Goal: Task Accomplishment & Management: Use online tool/utility

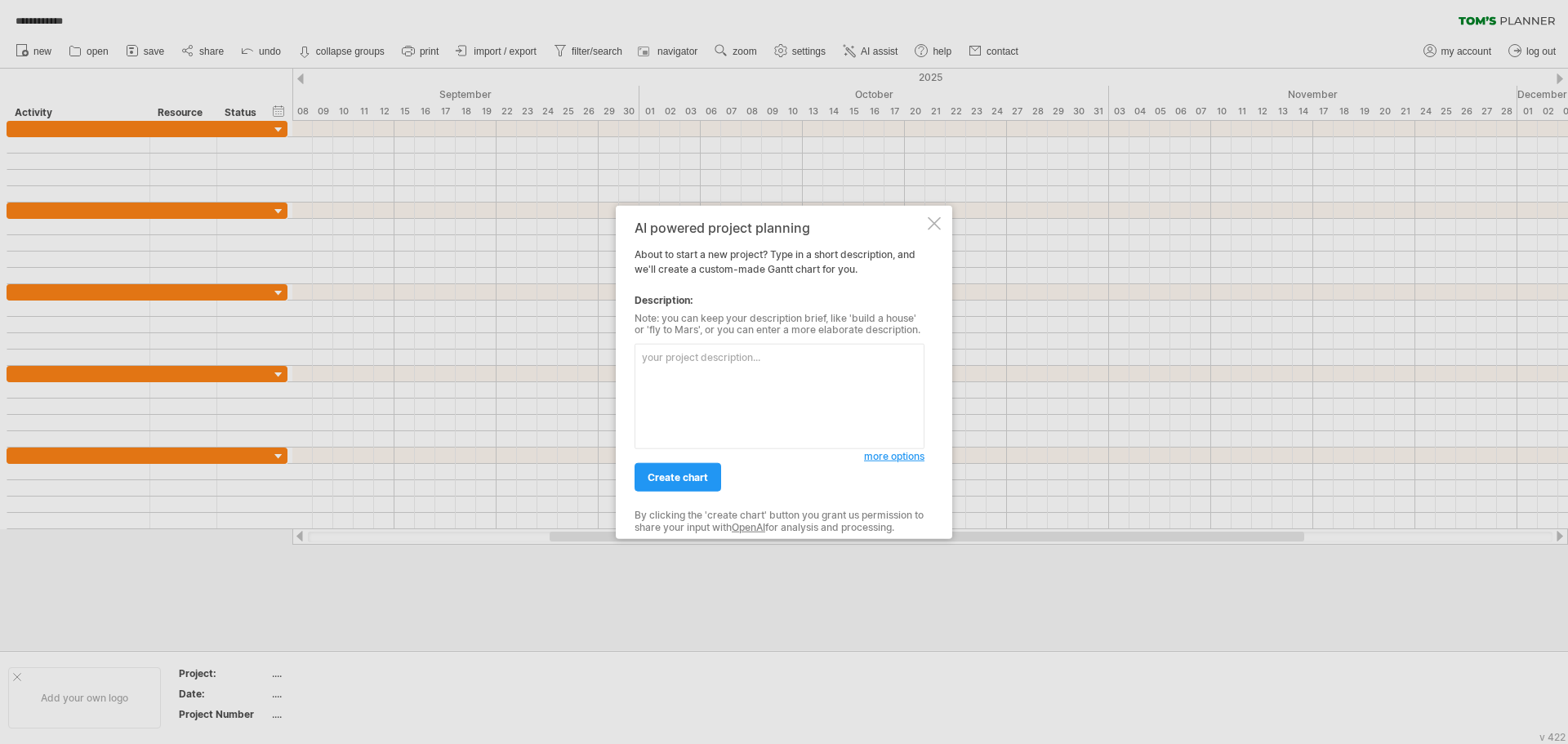
type textarea "s"
type textarea "building new staircase"
click at [674, 476] on span "create chart" at bounding box center [677, 477] width 60 height 12
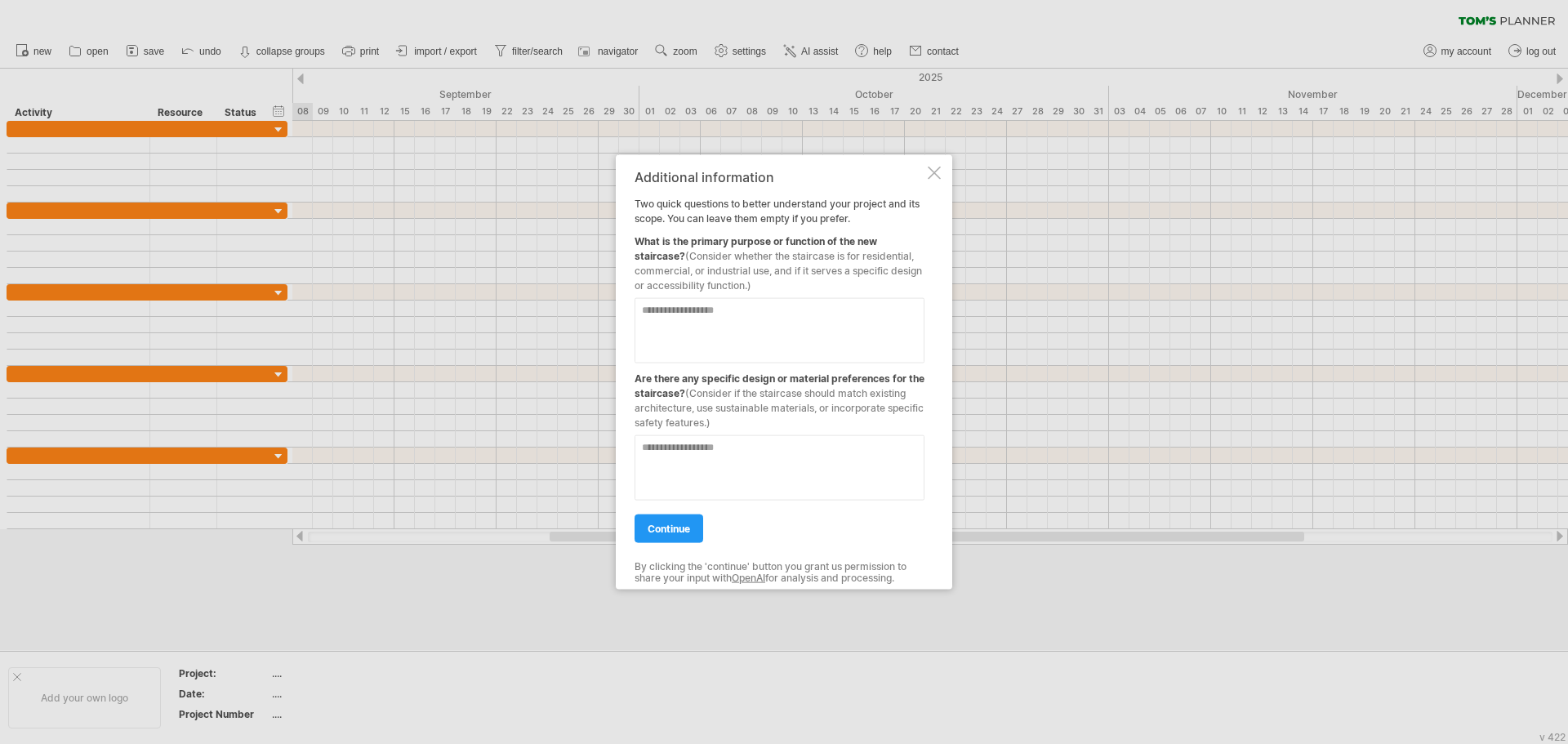
click at [708, 325] on textarea at bounding box center [780, 330] width 290 height 65
type textarea "**********"
click at [753, 447] on textarea at bounding box center [780, 467] width 290 height 65
type textarea "********"
click at [688, 529] on span "continue" at bounding box center [669, 528] width 42 height 12
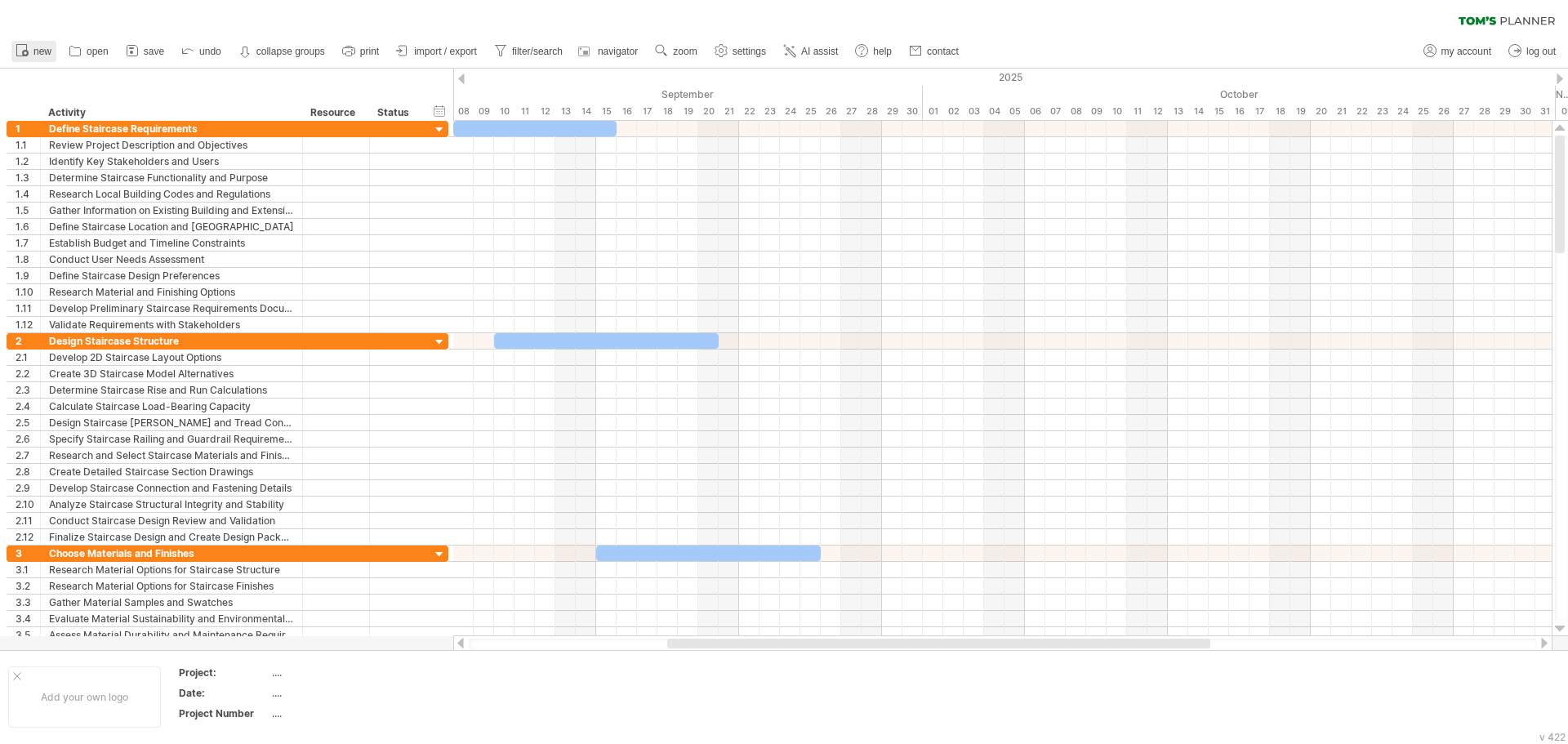
click at [41, 45] on link "new" at bounding box center [33, 51] width 45 height 21
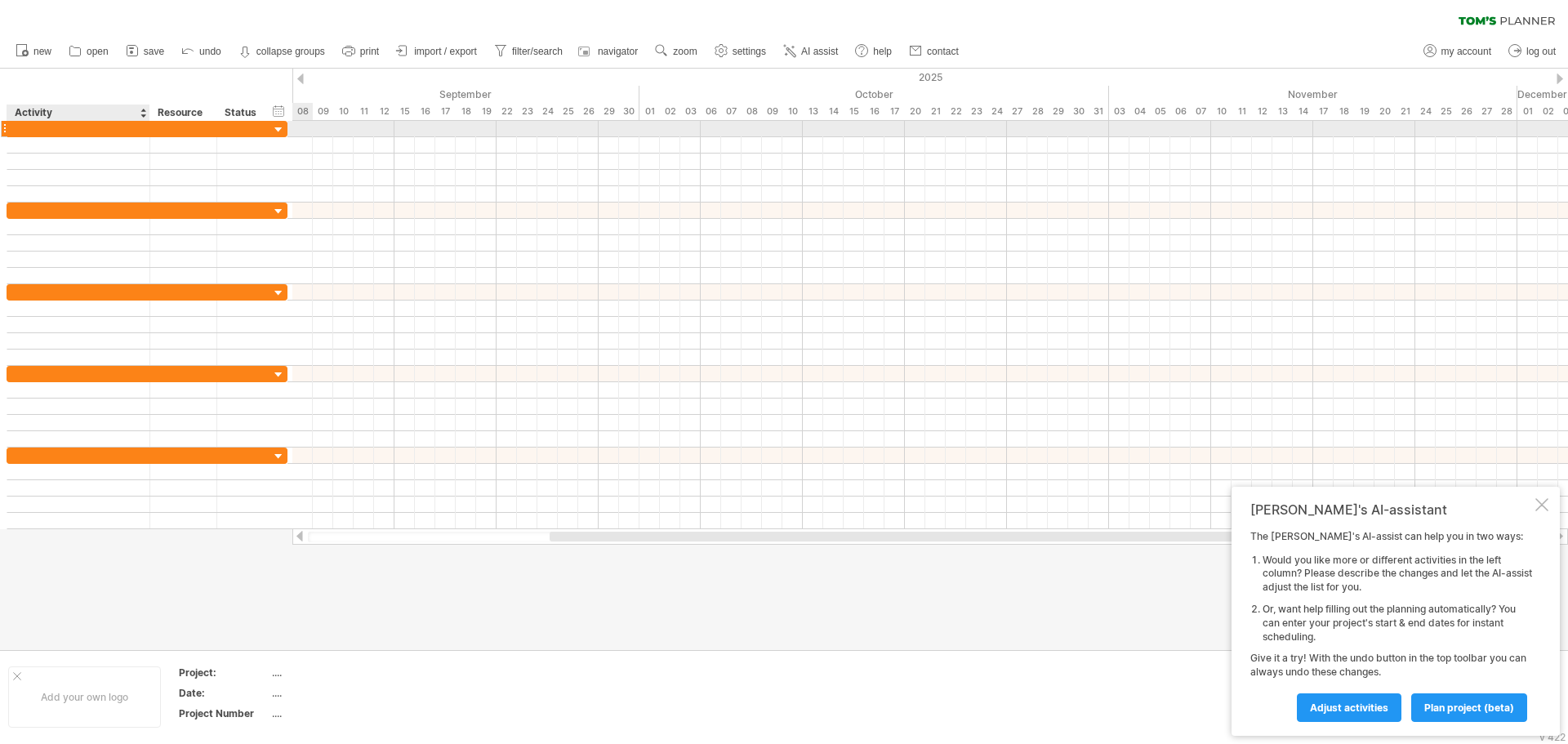
click at [90, 133] on div at bounding box center [78, 129] width 125 height 15
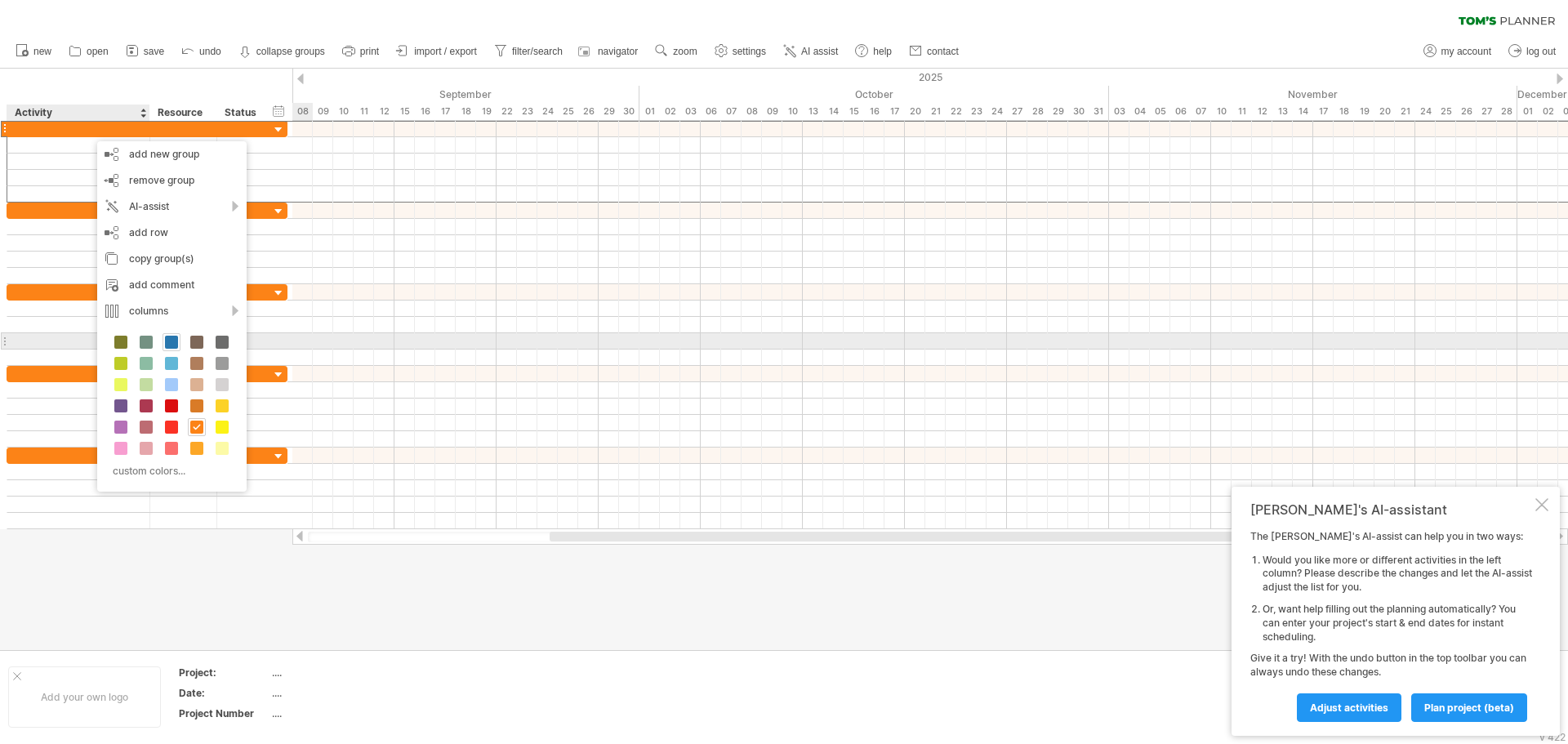
click at [169, 345] on span at bounding box center [171, 341] width 13 height 13
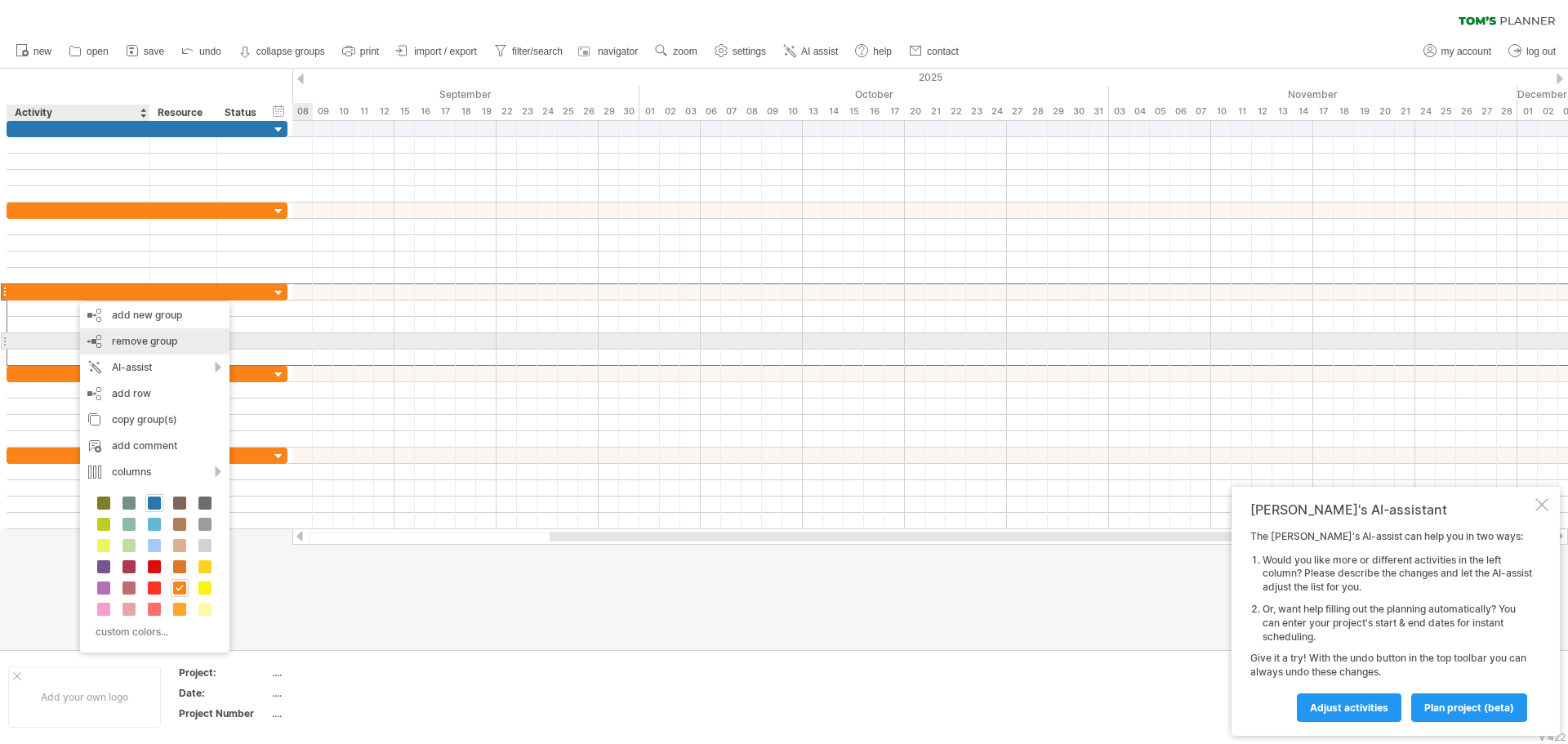
click at [122, 341] on span "remove group" at bounding box center [144, 341] width 65 height 12
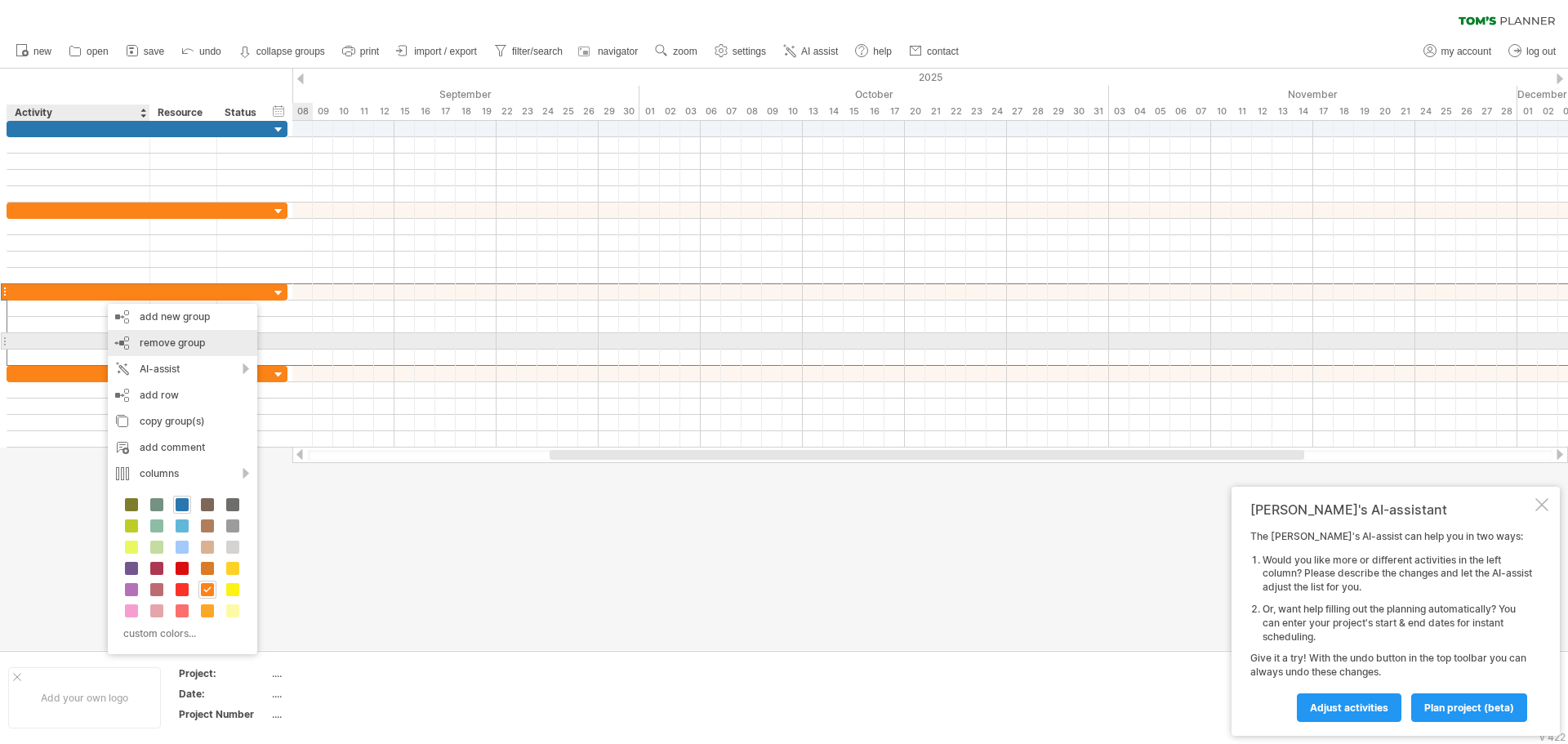
click at [142, 339] on span "remove group" at bounding box center [172, 342] width 65 height 12
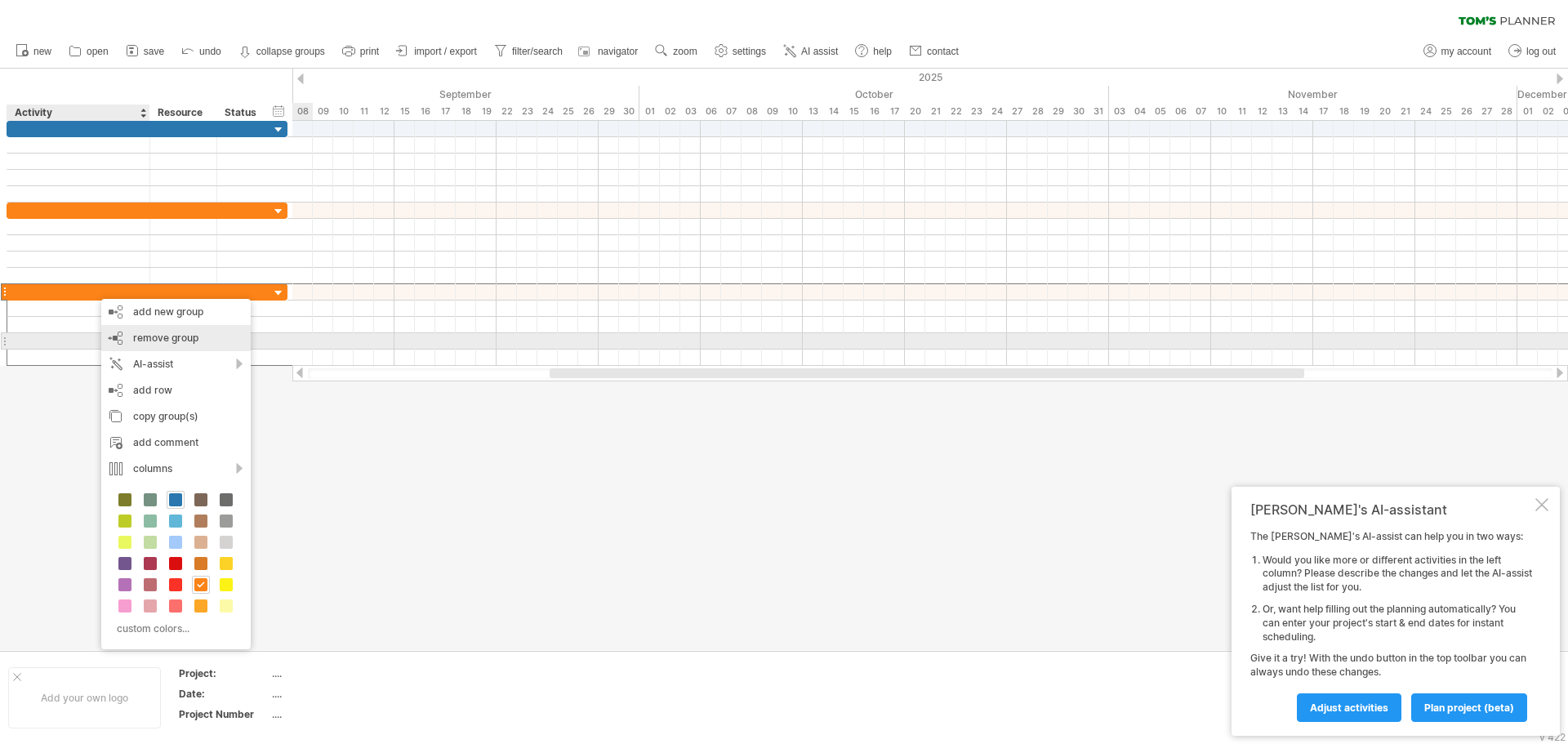
click at [136, 334] on span "remove group" at bounding box center [165, 337] width 65 height 12
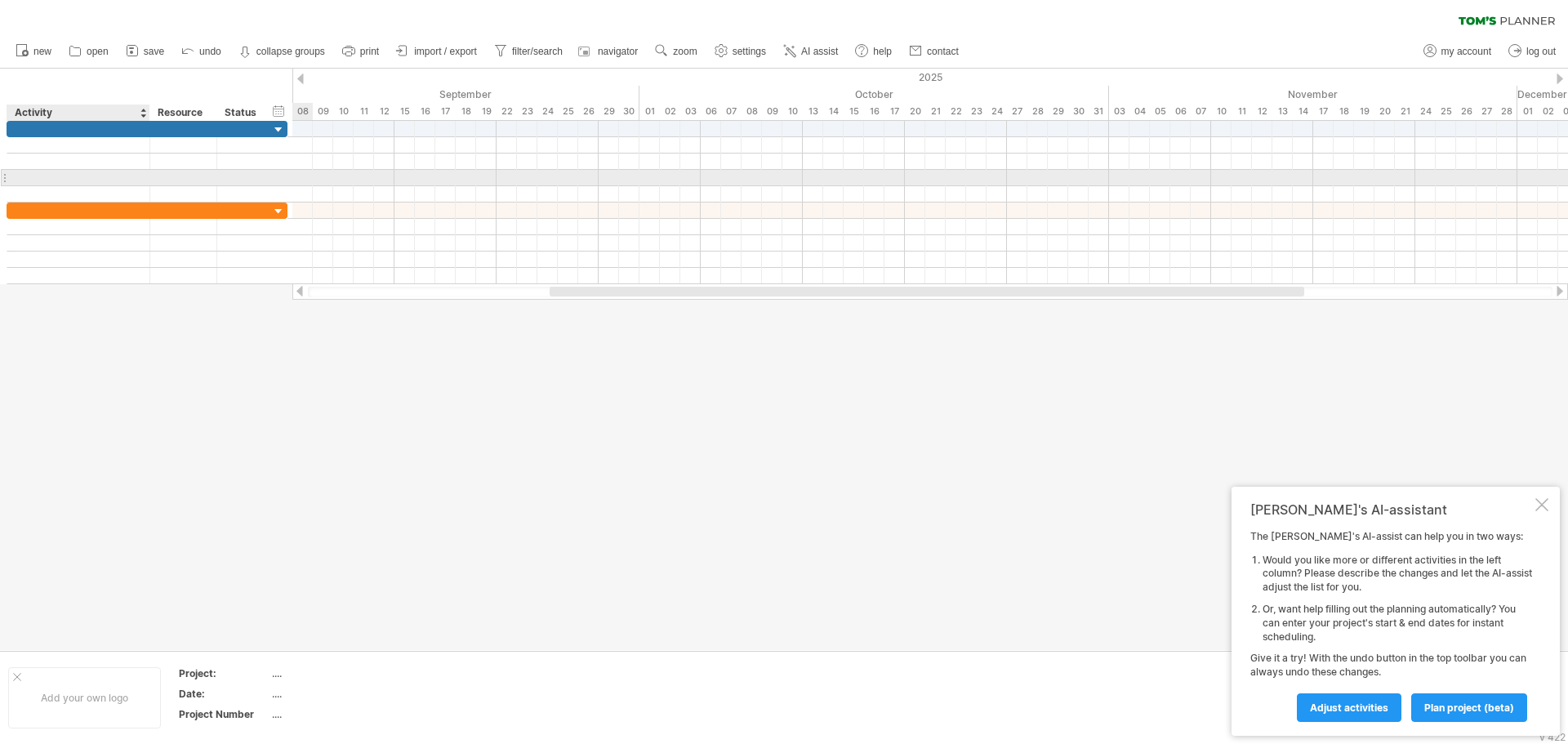
click at [90, 170] on div at bounding box center [78, 177] width 125 height 15
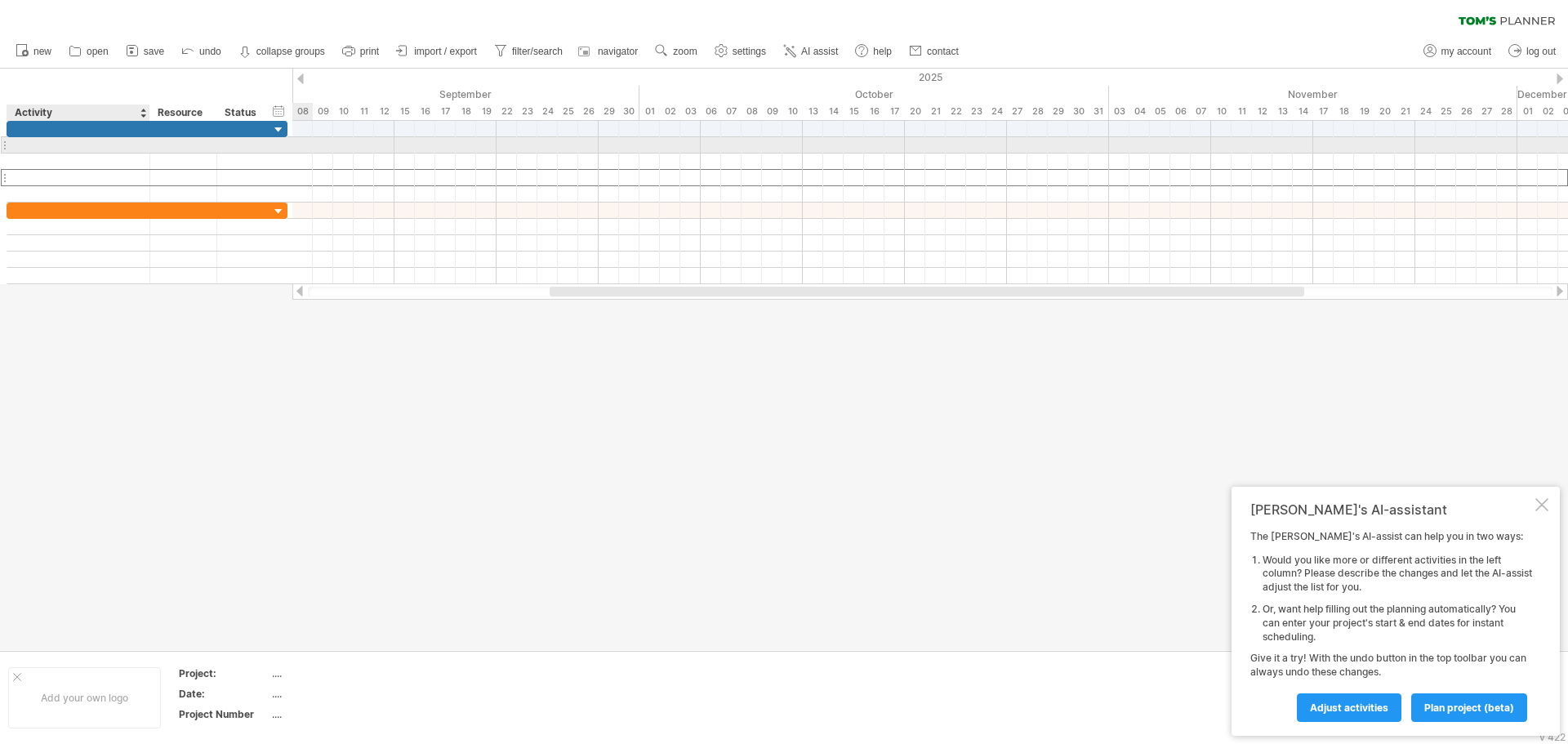
click at [82, 148] on div at bounding box center [78, 145] width 125 height 15
click at [86, 192] on div at bounding box center [78, 194] width 125 height 15
click at [87, 151] on div at bounding box center [78, 145] width 125 height 15
click at [79, 162] on div at bounding box center [78, 161] width 125 height 15
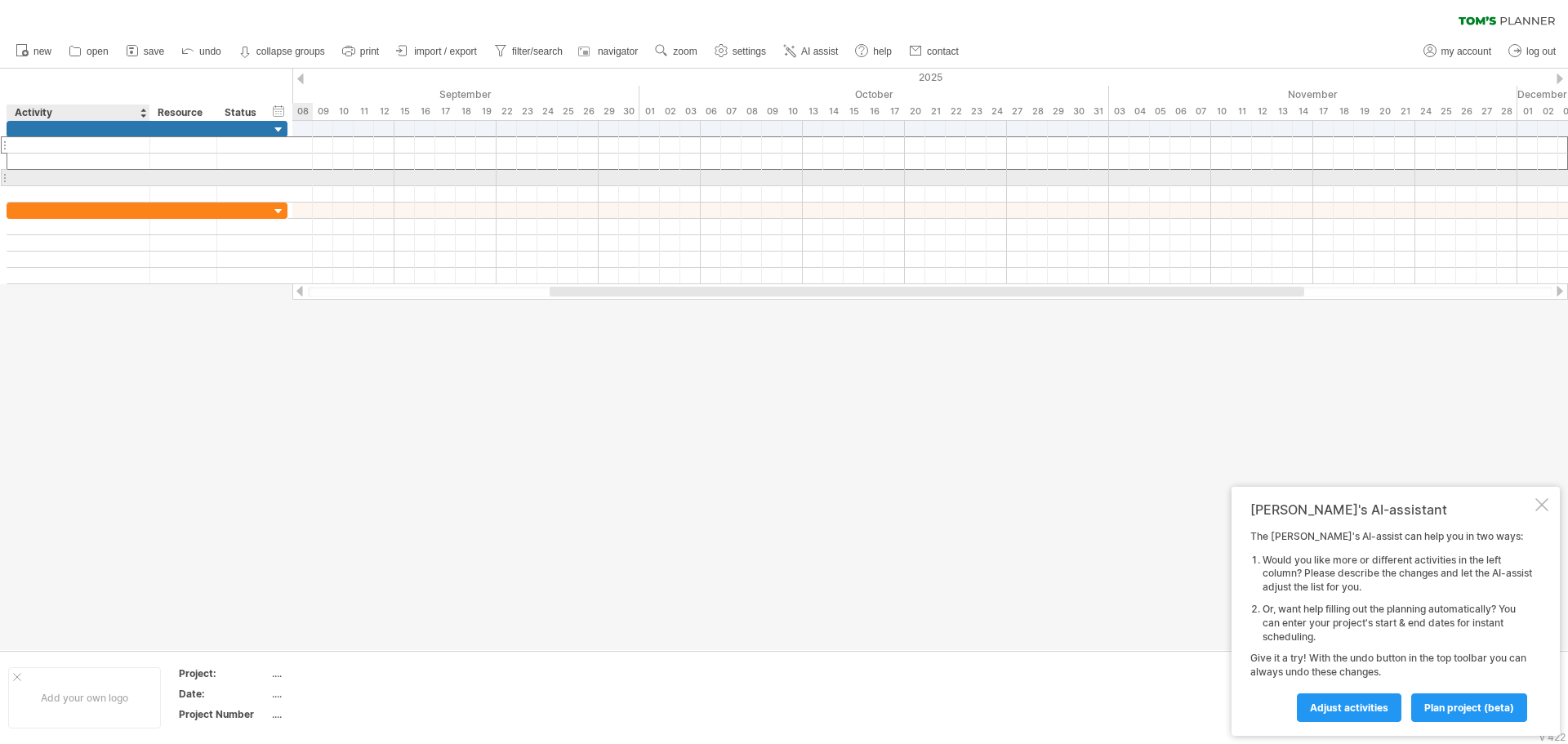
click at [85, 175] on div at bounding box center [78, 177] width 125 height 15
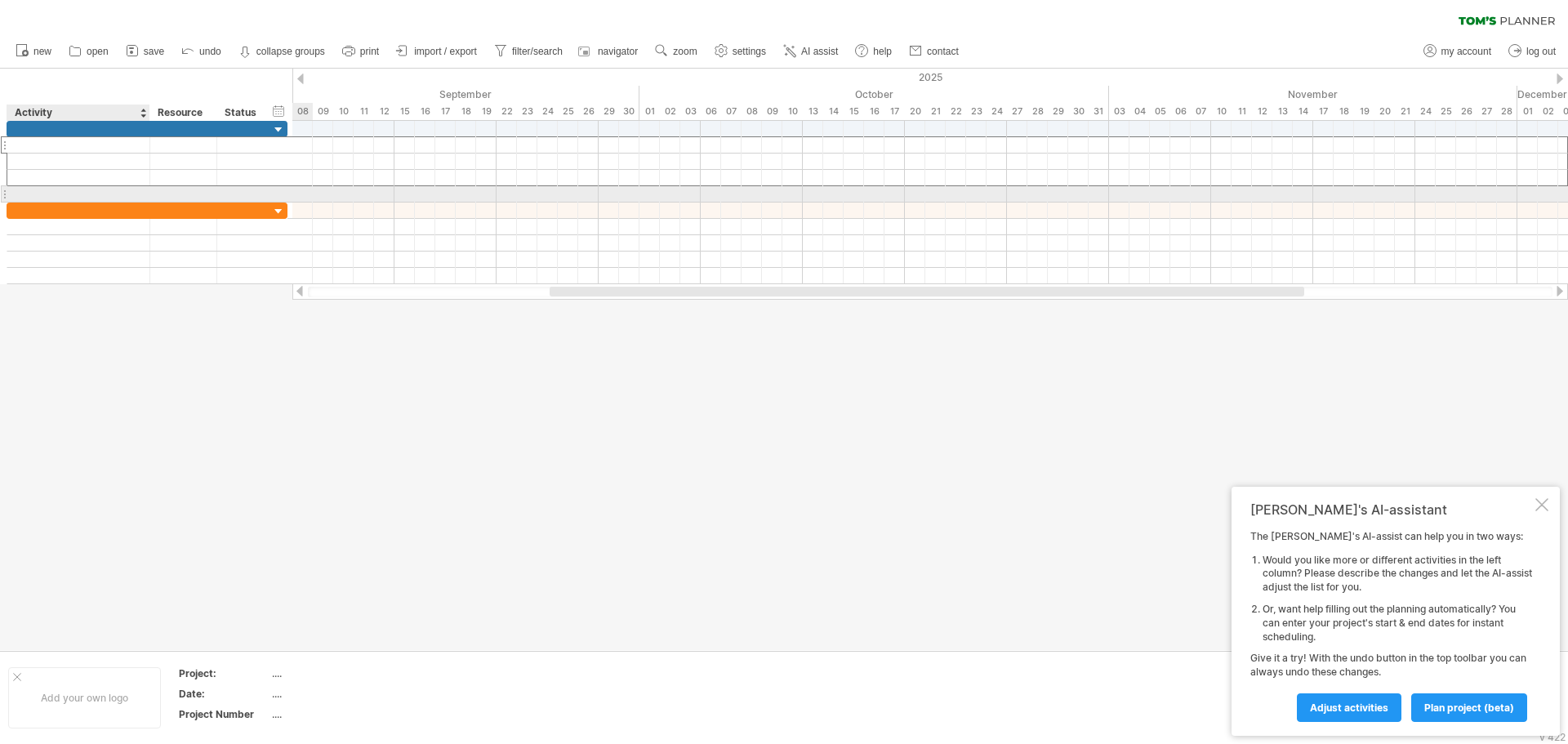
click at [86, 189] on div at bounding box center [78, 194] width 125 height 15
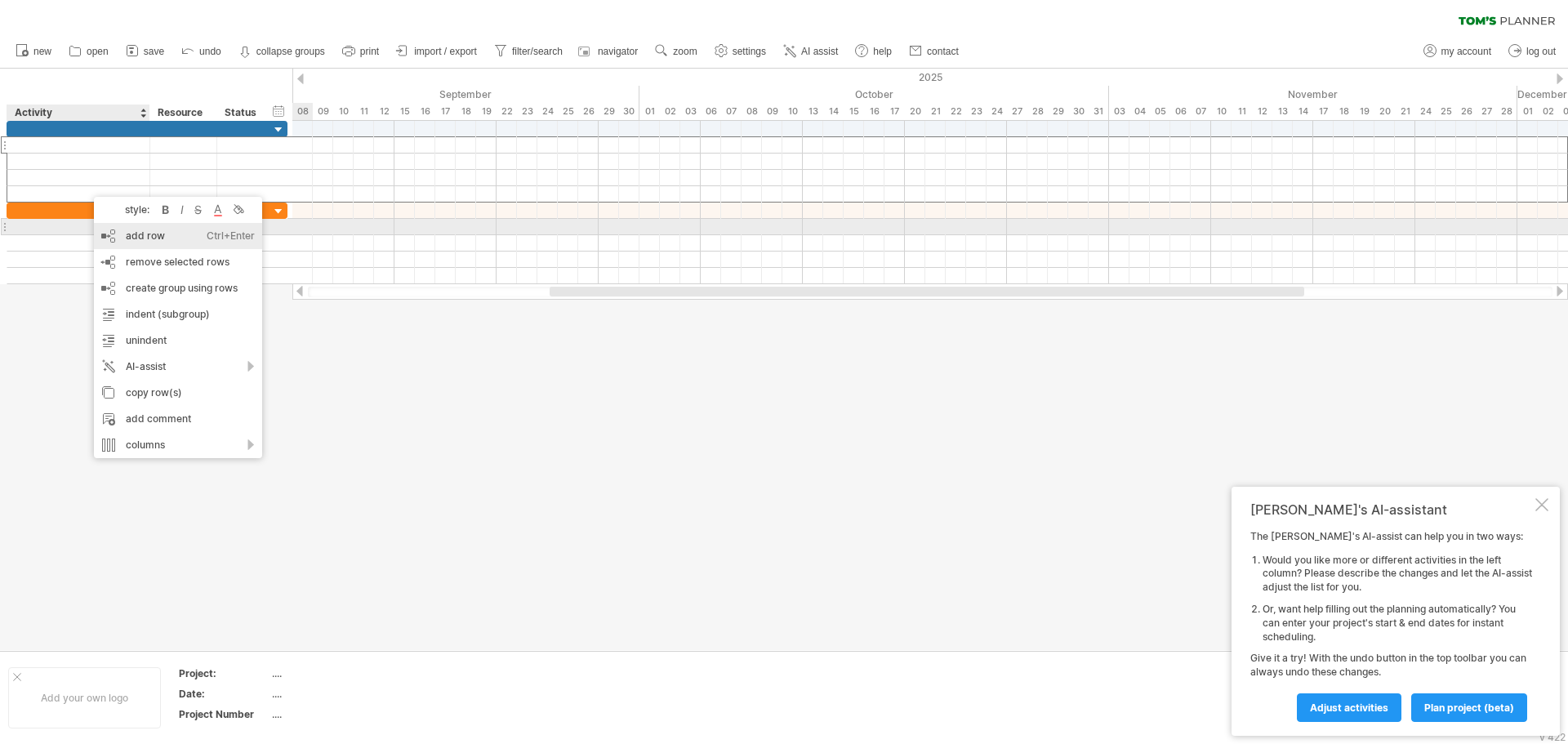
click at [136, 230] on div "add row Ctrl+Enter Cmd+Enter" at bounding box center [178, 236] width 169 height 26
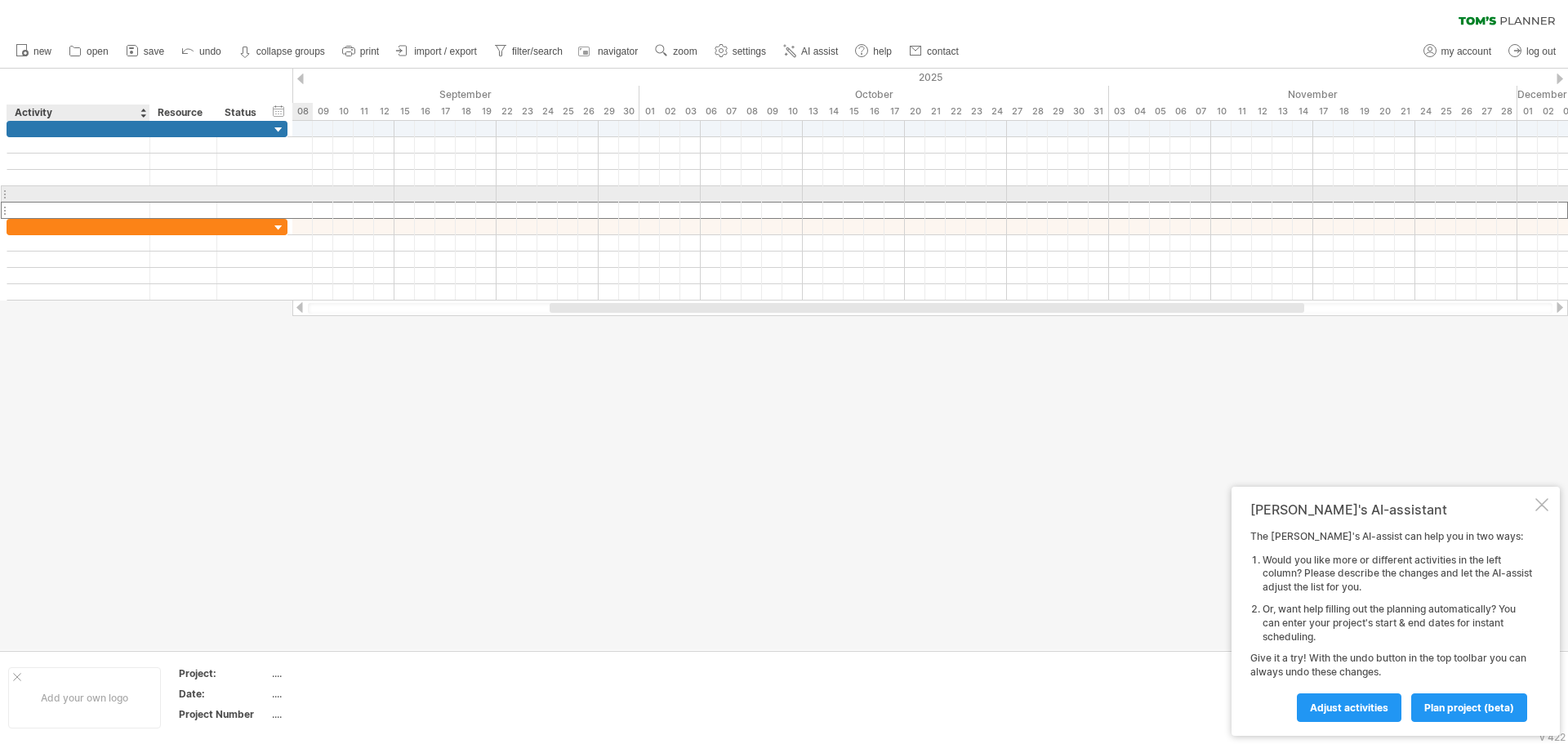
drag, startPoint x: 89, startPoint y: 212, endPoint x: 72, endPoint y: 192, distance: 26.2
click at [72, 192] on div at bounding box center [147, 170] width 281 height 98
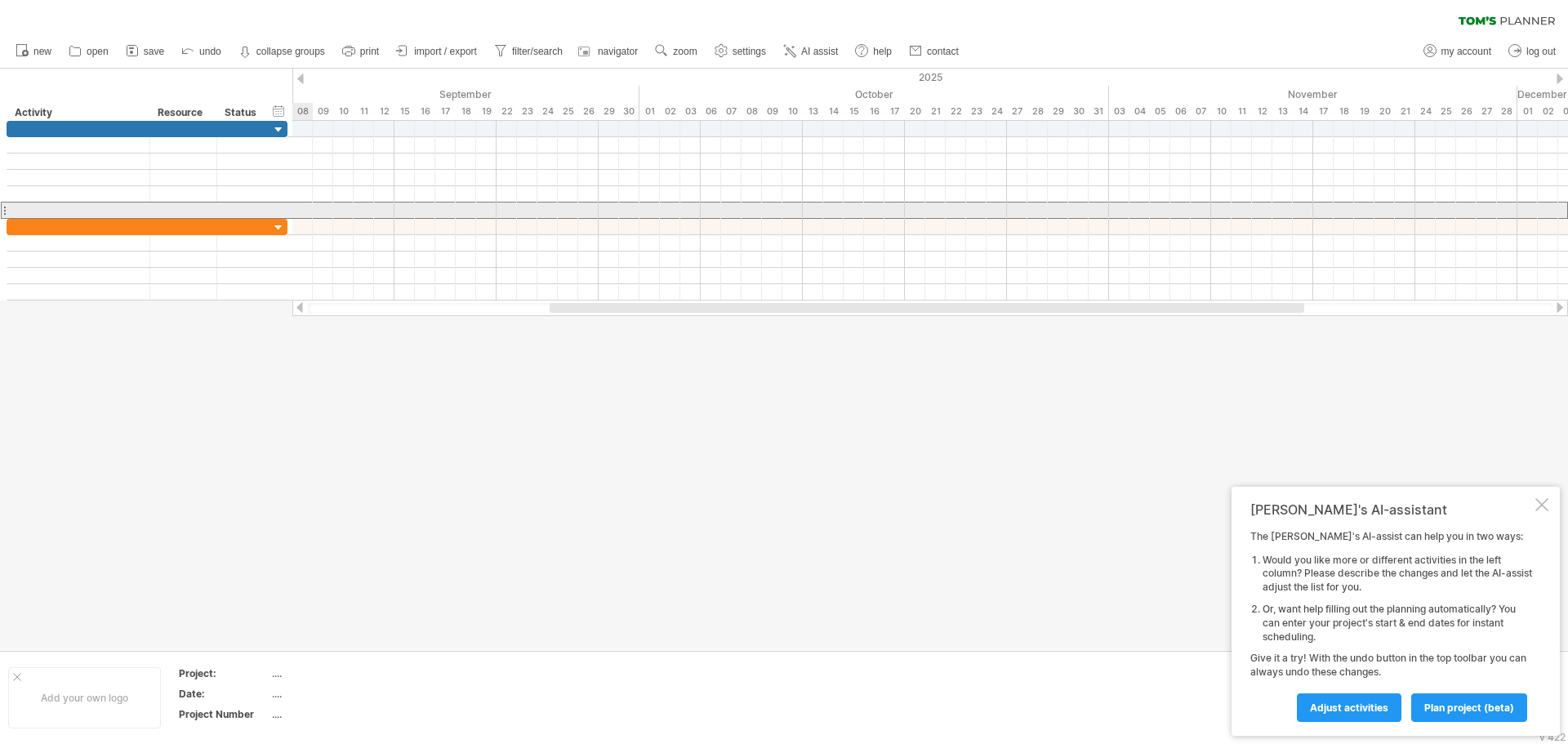
click at [4, 215] on div at bounding box center [4, 210] width 7 height 17
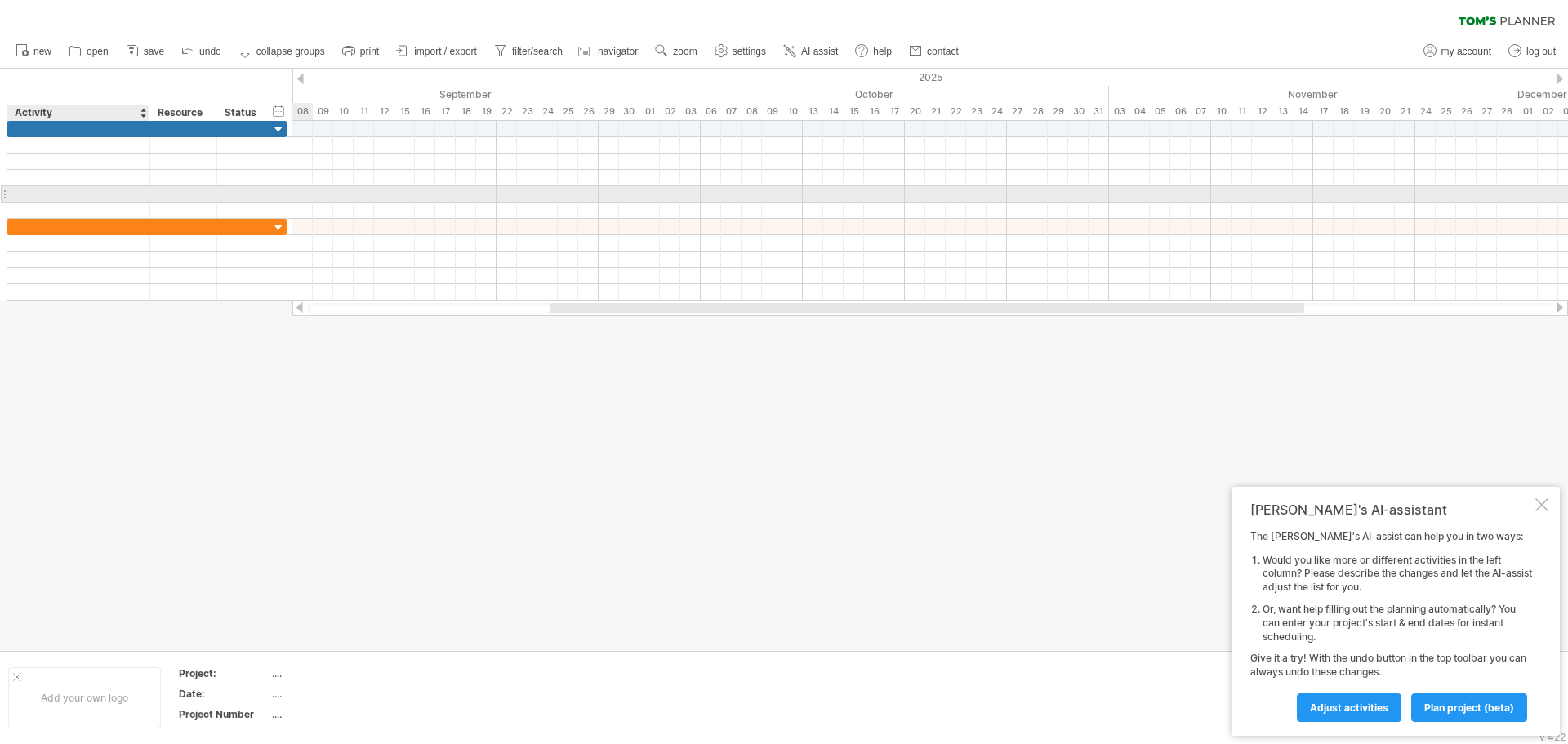
click at [51, 191] on div at bounding box center [78, 194] width 125 height 15
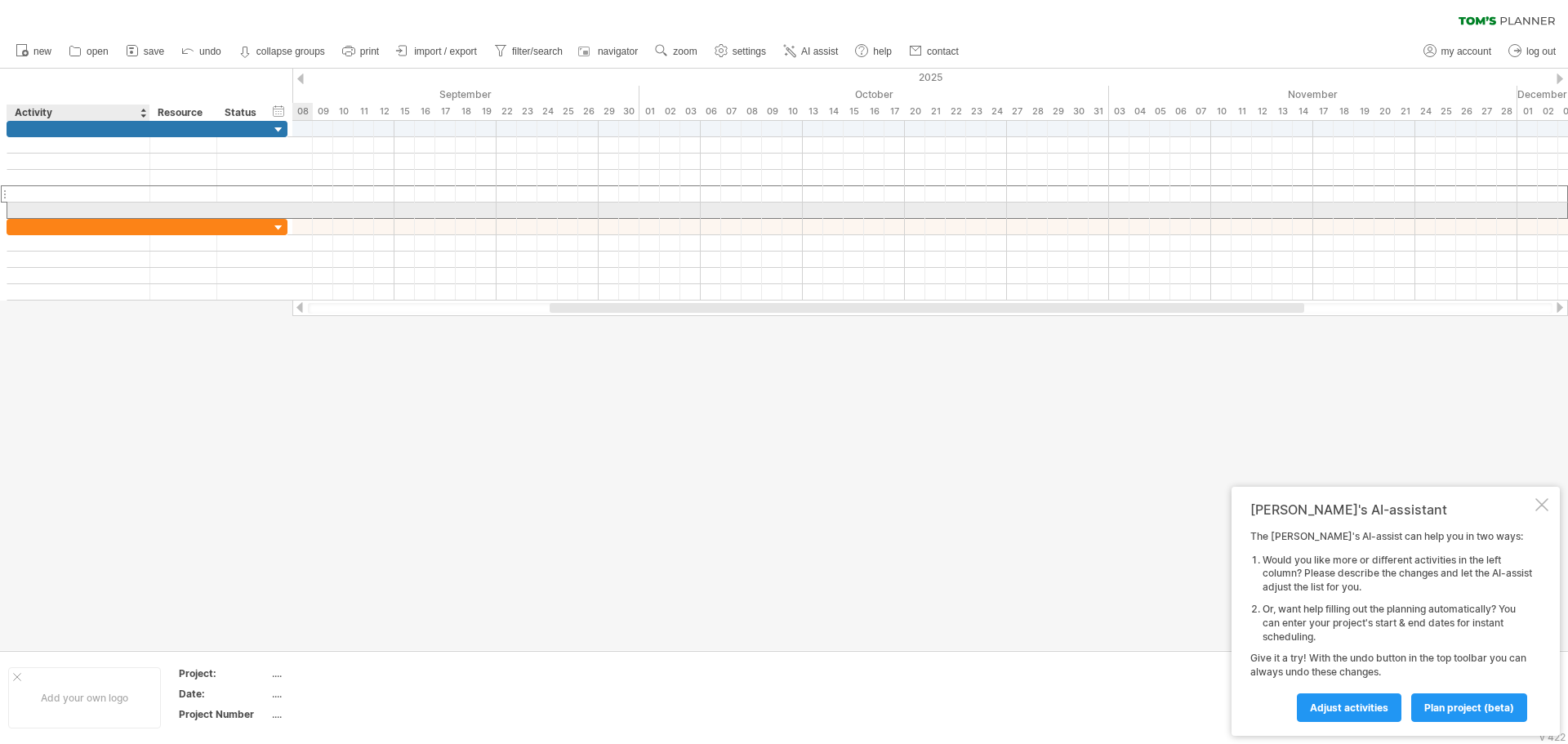
click at [51, 208] on div at bounding box center [78, 210] width 125 height 15
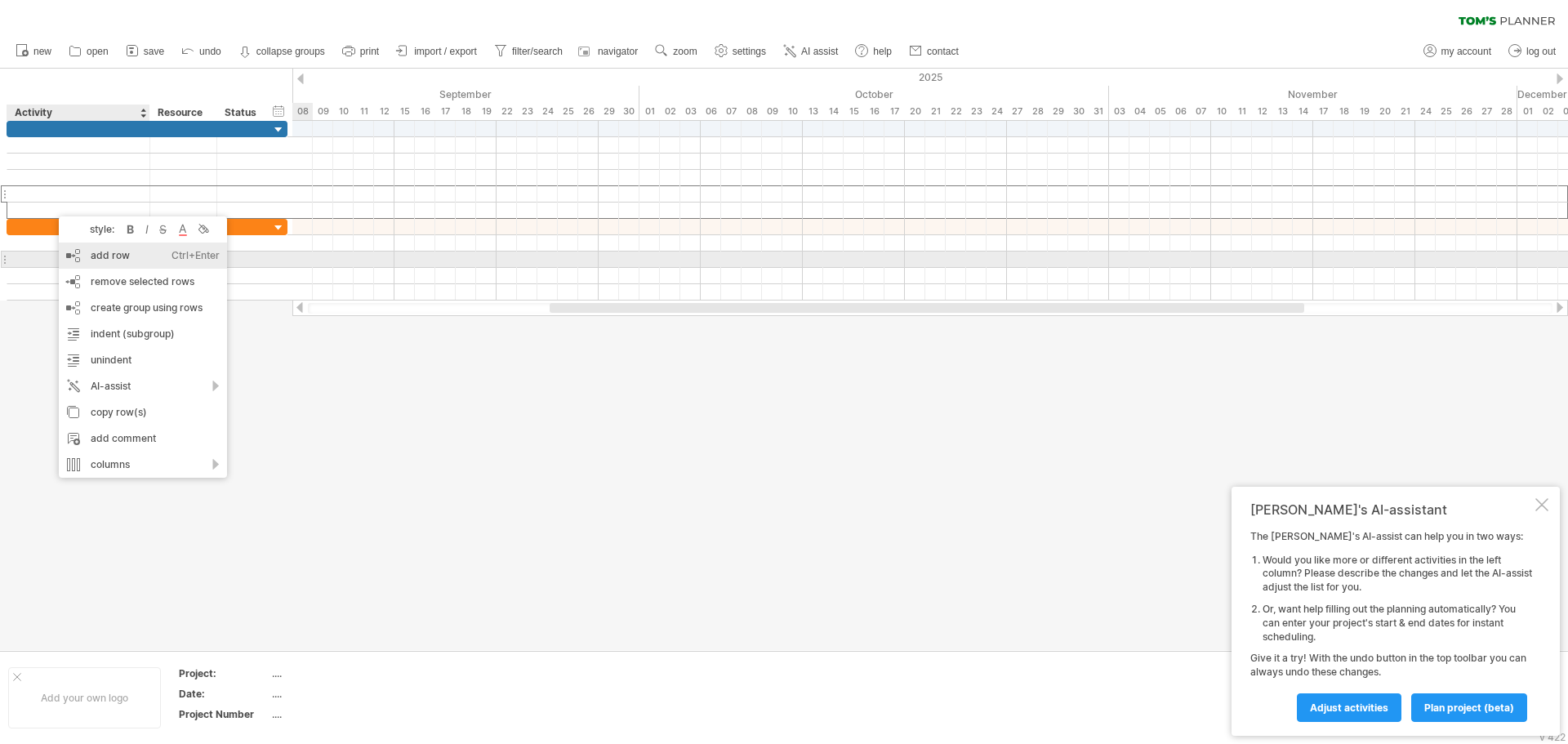
click at [113, 261] on div "add row Ctrl+Enter Cmd+Enter" at bounding box center [142, 255] width 169 height 26
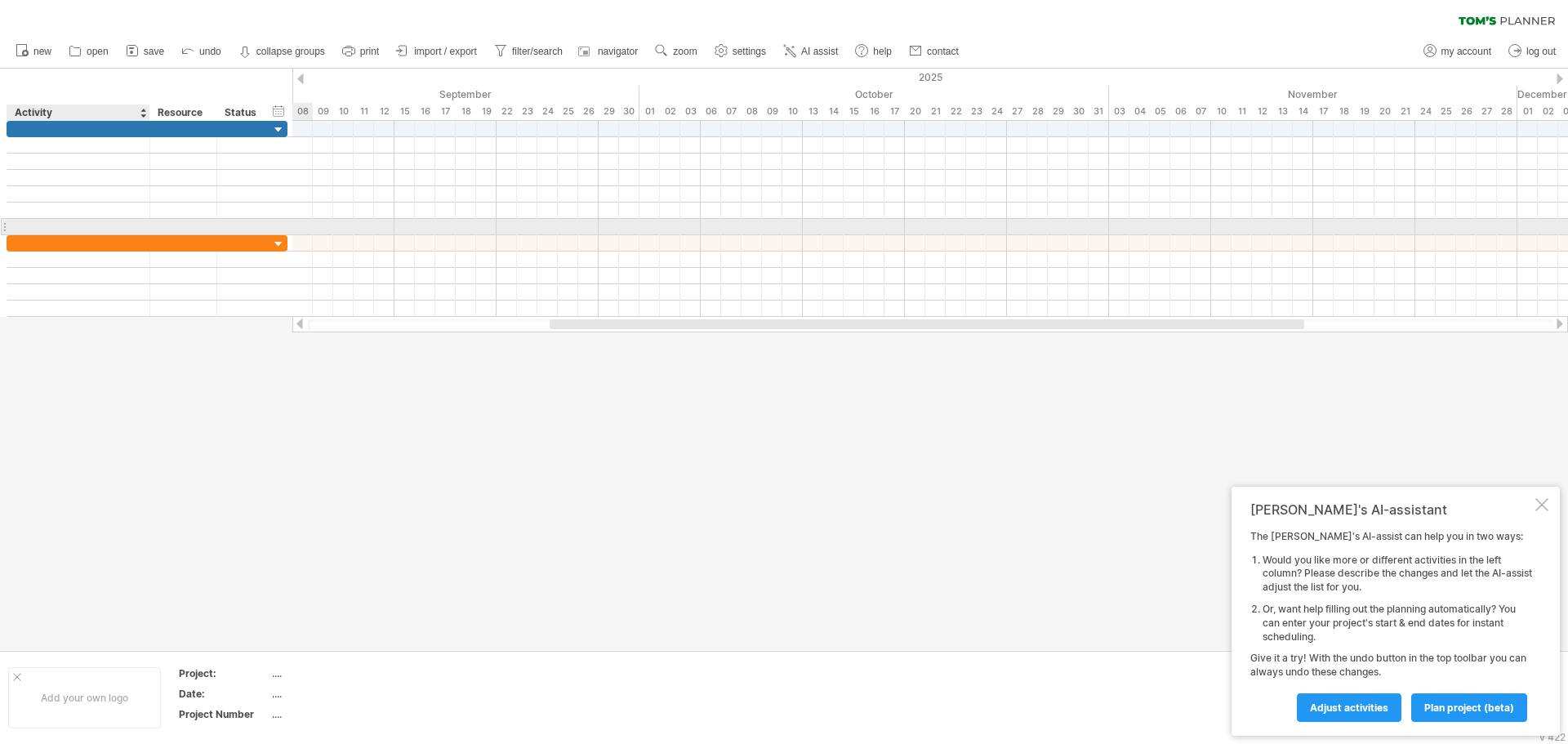
click at [55, 231] on input "text" at bounding box center [78, 226] width 125 height 15
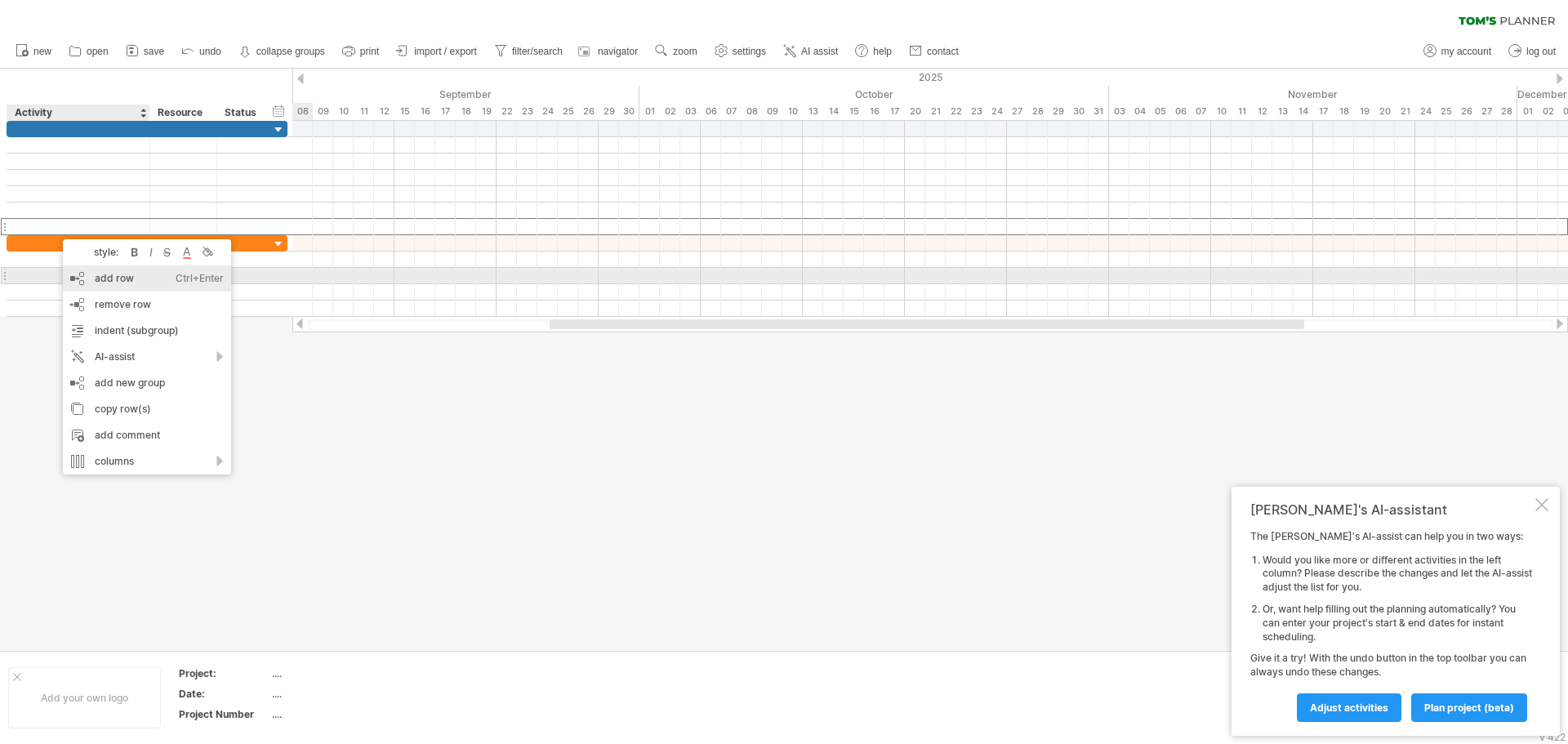
click at [101, 275] on div "add row Ctrl+Enter Cmd+Enter" at bounding box center [147, 278] width 169 height 26
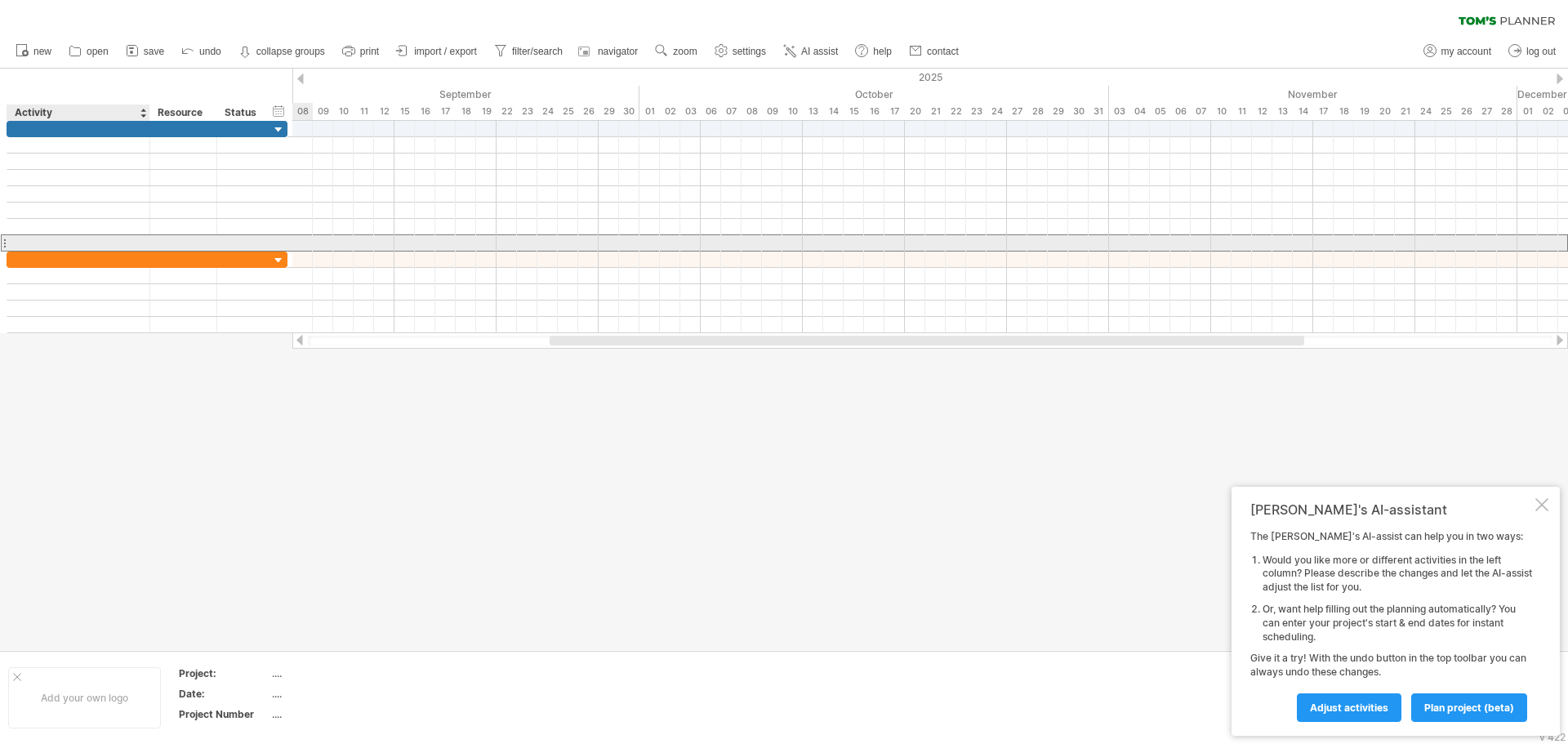
click at [58, 242] on input "text" at bounding box center [78, 243] width 125 height 15
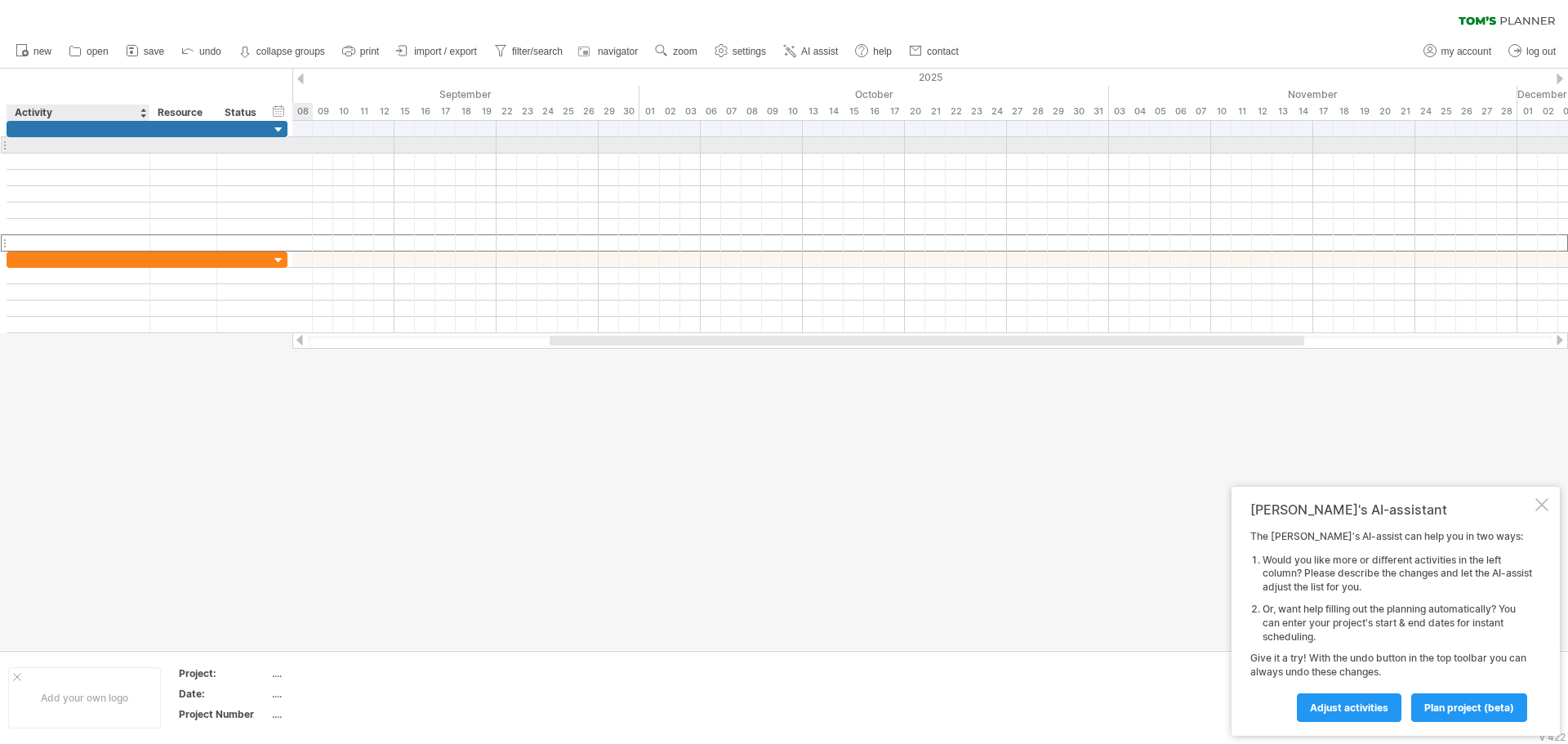
click at [64, 148] on div at bounding box center [78, 145] width 125 height 15
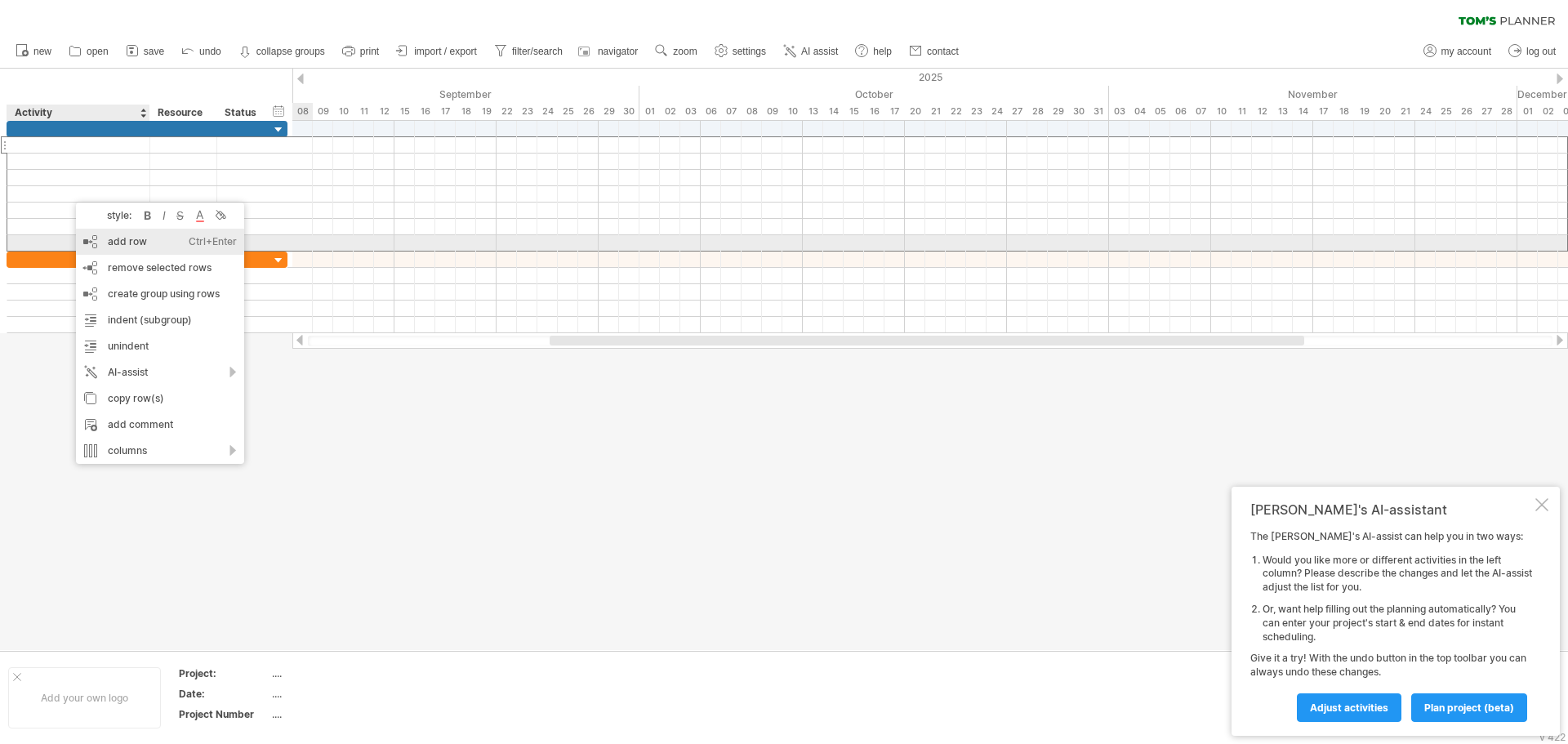
click at [149, 243] on div "add row Ctrl+Enter Cmd+Enter" at bounding box center [160, 242] width 169 height 26
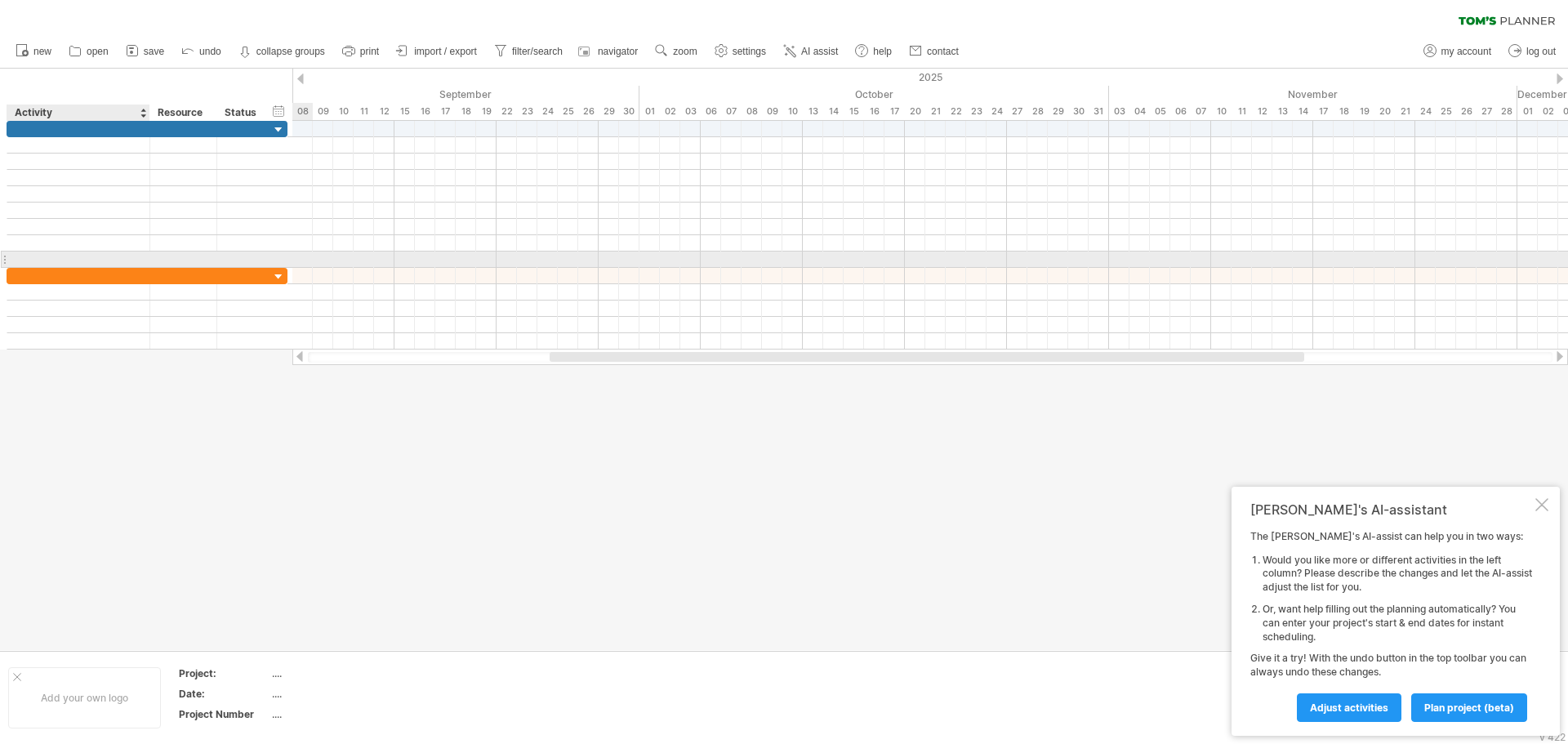
click at [104, 259] on div at bounding box center [78, 259] width 125 height 15
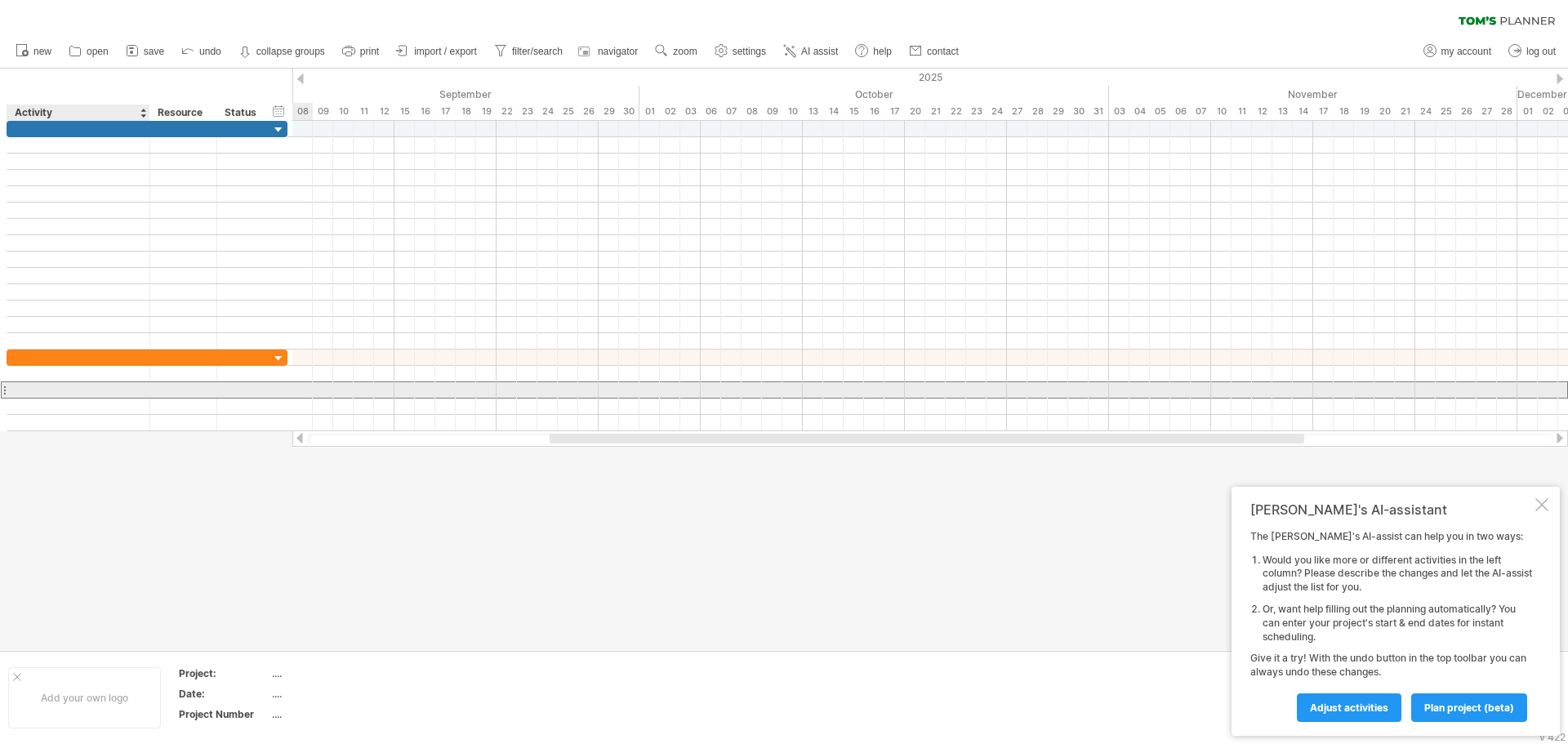
click at [47, 394] on div at bounding box center [78, 390] width 125 height 15
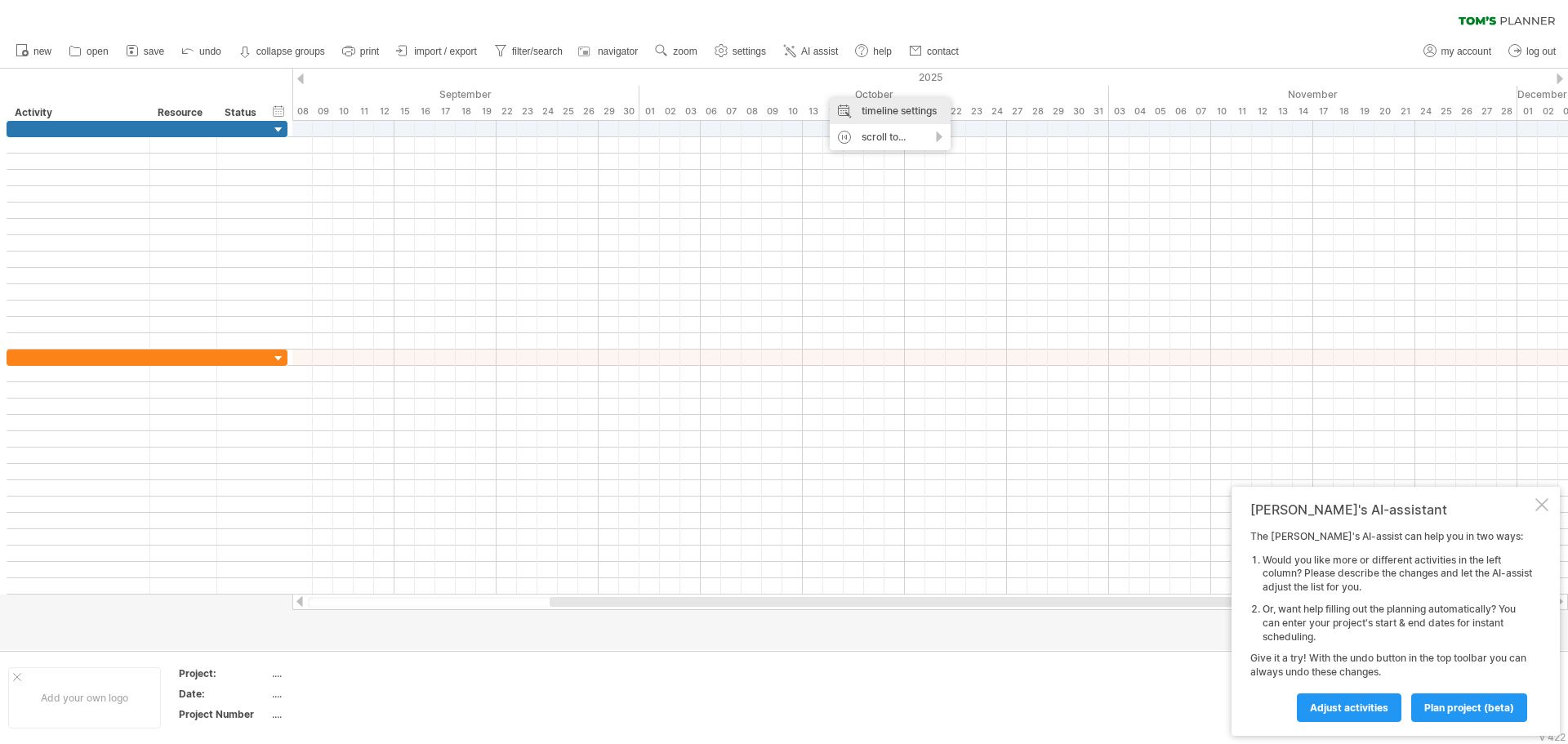
click at [881, 113] on div "timeline settings" at bounding box center [890, 111] width 121 height 26
select select "*"
select select "**"
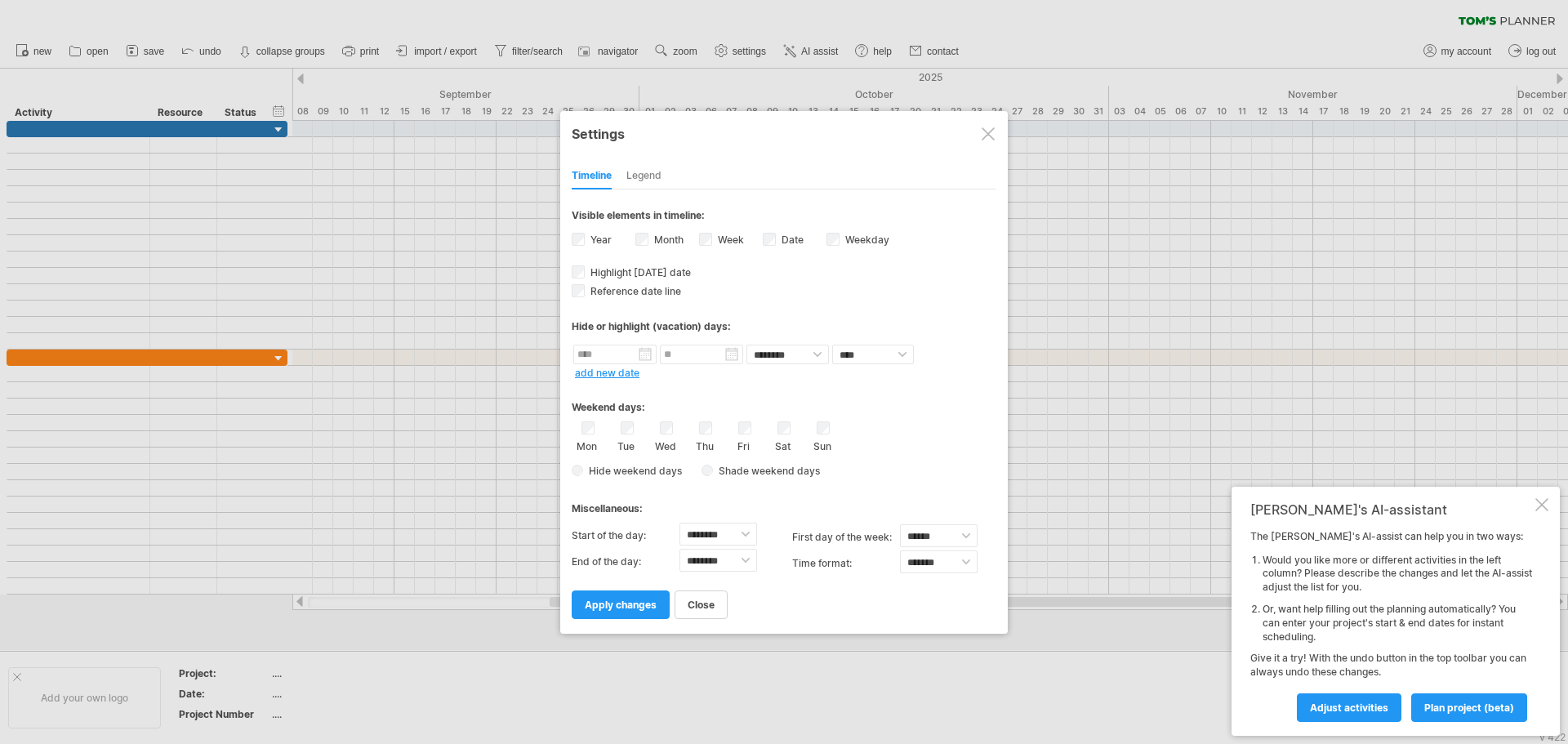
click at [986, 135] on div at bounding box center [987, 133] width 13 height 13
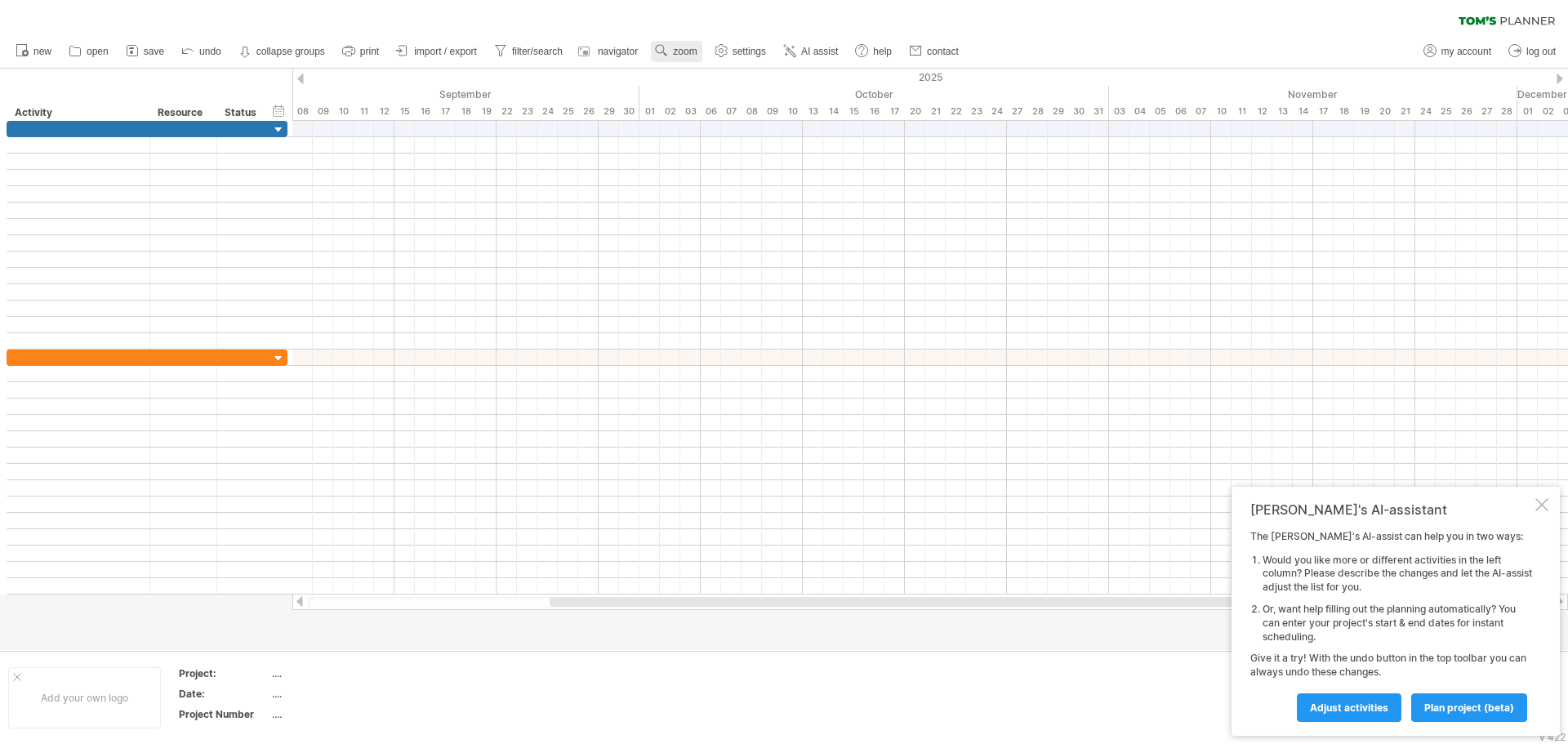
click at [677, 49] on span "zoom" at bounding box center [685, 51] width 24 height 11
click at [700, 91] on div "Week" at bounding box center [731, 96] width 91 height 26
click at [686, 55] on span "zoom" at bounding box center [685, 51] width 24 height 11
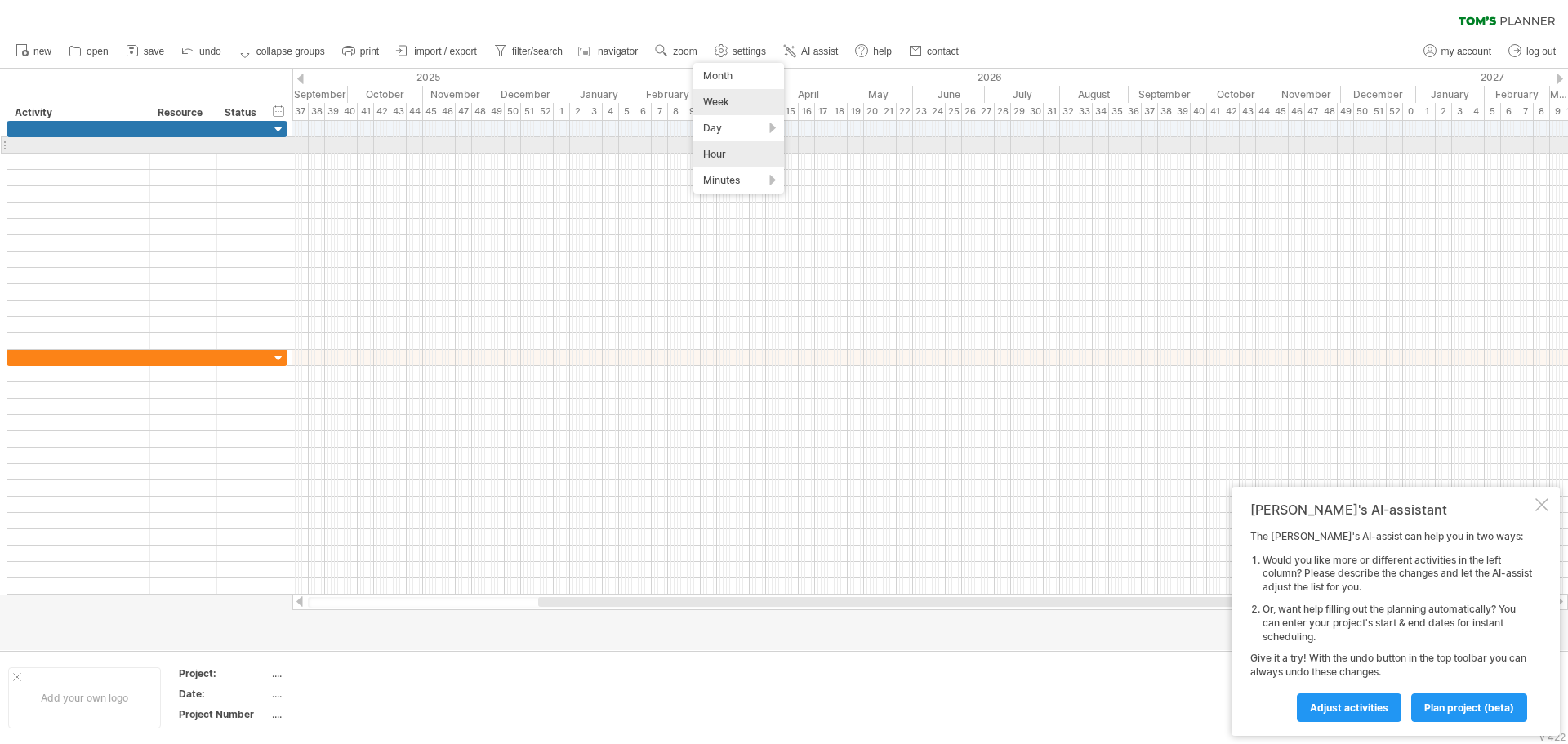
click at [714, 147] on div "Hour" at bounding box center [738, 154] width 91 height 26
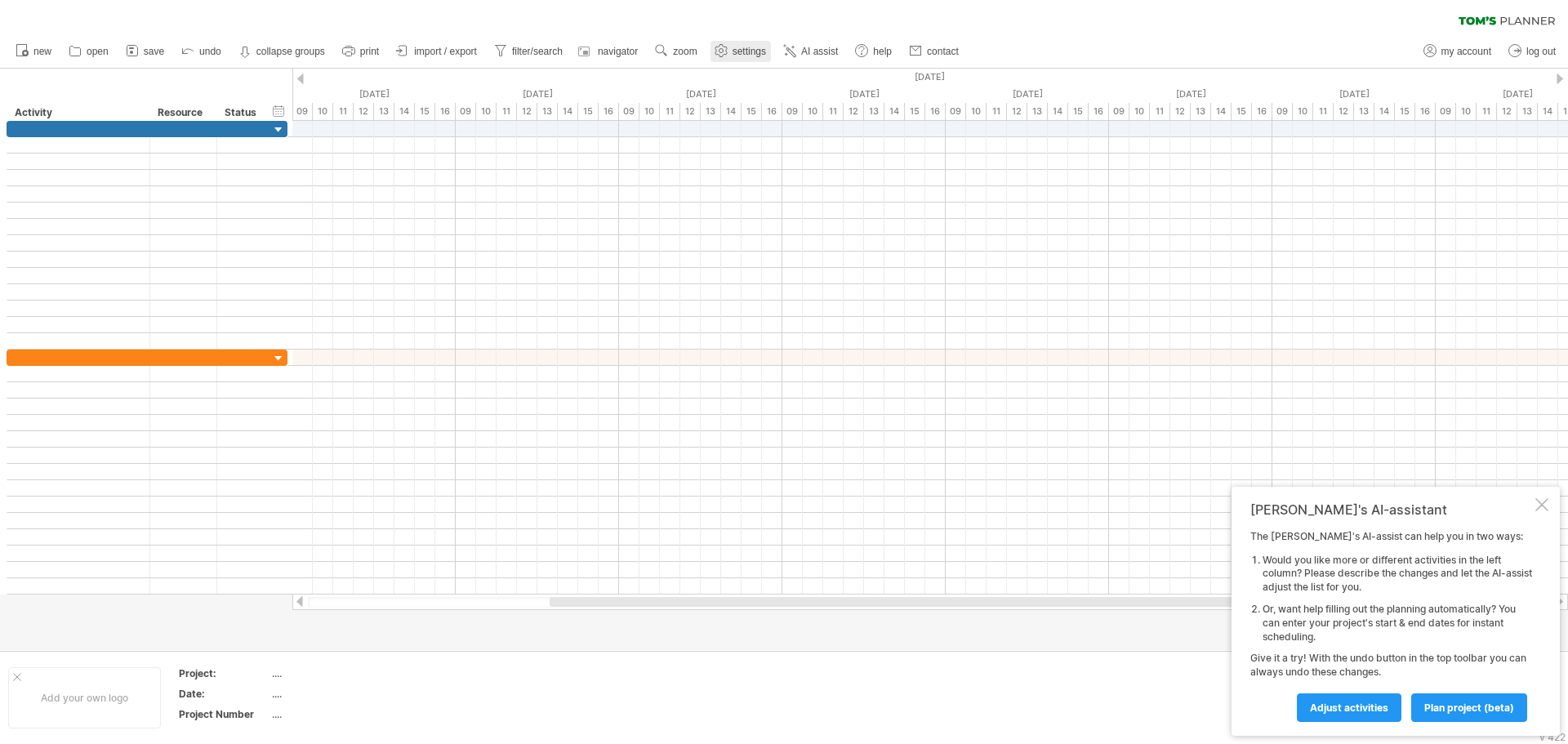
click at [745, 50] on span "settings" at bounding box center [749, 51] width 34 height 11
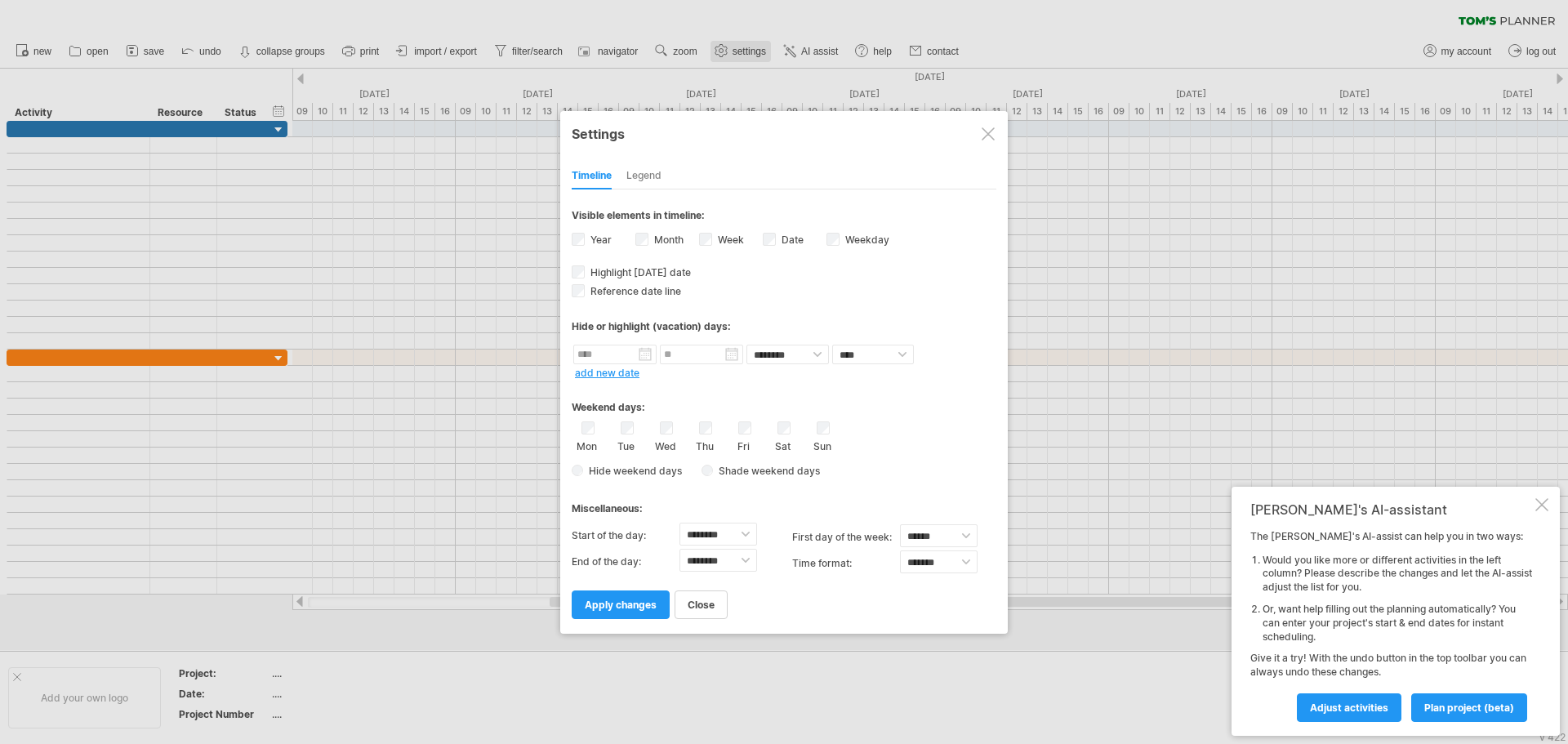
click at [745, 50] on div at bounding box center [784, 372] width 1568 height 744
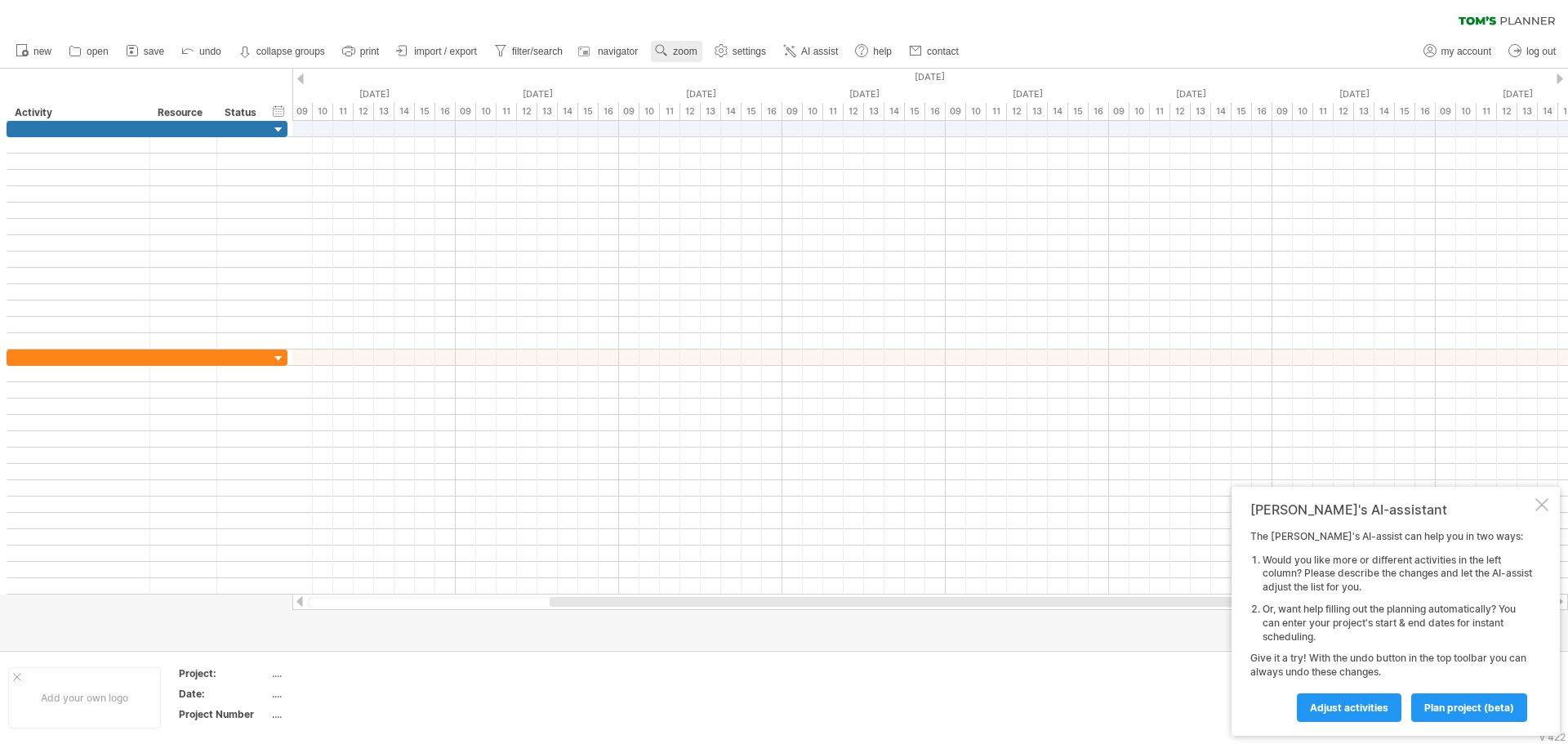
click at [681, 51] on span "zoom" at bounding box center [685, 51] width 24 height 11
click at [714, 117] on div "Day" at bounding box center [734, 124] width 91 height 26
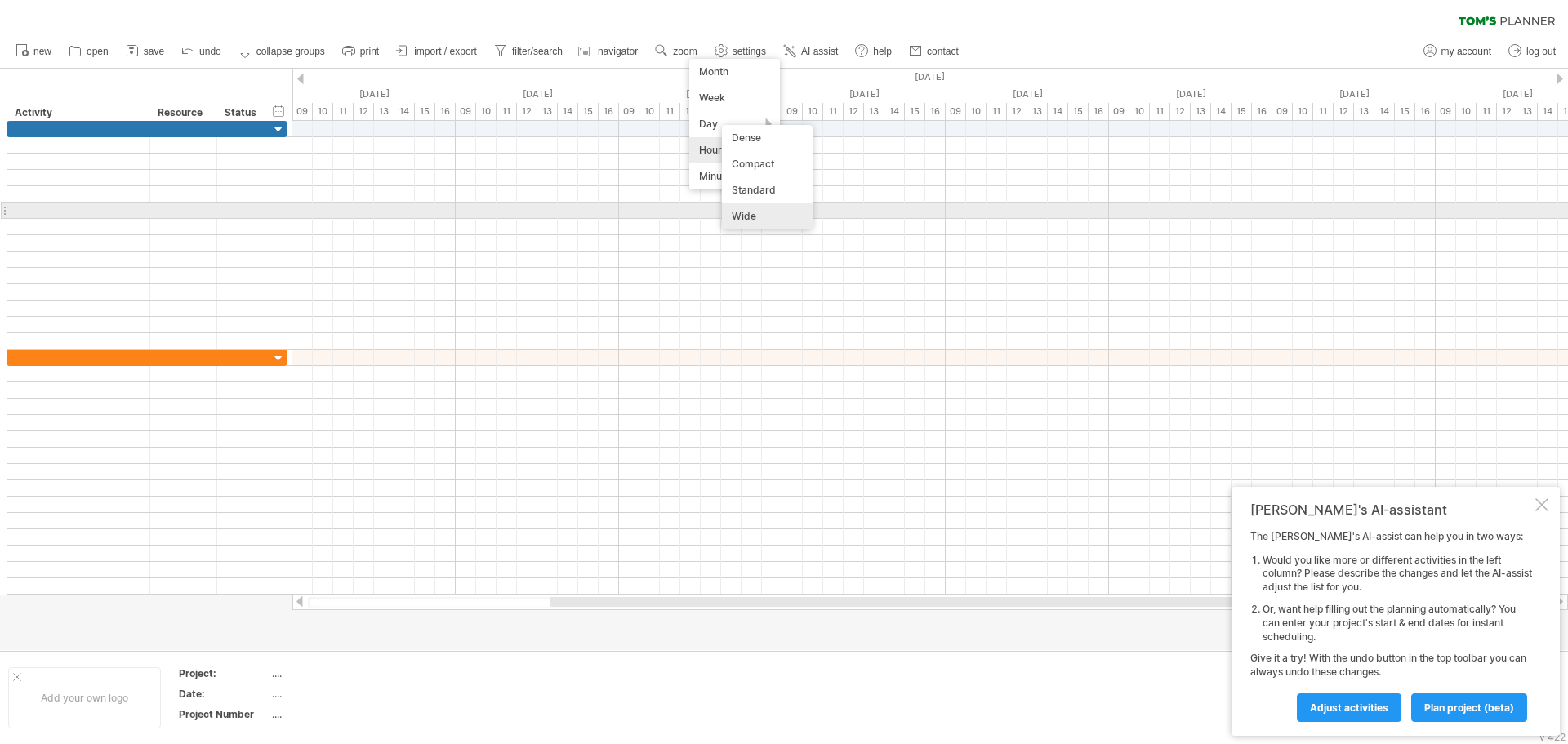
click at [753, 214] on div "Wide" at bounding box center [767, 216] width 91 height 26
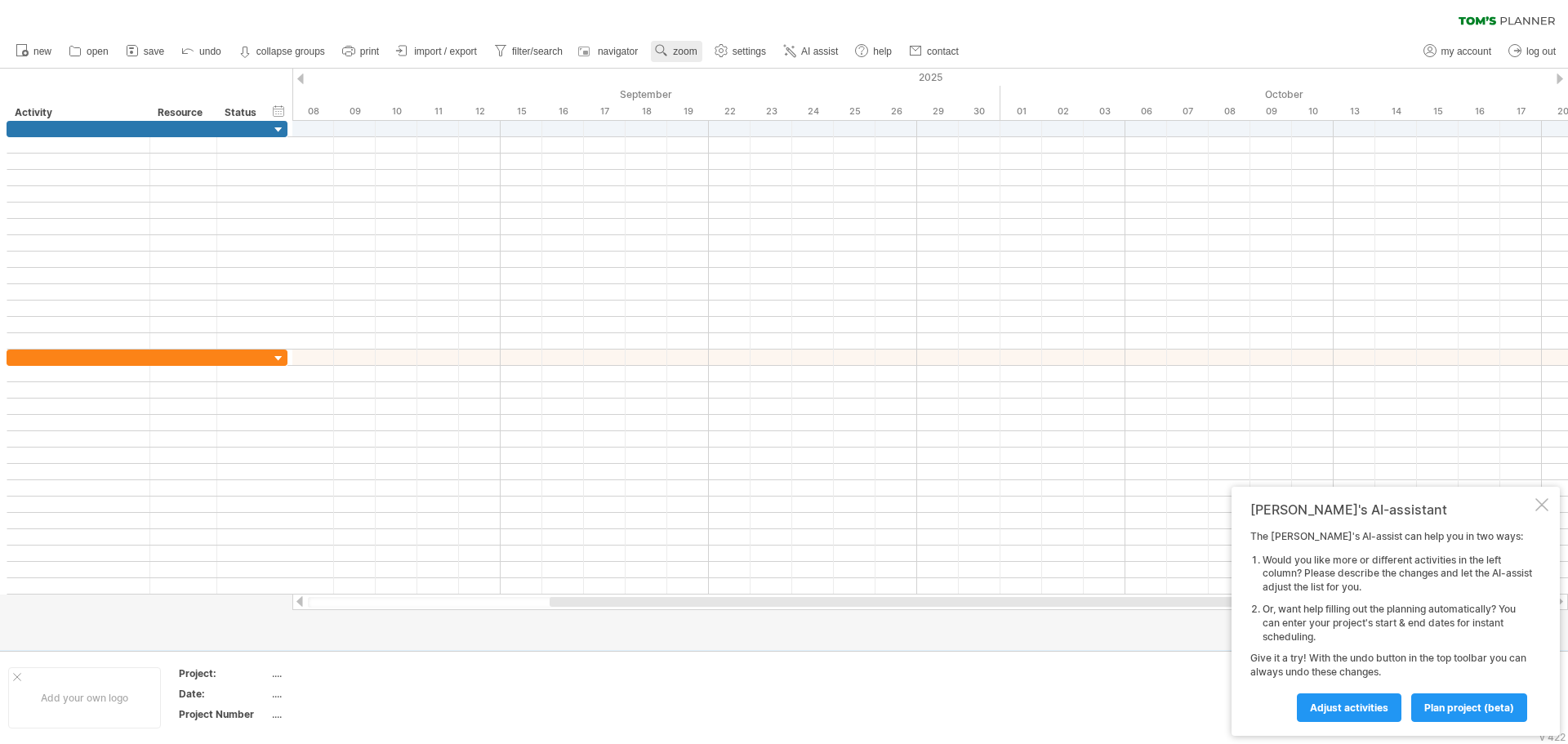
click at [683, 53] on span "zoom" at bounding box center [685, 51] width 24 height 11
click at [717, 121] on div "Day" at bounding box center [736, 125] width 91 height 26
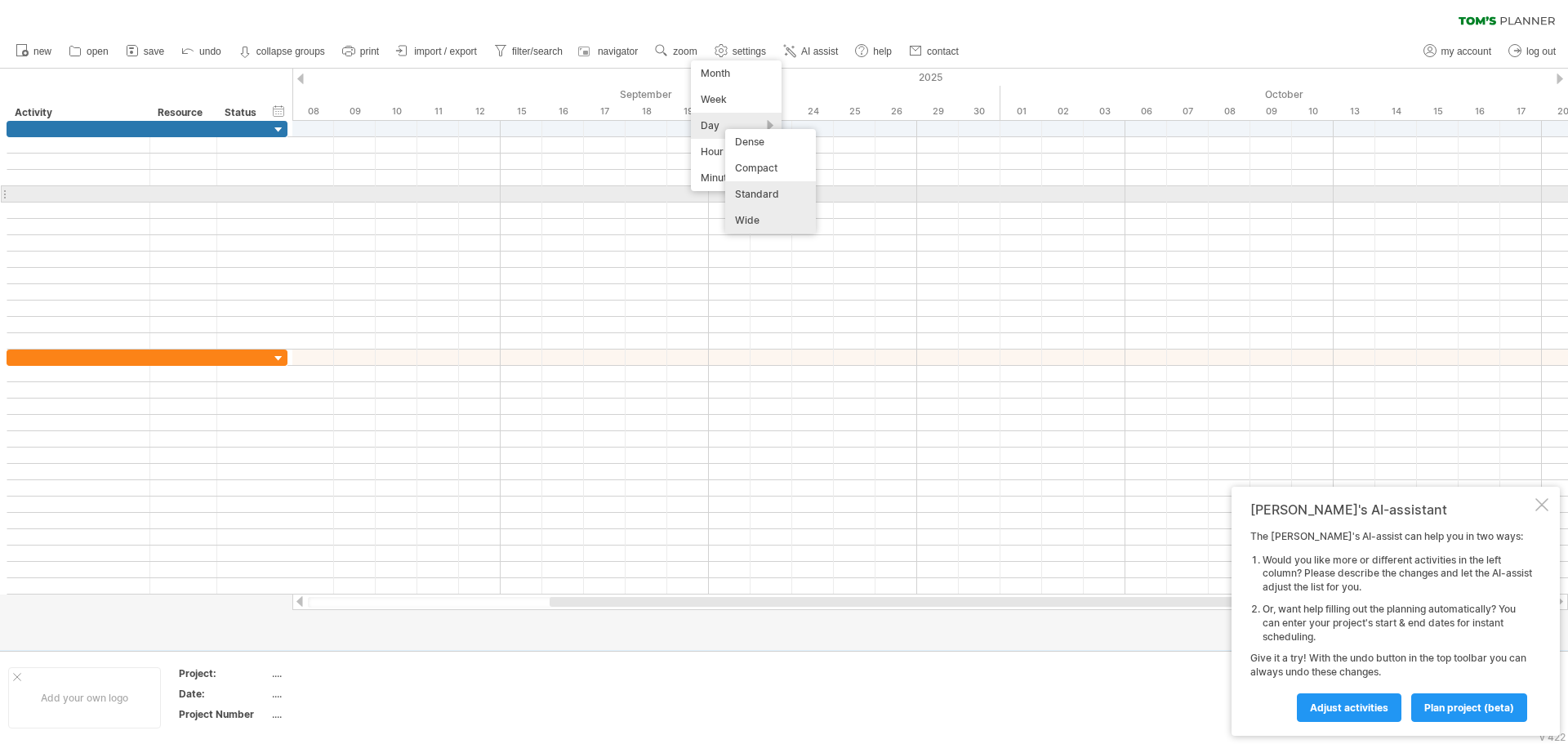
click at [748, 195] on div "Standard" at bounding box center [770, 194] width 91 height 26
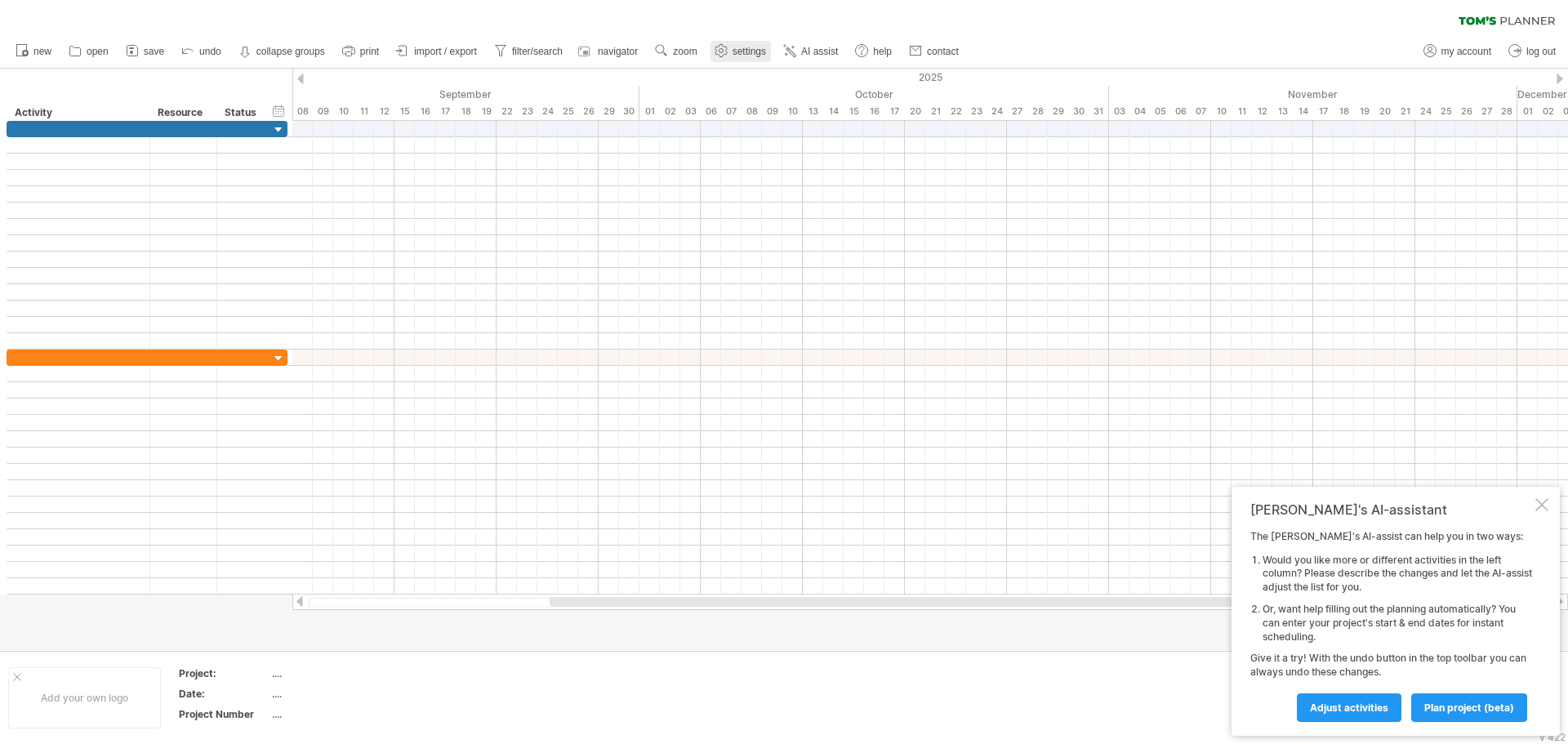
click at [738, 52] on span "settings" at bounding box center [749, 51] width 34 height 11
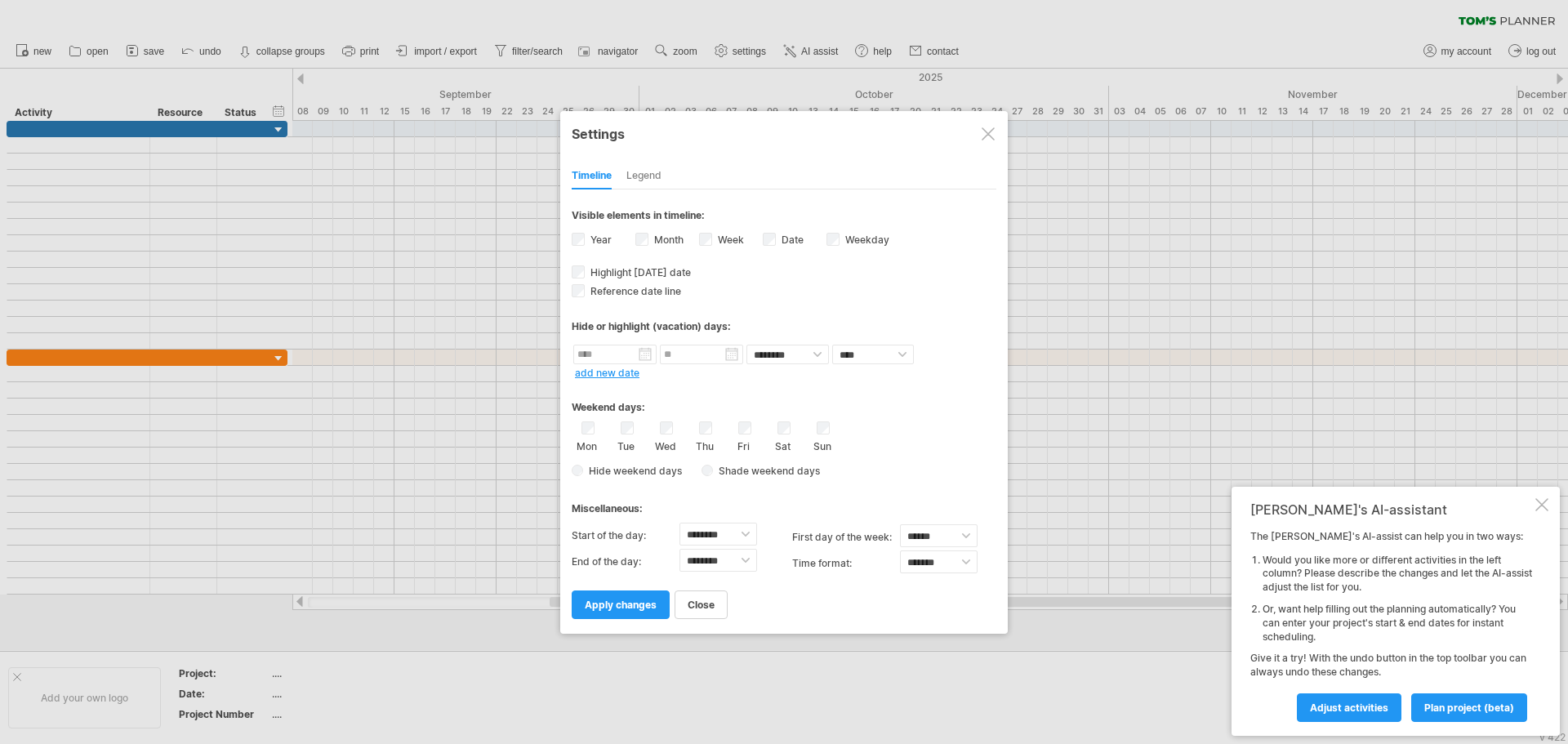
click at [742, 53] on div at bounding box center [784, 372] width 1568 height 744
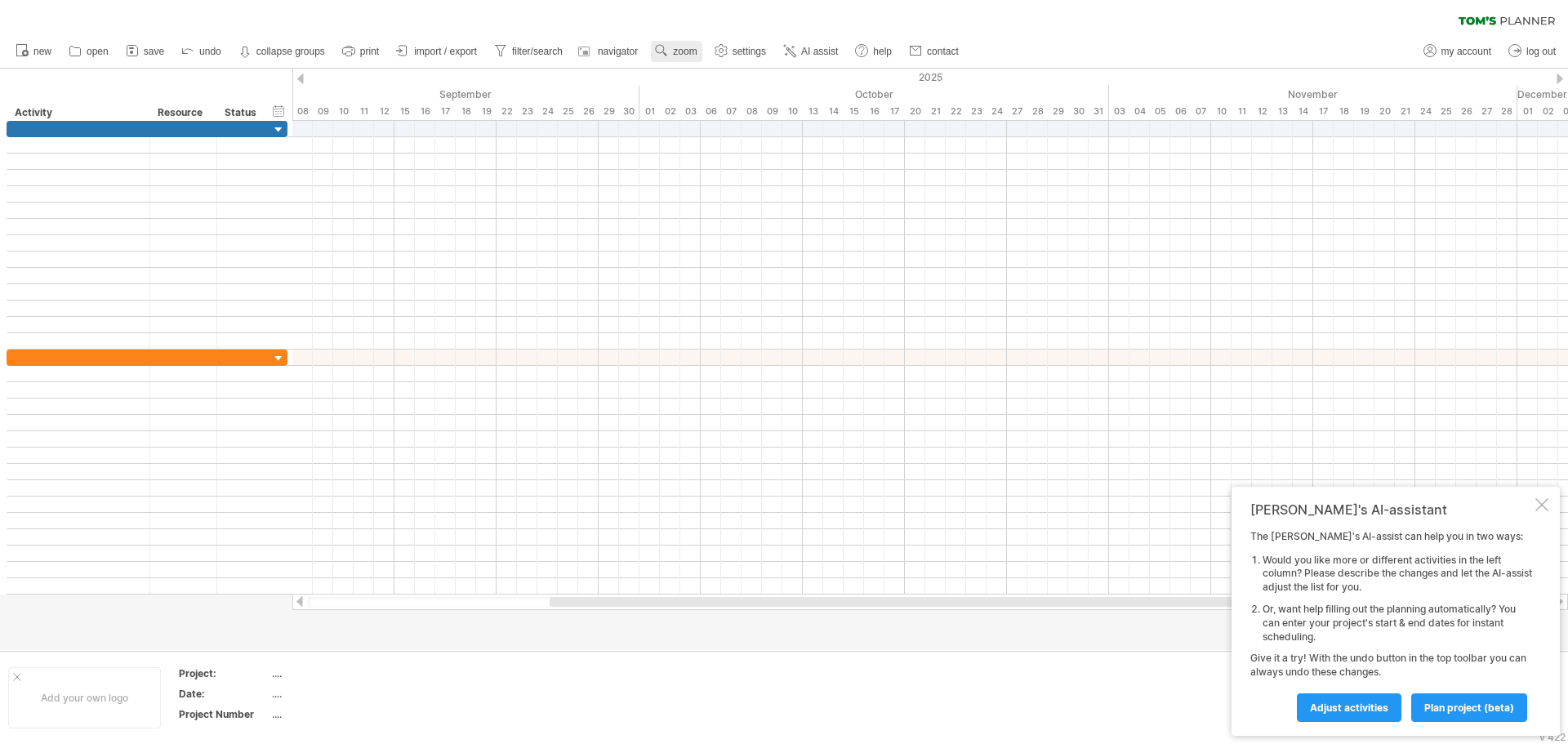
click at [677, 51] on span "zoom" at bounding box center [685, 51] width 24 height 11
click at [709, 119] on div "Day" at bounding box center [731, 124] width 91 height 26
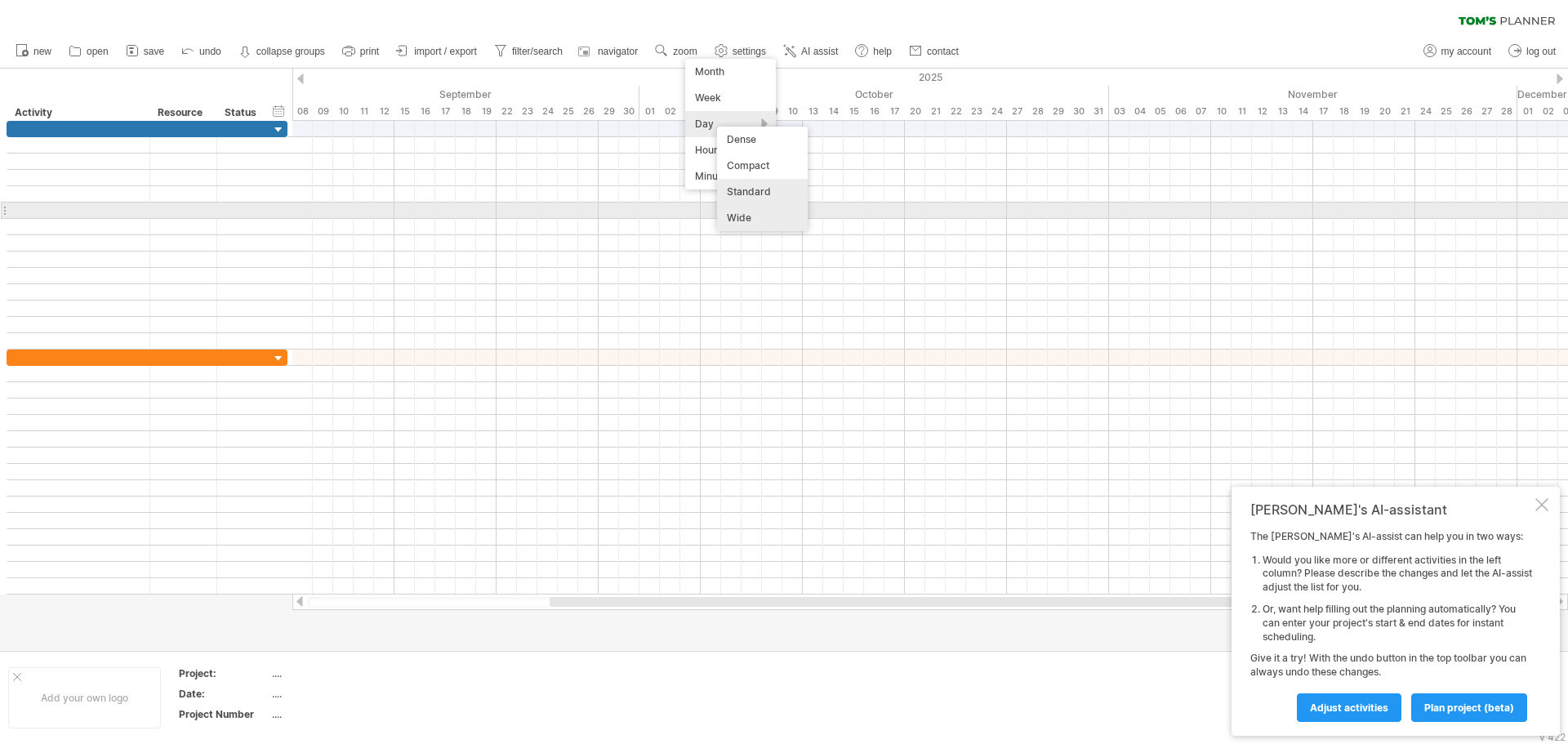
click at [738, 217] on div "Wide" at bounding box center [762, 218] width 91 height 26
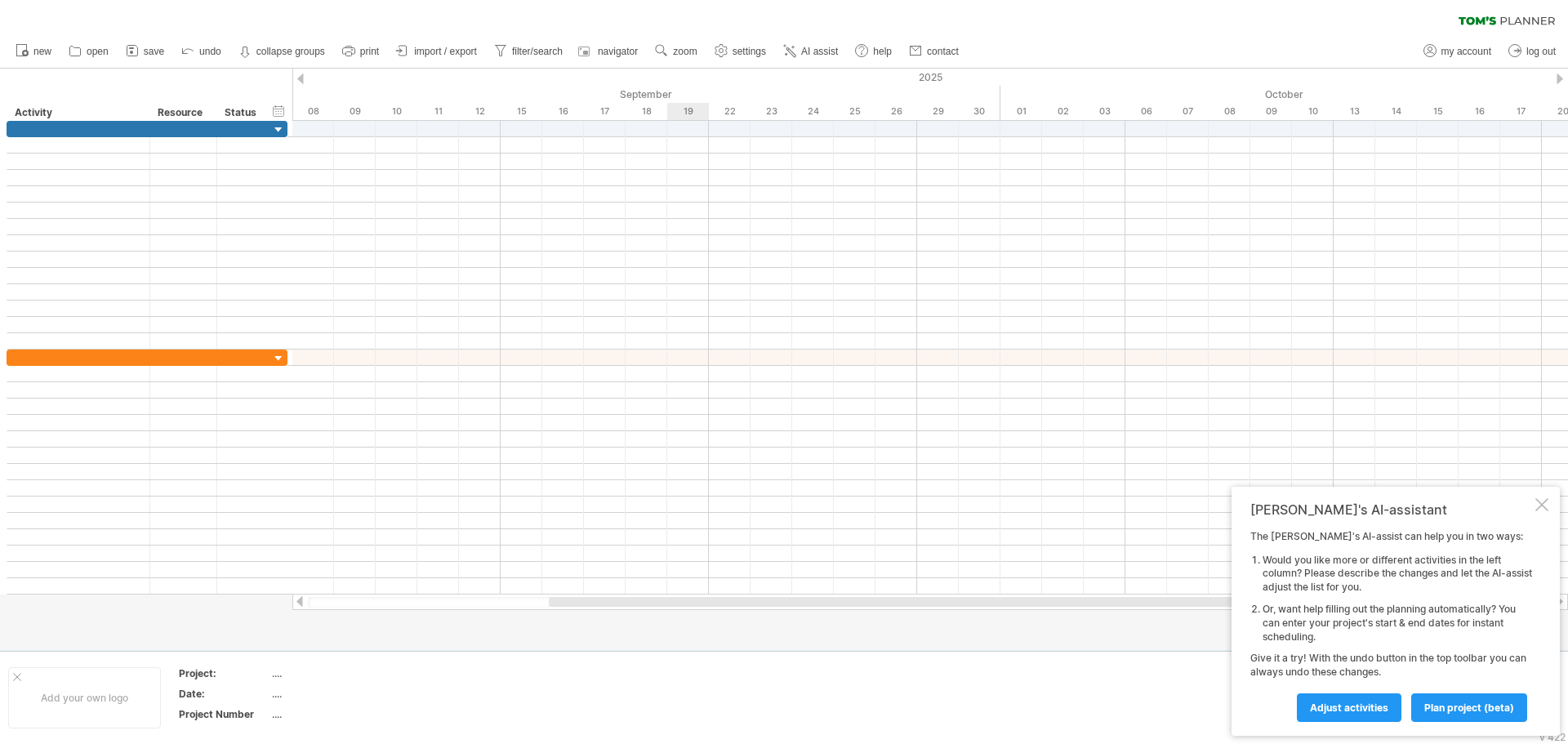
click at [685, 216] on div at bounding box center [930, 210] width 1276 height 16
drag, startPoint x: 292, startPoint y: 78, endPoint x: 275, endPoint y: 87, distance: 19.2
click at [282, 84] on div "Trying to reach [DOMAIN_NAME] Connected again... 0% clear filter new" at bounding box center [784, 372] width 1568 height 744
click at [261, 91] on div "hide start/end/duration show start/end/duration ******** Activity ******** Reso…" at bounding box center [146, 95] width 292 height 53
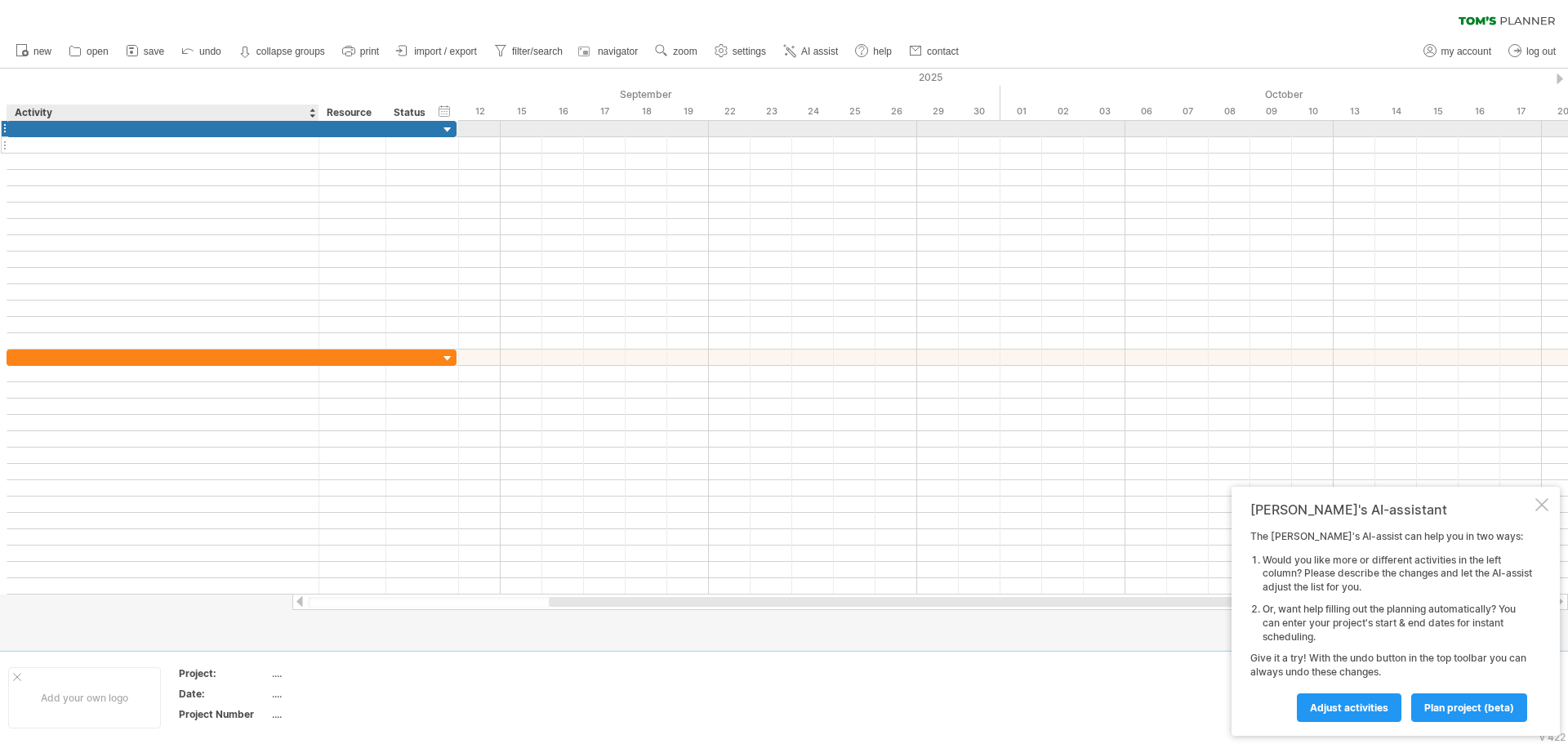
drag, startPoint x: 148, startPoint y: 133, endPoint x: 318, endPoint y: 138, distance: 170.1
click at [318, 138] on div at bounding box center [231, 236] width 450 height 229
click at [212, 129] on div at bounding box center [163, 129] width 295 height 15
click at [213, 129] on input "text" at bounding box center [163, 129] width 295 height 15
type input "*"
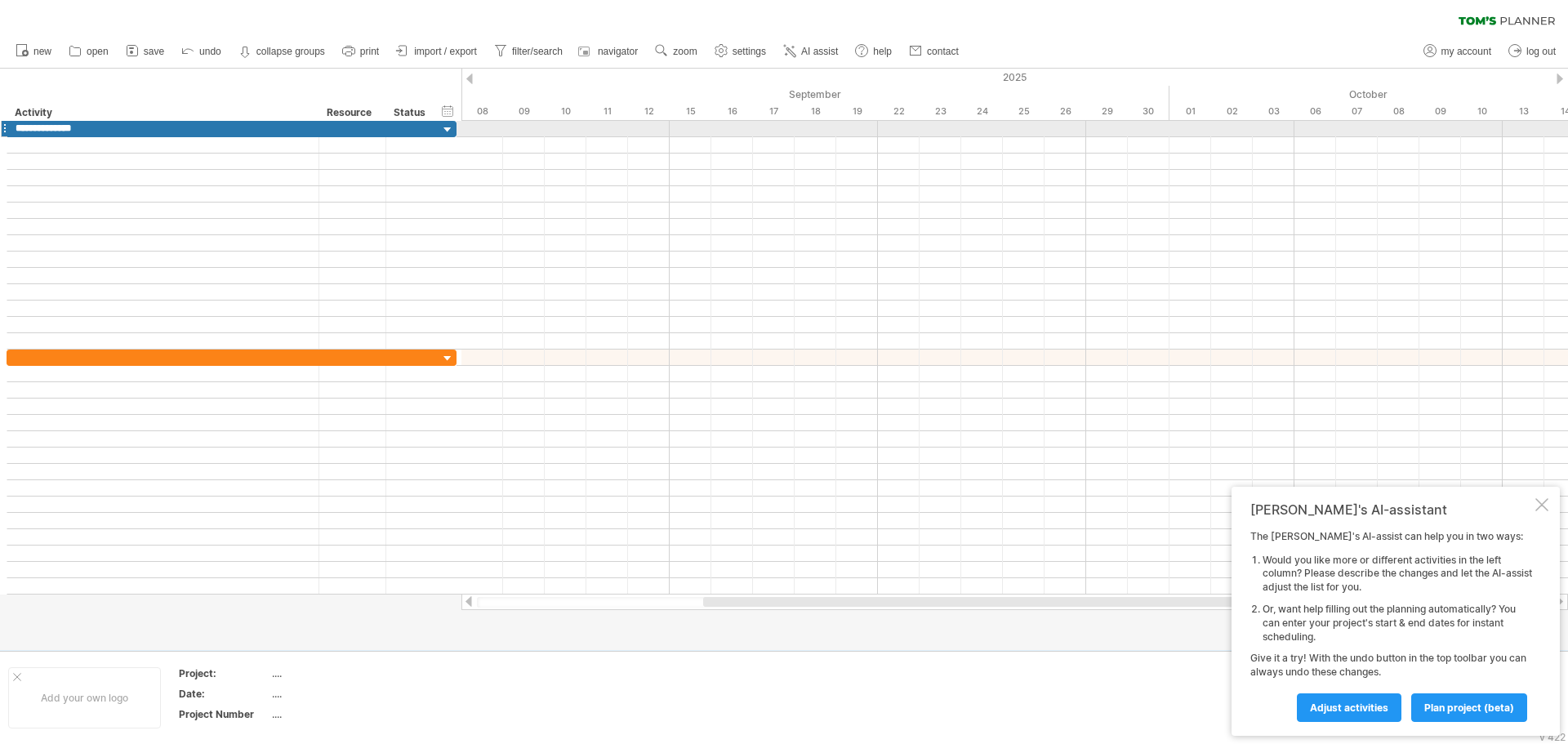
type input "**********"
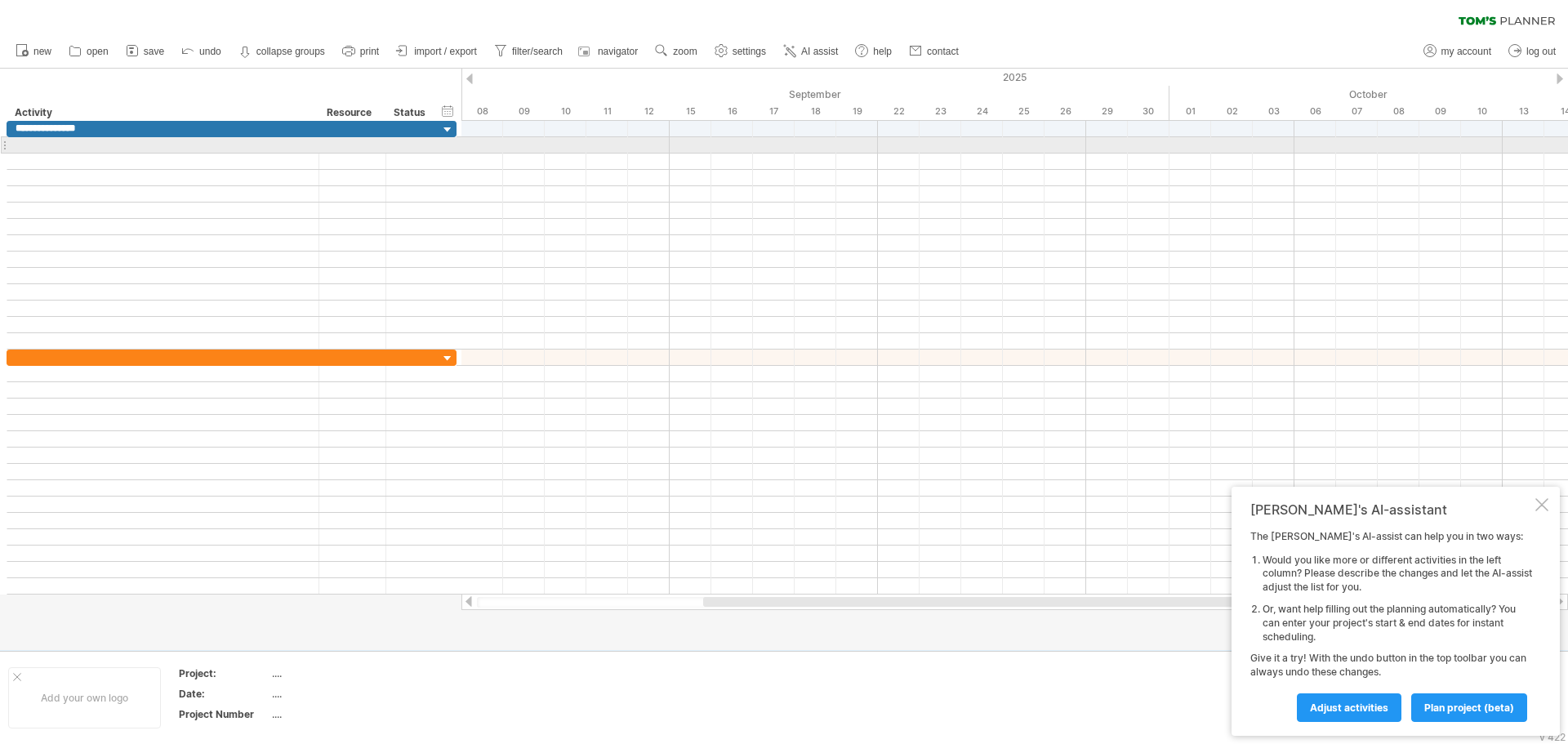
click at [180, 141] on div at bounding box center [163, 145] width 295 height 15
type input "**********"
drag, startPoint x: 167, startPoint y: 147, endPoint x: 0, endPoint y: 142, distance: 167.1
click at [0, 142] on div "**********" at bounding box center [229, 358] width 458 height 474
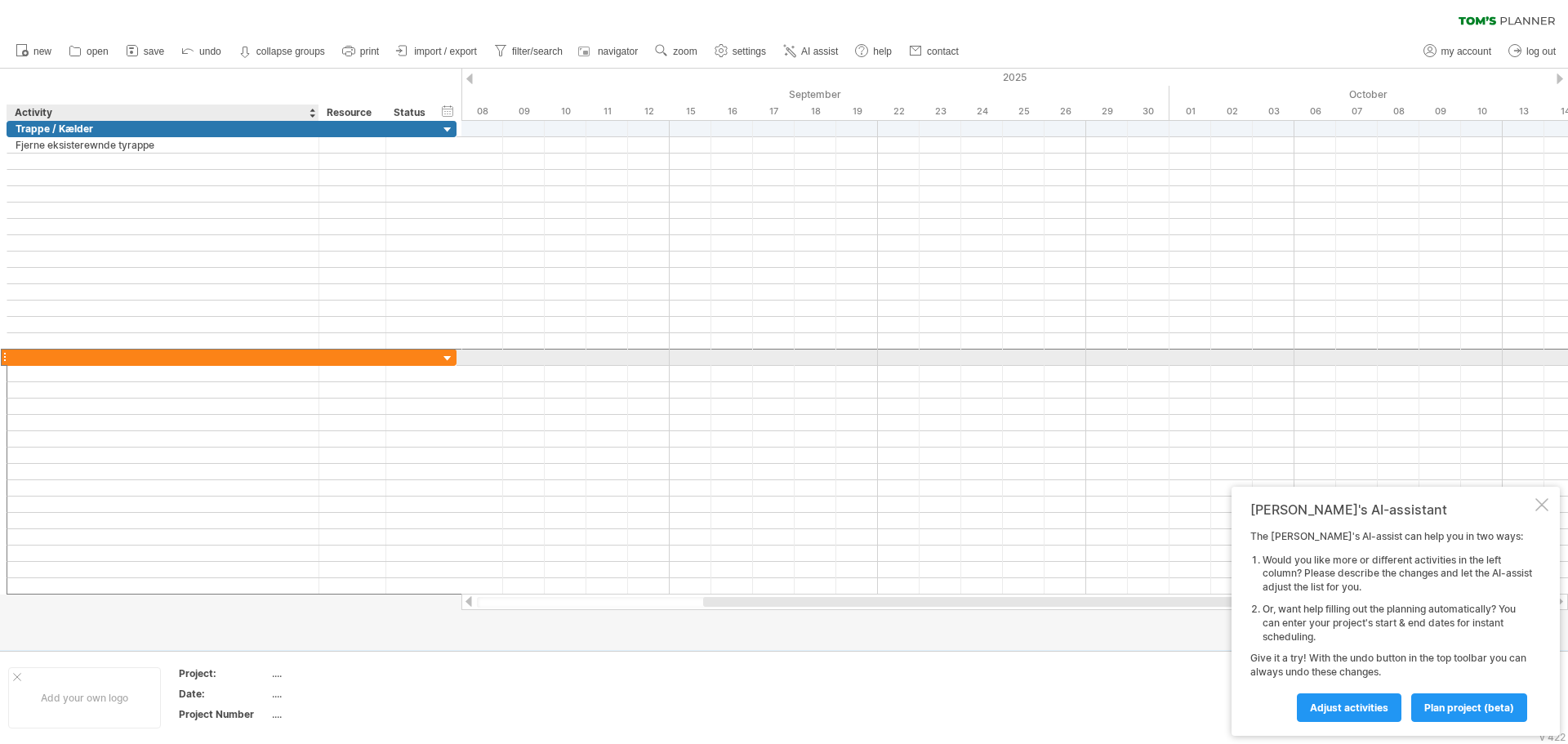
click at [85, 354] on div at bounding box center [163, 357] width 295 height 15
click at [0, 0] on input "text" at bounding box center [0, 0] width 0 height 0
type input "**********"
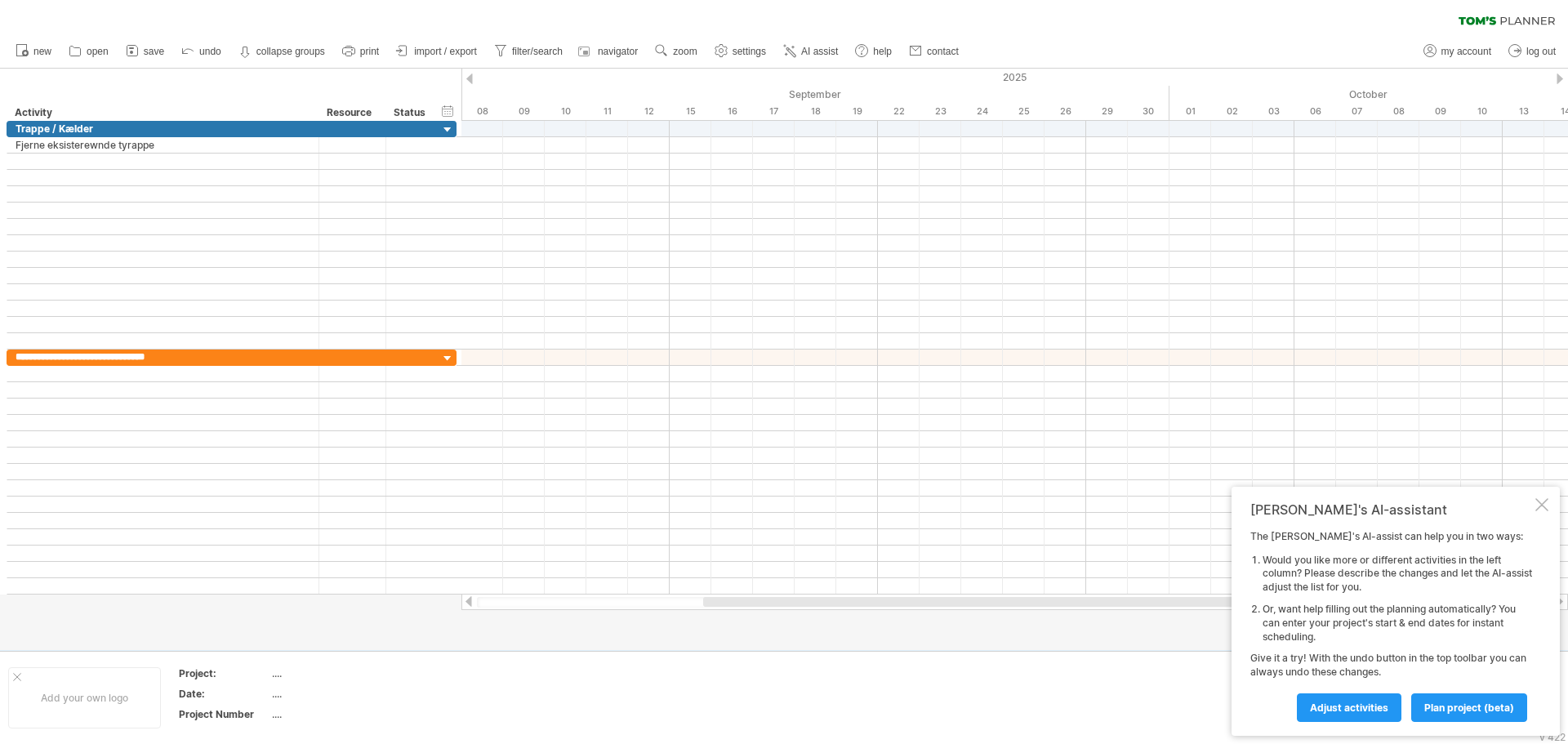
click at [742, 56] on span "settings" at bounding box center [749, 51] width 34 height 11
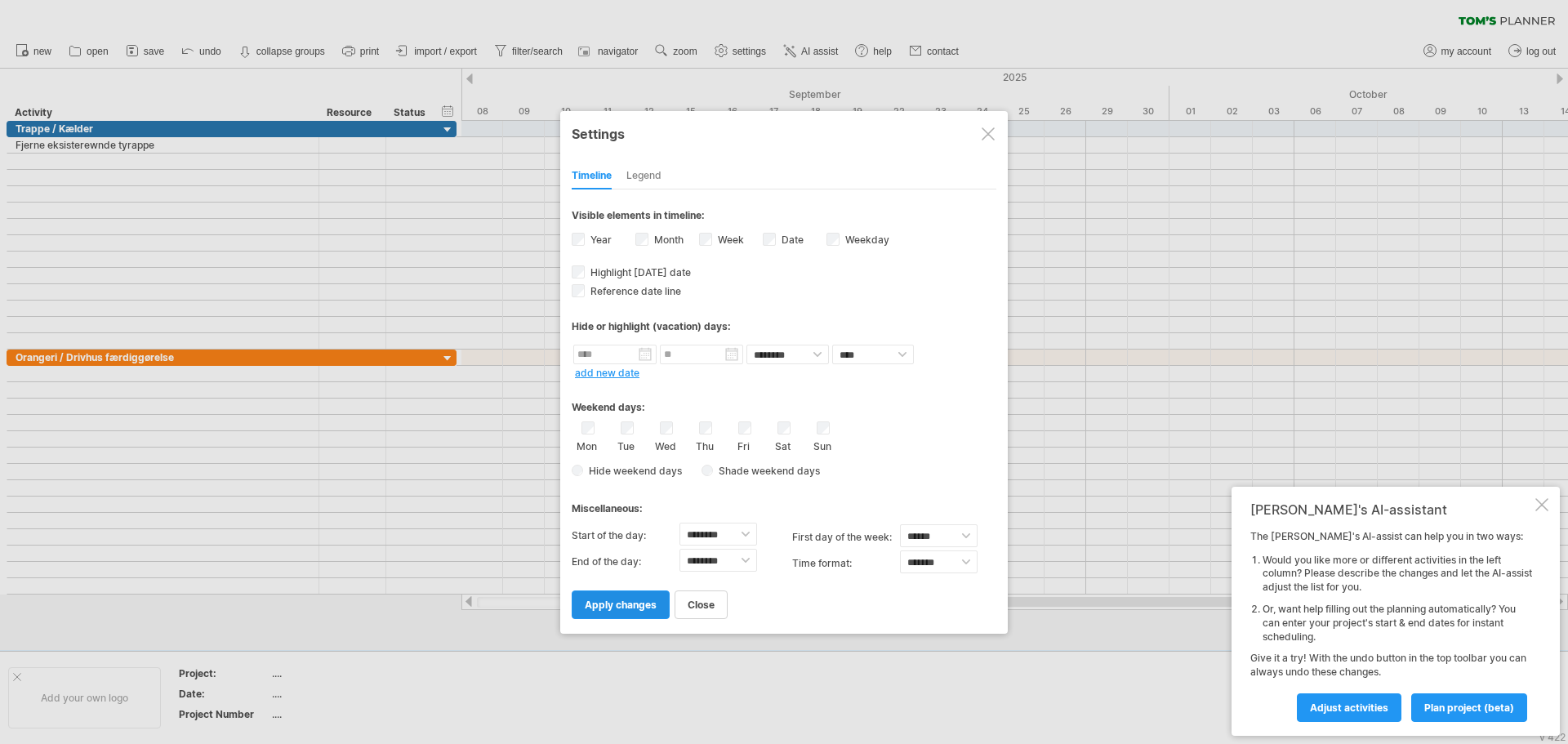
click at [610, 601] on span "apply changes" at bounding box center [620, 604] width 72 height 12
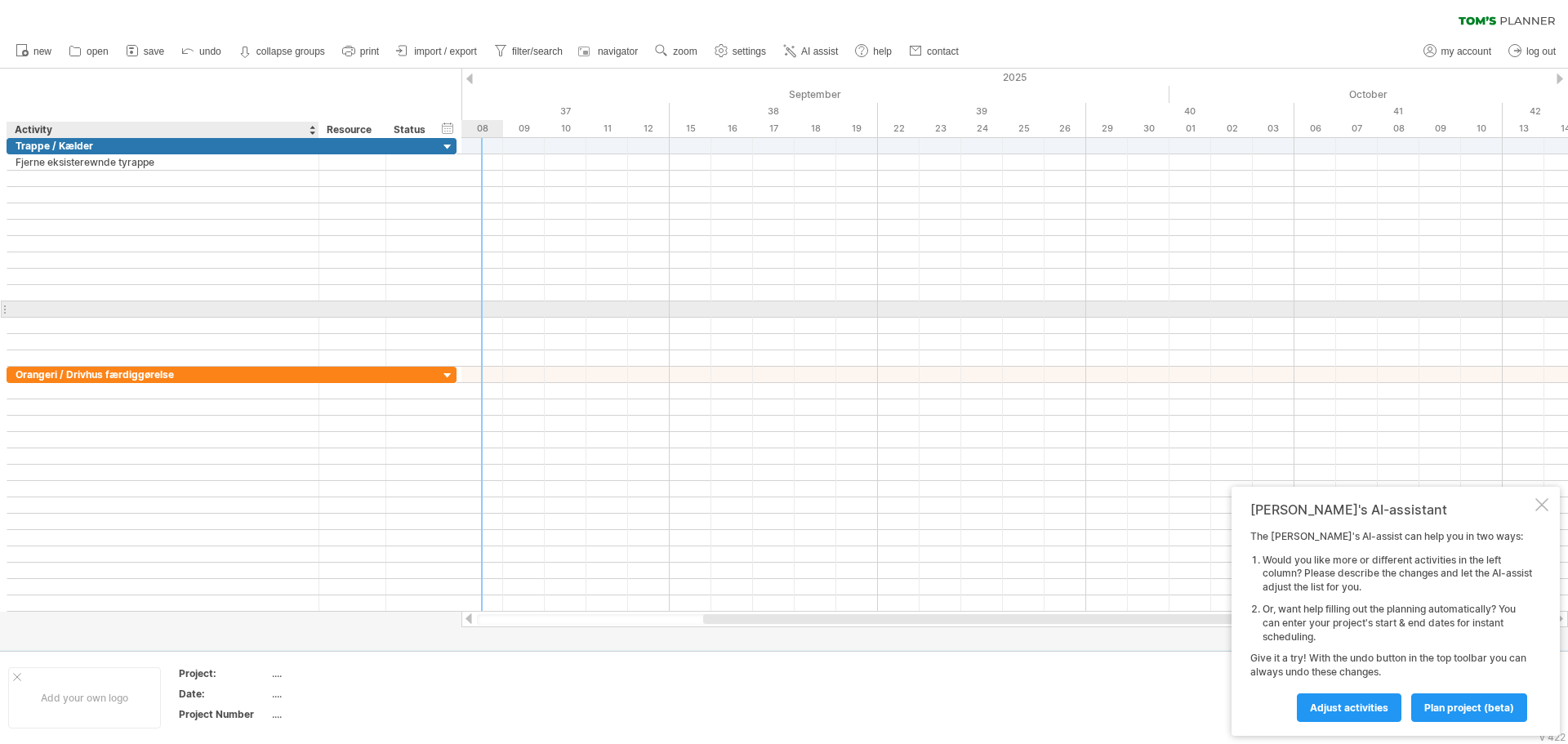
click at [193, 311] on div at bounding box center [163, 309] width 295 height 15
type input "**********"
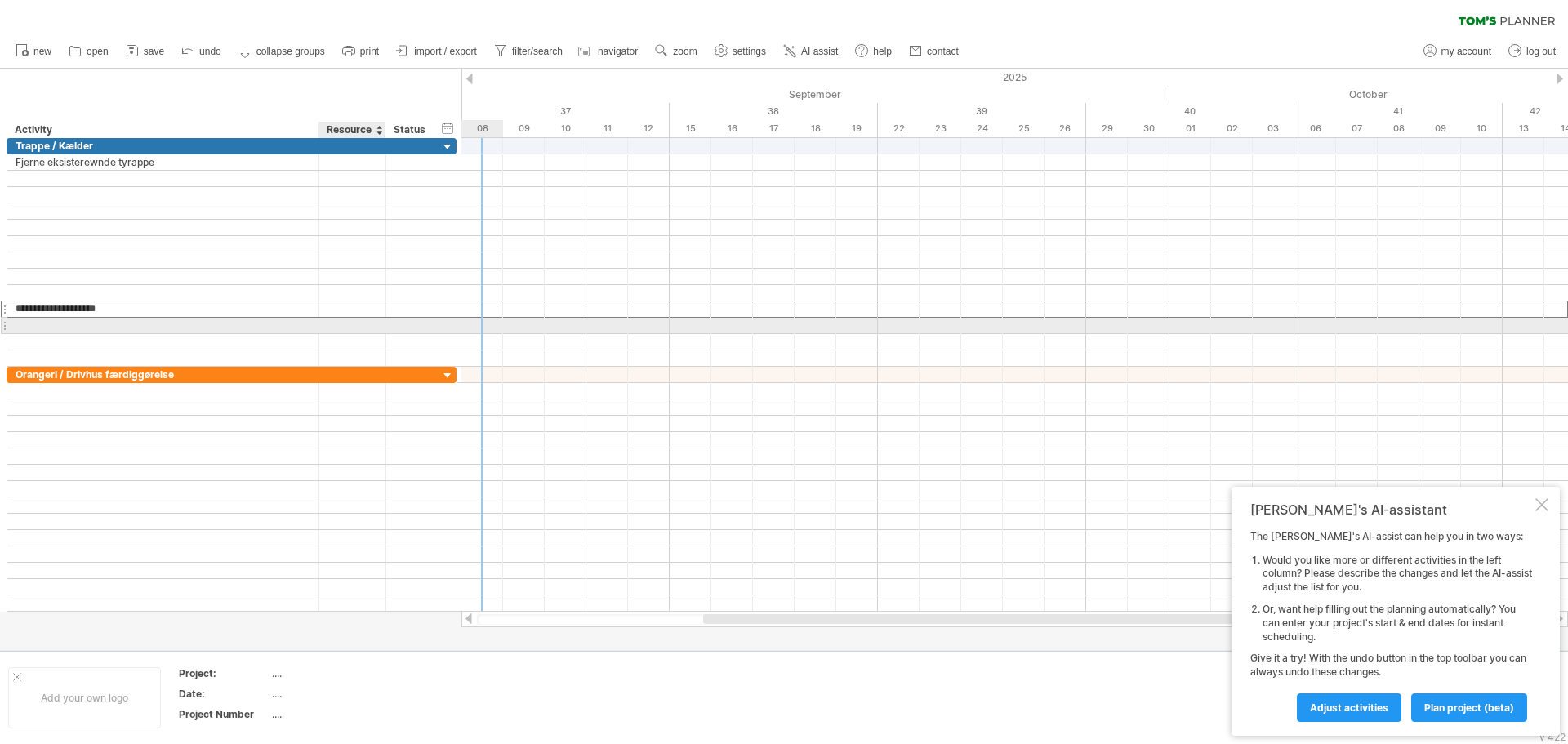
drag, startPoint x: 328, startPoint y: 331, endPoint x: 339, endPoint y: 320, distance: 15.6
click at [329, 330] on div at bounding box center [352, 325] width 50 height 15
click at [893, 308] on div at bounding box center [1015, 309] width 1107 height 16
click at [940, 330] on div "add time block" at bounding box center [958, 330] width 113 height 26
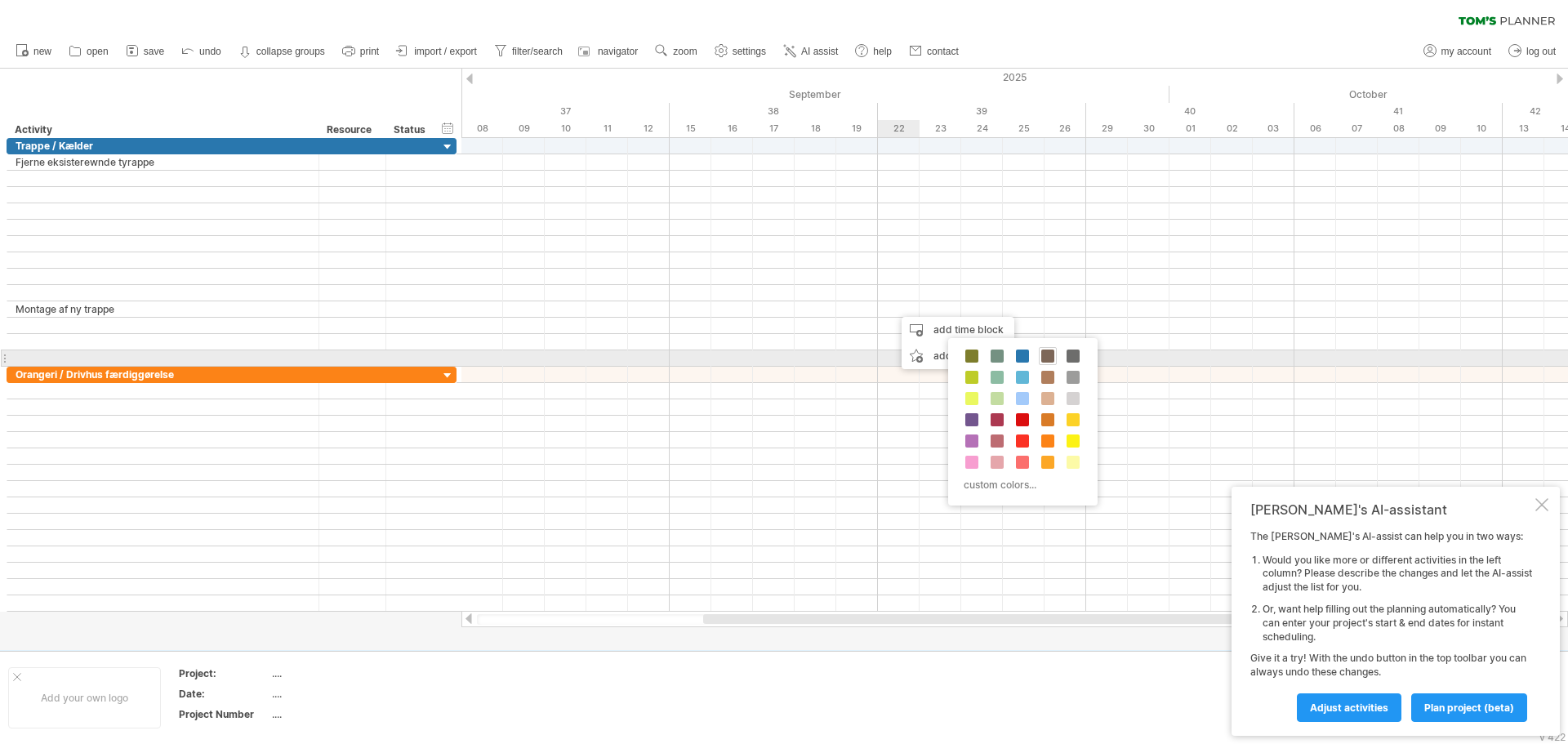
click at [1046, 358] on span at bounding box center [1048, 355] width 13 height 13
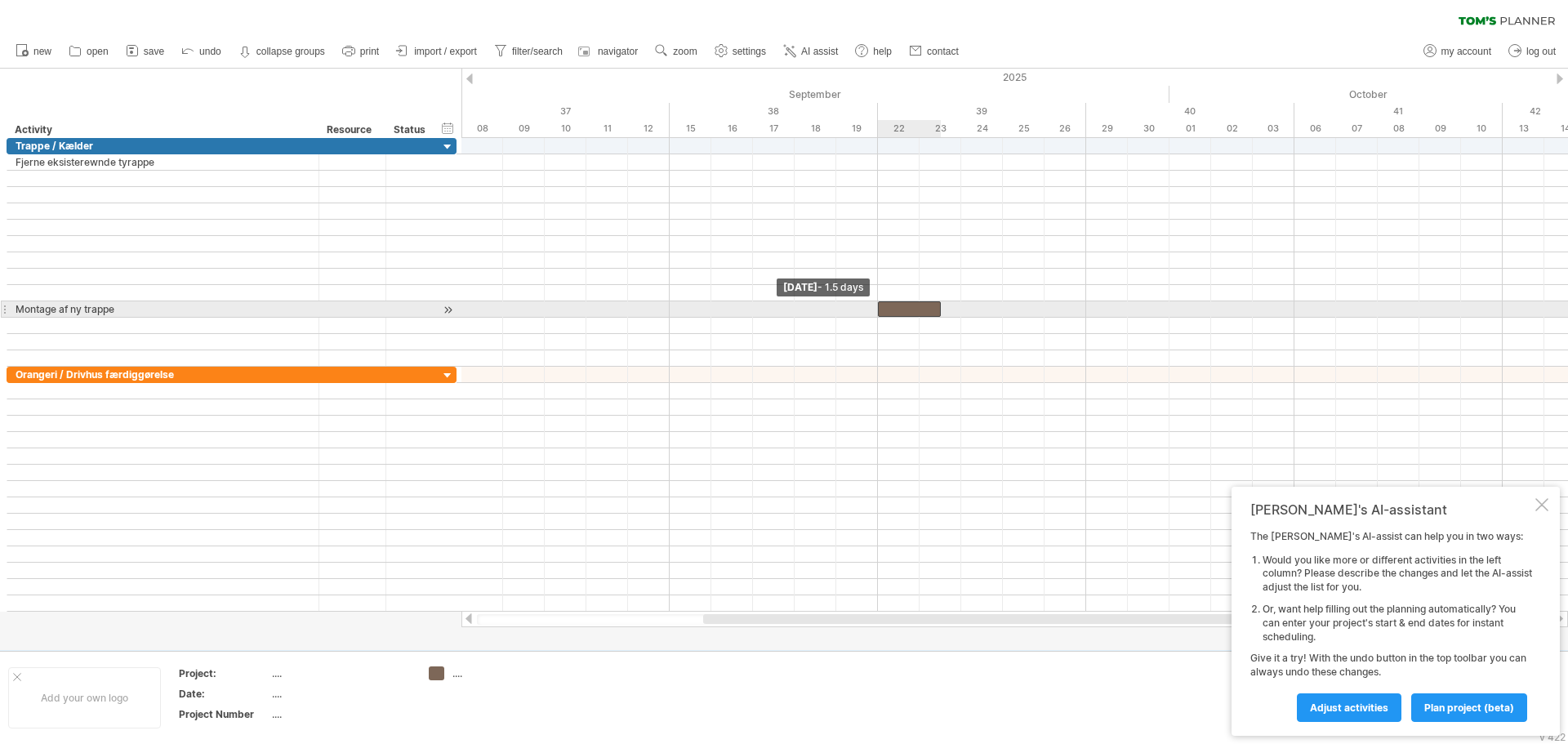
drag, startPoint x: 896, startPoint y: 304, endPoint x: 876, endPoint y: 308, distance: 20.4
click at [876, 308] on span at bounding box center [878, 309] width 7 height 15
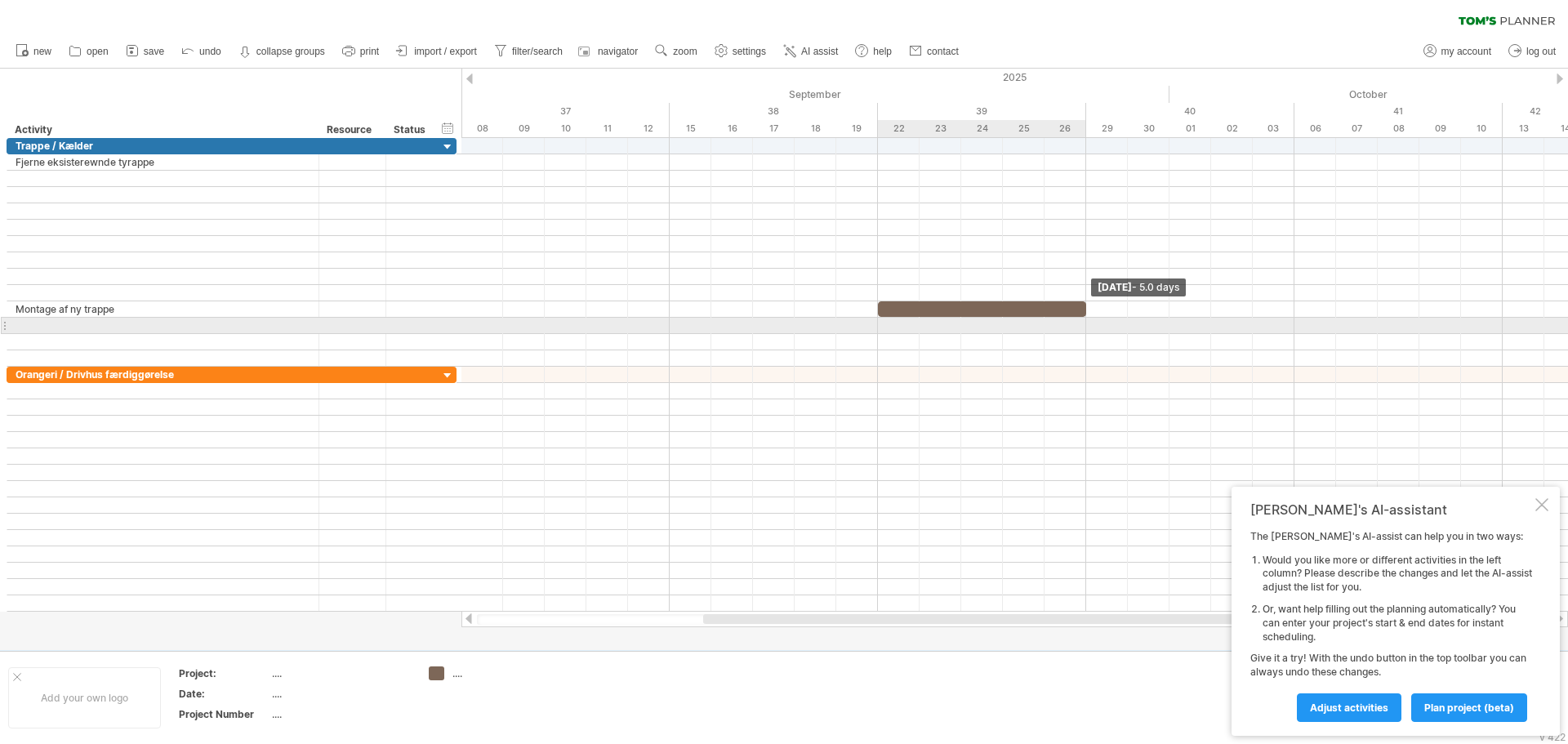
drag, startPoint x: 938, startPoint y: 312, endPoint x: 1083, endPoint y: 319, distance: 145.2
click at [1083, 319] on div "[DATE] - 5.0 days [DATE] - 1.5 days" at bounding box center [1015, 375] width 1107 height 474
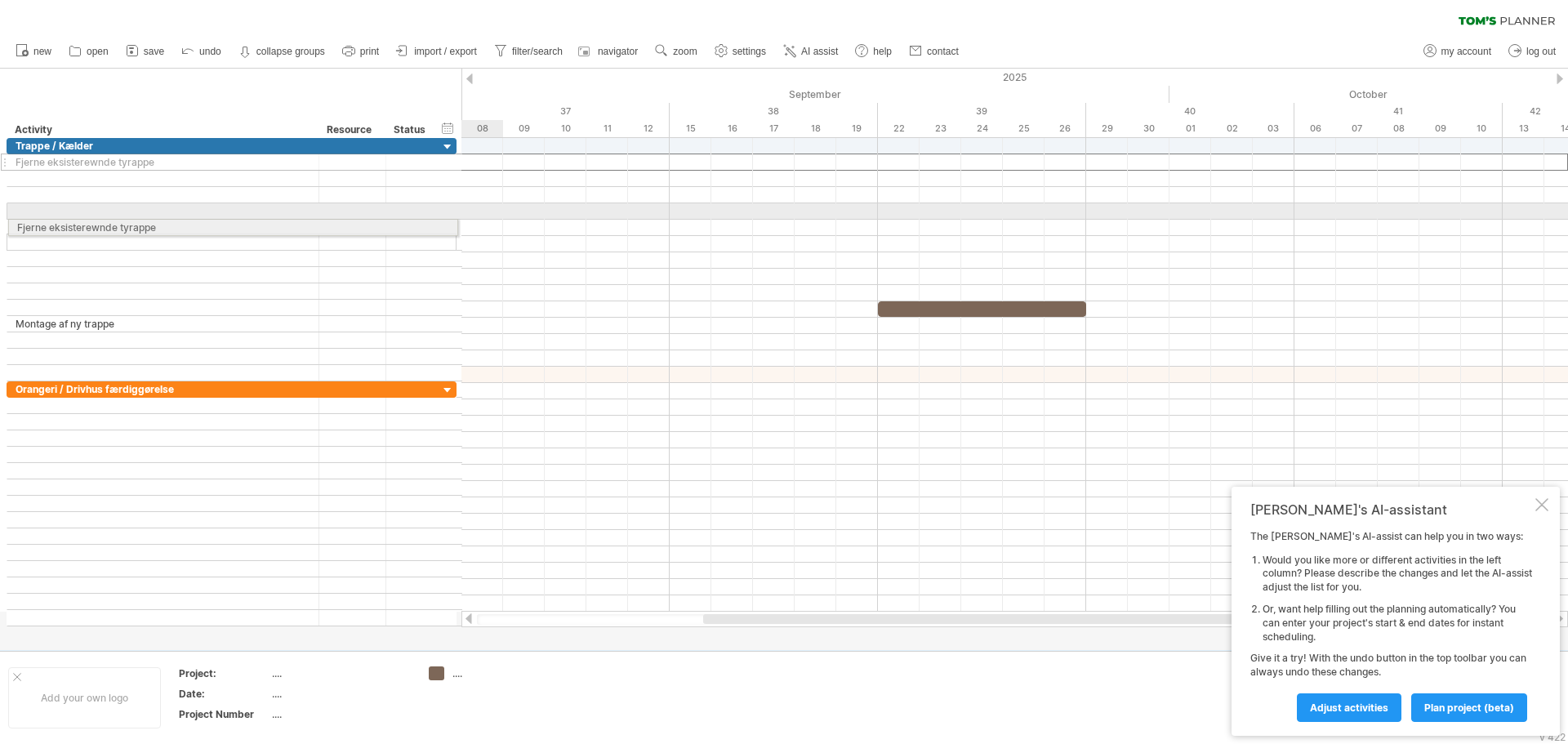
drag, startPoint x: 6, startPoint y: 162, endPoint x: 0, endPoint y: 225, distance: 63.3
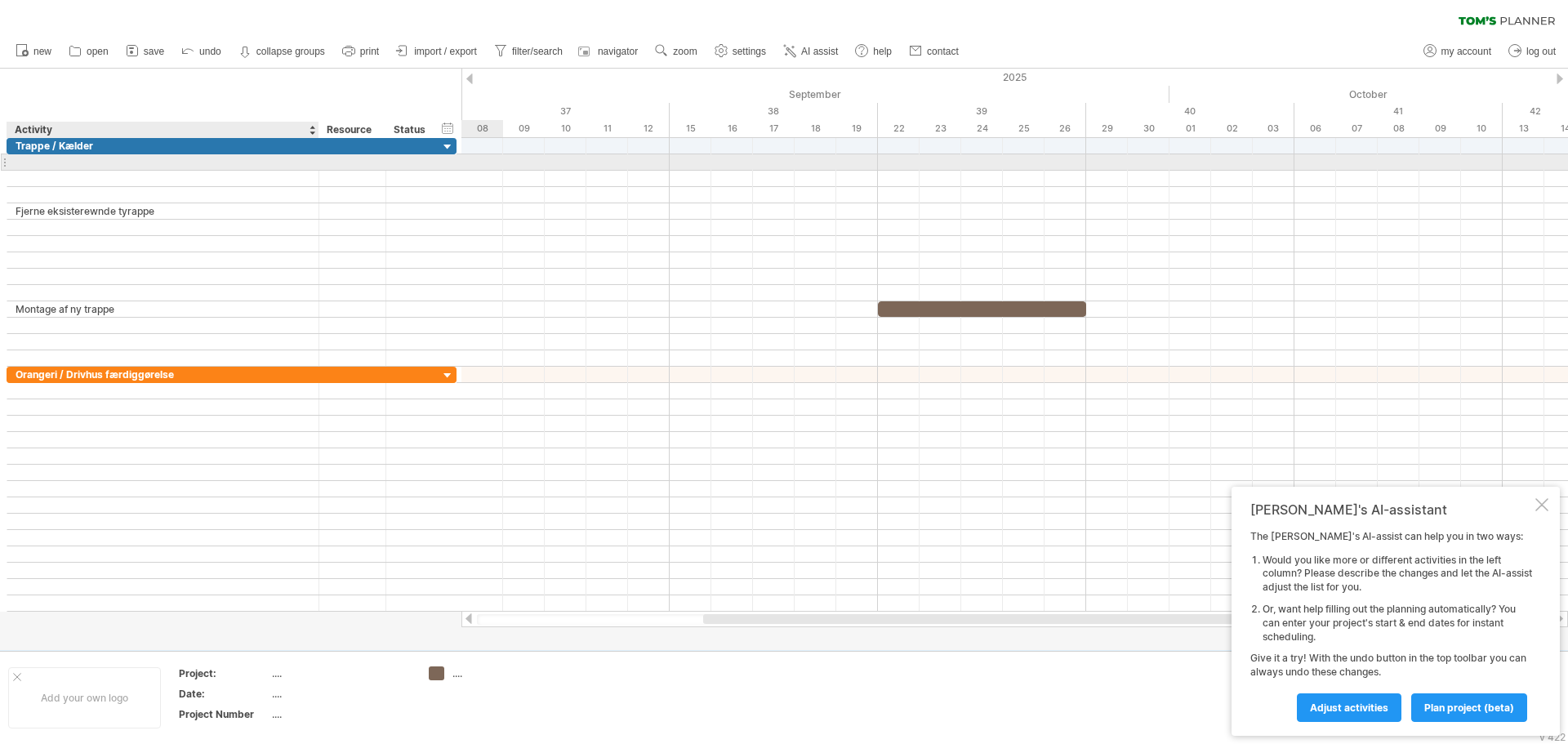
click at [31, 158] on div at bounding box center [163, 162] width 295 height 15
type input "*"
type input "**********"
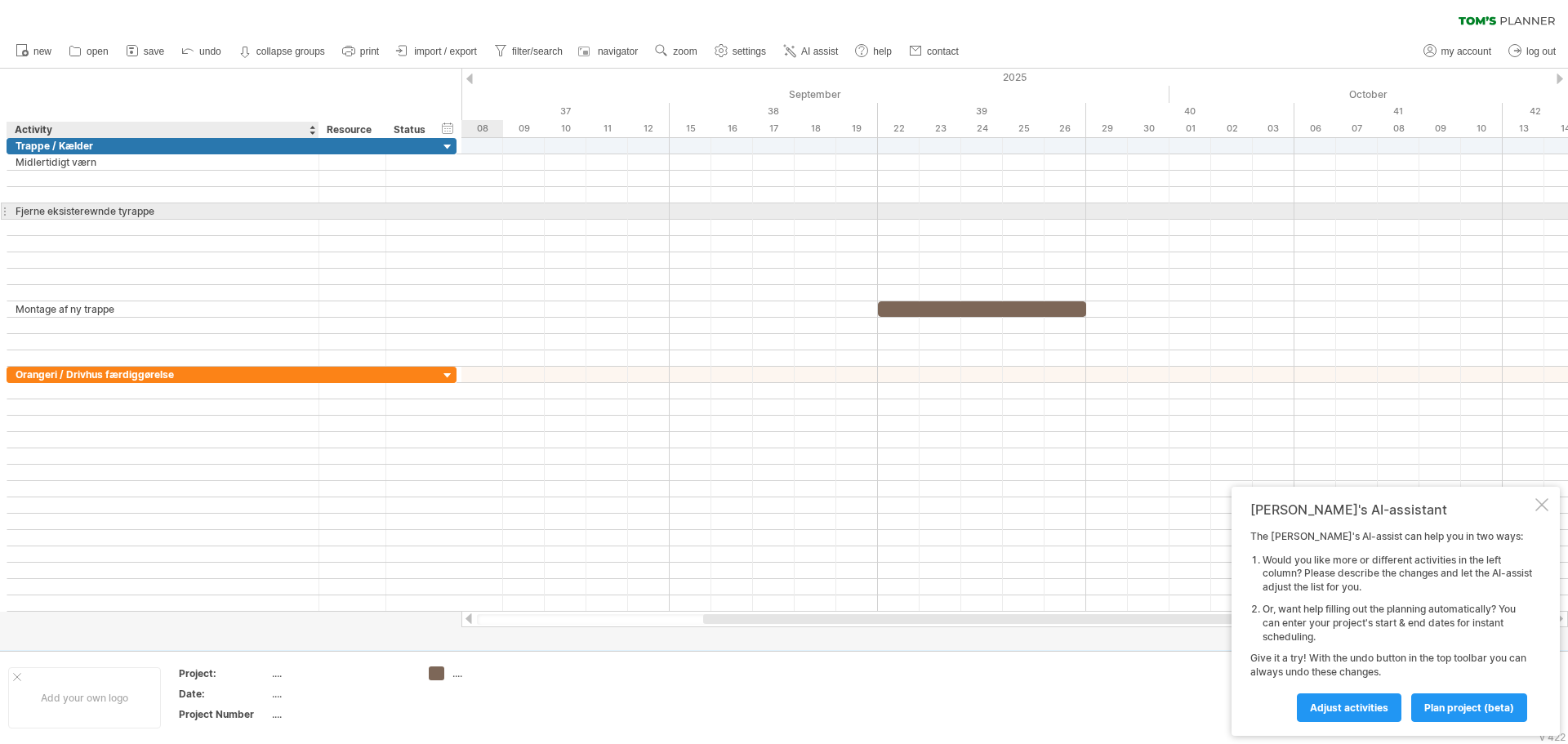
click at [171, 215] on div "Fjerne eksisterewnde tyrappe" at bounding box center [163, 211] width 295 height 15
click at [171, 215] on input "**********" at bounding box center [163, 211] width 295 height 15
type input "**********"
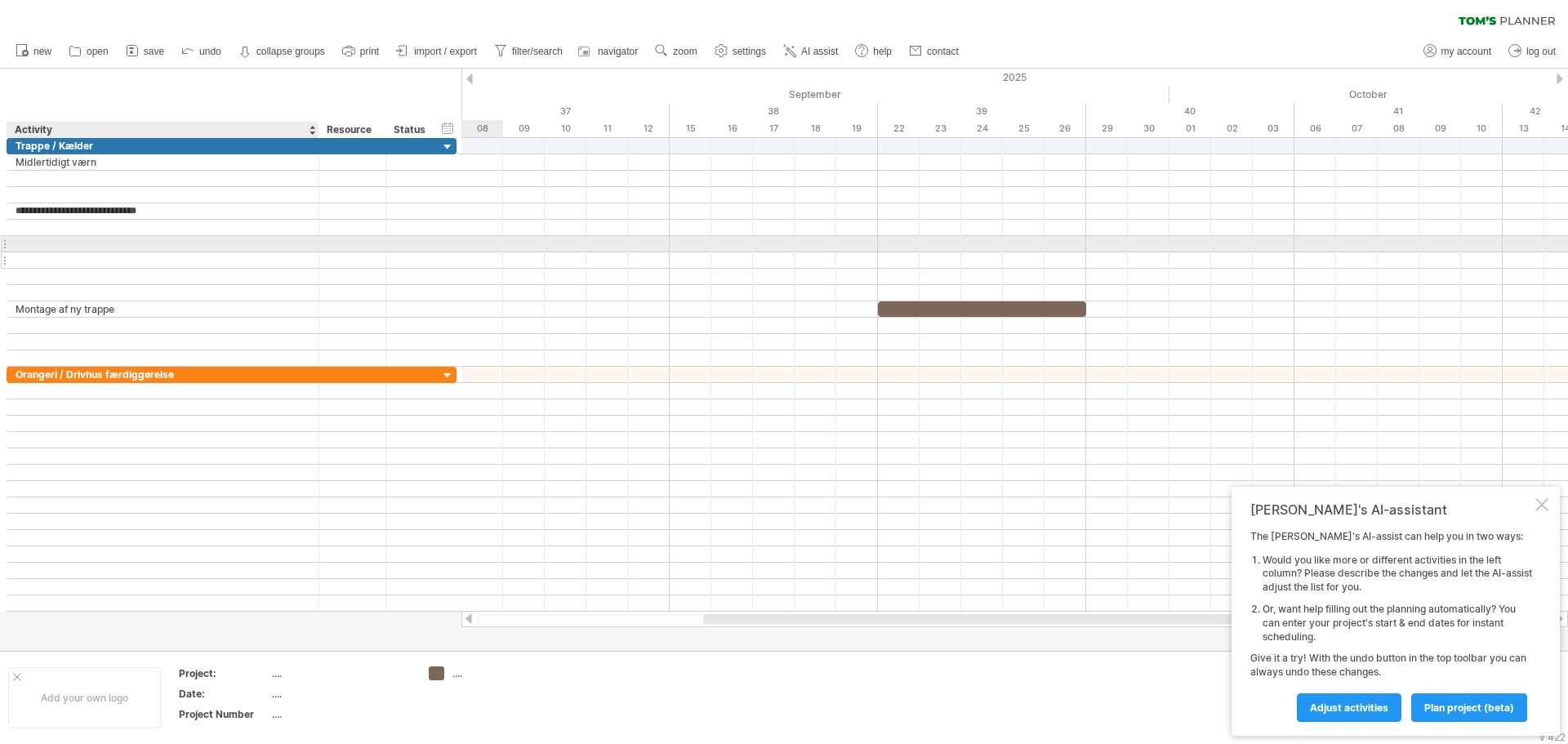
click at [147, 256] on div at bounding box center [163, 260] width 295 height 15
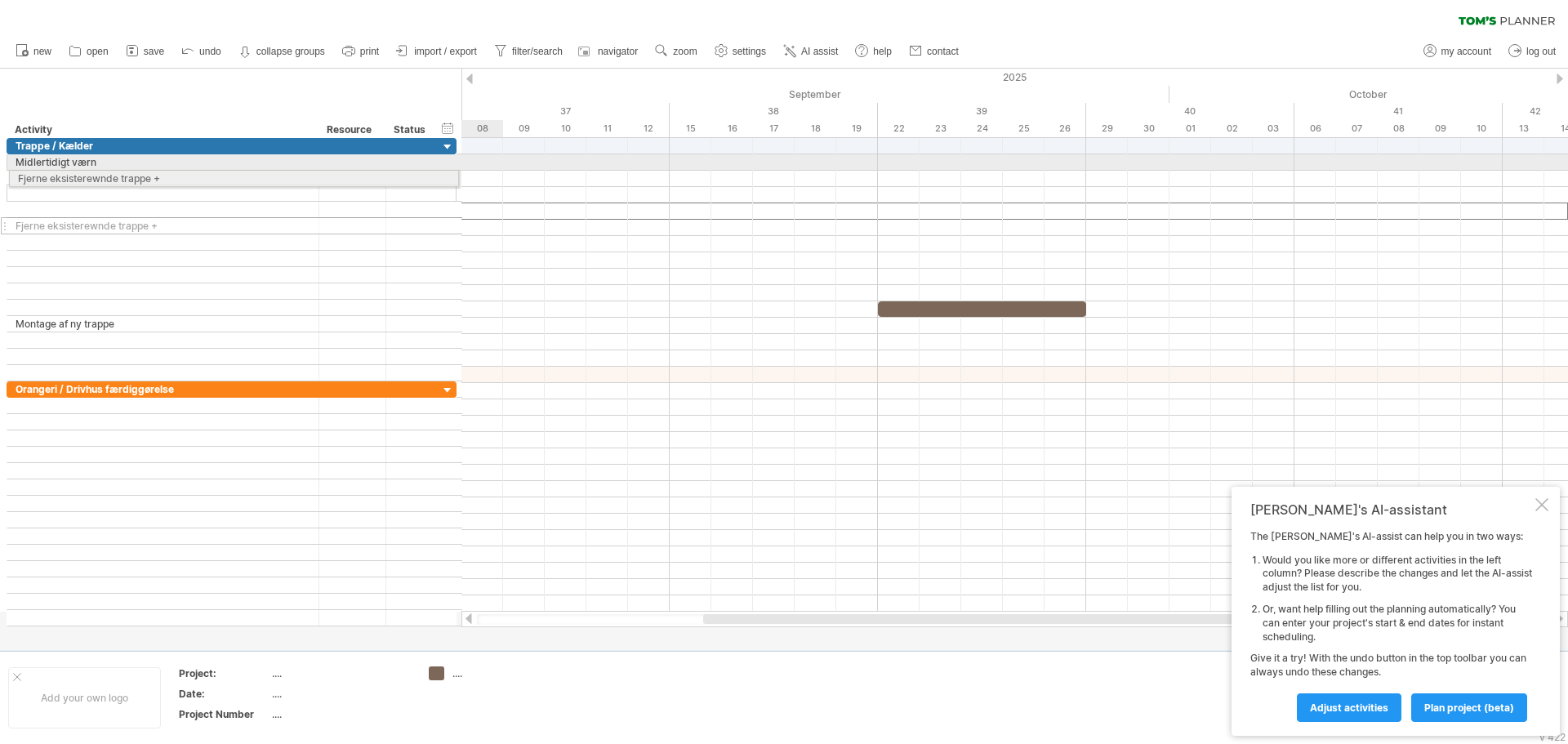
drag, startPoint x: 3, startPoint y: 214, endPoint x: 1, endPoint y: 175, distance: 39.1
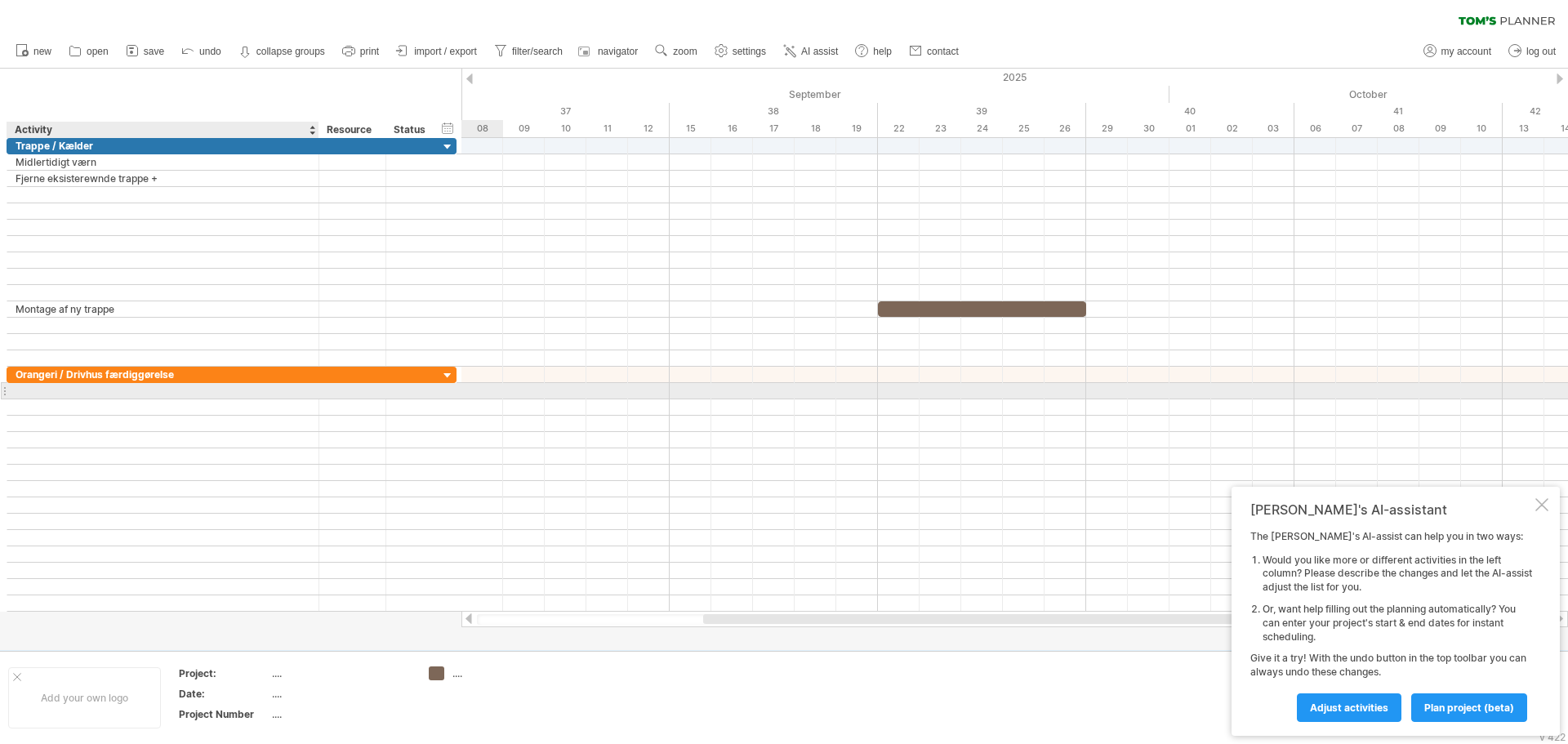
click at [85, 392] on div at bounding box center [163, 391] width 295 height 15
click at [85, 392] on input "text" at bounding box center [163, 391] width 295 height 15
type input "**********"
click at [469, 391] on div at bounding box center [1015, 391] width 1107 height 16
click at [551, 393] on div at bounding box center [1015, 391] width 1107 height 16
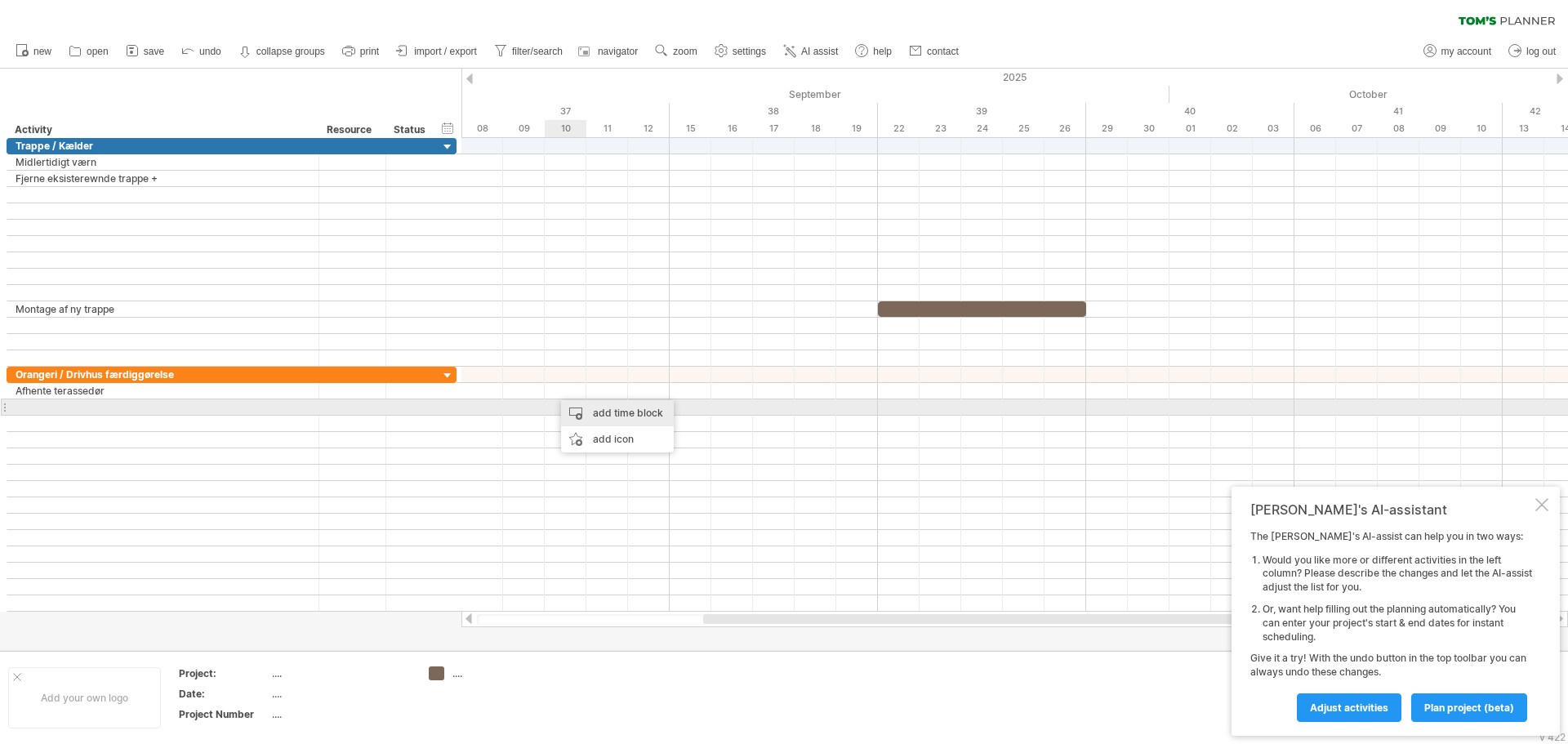
click at [601, 408] on div "add time block" at bounding box center [617, 413] width 113 height 26
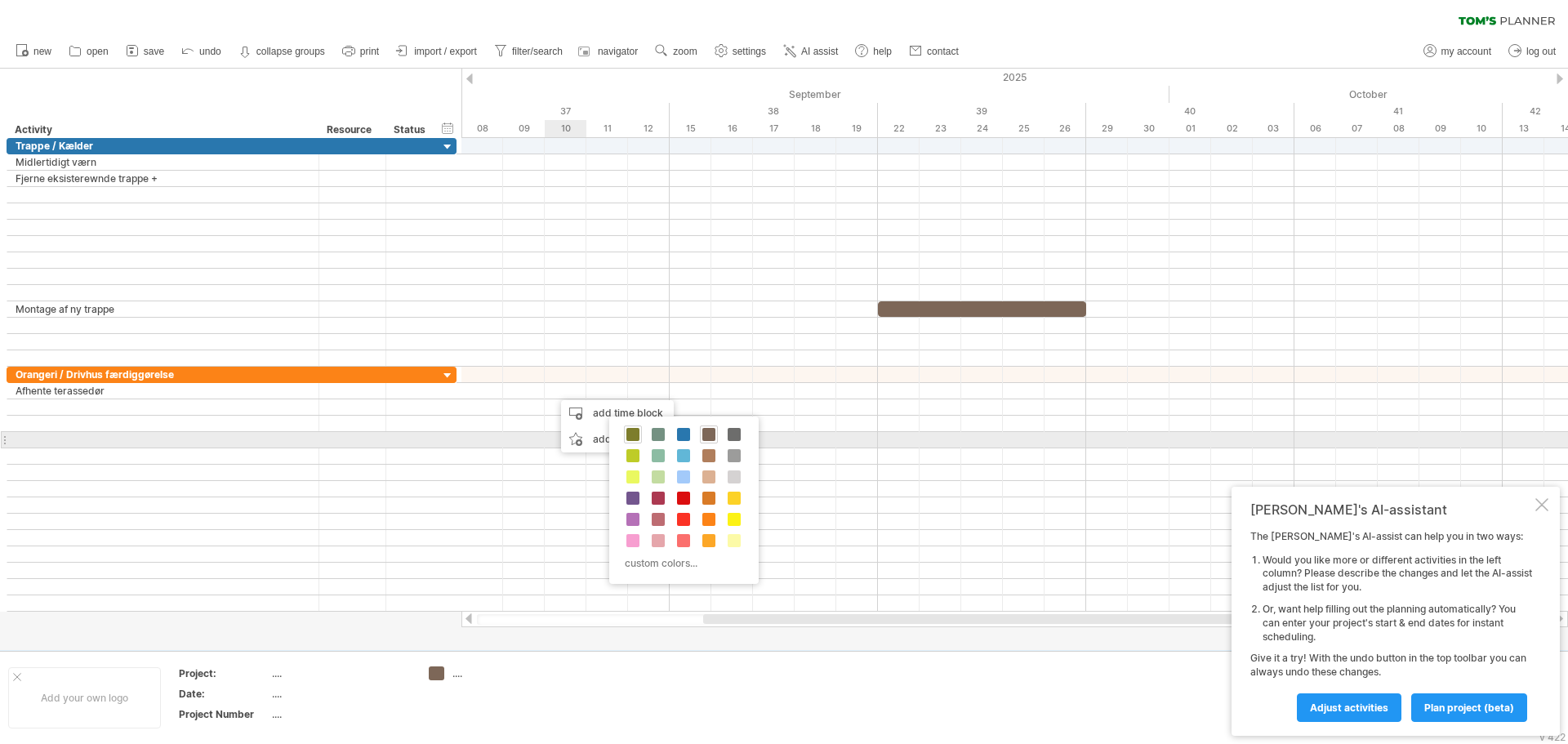
click at [632, 436] on span at bounding box center [632, 434] width 13 height 13
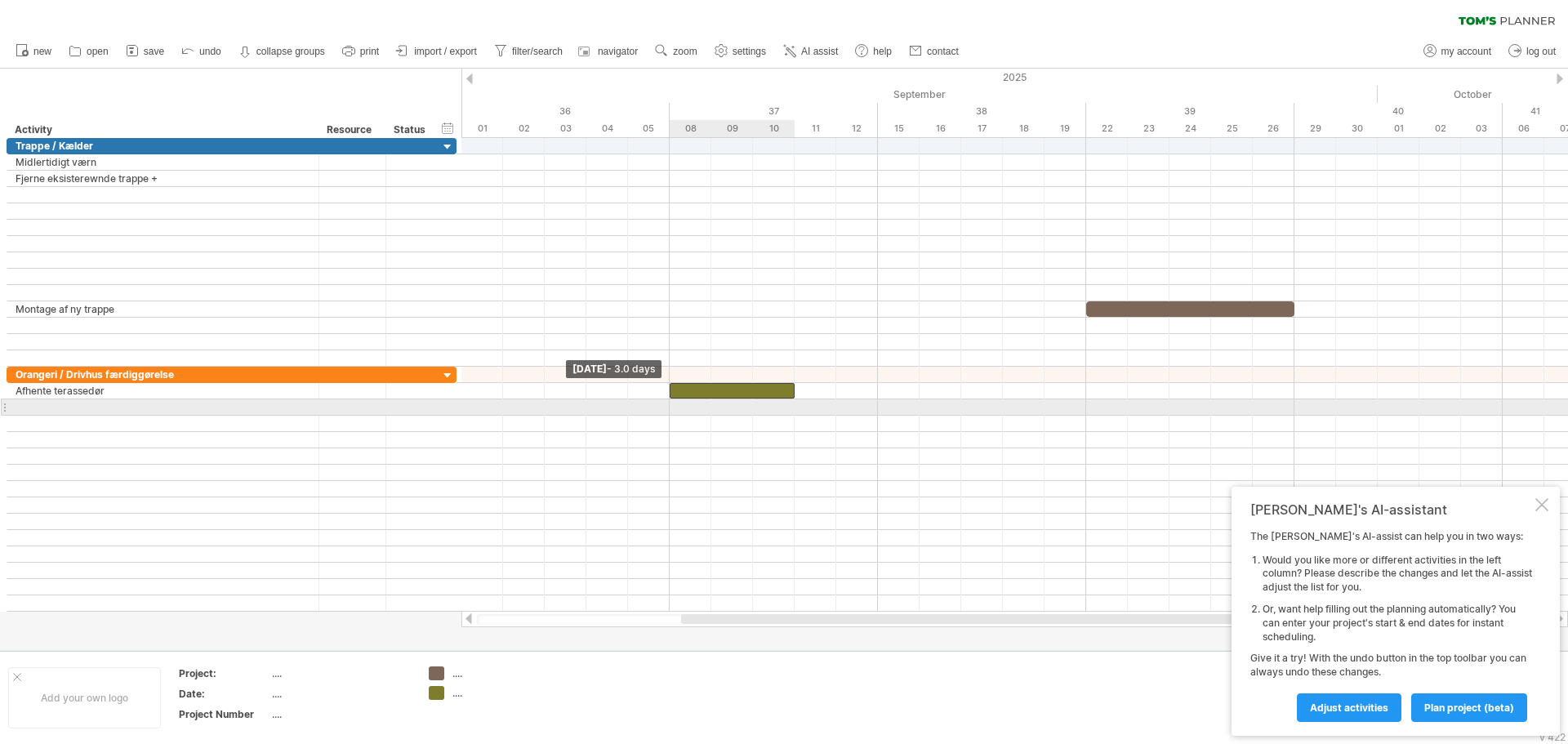
drag, startPoint x: 545, startPoint y: 391, endPoint x: 672, endPoint y: 403, distance: 127.6
click at [672, 403] on div "[DATE] - 5.0 days [DATE] - 3.0 days" at bounding box center [1015, 375] width 1107 height 474
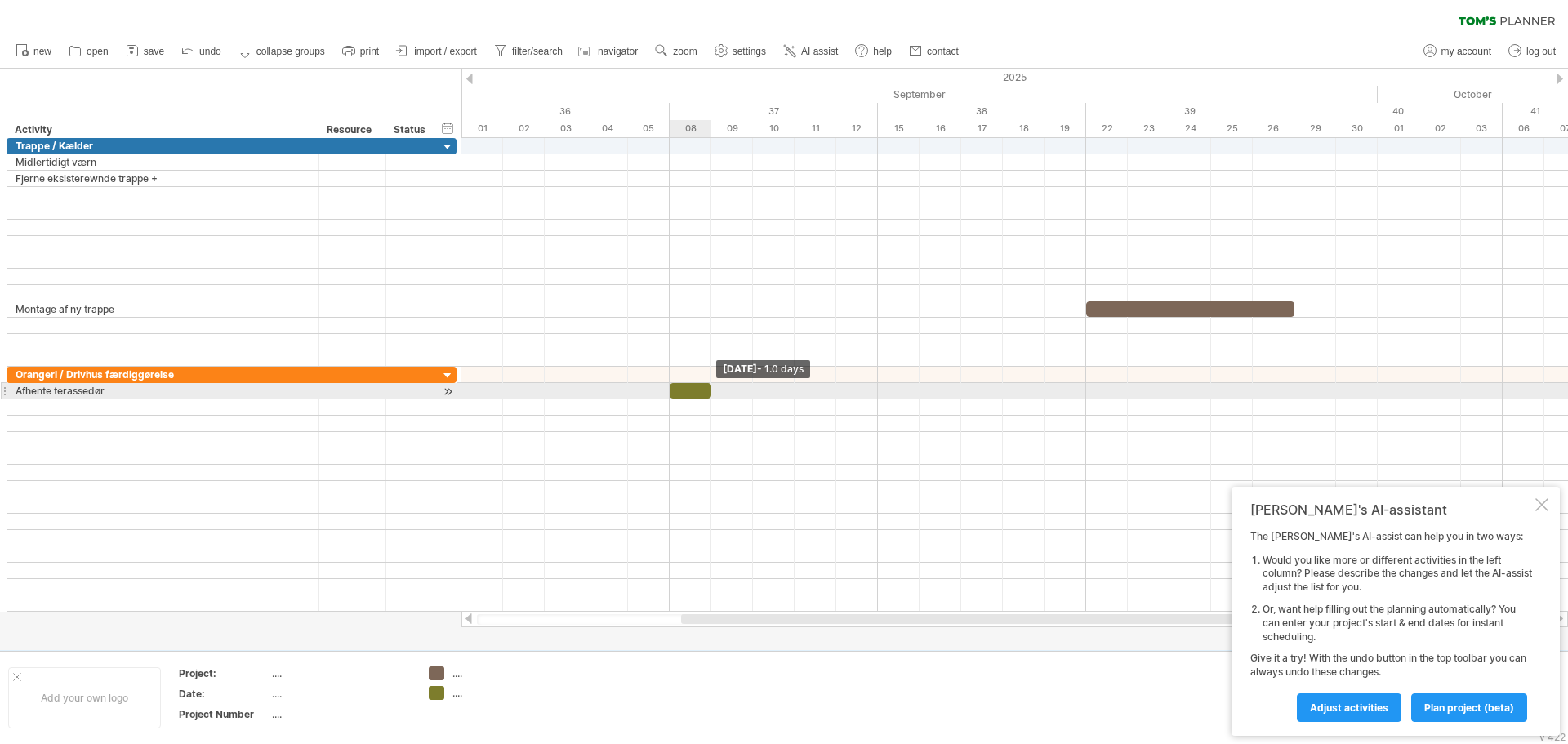
drag, startPoint x: 796, startPoint y: 391, endPoint x: 714, endPoint y: 394, distance: 82.1
click at [714, 394] on span at bounding box center [712, 391] width 7 height 15
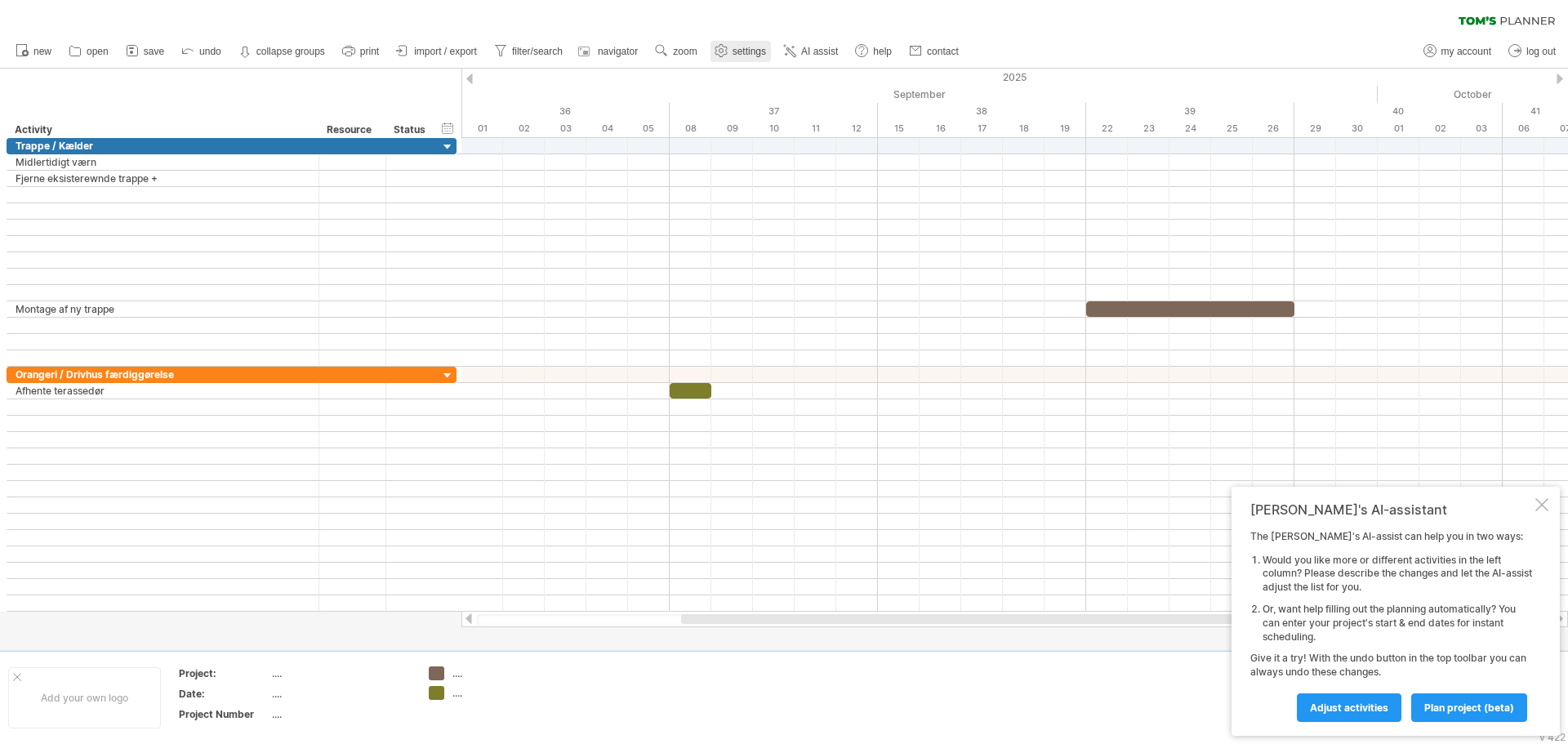
click at [754, 53] on span "settings" at bounding box center [749, 51] width 34 height 11
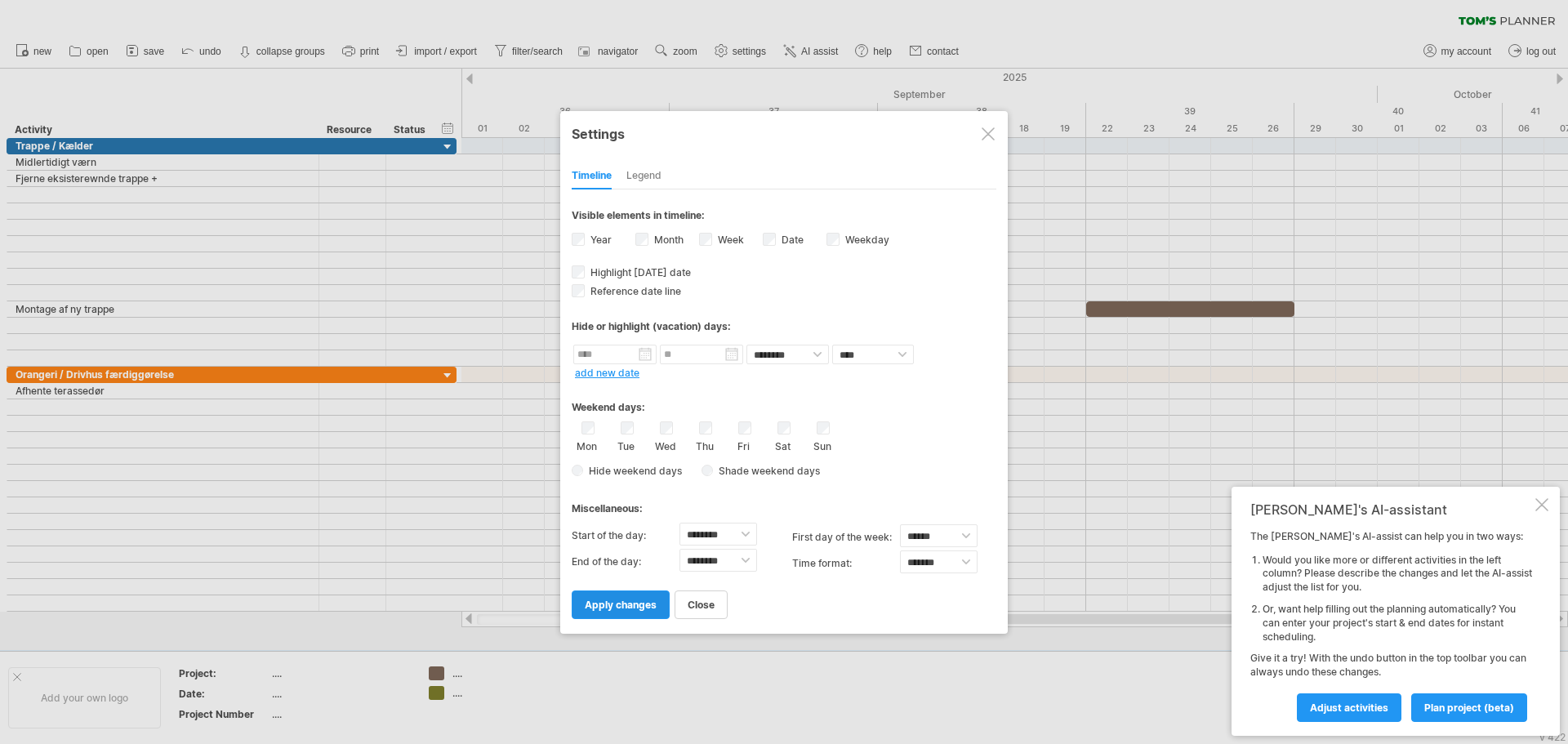
click at [638, 602] on span "apply changes" at bounding box center [620, 604] width 72 height 12
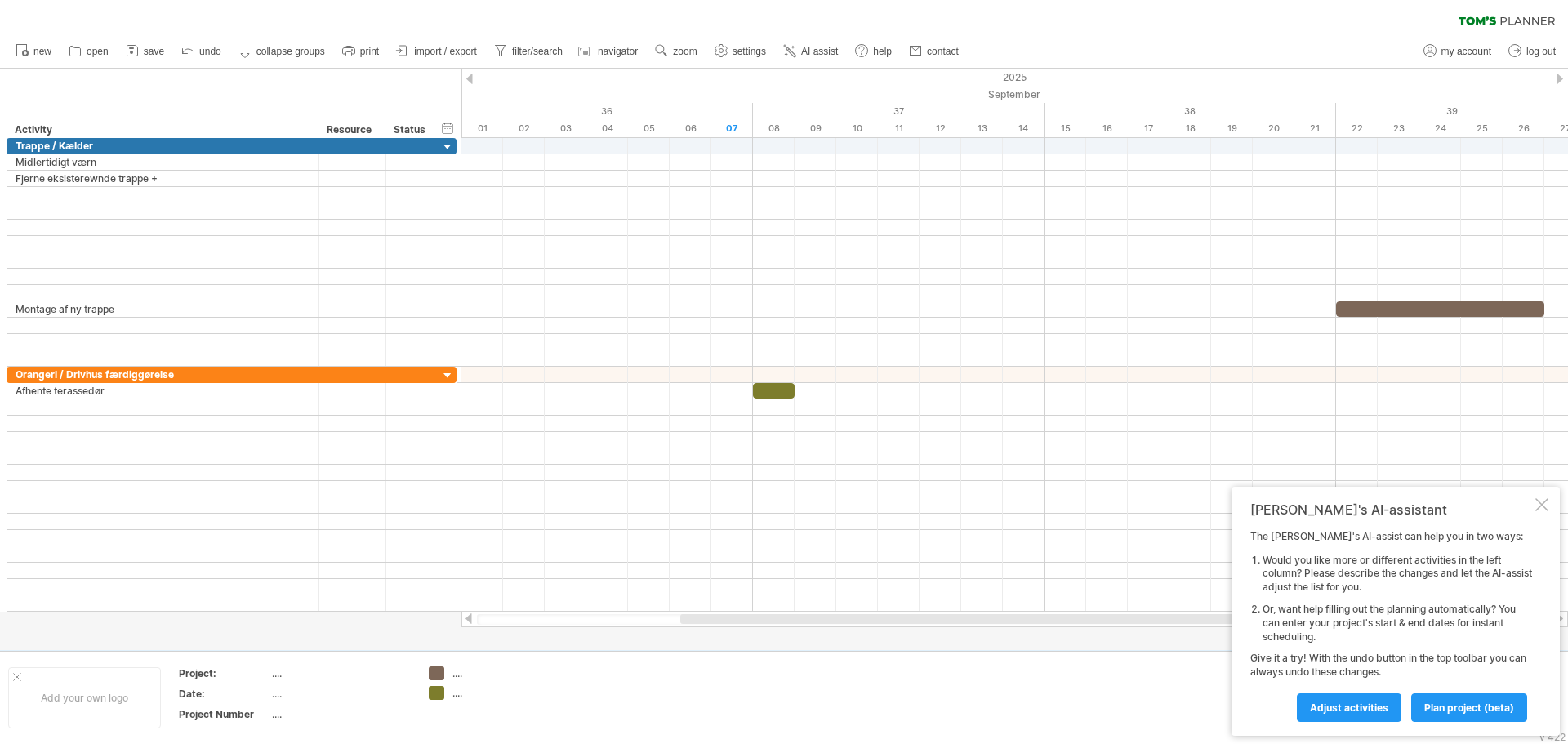
click at [692, 615] on div at bounding box center [957, 619] width 553 height 10
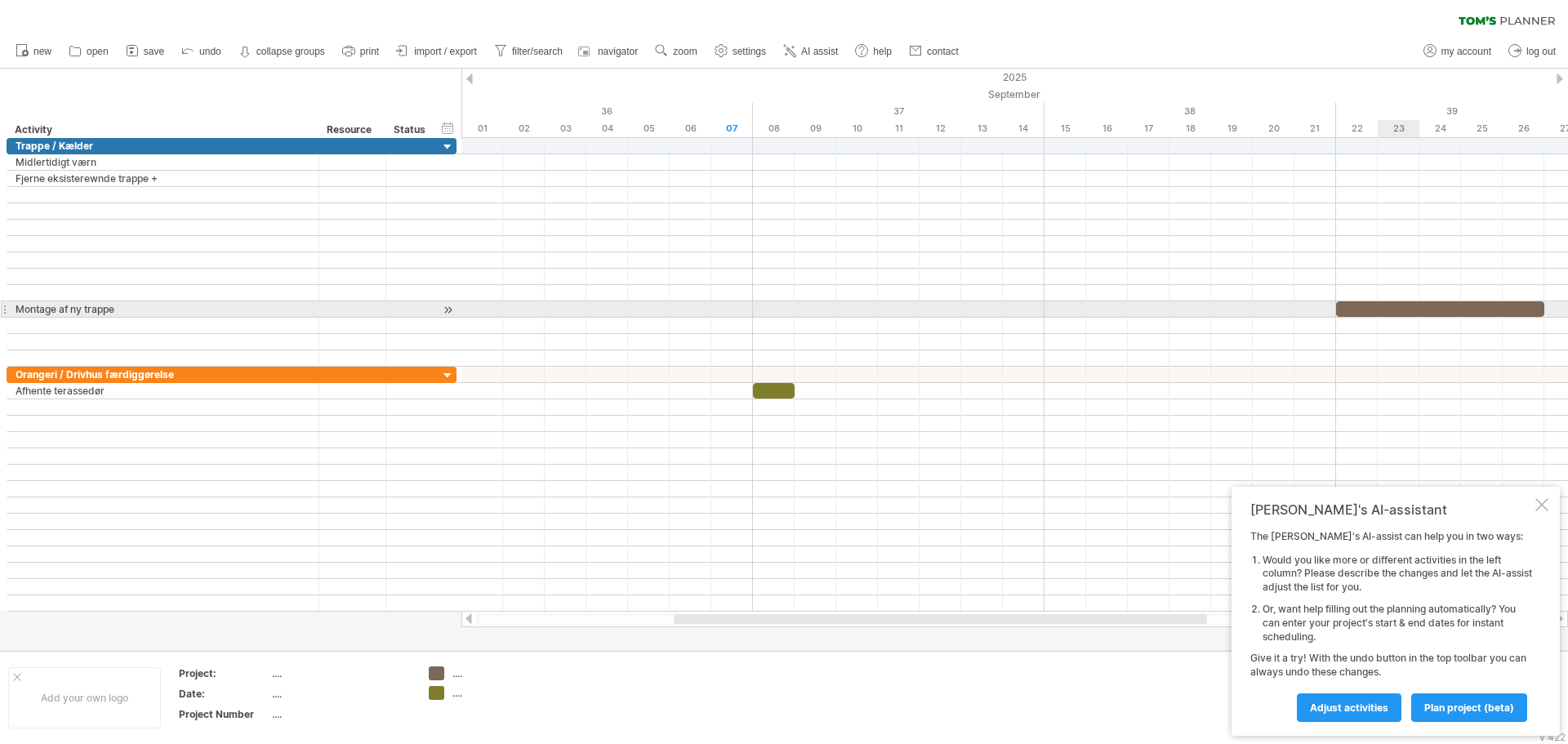
click at [1400, 307] on div at bounding box center [1441, 309] width 209 height 15
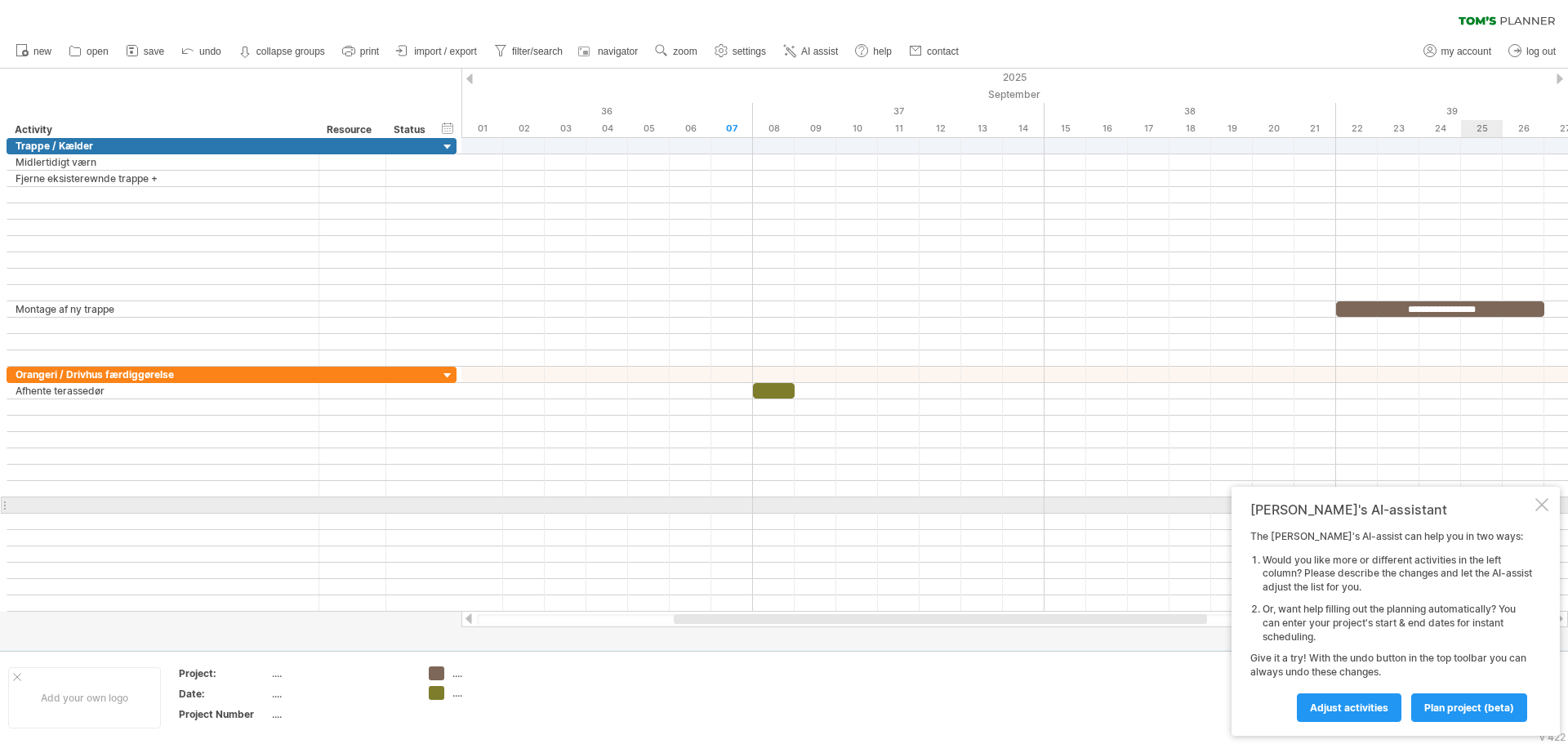
click at [1541, 505] on div at bounding box center [1542, 504] width 13 height 13
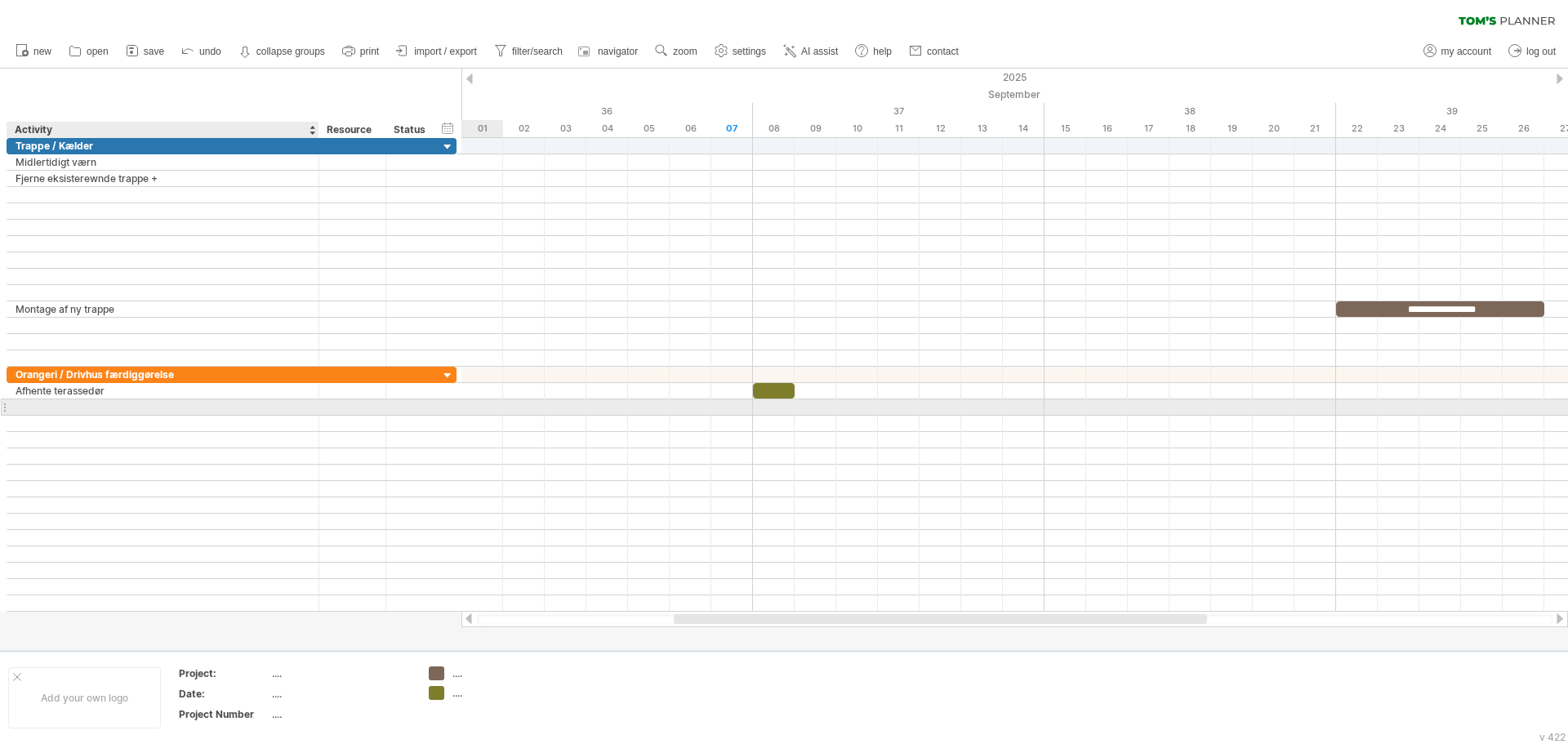
click at [259, 411] on div at bounding box center [163, 407] width 295 height 15
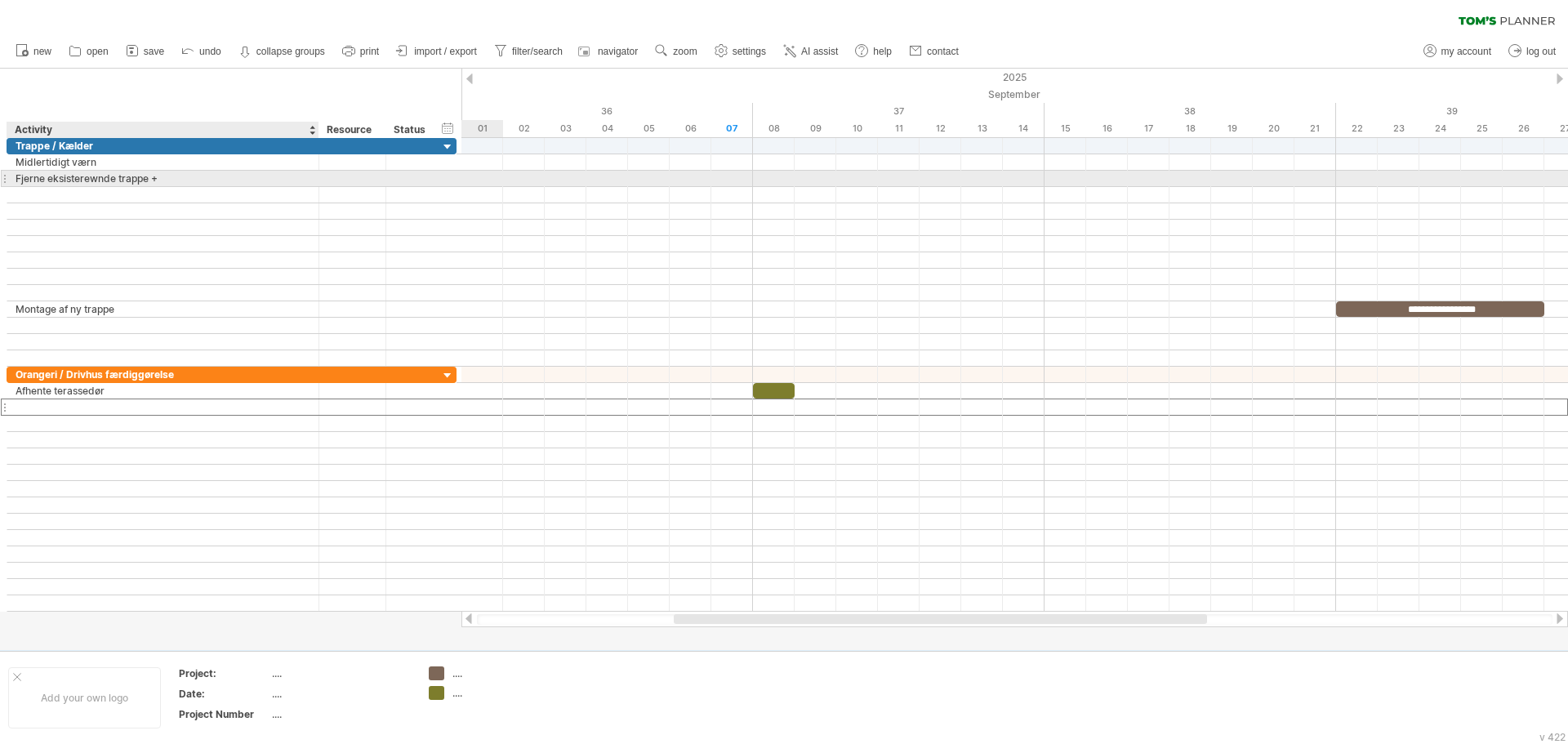
click at [131, 182] on div "Fjerne eksisterewnde trappe +" at bounding box center [163, 178] width 295 height 15
click at [107, 177] on input "**********" at bounding box center [163, 178] width 295 height 15
click at [117, 175] on input "**********" at bounding box center [163, 178] width 295 height 15
drag, startPoint x: 118, startPoint y: 175, endPoint x: 91, endPoint y: 181, distance: 27.7
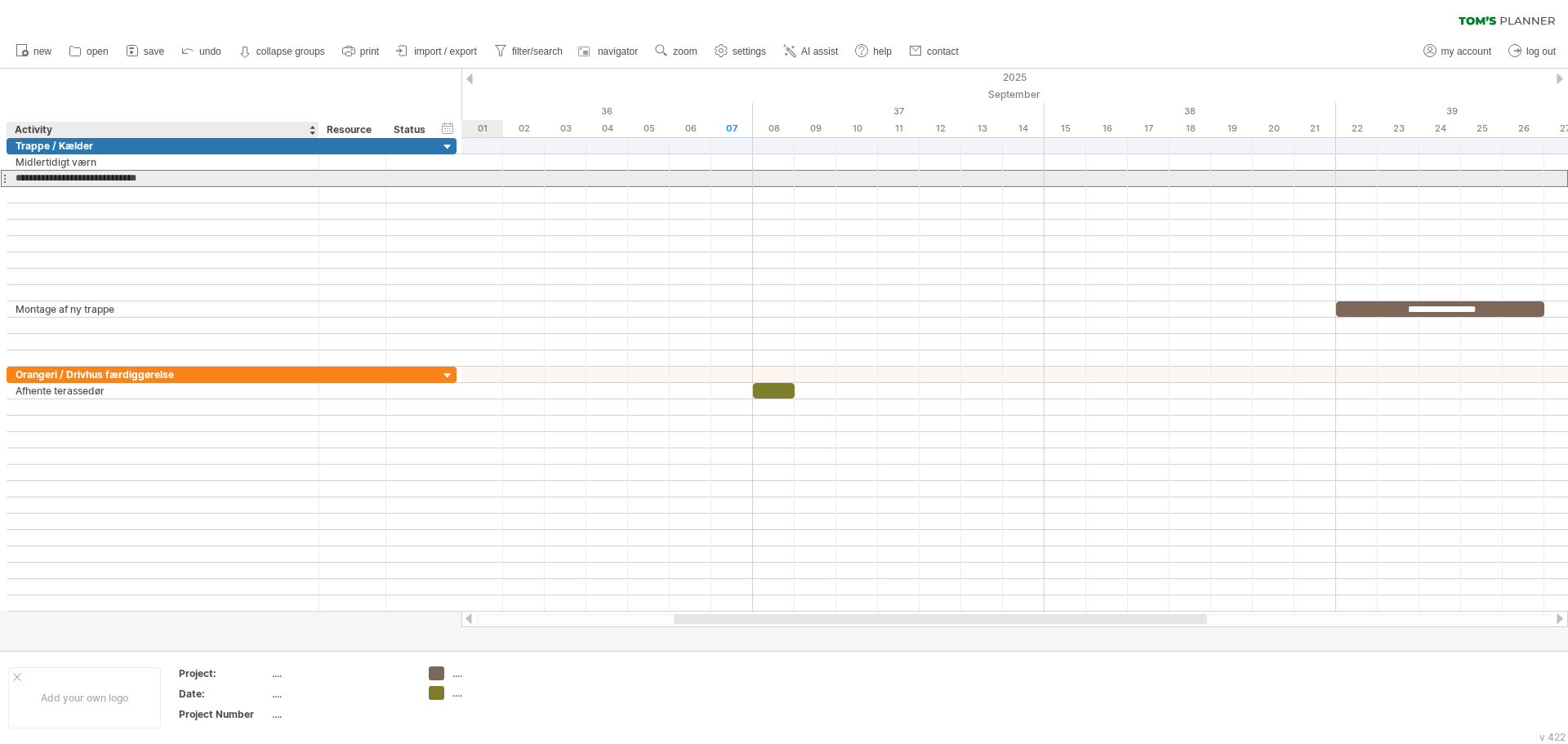
click at [91, 181] on input "**********" at bounding box center [163, 178] width 295 height 15
type input "**********"
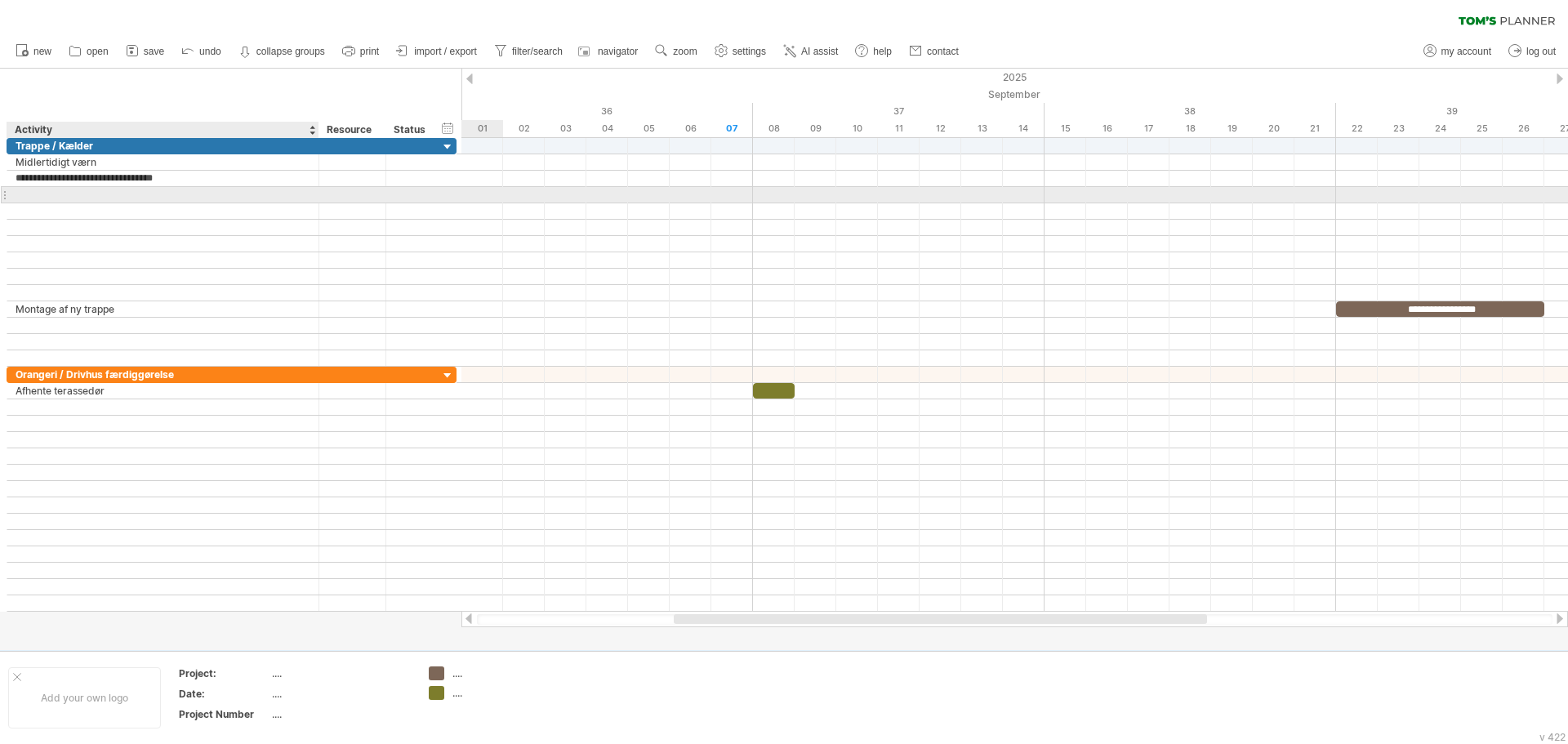
click at [97, 195] on div at bounding box center [163, 195] width 295 height 15
type input "**********"
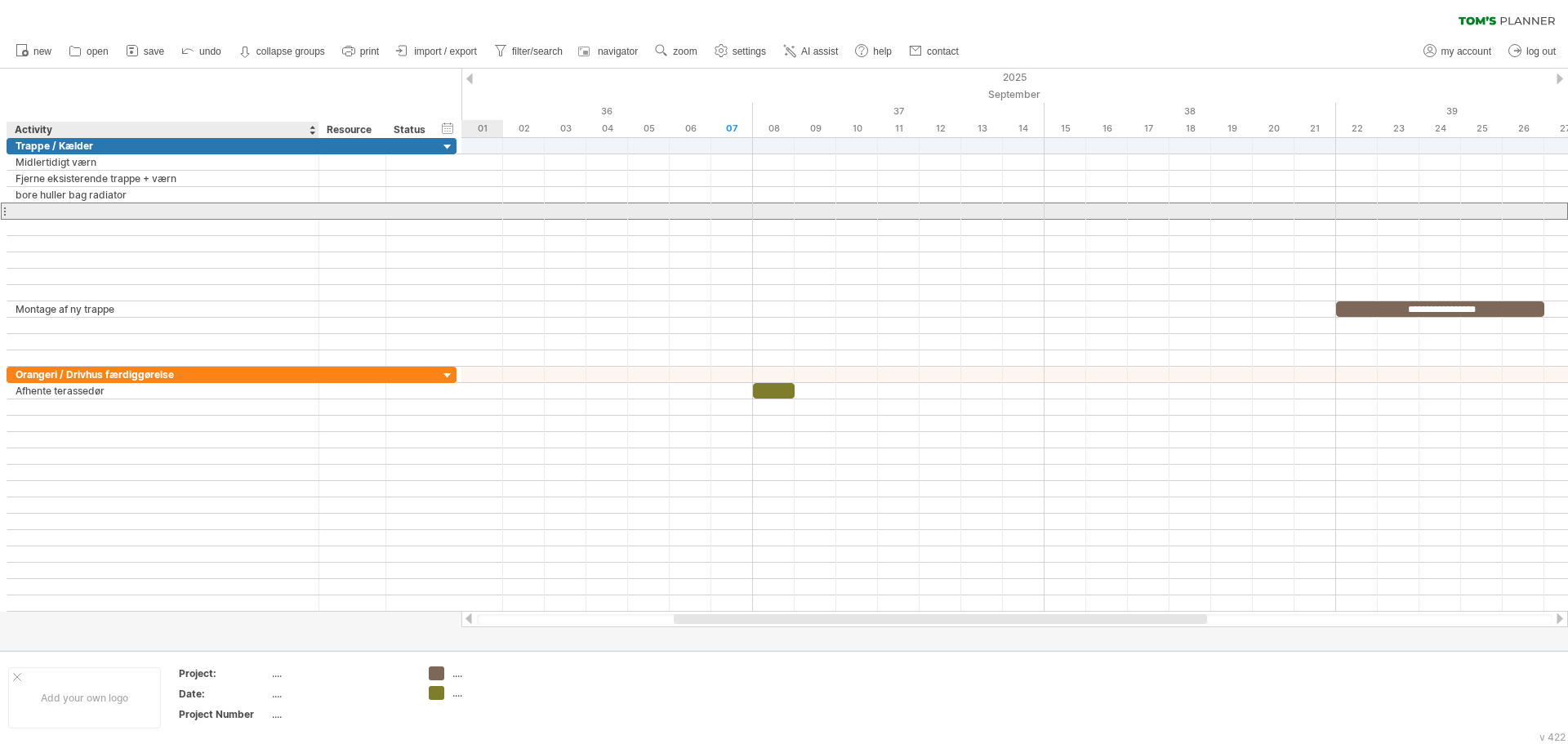
click at [100, 214] on div at bounding box center [163, 211] width 295 height 15
type input "*"
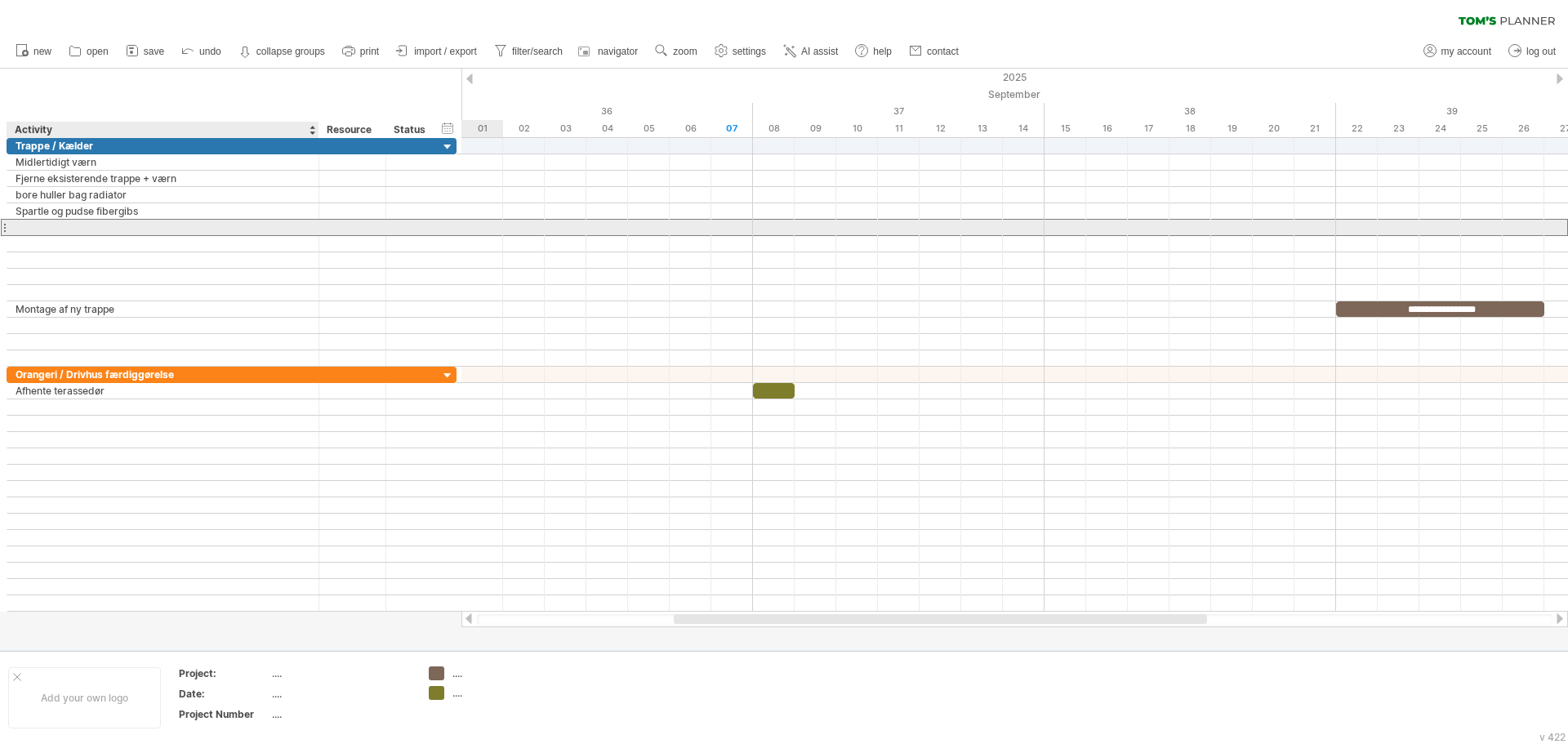
click at [101, 233] on div at bounding box center [163, 227] width 295 height 15
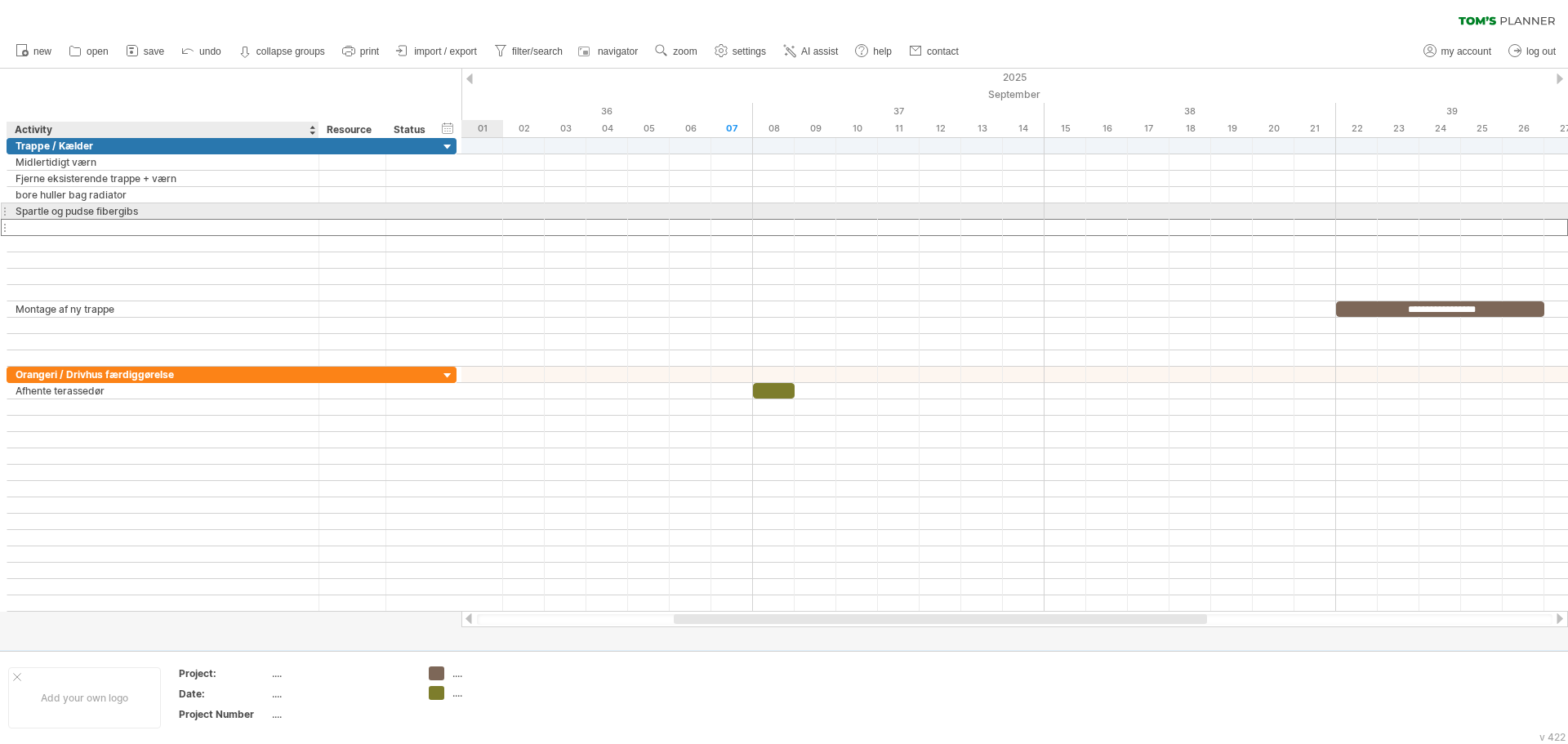
click at [168, 213] on div "Spartle og pudse fibergibs" at bounding box center [163, 211] width 295 height 15
type input "**********"
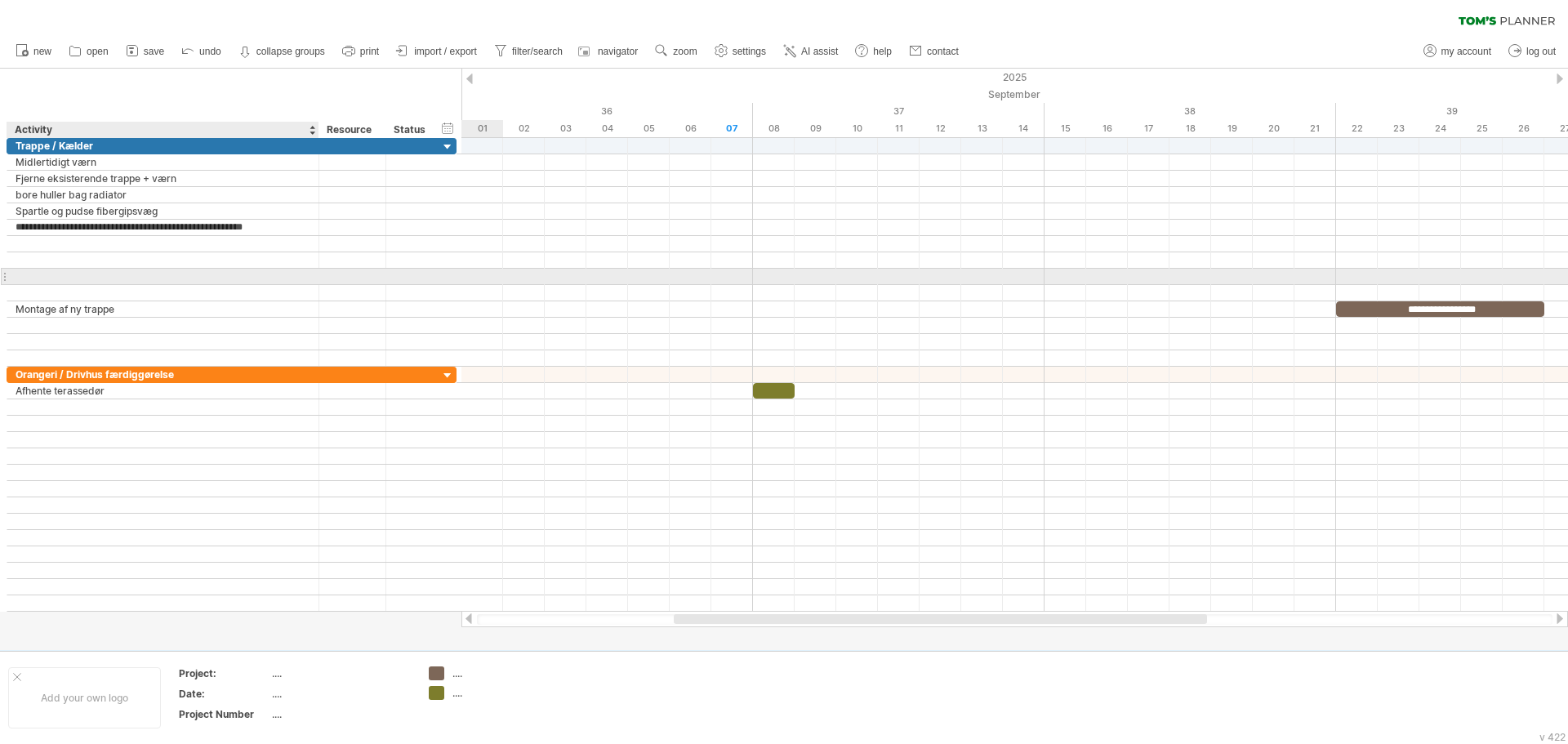
type input "**********"
click at [242, 281] on div at bounding box center [163, 276] width 295 height 15
type input "**********"
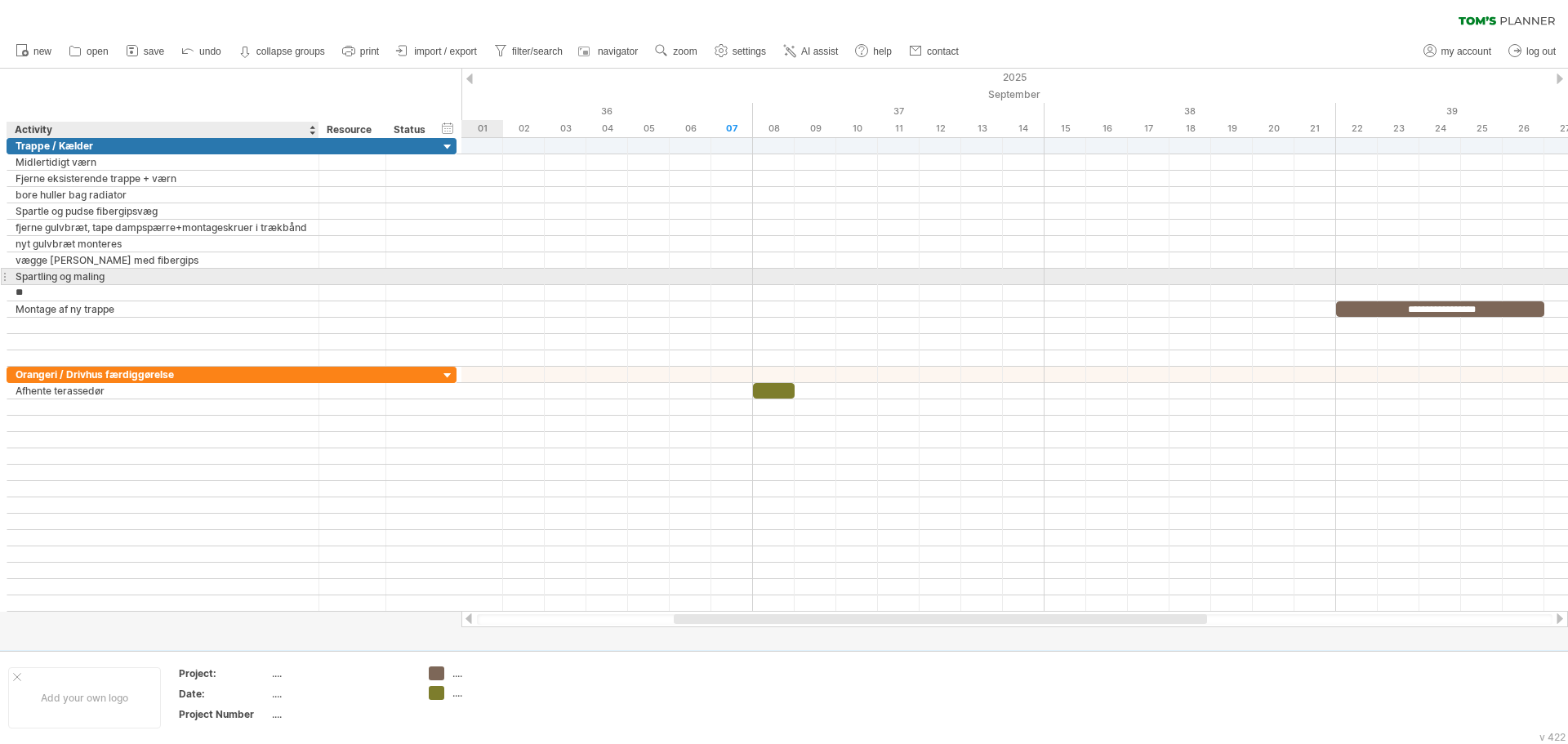
type input "*"
type input "**********"
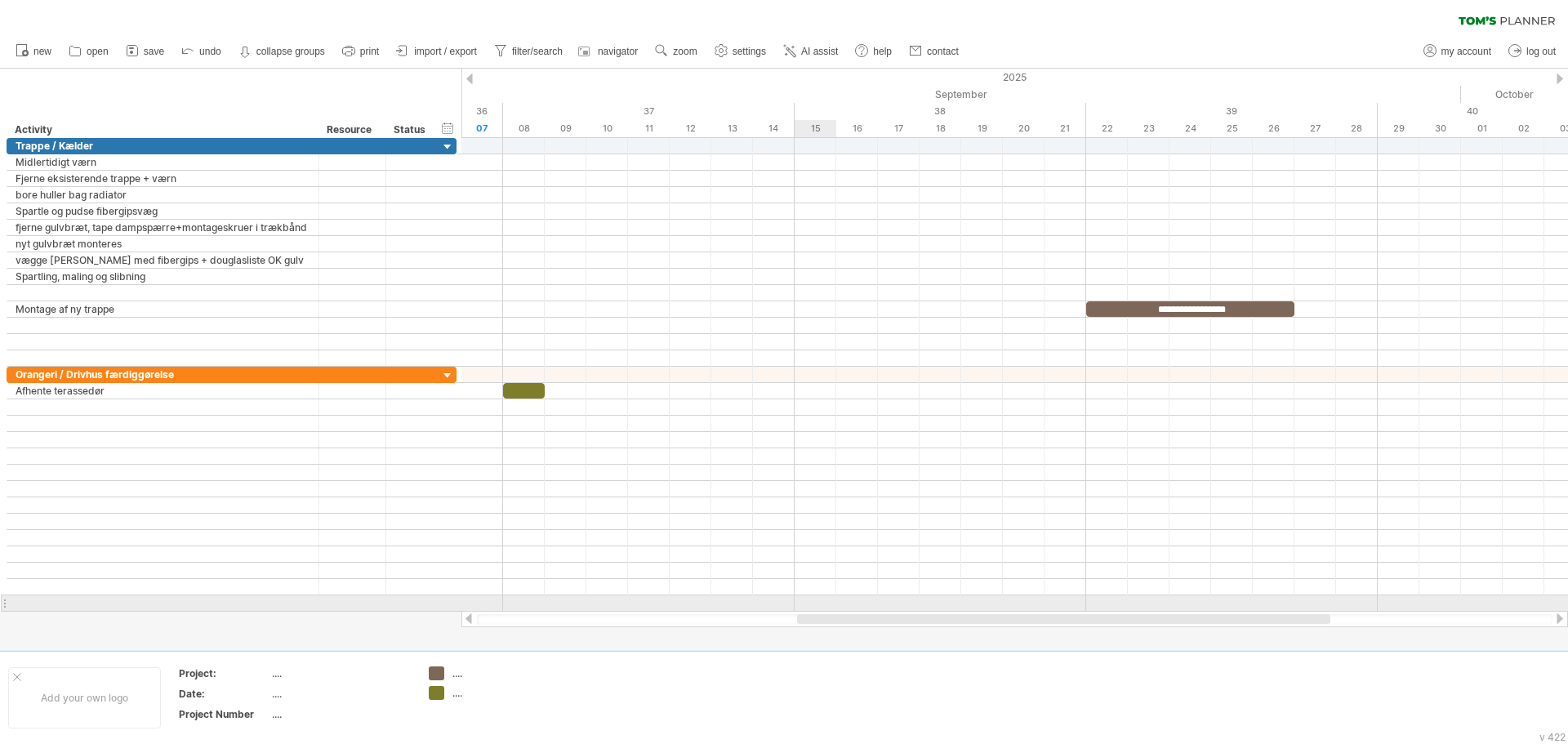
drag, startPoint x: 698, startPoint y: 617, endPoint x: 821, endPoint y: 610, distance: 123.2
click at [821, 610] on div "Trying to reach [DOMAIN_NAME] Connected again... 0% clear filter new" at bounding box center [784, 372] width 1568 height 744
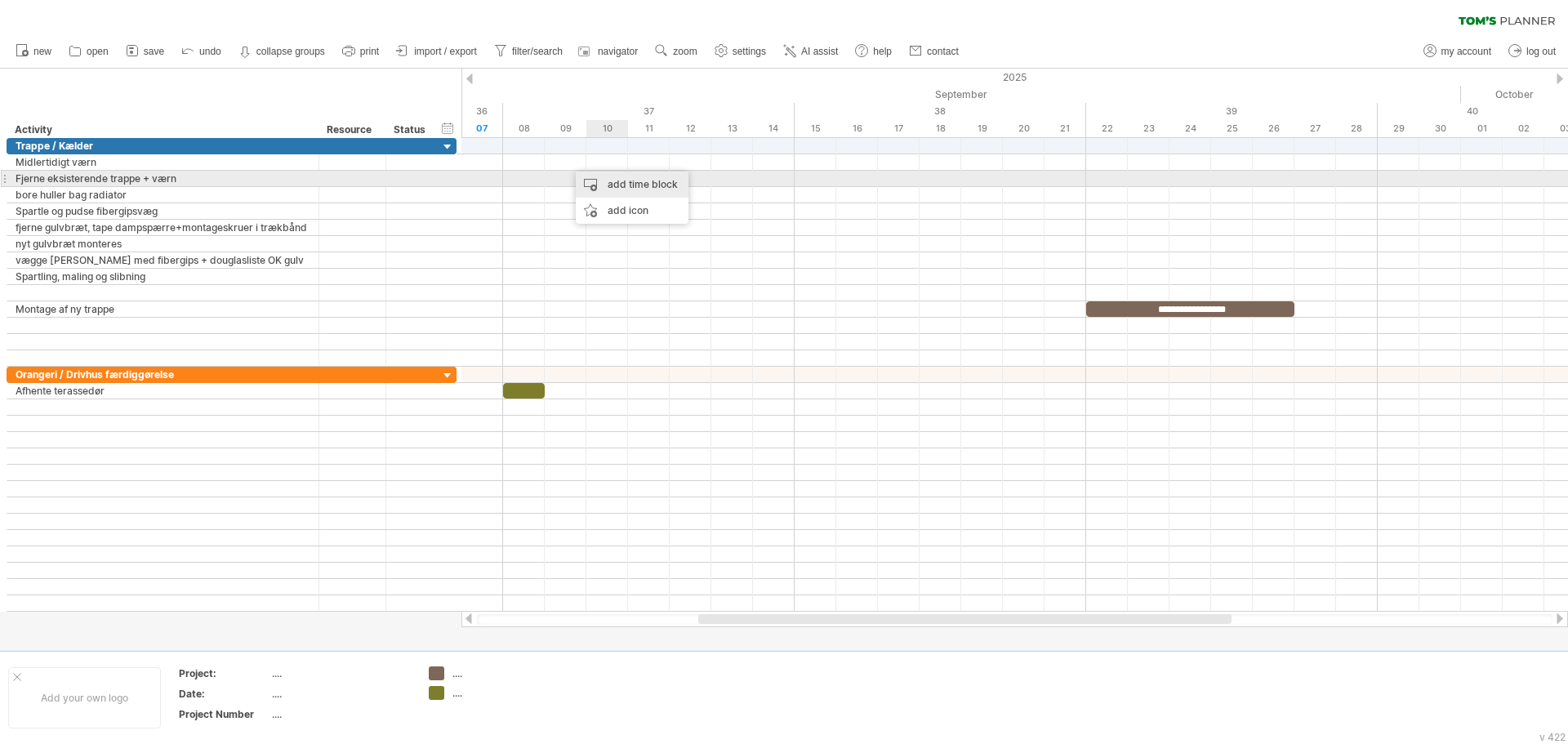
click at [626, 184] on div "add time block" at bounding box center [631, 184] width 113 height 26
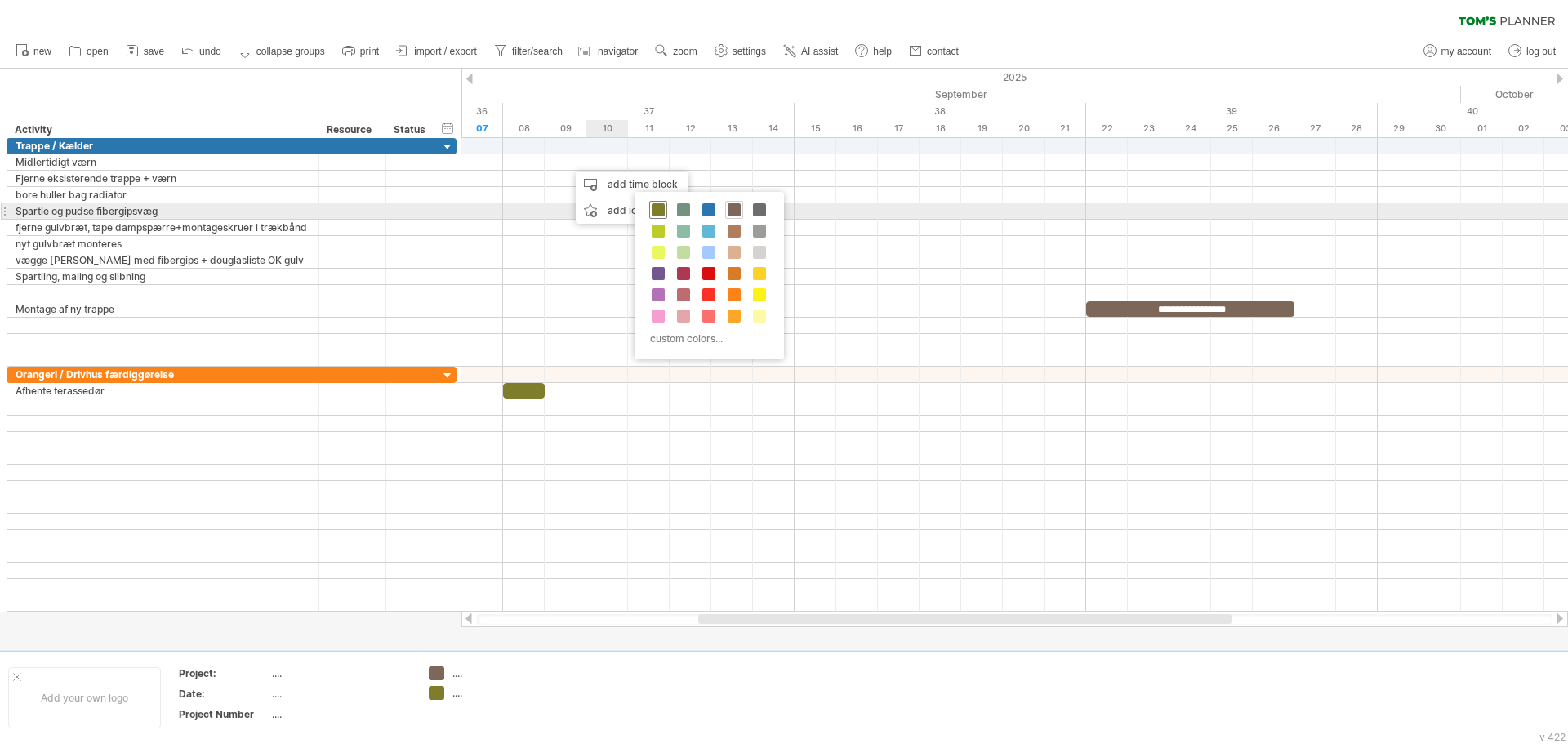
click at [663, 212] on span at bounding box center [658, 209] width 13 height 13
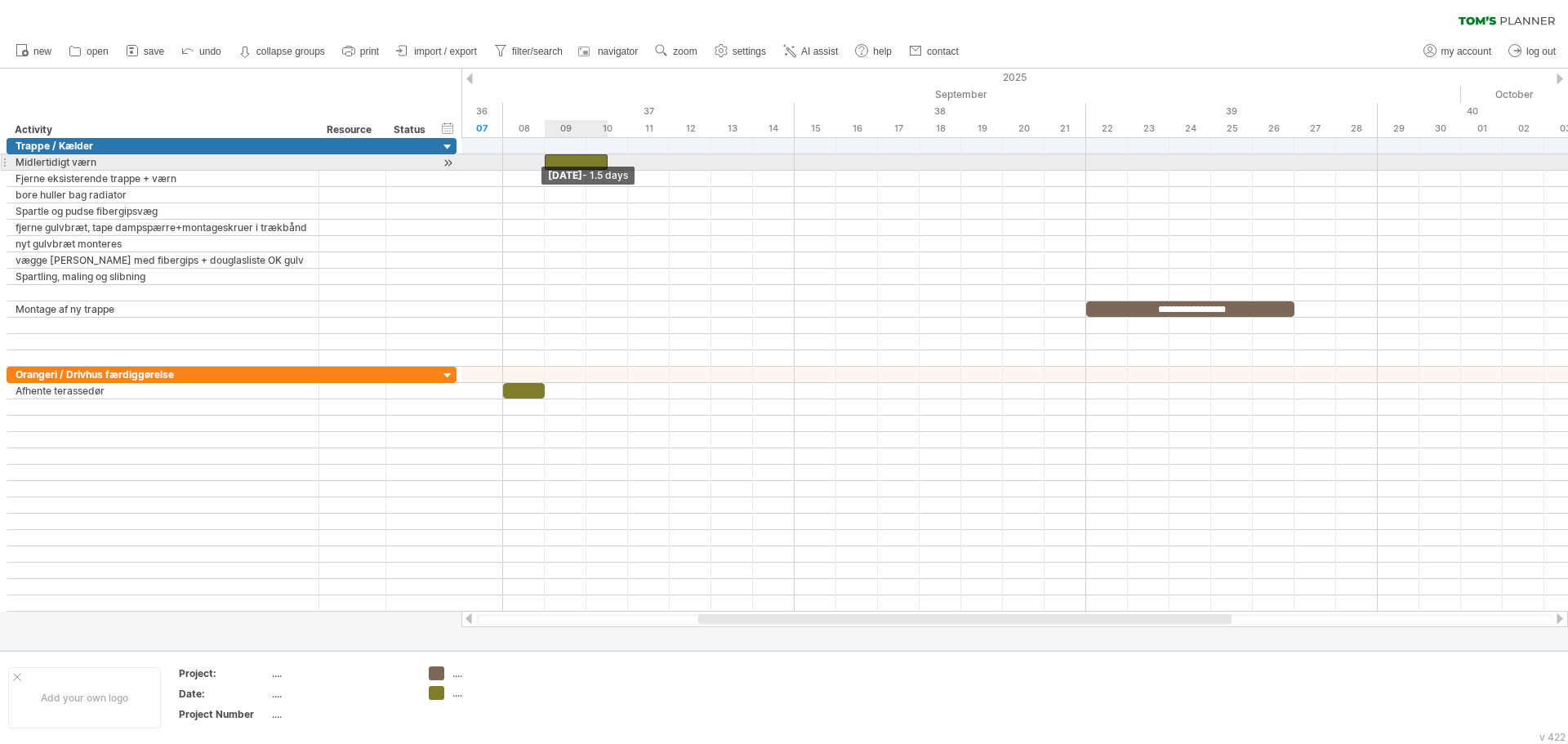
drag, startPoint x: 564, startPoint y: 162, endPoint x: 545, endPoint y: 164, distance: 19.1
click at [545, 164] on span at bounding box center [545, 162] width 7 height 15
drag, startPoint x: 606, startPoint y: 165, endPoint x: 630, endPoint y: 166, distance: 24.0
click at [630, 166] on span at bounding box center [628, 162] width 7 height 15
drag, startPoint x: 626, startPoint y: 162, endPoint x: 662, endPoint y: 160, distance: 36.1
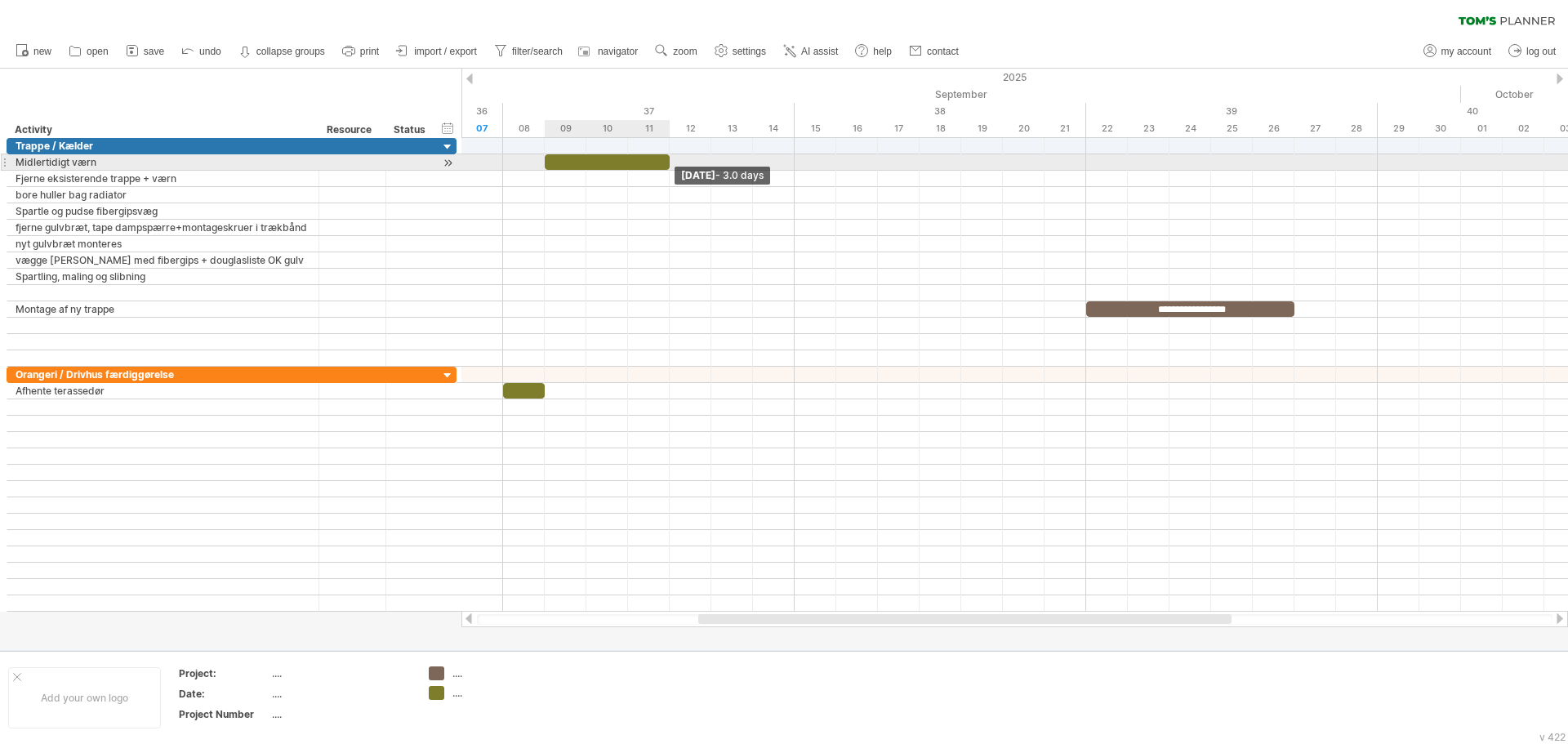
click at [662, 160] on div at bounding box center [607, 162] width 125 height 15
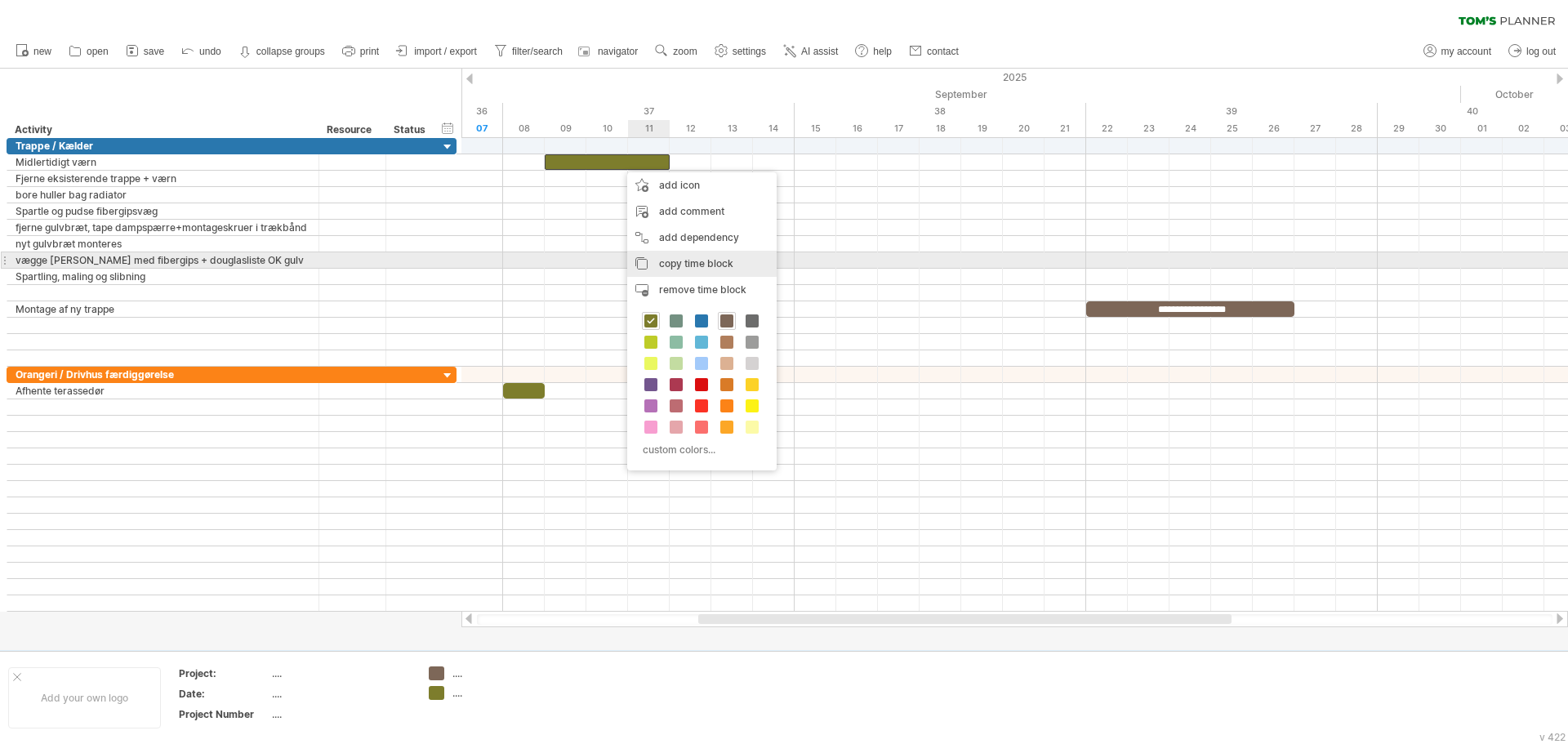
click at [686, 264] on span "copy time block" at bounding box center [697, 264] width 75 height 12
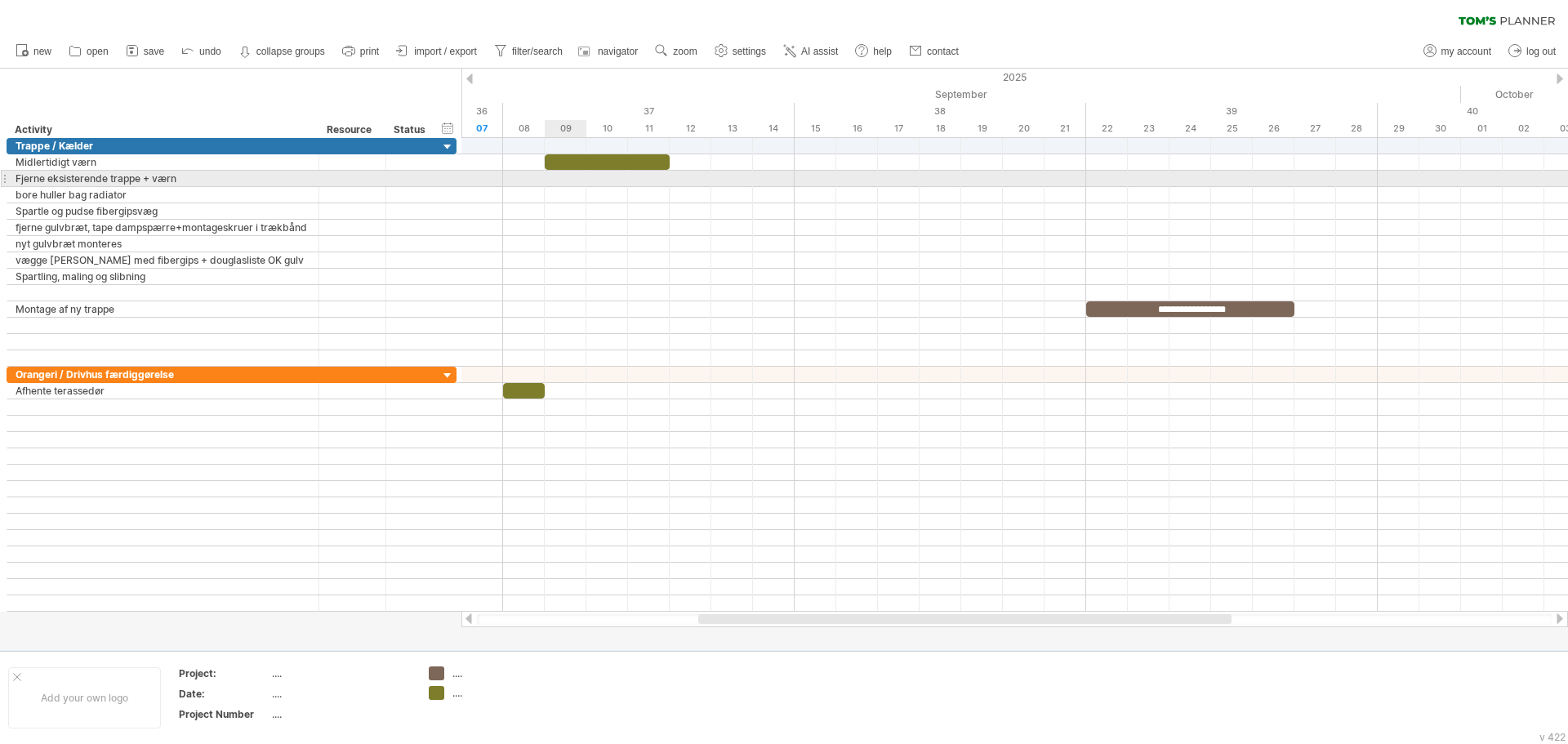
click at [577, 181] on div at bounding box center [1015, 178] width 1107 height 16
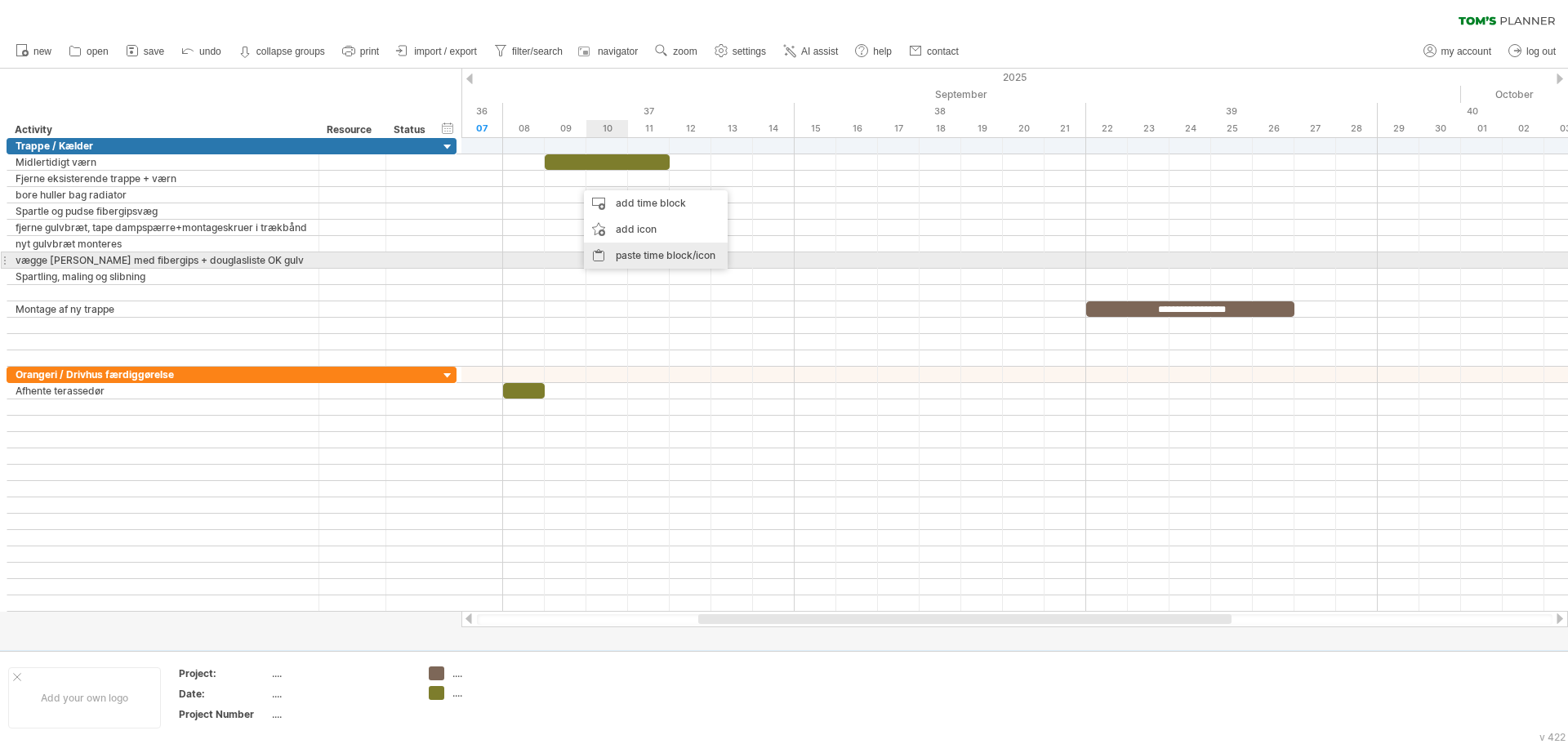
click at [633, 255] on div "paste time block/icon" at bounding box center [656, 255] width 144 height 26
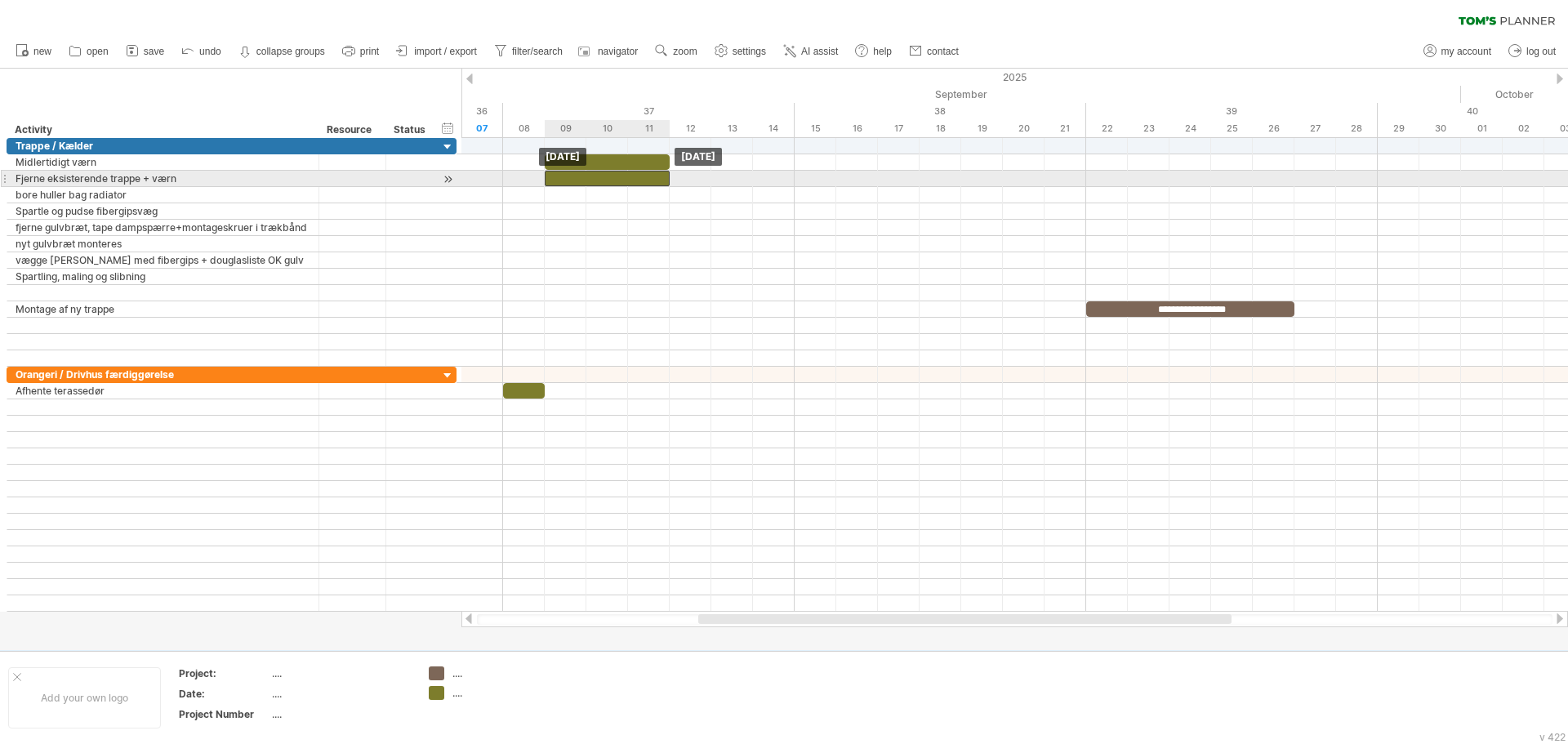
drag, startPoint x: 589, startPoint y: 180, endPoint x: 570, endPoint y: 181, distance: 19.0
click at [570, 181] on div at bounding box center [607, 178] width 125 height 15
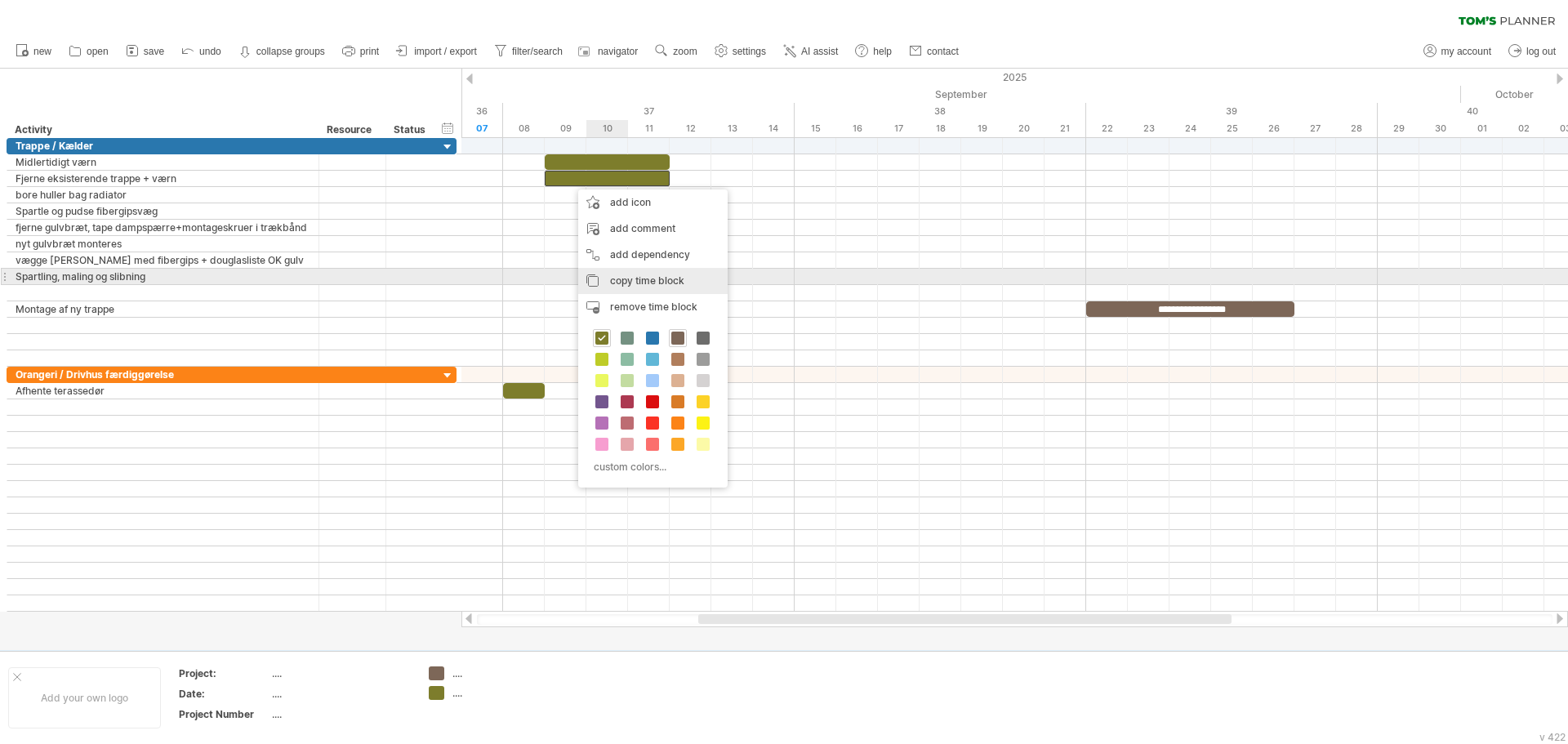
click at [645, 275] on span "copy time block" at bounding box center [648, 280] width 75 height 12
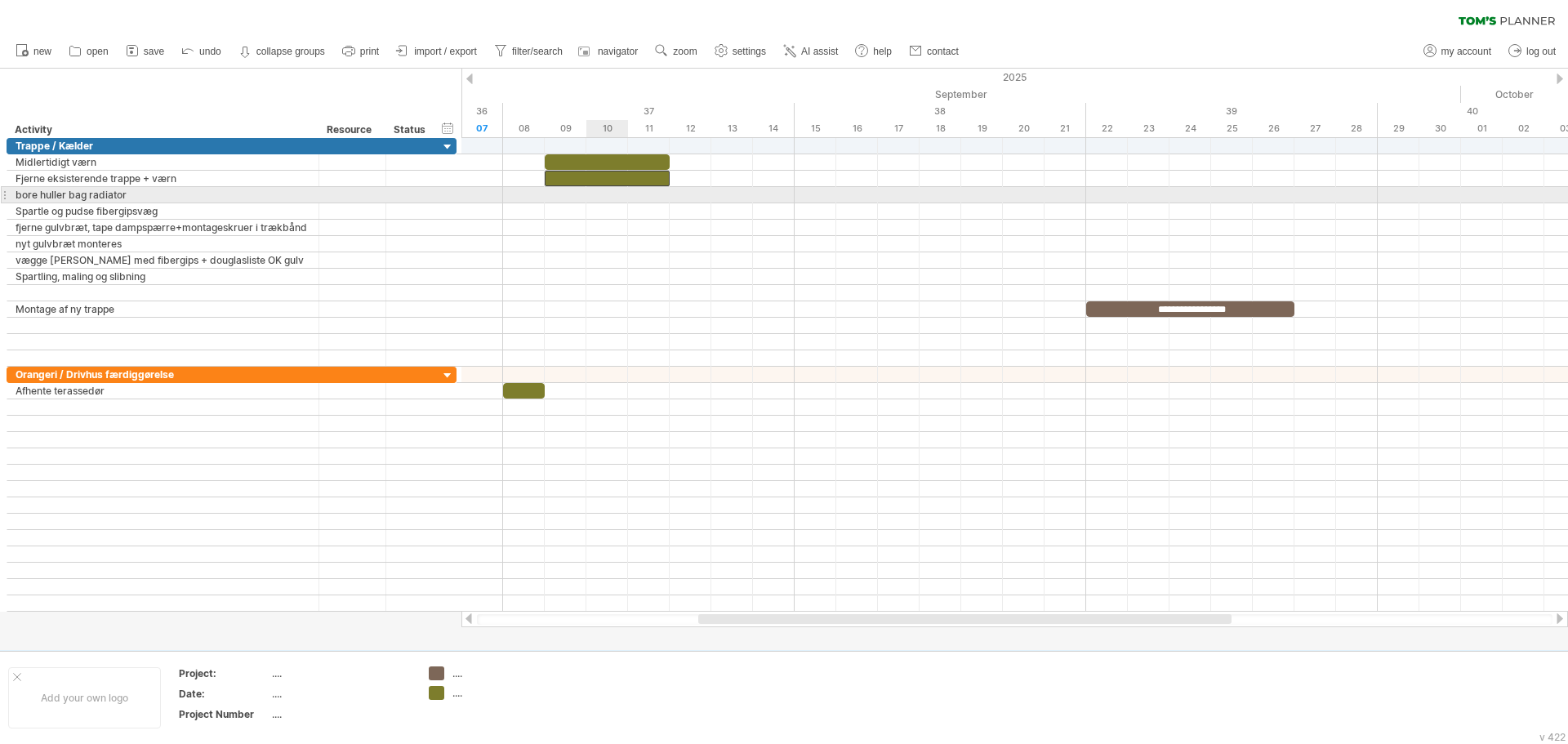
click at [609, 196] on div at bounding box center [1015, 195] width 1107 height 16
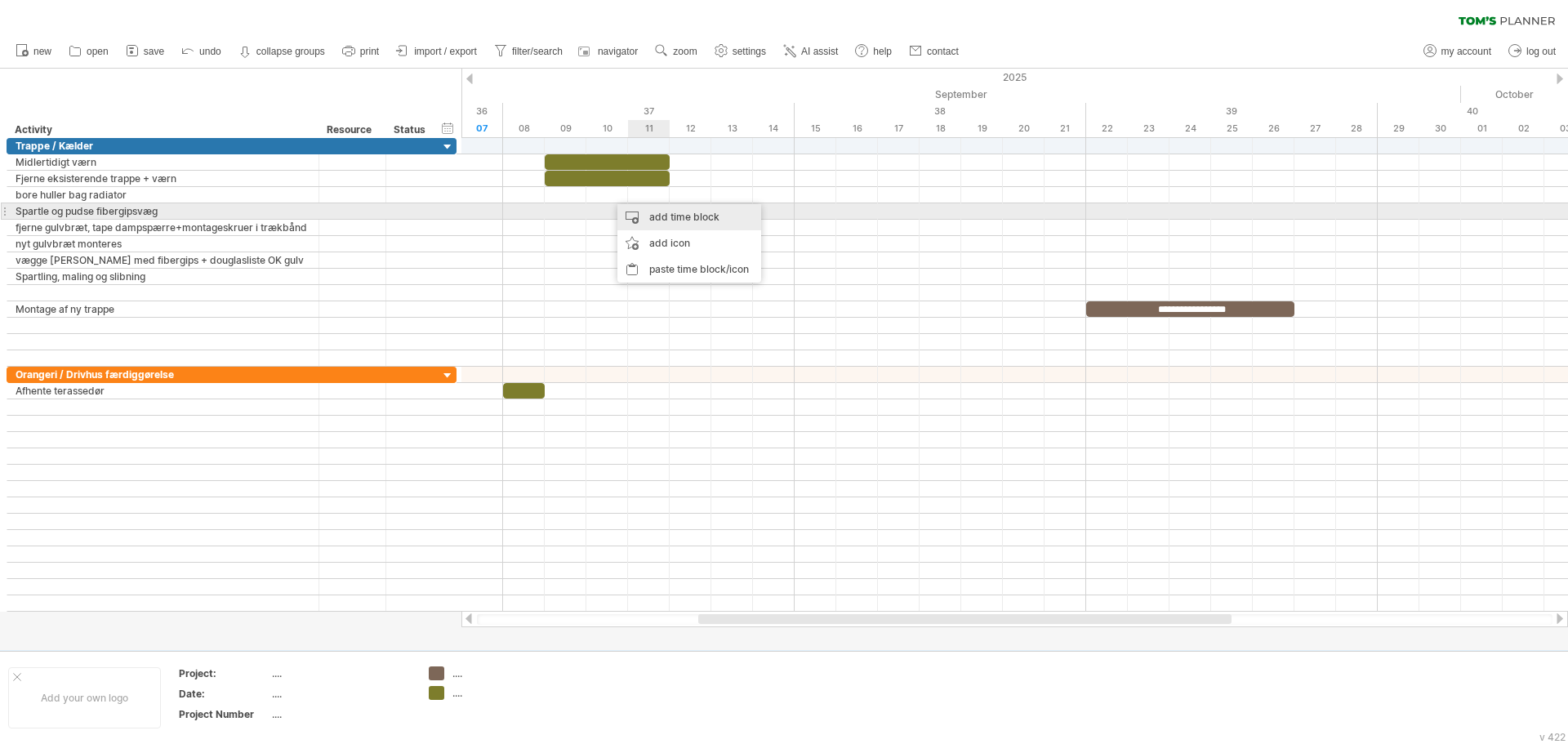
click at [653, 214] on div "add time block" at bounding box center [690, 217] width 144 height 26
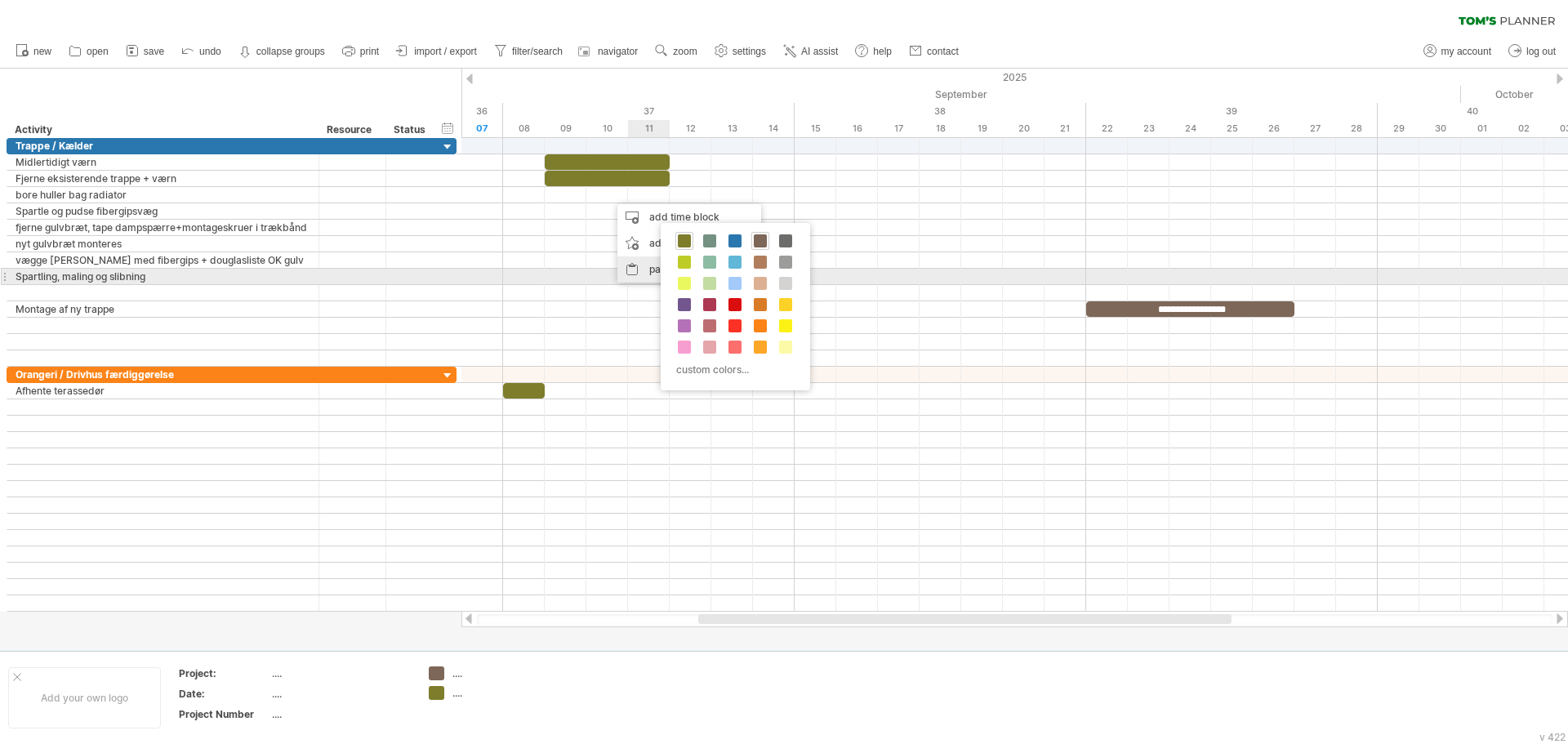
click at [652, 272] on div "paste time block/icon" at bounding box center [690, 269] width 144 height 26
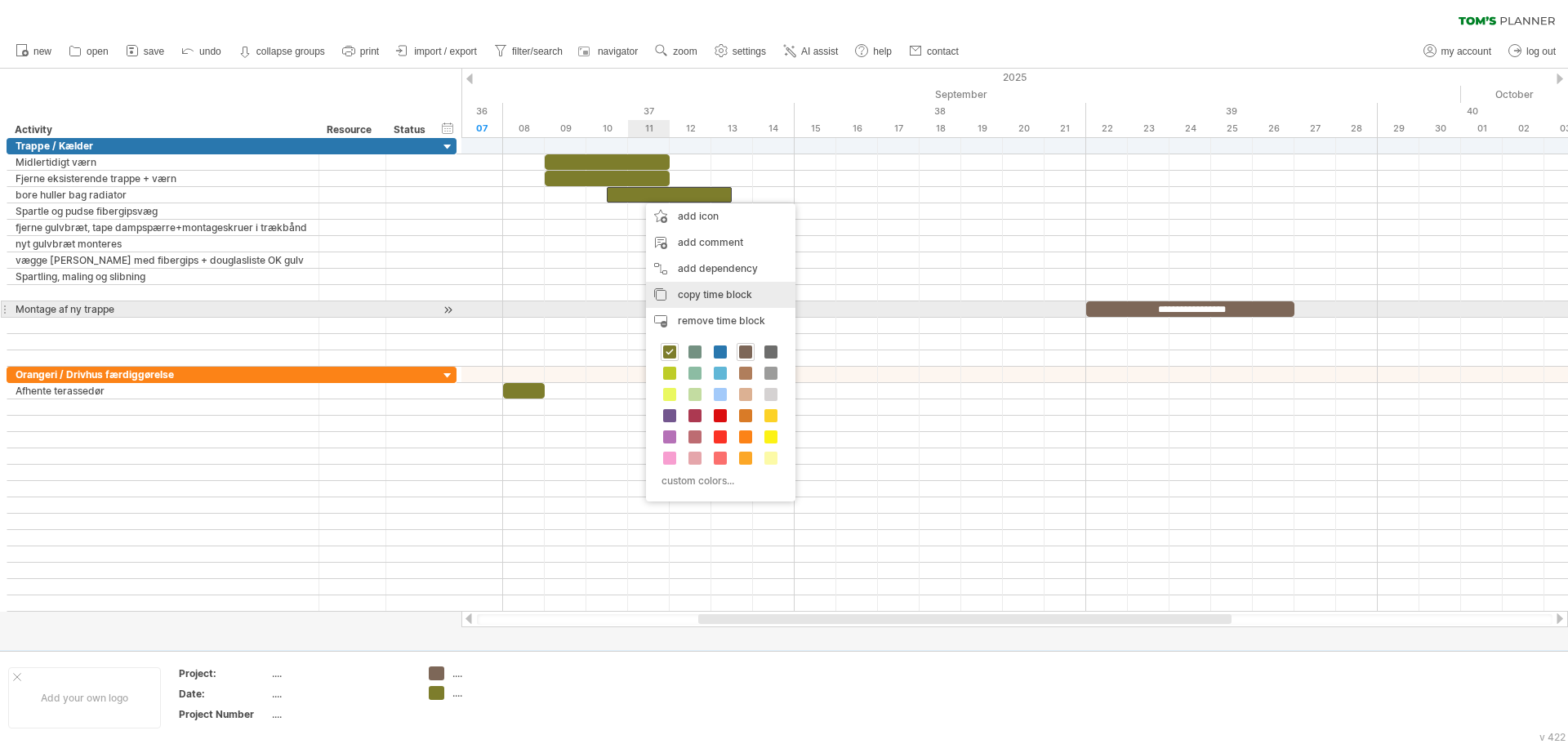
click at [731, 302] on div "copy time block copy time blocks/icons" at bounding box center [720, 294] width 149 height 26
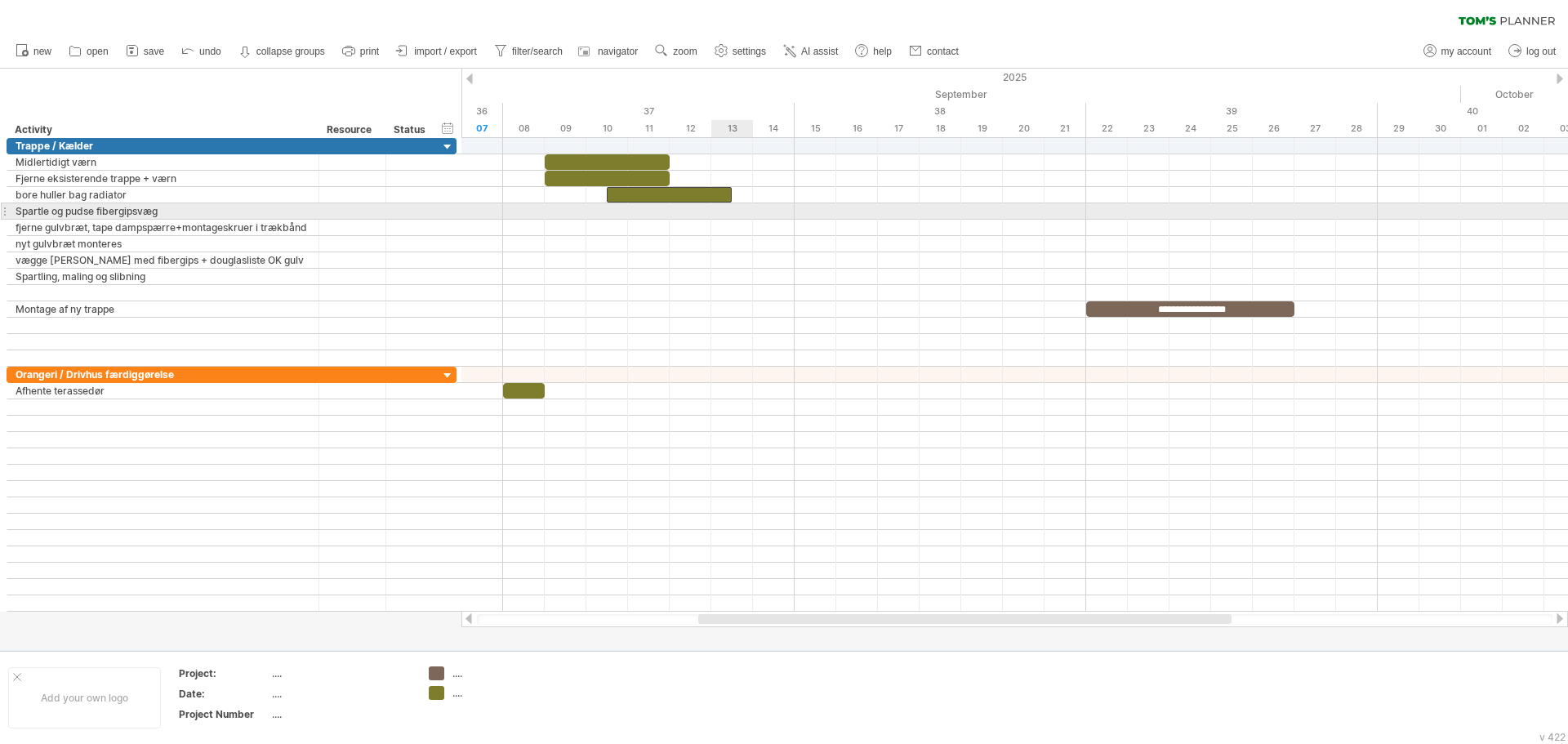
click at [729, 216] on div at bounding box center [1015, 211] width 1107 height 16
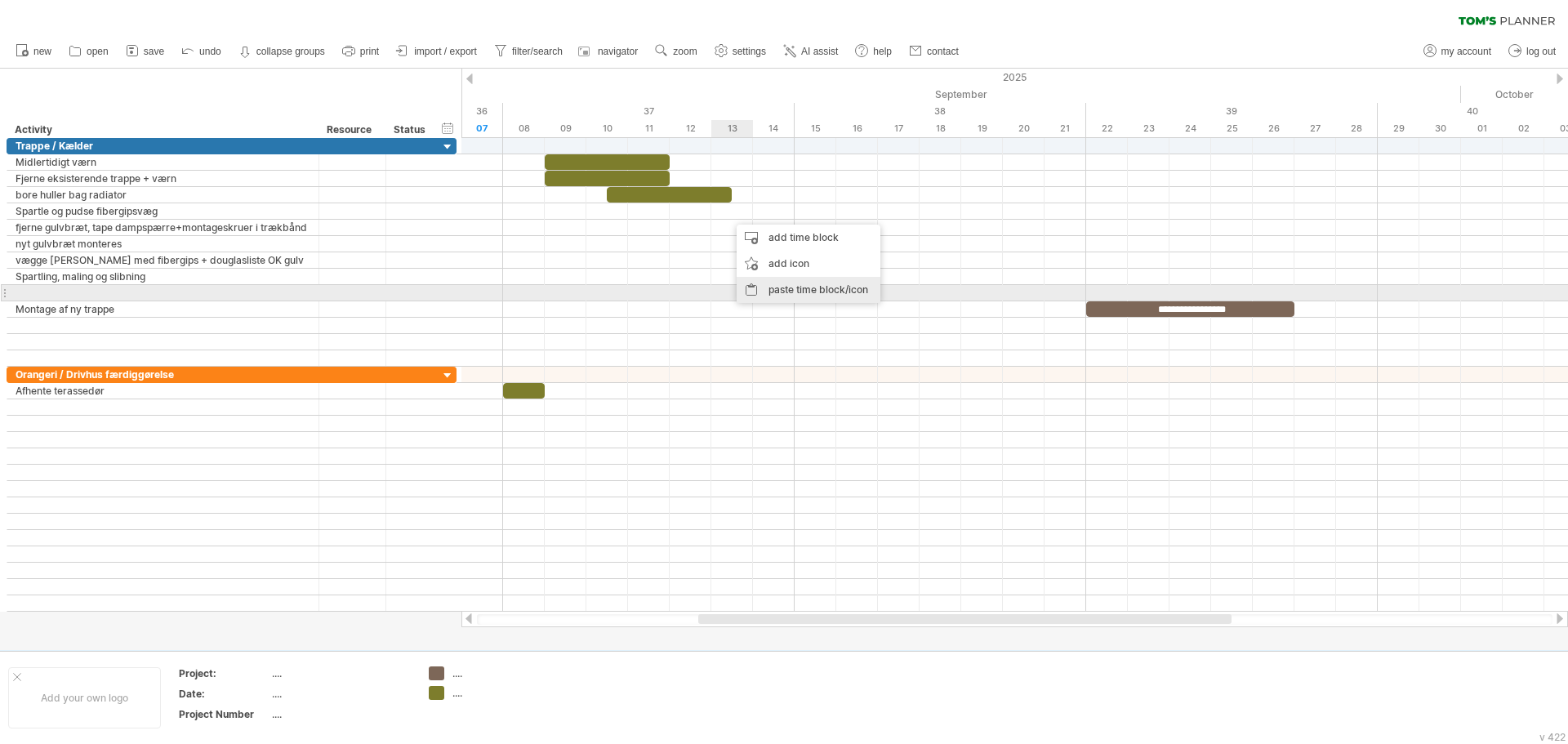
click at [791, 294] on div "paste time block/icon" at bounding box center [809, 290] width 144 height 26
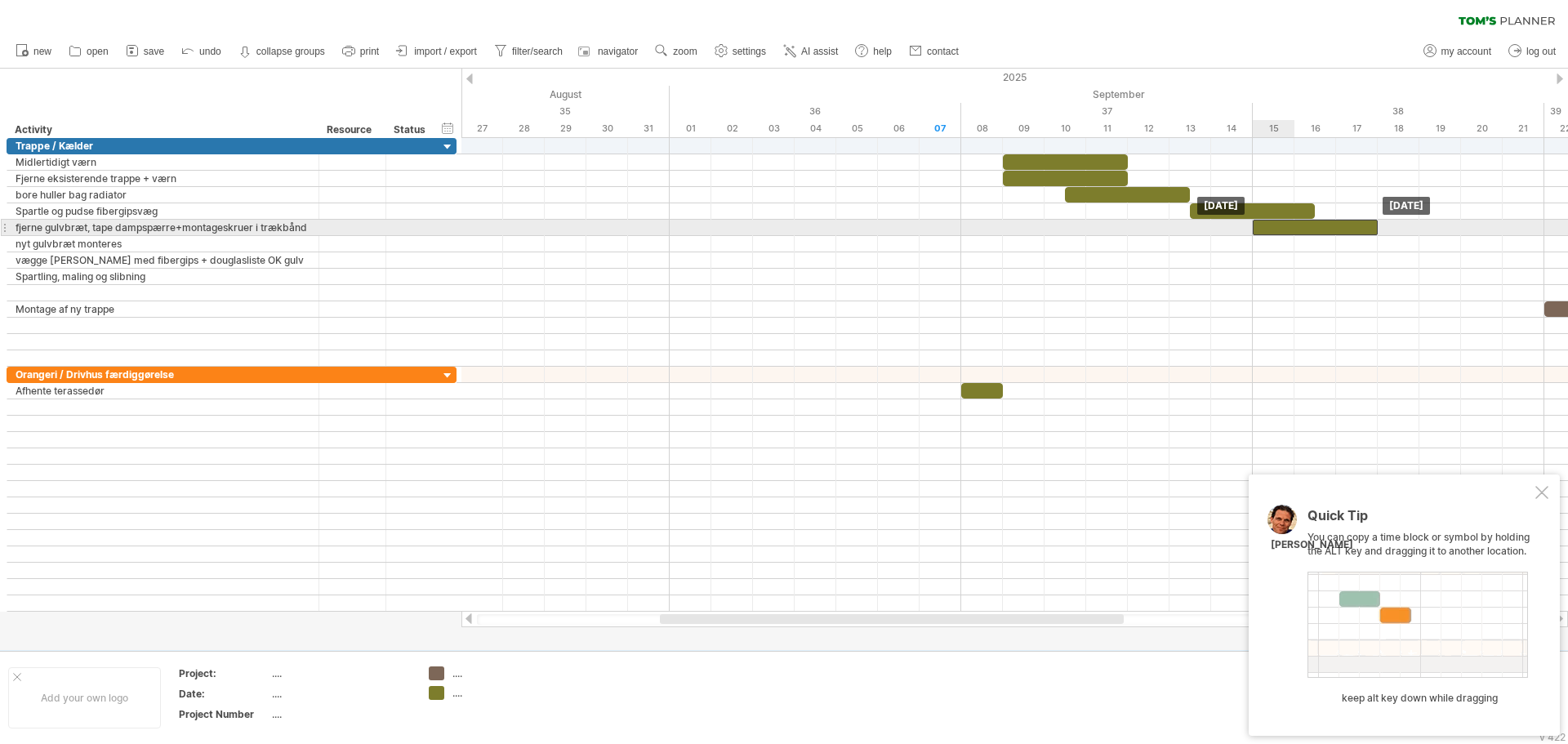
drag, startPoint x: 767, startPoint y: 210, endPoint x: 1285, endPoint y: 229, distance: 518.3
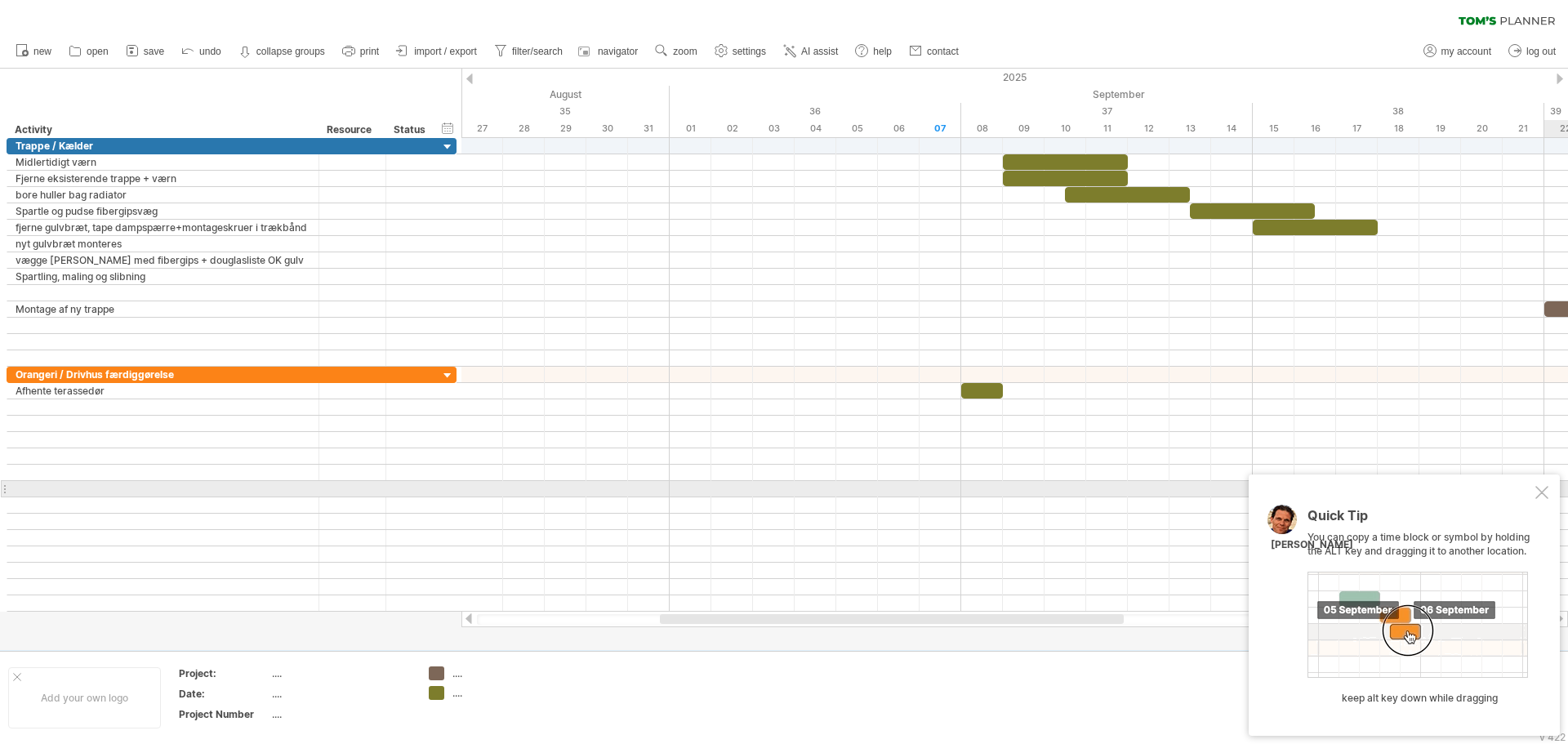
click at [1541, 492] on div at bounding box center [1542, 491] width 13 height 13
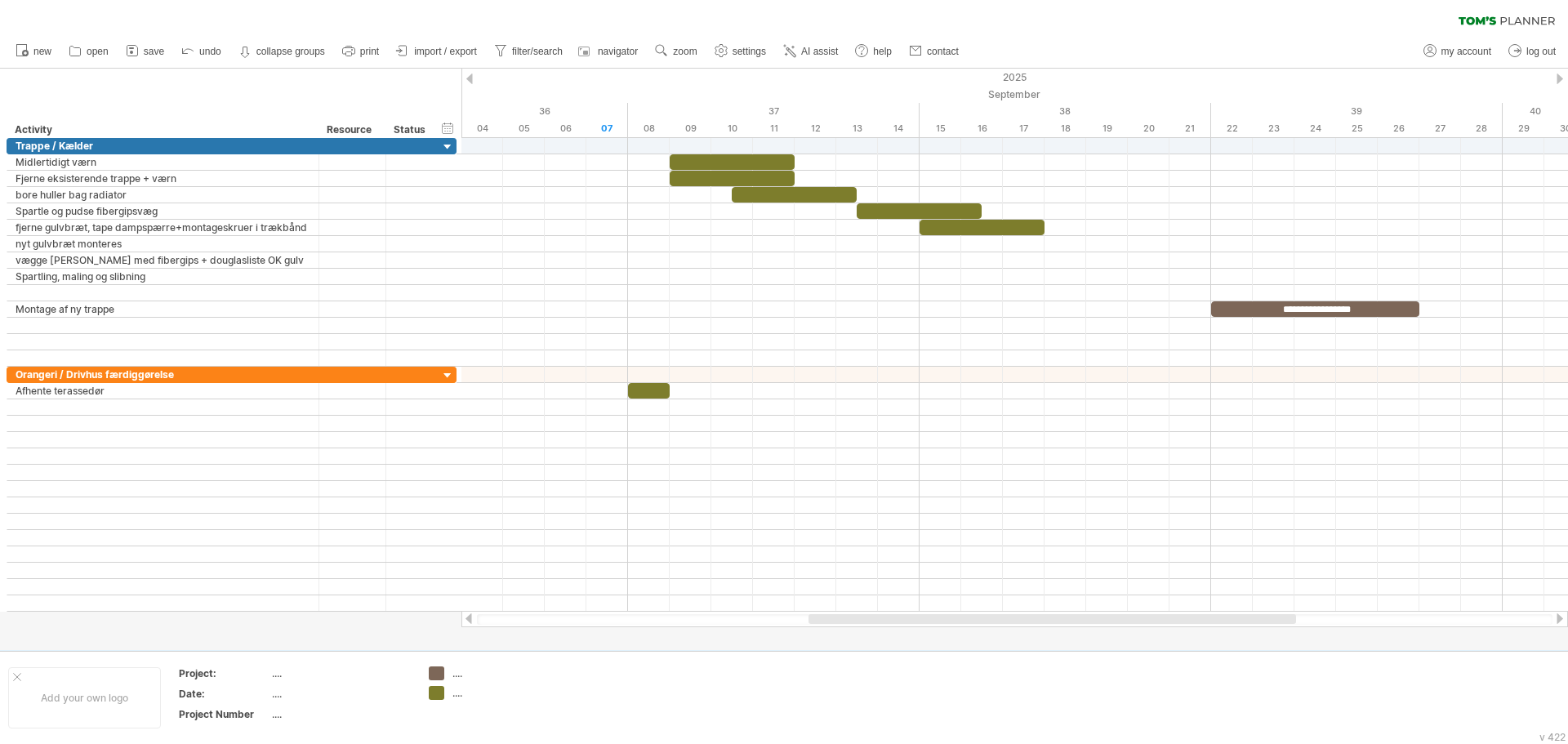
drag, startPoint x: 868, startPoint y: 616, endPoint x: 1020, endPoint y: 617, distance: 152.0
click at [1020, 617] on div at bounding box center [1052, 619] width 487 height 10
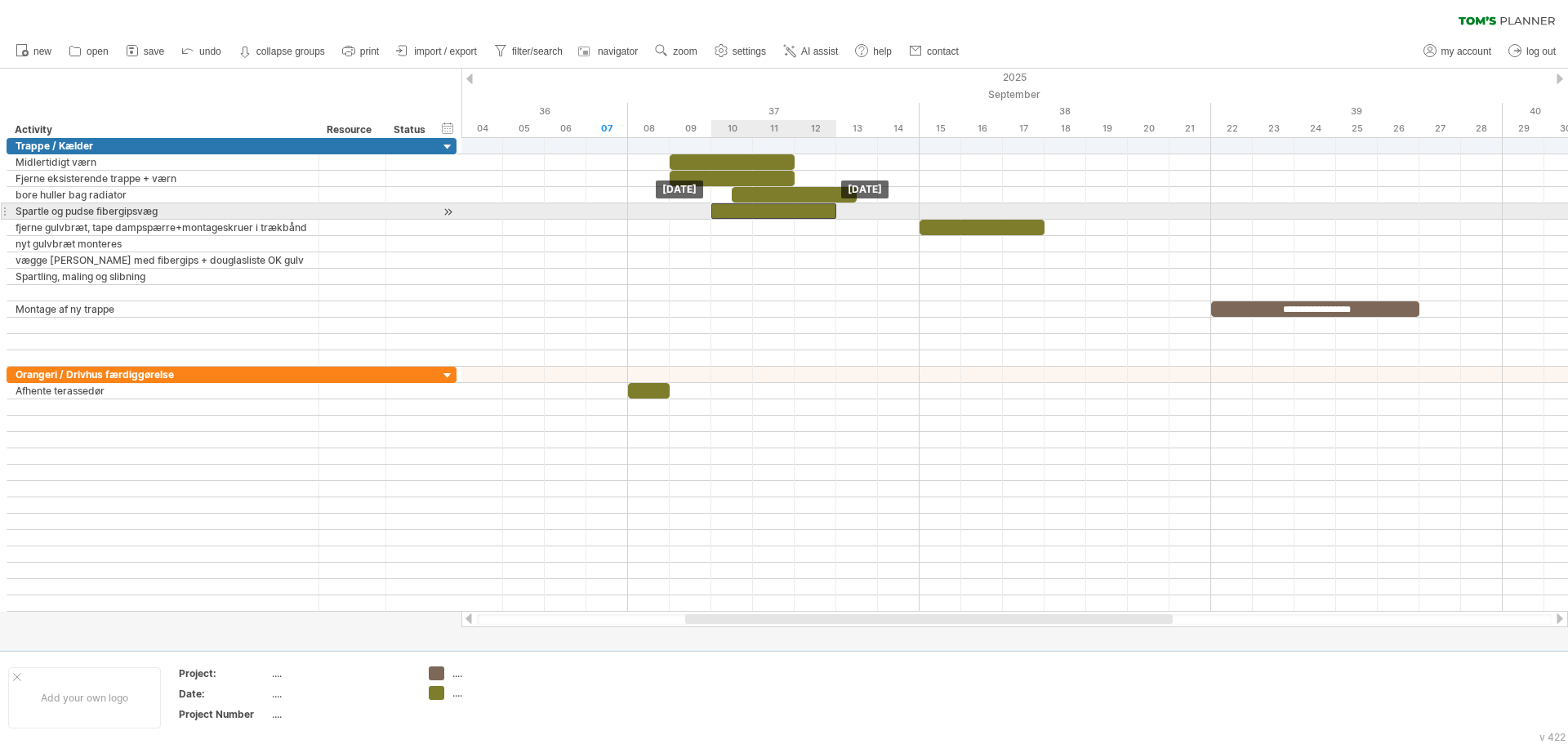
drag, startPoint x: 885, startPoint y: 211, endPoint x: 746, endPoint y: 215, distance: 139.1
click at [746, 215] on div at bounding box center [773, 211] width 125 height 15
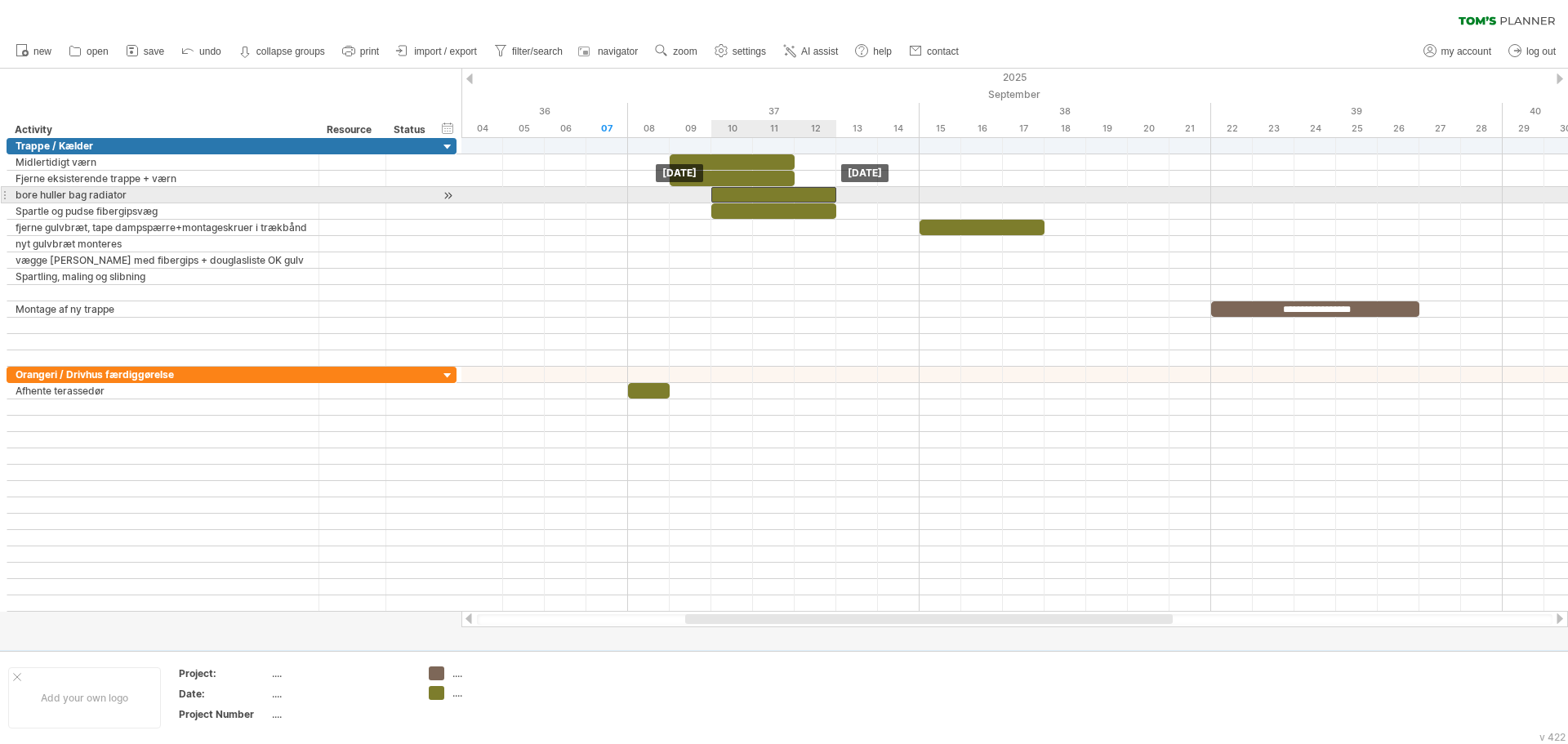
drag, startPoint x: 778, startPoint y: 192, endPoint x: 755, endPoint y: 193, distance: 23.0
click at [755, 193] on div at bounding box center [773, 195] width 125 height 15
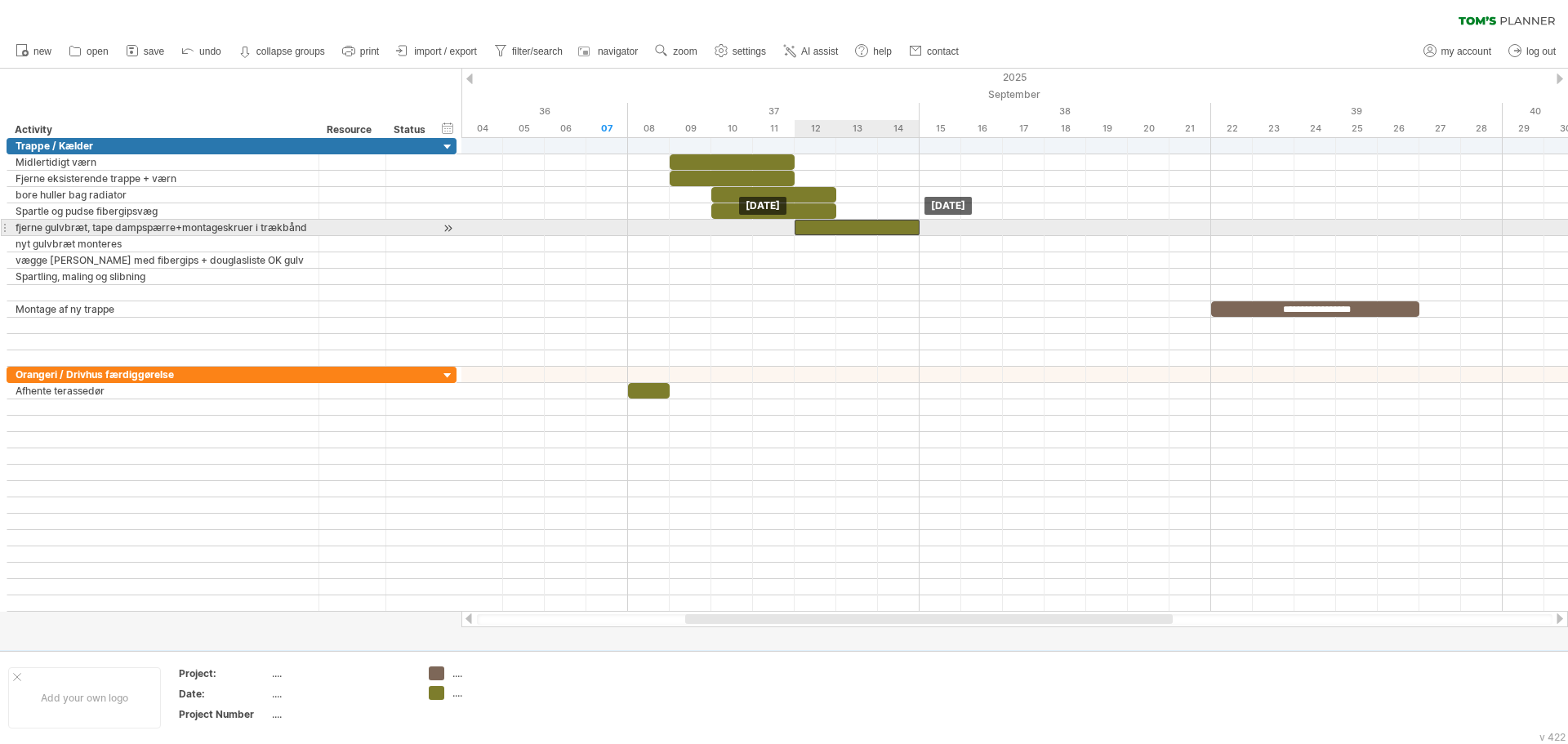
drag, startPoint x: 962, startPoint y: 229, endPoint x: 832, endPoint y: 223, distance: 130.1
click at [832, 223] on div at bounding box center [857, 227] width 125 height 15
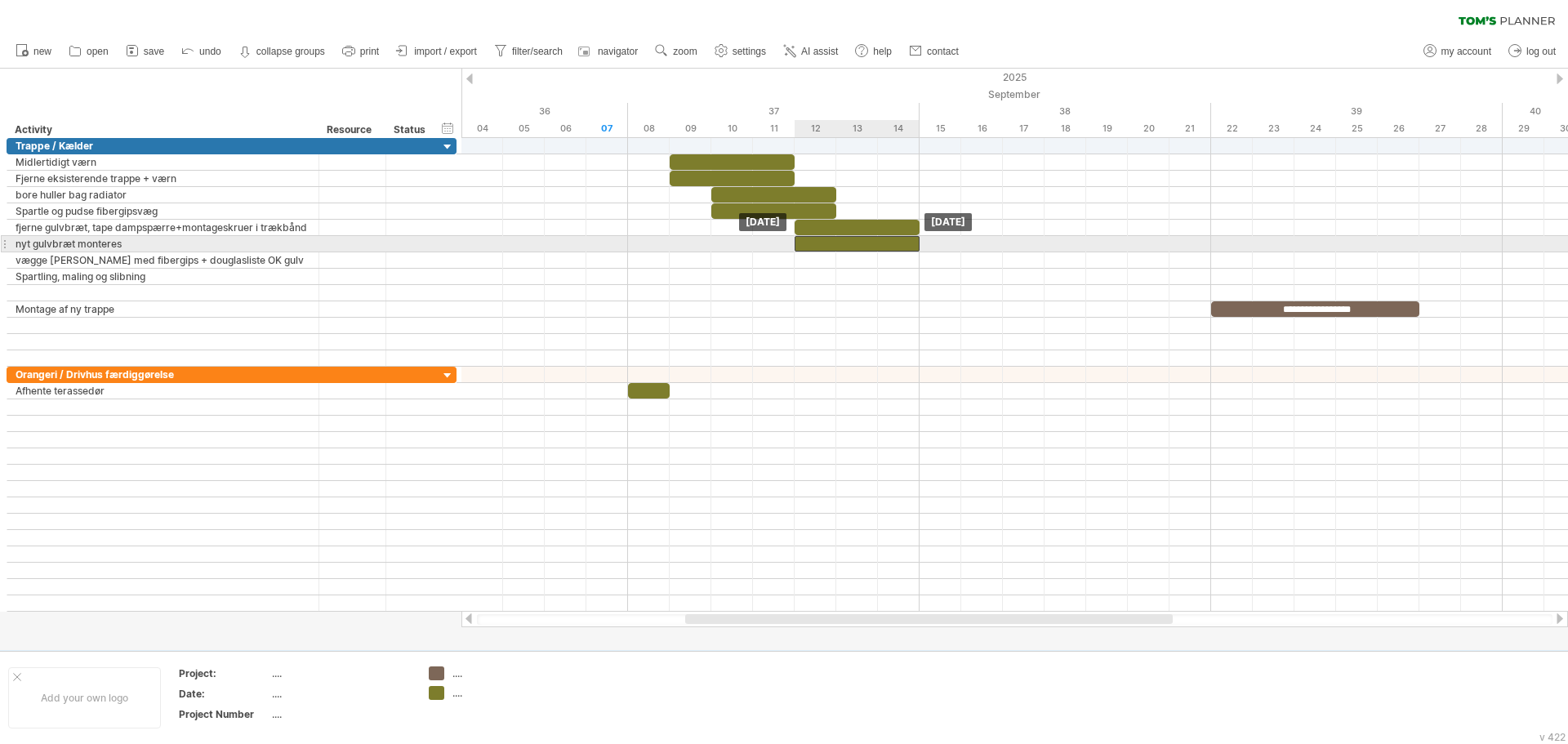
drag, startPoint x: 854, startPoint y: 225, endPoint x: 857, endPoint y: 239, distance: 14.3
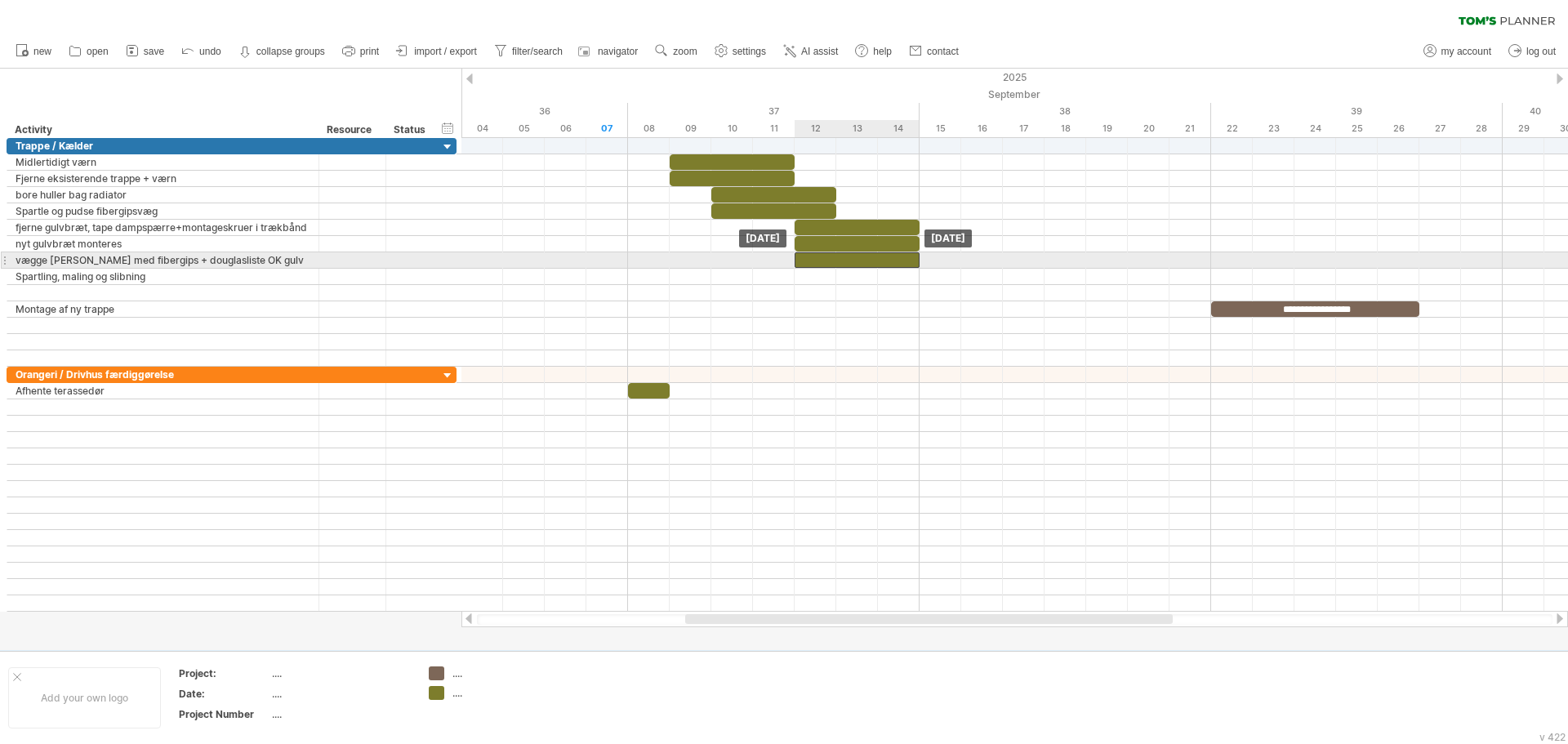
drag, startPoint x: 834, startPoint y: 243, endPoint x: 836, endPoint y: 257, distance: 14.1
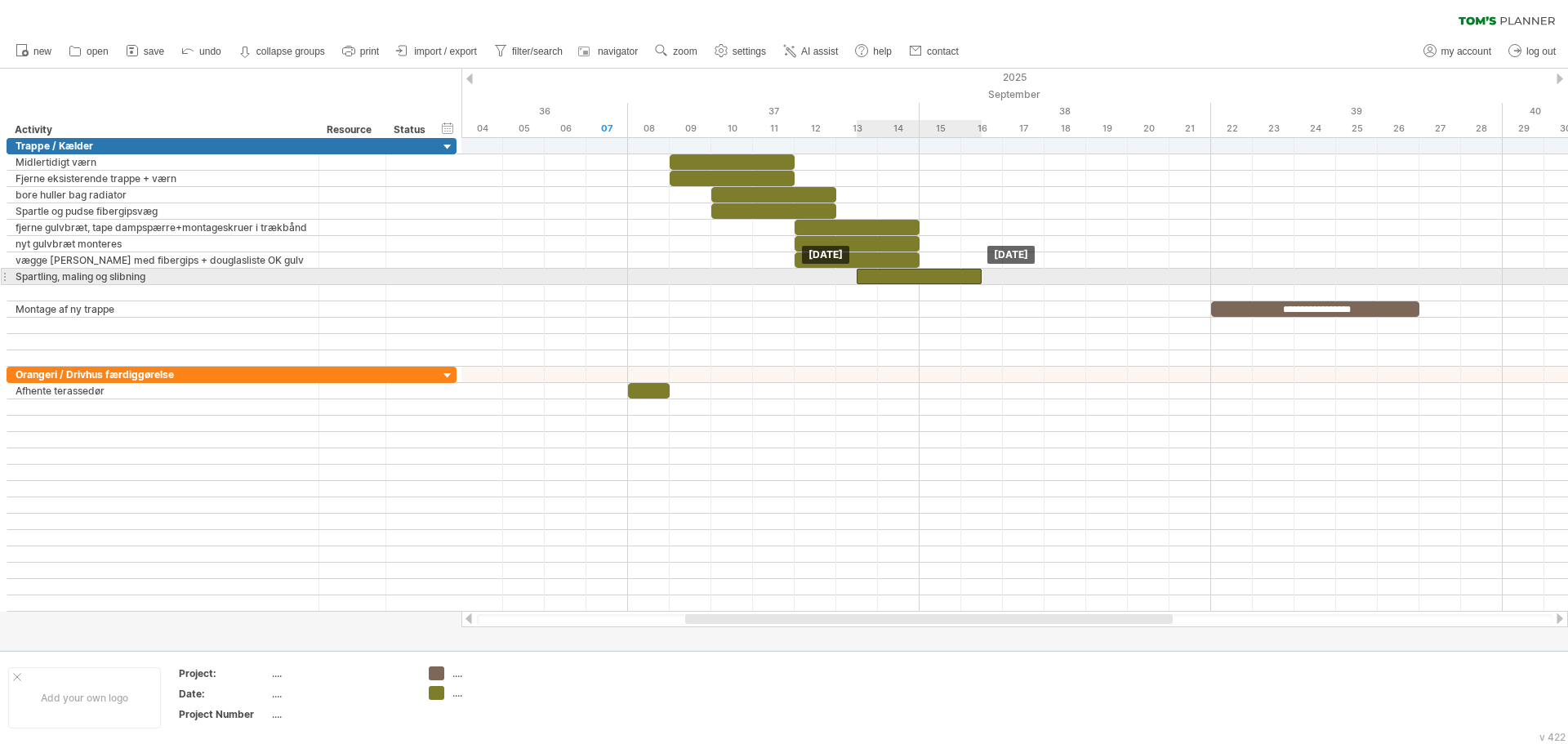
drag, startPoint x: 836, startPoint y: 259, endPoint x: 905, endPoint y: 272, distance: 70.2
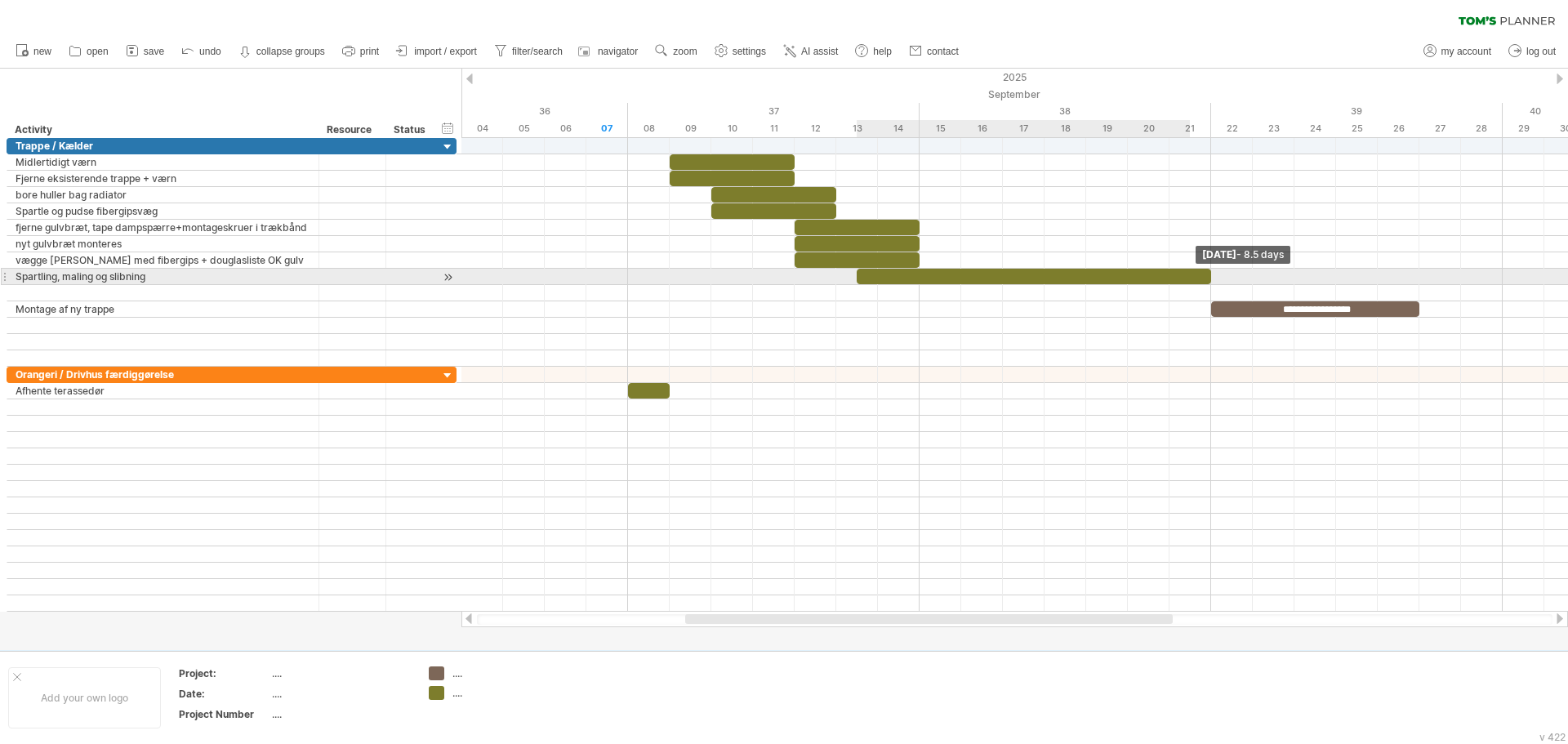
drag, startPoint x: 980, startPoint y: 277, endPoint x: 1202, endPoint y: 277, distance: 222.0
click at [1202, 277] on div at bounding box center [1034, 276] width 354 height 15
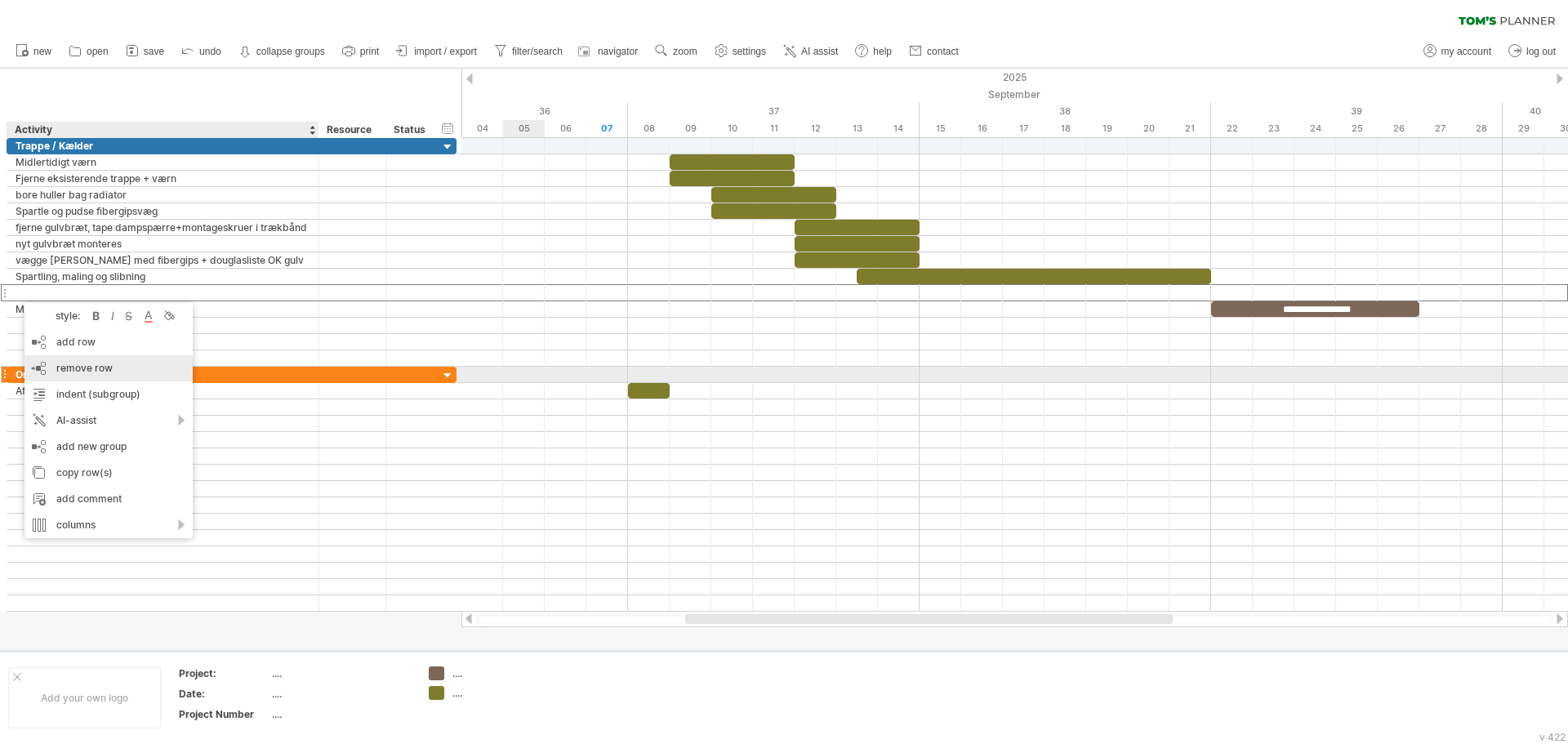
click at [94, 370] on span "remove row" at bounding box center [84, 368] width 56 height 12
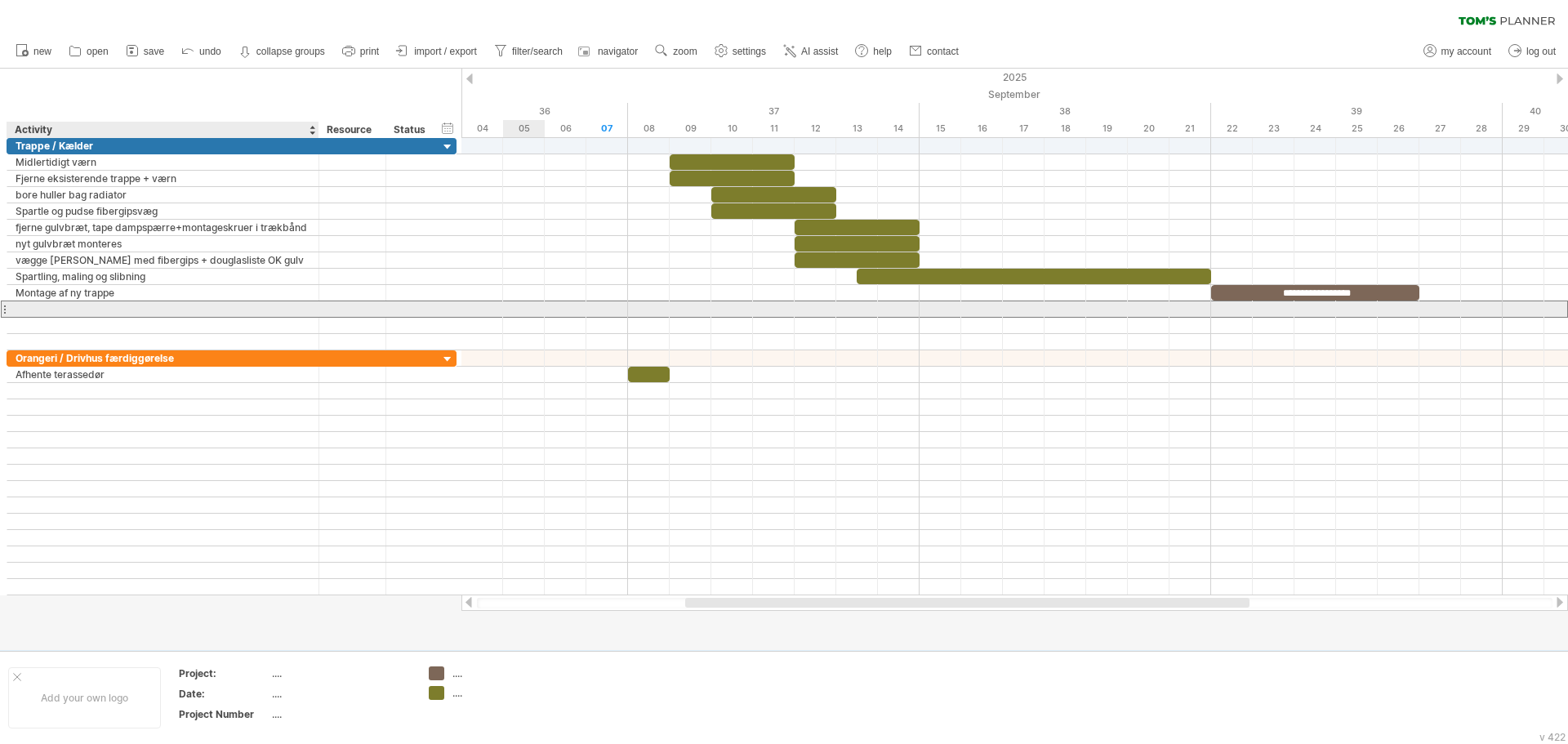
click at [111, 310] on div at bounding box center [163, 309] width 295 height 15
type input "**********"
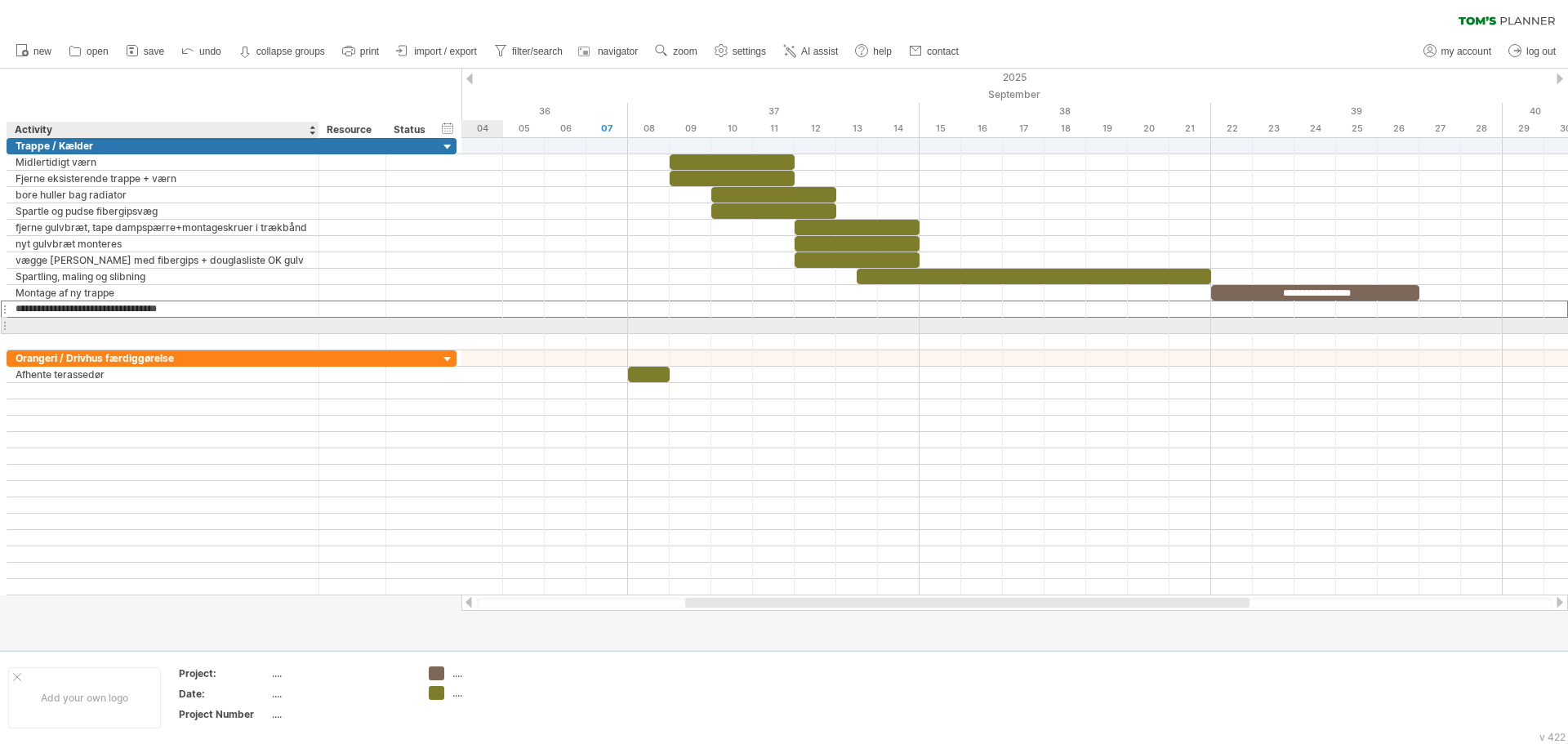
click at [238, 326] on div at bounding box center [163, 325] width 295 height 15
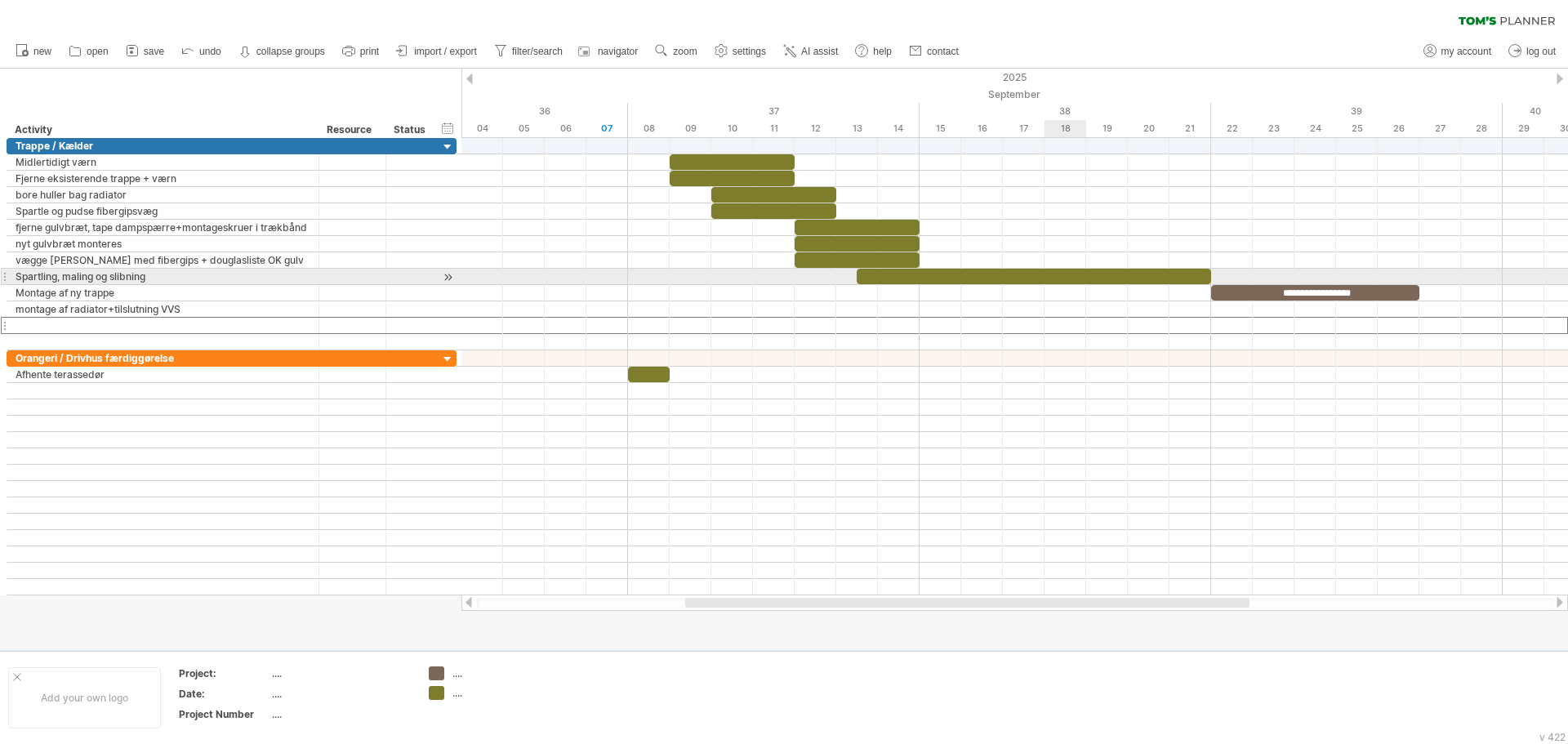
click at [1063, 280] on div at bounding box center [1034, 276] width 354 height 15
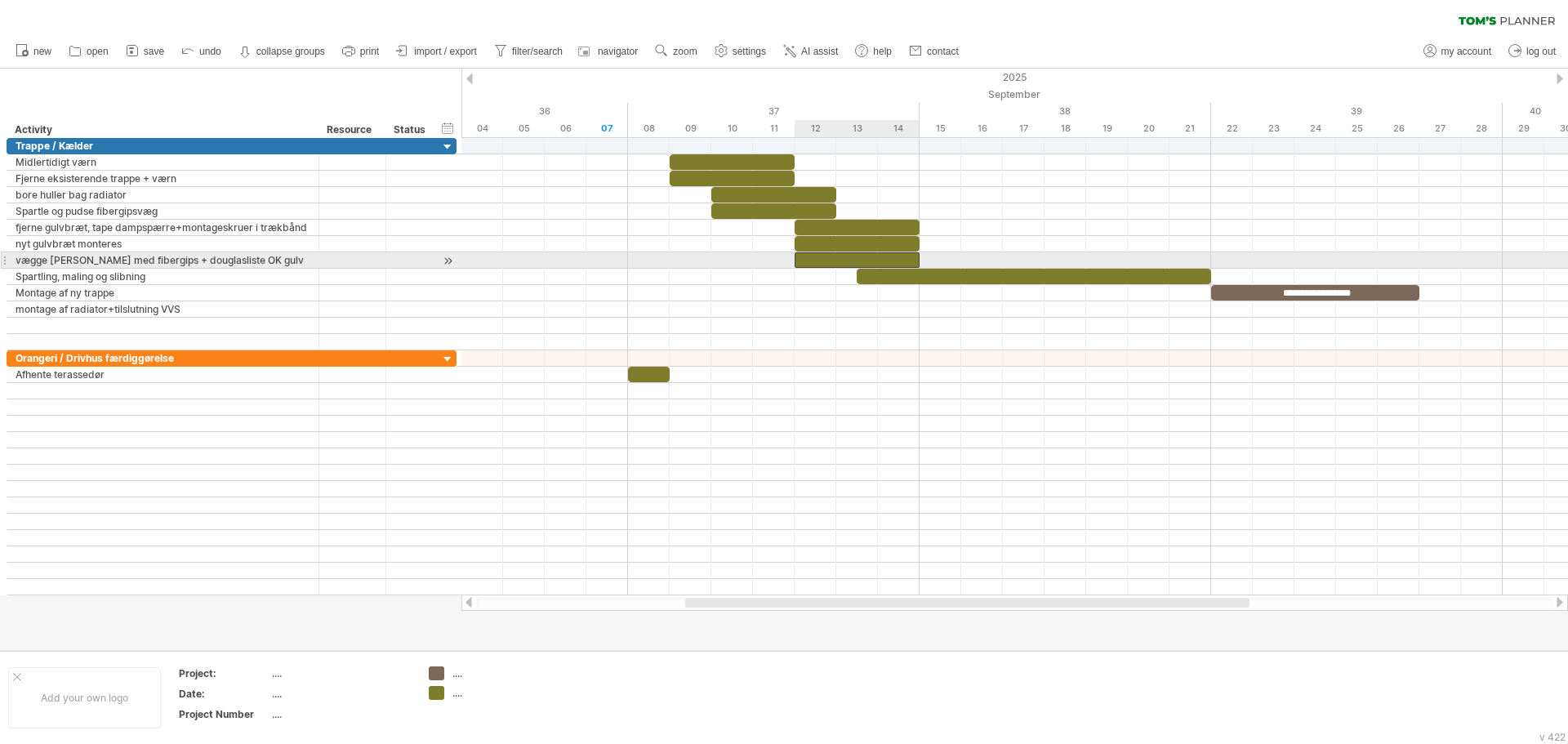
click at [864, 258] on div at bounding box center [857, 260] width 125 height 15
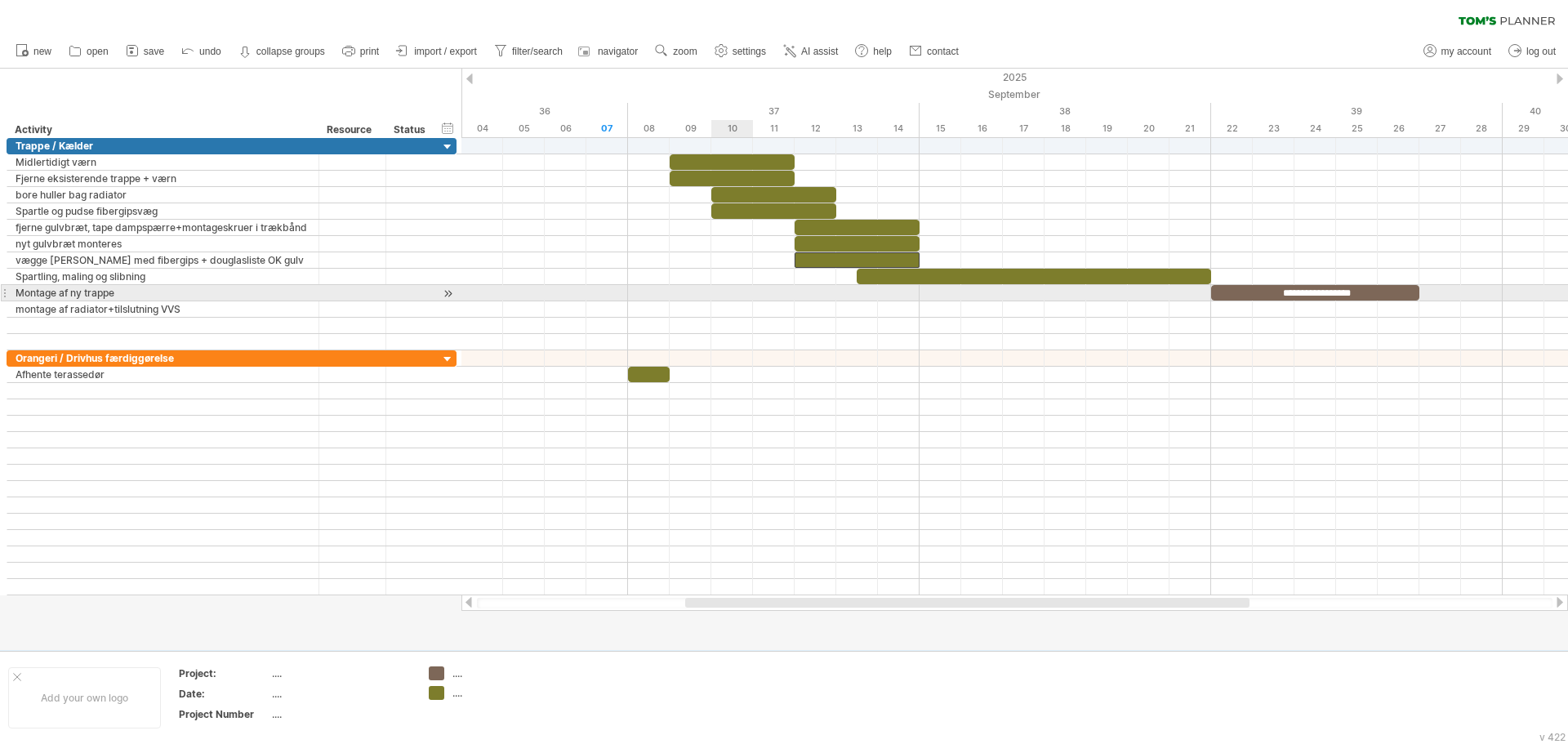
click at [722, 292] on div at bounding box center [1015, 292] width 1107 height 16
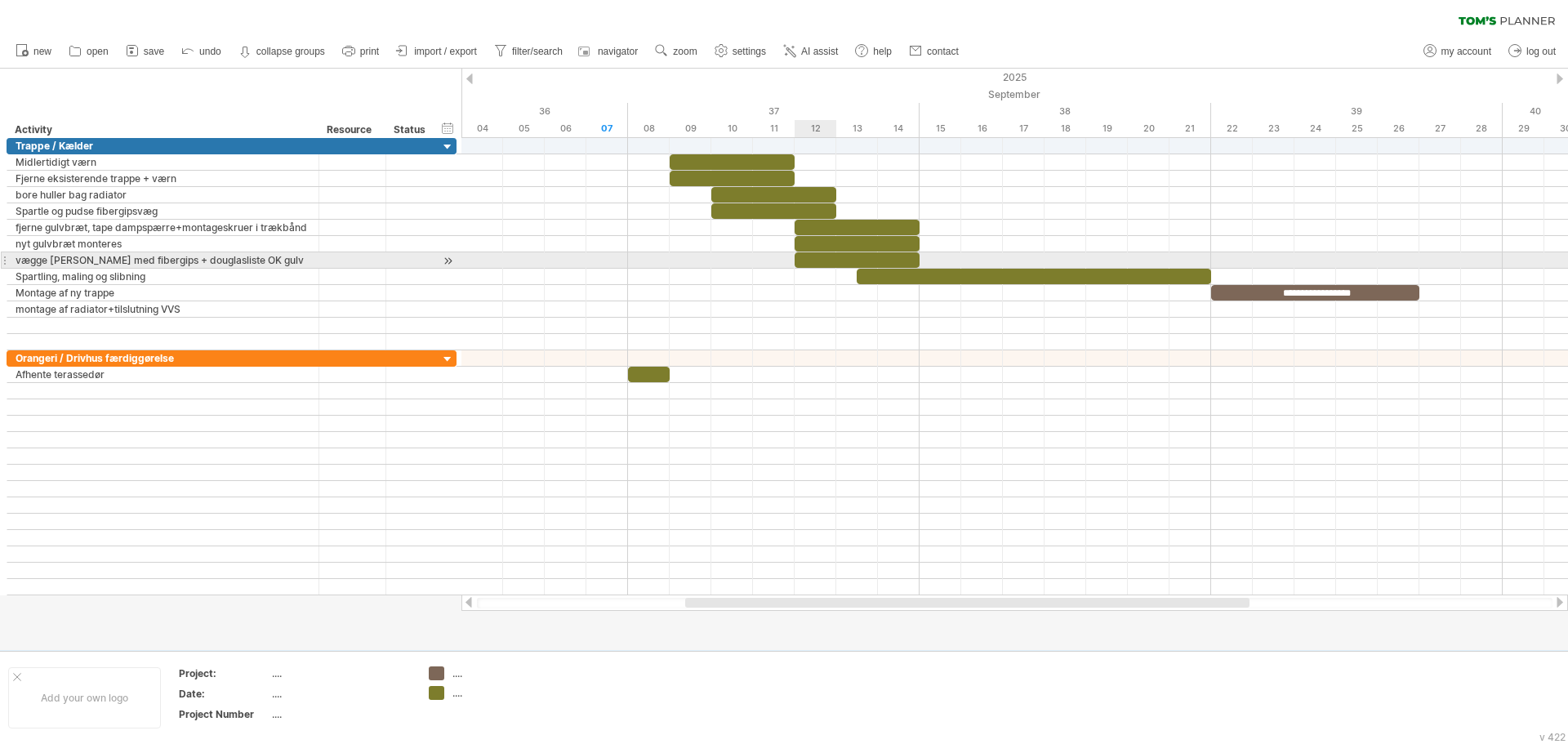
click at [806, 264] on div at bounding box center [857, 260] width 125 height 15
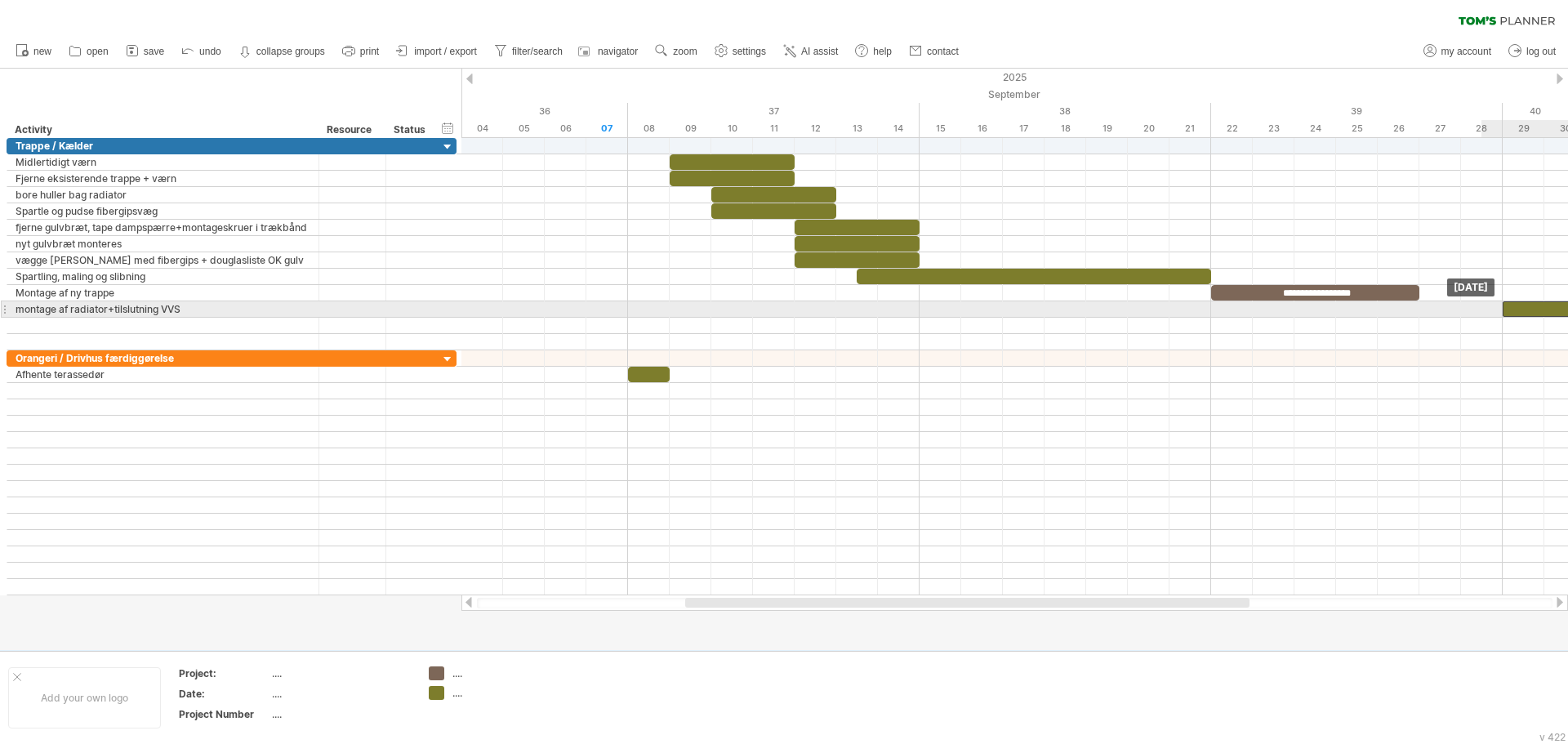
drag, startPoint x: 808, startPoint y: 260, endPoint x: 1506, endPoint y: 309, distance: 699.7
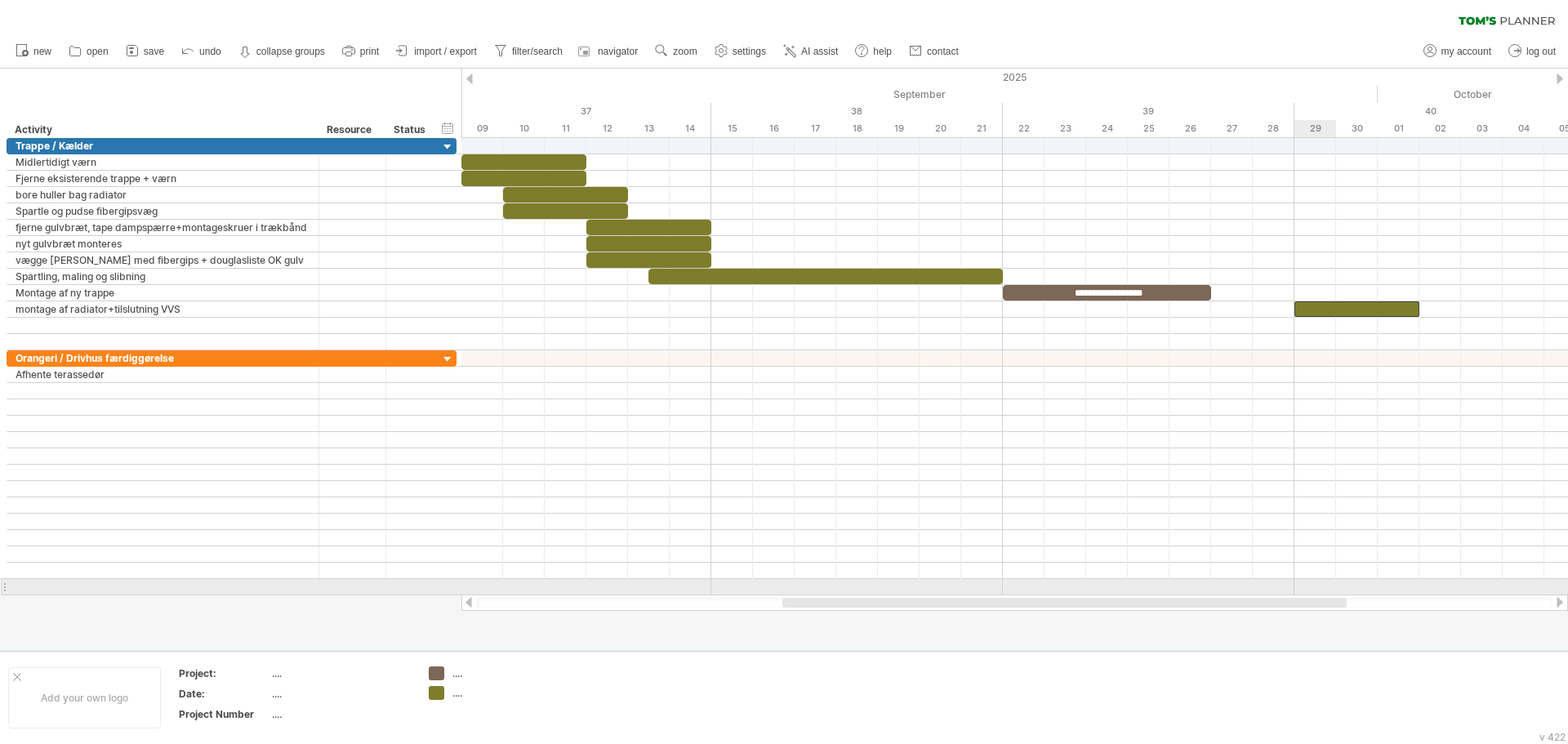
drag, startPoint x: 1206, startPoint y: 600, endPoint x: 1304, endPoint y: 591, distance: 98.4
click at [1304, 591] on div "Trying to reach [DOMAIN_NAME] Connected again... 0% clear filter new" at bounding box center [784, 372] width 1568 height 744
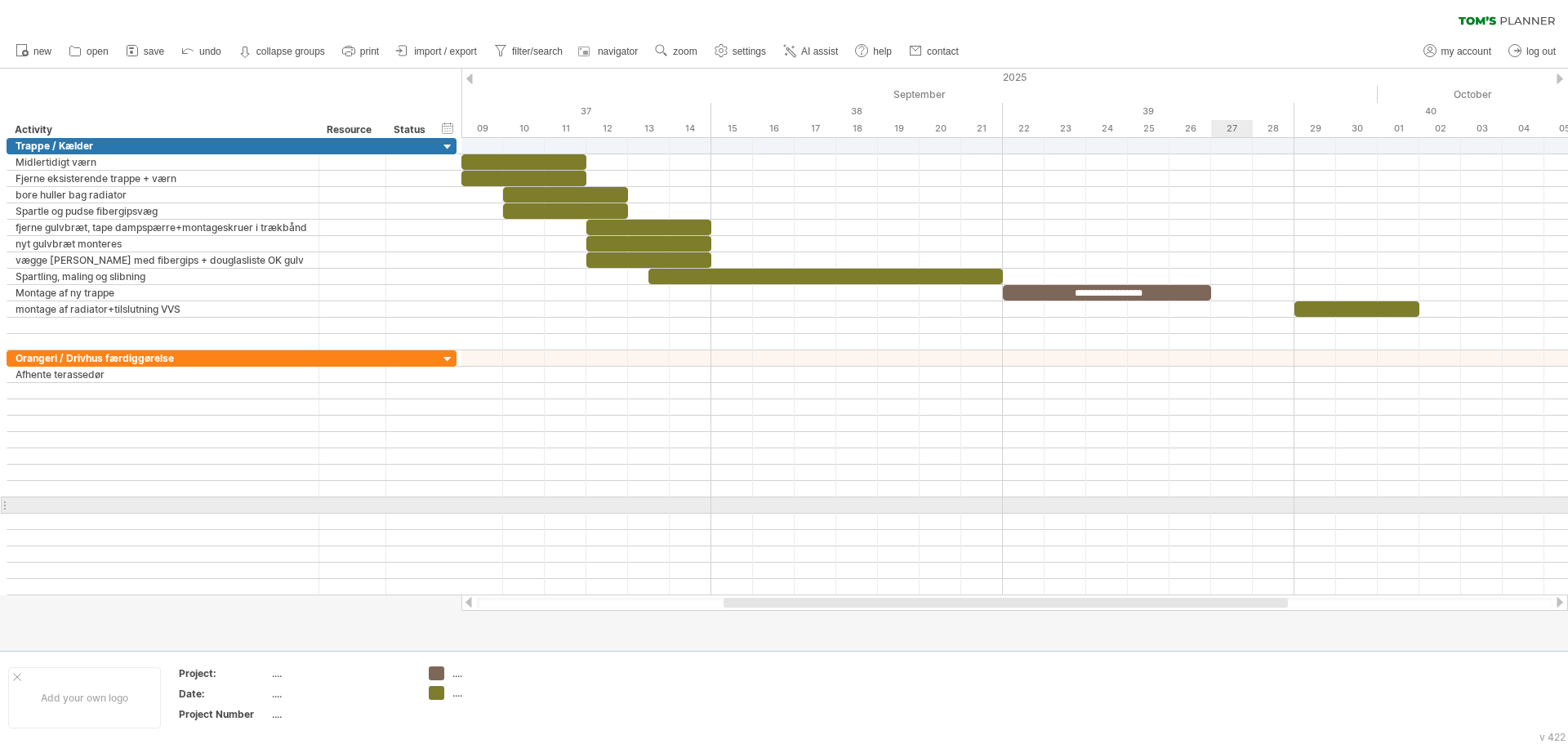
click at [1232, 509] on div at bounding box center [1015, 505] width 1107 height 16
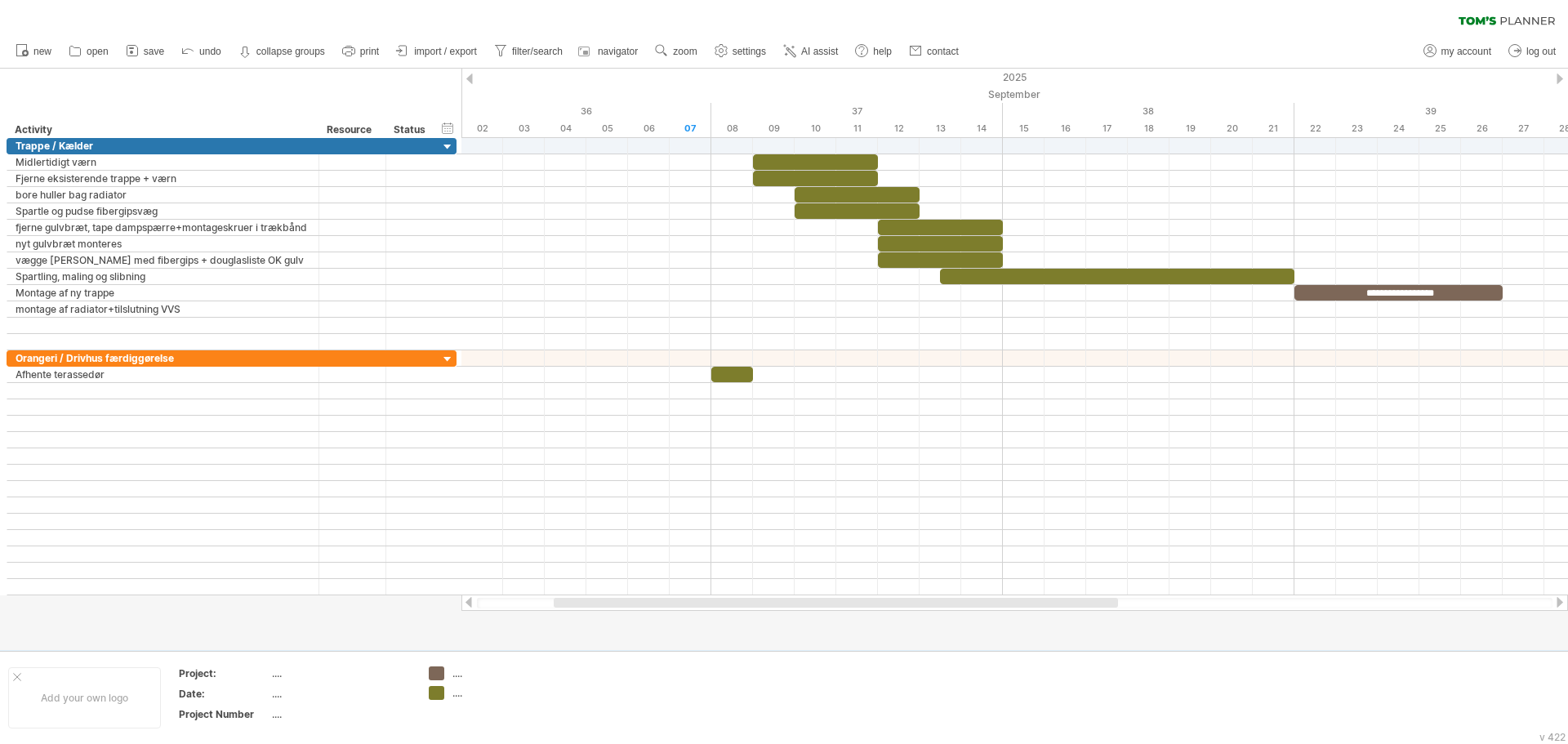
drag, startPoint x: 1149, startPoint y: 602, endPoint x: 953, endPoint y: 575, distance: 197.9
click at [975, 609] on div at bounding box center [1015, 602] width 1107 height 16
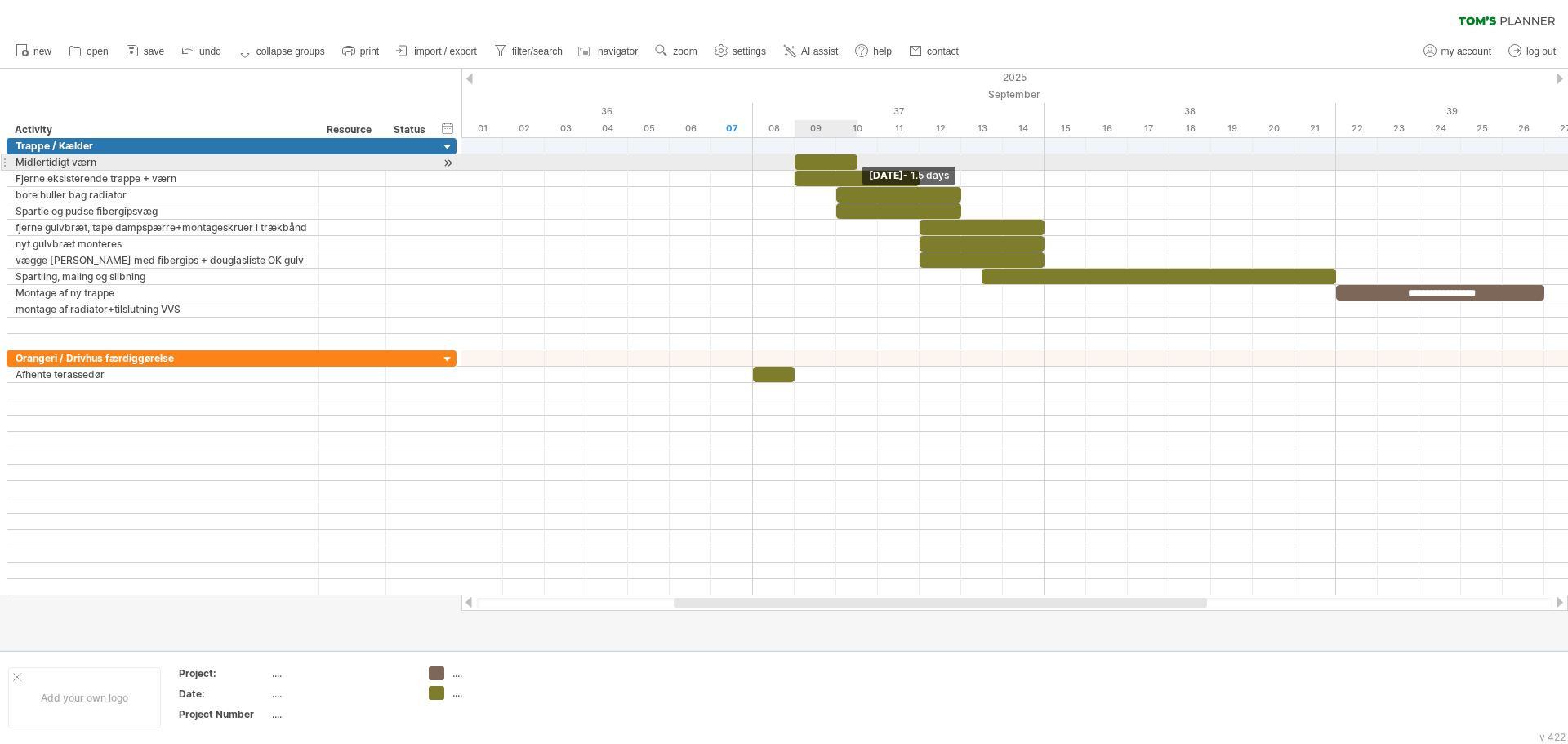
drag, startPoint x: 918, startPoint y: 161, endPoint x: 845, endPoint y: 162, distance: 73.0
click at [845, 162] on div at bounding box center [826, 162] width 63 height 15
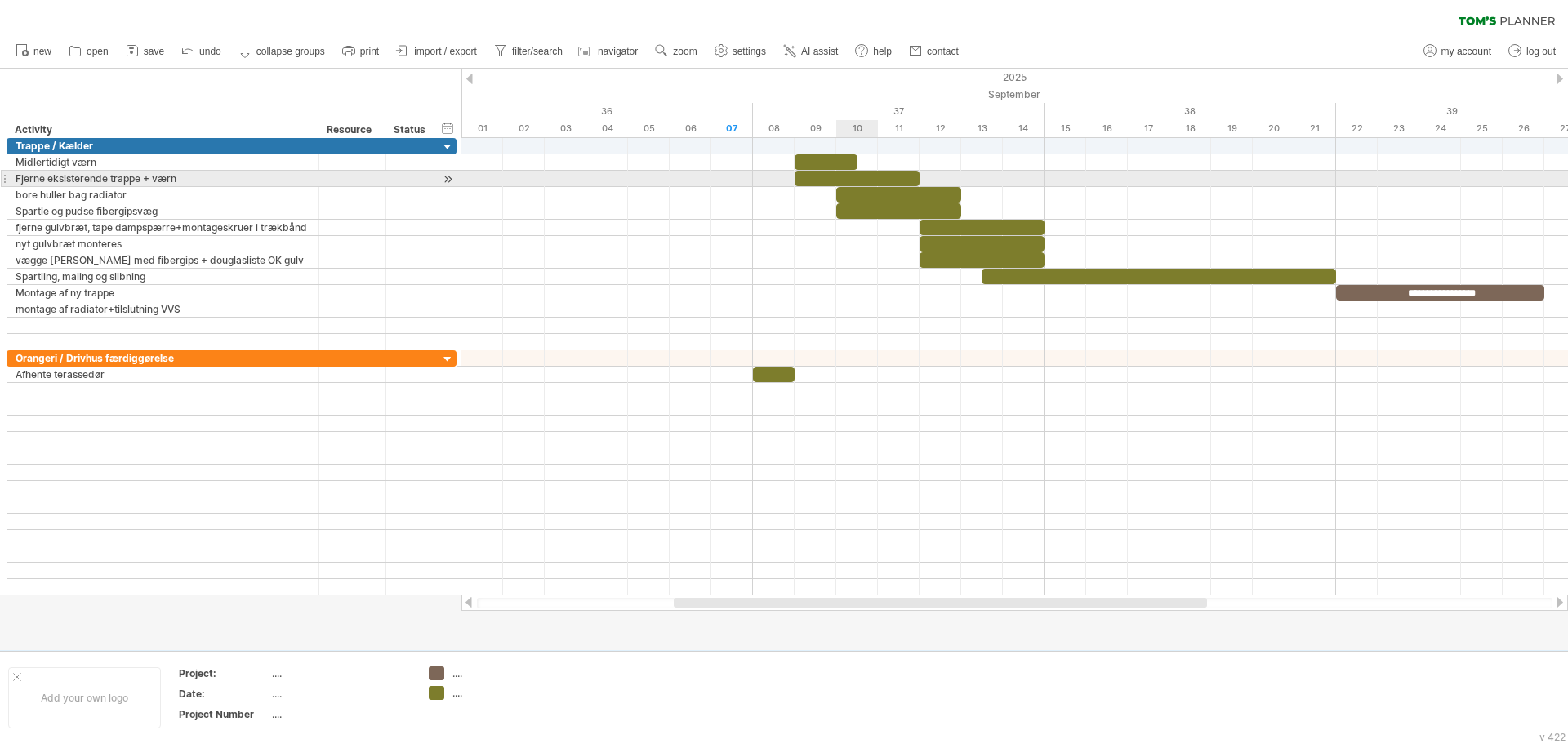
click at [840, 177] on div at bounding box center [857, 178] width 125 height 15
drag, startPoint x: 795, startPoint y: 174, endPoint x: 814, endPoint y: 175, distance: 19.0
click at [814, 175] on span at bounding box center [816, 178] width 7 height 15
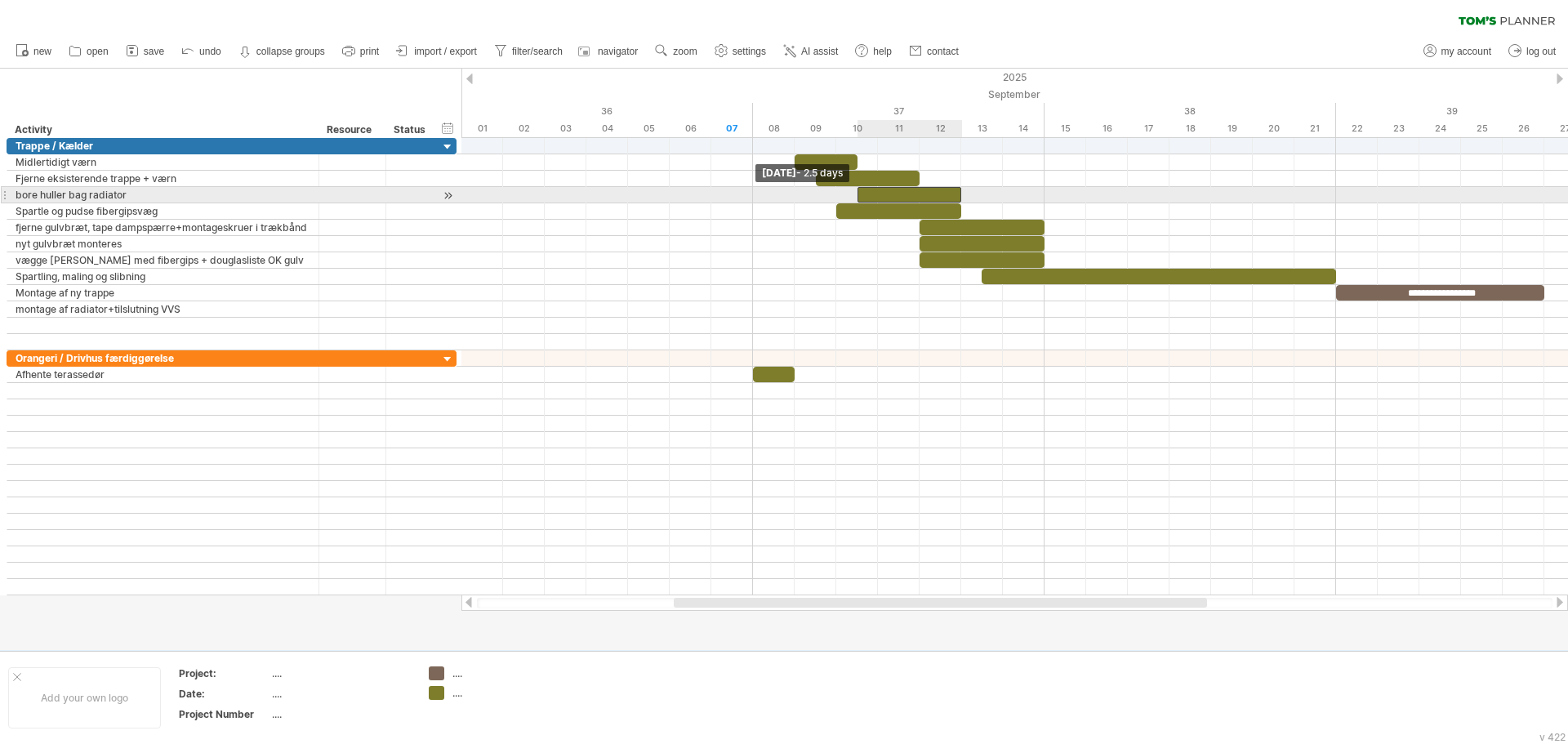
drag, startPoint x: 837, startPoint y: 194, endPoint x: 853, endPoint y: 195, distance: 16.0
click at [853, 195] on div "**********" at bounding box center [1015, 367] width 1107 height 458
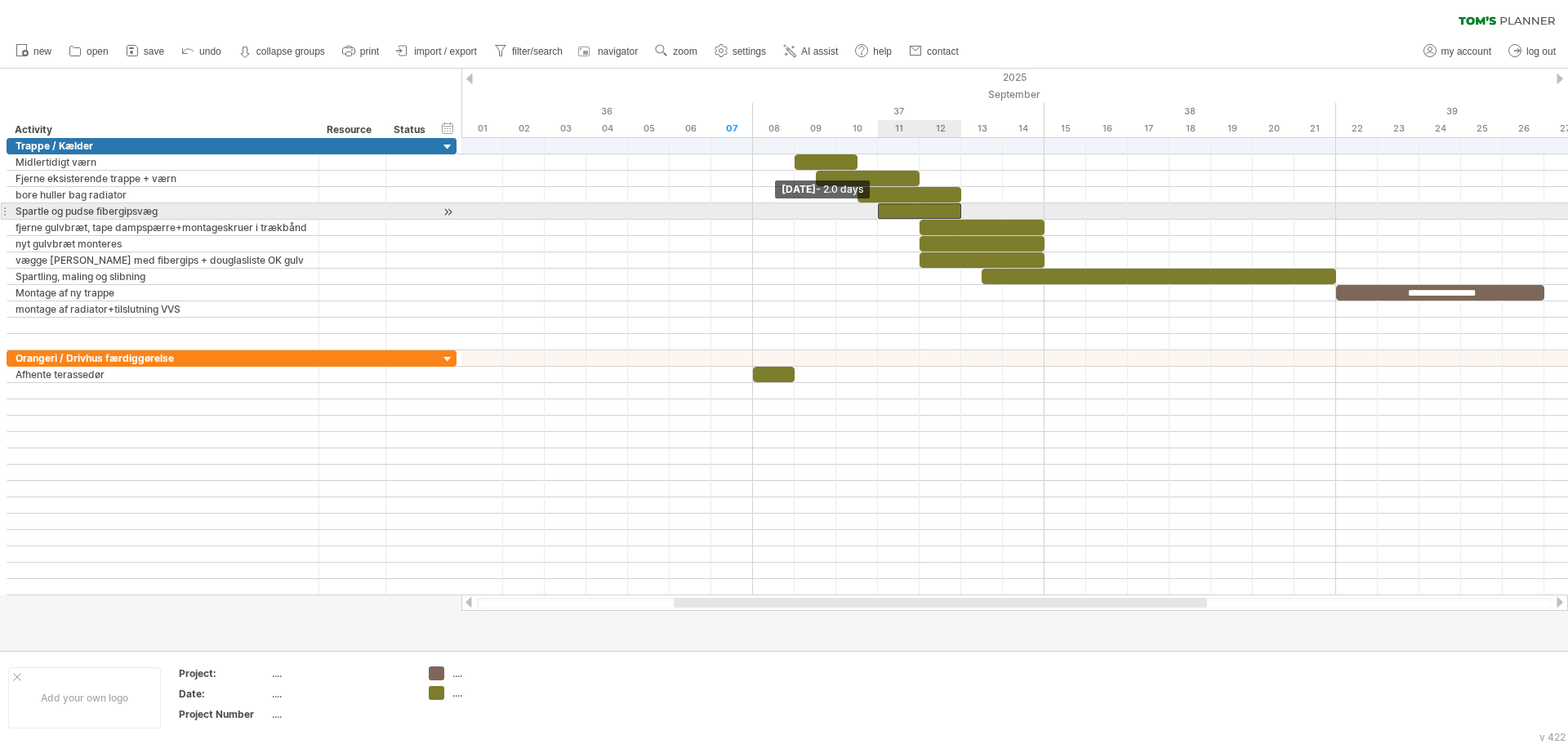
drag, startPoint x: 837, startPoint y: 208, endPoint x: 887, endPoint y: 211, distance: 50.1
click at [887, 211] on div at bounding box center [920, 211] width 83 height 15
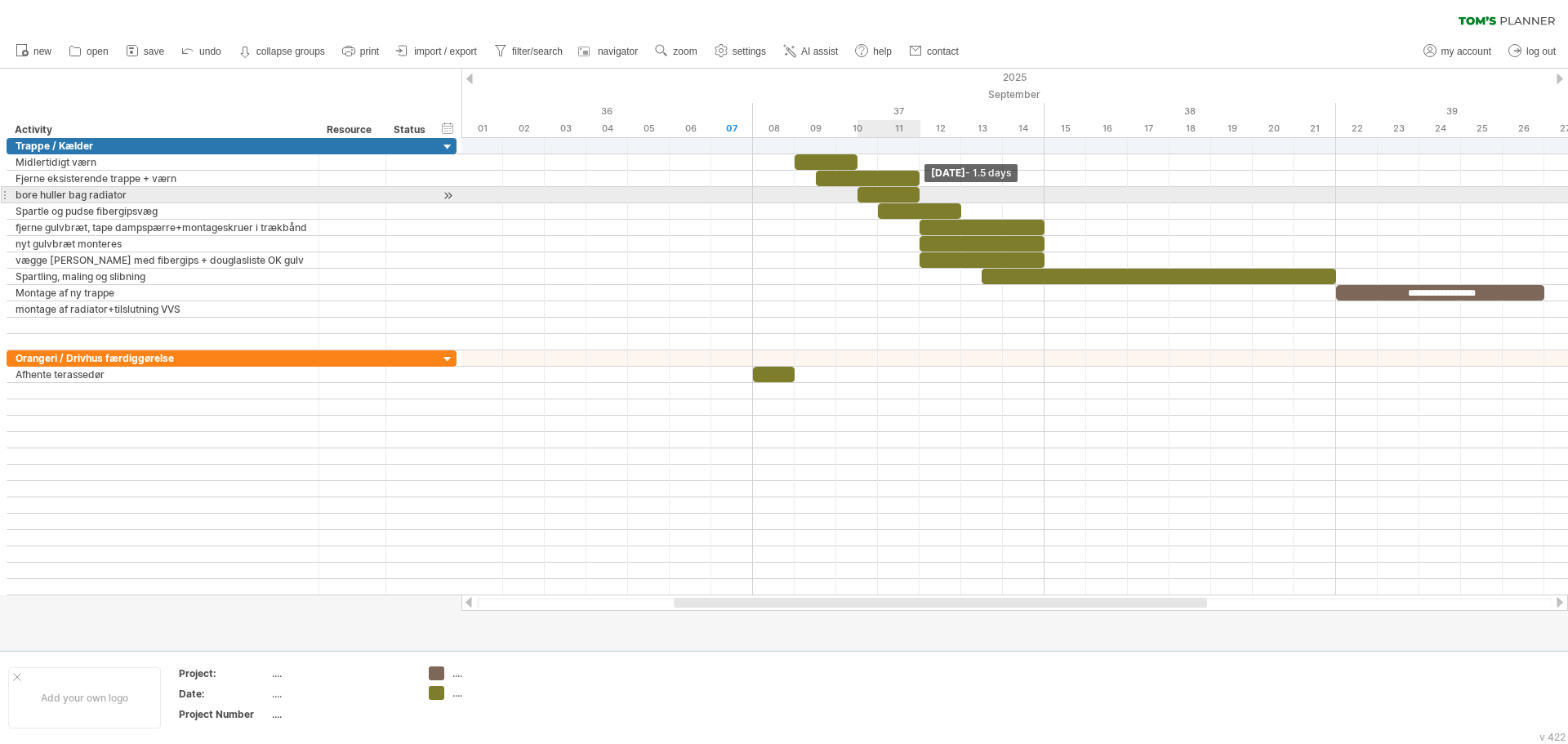
drag, startPoint x: 961, startPoint y: 192, endPoint x: 929, endPoint y: 192, distance: 32.0
click at [929, 192] on div "**********" at bounding box center [1015, 367] width 1107 height 458
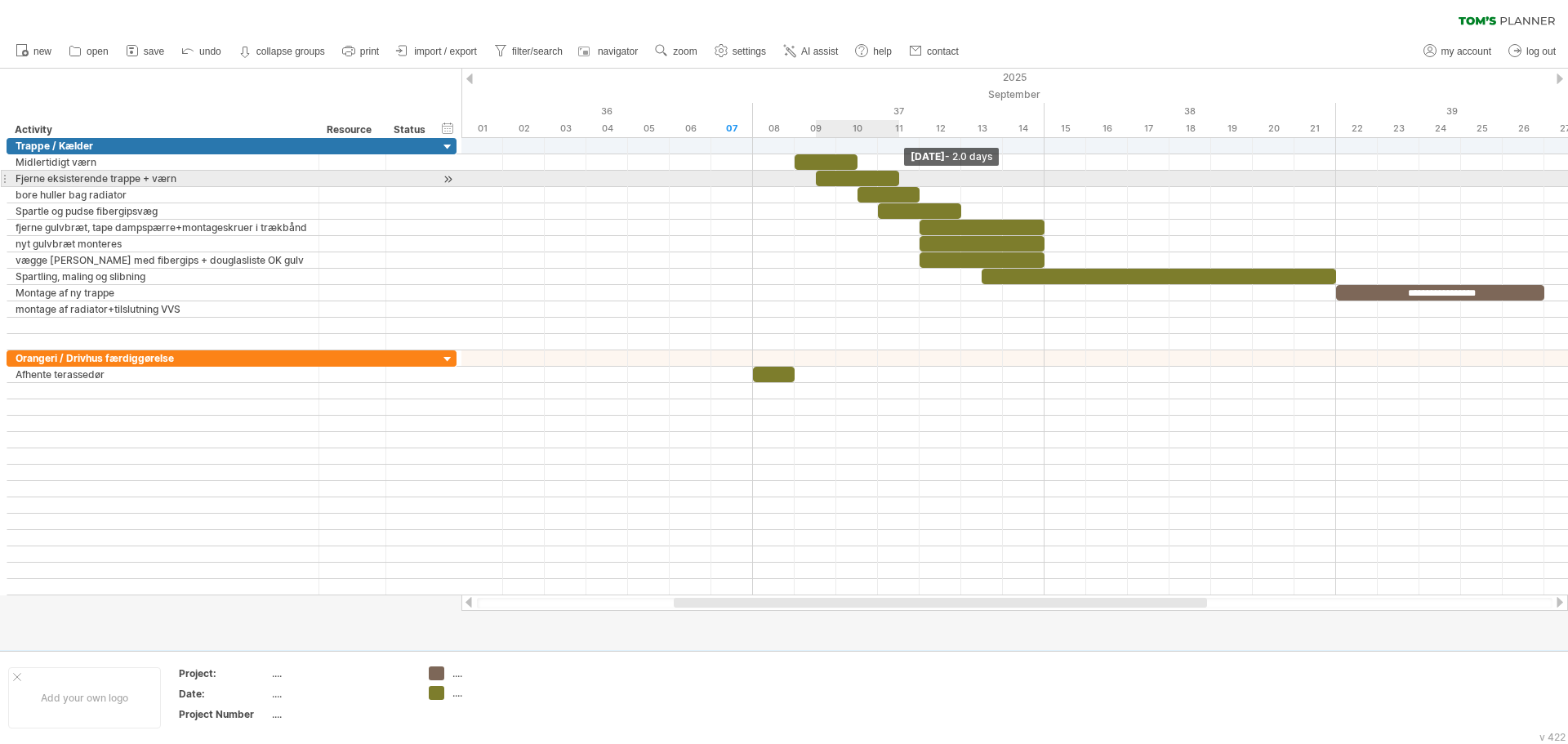
drag, startPoint x: 919, startPoint y: 180, endPoint x: 901, endPoint y: 179, distance: 18.0
click at [901, 179] on span at bounding box center [899, 178] width 7 height 15
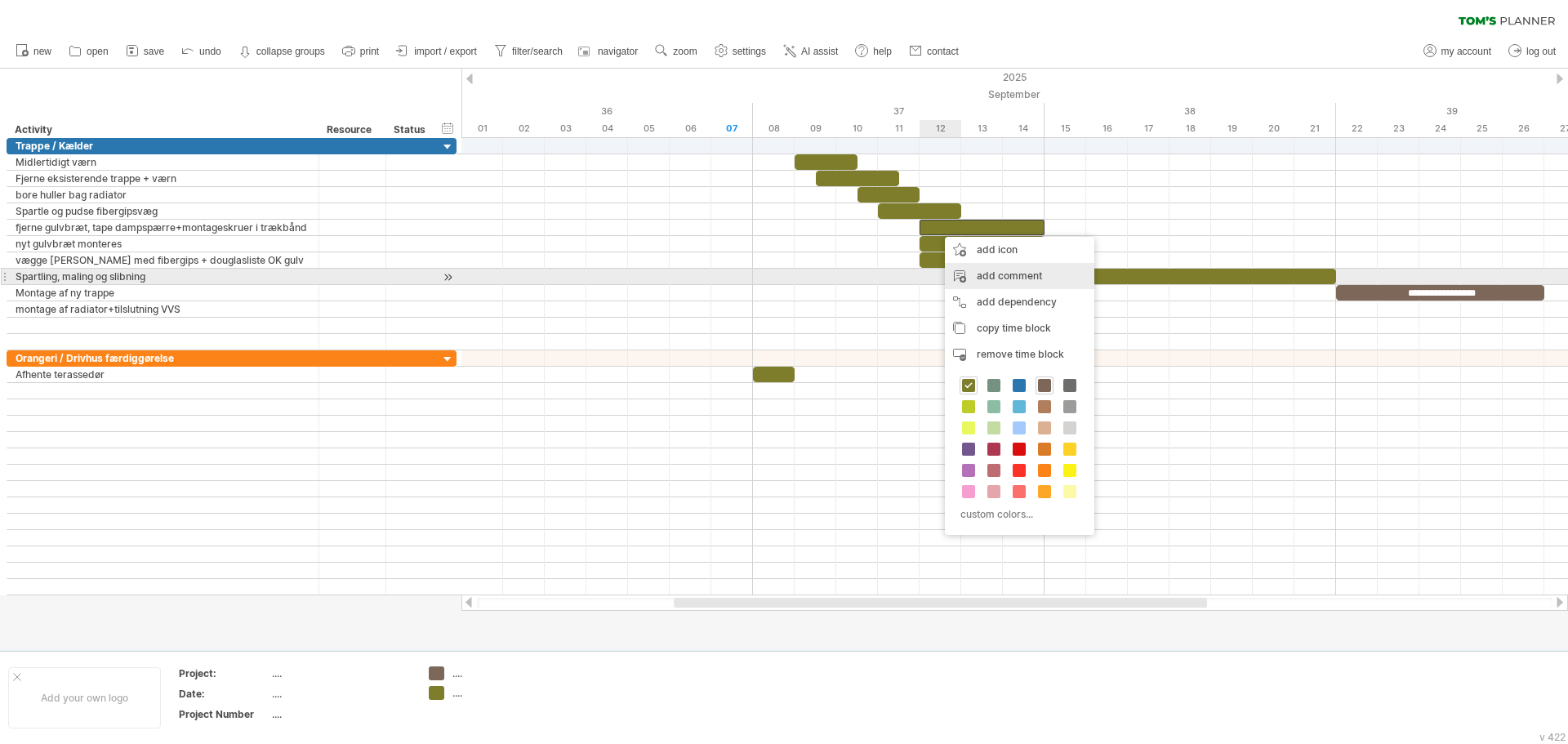
click at [1036, 283] on div "add comment" at bounding box center [1020, 275] width 149 height 26
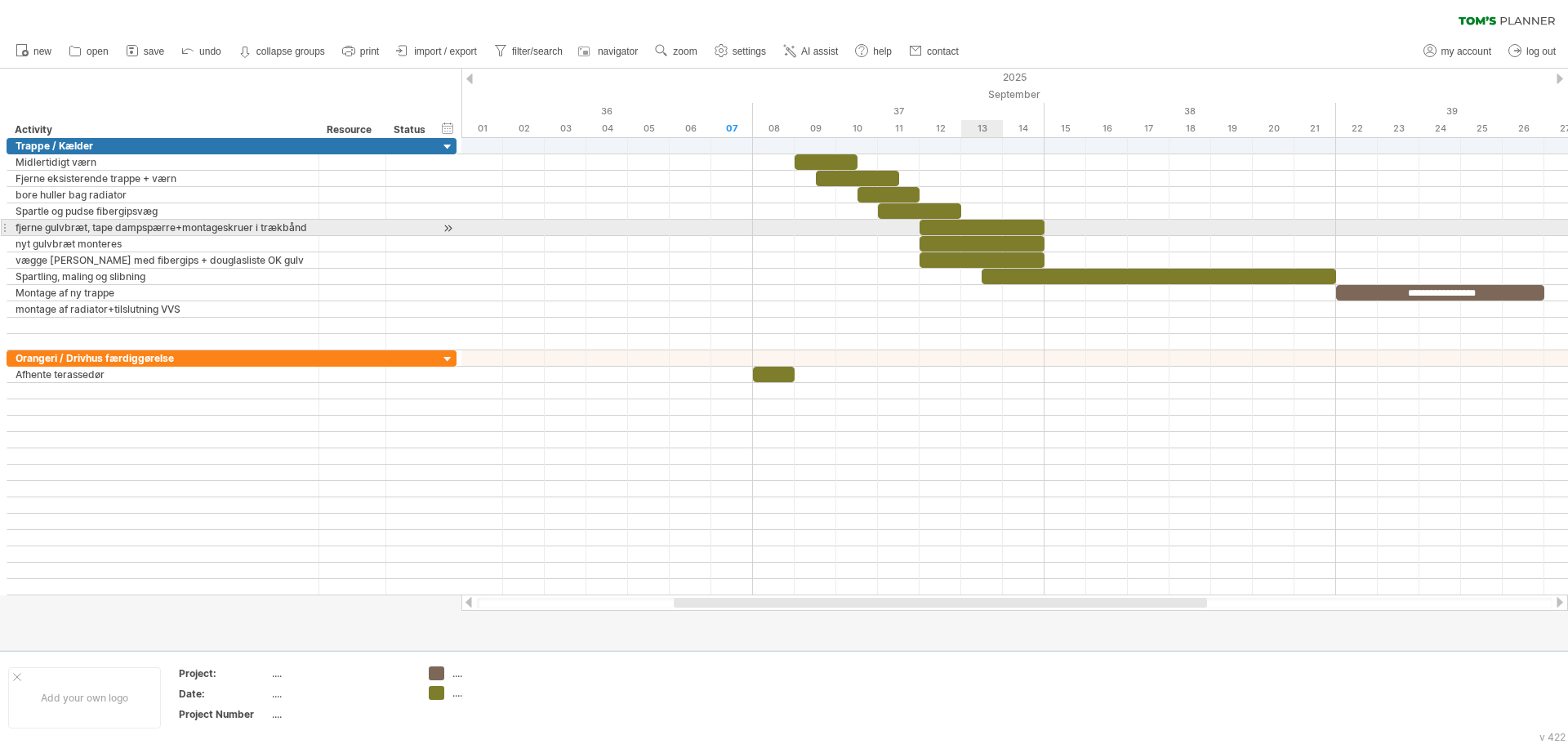
click at [980, 228] on div at bounding box center [981, 227] width 125 height 15
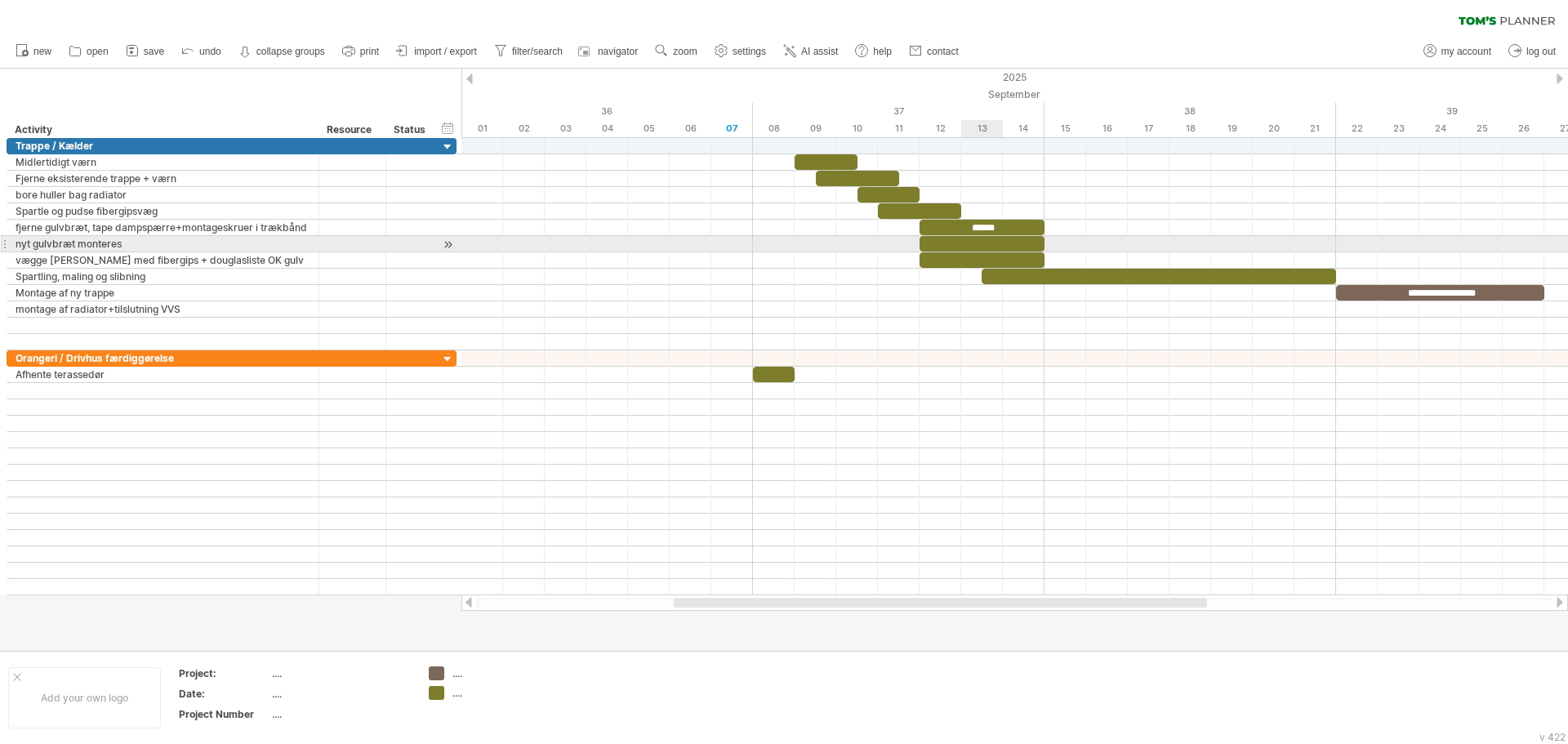
click at [980, 241] on div at bounding box center [981, 244] width 125 height 15
click at [970, 242] on div at bounding box center [981, 244] width 125 height 15
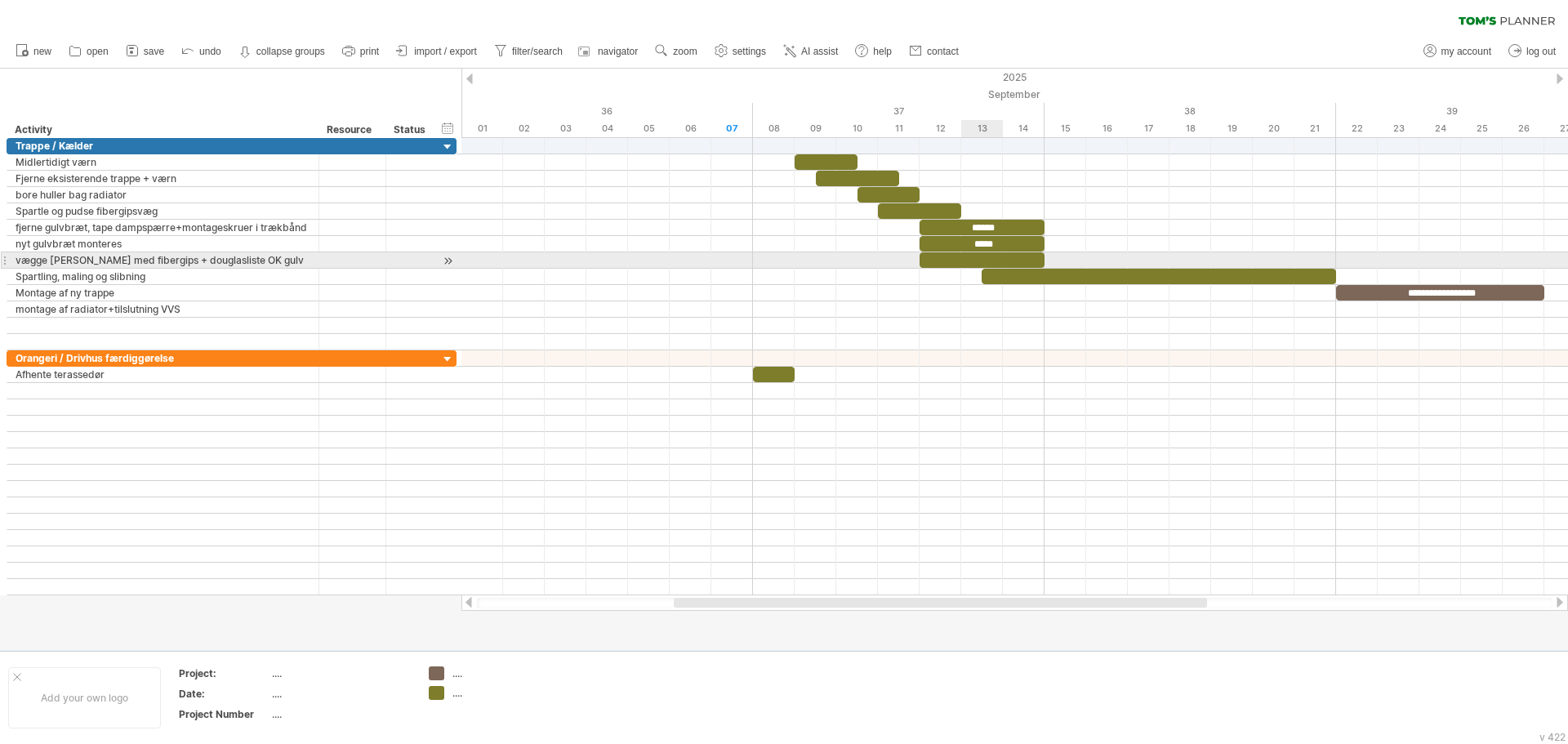
click at [982, 259] on div at bounding box center [981, 260] width 125 height 15
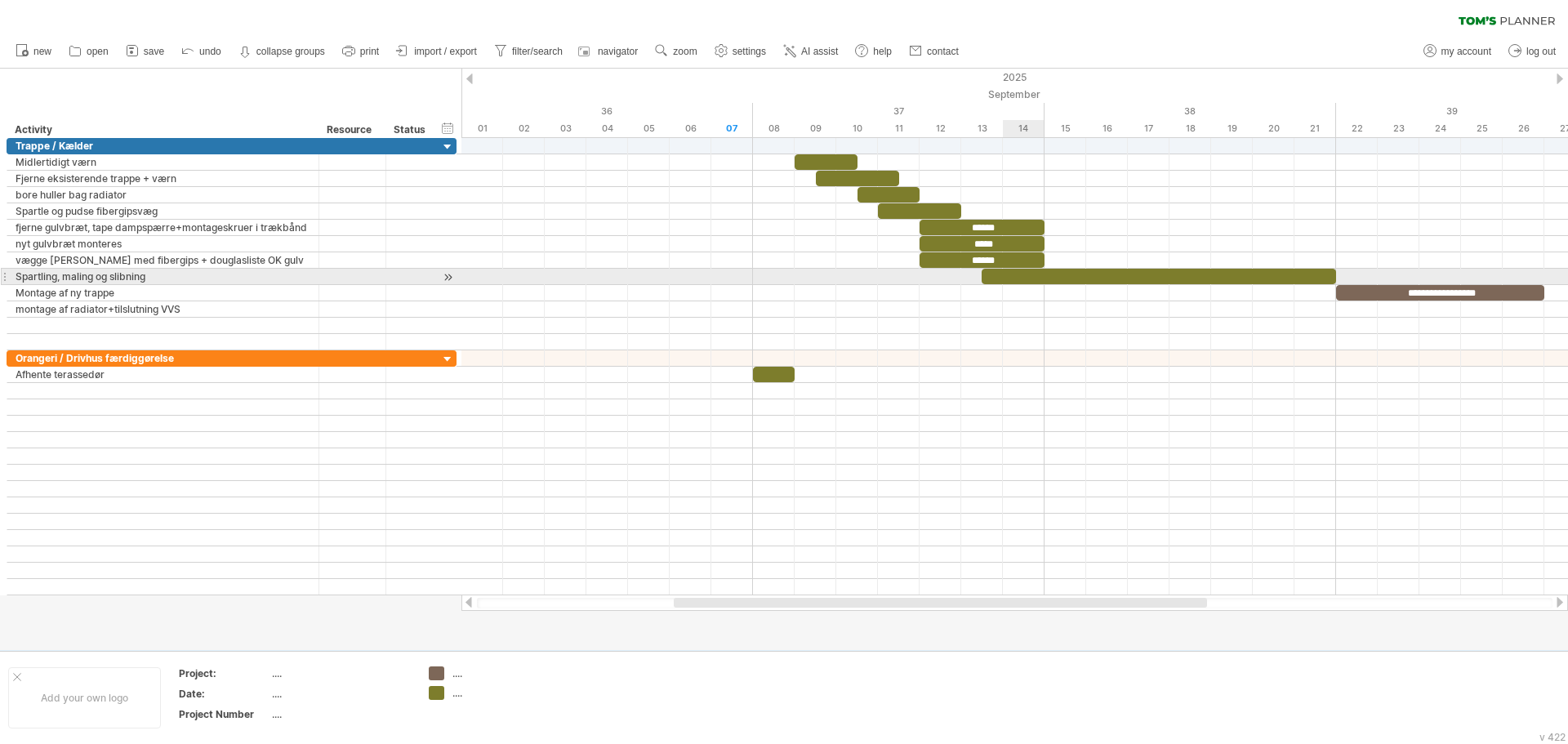
click at [1008, 281] on div at bounding box center [1159, 276] width 354 height 15
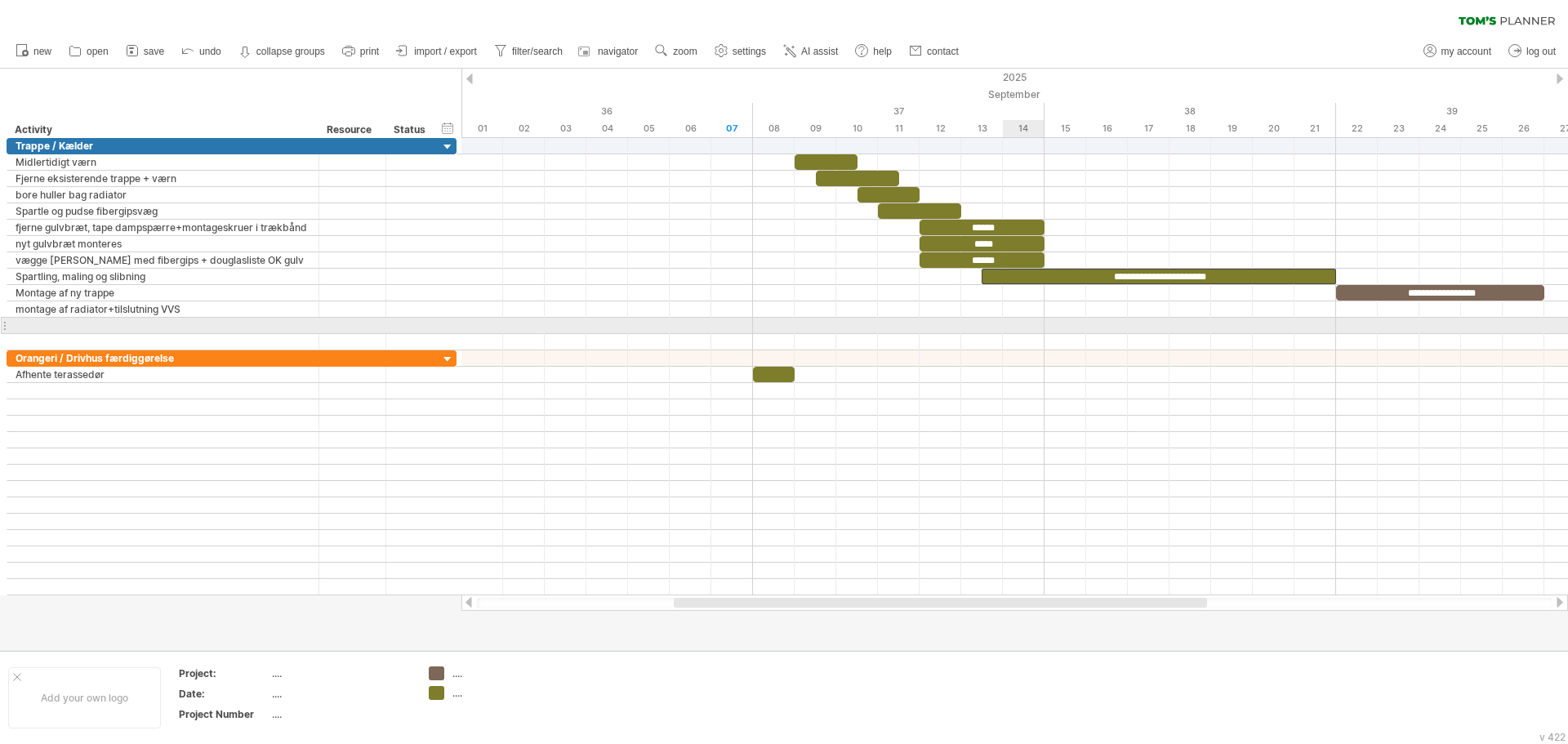
click at [1034, 384] on div at bounding box center [1015, 391] width 1107 height 16
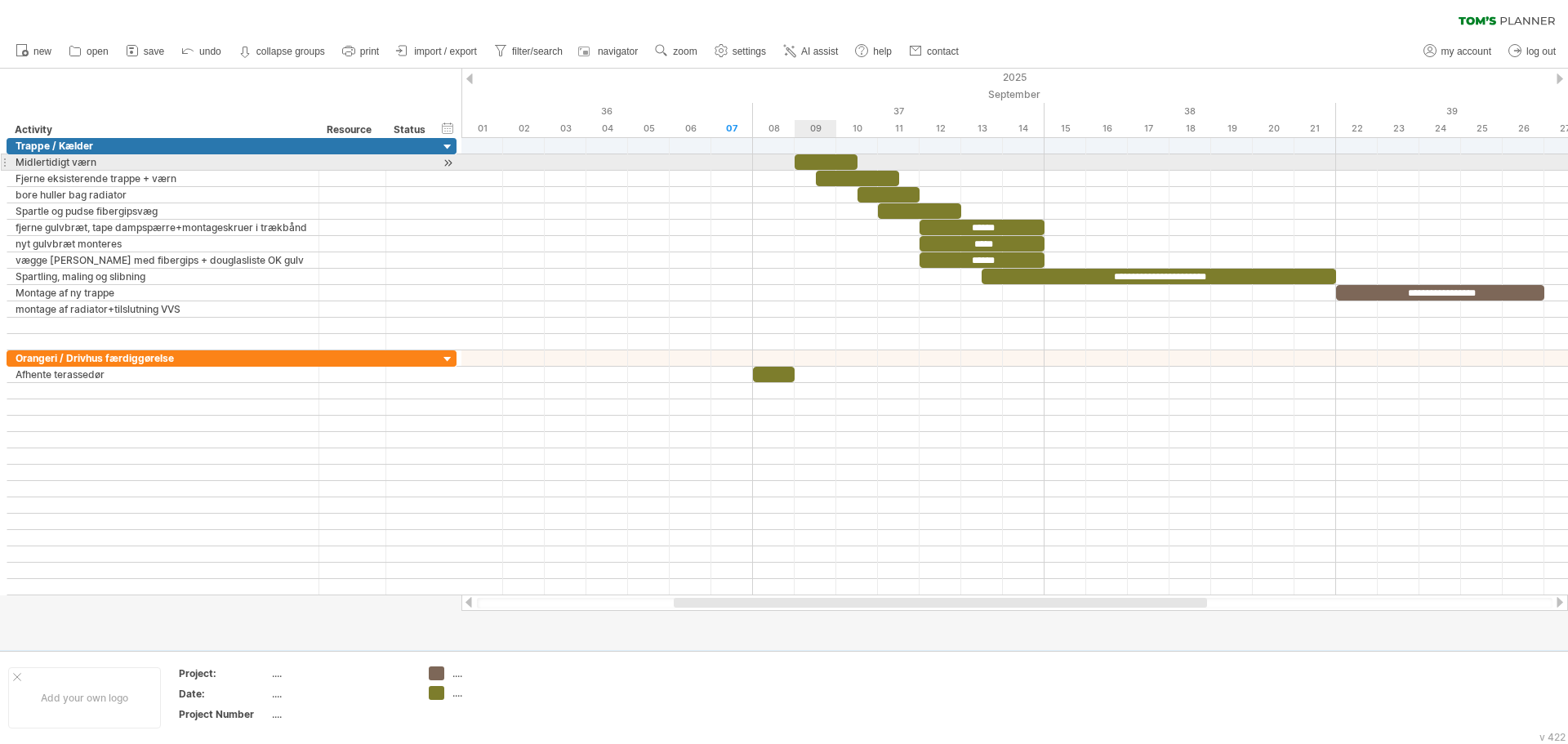
click at [820, 155] on div at bounding box center [826, 162] width 63 height 15
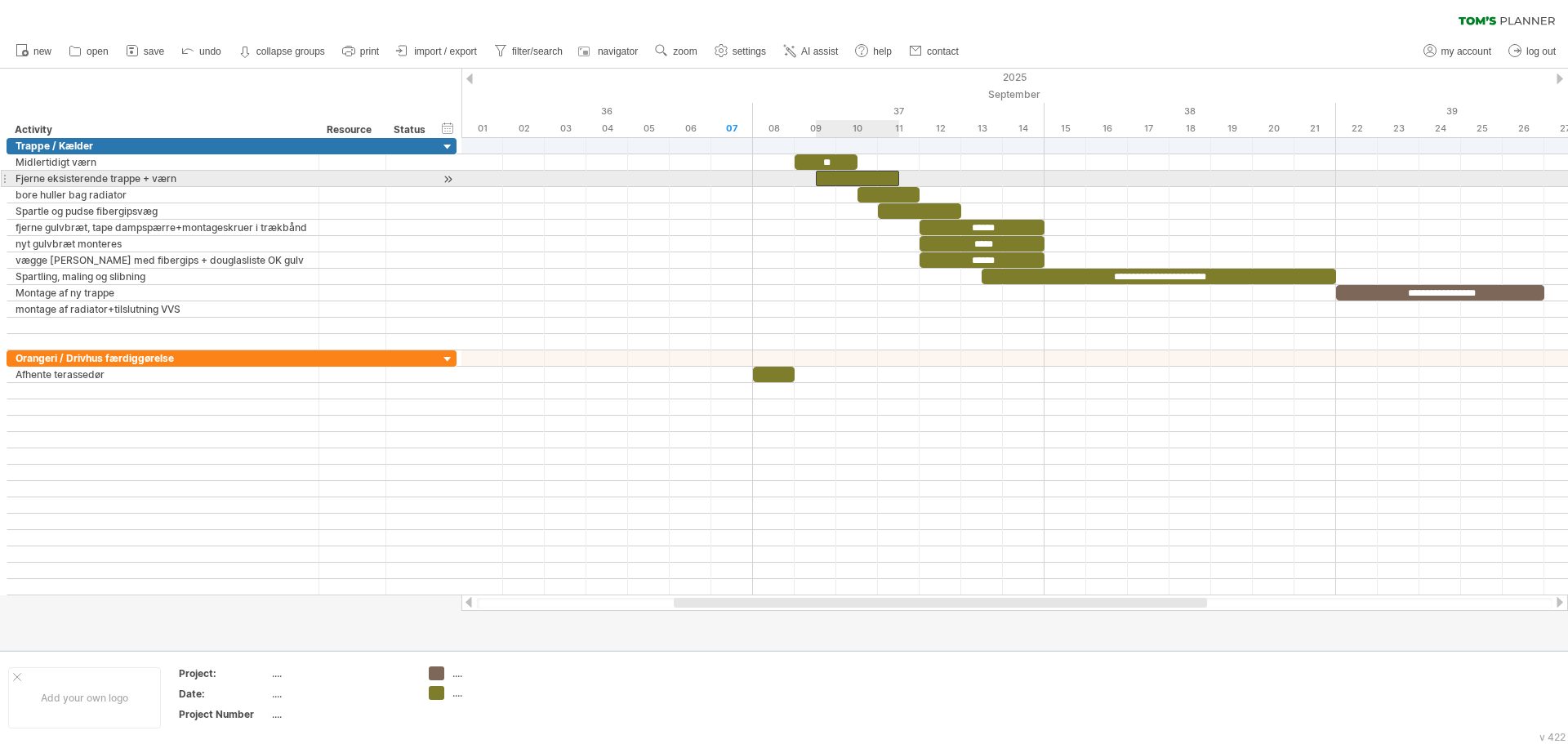
click at [861, 177] on div at bounding box center [858, 178] width 83 height 15
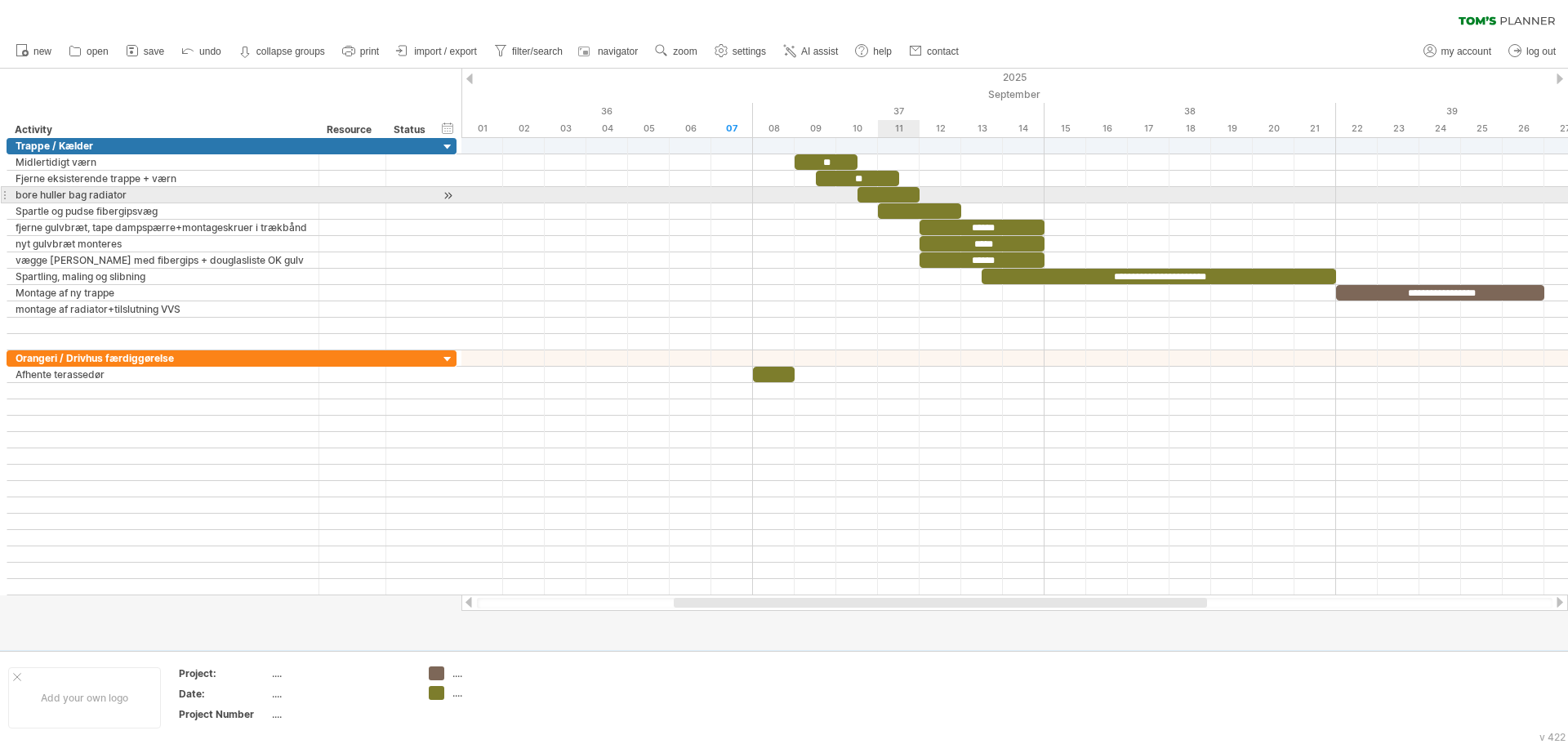
click at [881, 193] on div at bounding box center [889, 195] width 63 height 15
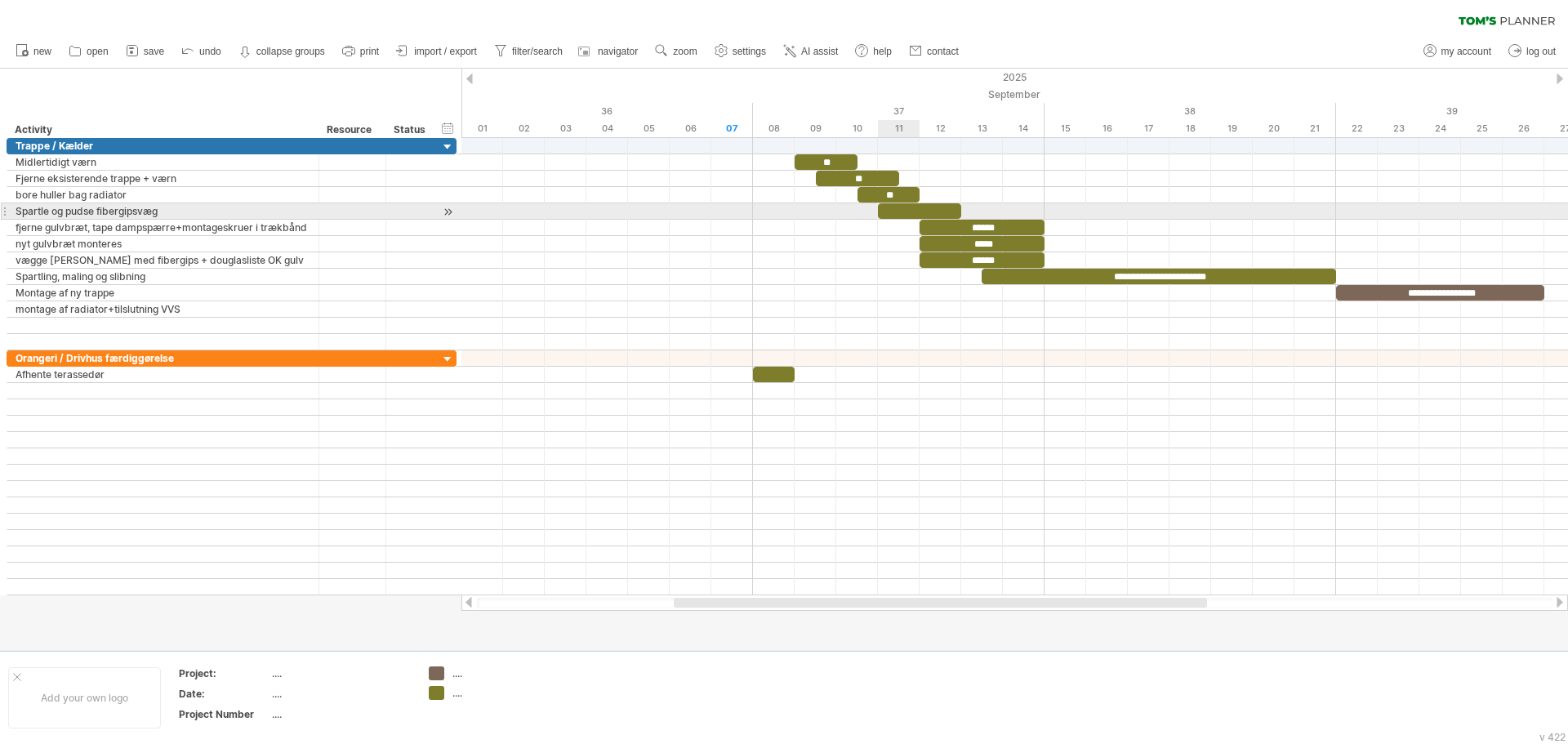
click at [906, 207] on div at bounding box center [920, 211] width 83 height 15
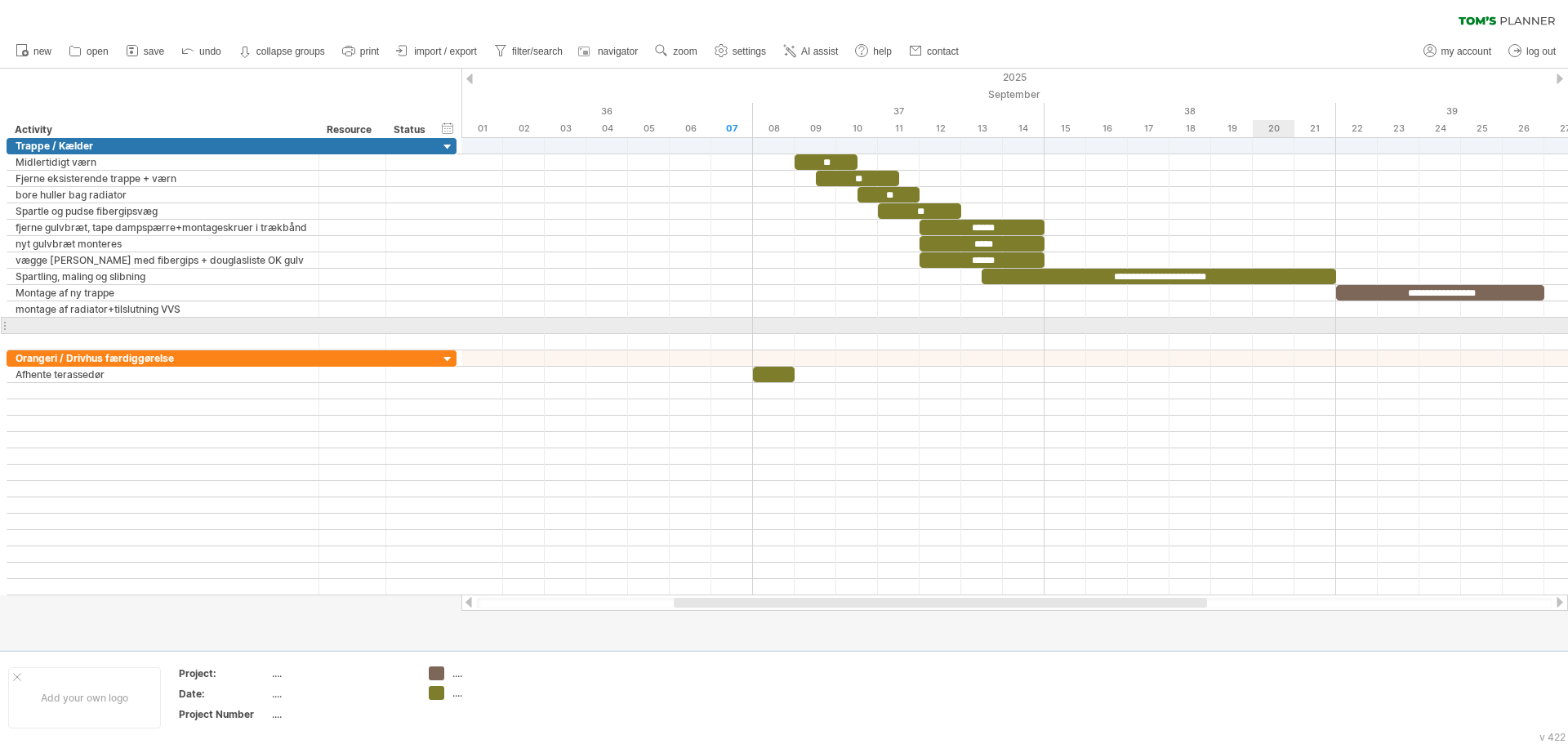
click at [1276, 323] on div at bounding box center [1015, 325] width 1107 height 16
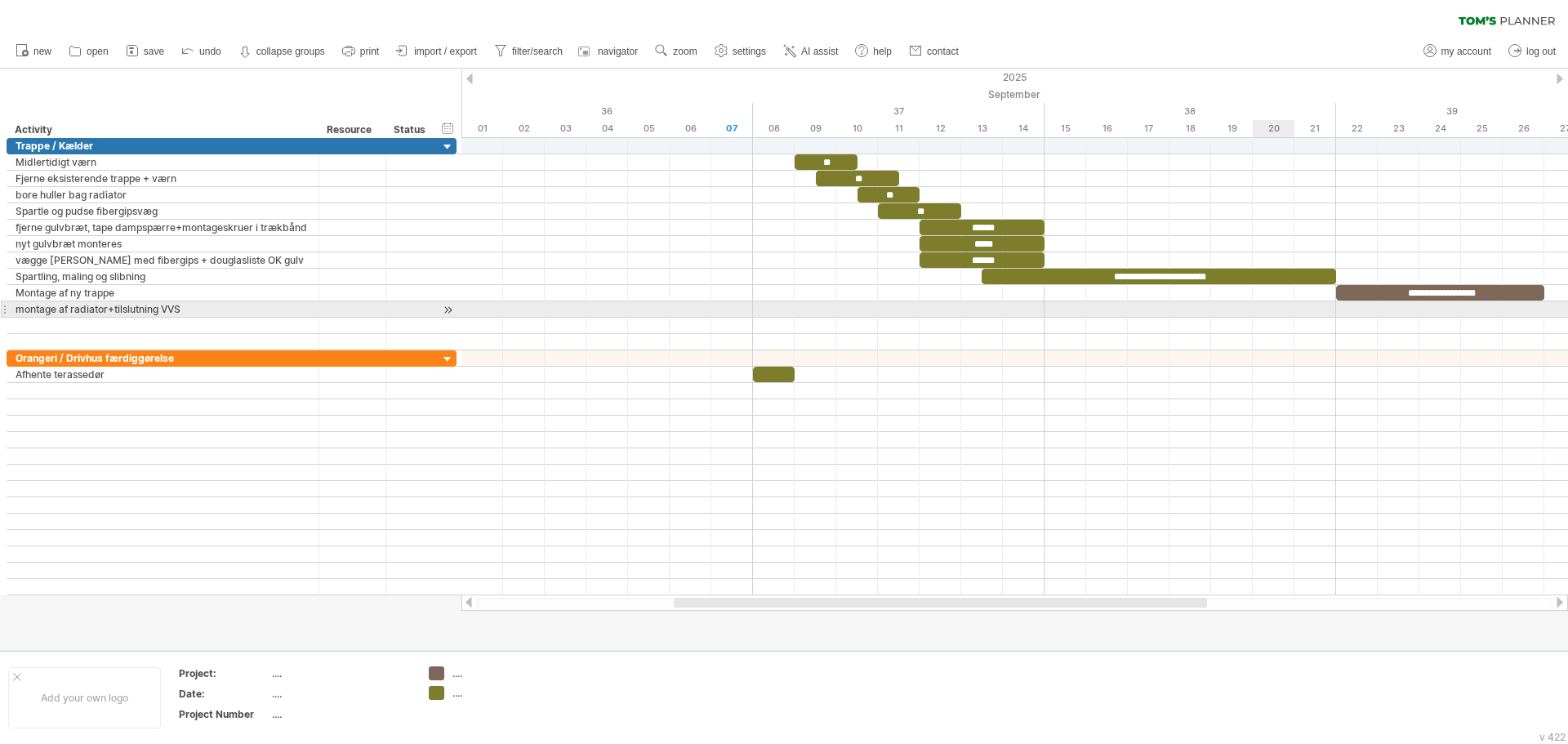
click at [1282, 314] on div at bounding box center [1015, 309] width 1107 height 16
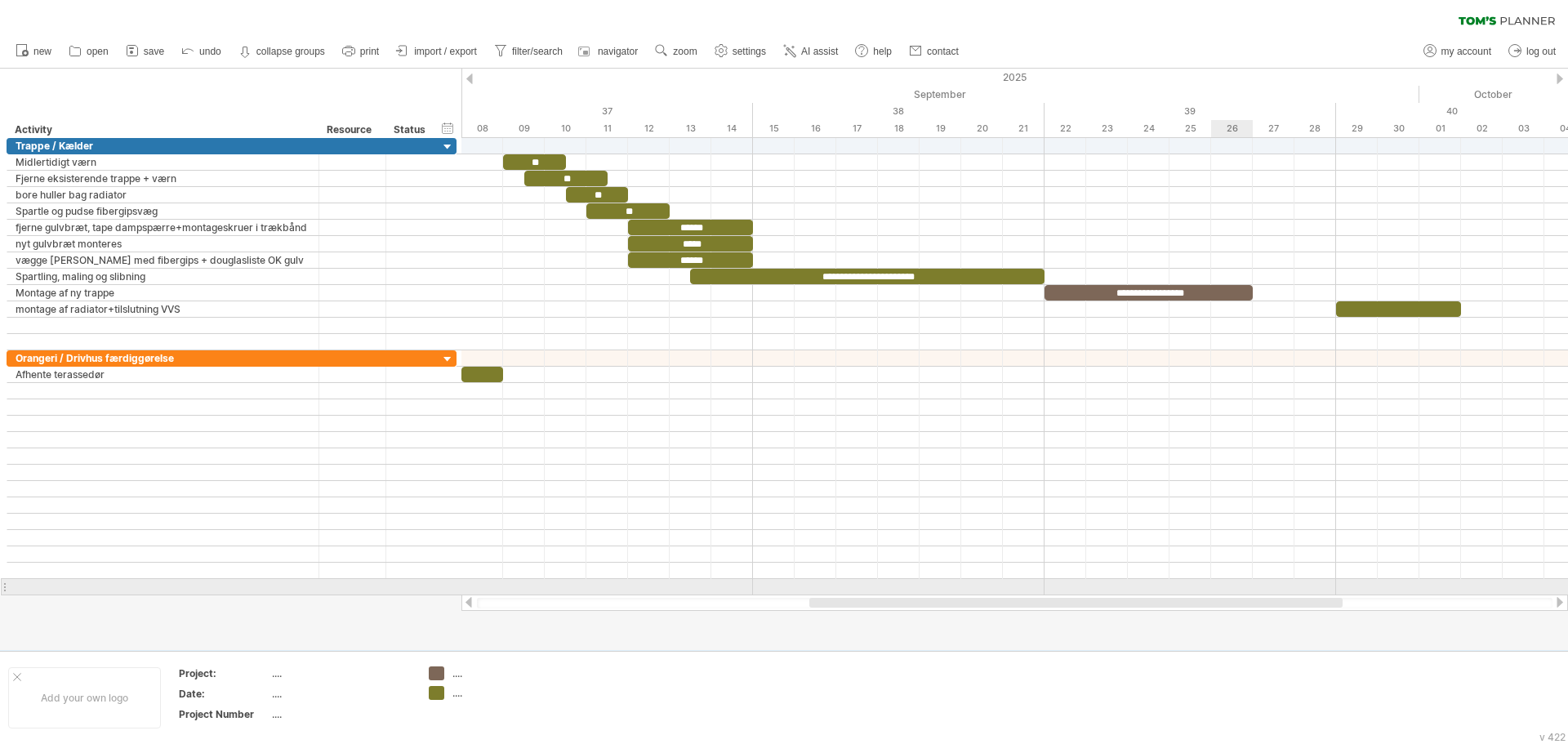
drag, startPoint x: 1088, startPoint y: 604, endPoint x: 1224, endPoint y: 592, distance: 136.5
click at [1224, 592] on div "Trying to reach [DOMAIN_NAME] Connected again... 0% clear filter new" at bounding box center [784, 372] width 1568 height 744
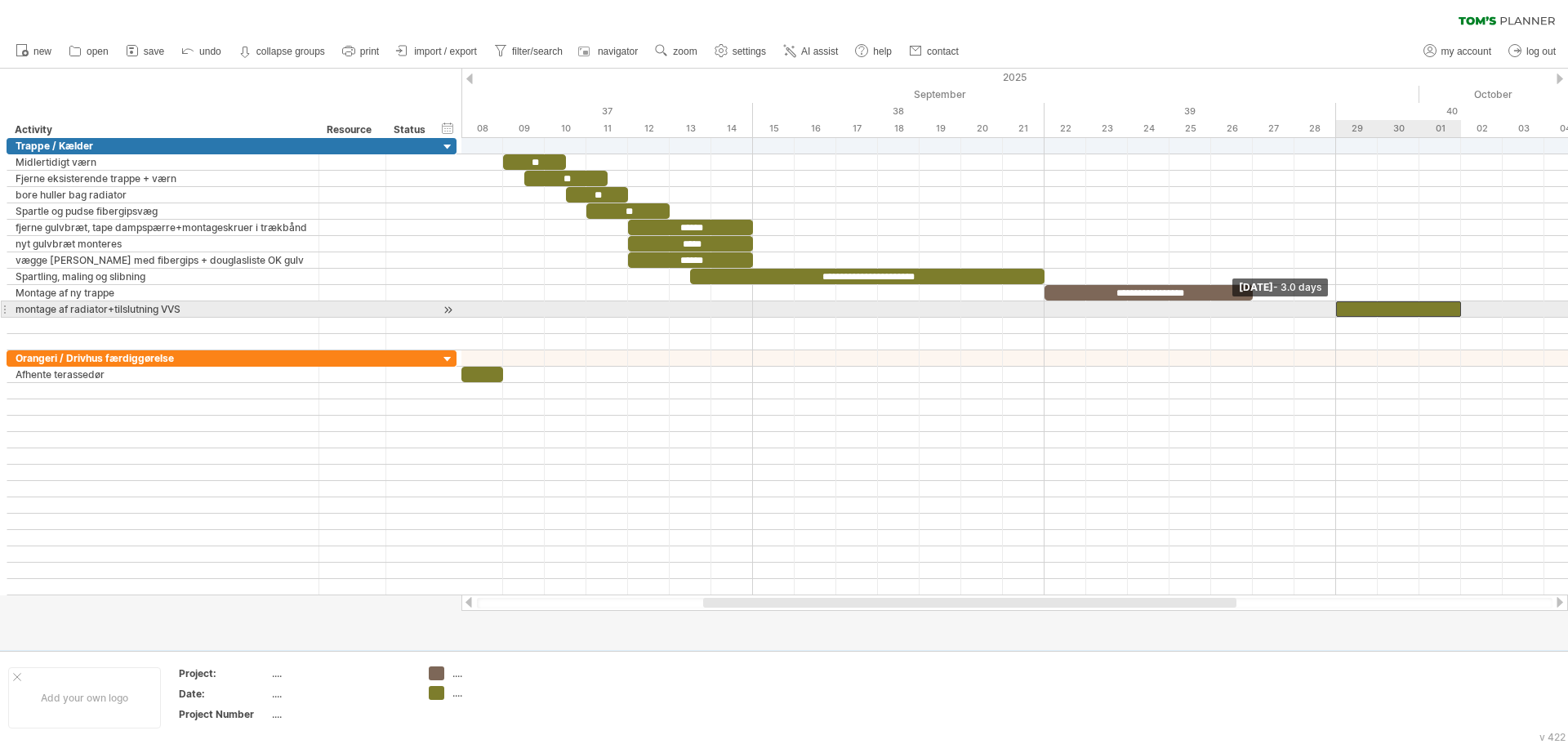
click at [1336, 305] on span at bounding box center [1337, 309] width 7 height 15
click at [1383, 311] on div at bounding box center [1398, 309] width 125 height 15
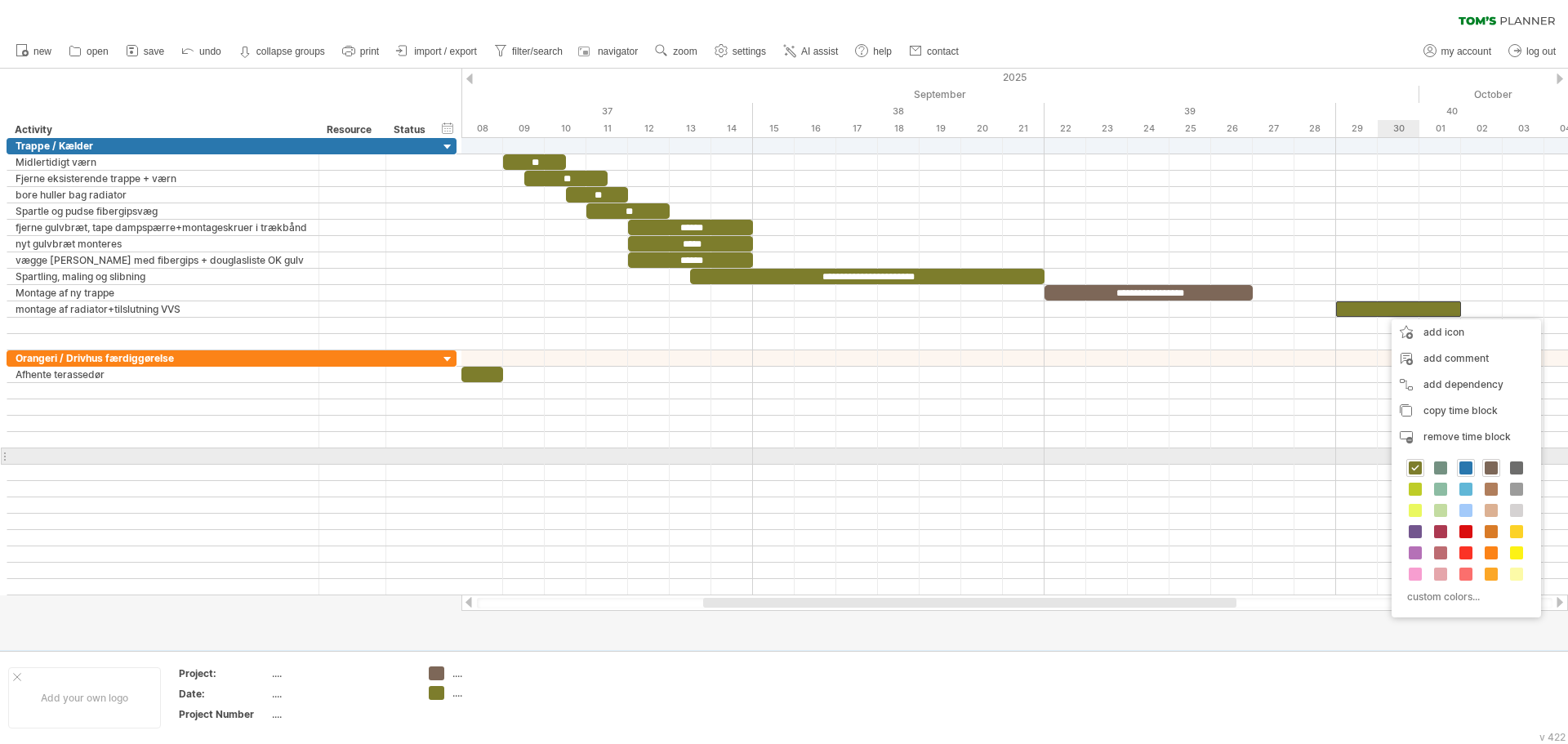
click at [1462, 464] on span at bounding box center [1465, 467] width 13 height 13
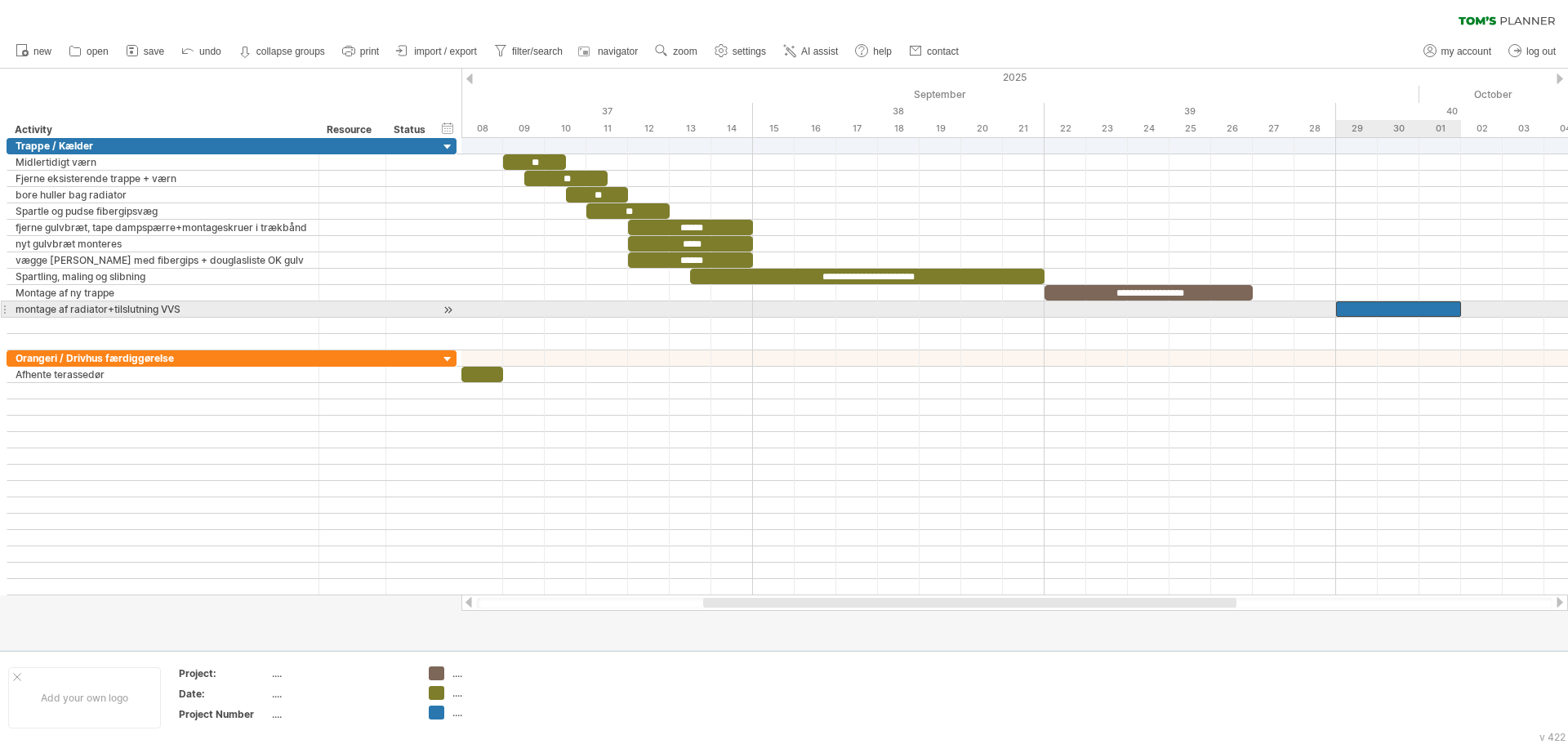
click at [1397, 310] on div at bounding box center [1398, 309] width 125 height 15
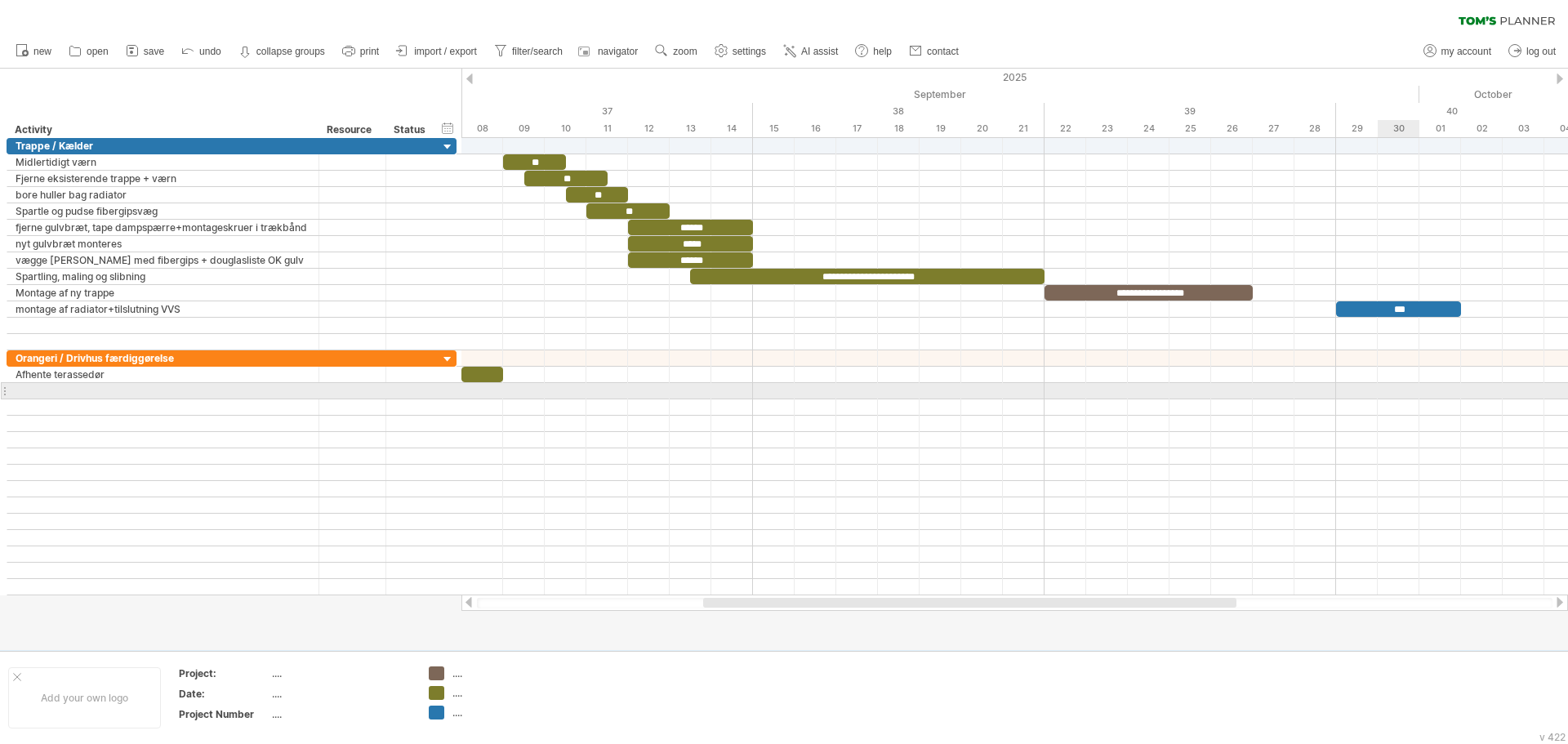
click at [1397, 386] on div at bounding box center [1015, 391] width 1107 height 16
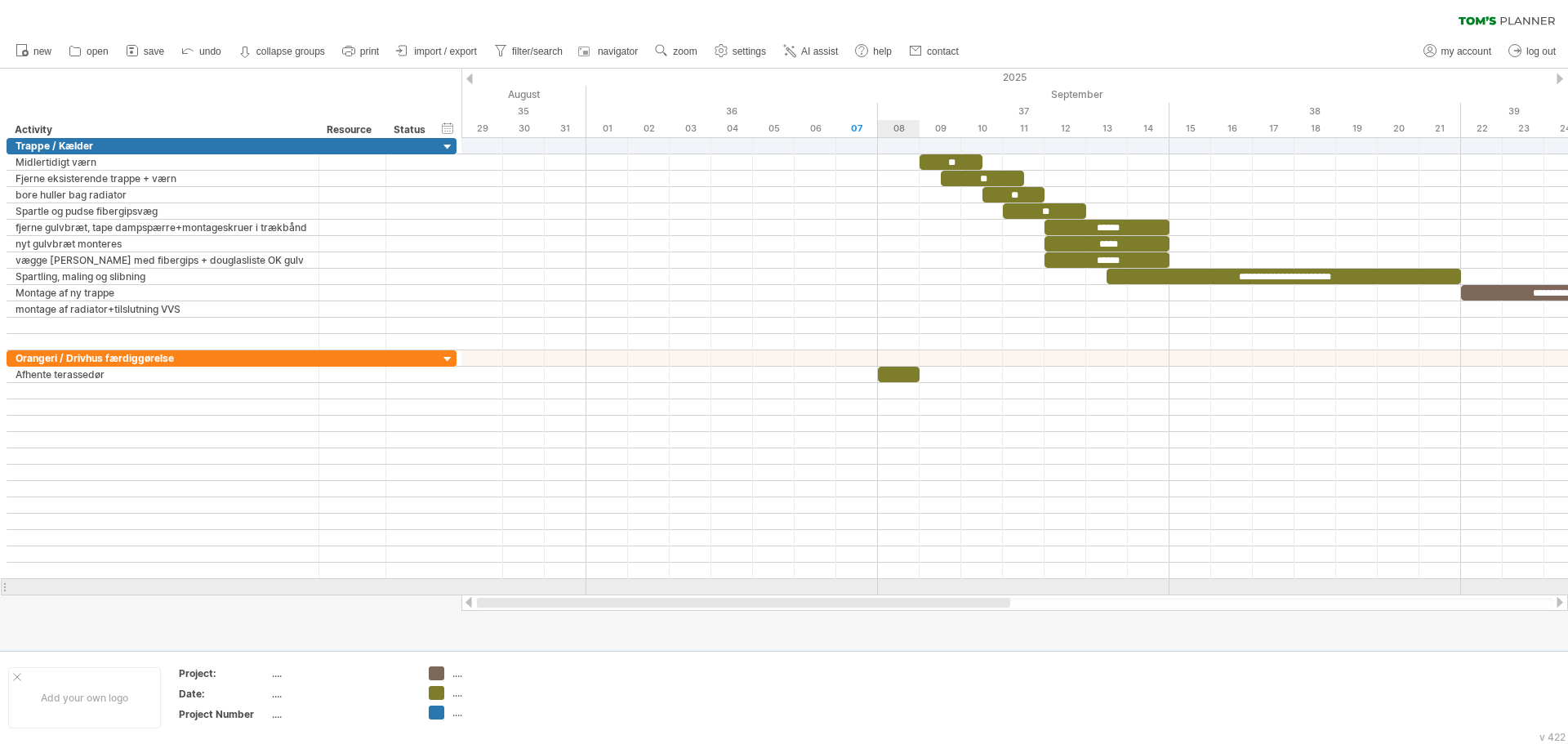
drag, startPoint x: 1164, startPoint y: 605, endPoint x: 589, endPoint y: 515, distance: 582.0
click at [895, 592] on div "Trying to reach [DOMAIN_NAME] Connected again... 0% clear filter new" at bounding box center [784, 372] width 1568 height 744
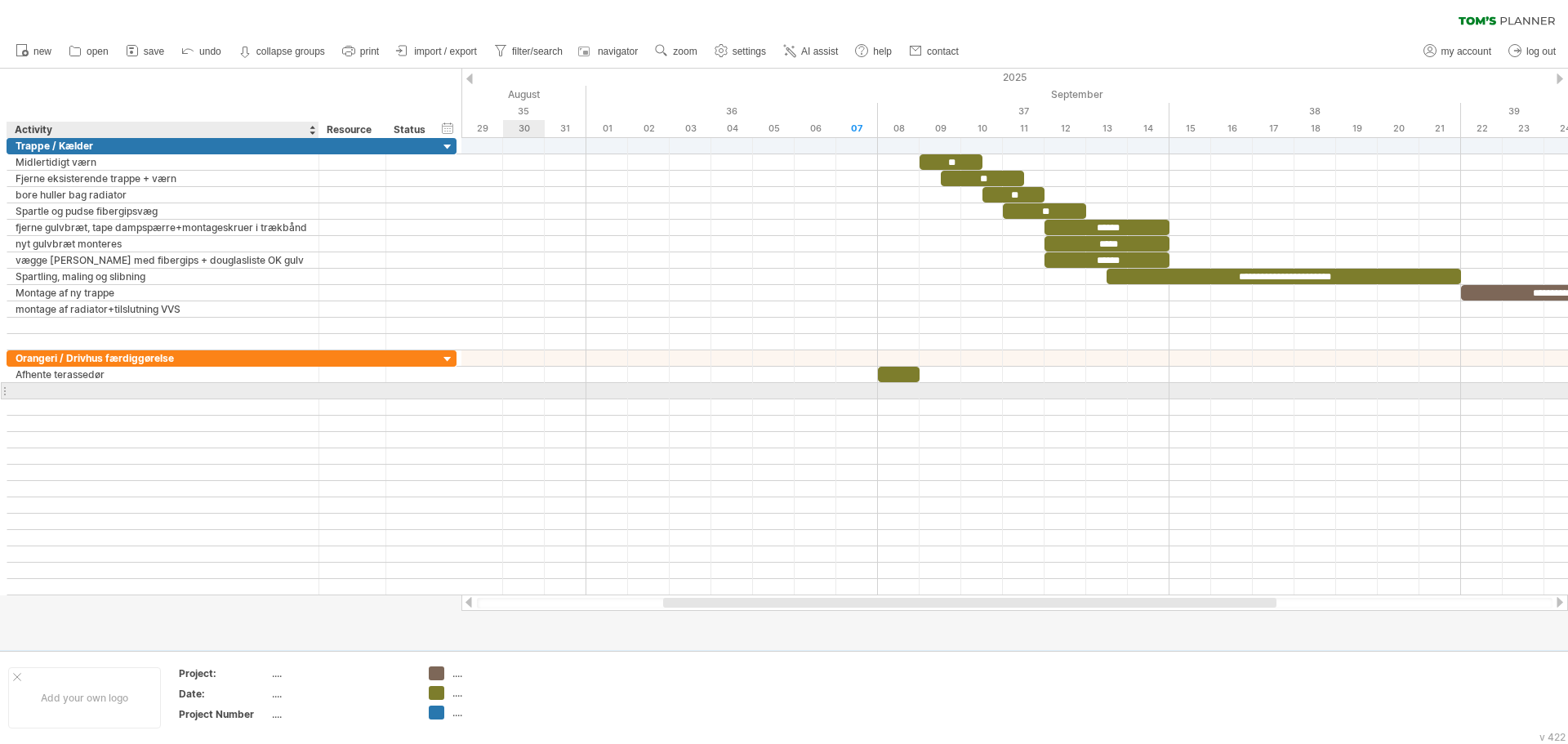
click at [207, 394] on div at bounding box center [163, 391] width 295 height 15
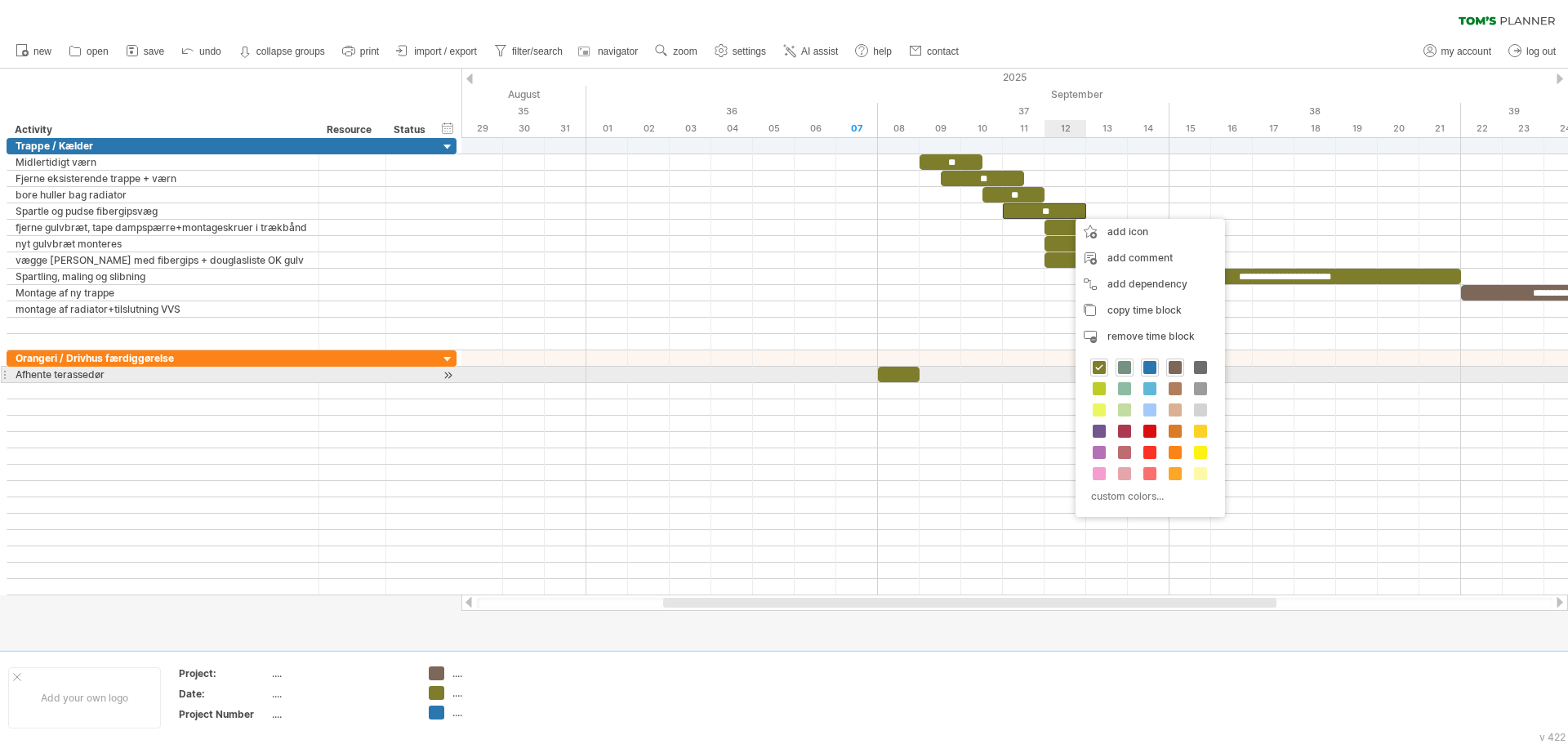
click at [1125, 369] on span at bounding box center [1124, 367] width 13 height 13
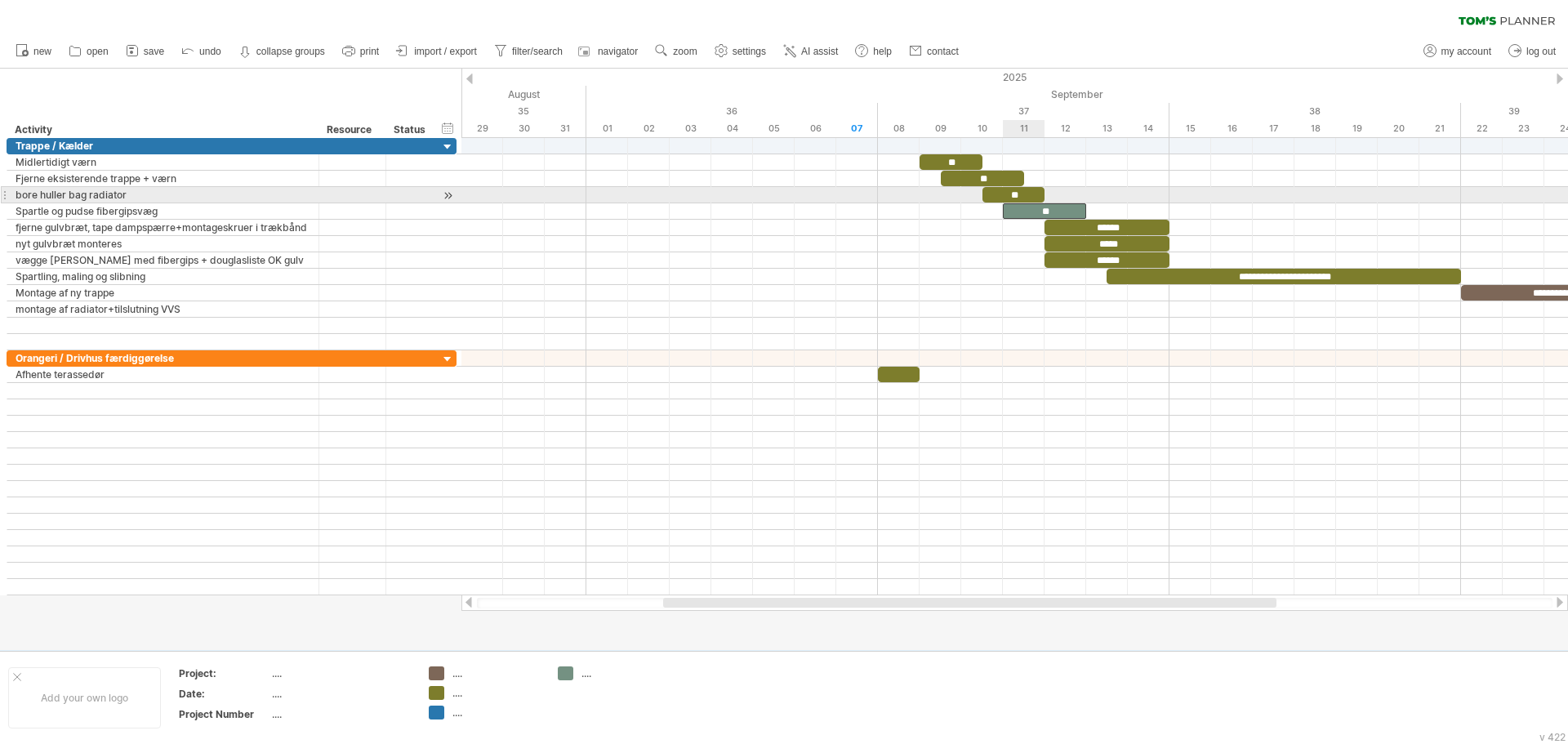
click at [1031, 192] on div "**" at bounding box center [1014, 195] width 63 height 15
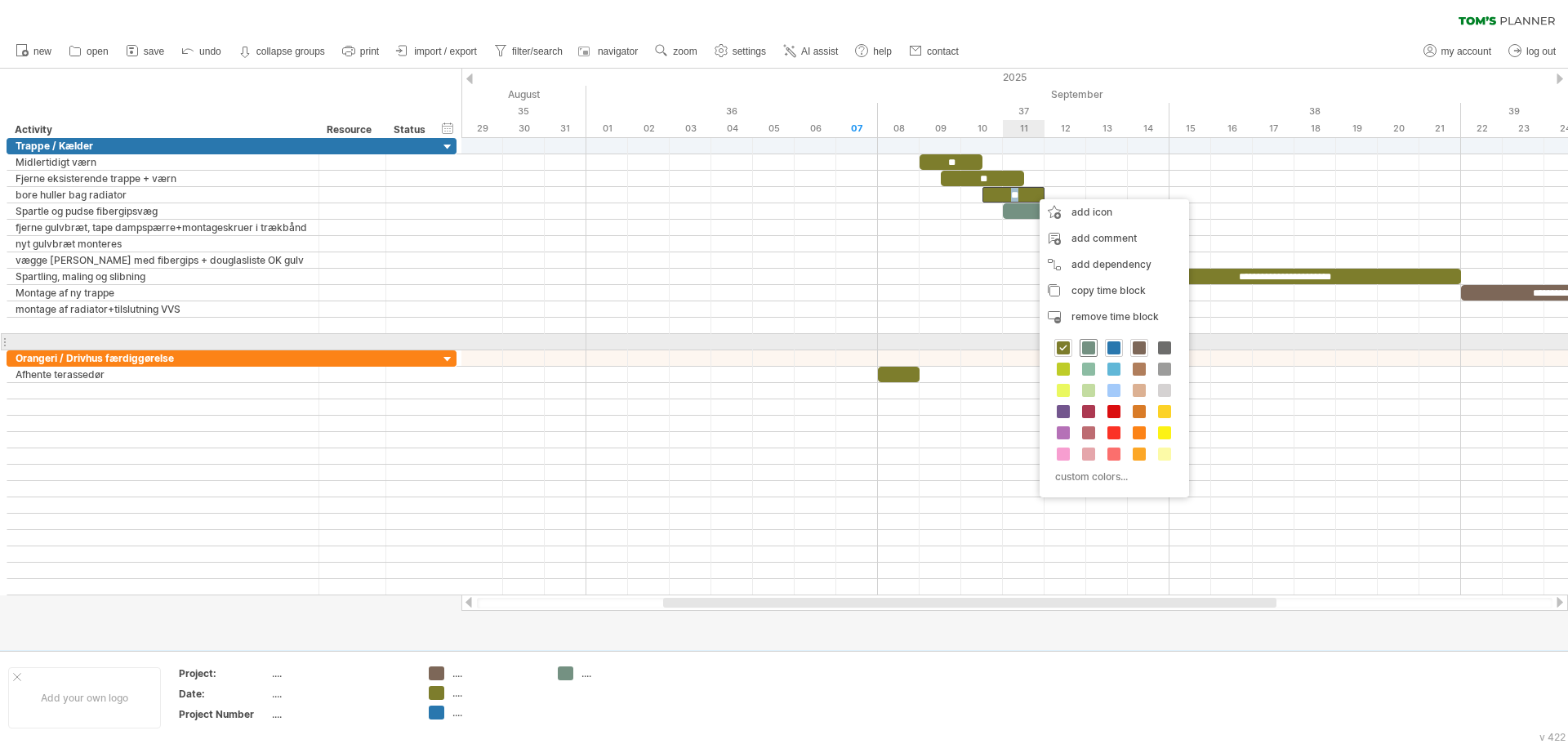
click at [1089, 347] on span at bounding box center [1088, 347] width 13 height 13
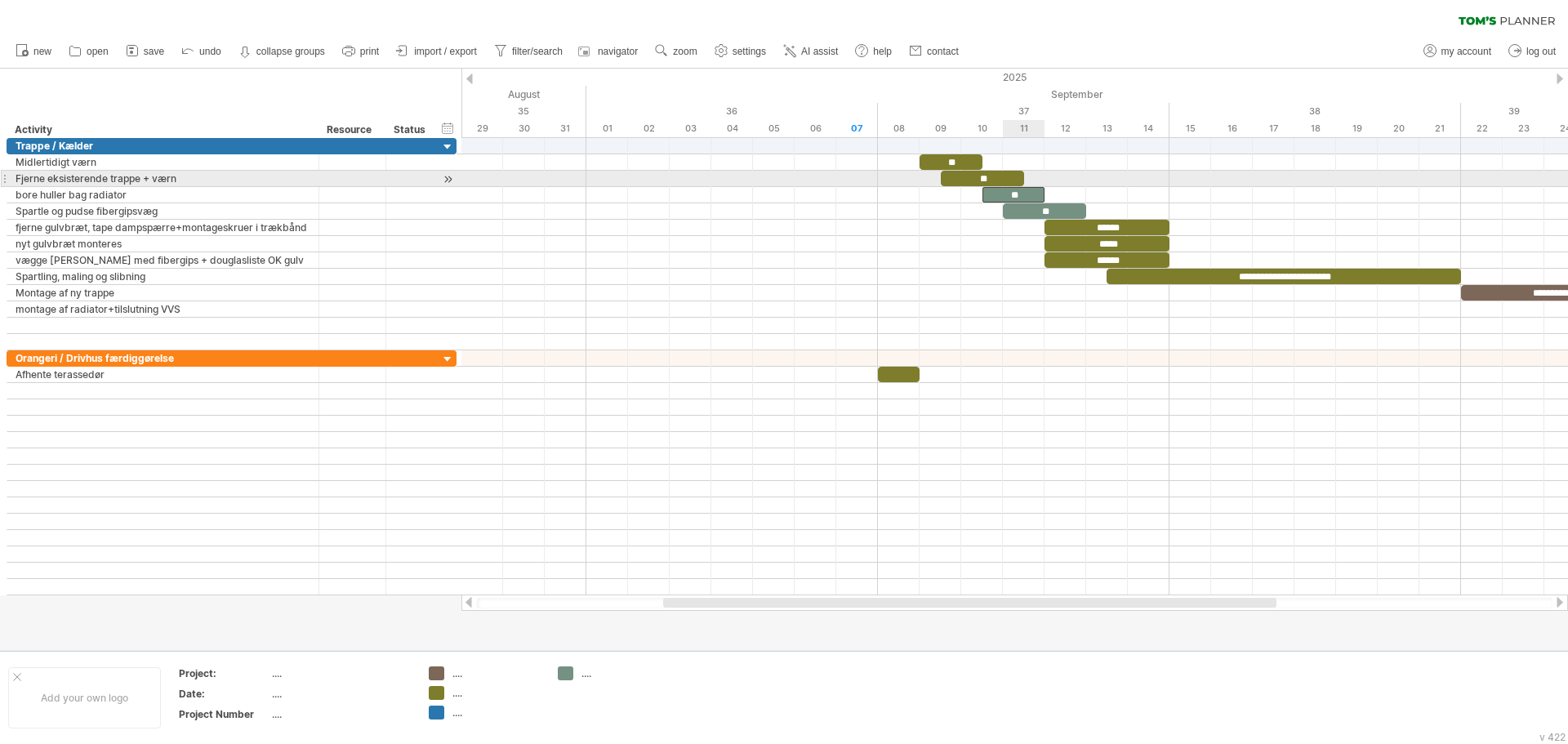
click at [1011, 177] on div "**" at bounding box center [982, 178] width 83 height 15
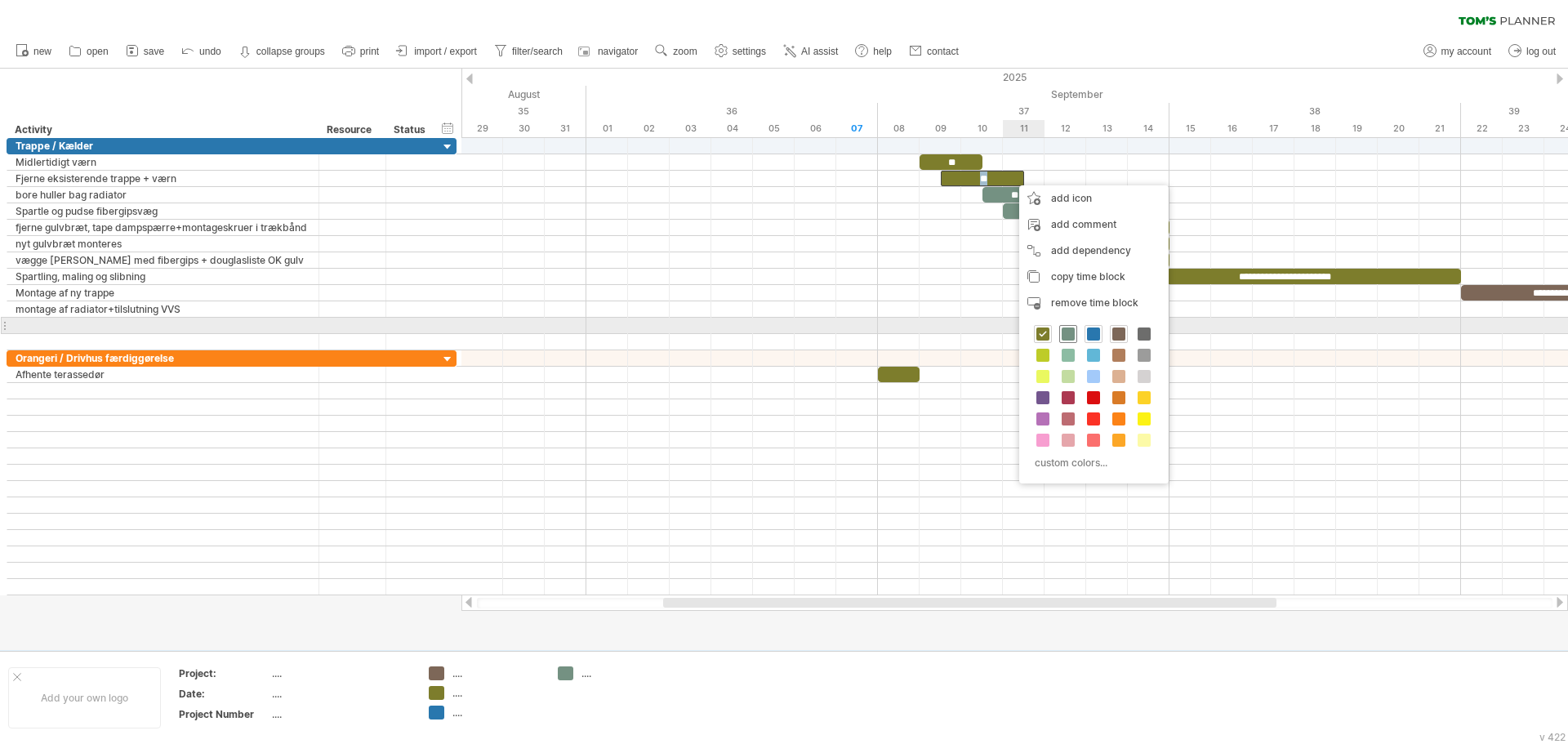
click at [1067, 333] on span at bounding box center [1068, 333] width 13 height 13
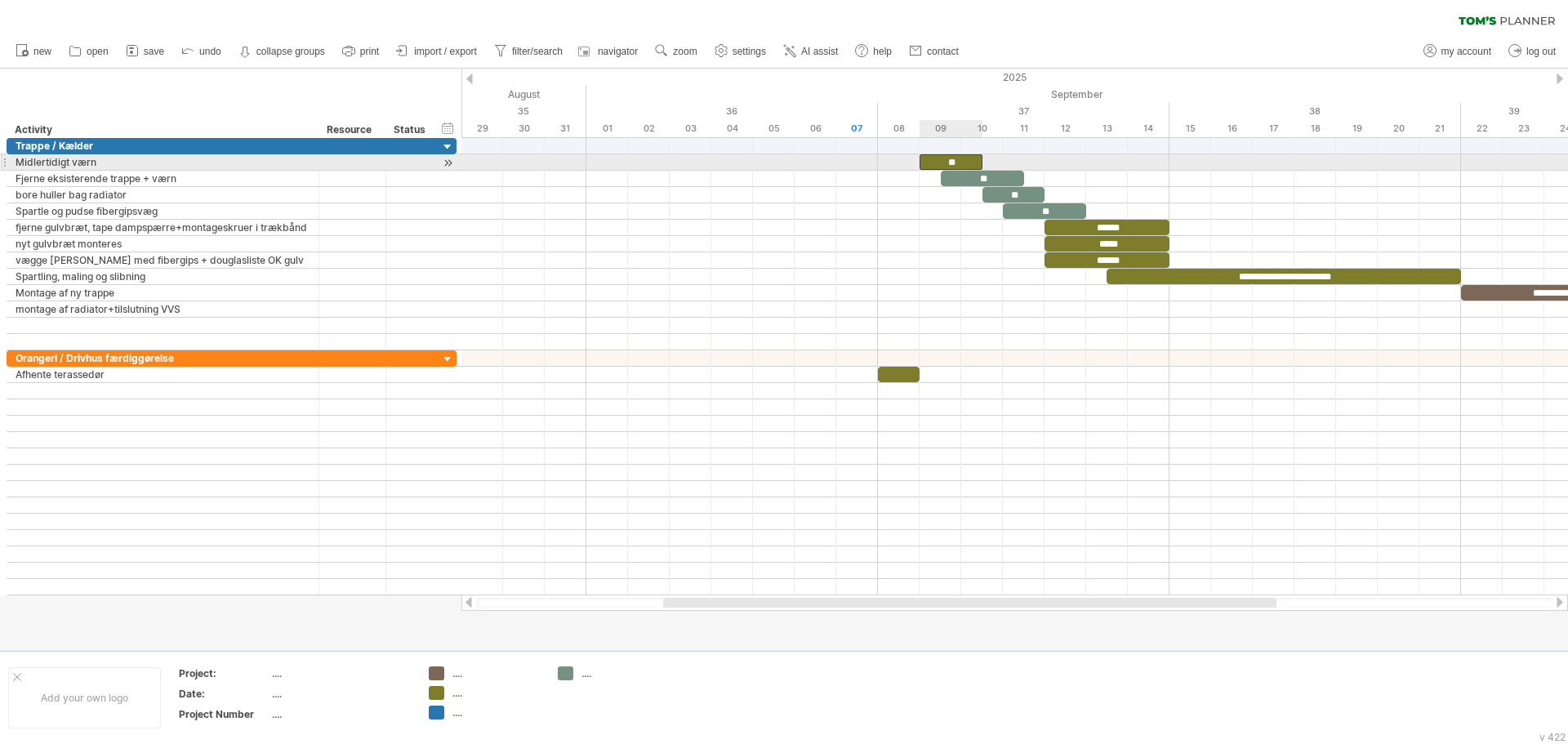
click at [972, 159] on div "**" at bounding box center [951, 162] width 63 height 15
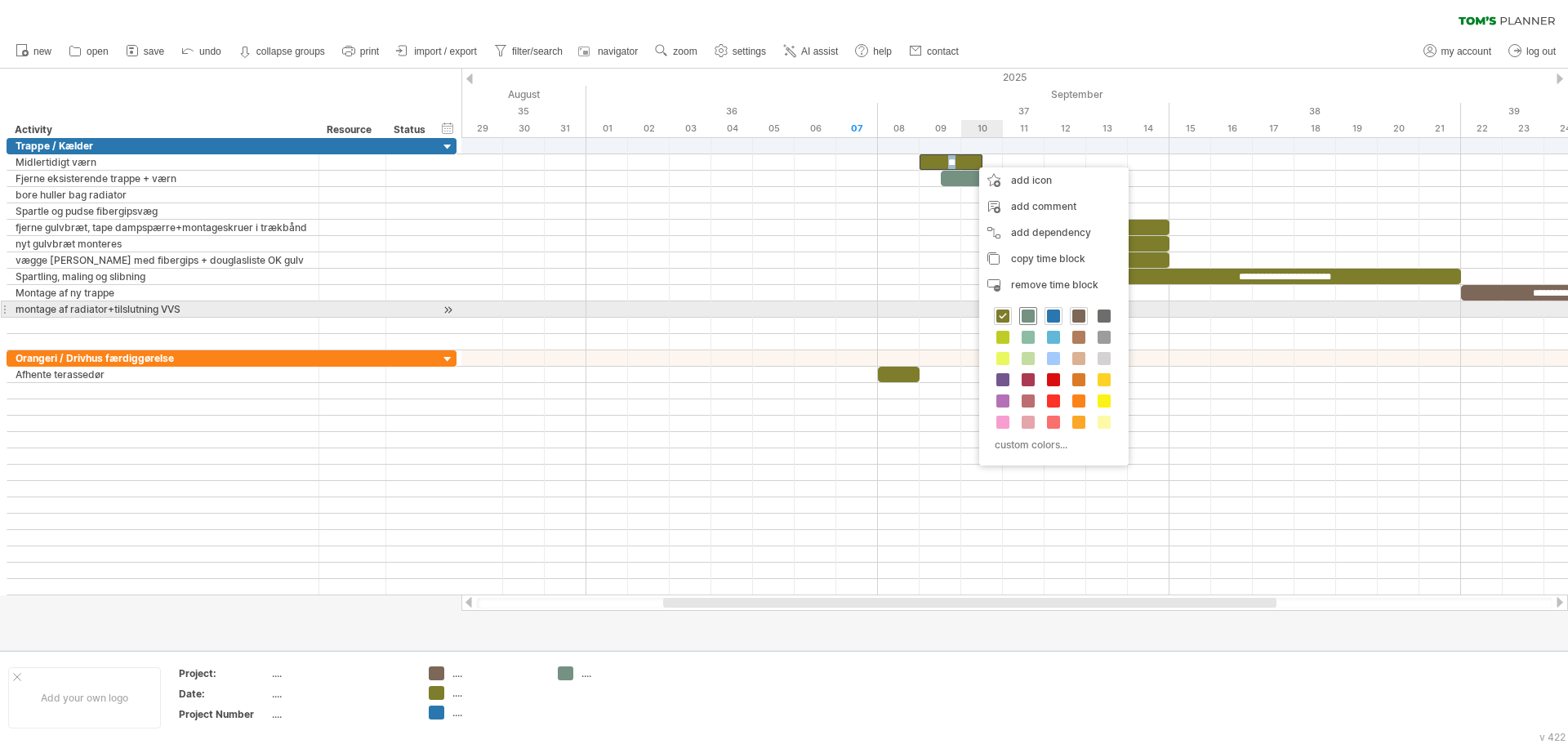
click at [1026, 317] on span at bounding box center [1028, 315] width 13 height 13
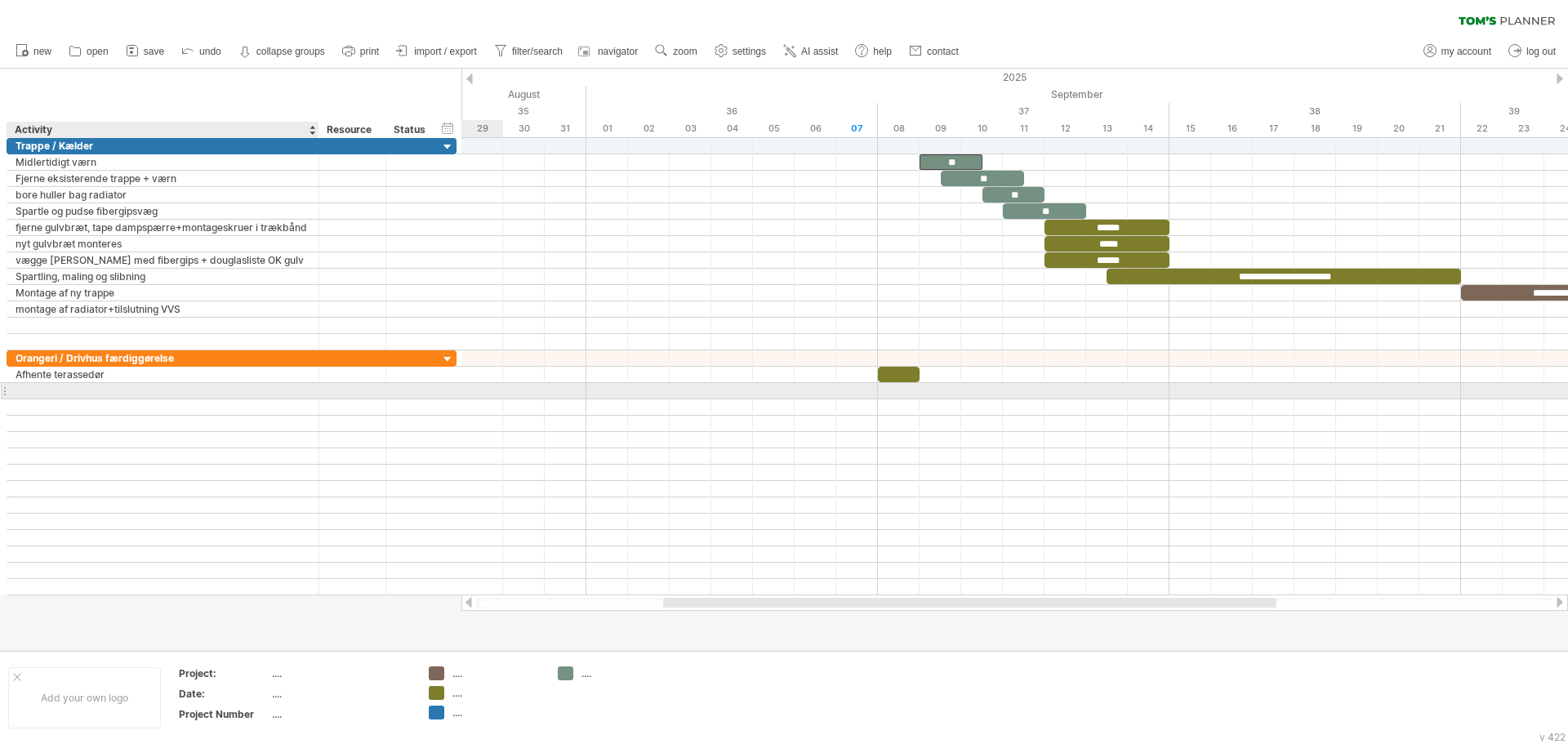
click at [301, 392] on div at bounding box center [163, 391] width 295 height 15
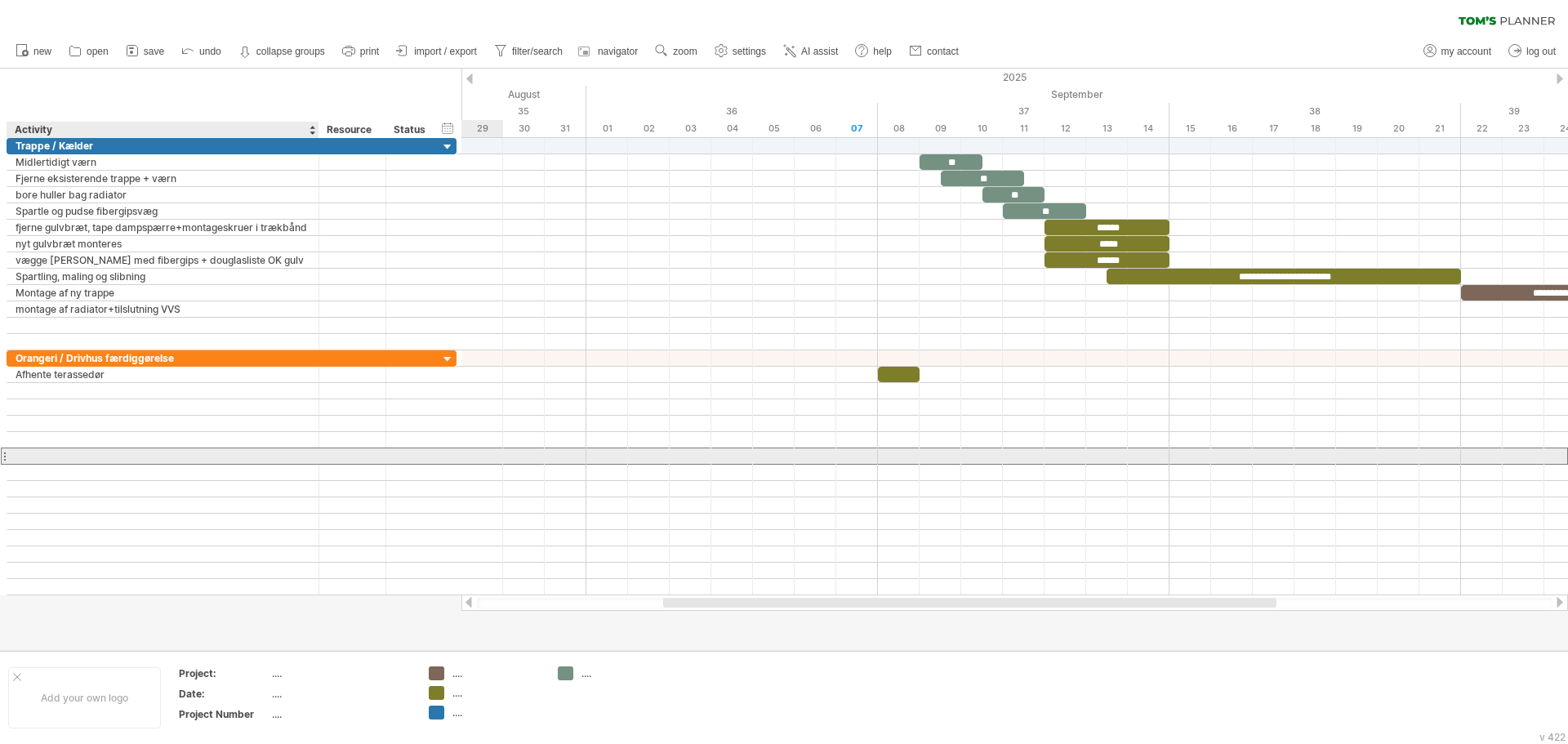
click at [37, 451] on div at bounding box center [163, 456] width 295 height 15
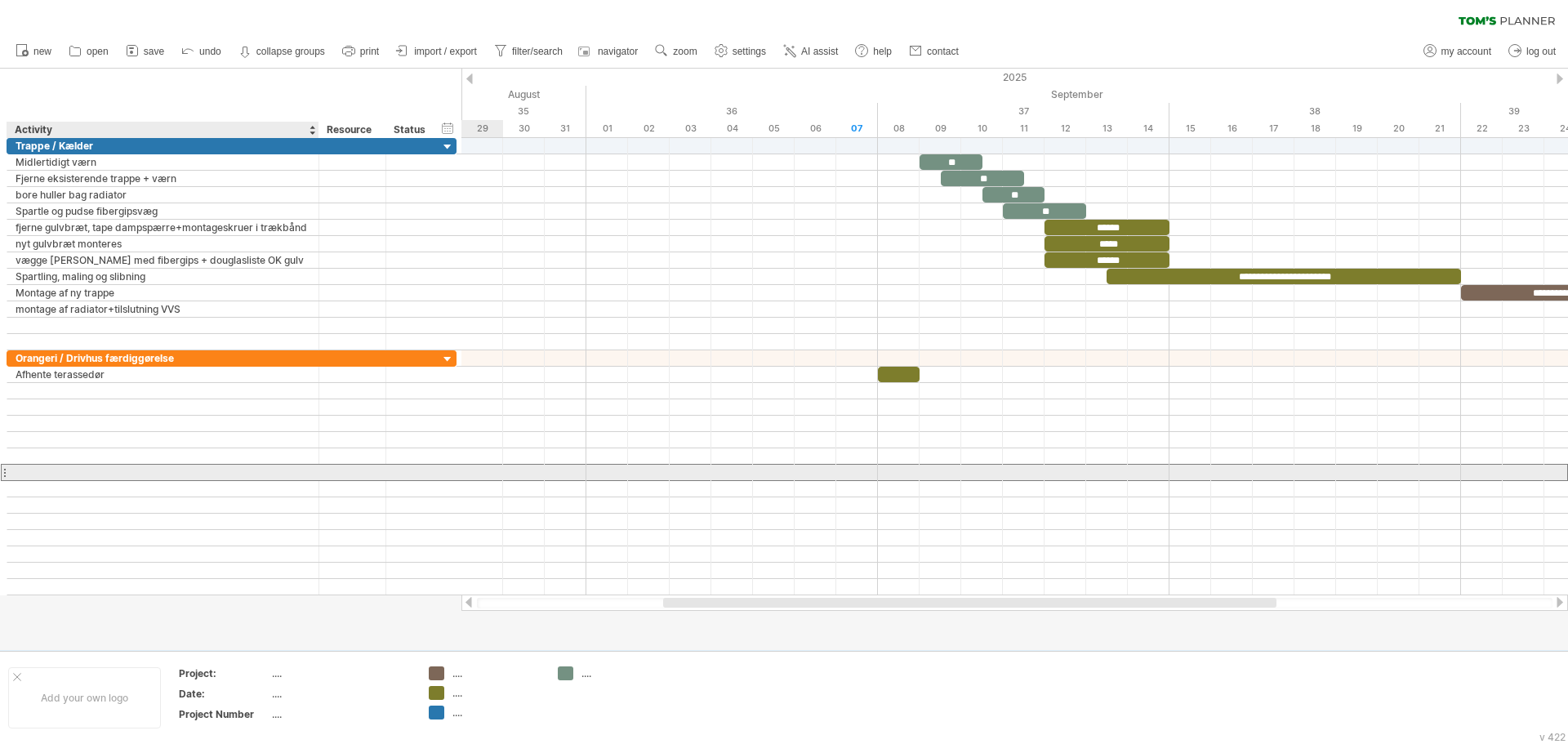
click at [43, 473] on div at bounding box center [163, 472] width 295 height 15
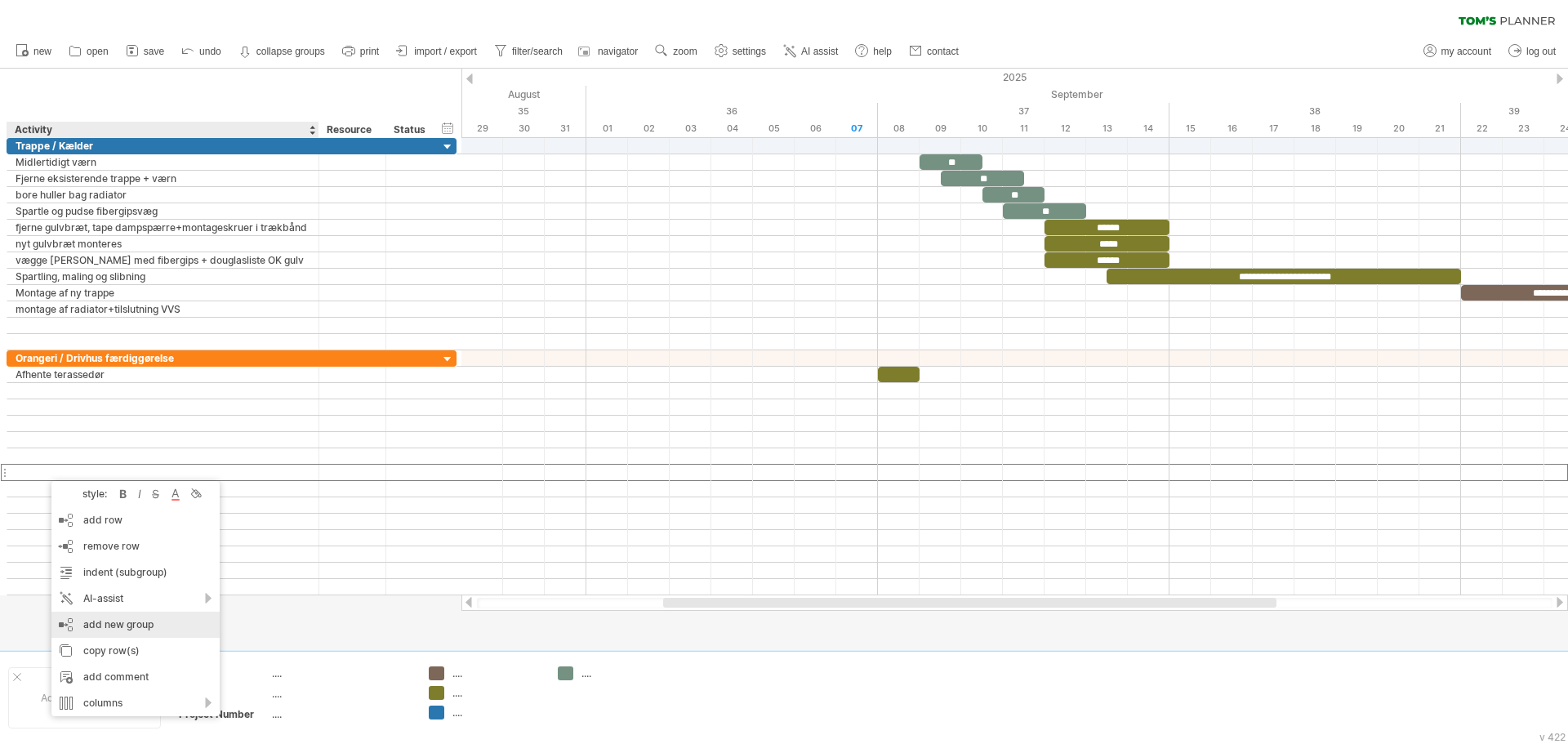
click at [131, 624] on div "add new group" at bounding box center [136, 625] width 169 height 26
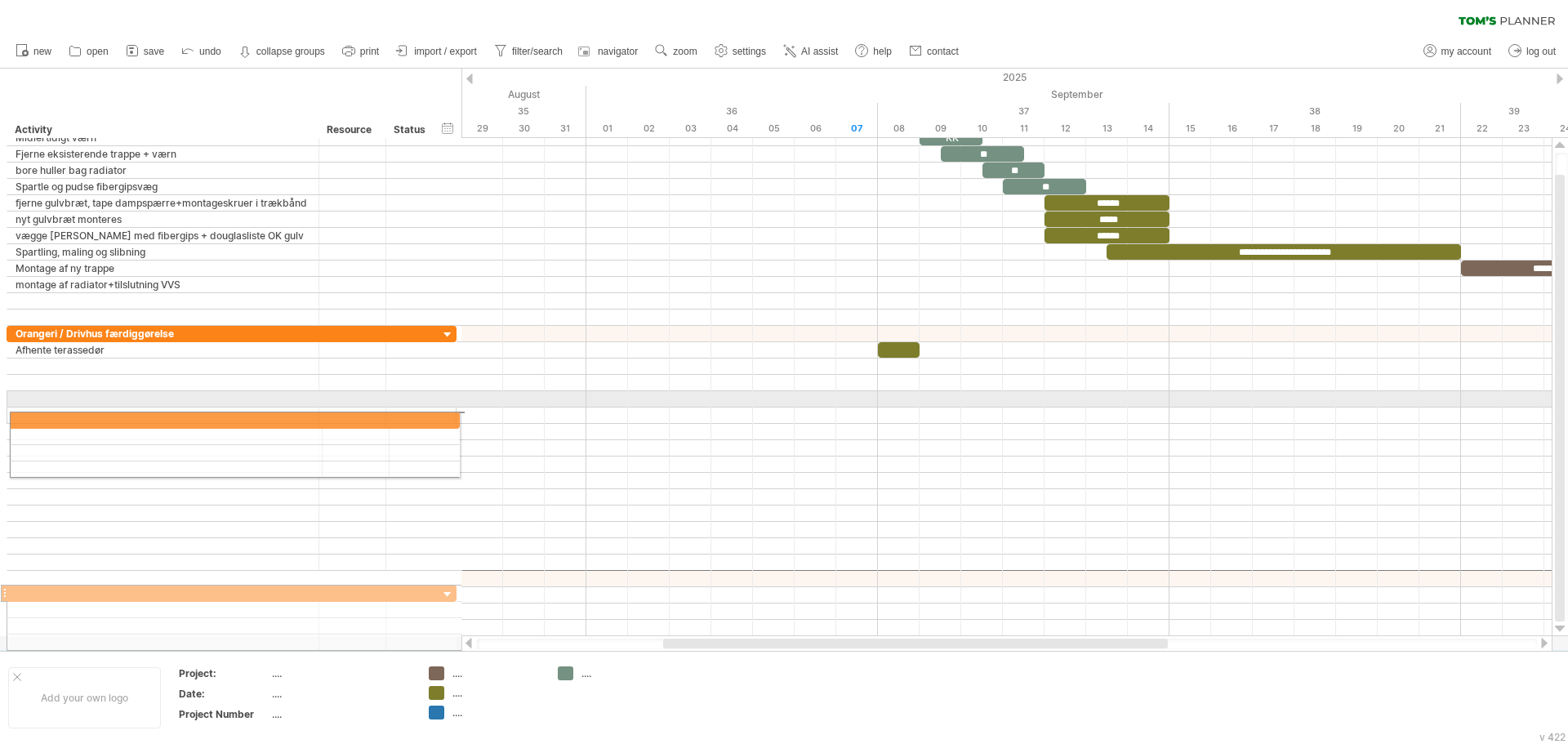
drag, startPoint x: 5, startPoint y: 576, endPoint x: 3, endPoint y: 417, distance: 159.0
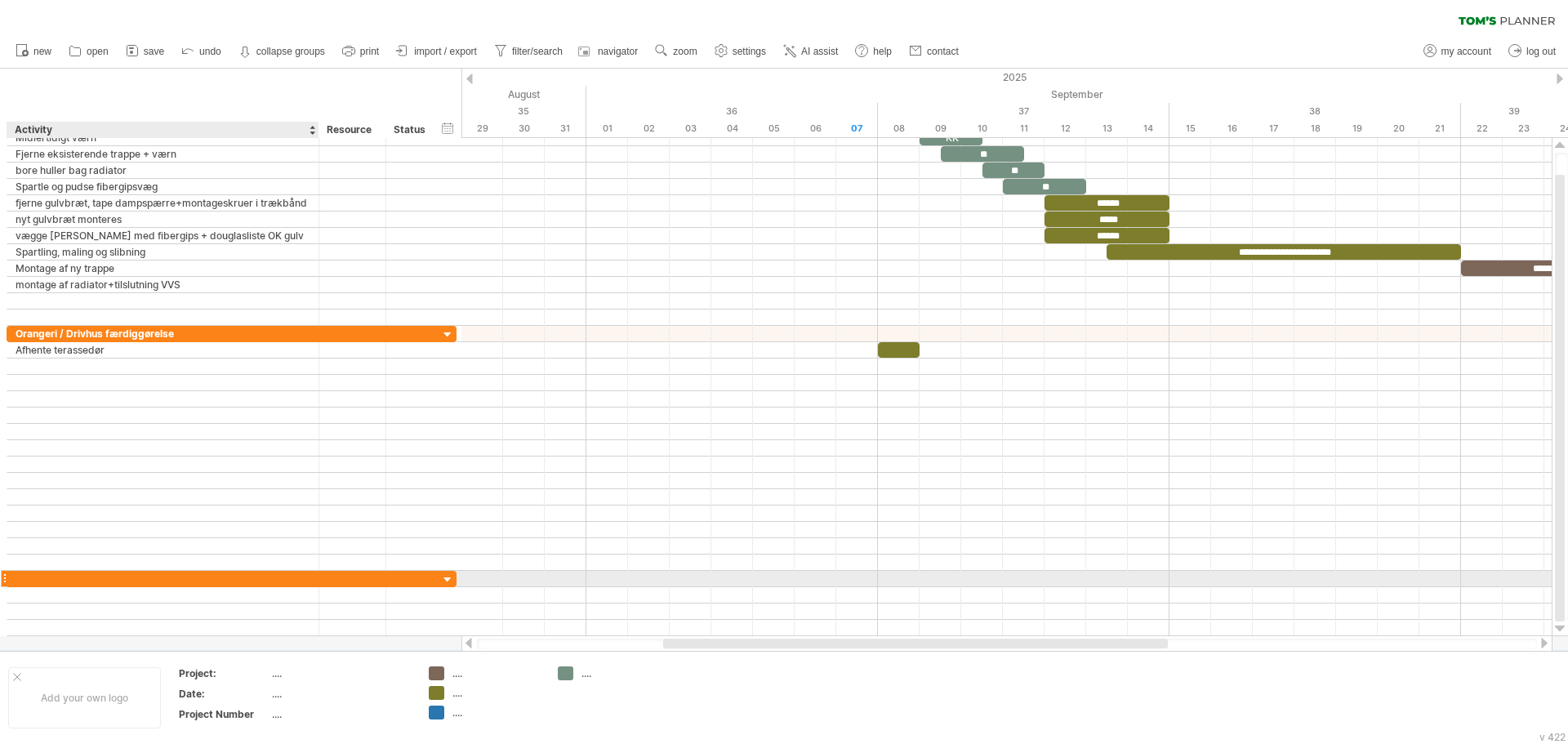
click at [37, 575] on div at bounding box center [163, 579] width 295 height 15
click at [34, 576] on div at bounding box center [163, 579] width 295 height 15
type input "**********"
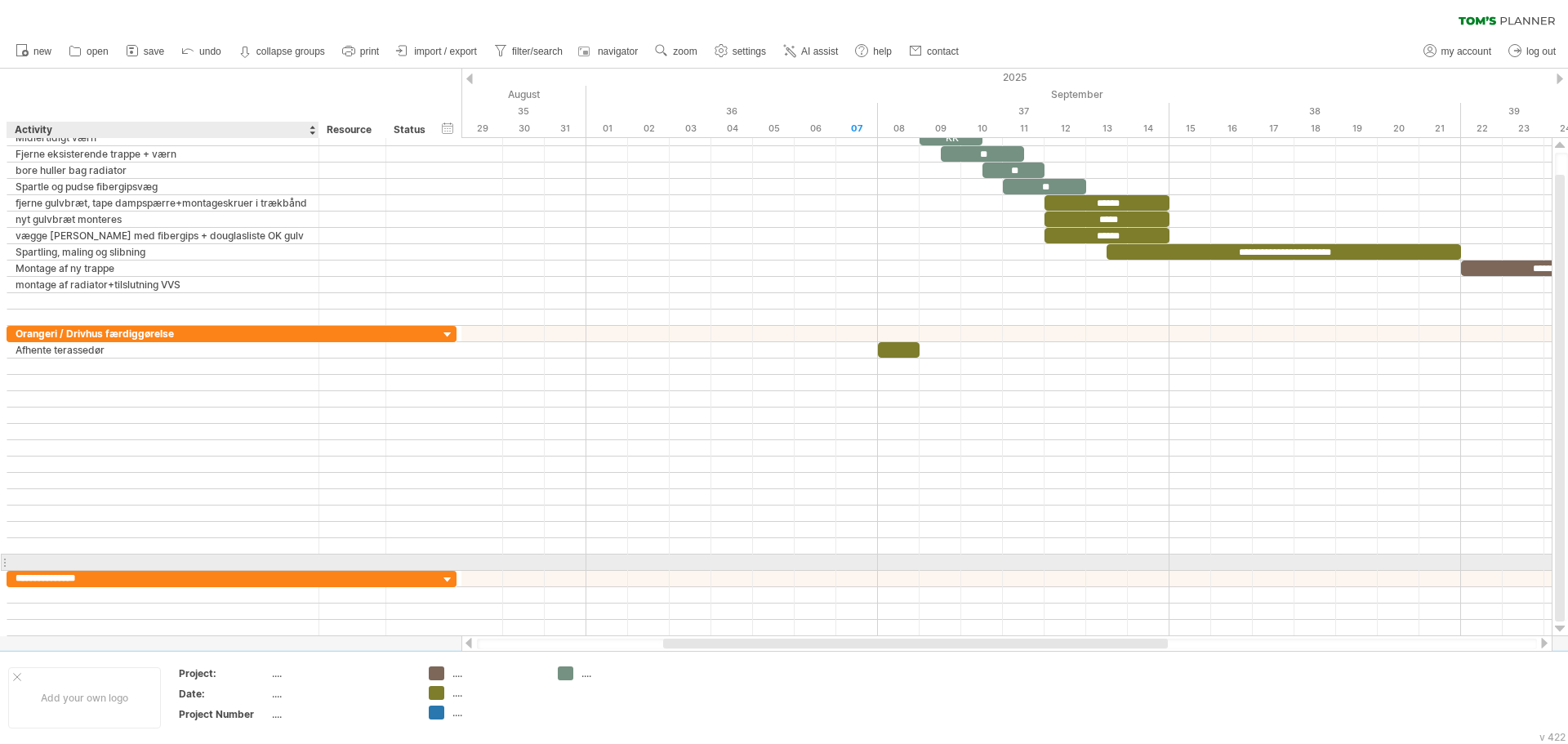
click at [155, 558] on div at bounding box center [163, 562] width 295 height 15
click at [144, 563] on input "text" at bounding box center [163, 562] width 295 height 15
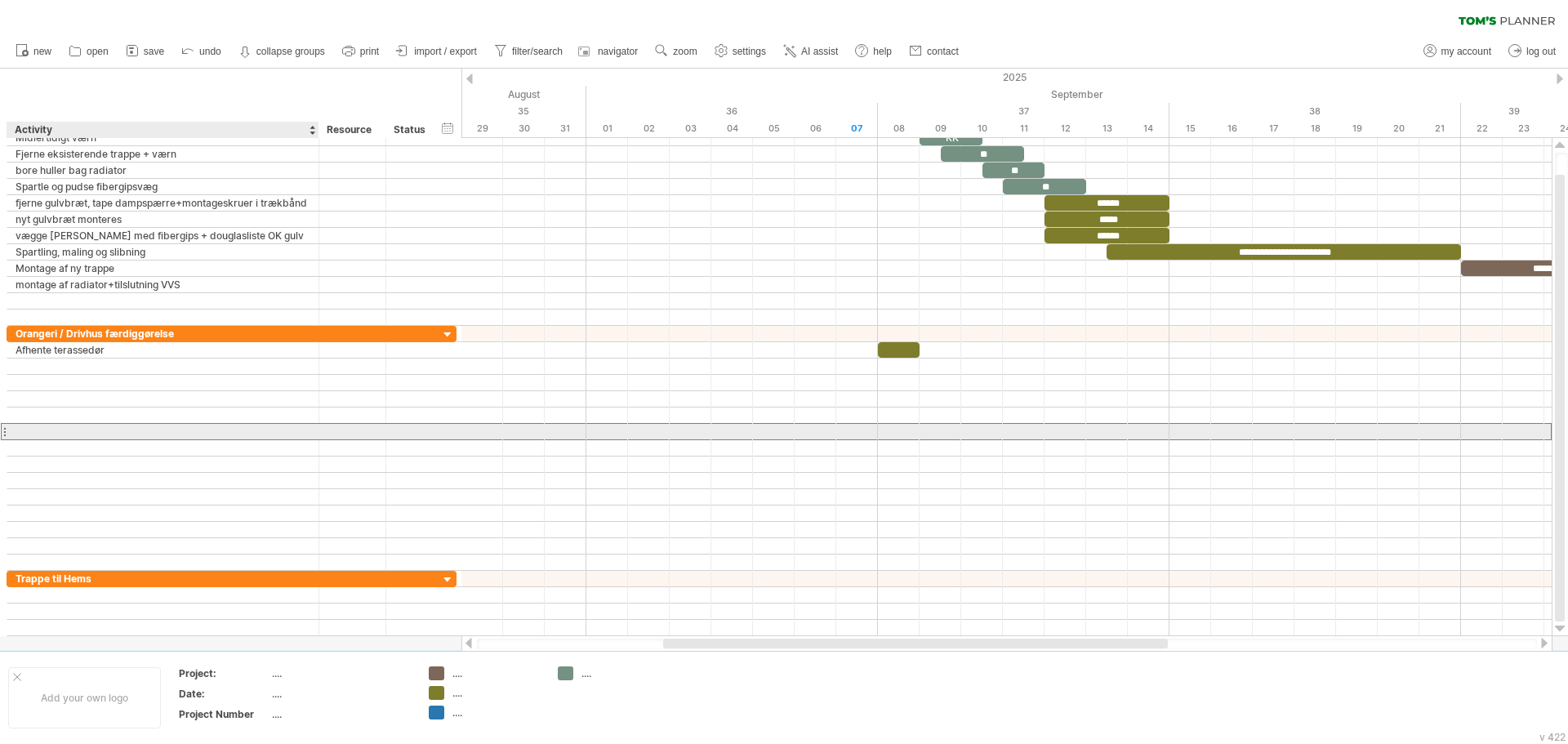
click at [141, 437] on div at bounding box center [163, 431] width 295 height 15
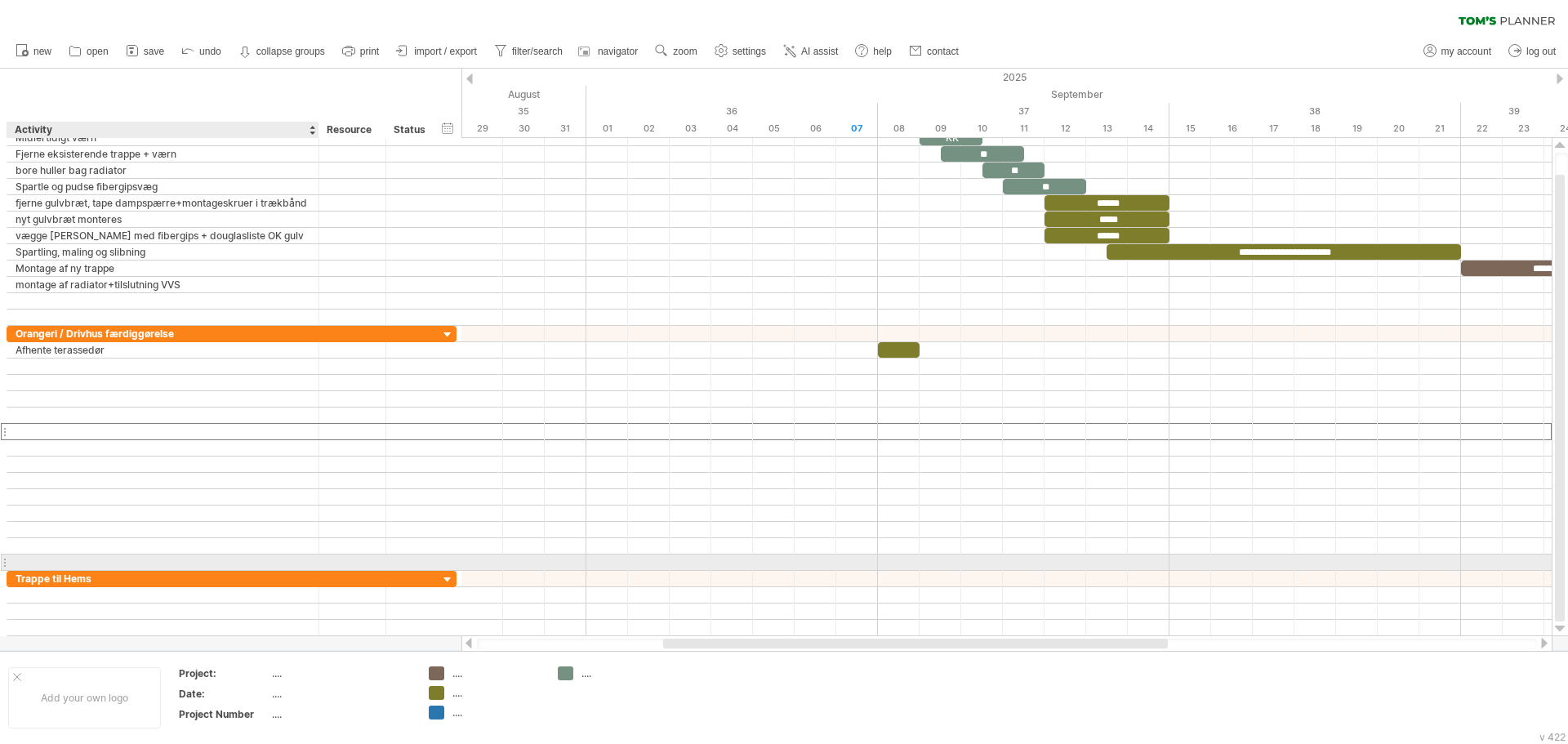
click at [148, 561] on div at bounding box center [163, 562] width 295 height 15
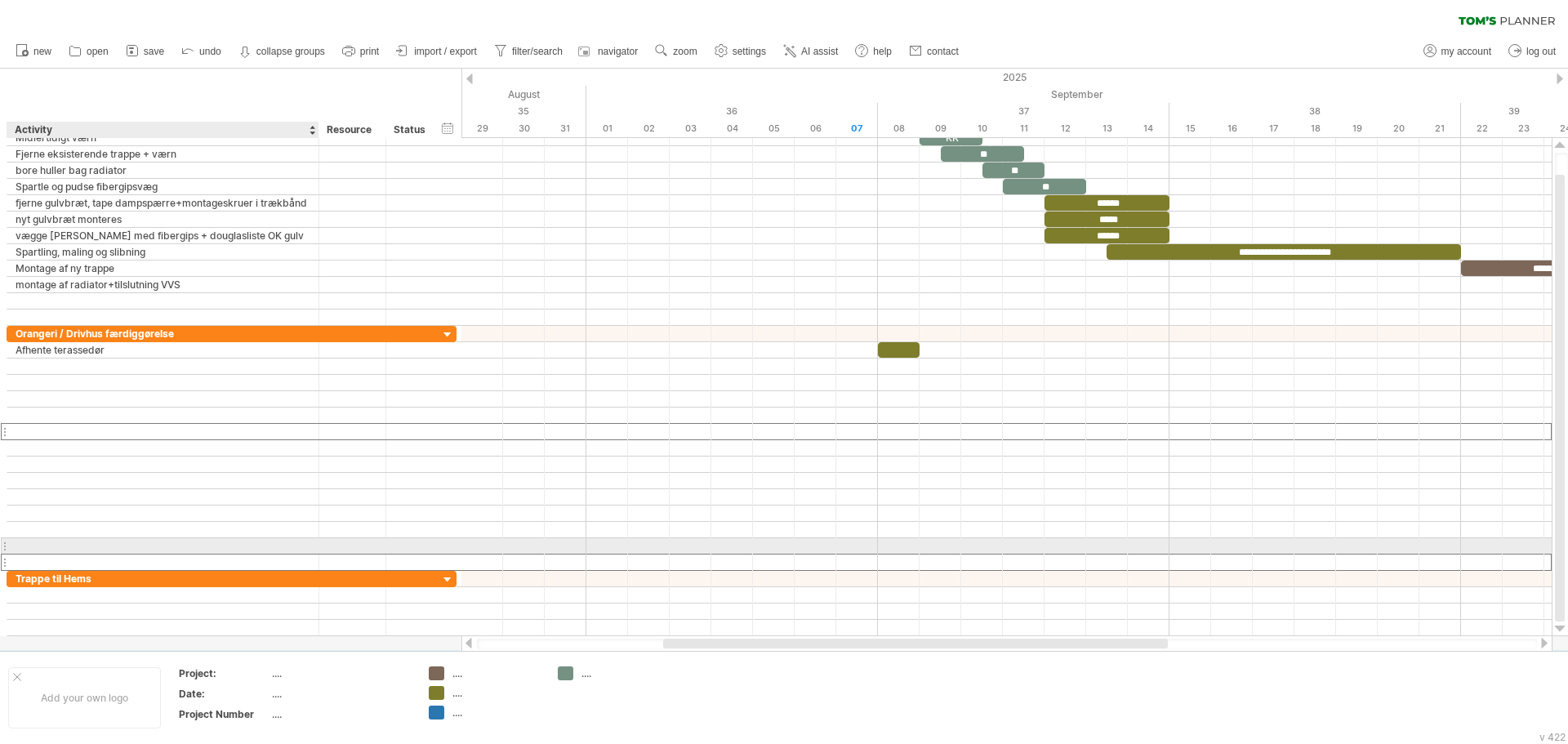
click at [154, 543] on div at bounding box center [163, 546] width 295 height 15
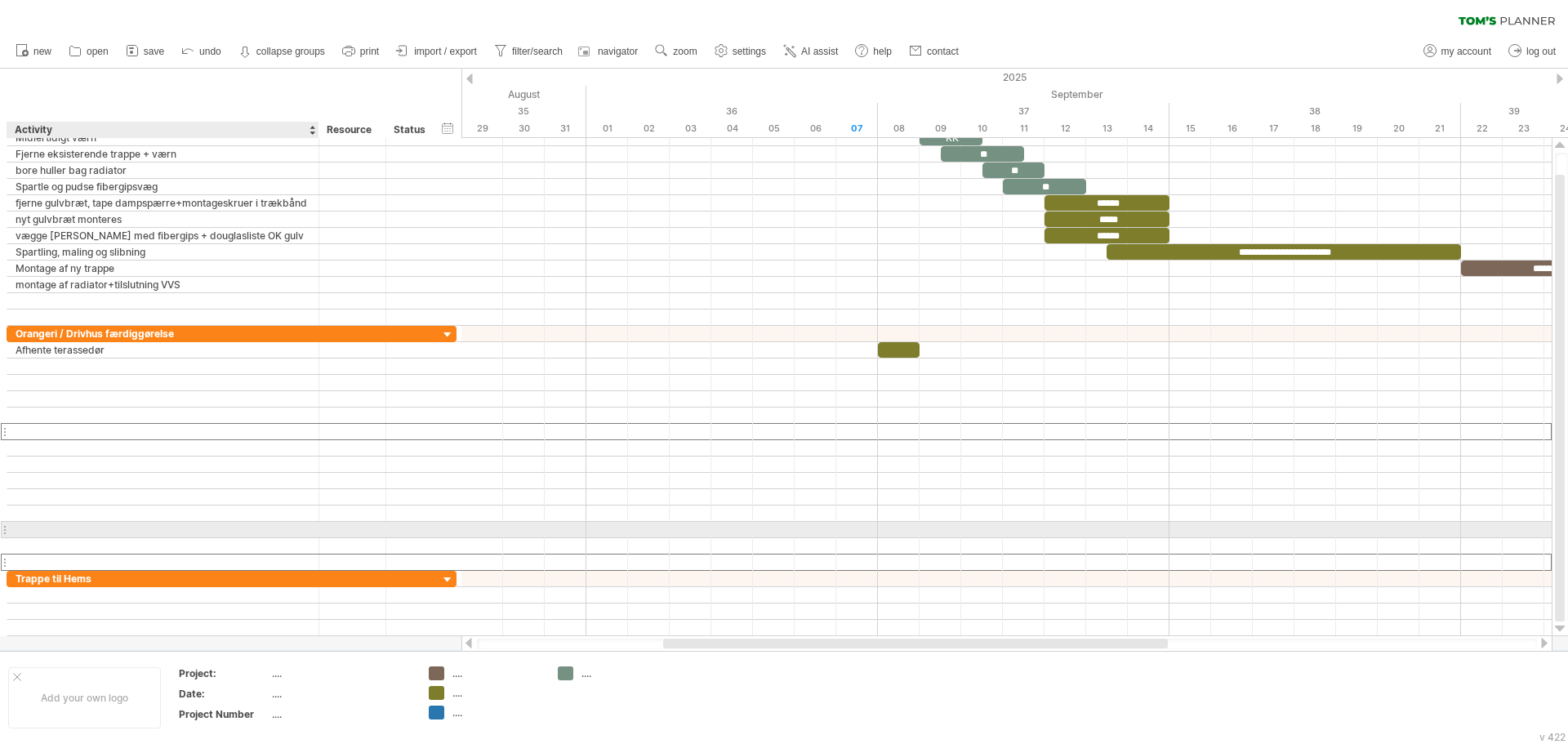
click at [158, 528] on div at bounding box center [163, 530] width 295 height 15
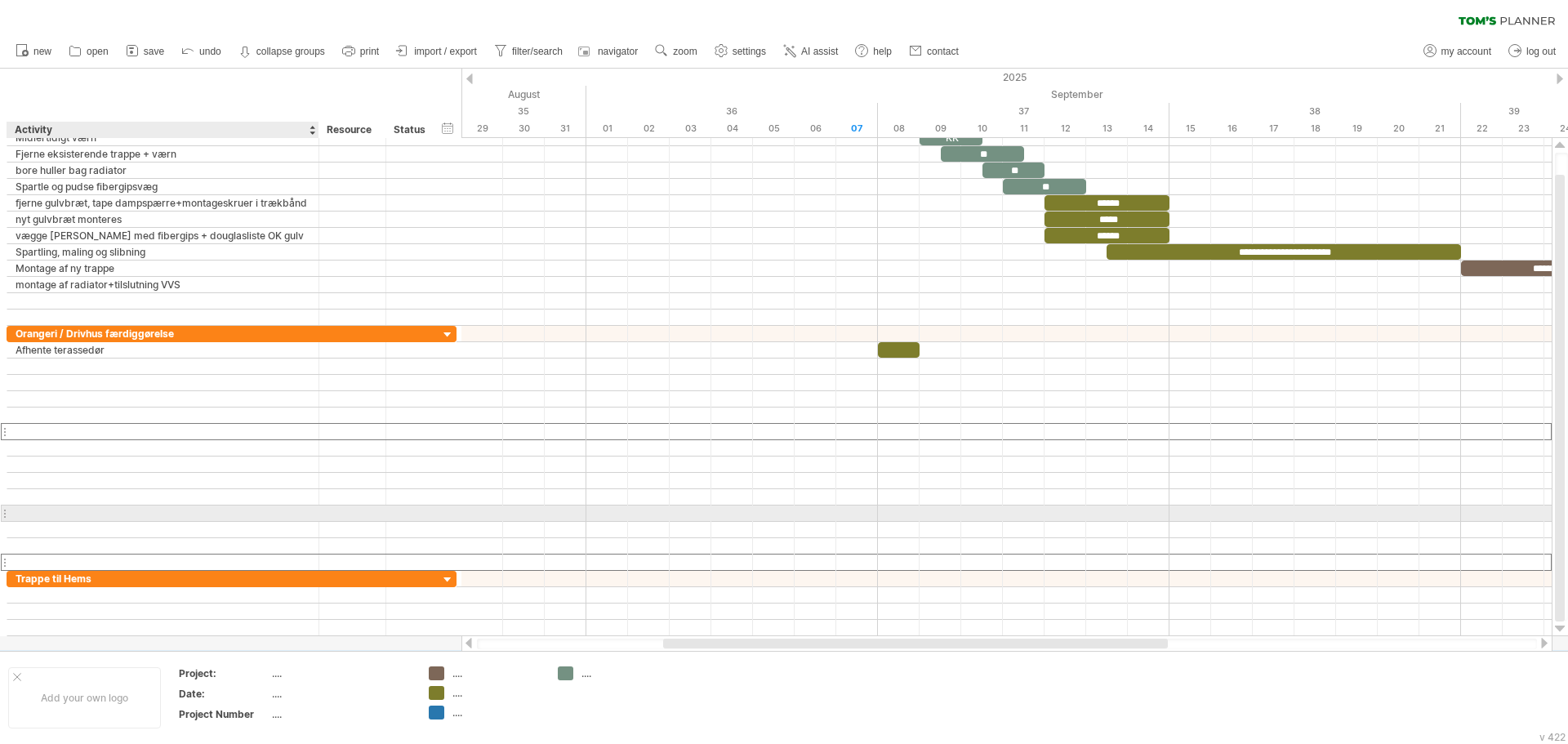
click at [158, 520] on div at bounding box center [163, 514] width 295 height 15
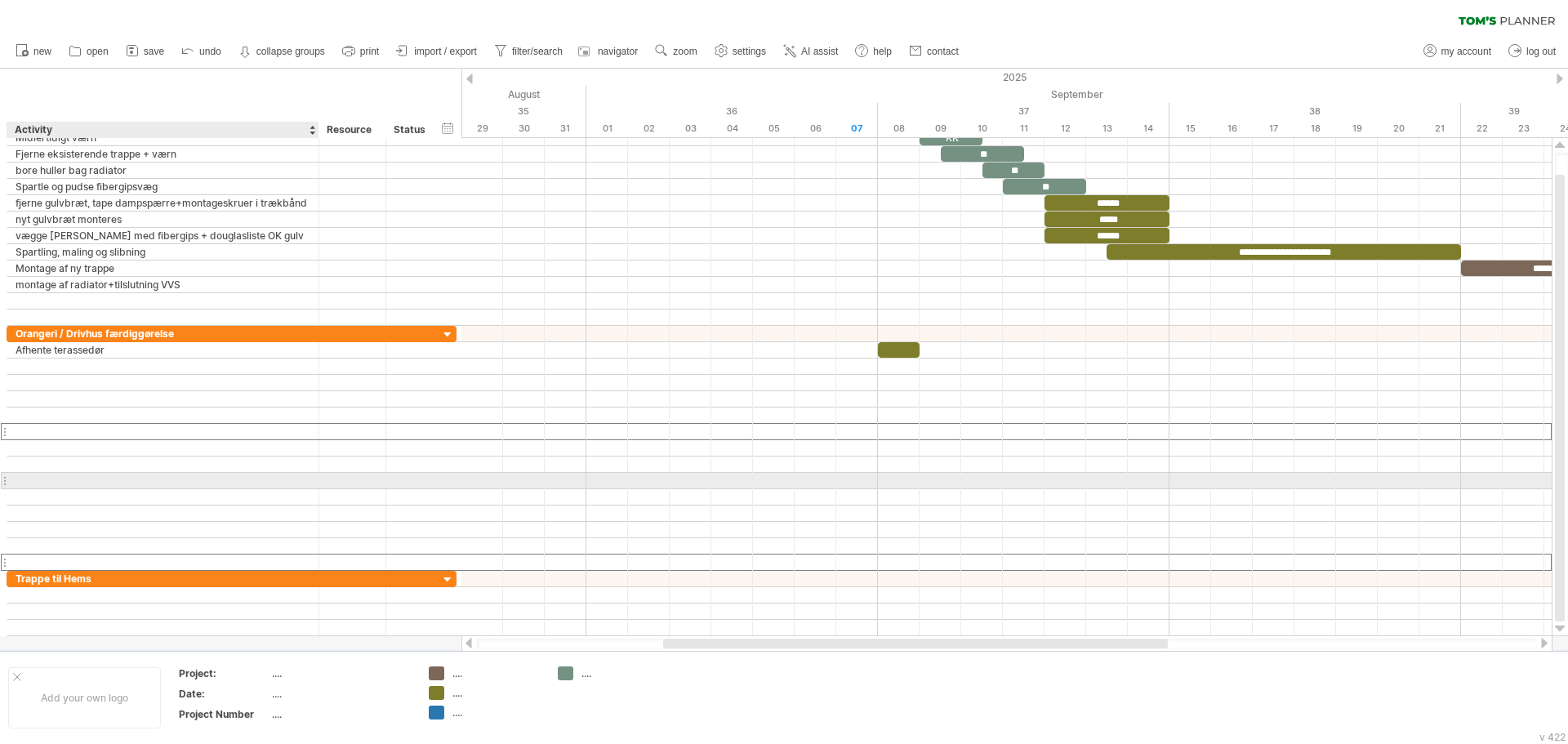
click at [169, 481] on div at bounding box center [163, 480] width 295 height 15
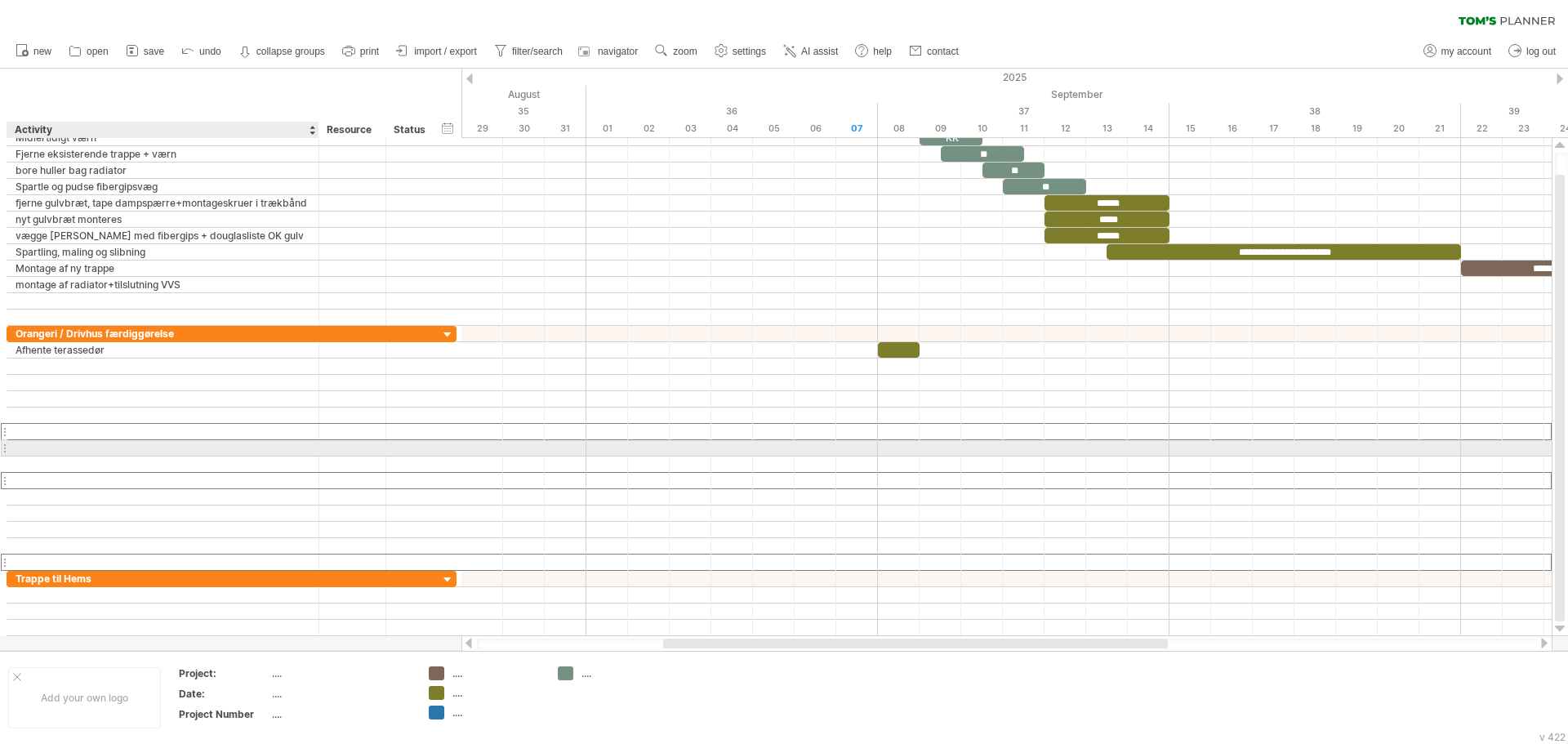
click at [170, 445] on div at bounding box center [163, 447] width 295 height 15
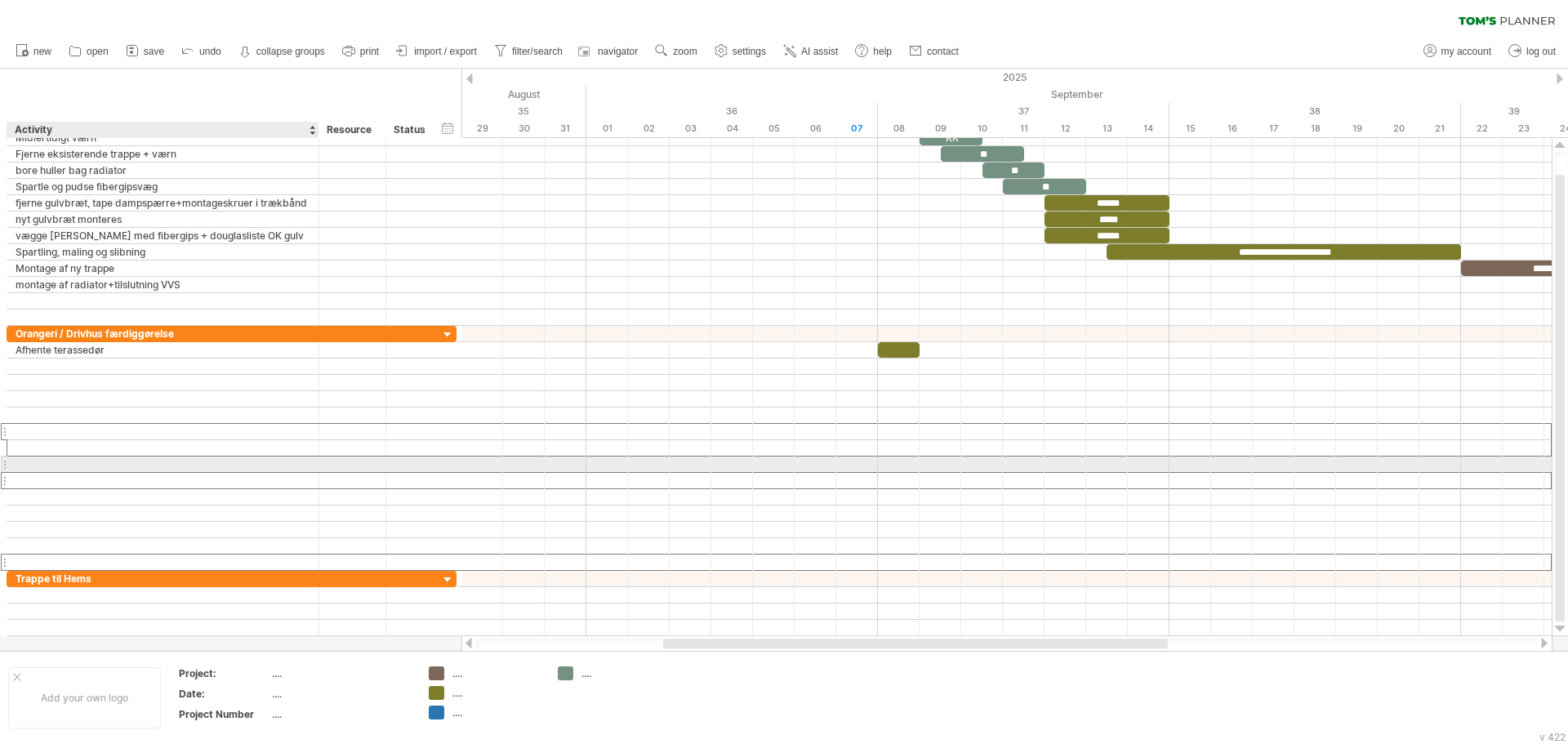
click at [169, 464] on div at bounding box center [163, 464] width 295 height 15
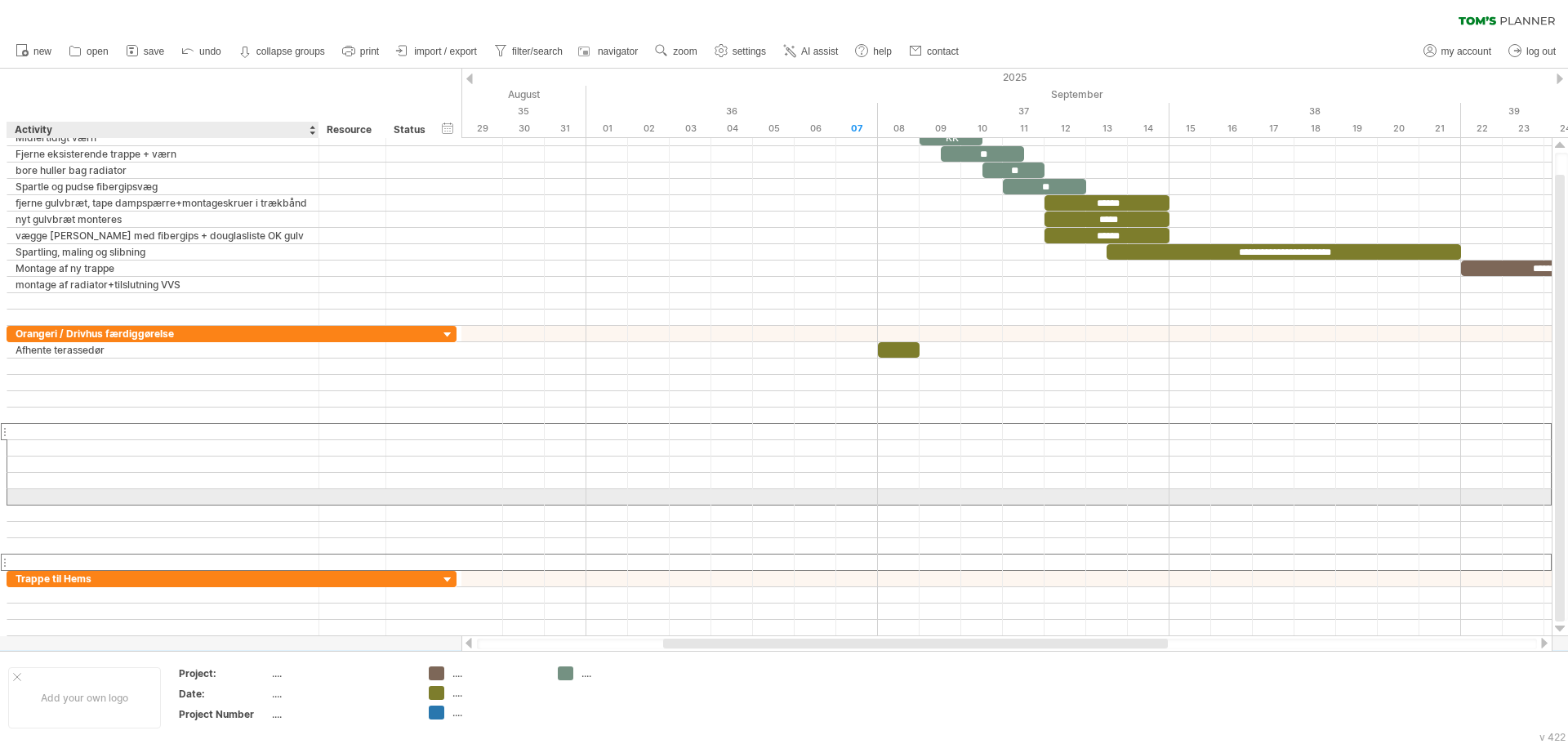
click at [168, 494] on div at bounding box center [163, 497] width 295 height 15
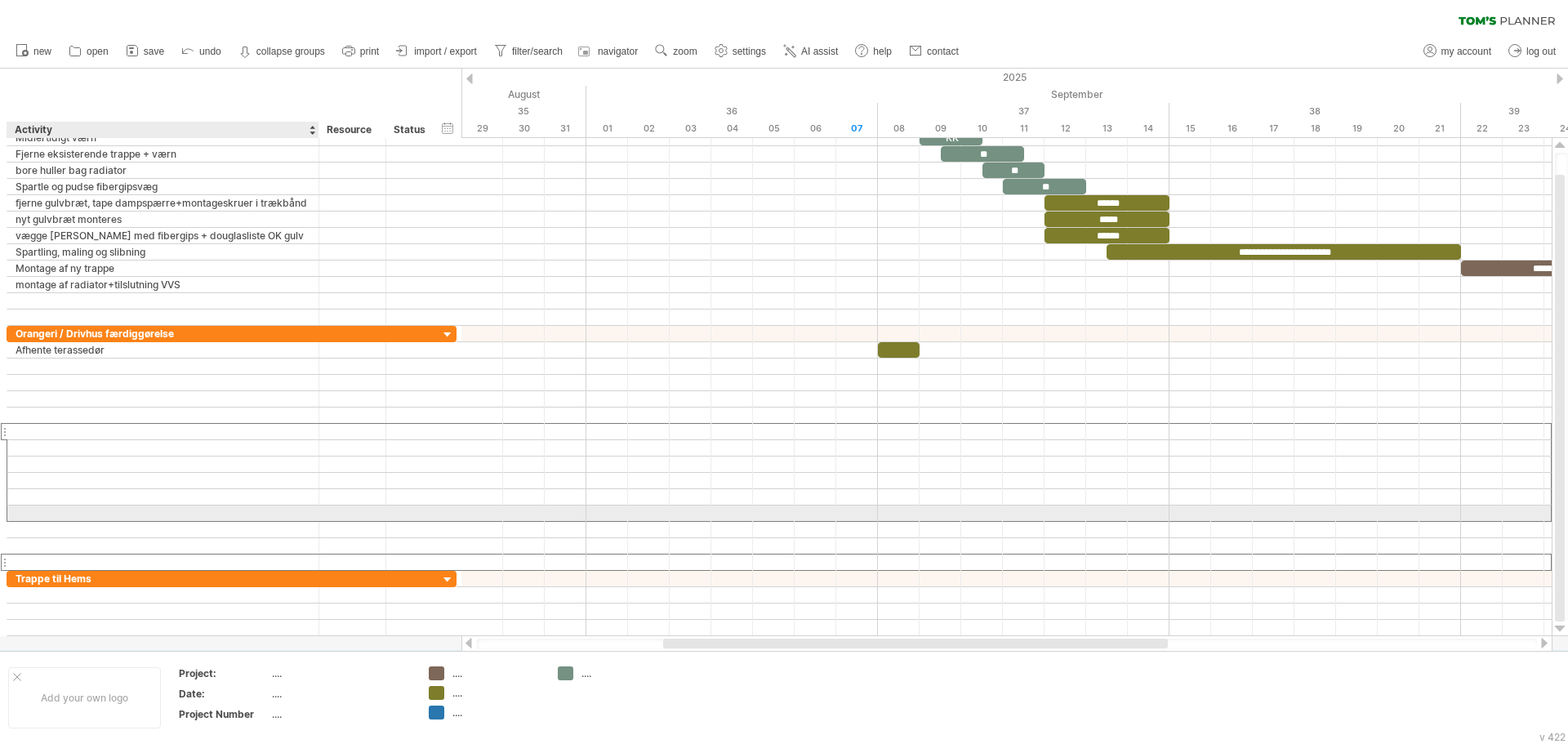
click at [169, 508] on div at bounding box center [163, 514] width 295 height 15
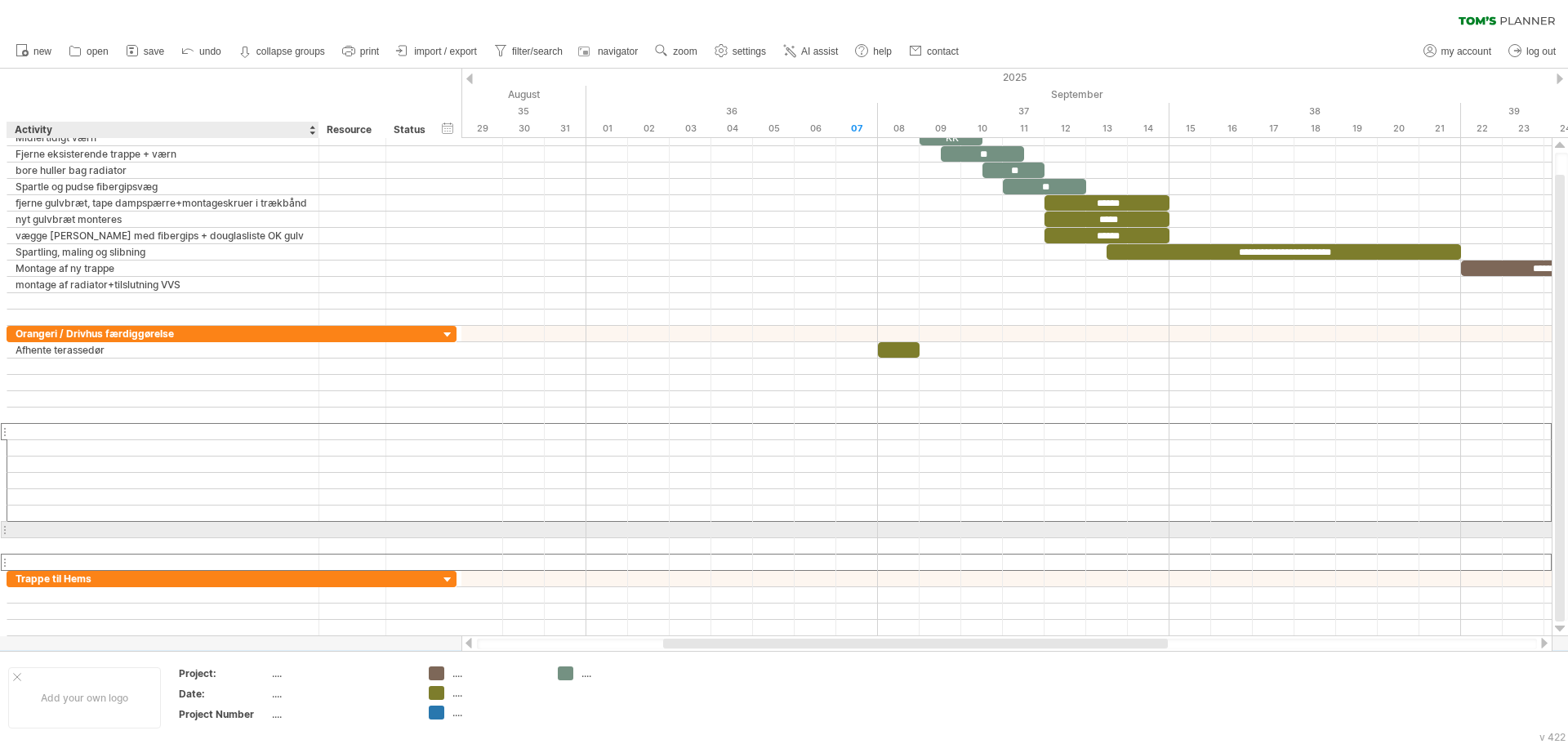
click at [169, 530] on div at bounding box center [163, 530] width 295 height 15
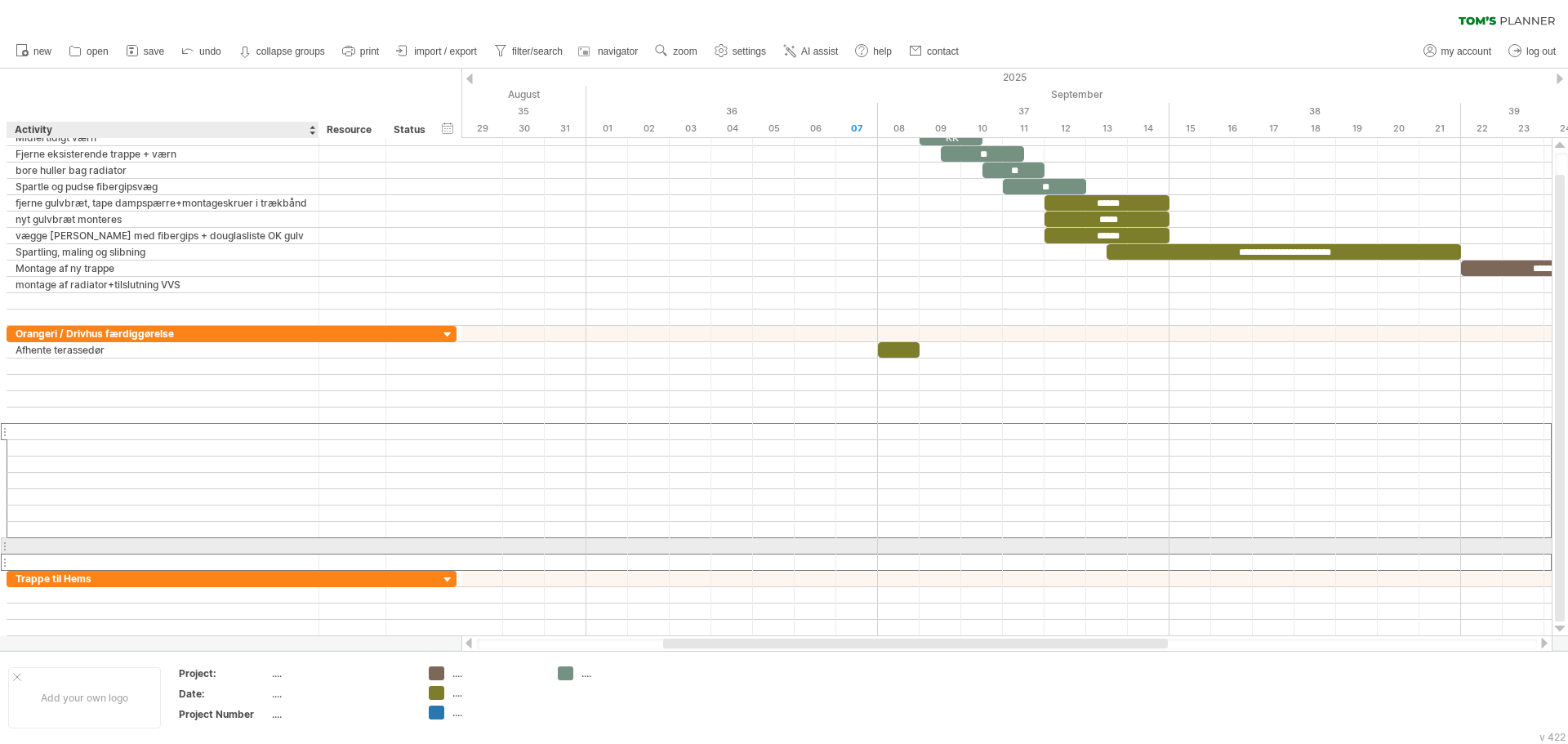
click at [172, 543] on div at bounding box center [163, 546] width 295 height 15
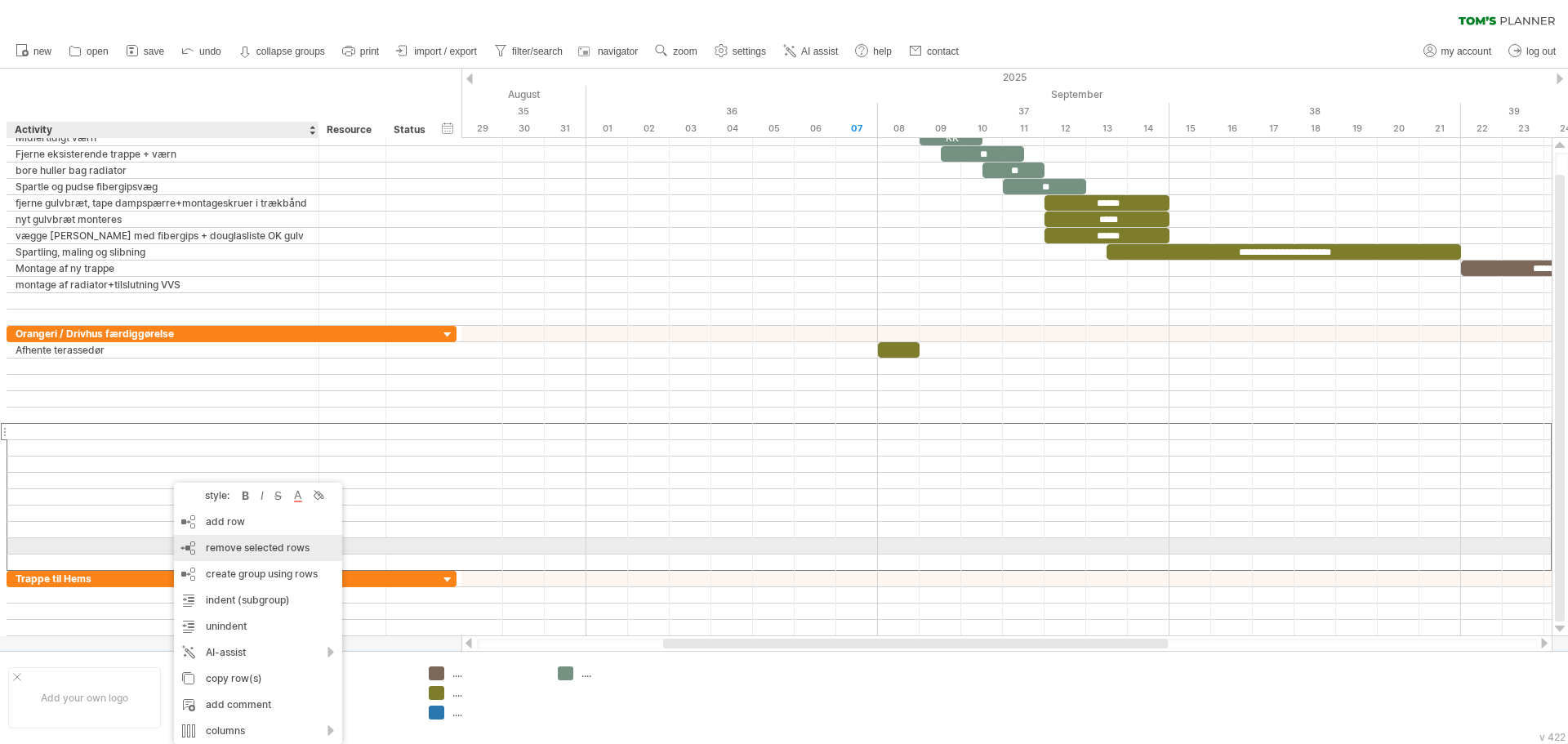
click at [245, 551] on span "remove selected rows" at bounding box center [258, 547] width 103 height 12
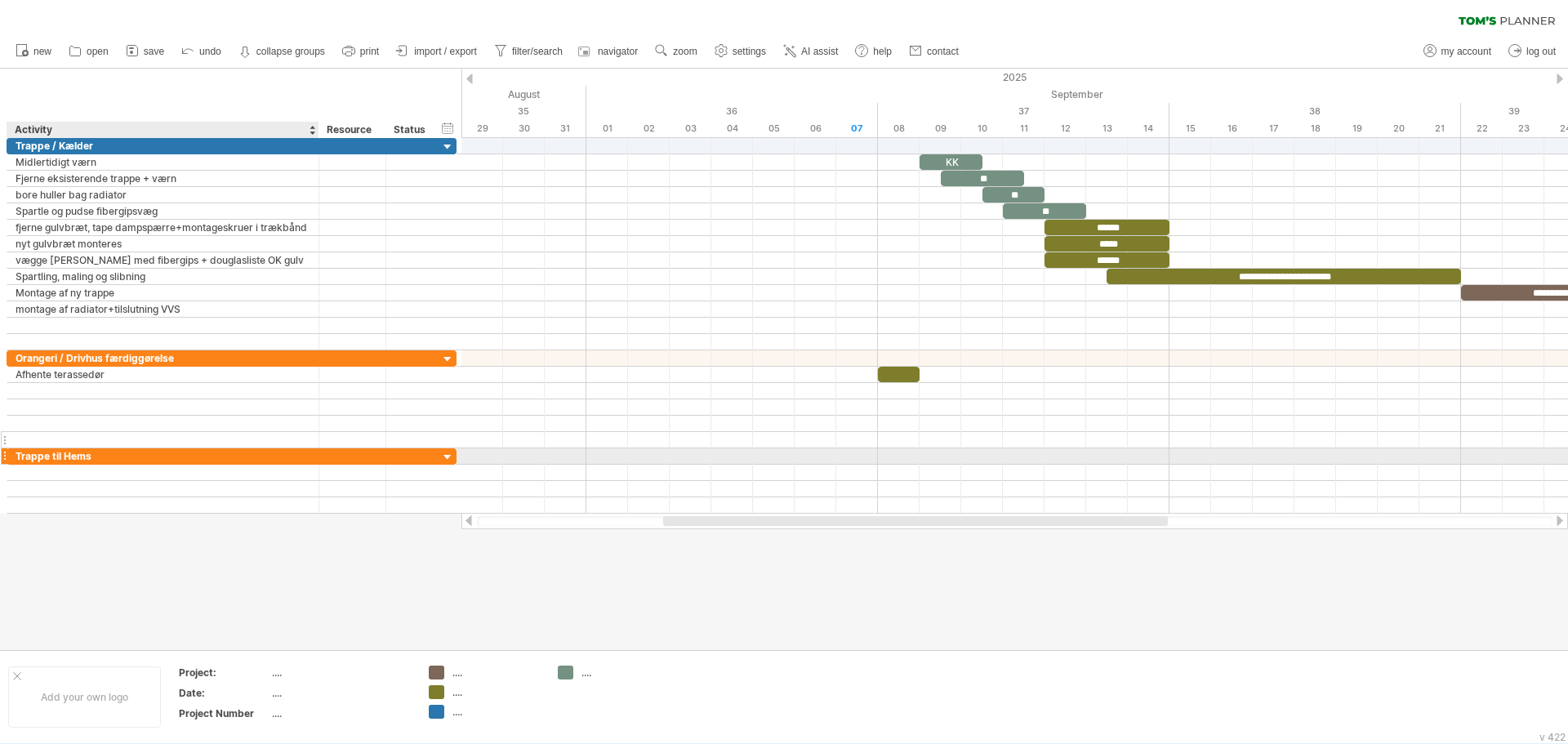
click at [256, 447] on div at bounding box center [163, 440] width 295 height 15
click at [262, 453] on div "Trappe til Hems" at bounding box center [163, 456] width 295 height 15
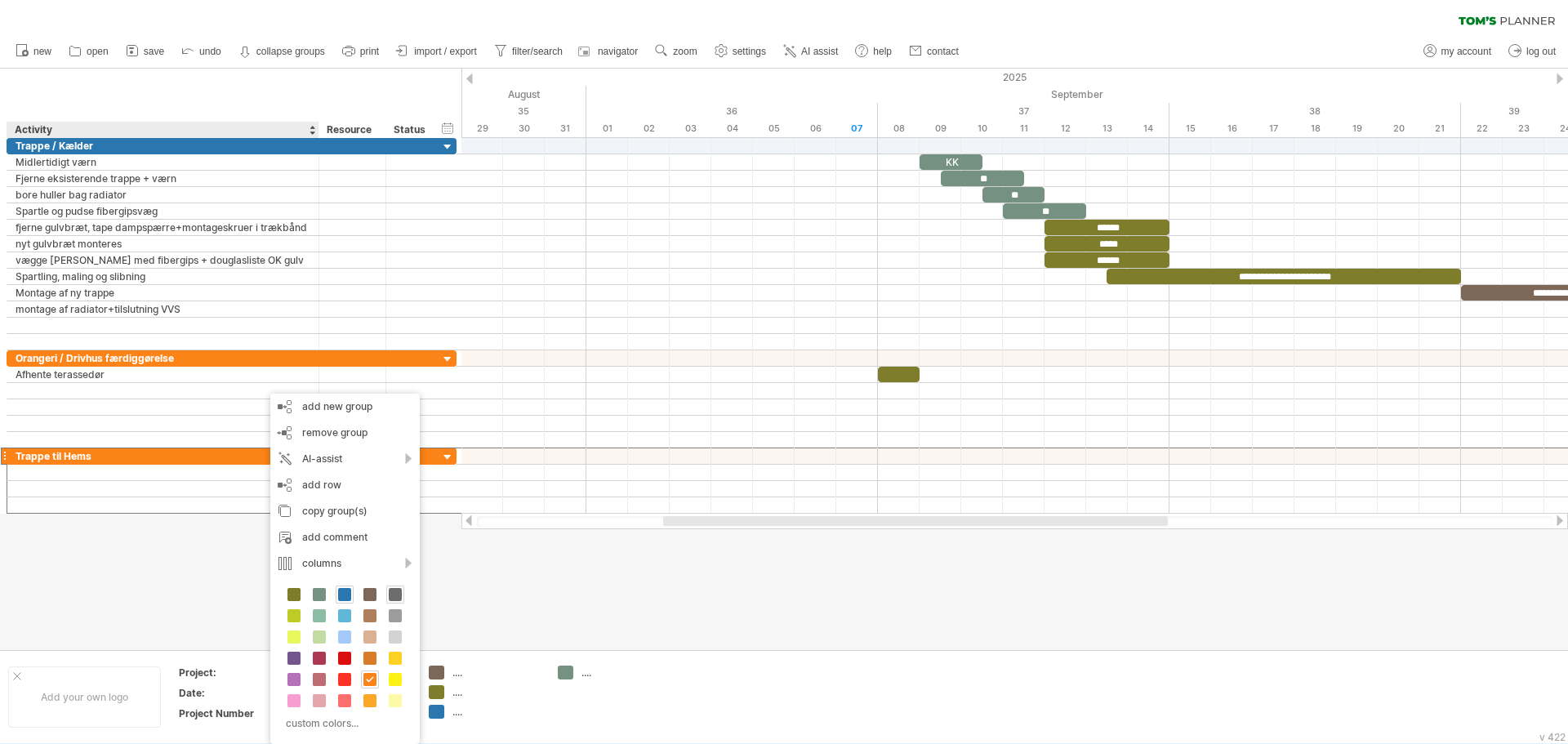
click at [392, 596] on span at bounding box center [395, 594] width 13 height 13
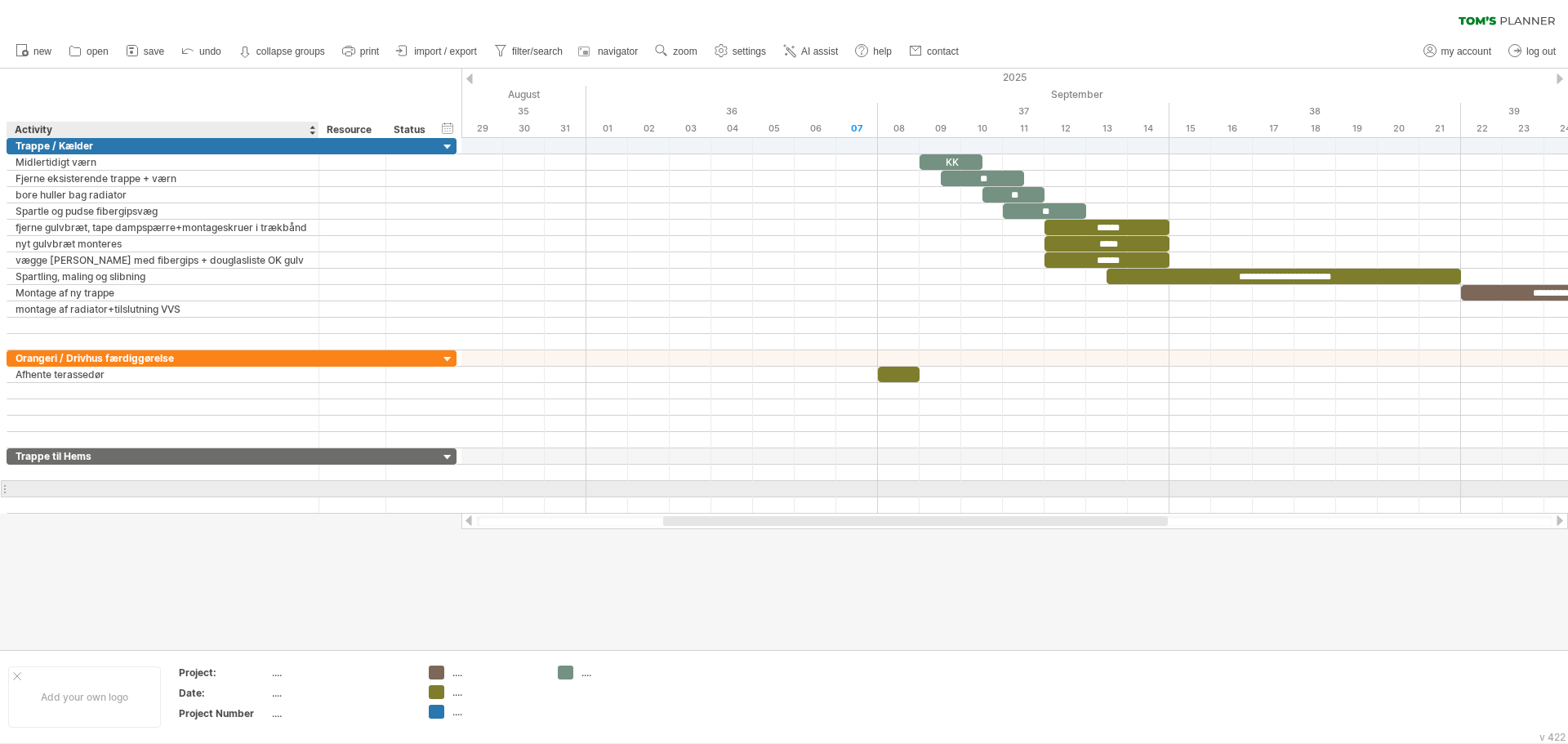
click at [153, 487] on div at bounding box center [163, 489] width 295 height 15
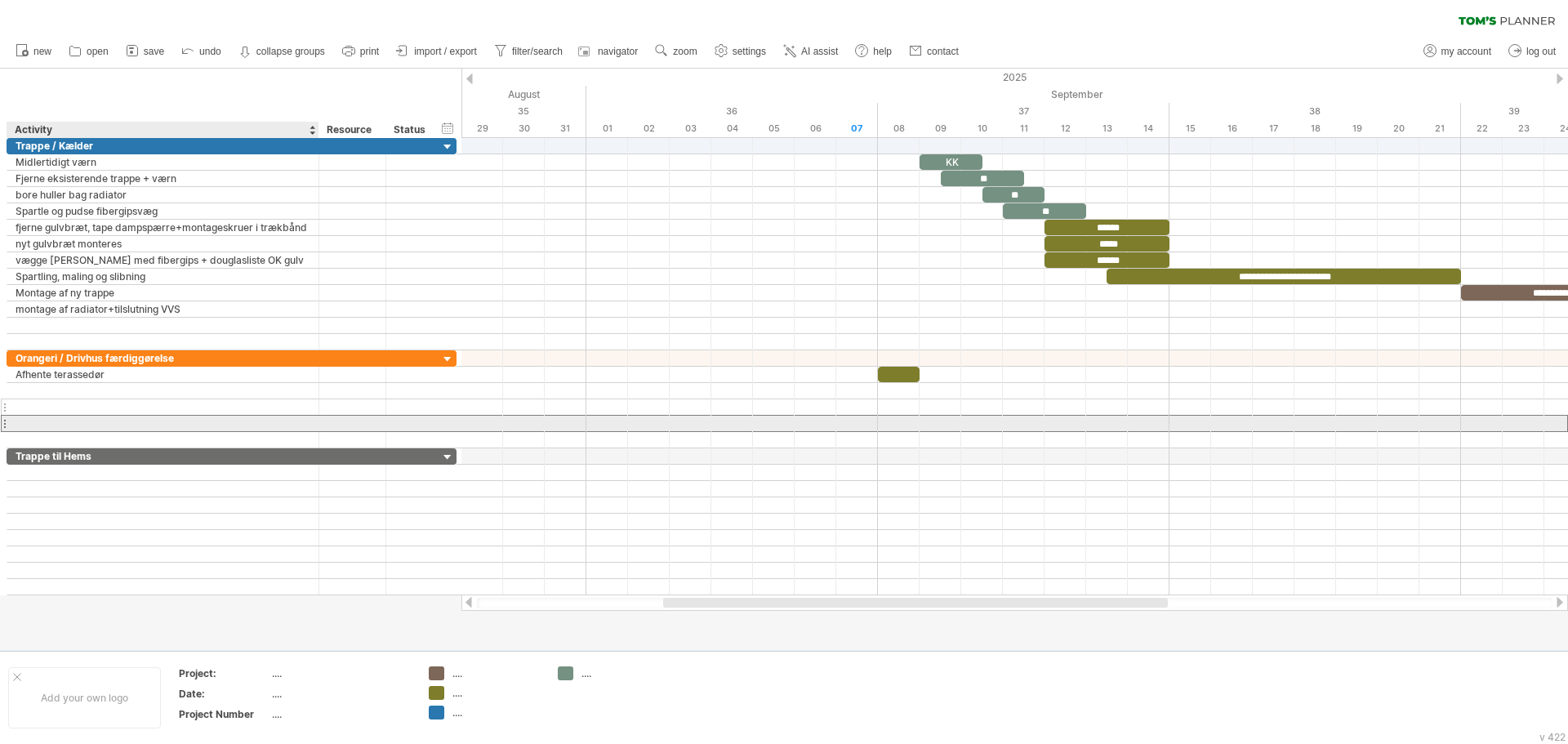
drag, startPoint x: 176, startPoint y: 416, endPoint x: 164, endPoint y: 402, distance: 18.4
click at [173, 411] on div "**********" at bounding box center [231, 399] width 450 height 98
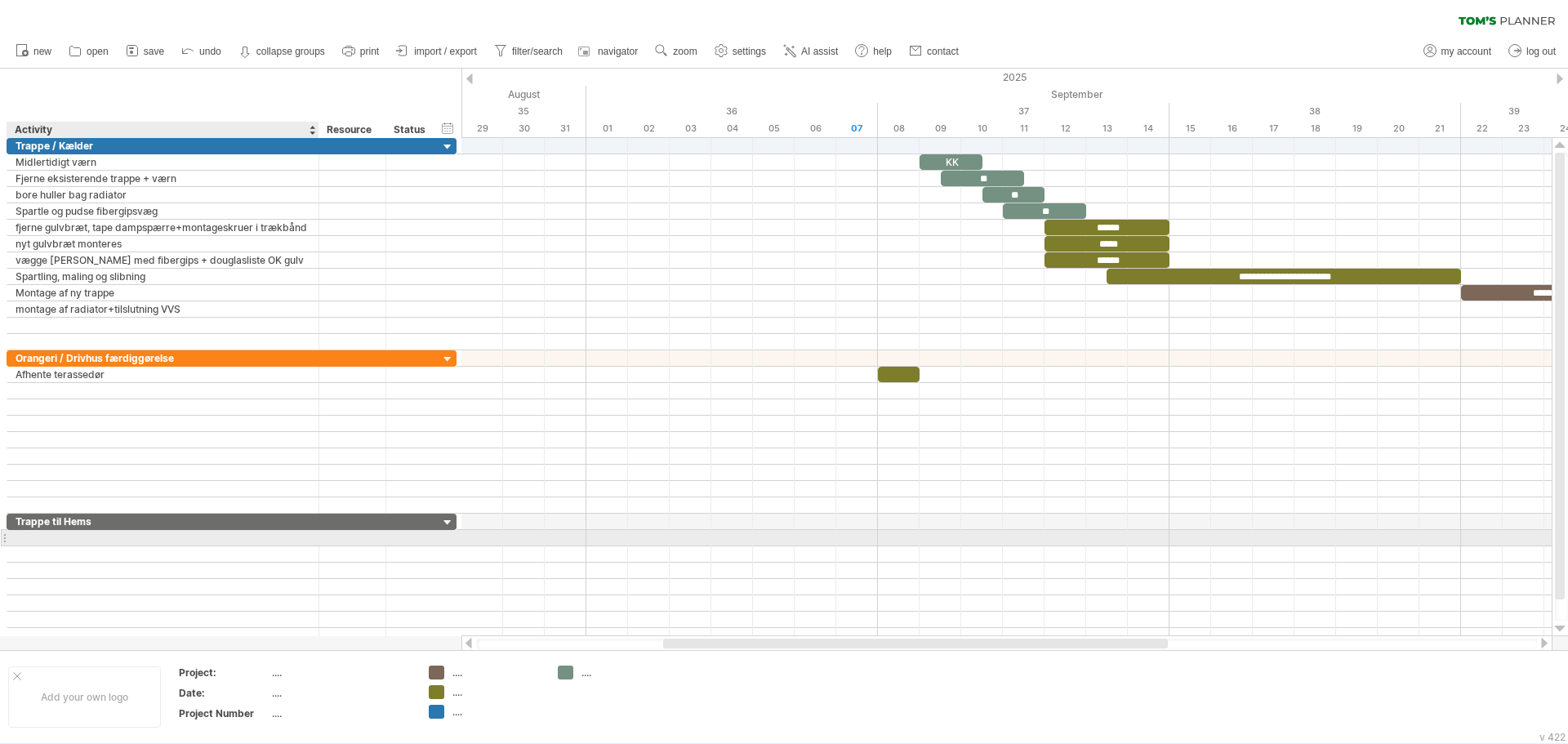
click at [93, 536] on div at bounding box center [163, 537] width 295 height 15
click at [93, 536] on input "text" at bounding box center [163, 537] width 295 height 15
type input "**********"
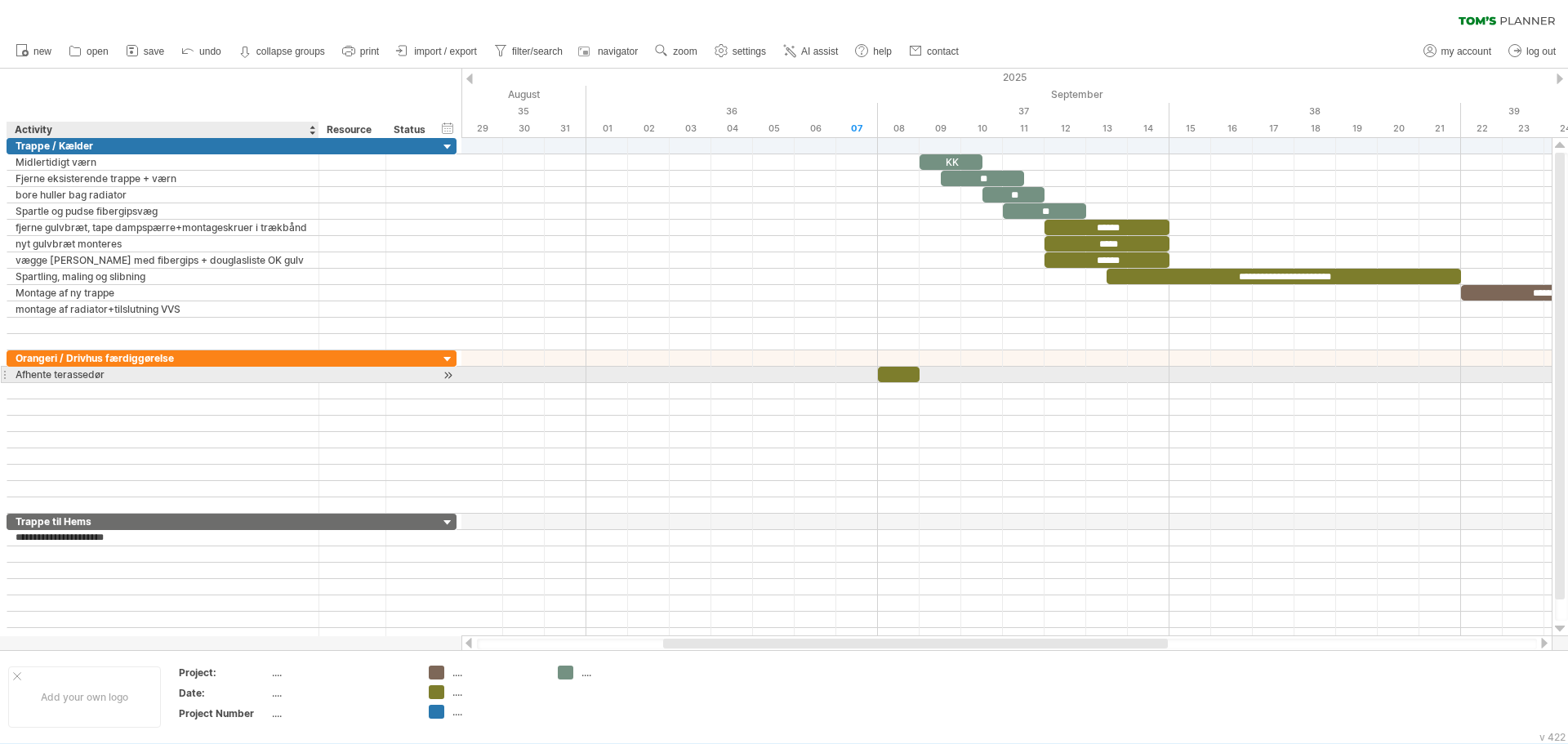
click at [176, 376] on div "Afhente terassedør" at bounding box center [163, 375] width 295 height 15
click at [176, 376] on input "**********" at bounding box center [163, 375] width 295 height 15
type input "**********"
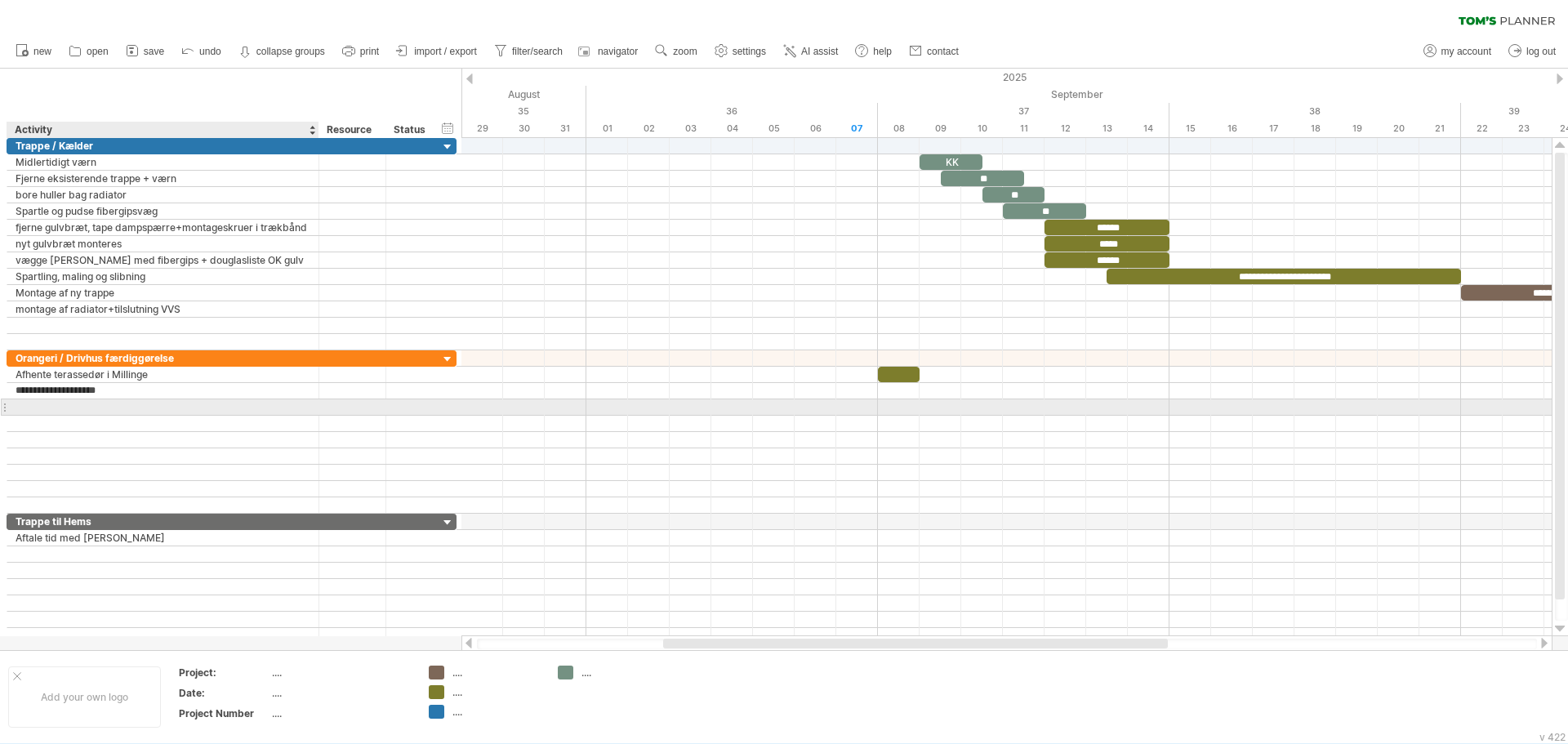
click at [170, 408] on div at bounding box center [163, 407] width 295 height 15
click at [173, 395] on div "montage af rudeglas" at bounding box center [163, 391] width 295 height 15
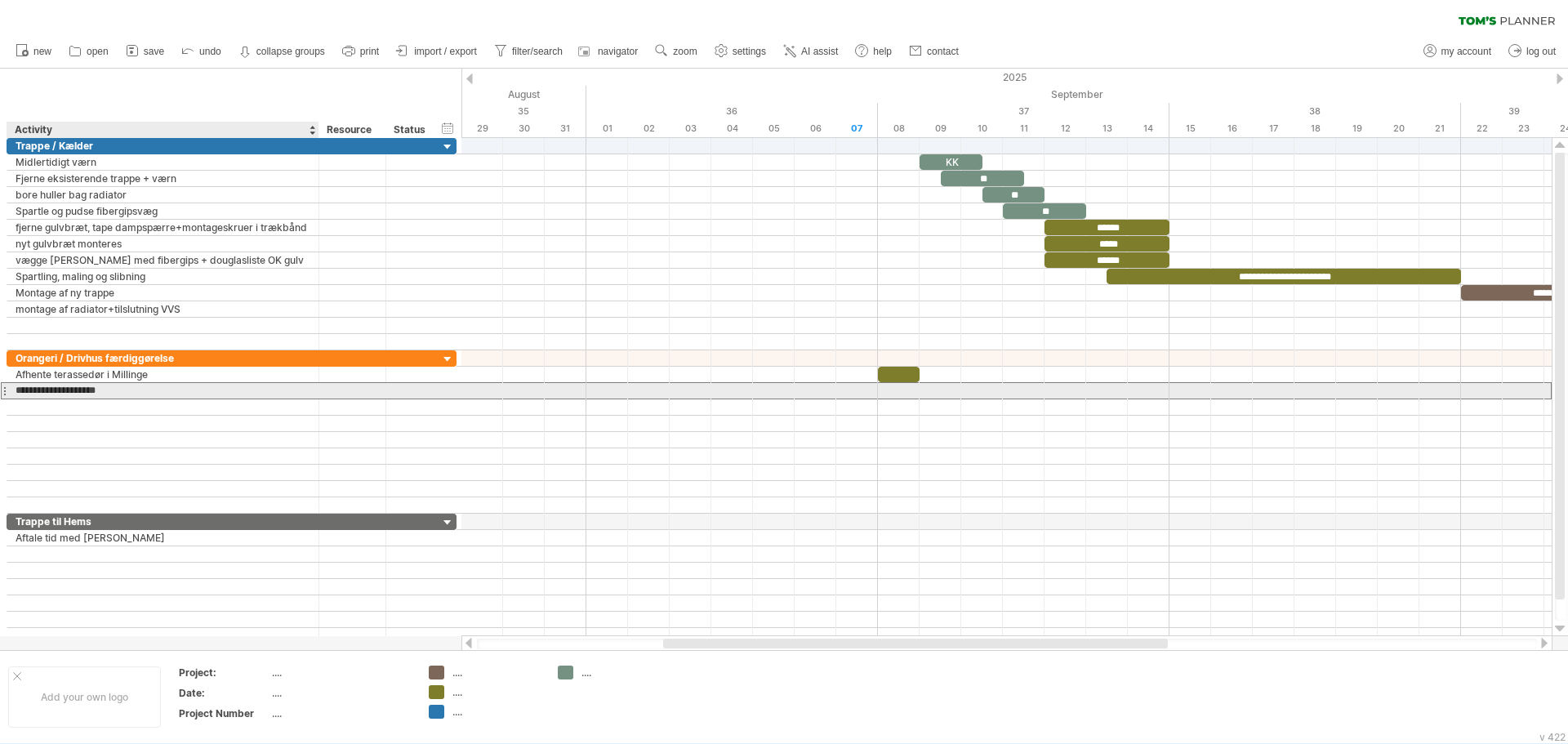
click at [173, 395] on input "**********" at bounding box center [163, 391] width 295 height 15
type input "**********"
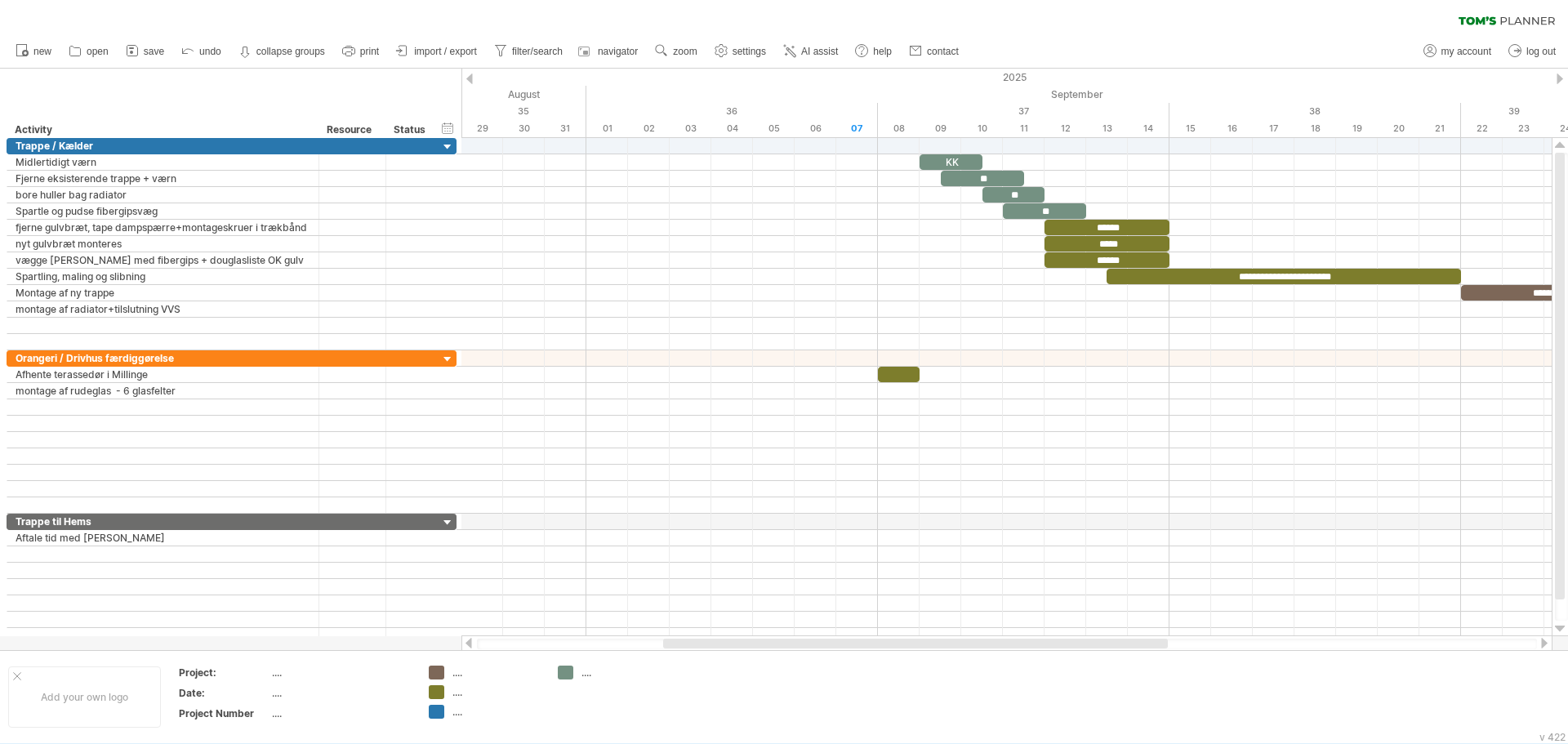
click at [1541, 641] on div at bounding box center [1544, 643] width 13 height 11
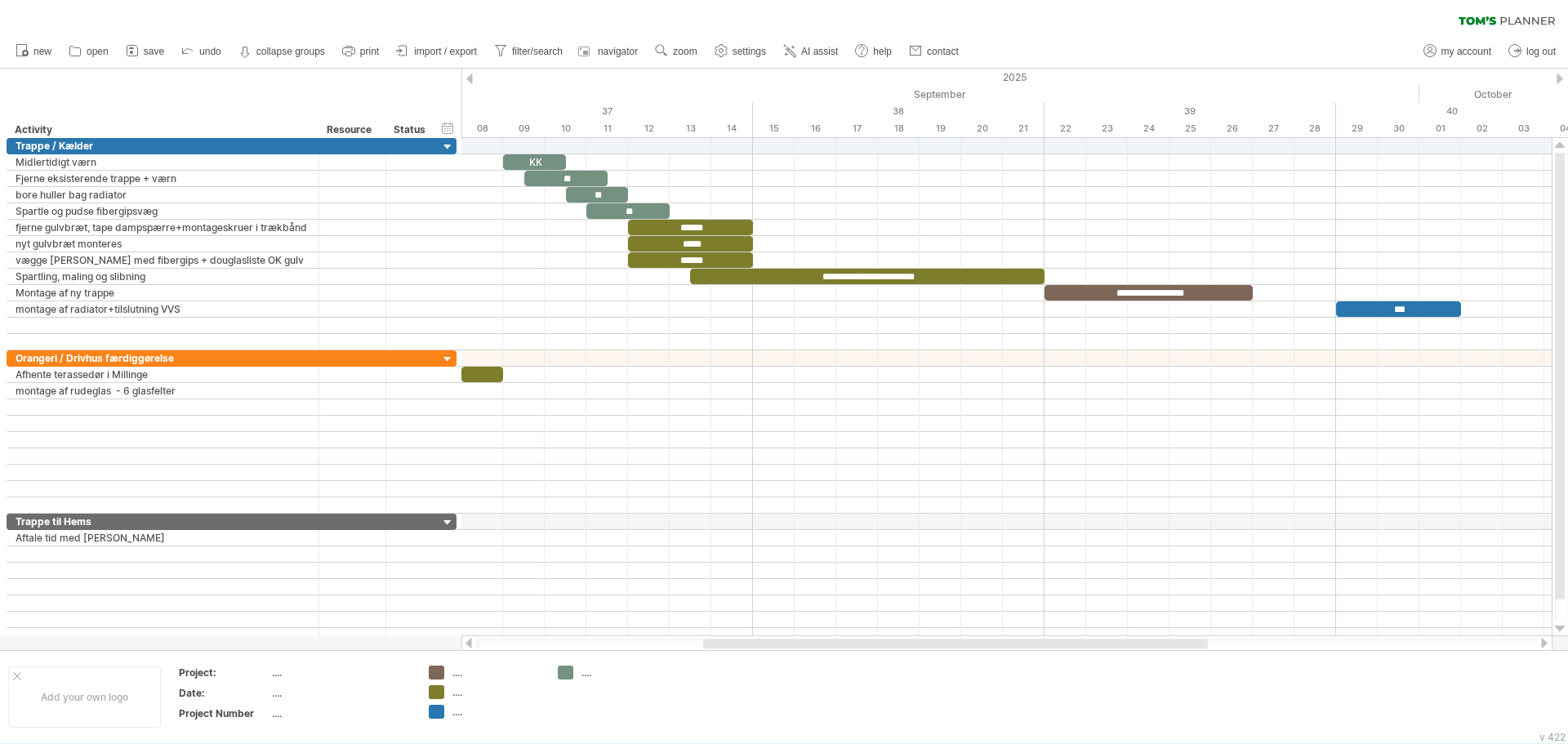
click at [1541, 641] on div at bounding box center [1544, 643] width 13 height 11
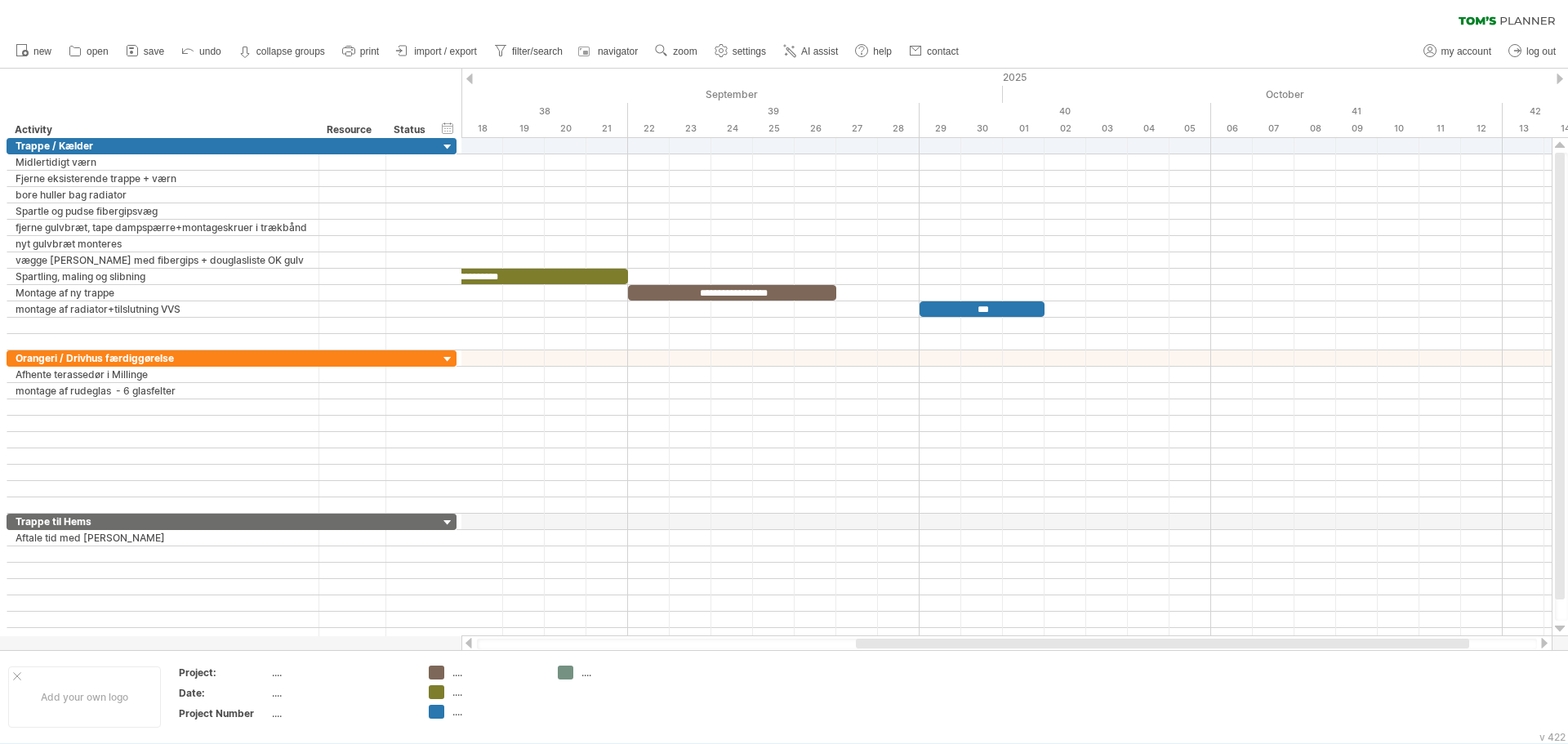
click at [470, 647] on div at bounding box center [468, 643] width 13 height 11
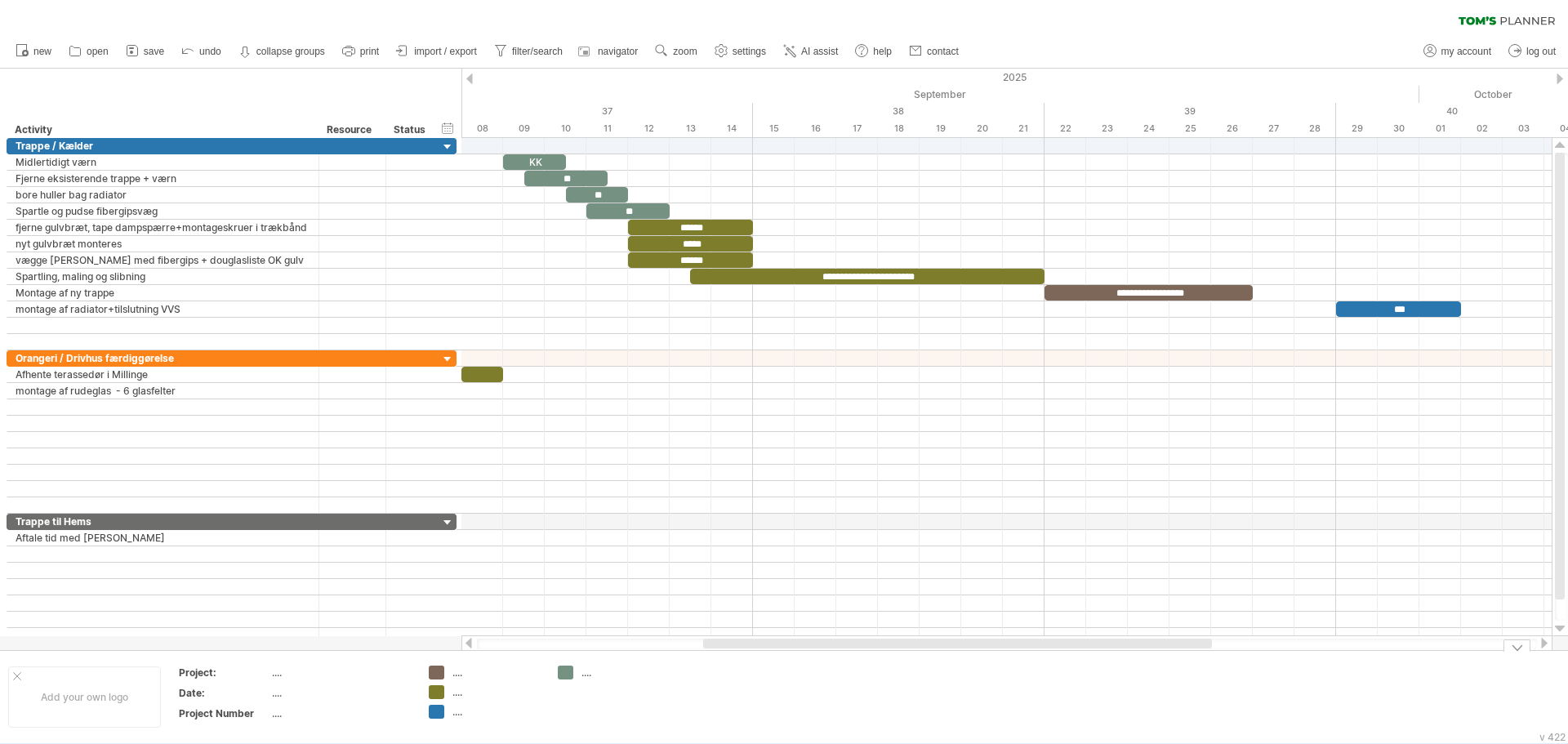
drag, startPoint x: 740, startPoint y: 648, endPoint x: 728, endPoint y: 652, distance: 12.6
click at [728, 652] on div "Trying to reach [DOMAIN_NAME] Connected again... 0% clear filter new" at bounding box center [784, 372] width 1568 height 744
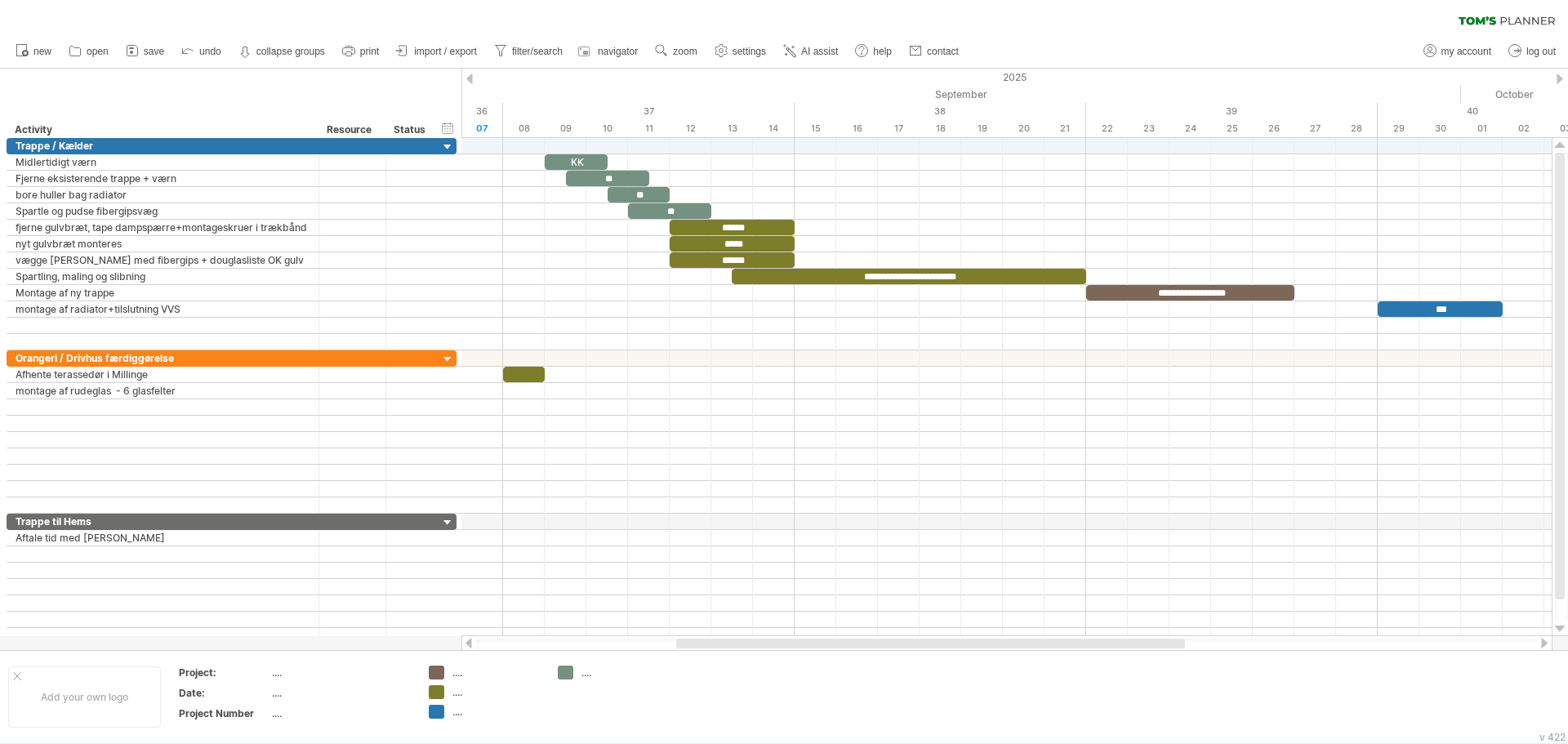
drag, startPoint x: 744, startPoint y: 647, endPoint x: 717, endPoint y: 645, distance: 27.1
click at [717, 645] on div at bounding box center [931, 644] width 509 height 10
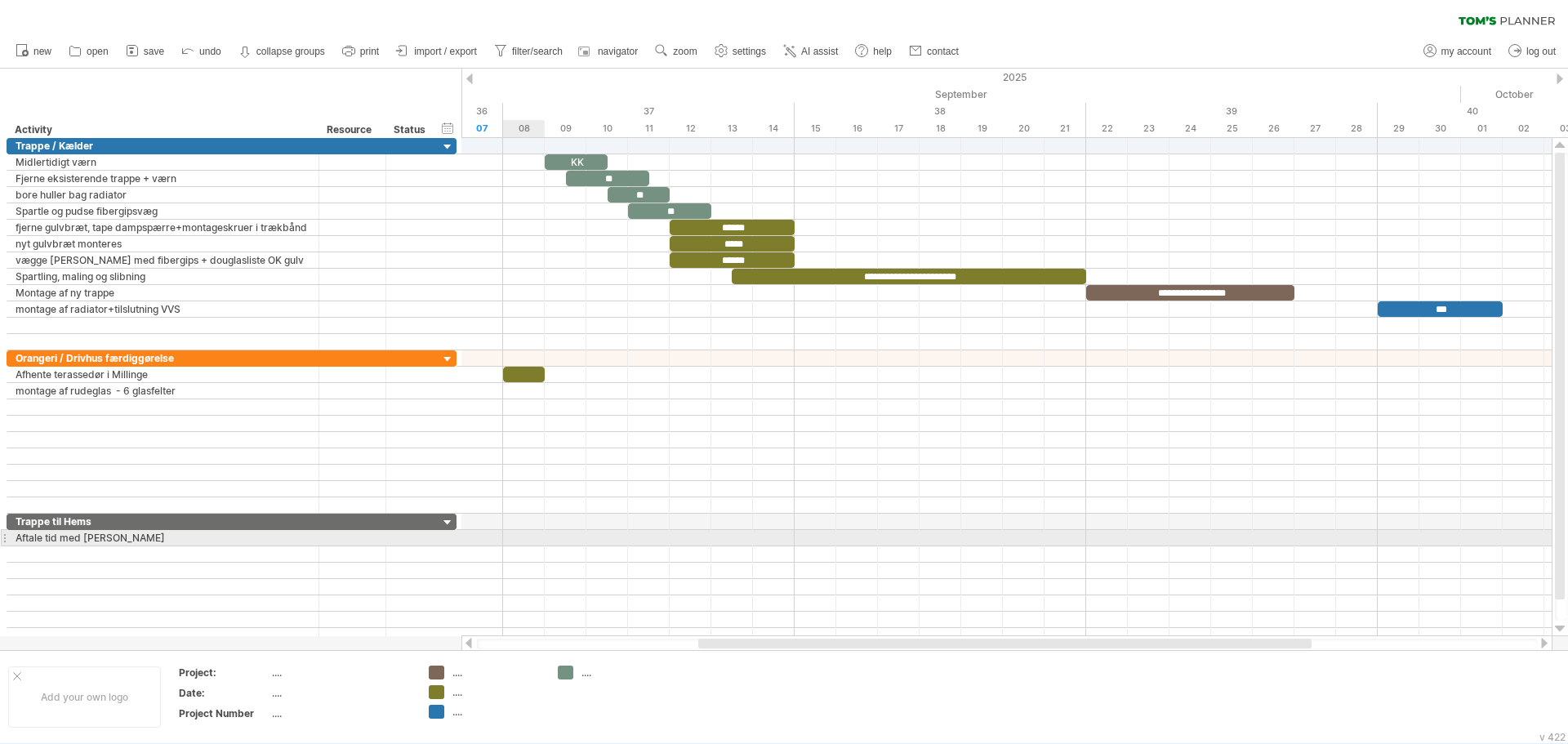
click at [520, 543] on div at bounding box center [1006, 537] width 1091 height 16
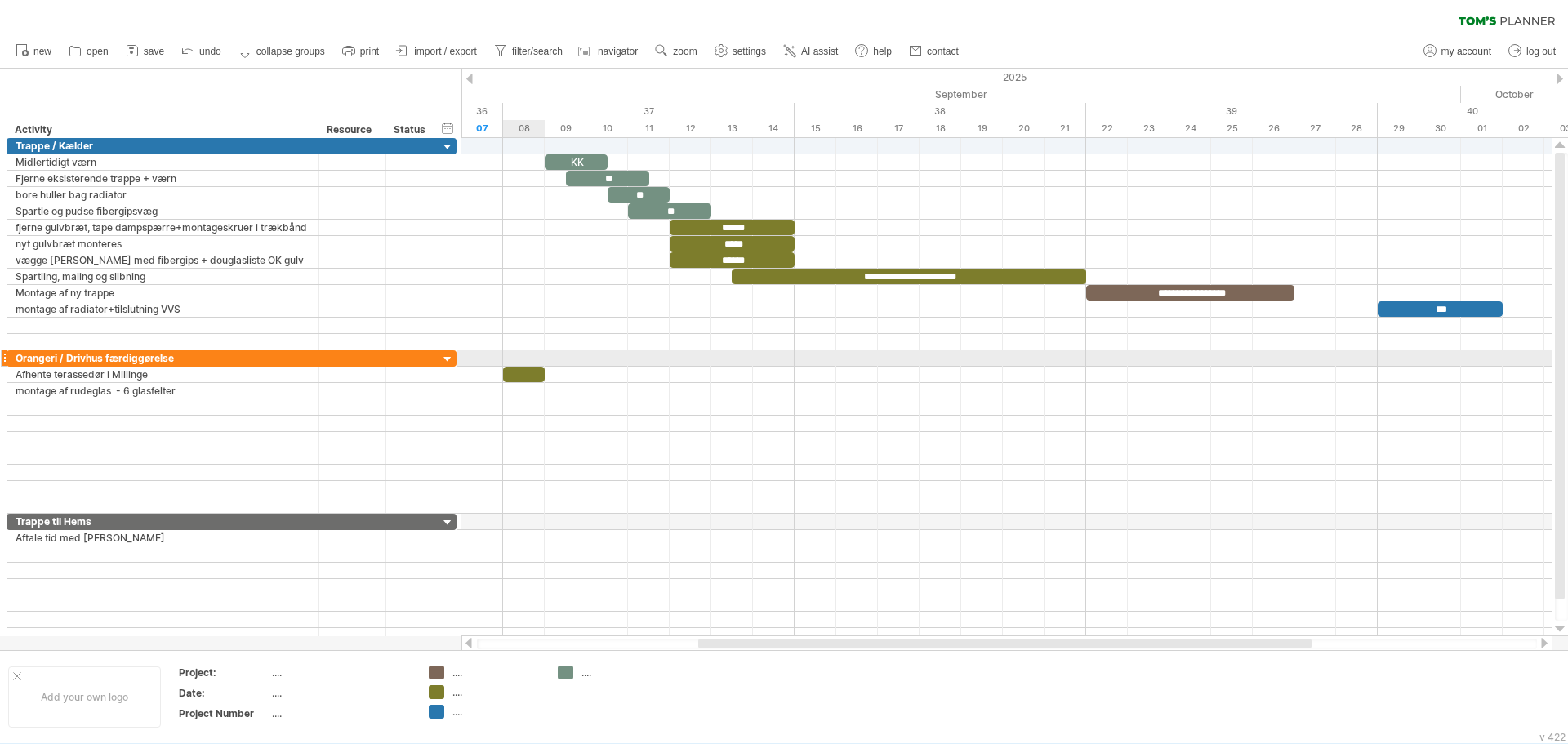
click at [525, 366] on div at bounding box center [1006, 358] width 1091 height 16
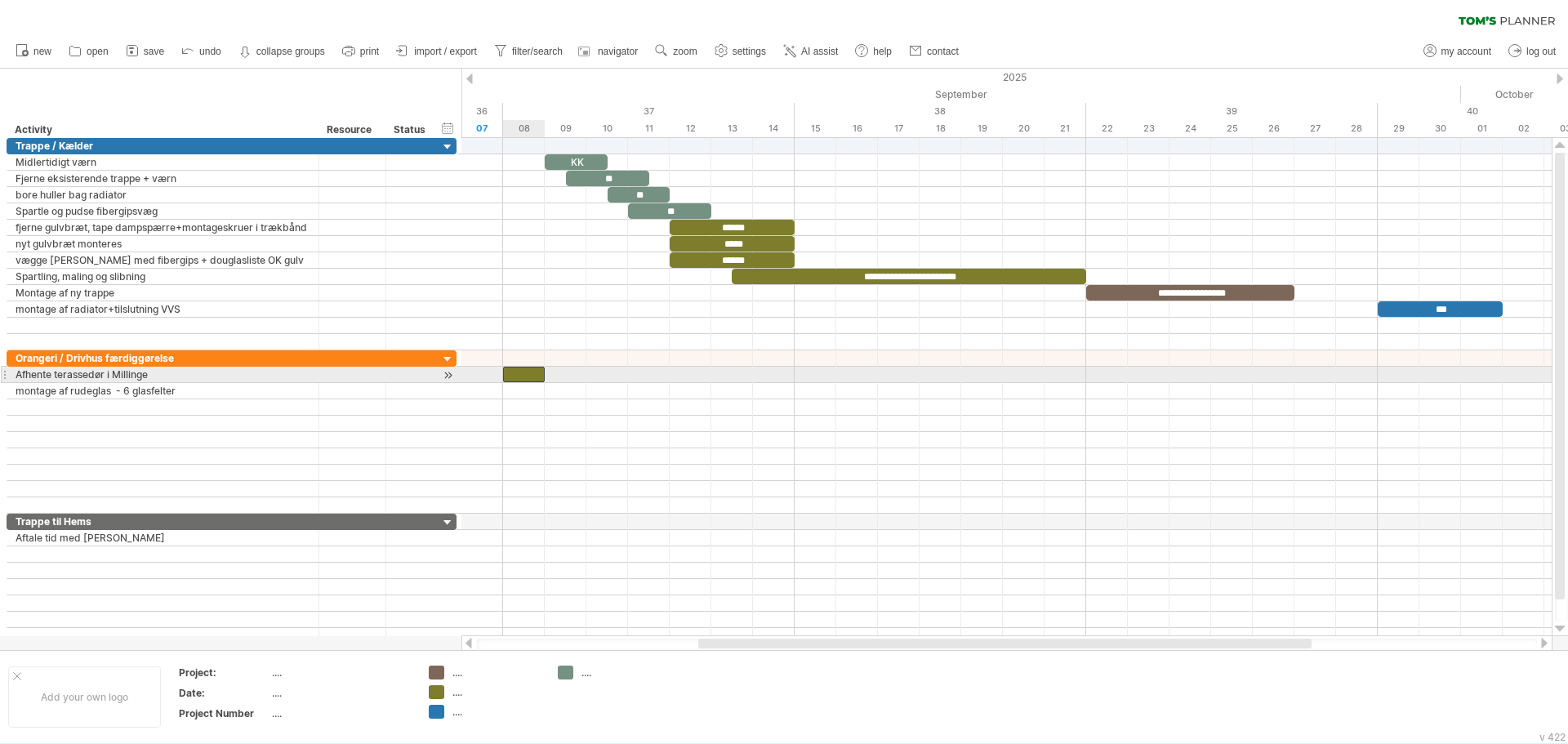
click at [525, 374] on div at bounding box center [524, 375] width 42 height 15
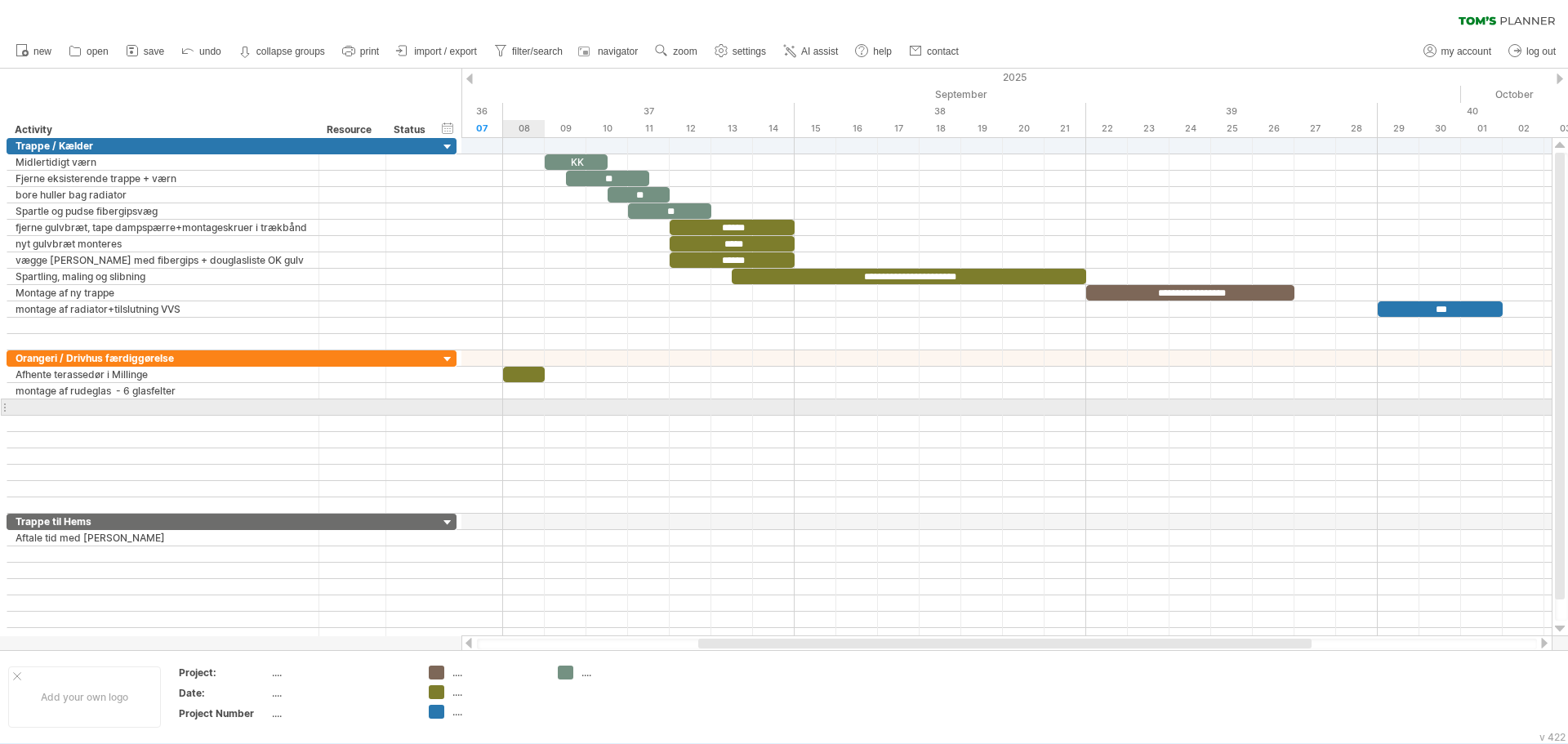
click at [528, 416] on div at bounding box center [1006, 424] width 1091 height 16
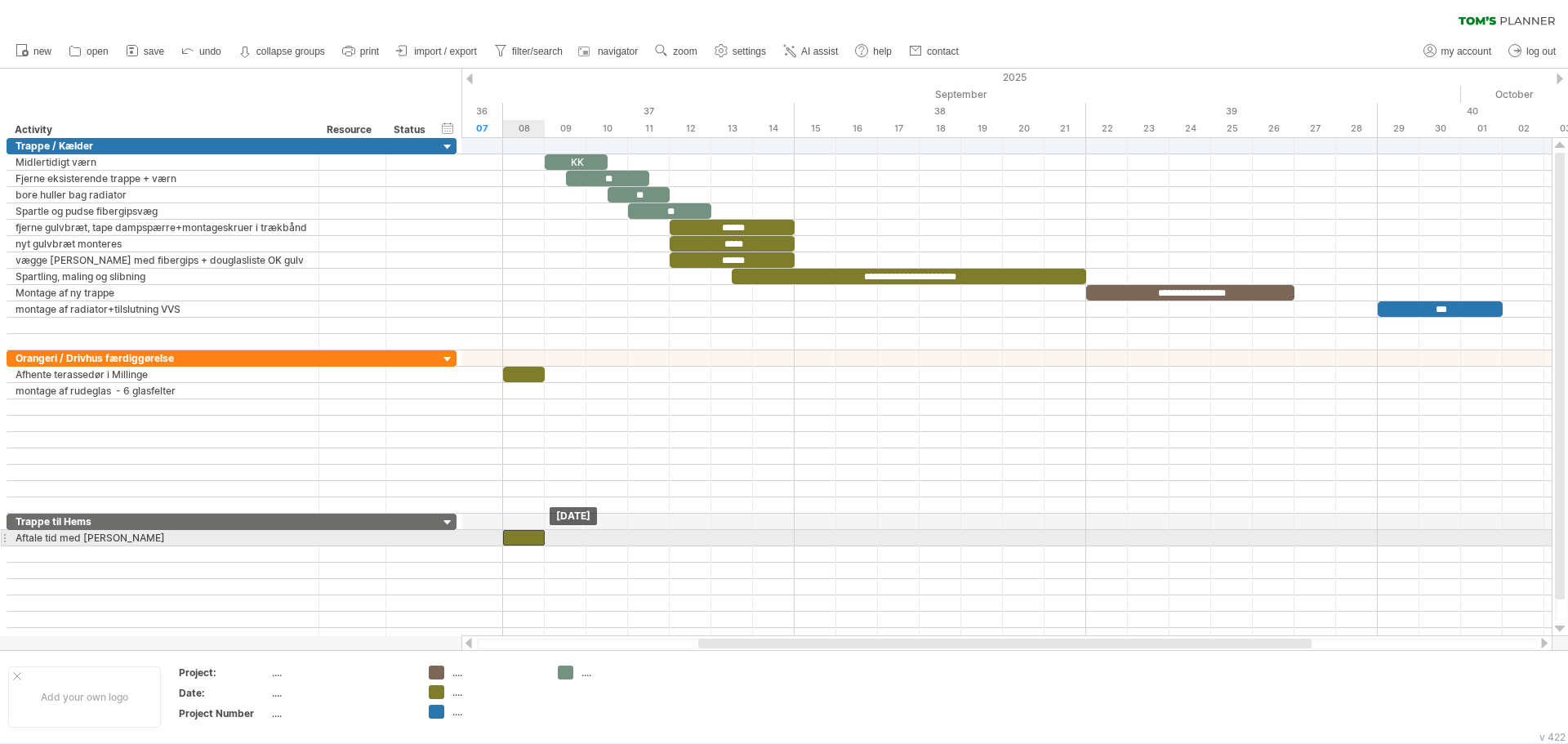
drag, startPoint x: 528, startPoint y: 374, endPoint x: 525, endPoint y: 533, distance: 159.0
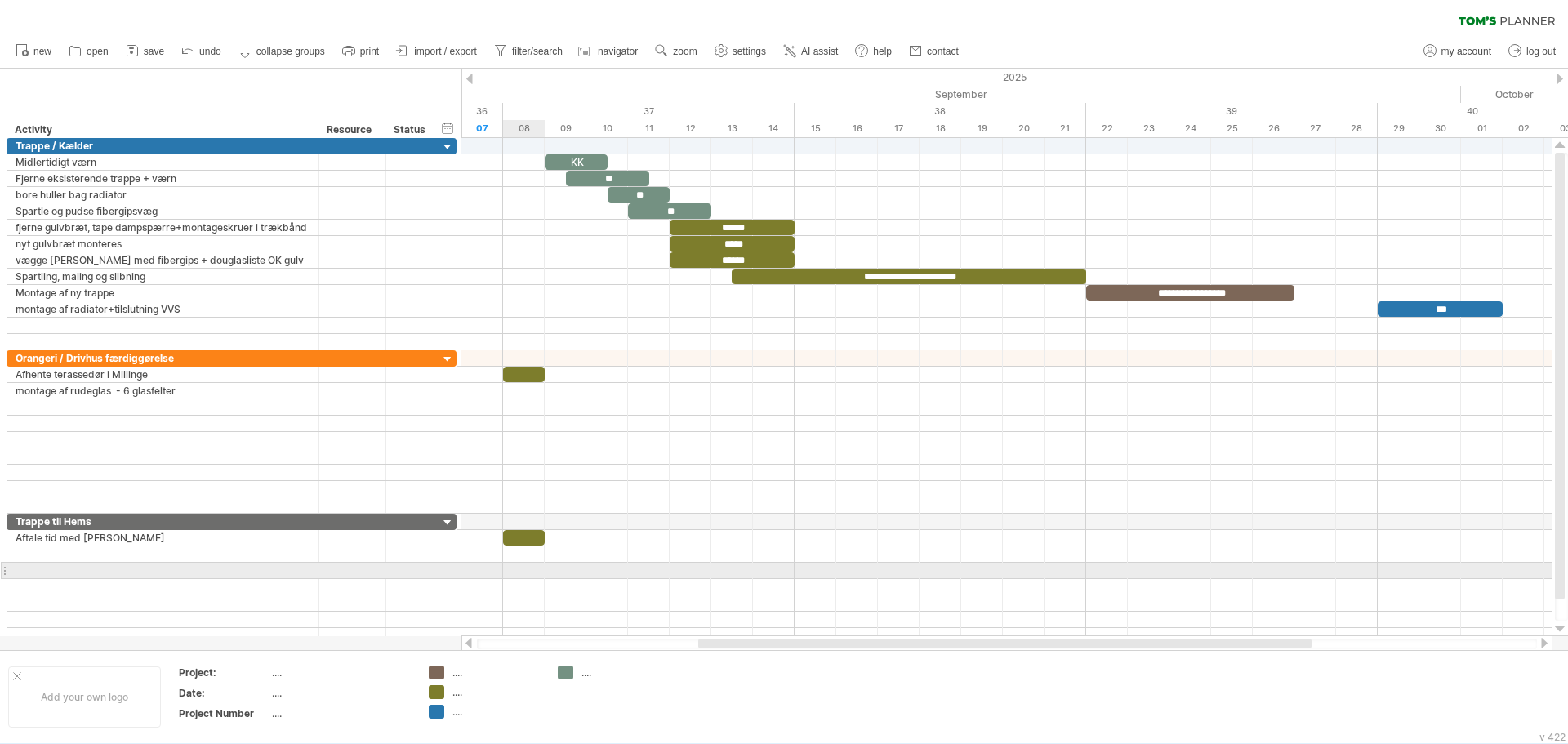
click at [526, 565] on div at bounding box center [1006, 570] width 1091 height 16
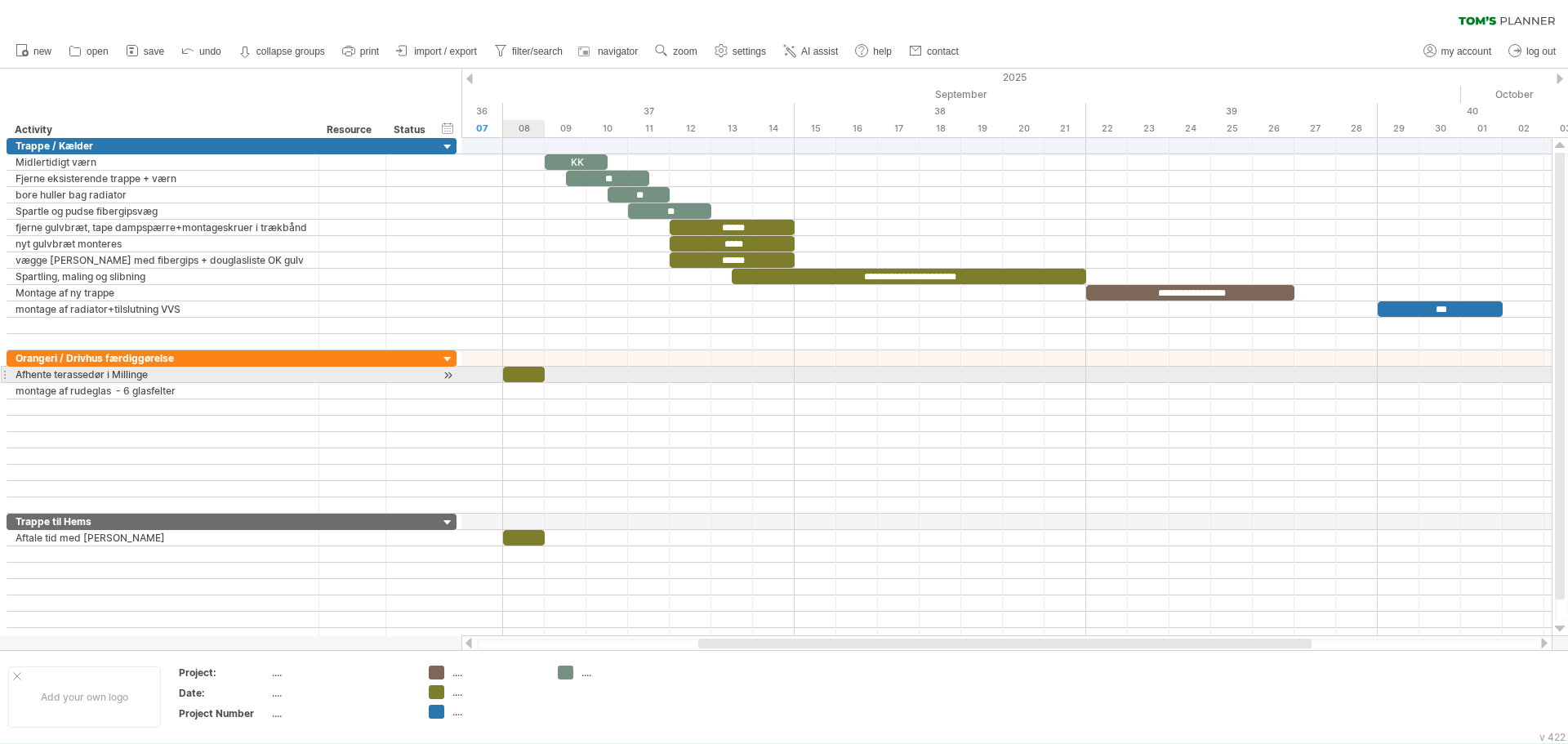
click at [525, 375] on div at bounding box center [524, 375] width 42 height 15
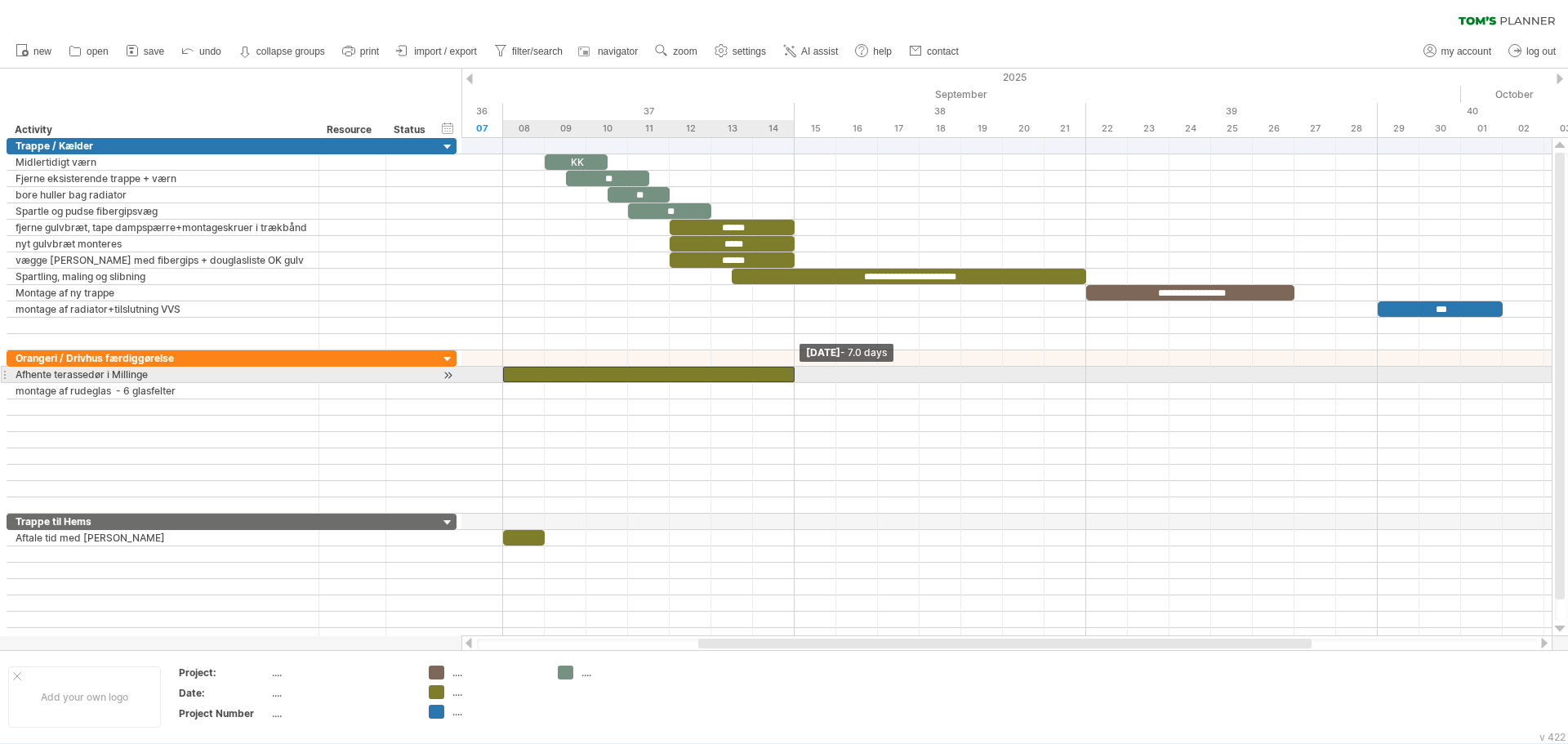
drag, startPoint x: 545, startPoint y: 374, endPoint x: 796, endPoint y: 380, distance: 251.1
click at [796, 380] on span at bounding box center [795, 375] width 7 height 15
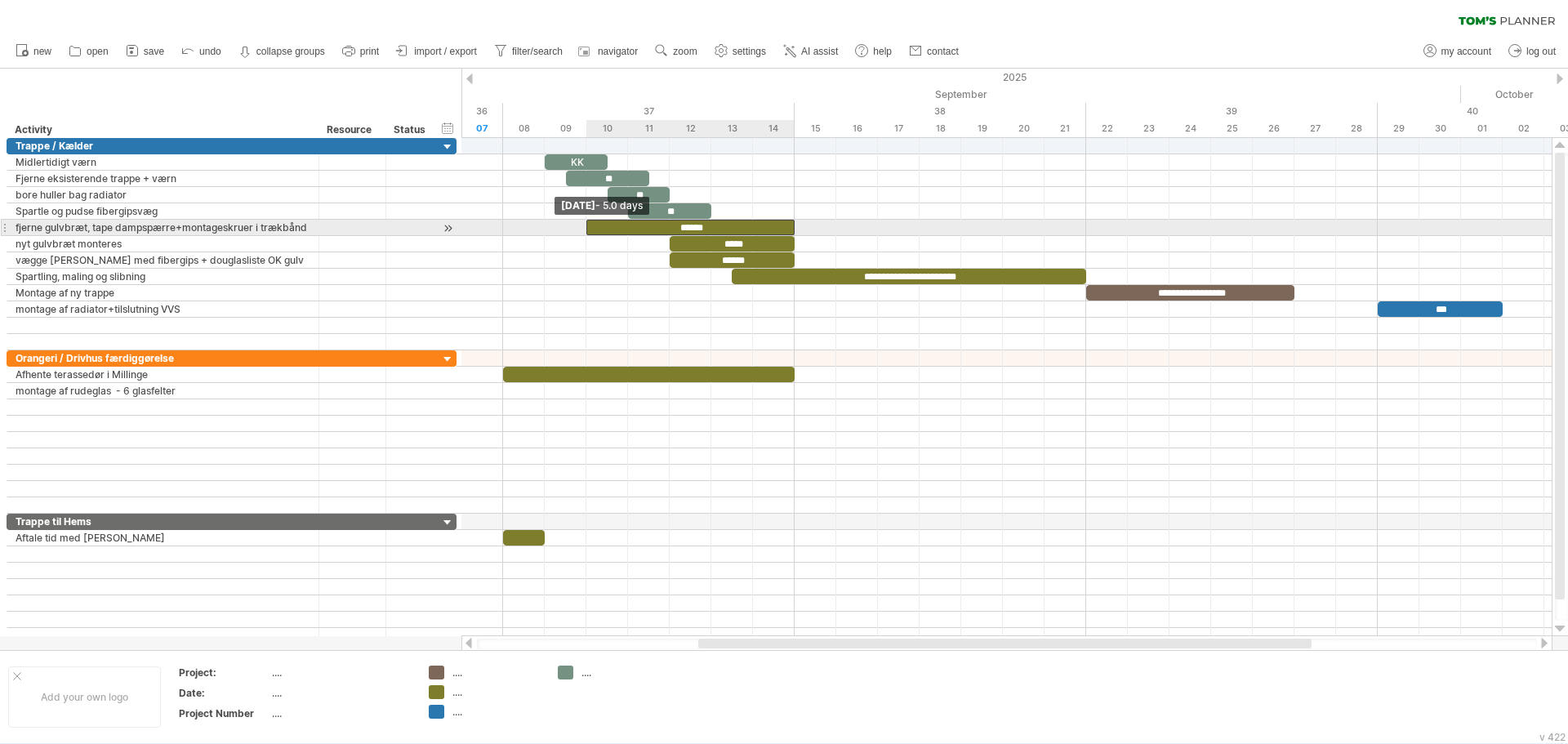
drag, startPoint x: 671, startPoint y: 225, endPoint x: 592, endPoint y: 230, distance: 79.2
click at [592, 230] on div "******" at bounding box center [691, 227] width 209 height 15
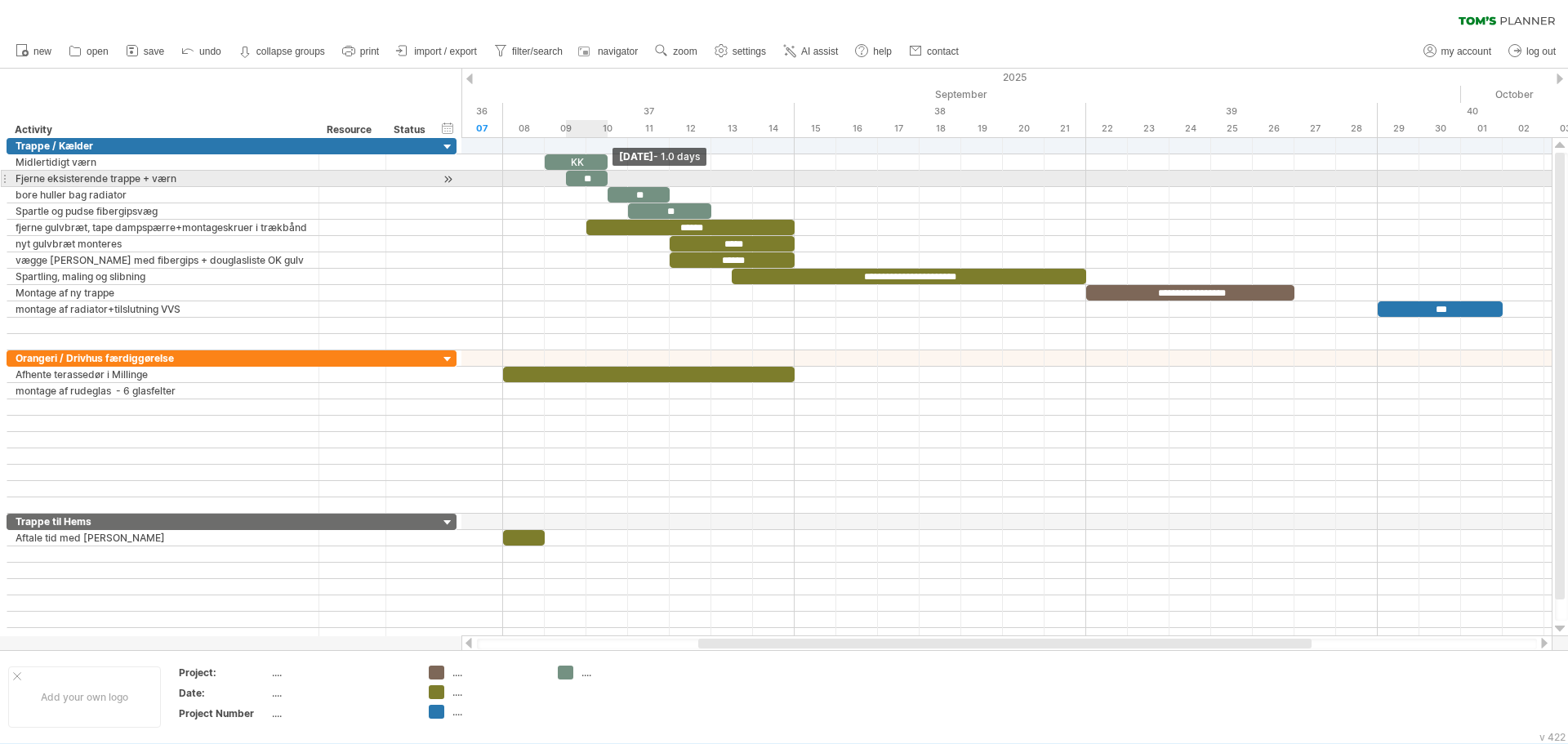
drag, startPoint x: 651, startPoint y: 180, endPoint x: 600, endPoint y: 180, distance: 51.0
click at [600, 180] on div "**" at bounding box center [587, 178] width 42 height 15
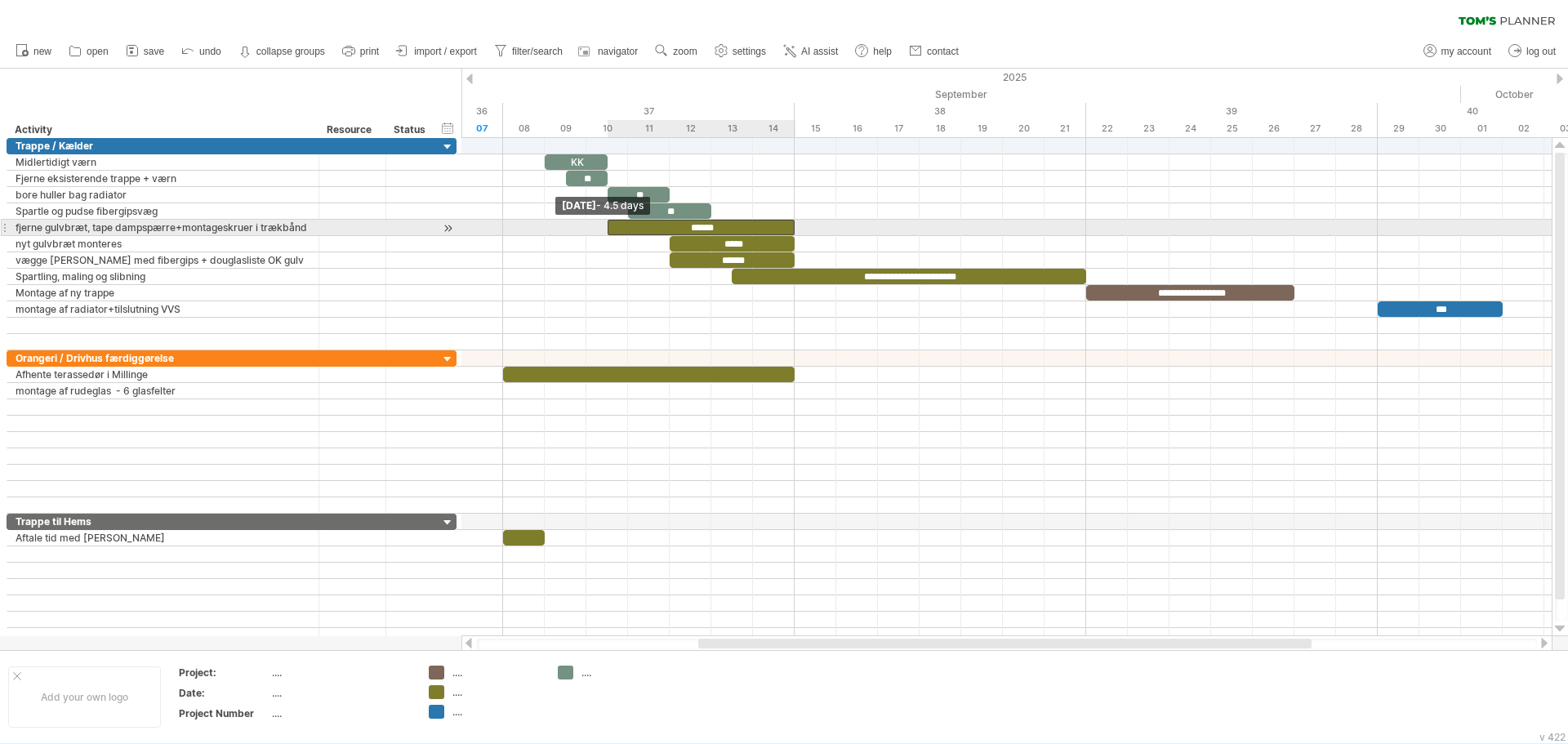
drag, startPoint x: 586, startPoint y: 230, endPoint x: 603, endPoint y: 228, distance: 17.1
click at [604, 228] on span at bounding box center [608, 227] width 7 height 15
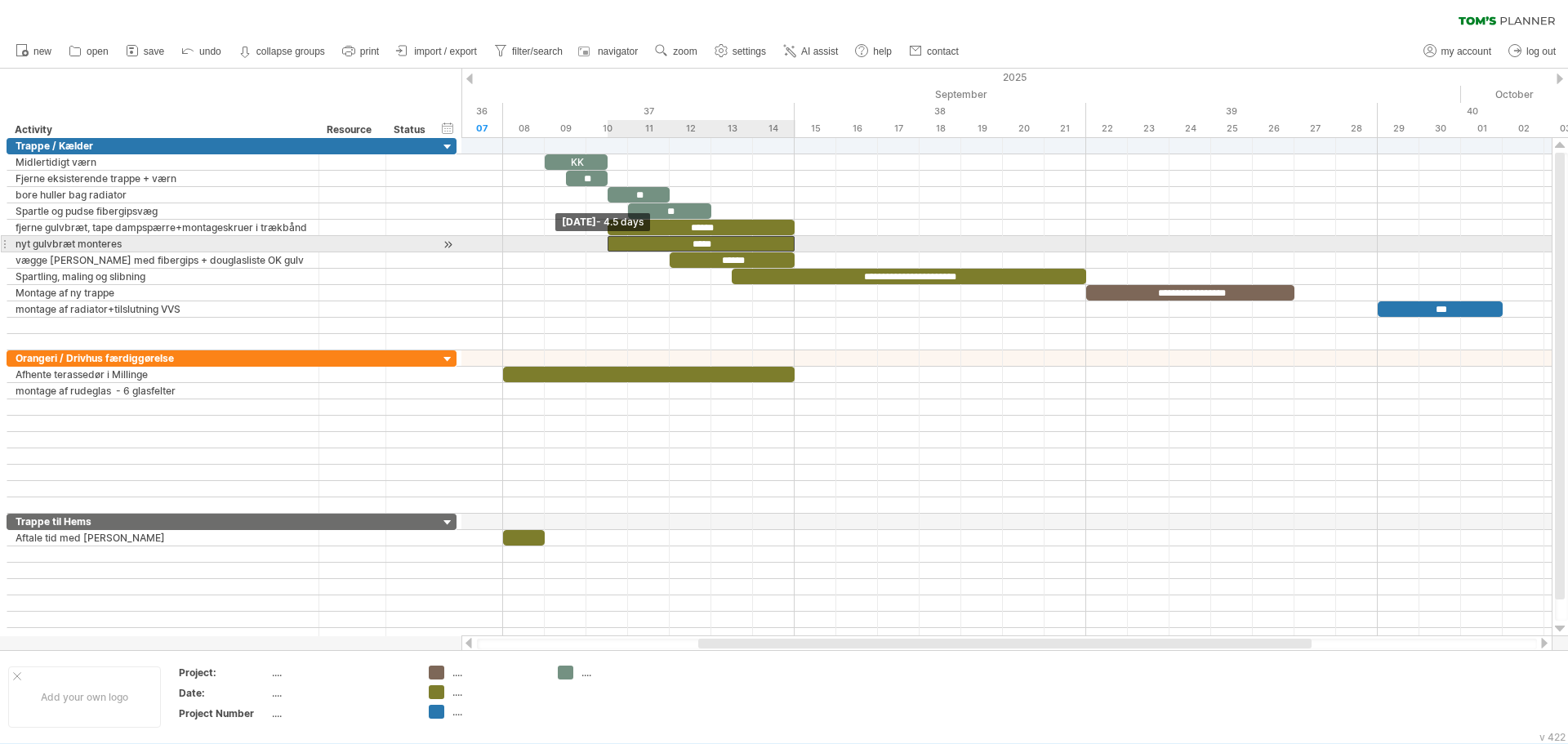
drag, startPoint x: 670, startPoint y: 247, endPoint x: 598, endPoint y: 245, distance: 72.0
click at [598, 245] on div "**********" at bounding box center [1006, 387] width 1091 height 498
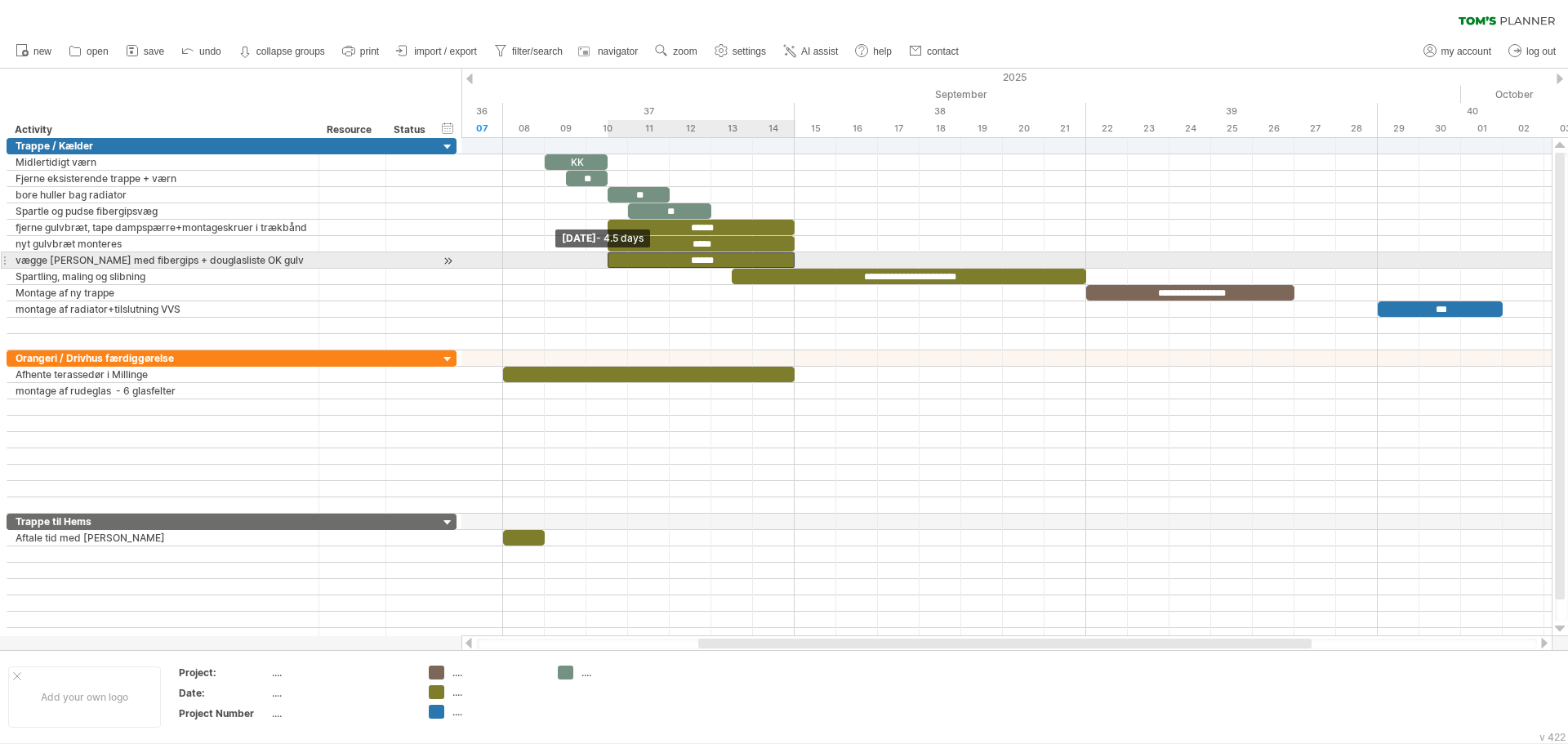
drag, startPoint x: 671, startPoint y: 257, endPoint x: 609, endPoint y: 256, distance: 62.0
click at [609, 256] on span at bounding box center [608, 260] width 7 height 15
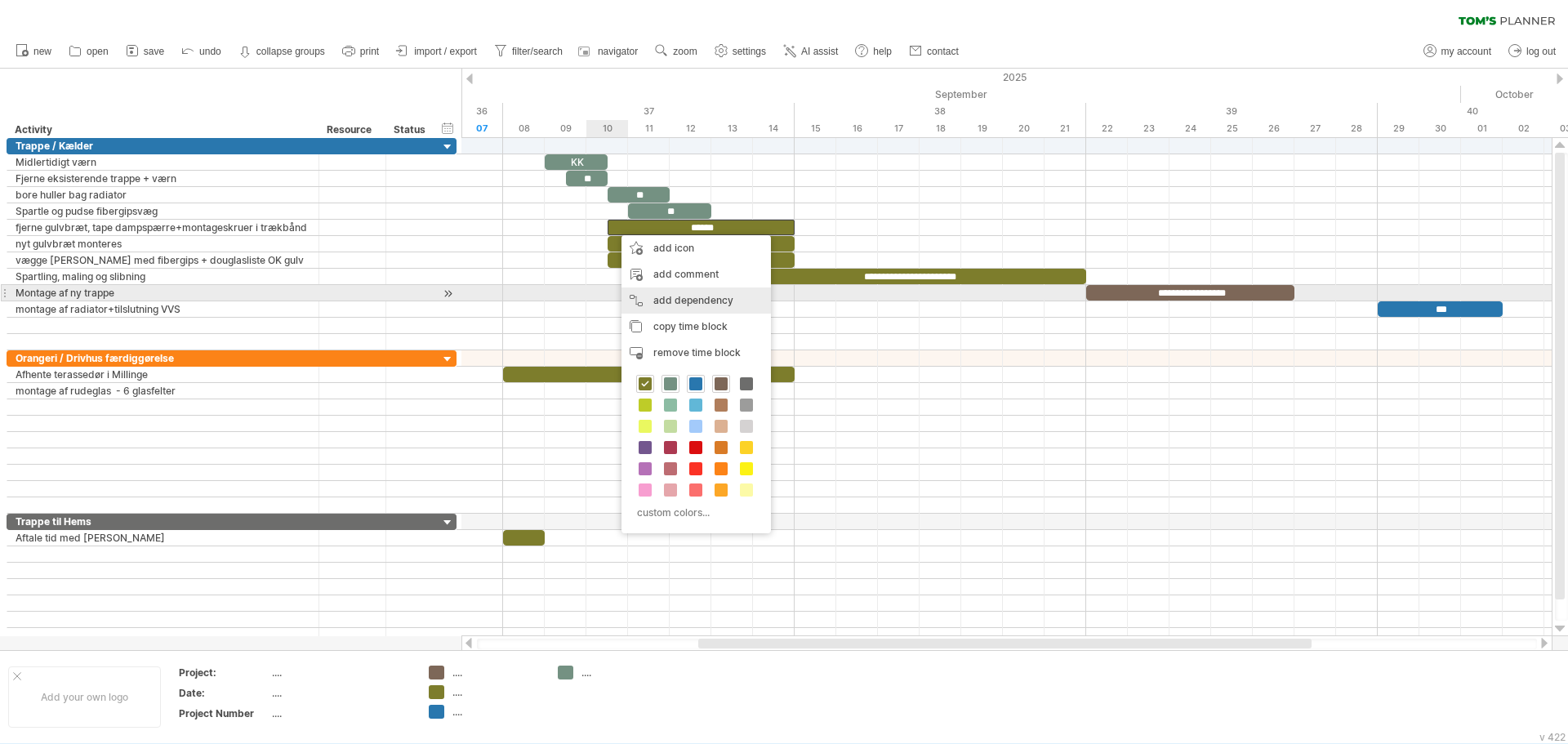
click at [667, 293] on div "add dependency You can use dependencies when you require tasks to be done in a …" at bounding box center [696, 300] width 149 height 26
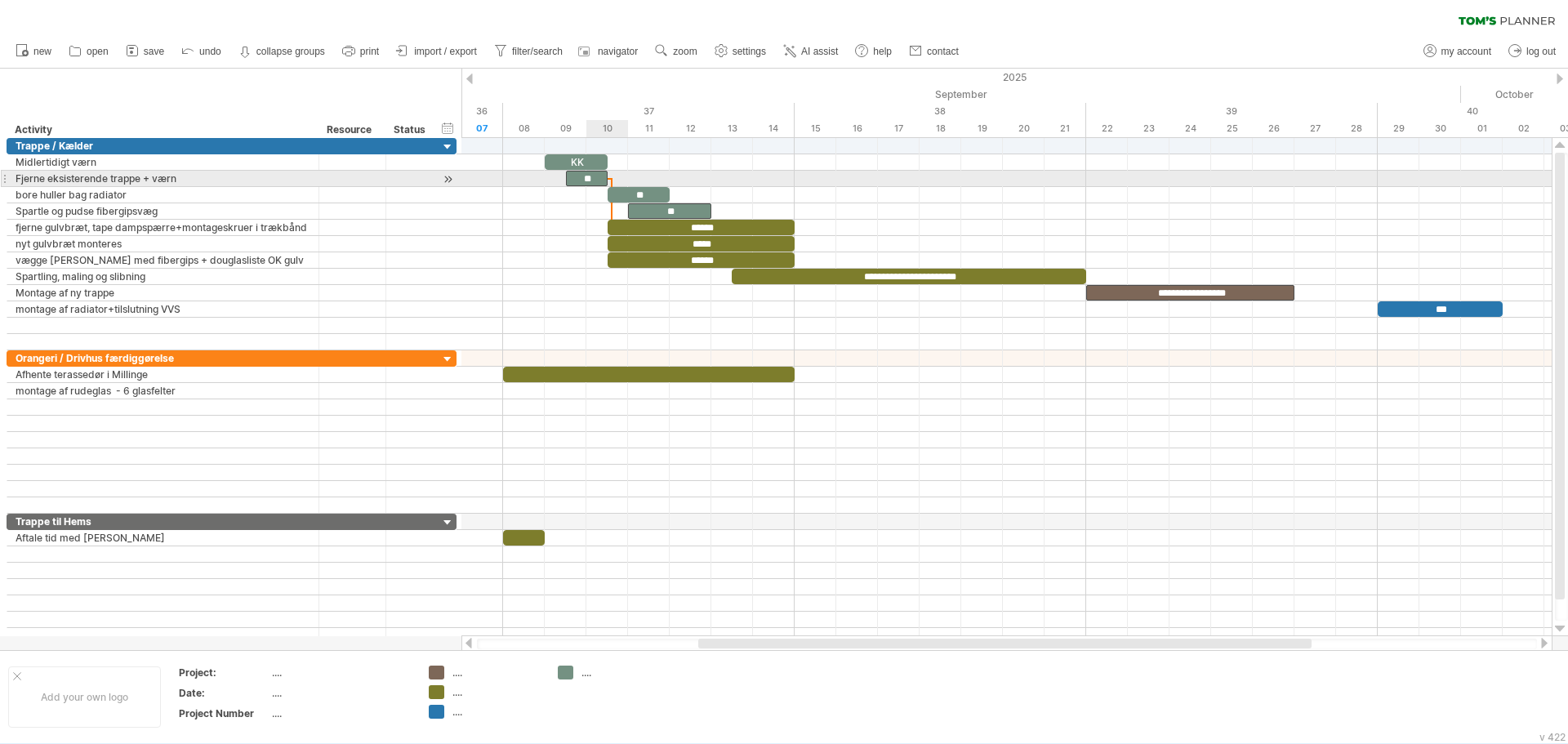
click at [593, 183] on div "**" at bounding box center [587, 178] width 42 height 15
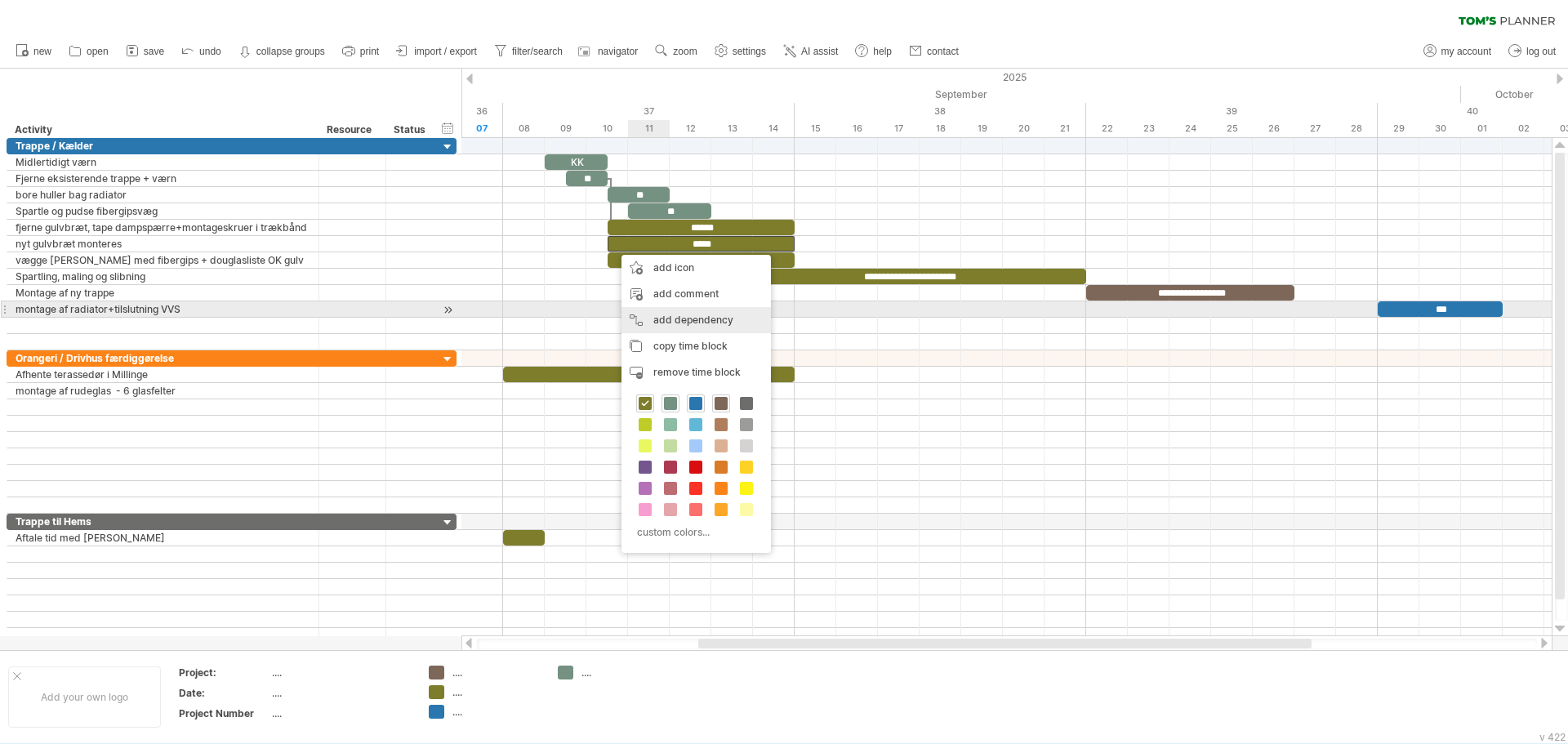
click at [680, 312] on div "add dependency You can use dependencies when you require tasks to be done in a …" at bounding box center [696, 319] width 149 height 26
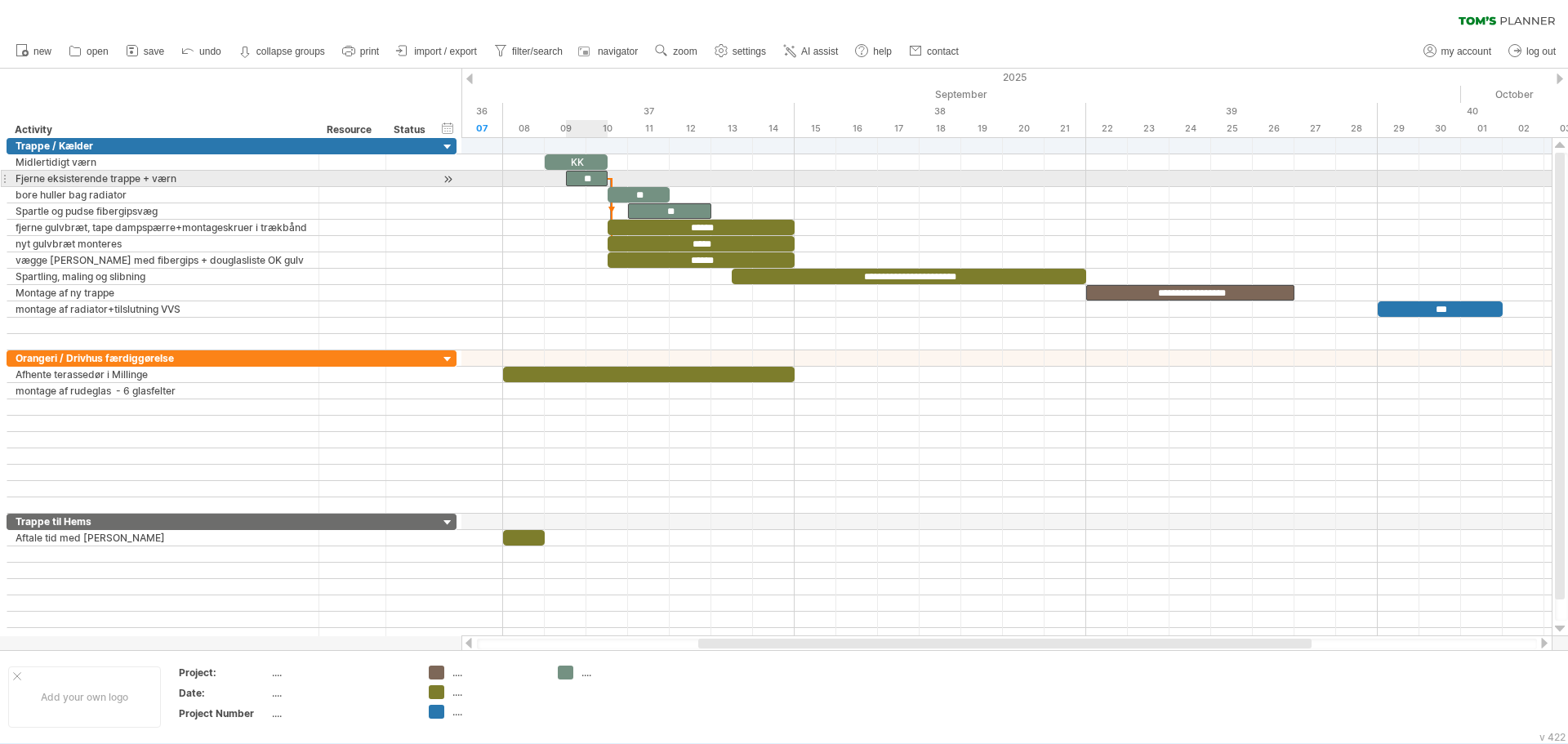
click at [582, 175] on div "**" at bounding box center [587, 178] width 42 height 15
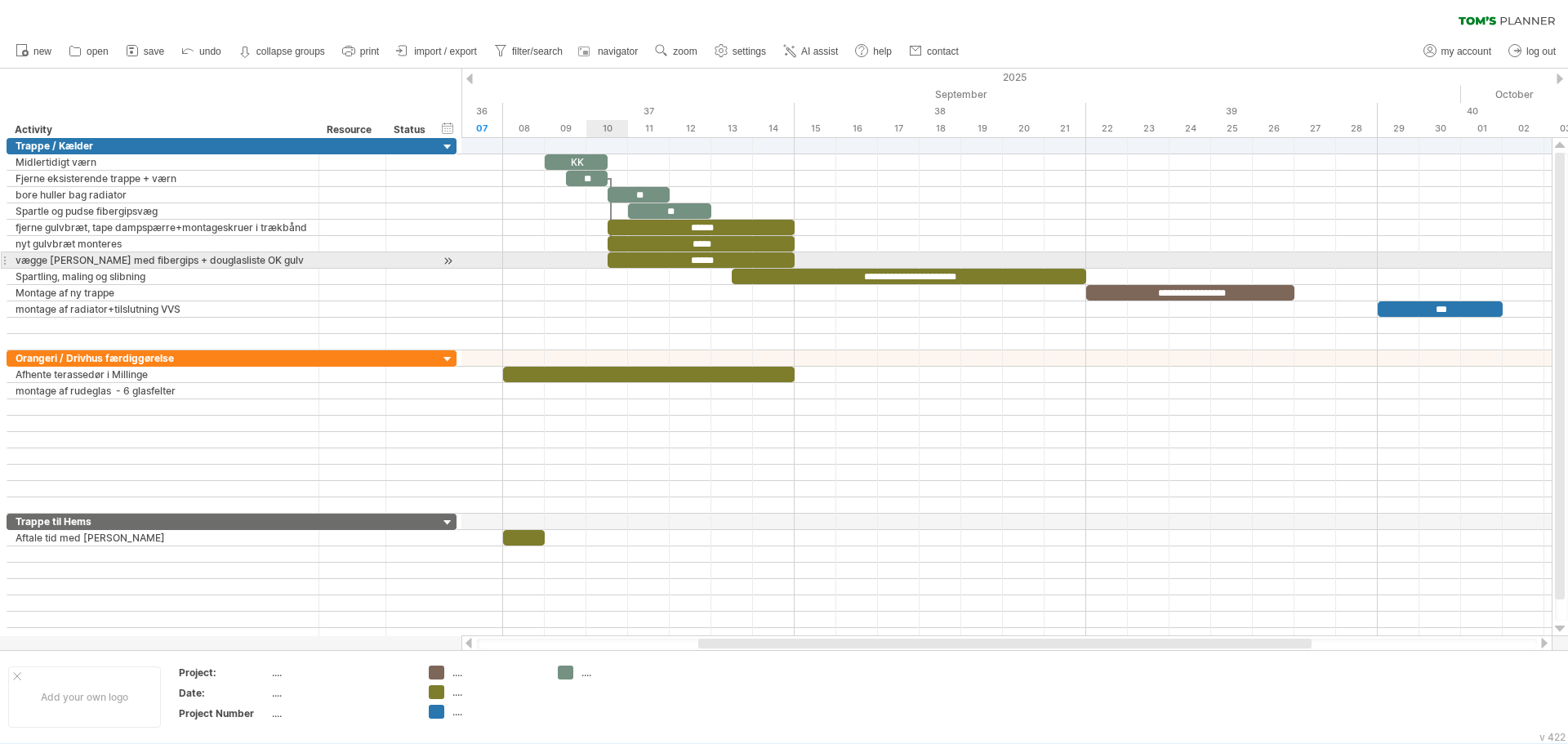
click at [615, 261] on div "******" at bounding box center [702, 260] width 188 height 15
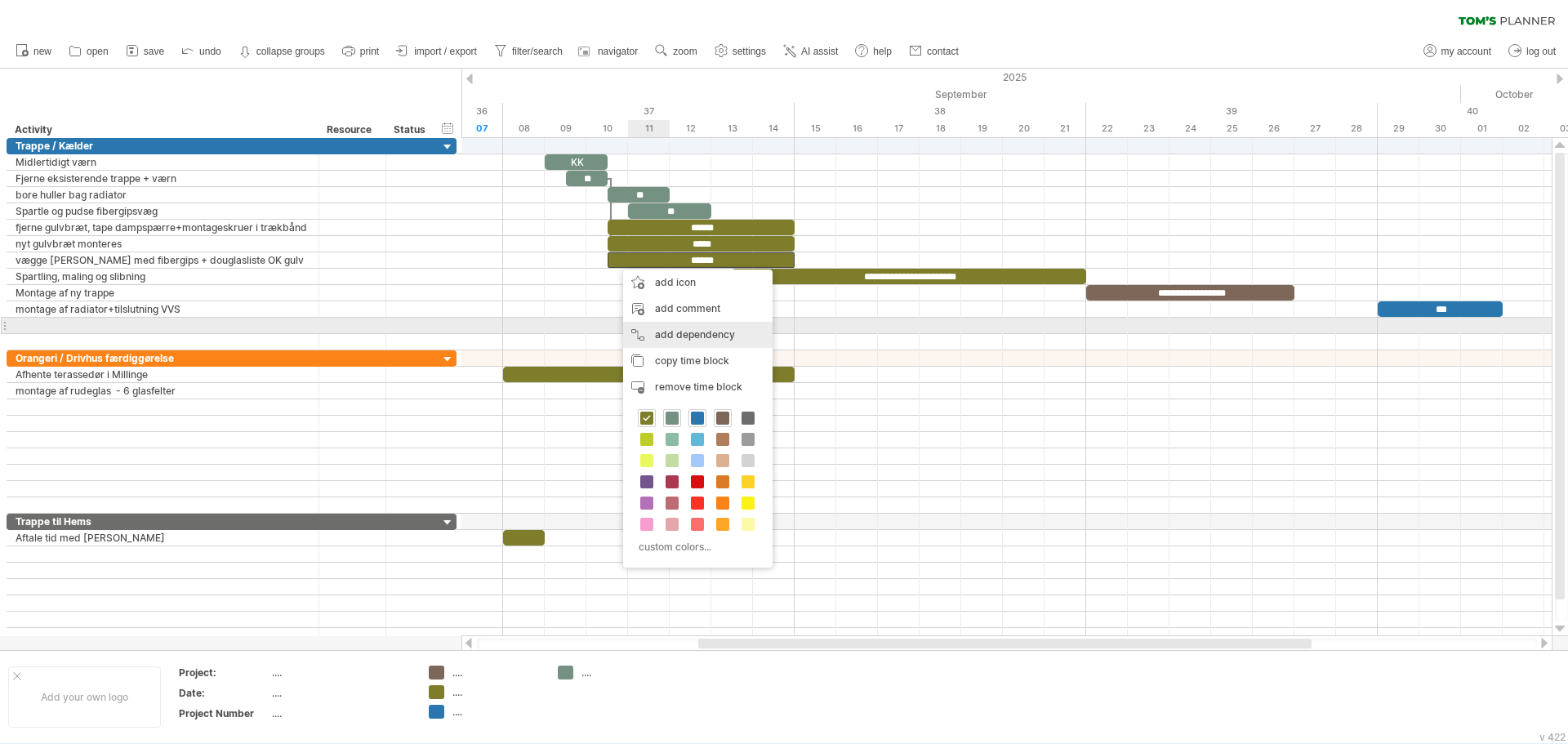
click at [687, 333] on div "add dependency You can use dependencies when you require tasks to be done in a …" at bounding box center [698, 335] width 149 height 26
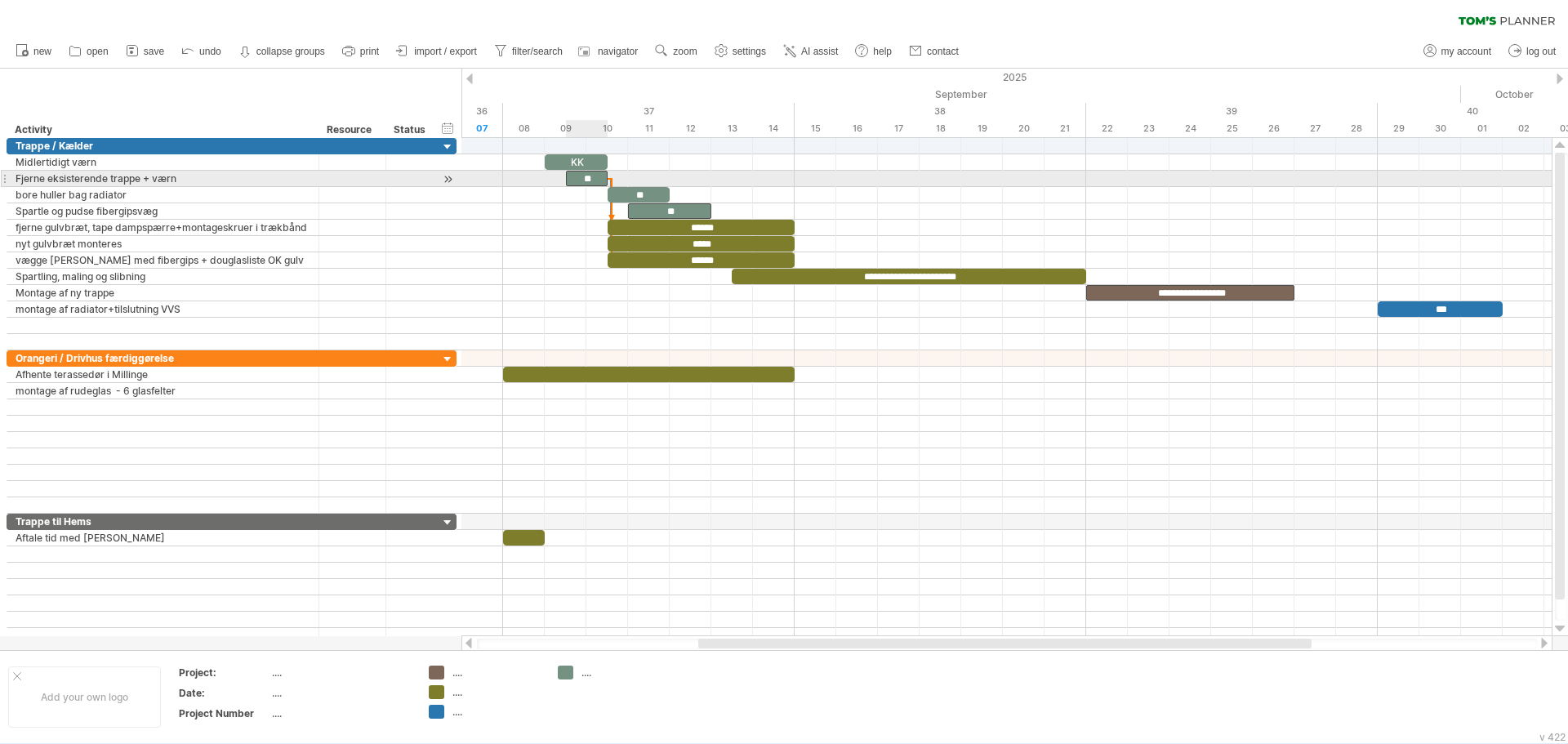
click at [580, 181] on div "**" at bounding box center [587, 178] width 42 height 15
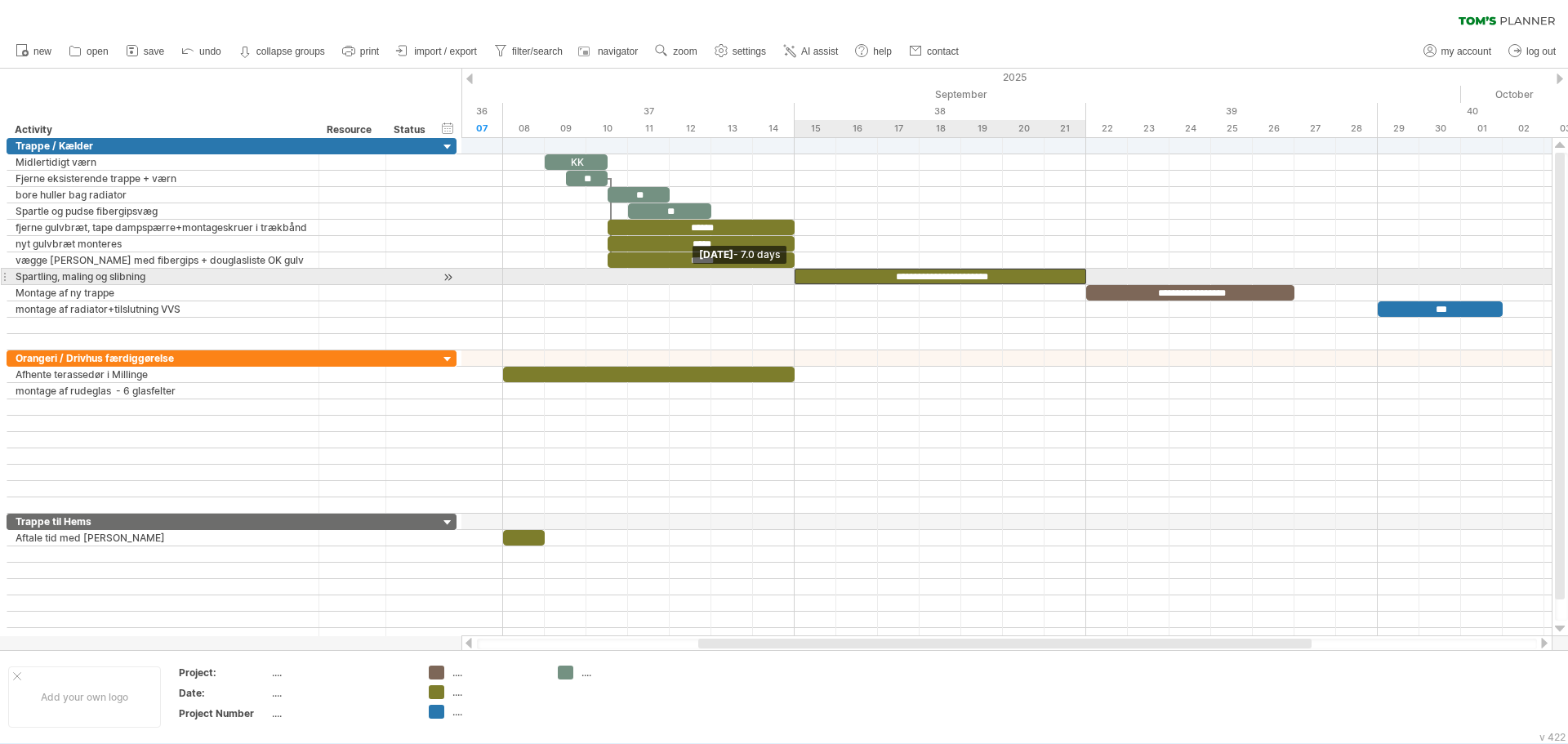
drag, startPoint x: 731, startPoint y: 280, endPoint x: 793, endPoint y: 279, distance: 62.0
click at [793, 279] on span at bounding box center [795, 276] width 7 height 15
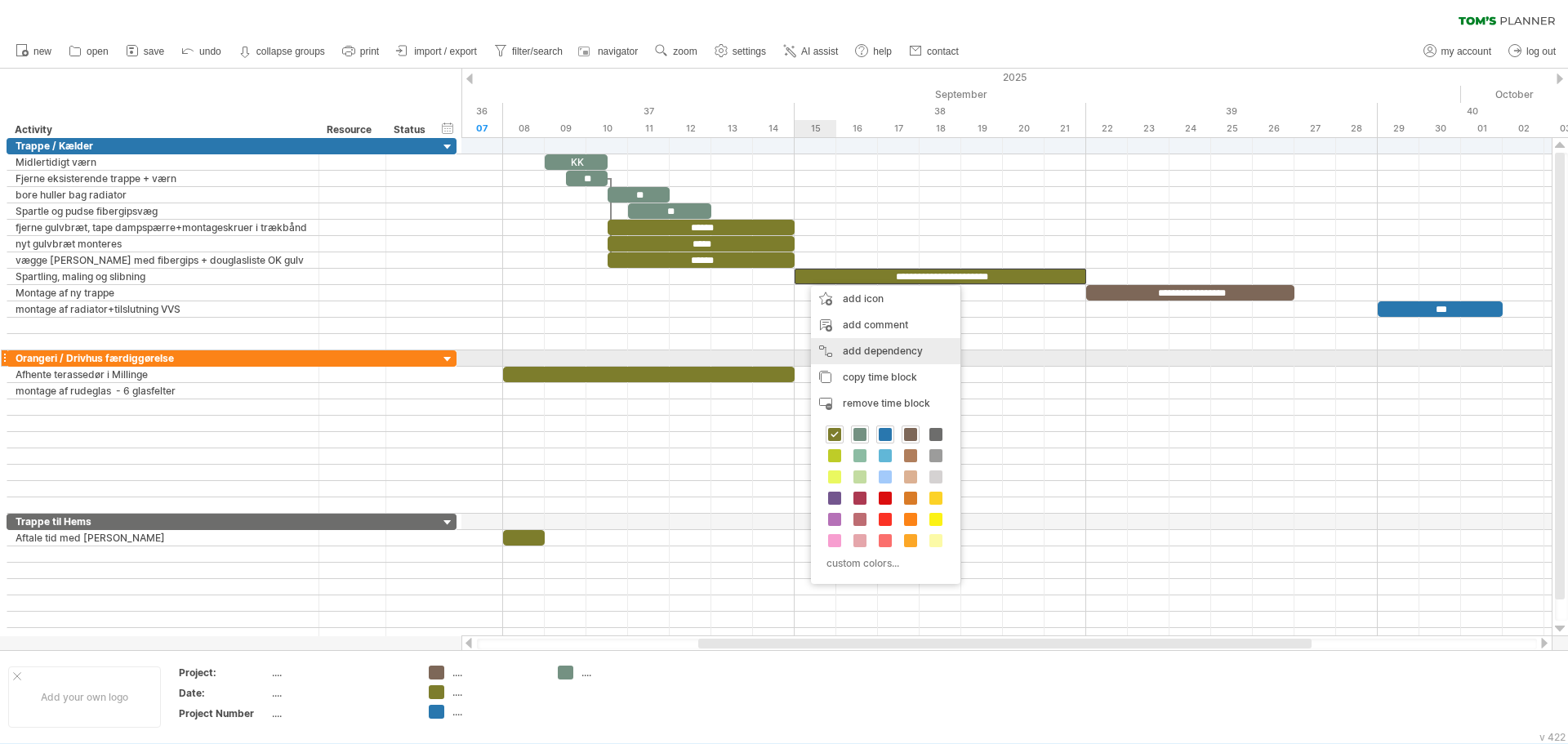
click at [867, 351] on div "add dependency You can use dependencies when you require tasks to be done in a …" at bounding box center [886, 351] width 149 height 26
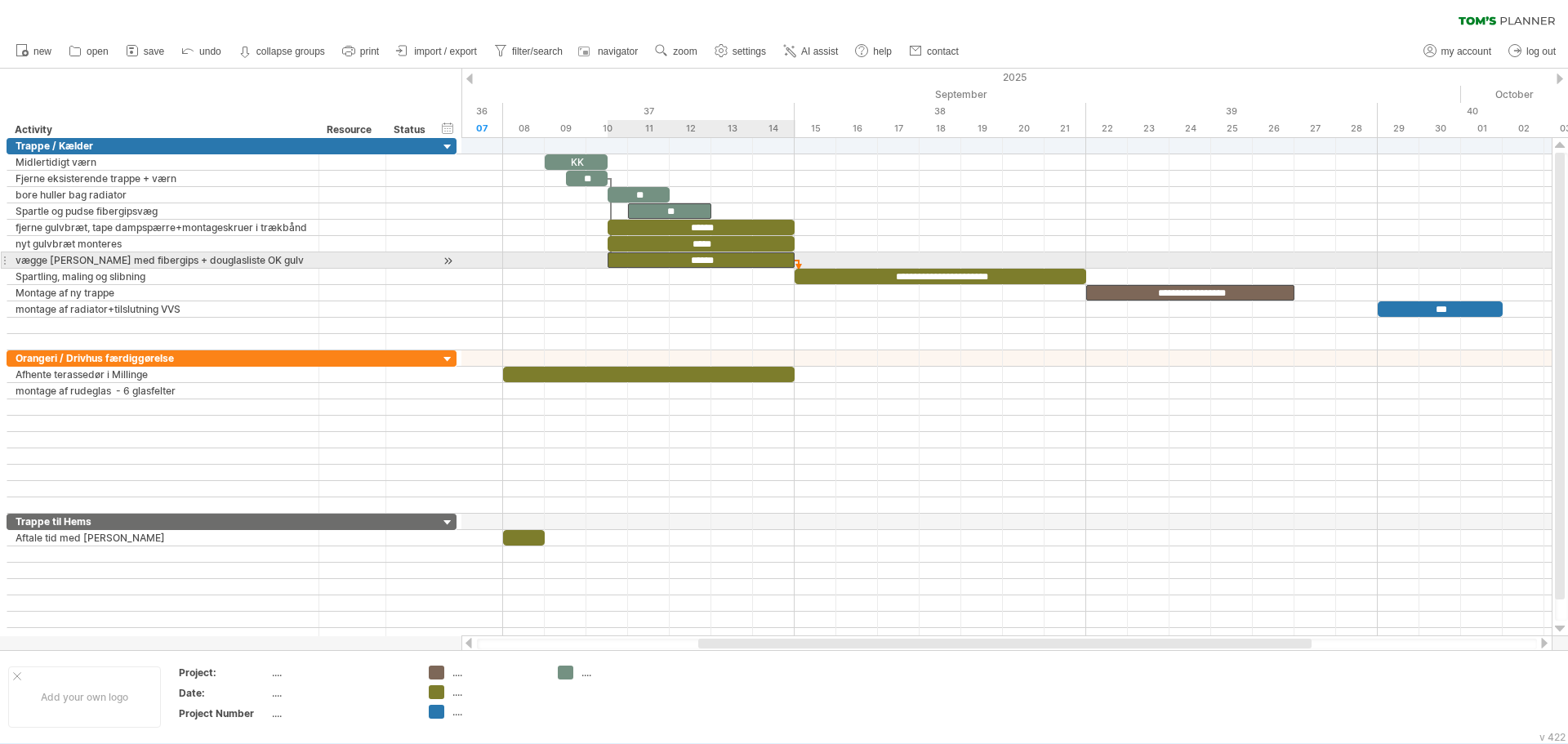
click at [770, 259] on div "******" at bounding box center [702, 260] width 188 height 15
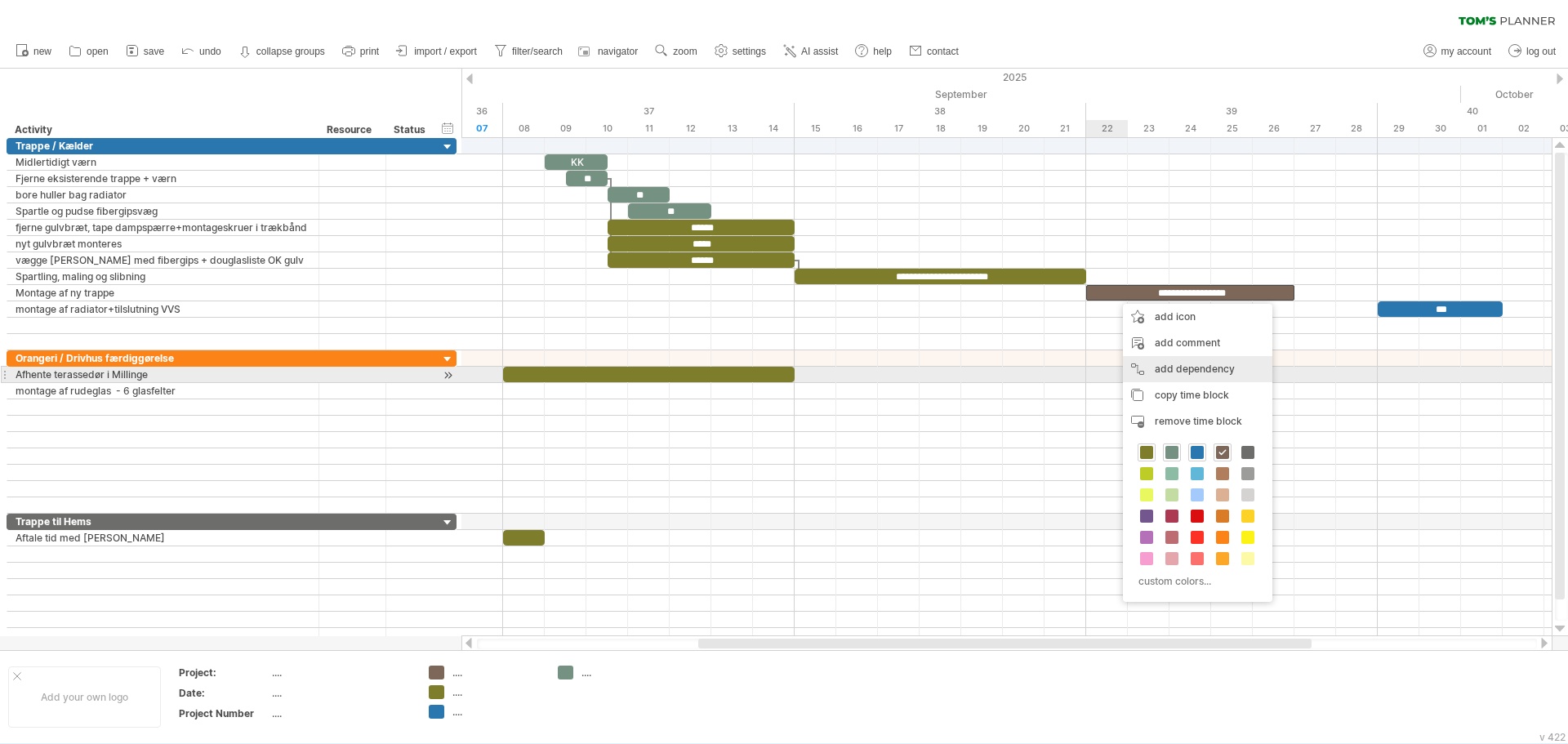
click at [1175, 368] on div "add dependency You can use dependencies when you require tasks to be done in a …" at bounding box center [1198, 369] width 149 height 26
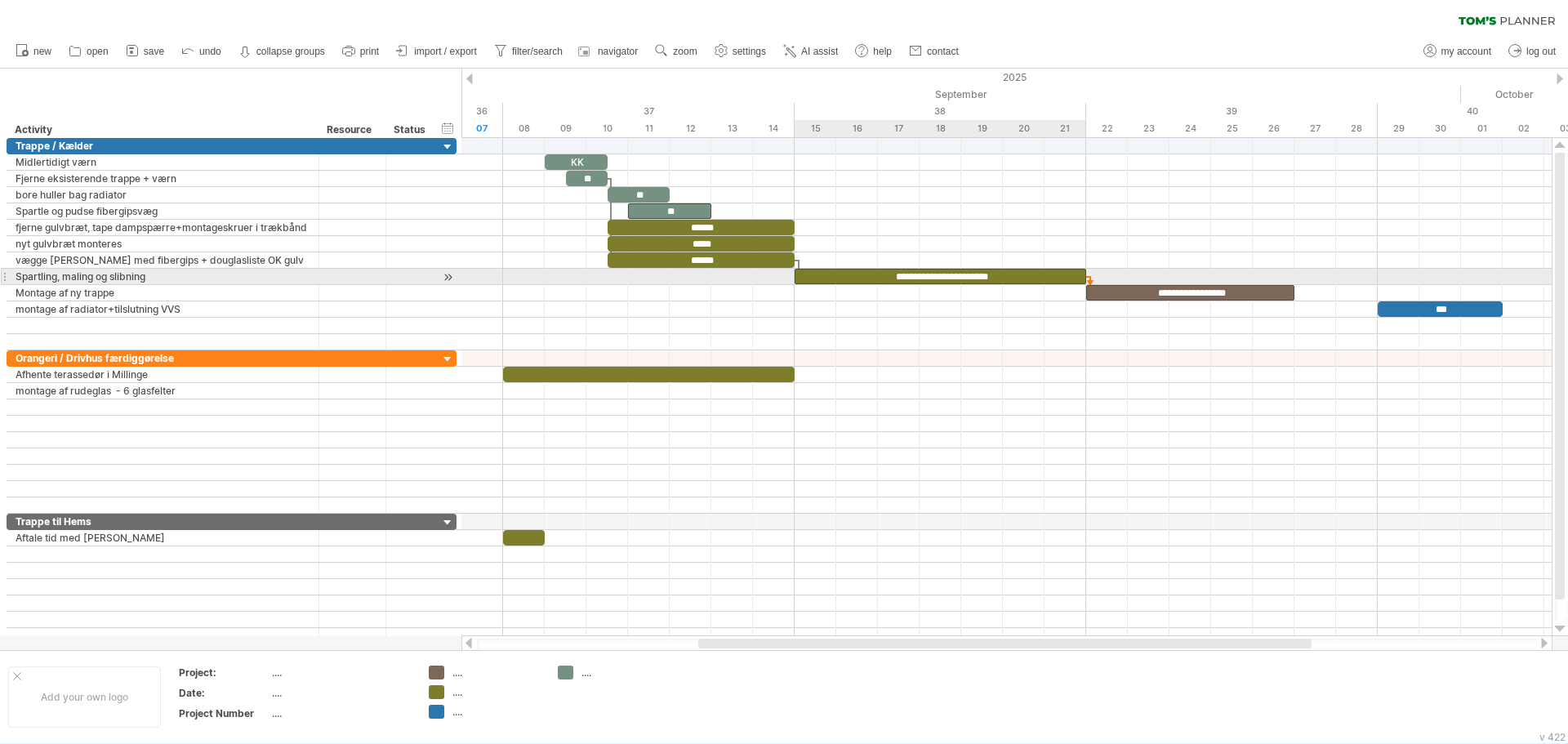
click at [1057, 275] on div "**********" at bounding box center [941, 276] width 292 height 15
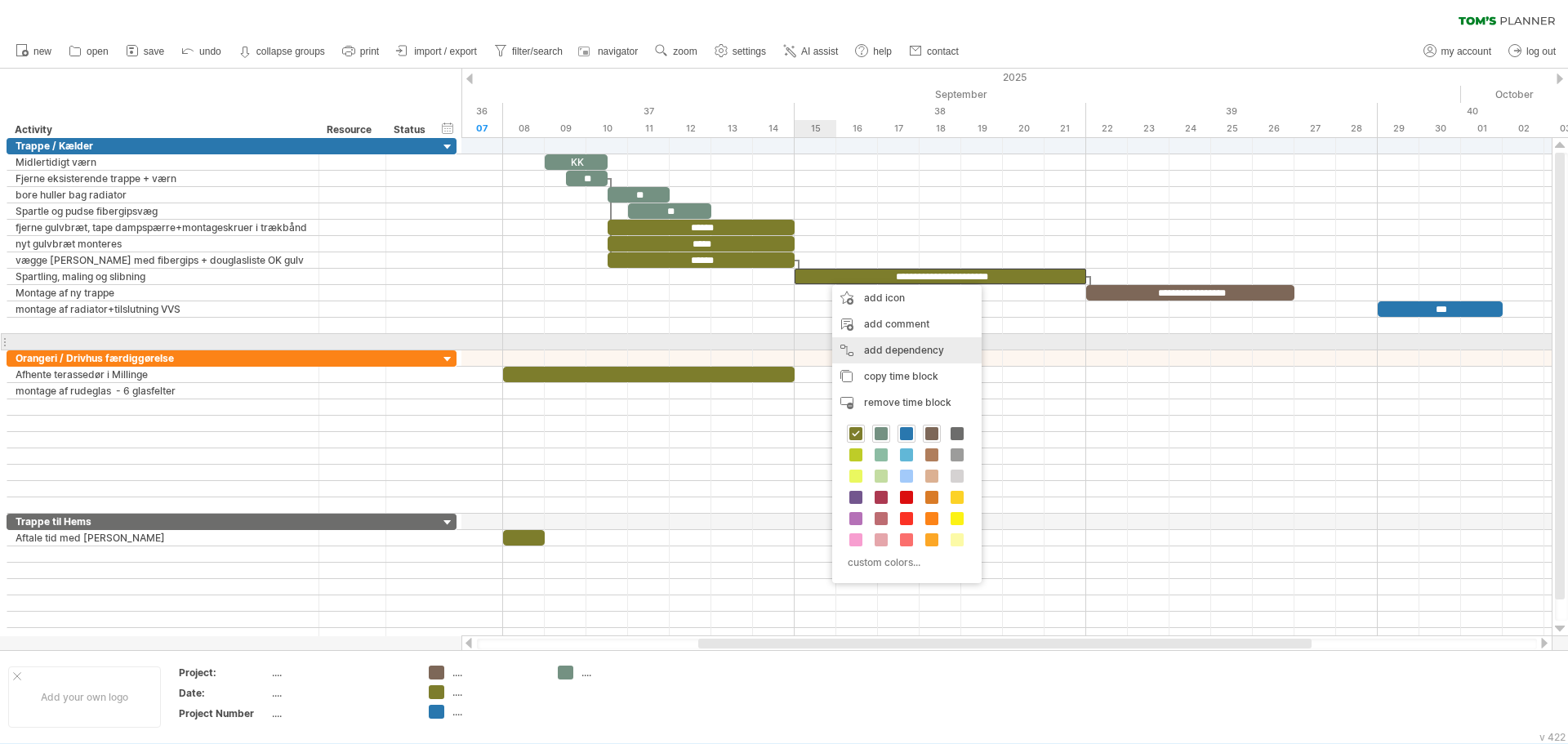
click at [884, 344] on div "add dependency You can use dependencies when you require tasks to be done in a …" at bounding box center [907, 350] width 149 height 26
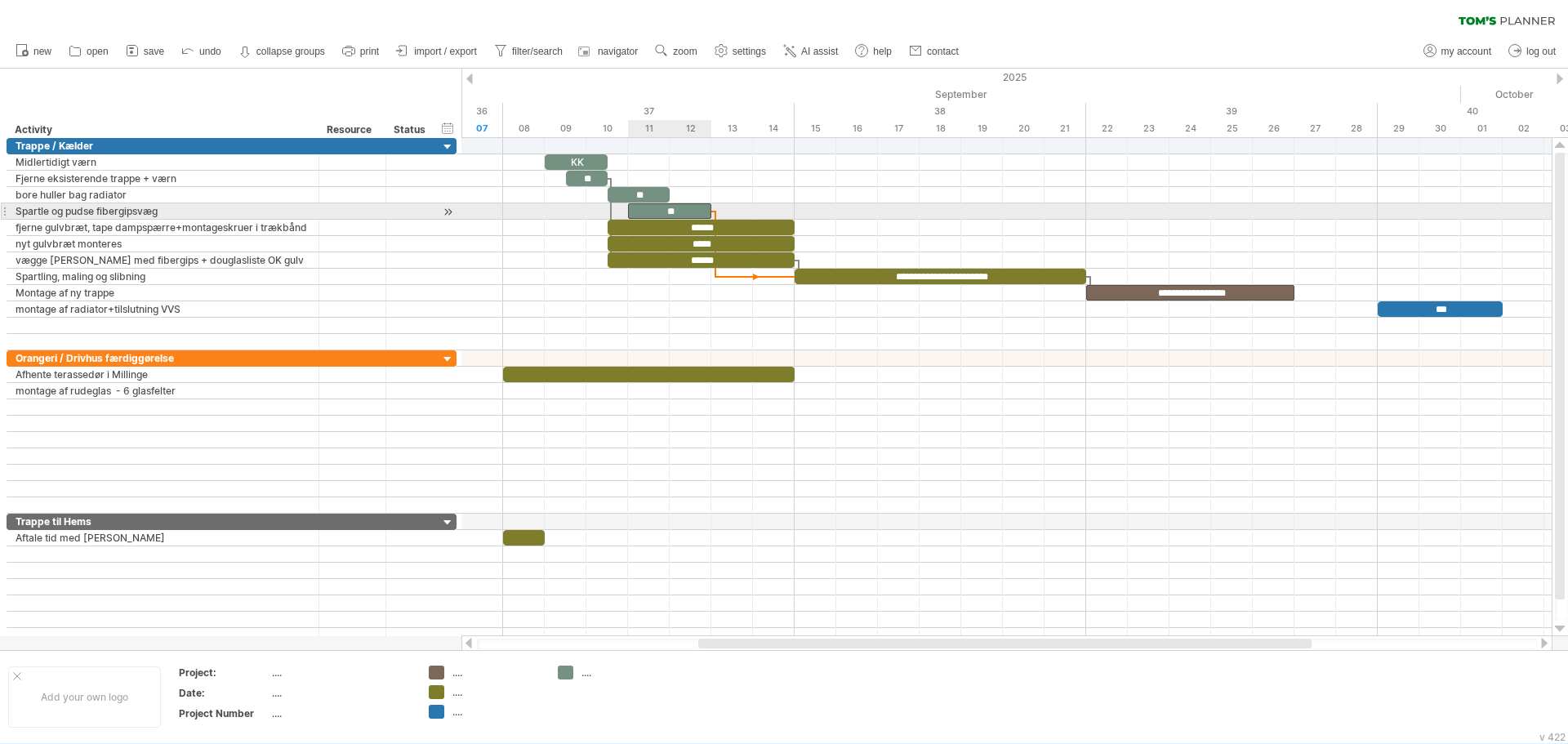
click at [704, 208] on div "**" at bounding box center [670, 211] width 83 height 15
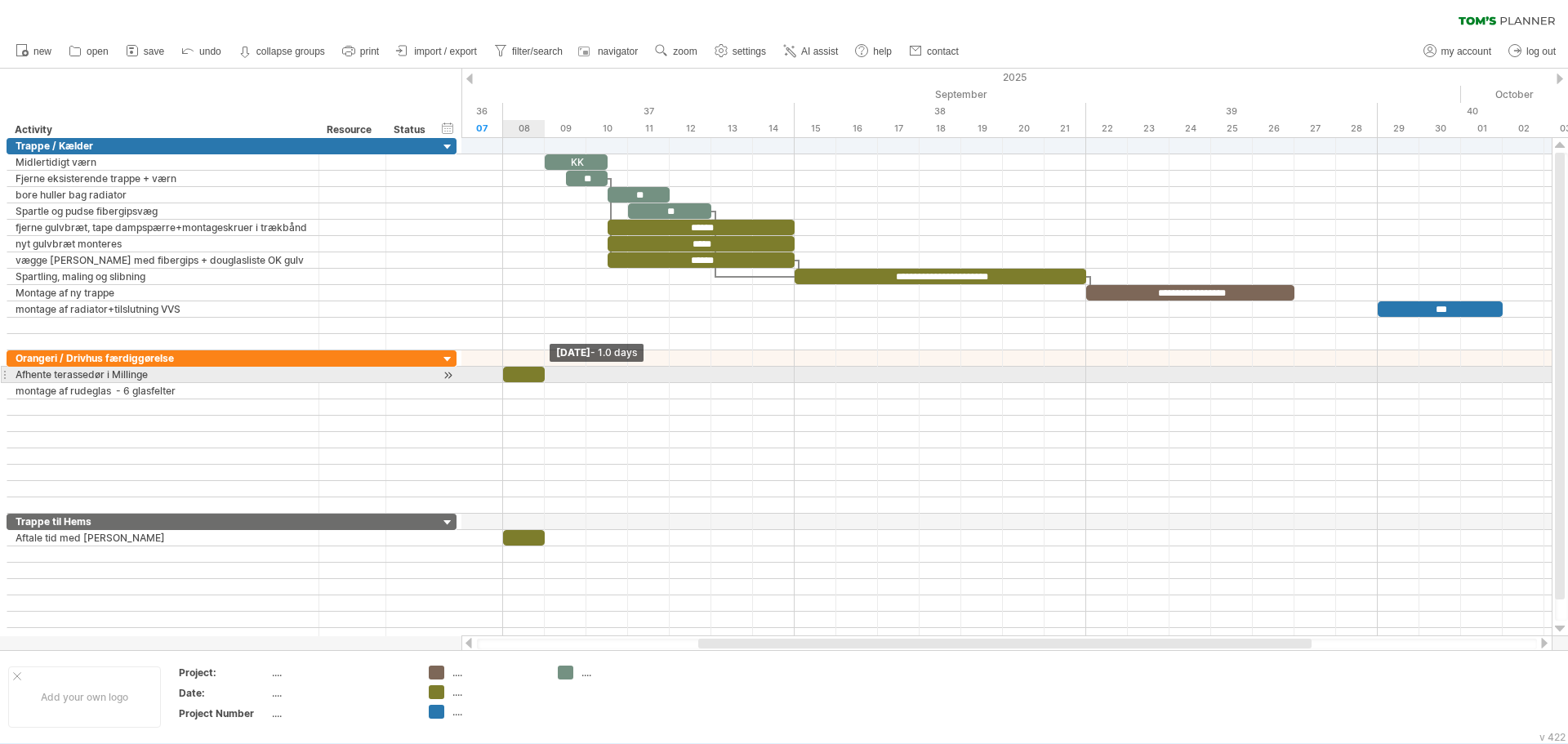
drag, startPoint x: 793, startPoint y: 375, endPoint x: 548, endPoint y: 370, distance: 245.1
click at [548, 370] on span at bounding box center [545, 375] width 7 height 15
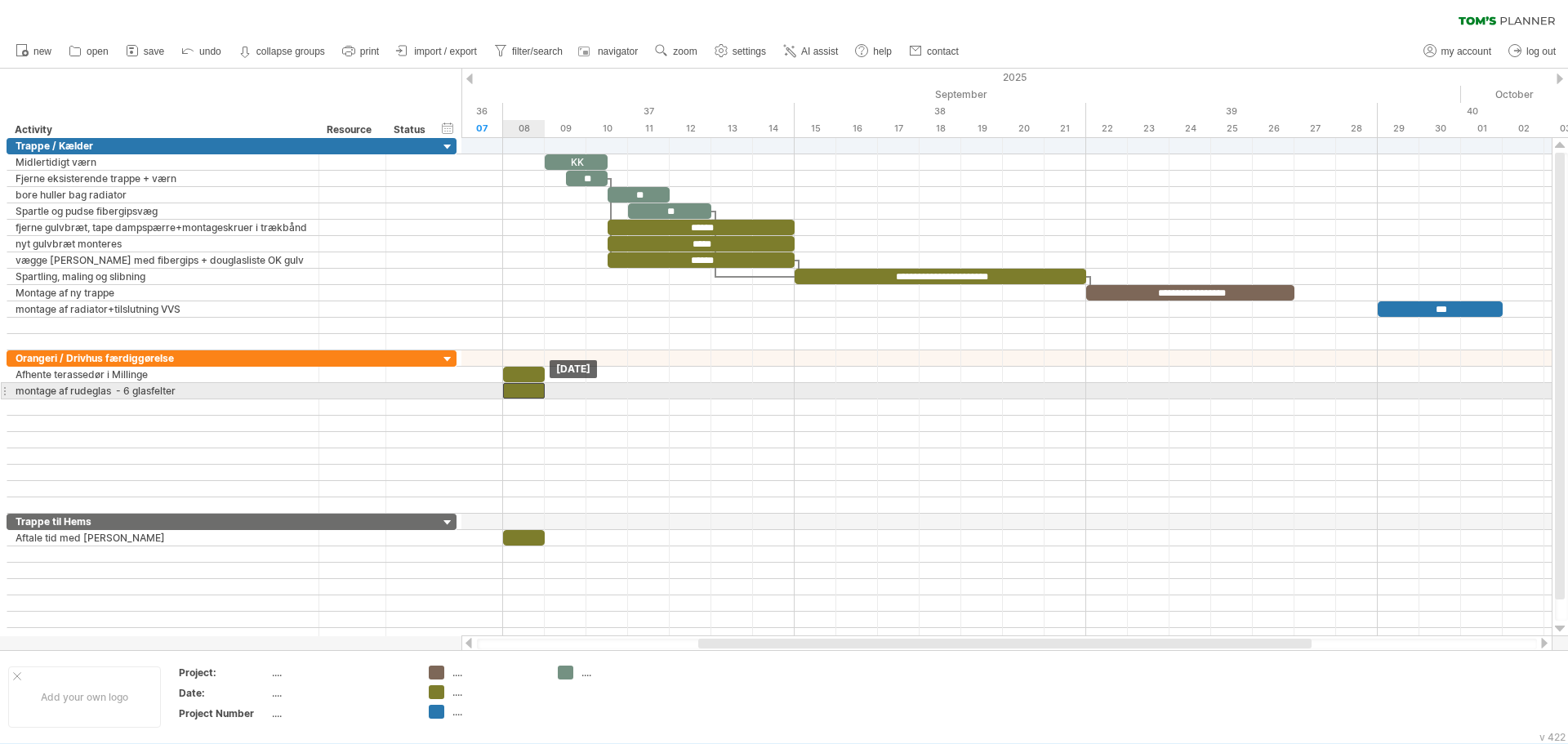
drag, startPoint x: 521, startPoint y: 371, endPoint x: 522, endPoint y: 388, distance: 17.0
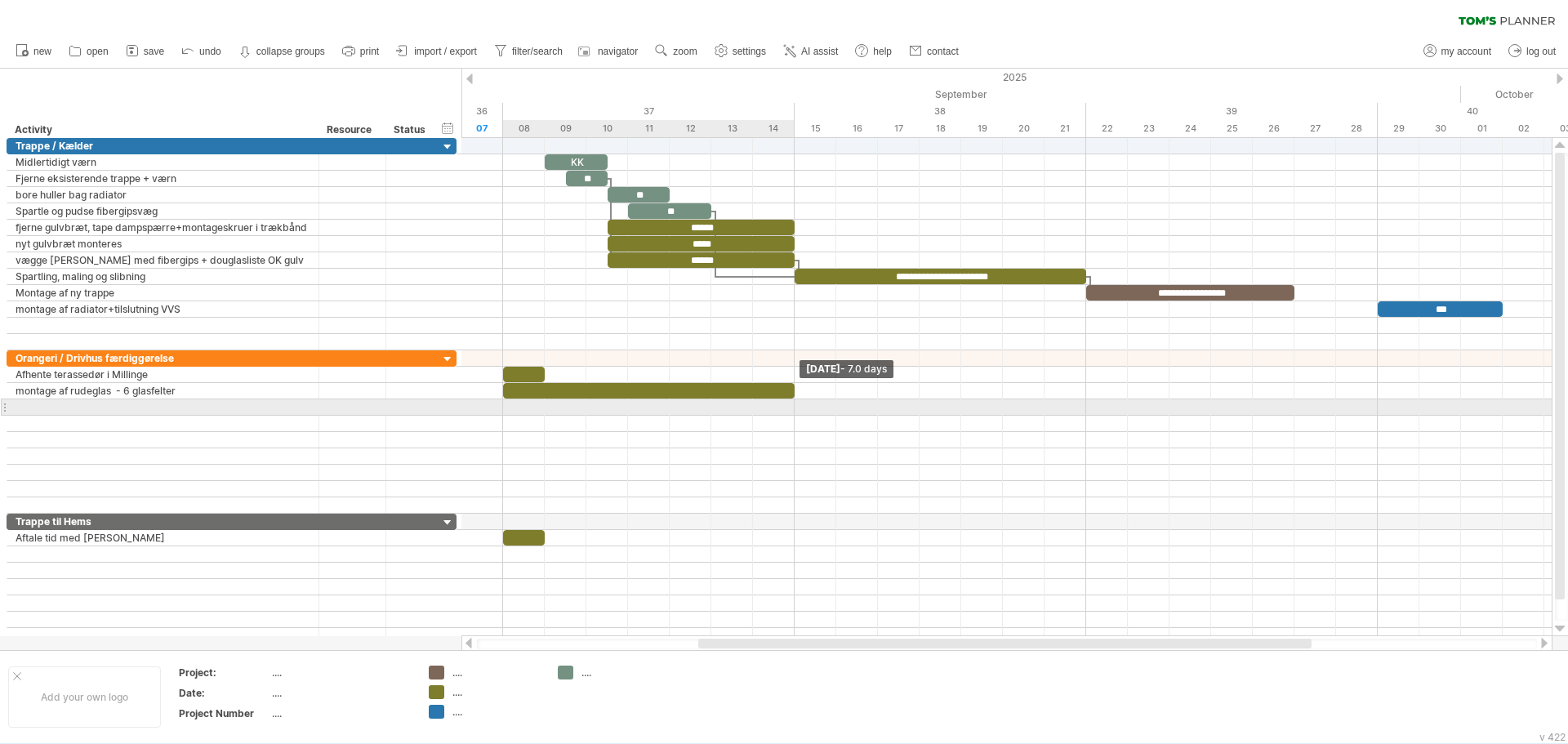
drag, startPoint x: 548, startPoint y: 391, endPoint x: 799, endPoint y: 400, distance: 251.2
click at [799, 400] on div "**********" at bounding box center [1006, 387] width 1091 height 498
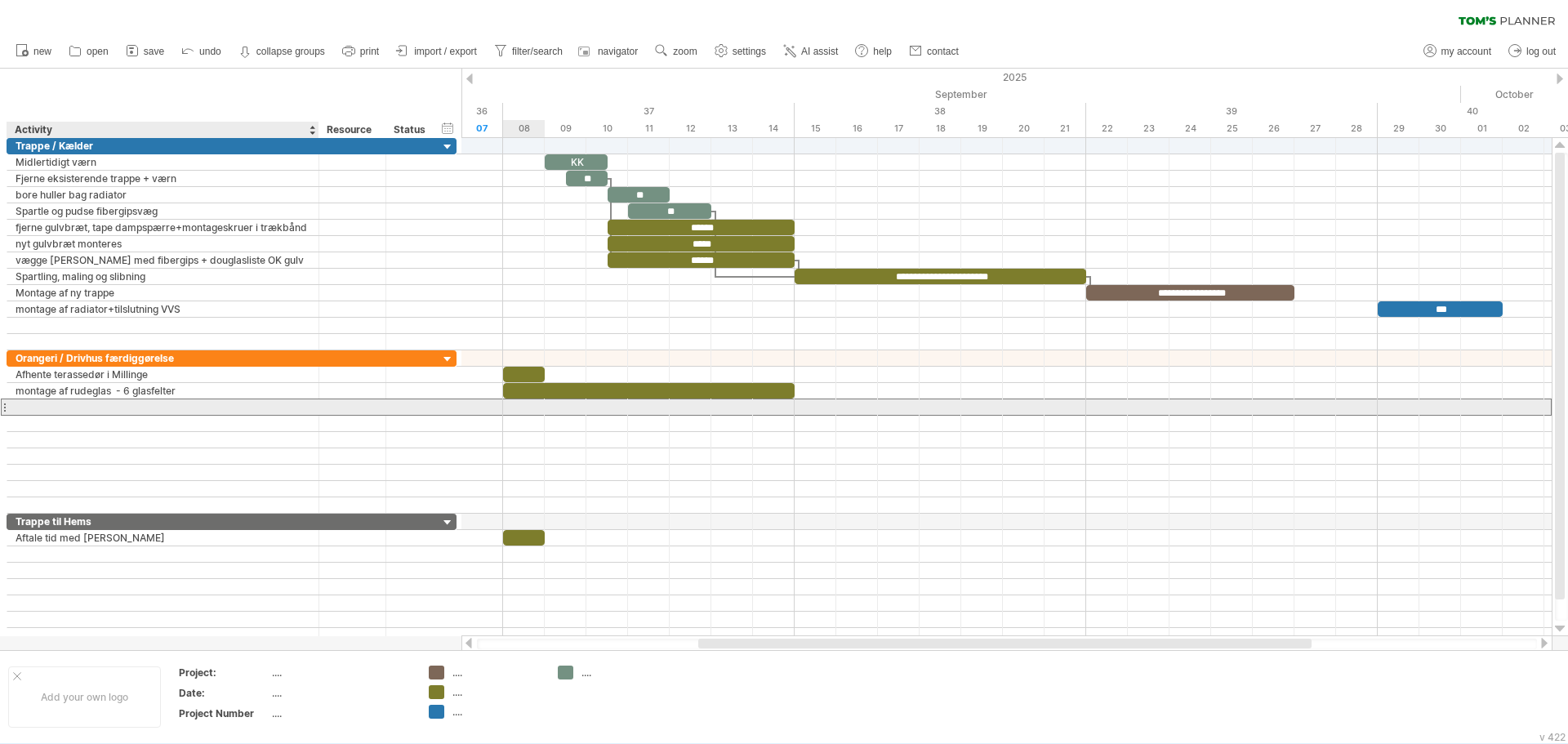
click at [199, 410] on div at bounding box center [163, 407] width 295 height 15
type input "*"
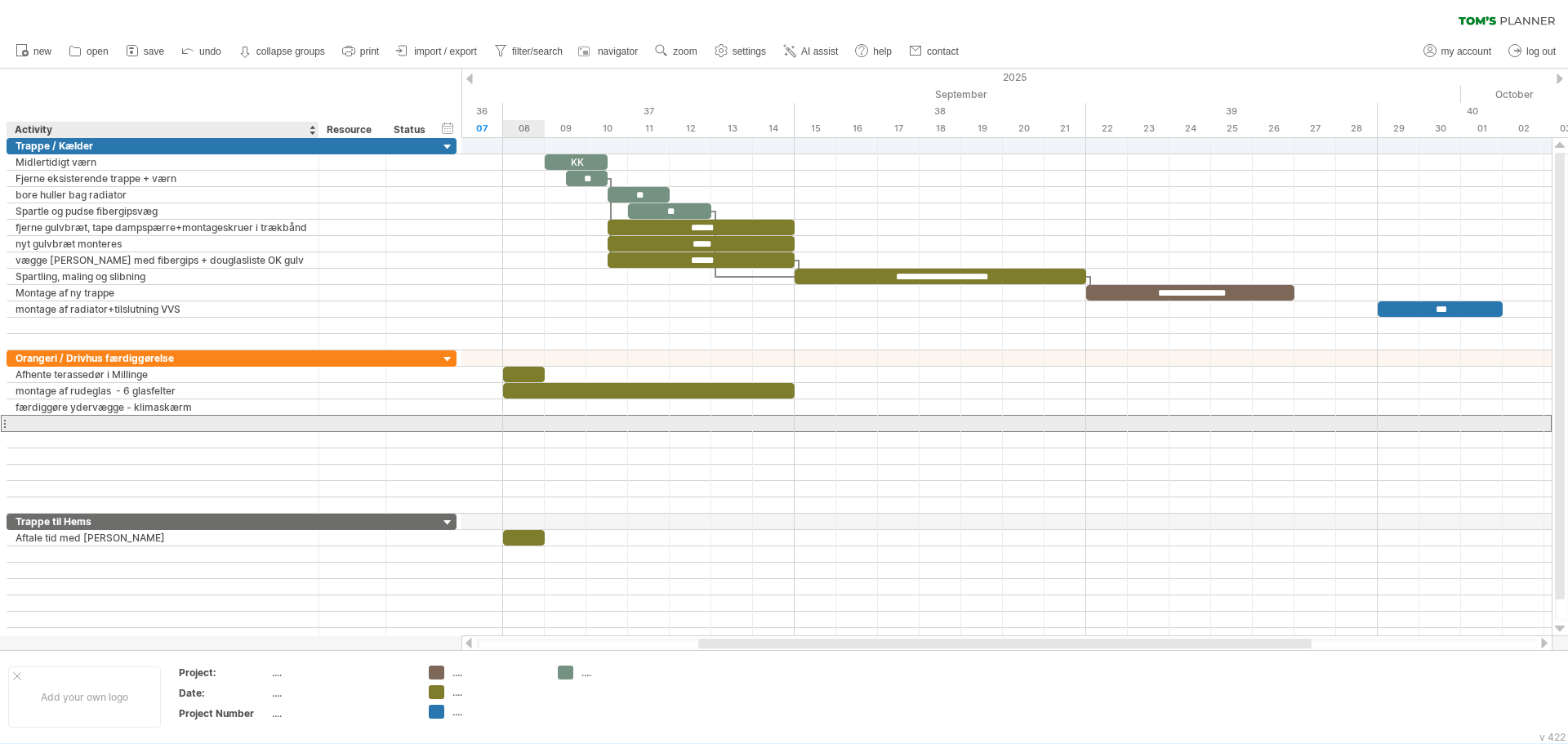
click at [177, 425] on div at bounding box center [163, 424] width 295 height 15
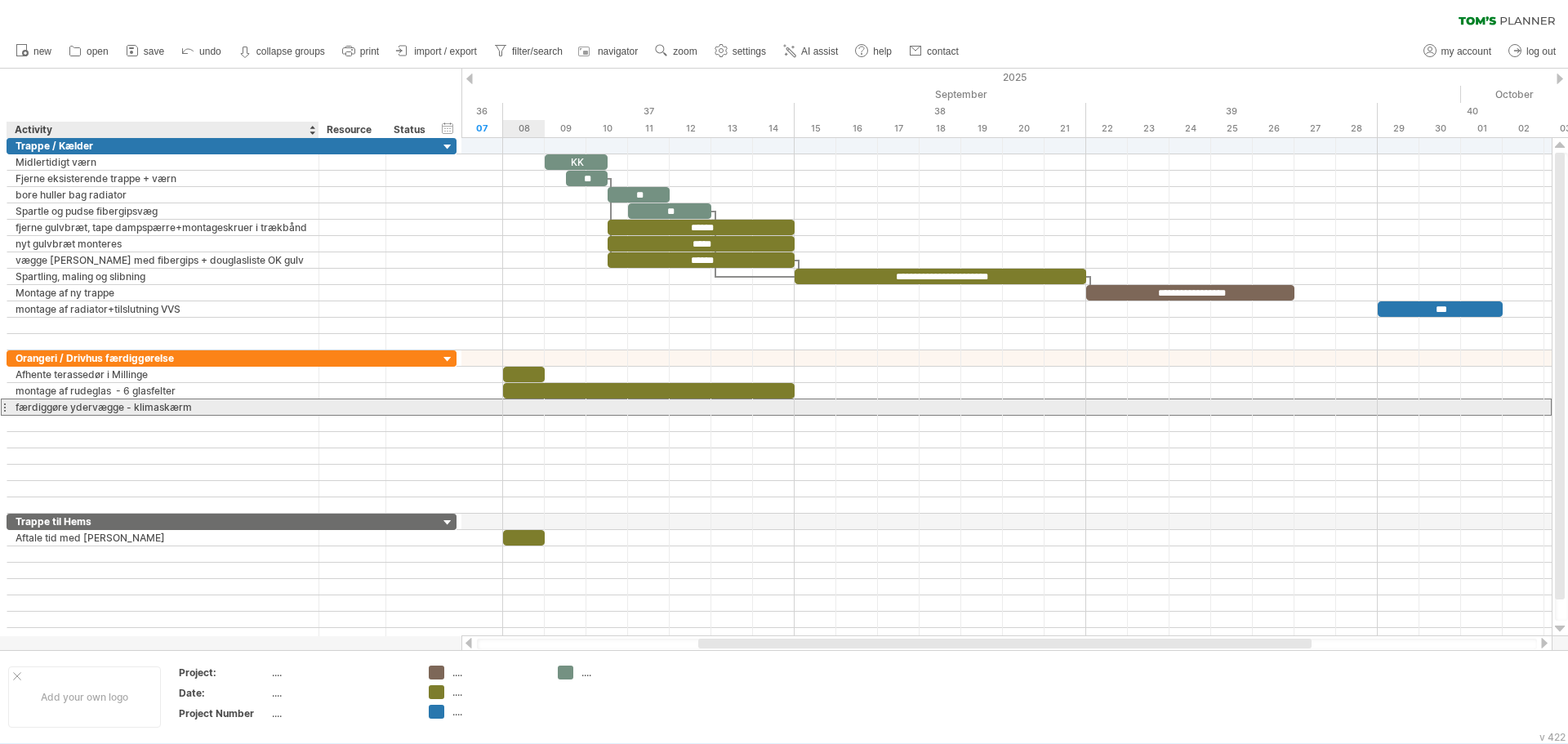
click at [196, 410] on div "færdiggøre ydervægge - klimaskærm" at bounding box center [163, 407] width 295 height 15
click at [196, 410] on input "**********" at bounding box center [163, 407] width 295 height 15
type input "**********"
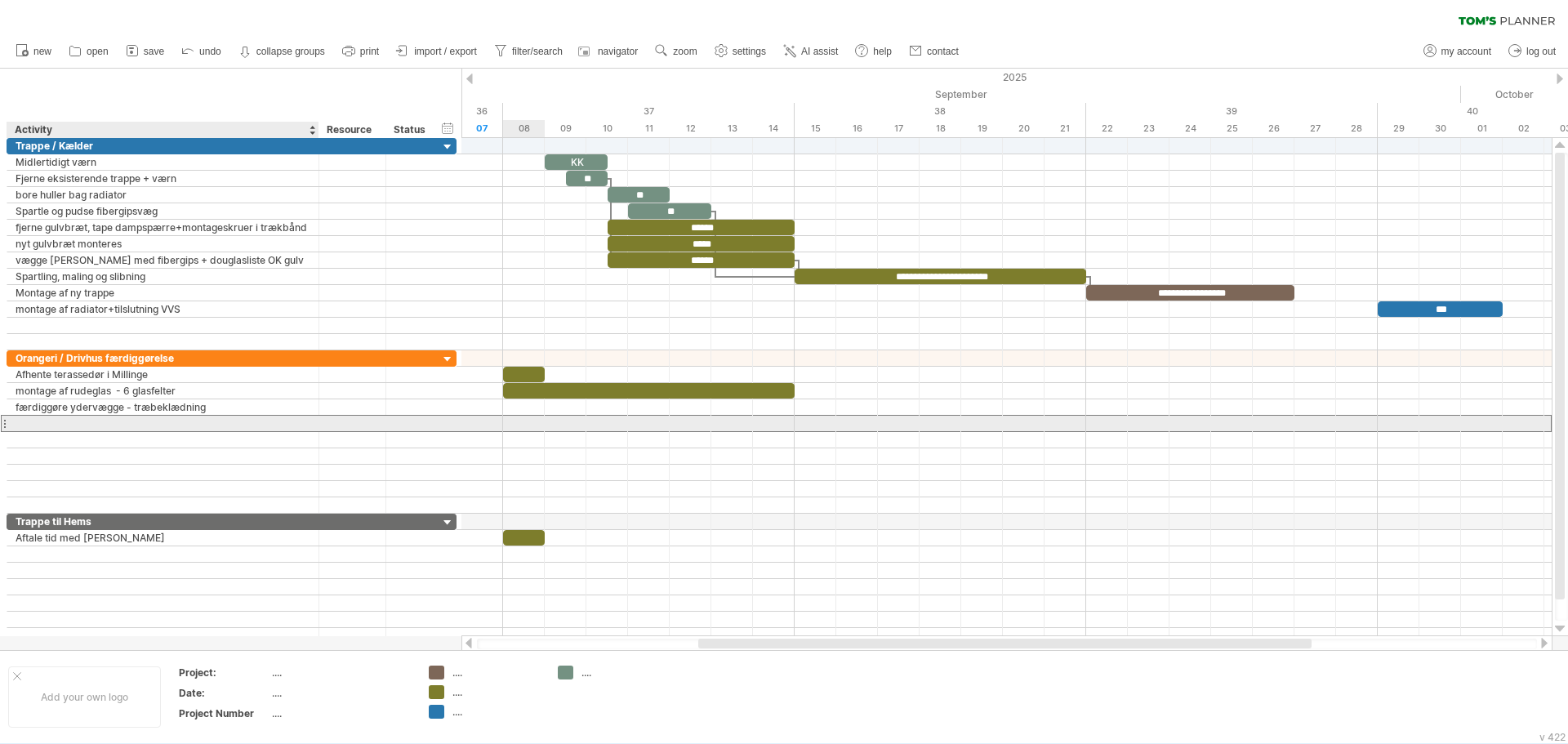
click at [207, 420] on div at bounding box center [163, 424] width 295 height 15
type input "**********"
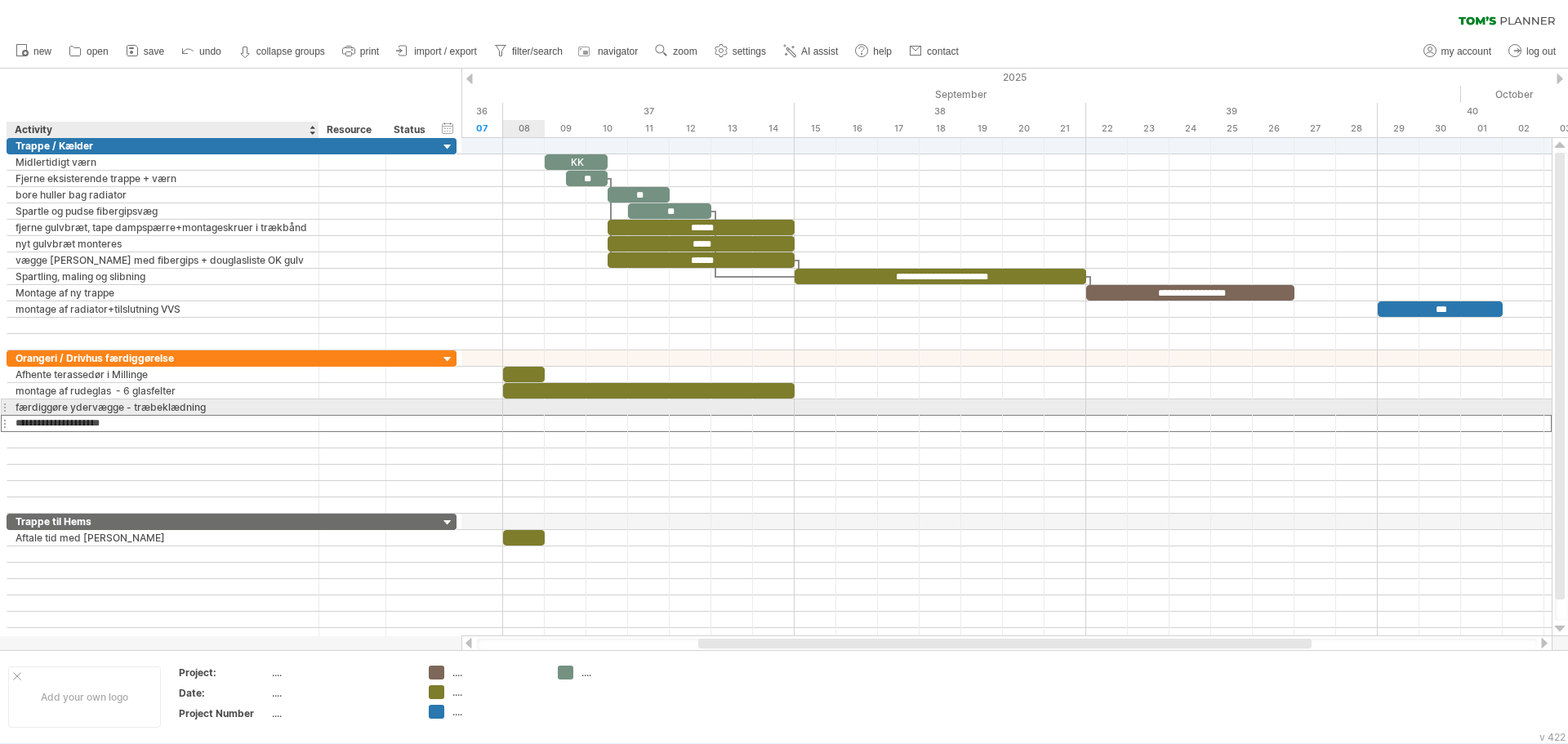
click at [217, 404] on div "færdiggøre ydervægge - træbeklædning" at bounding box center [163, 407] width 295 height 15
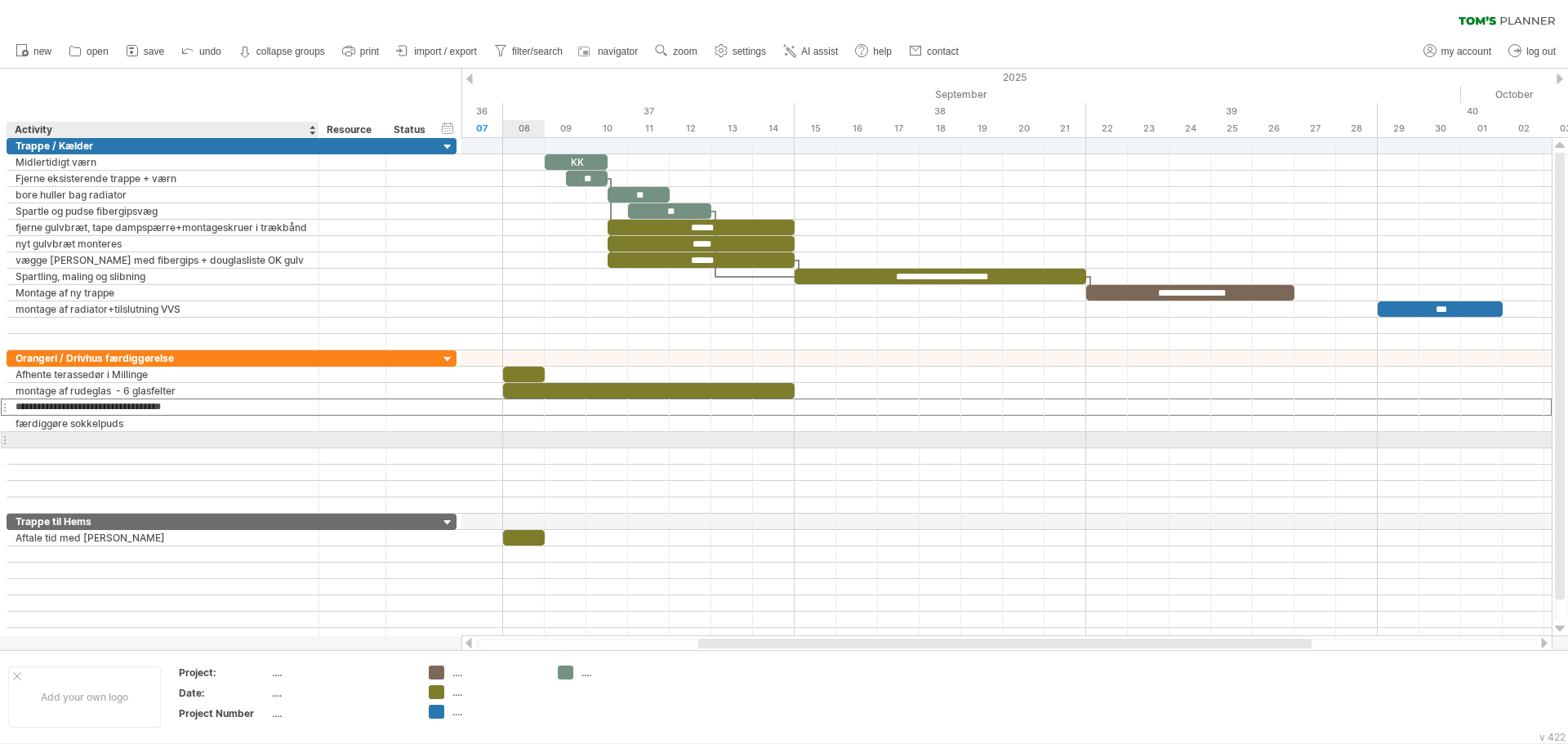
click at [197, 439] on div at bounding box center [163, 440] width 295 height 15
type input "*"
type input "**********"
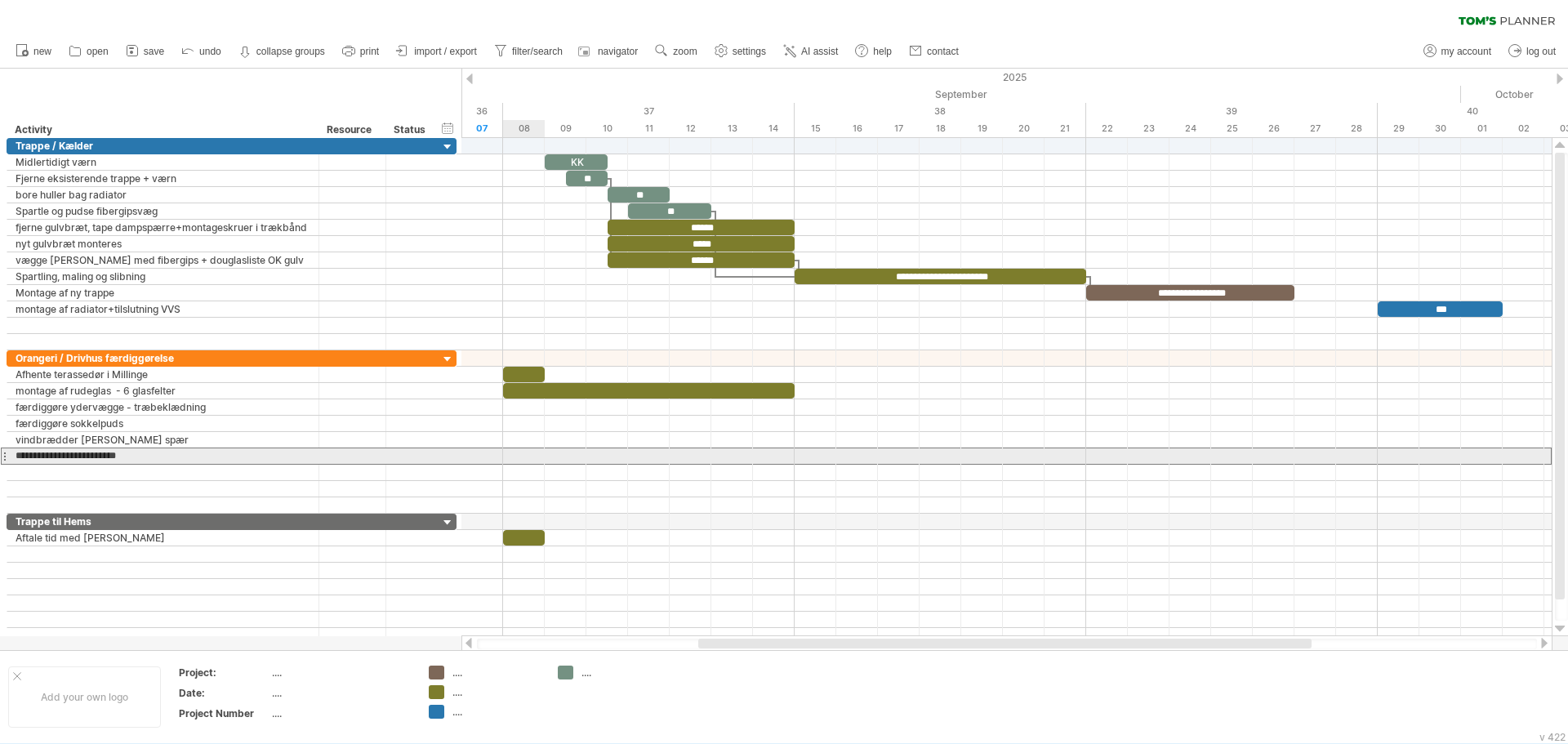
drag, startPoint x: 133, startPoint y: 453, endPoint x: 0, endPoint y: 463, distance: 133.4
click at [0, 463] on div "**********" at bounding box center [229, 391] width 458 height 506
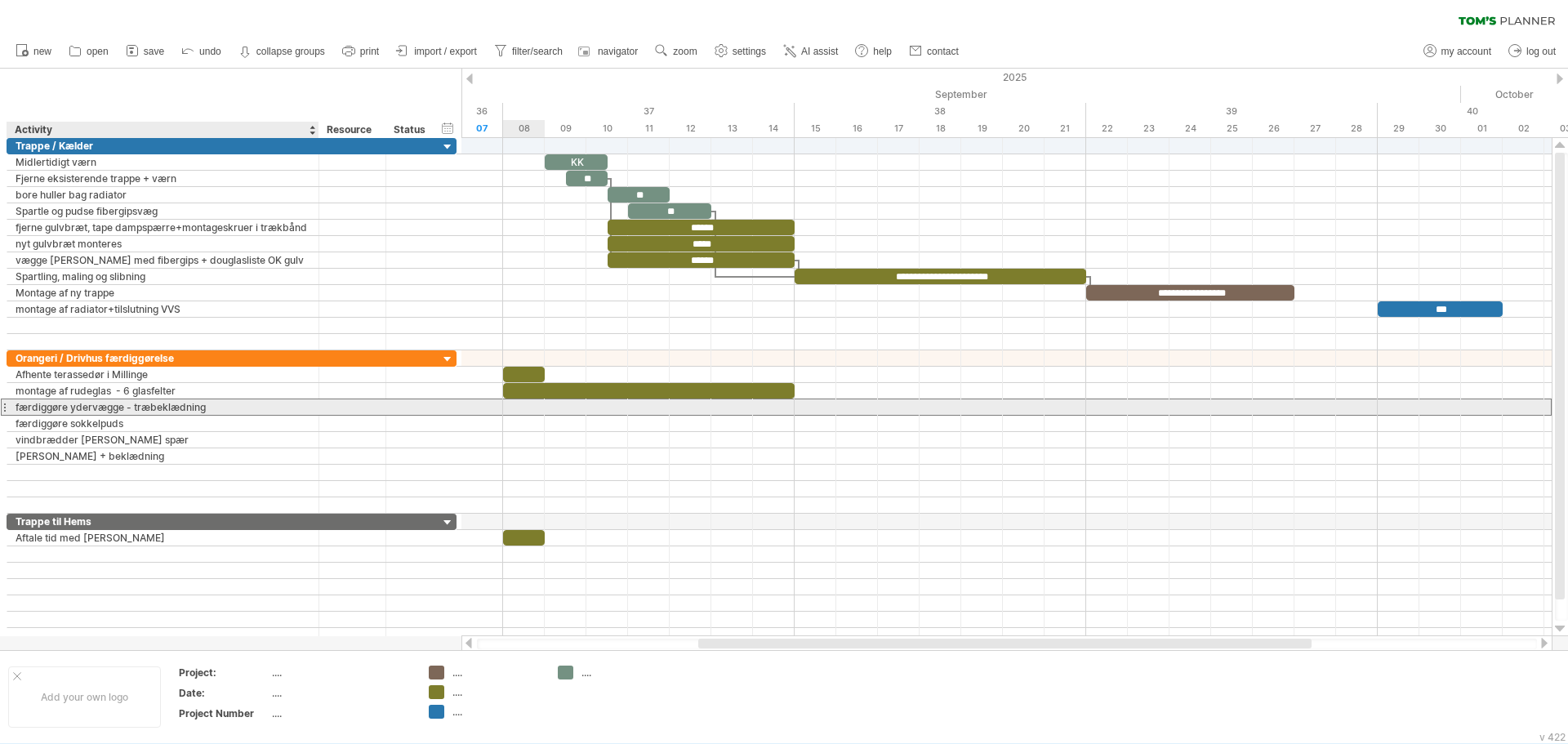
click at [243, 406] on div "færdiggøre ydervægge - træbeklædning" at bounding box center [163, 407] width 295 height 15
type input "**********"
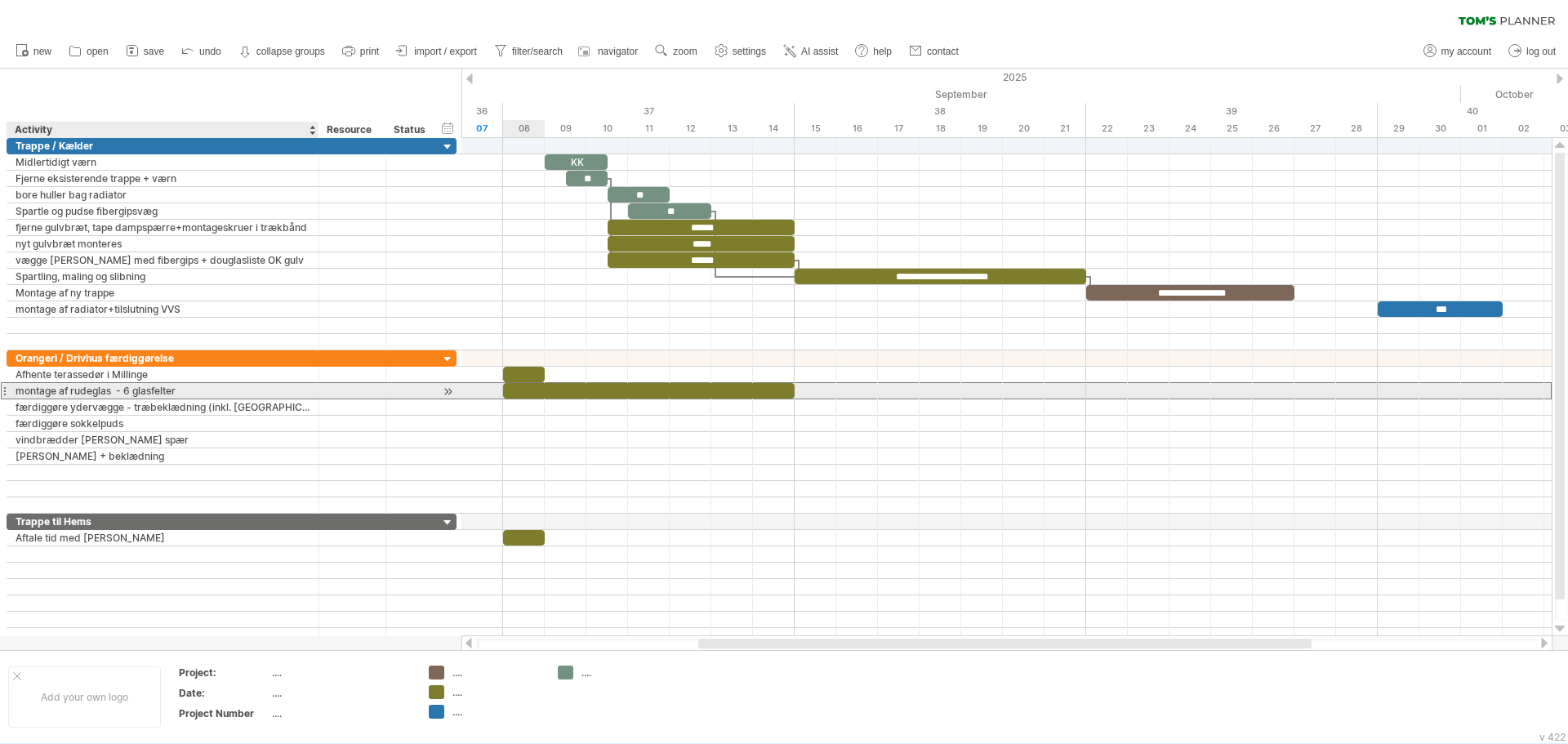
click at [192, 390] on div "montage af rudeglas - 6 glasfelter" at bounding box center [163, 391] width 295 height 15
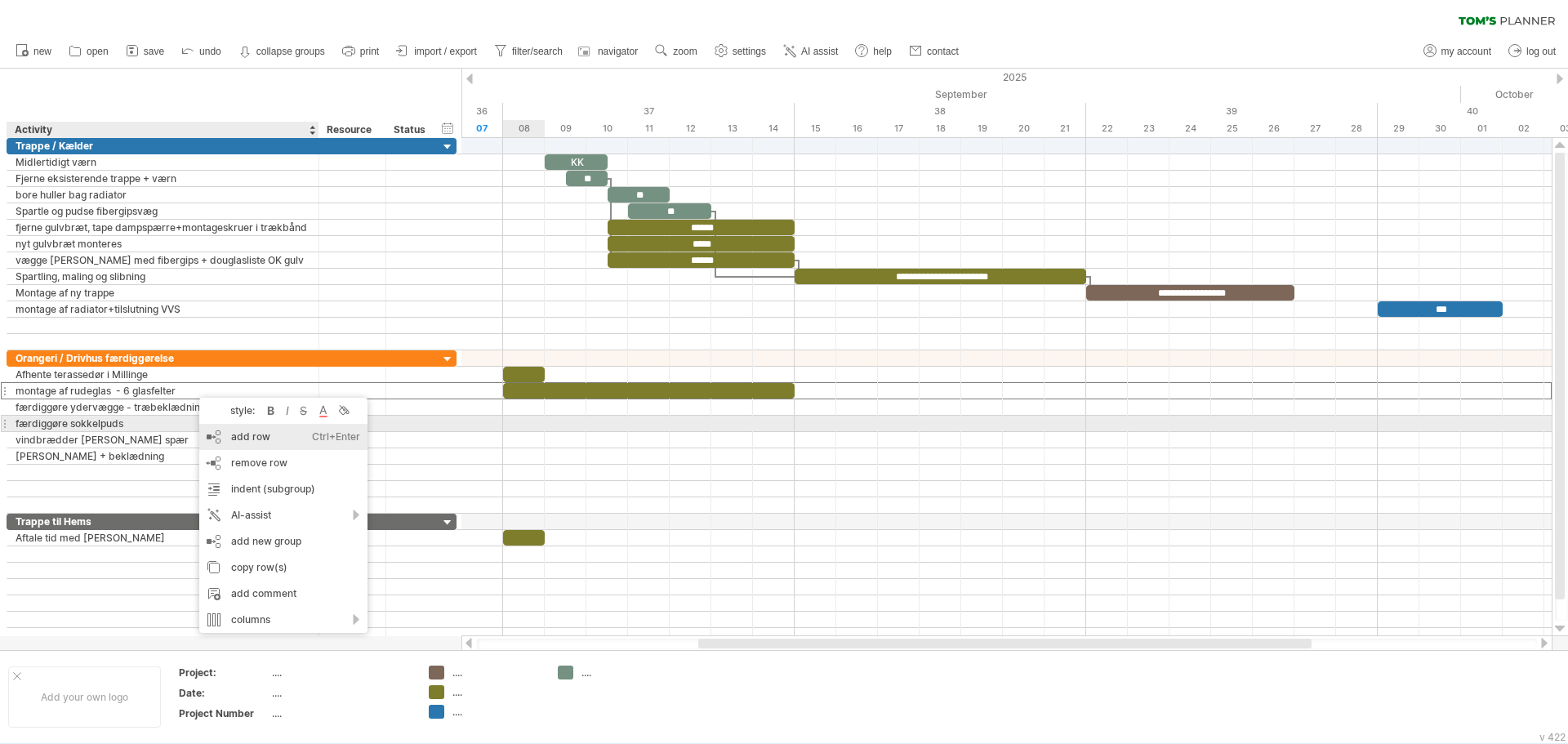
click at [239, 430] on div "add row Ctrl+Enter Cmd+Enter" at bounding box center [283, 436] width 169 height 26
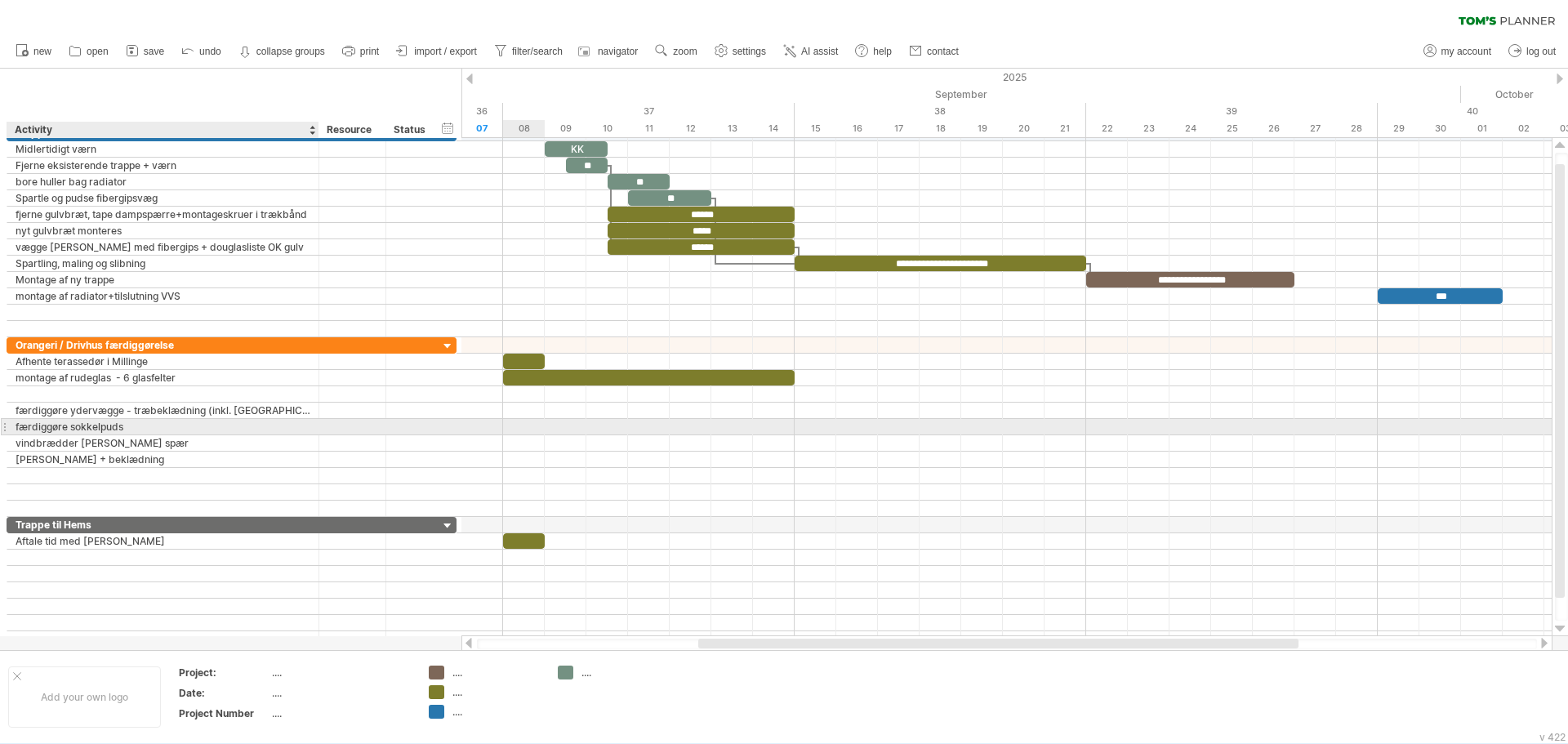
type input "*"
type input "**********"
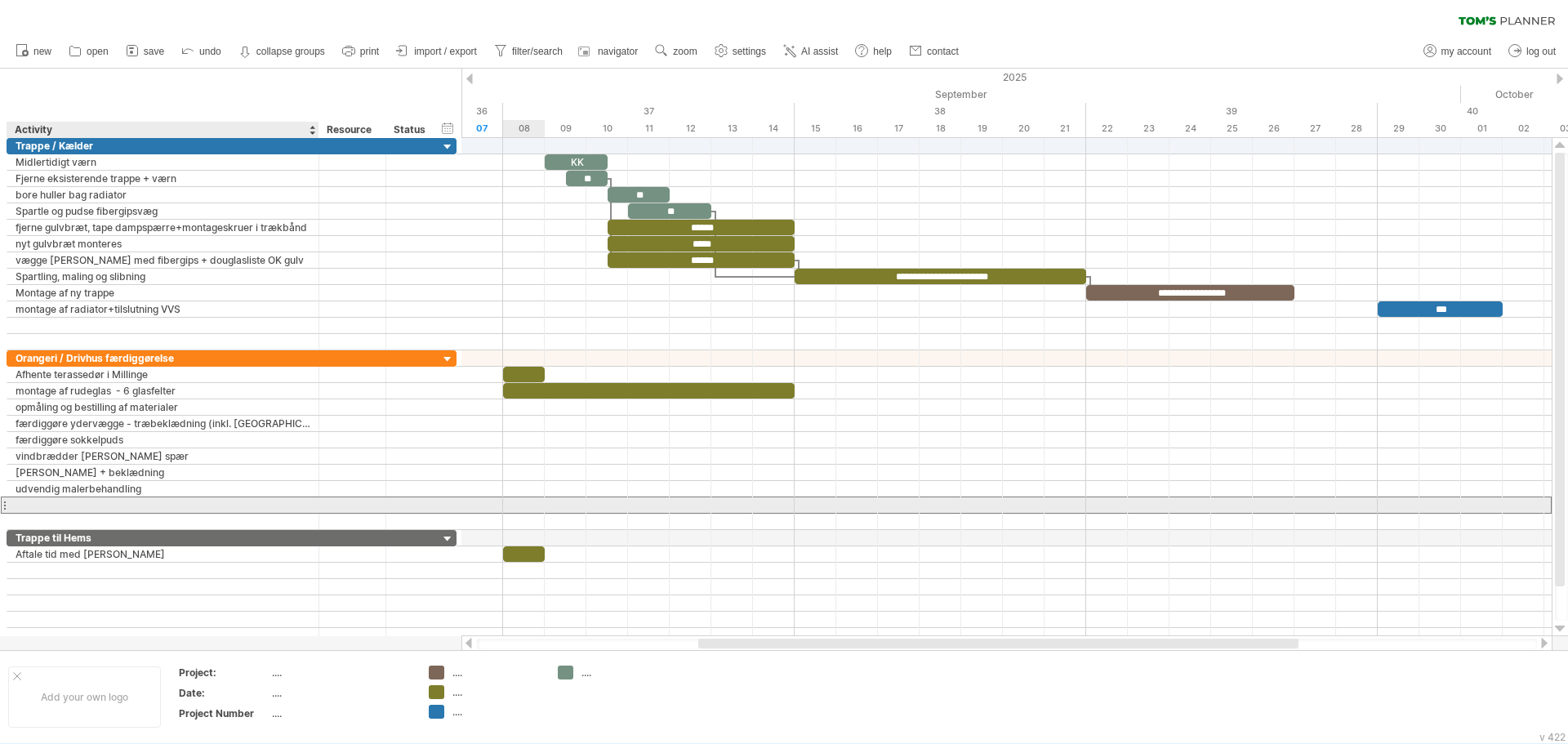
click at [242, 508] on div at bounding box center [163, 505] width 295 height 15
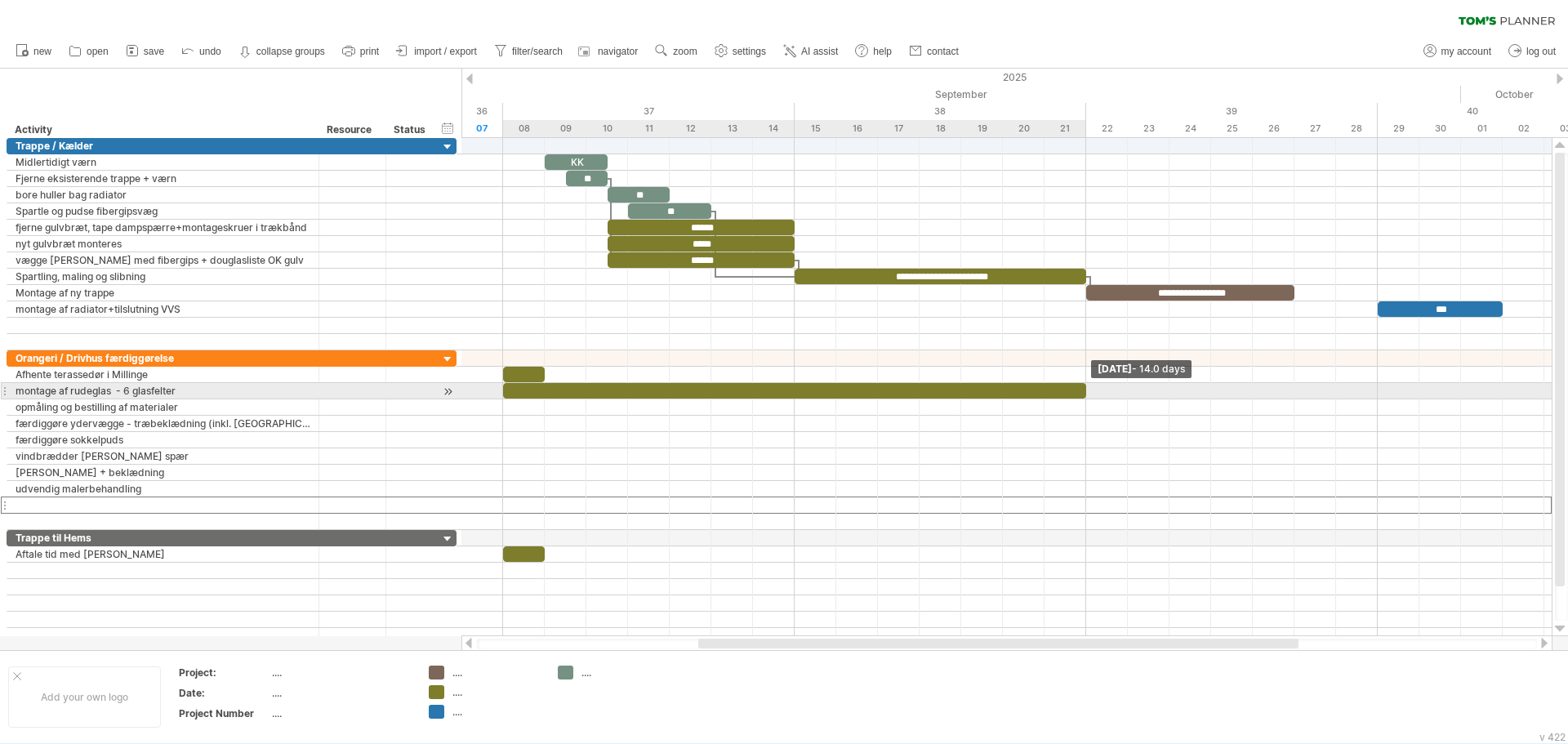
drag, startPoint x: 794, startPoint y: 387, endPoint x: 1076, endPoint y: 388, distance: 282.0
click at [1076, 388] on div at bounding box center [795, 391] width 583 height 15
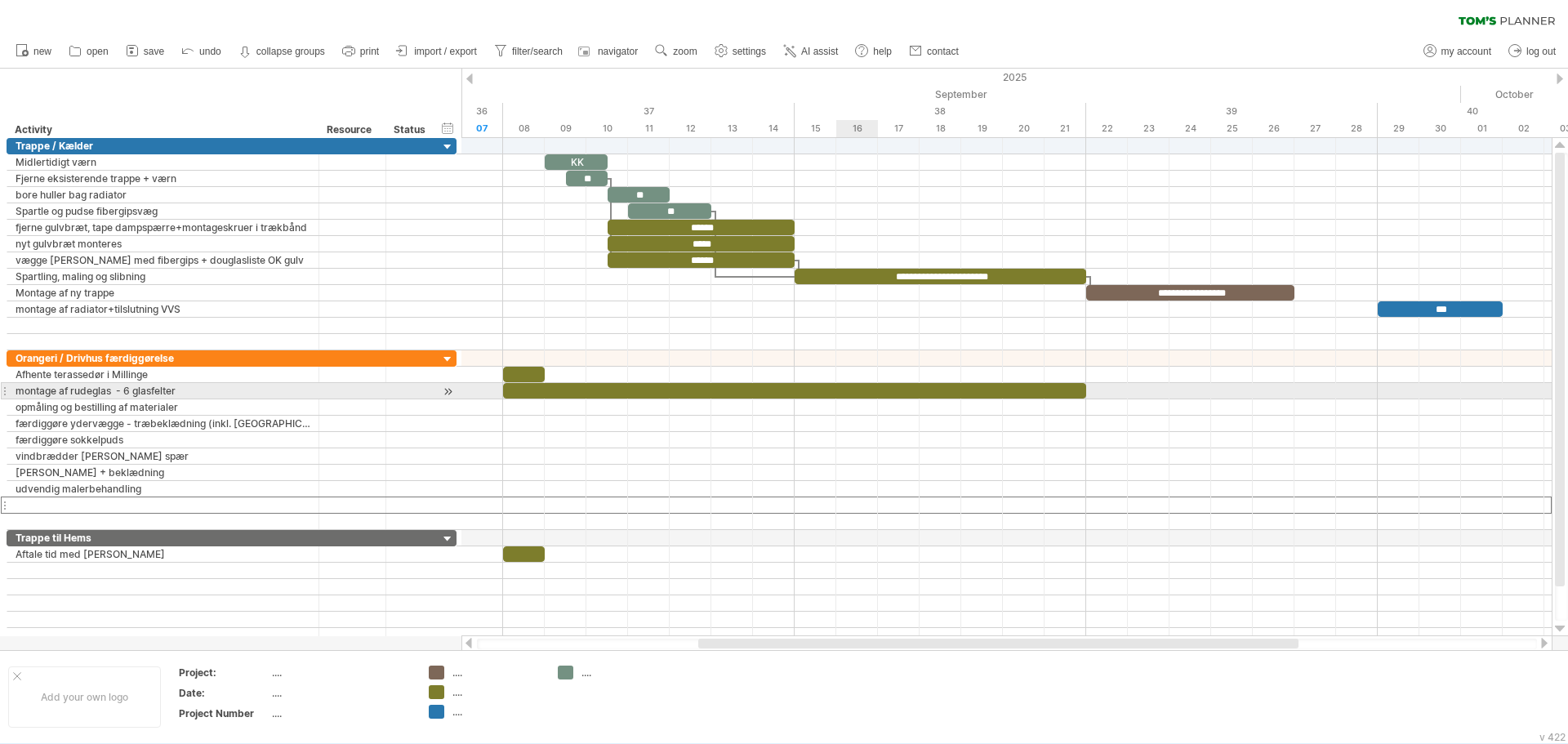
click at [849, 389] on div at bounding box center [795, 391] width 583 height 15
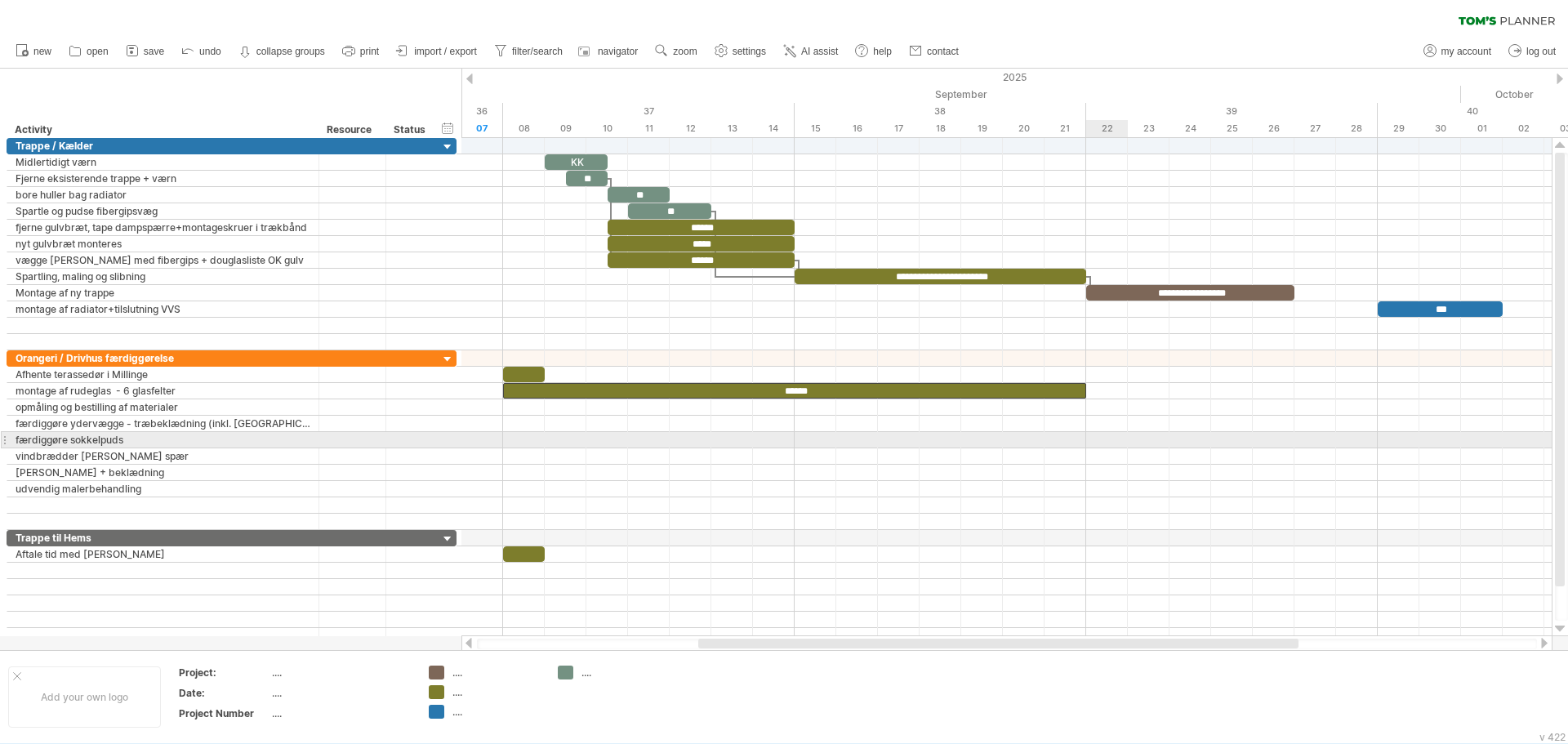
click at [1092, 439] on div at bounding box center [1006, 440] width 1091 height 16
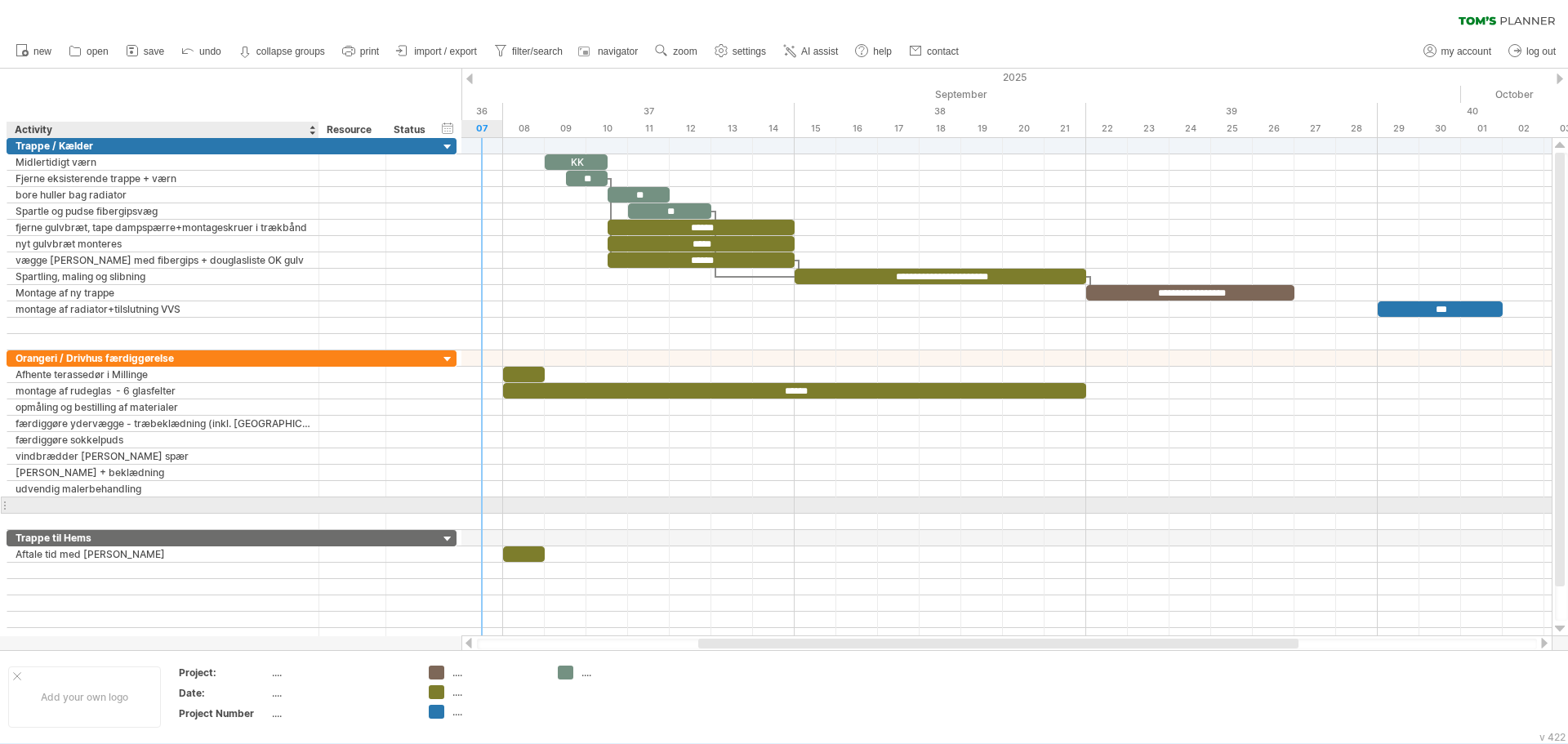
click at [259, 506] on div at bounding box center [163, 505] width 295 height 15
type input "**********"
click at [255, 538] on div "Trappe til Hems" at bounding box center [163, 537] width 295 height 15
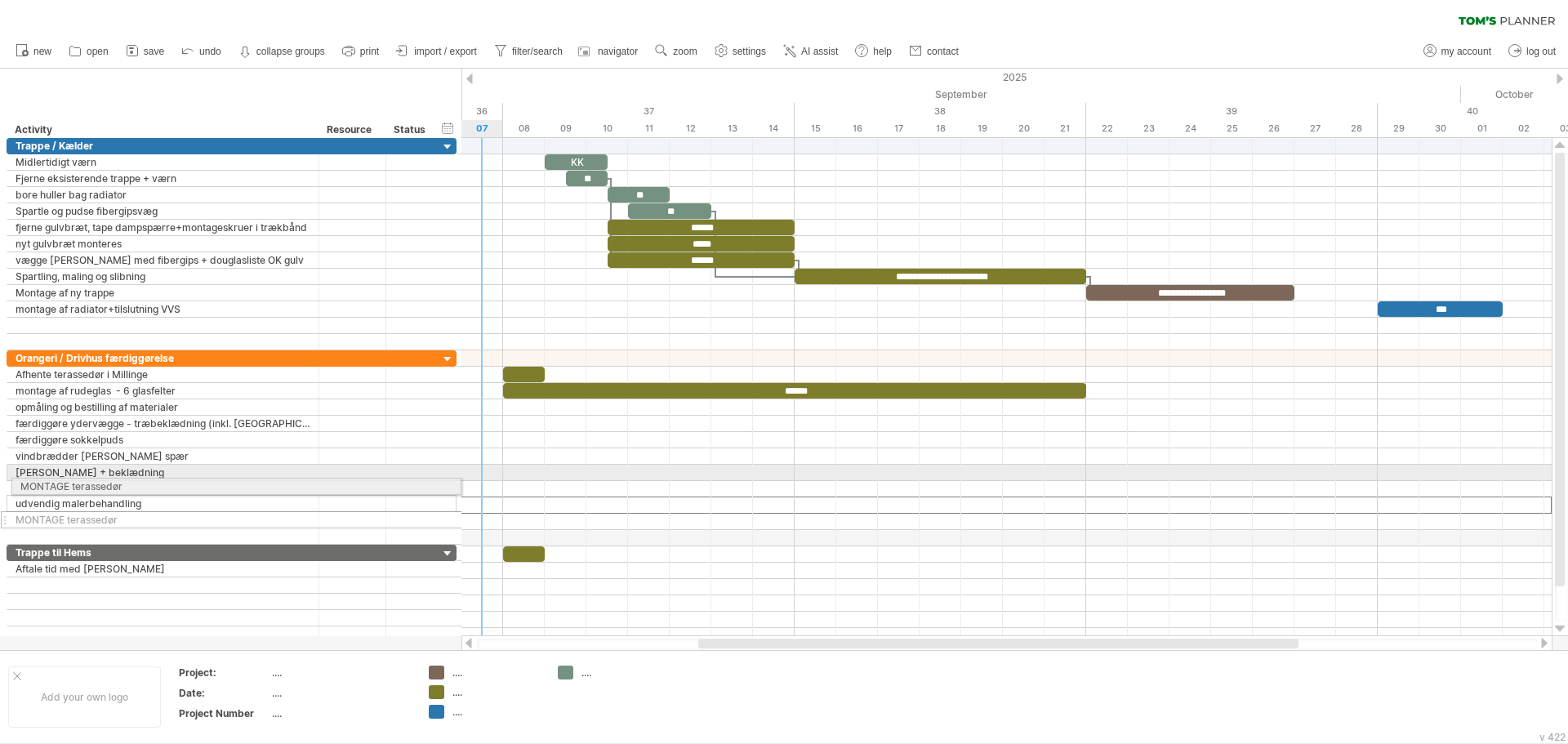
drag, startPoint x: 3, startPoint y: 506, endPoint x: 4, endPoint y: 484, distance: 22.0
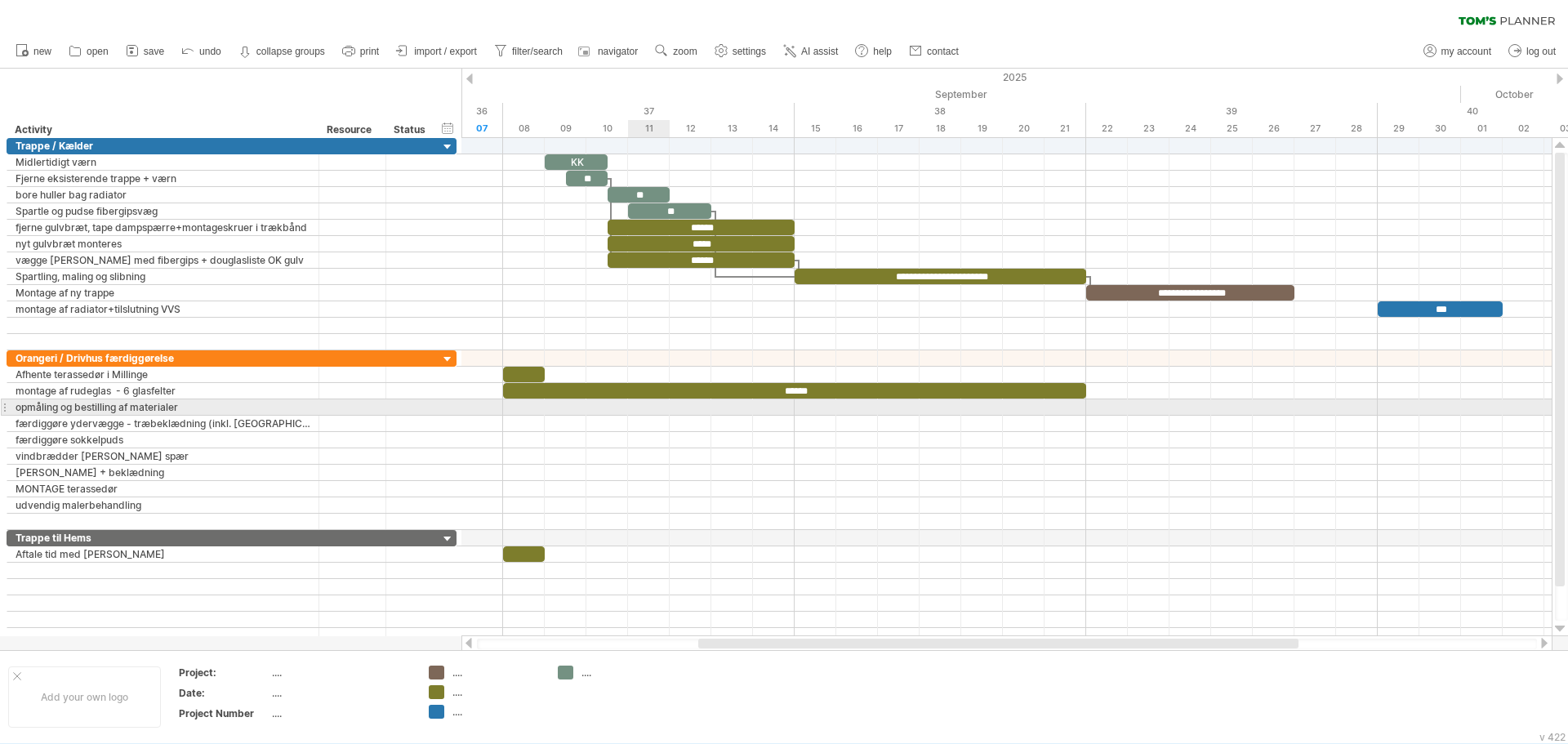
click at [660, 411] on div at bounding box center [1006, 407] width 1091 height 16
click at [653, 411] on div at bounding box center [1006, 407] width 1091 height 16
drag, startPoint x: 554, startPoint y: 162, endPoint x: 771, endPoint y: 407, distance: 327.3
drag, startPoint x: 819, startPoint y: 405, endPoint x: 865, endPoint y: 405, distance: 46.0
click at [865, 405] on div "**********" at bounding box center [1006, 387] width 1091 height 498
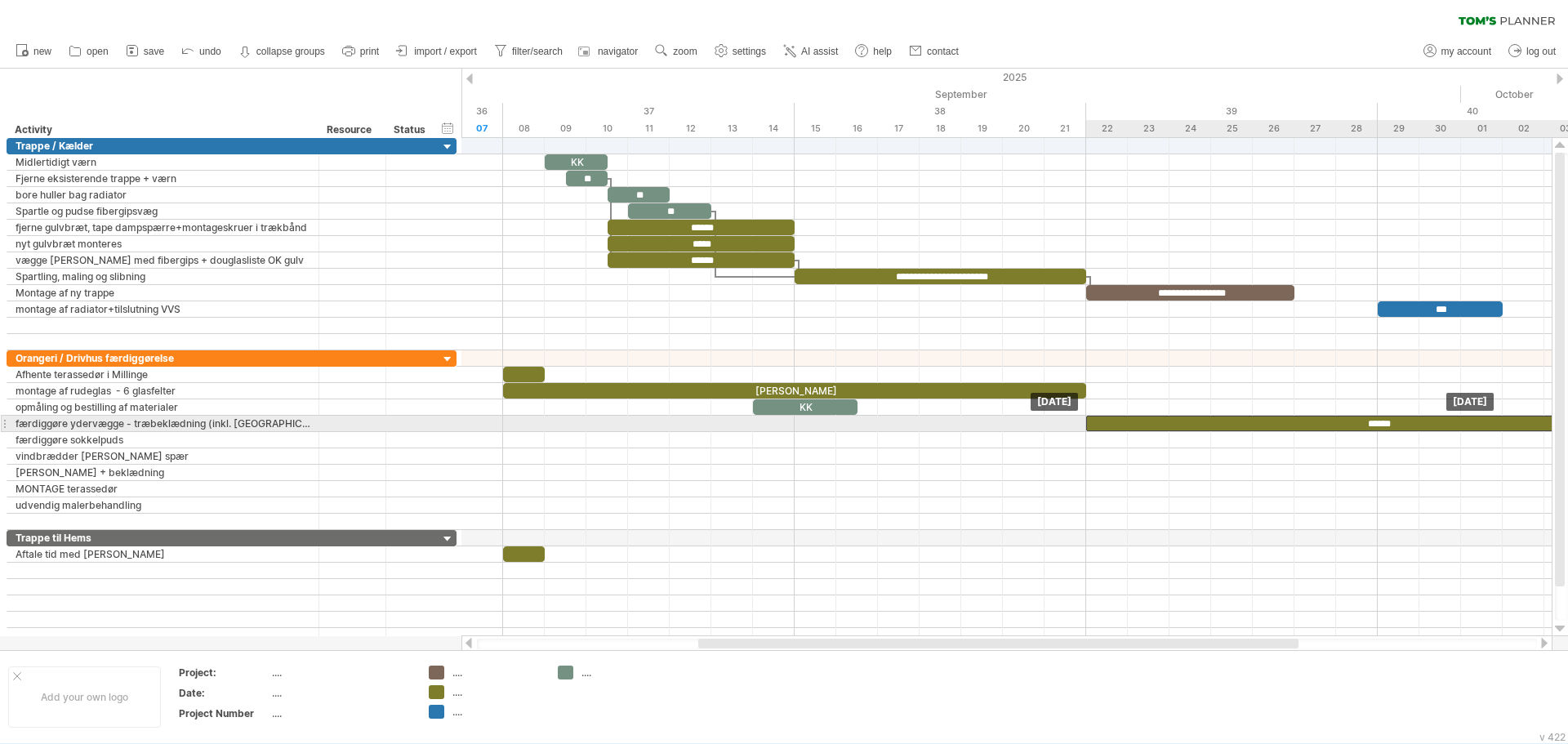
drag, startPoint x: 604, startPoint y: 389, endPoint x: 1191, endPoint y: 425, distance: 588.1
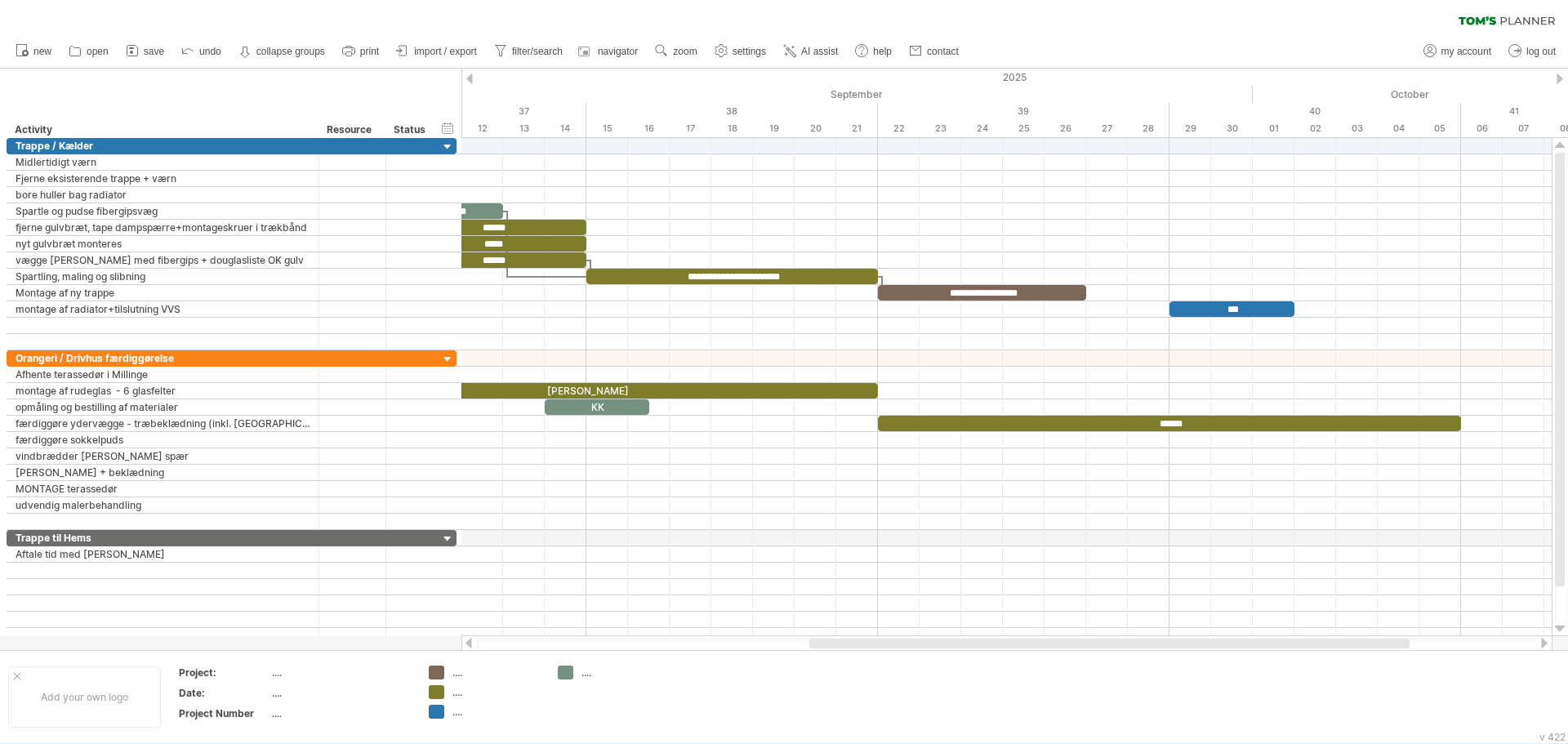
drag, startPoint x: 1107, startPoint y: 644, endPoint x: 1218, endPoint y: 641, distance: 111.0
click at [1218, 641] on div at bounding box center [1109, 644] width 600 height 10
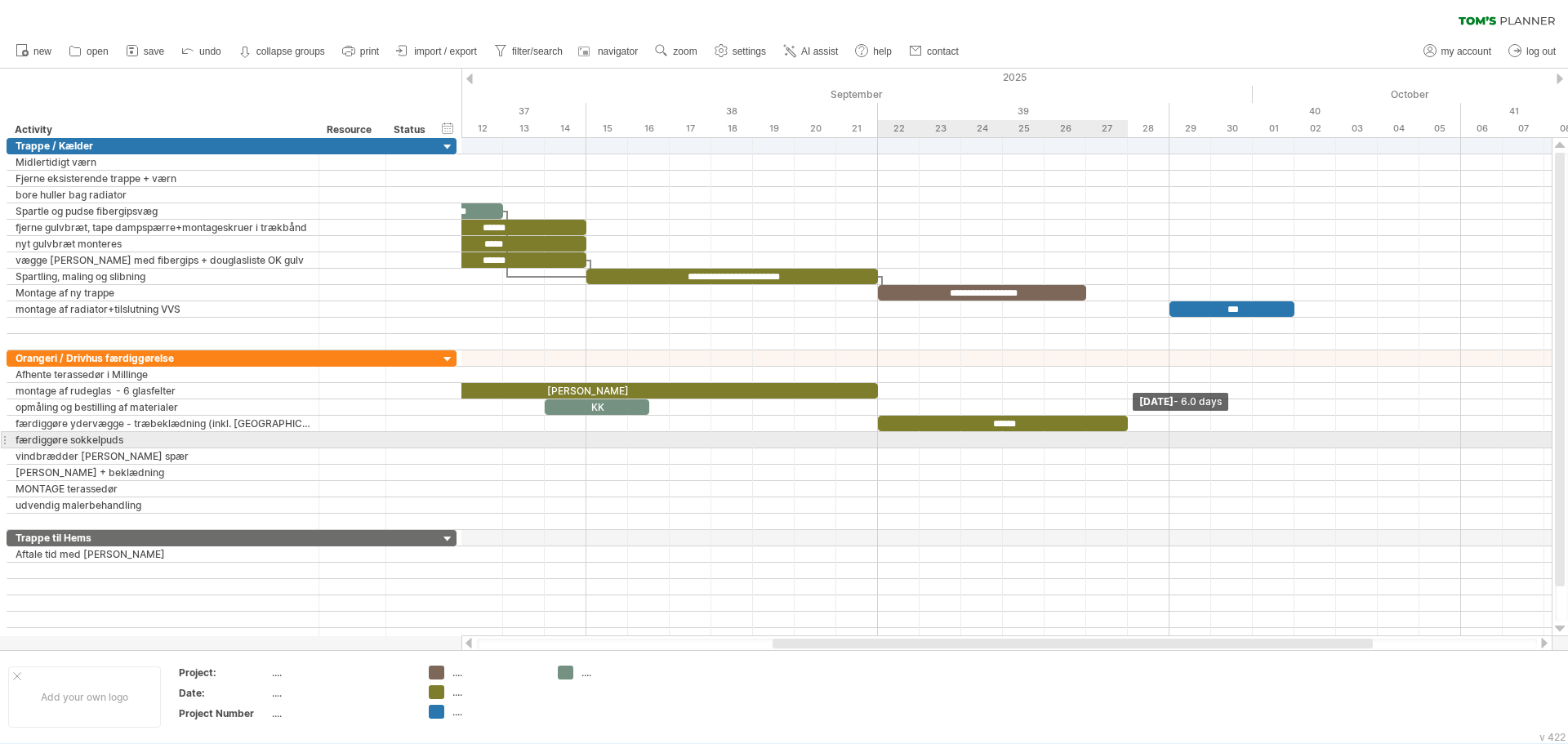
drag, startPoint x: 1460, startPoint y: 422, endPoint x: 1119, endPoint y: 437, distance: 341.3
click at [1119, 437] on div "**********" at bounding box center [1006, 387] width 1091 height 498
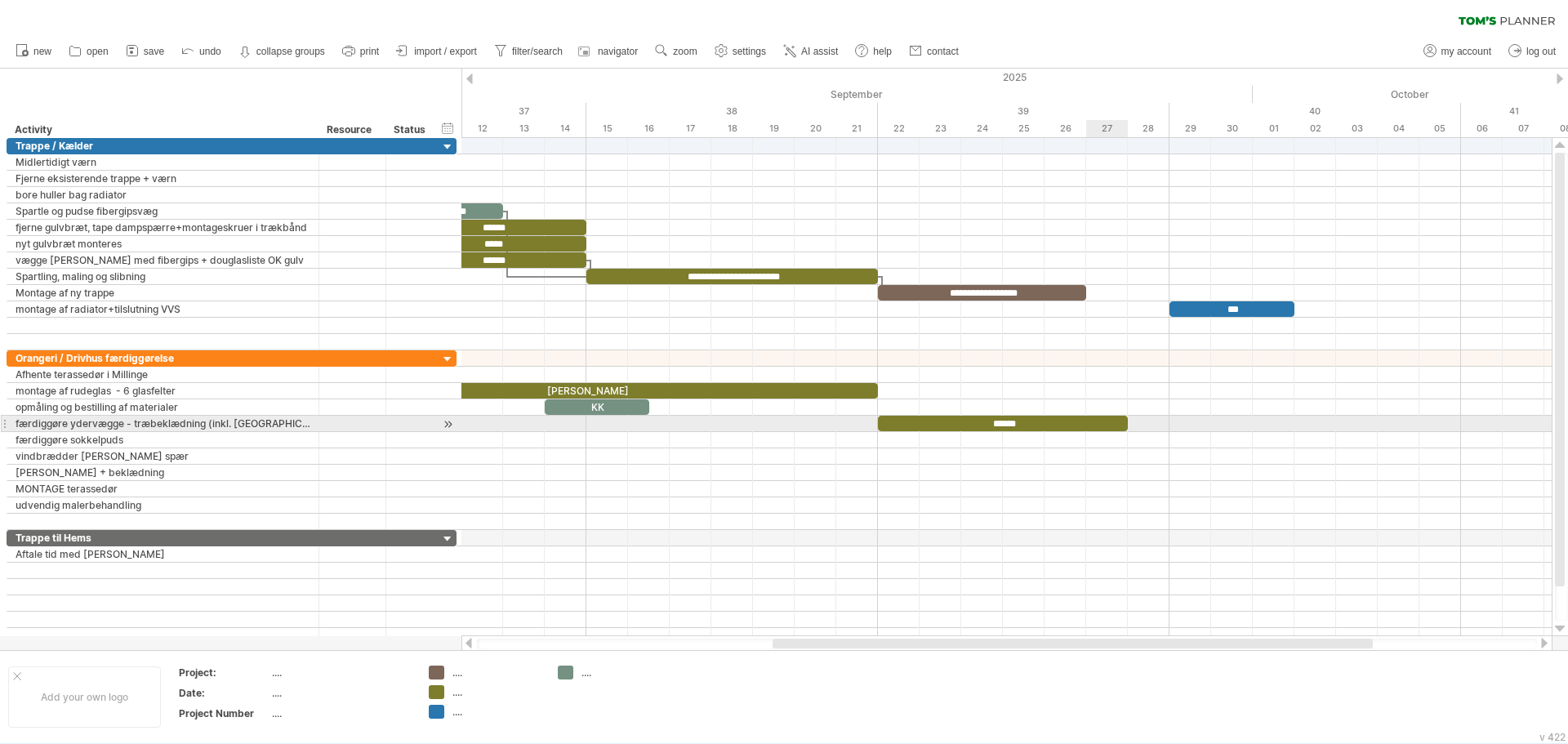
click at [1103, 425] on div "******" at bounding box center [1003, 424] width 250 height 15
click at [913, 426] on div "******" at bounding box center [1003, 424] width 250 height 15
click at [913, 426] on div "*****" at bounding box center [1003, 424] width 250 height 15
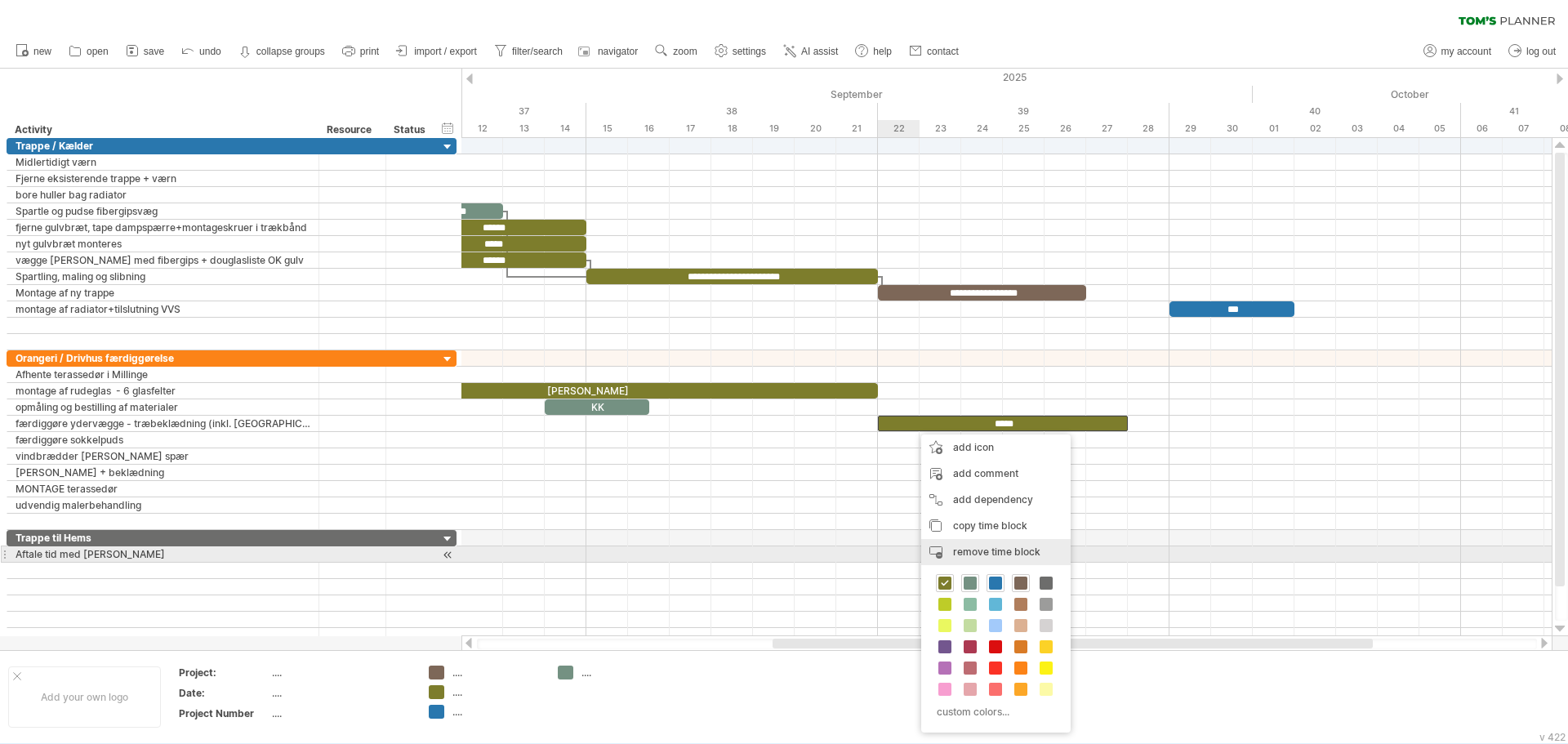
click at [993, 555] on span "remove time block" at bounding box center [997, 552] width 87 height 12
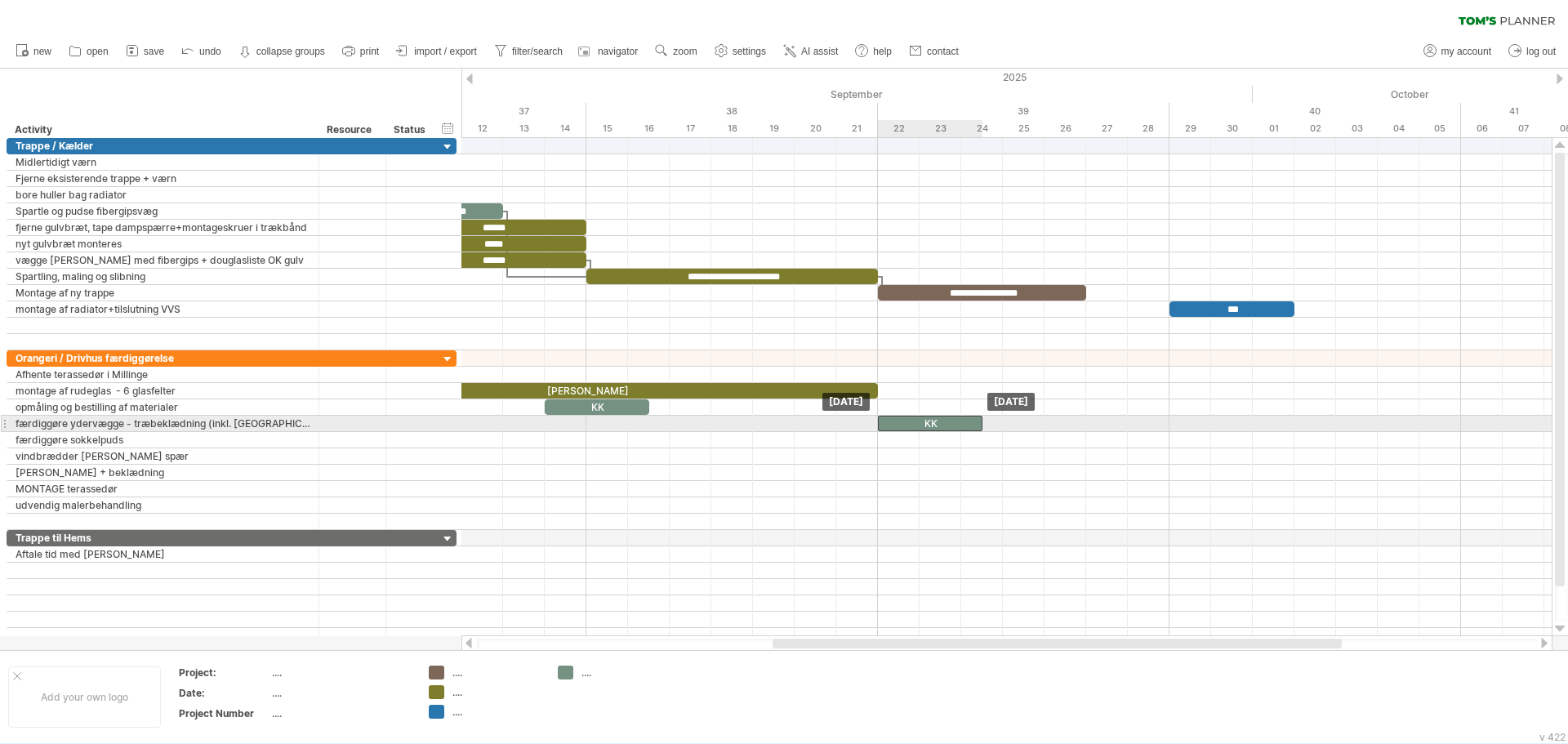
drag, startPoint x: 559, startPoint y: 405, endPoint x: 885, endPoint y: 425, distance: 326.6
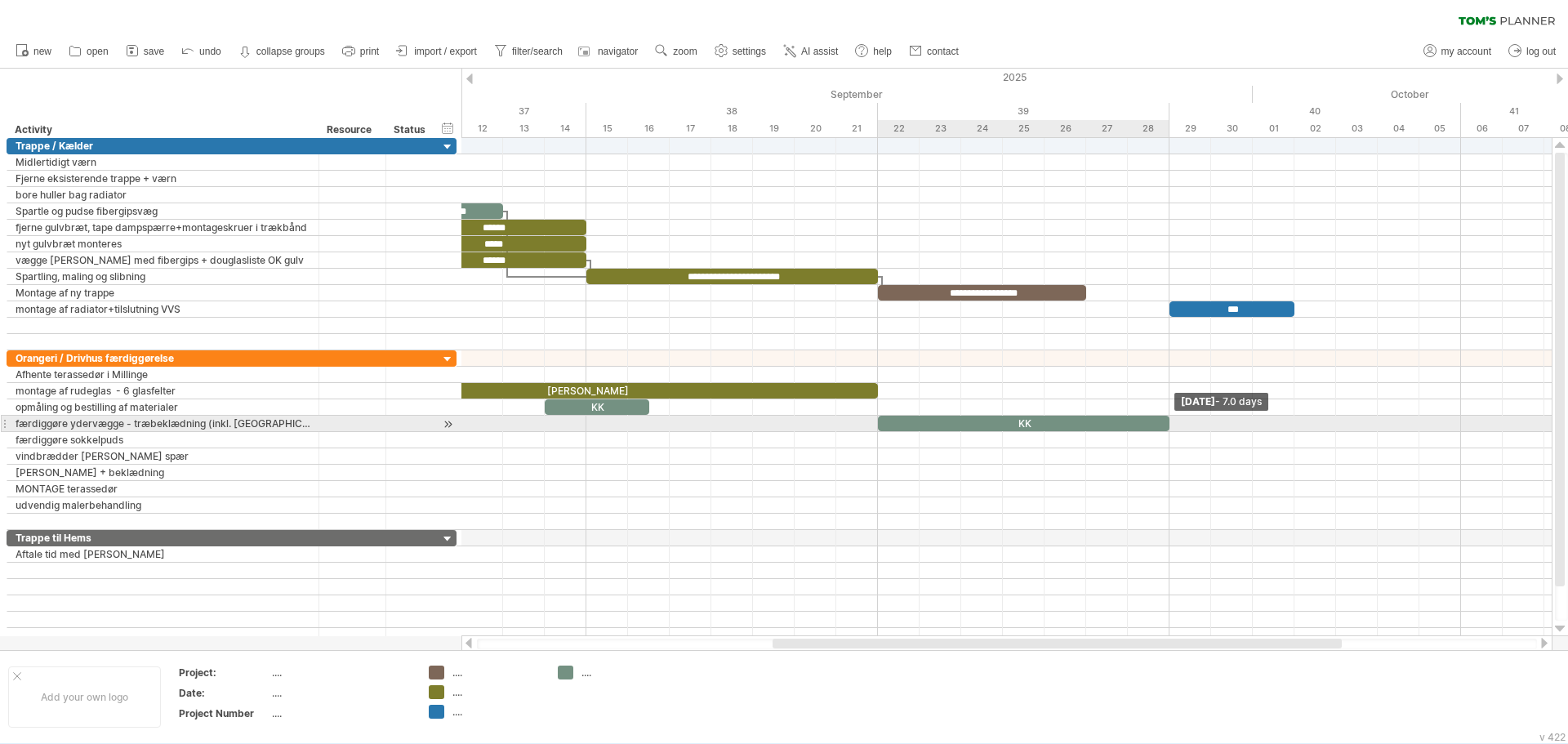
drag, startPoint x: 981, startPoint y: 419, endPoint x: 1169, endPoint y: 420, distance: 188.0
click at [1169, 420] on span at bounding box center [1170, 424] width 7 height 15
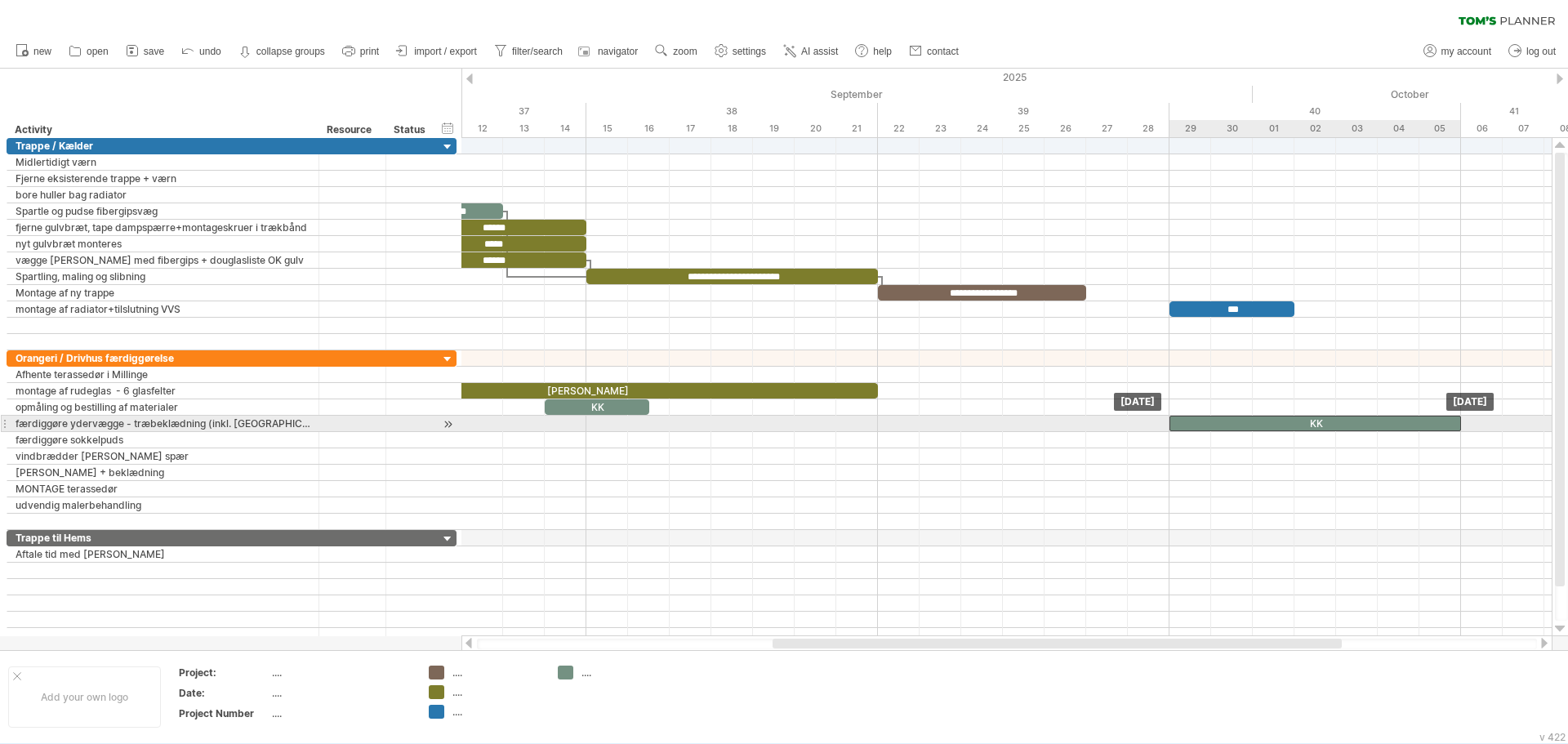
drag, startPoint x: 969, startPoint y: 426, endPoint x: 1258, endPoint y: 425, distance: 289.0
click at [1258, 425] on div "KK" at bounding box center [1315, 424] width 292 height 15
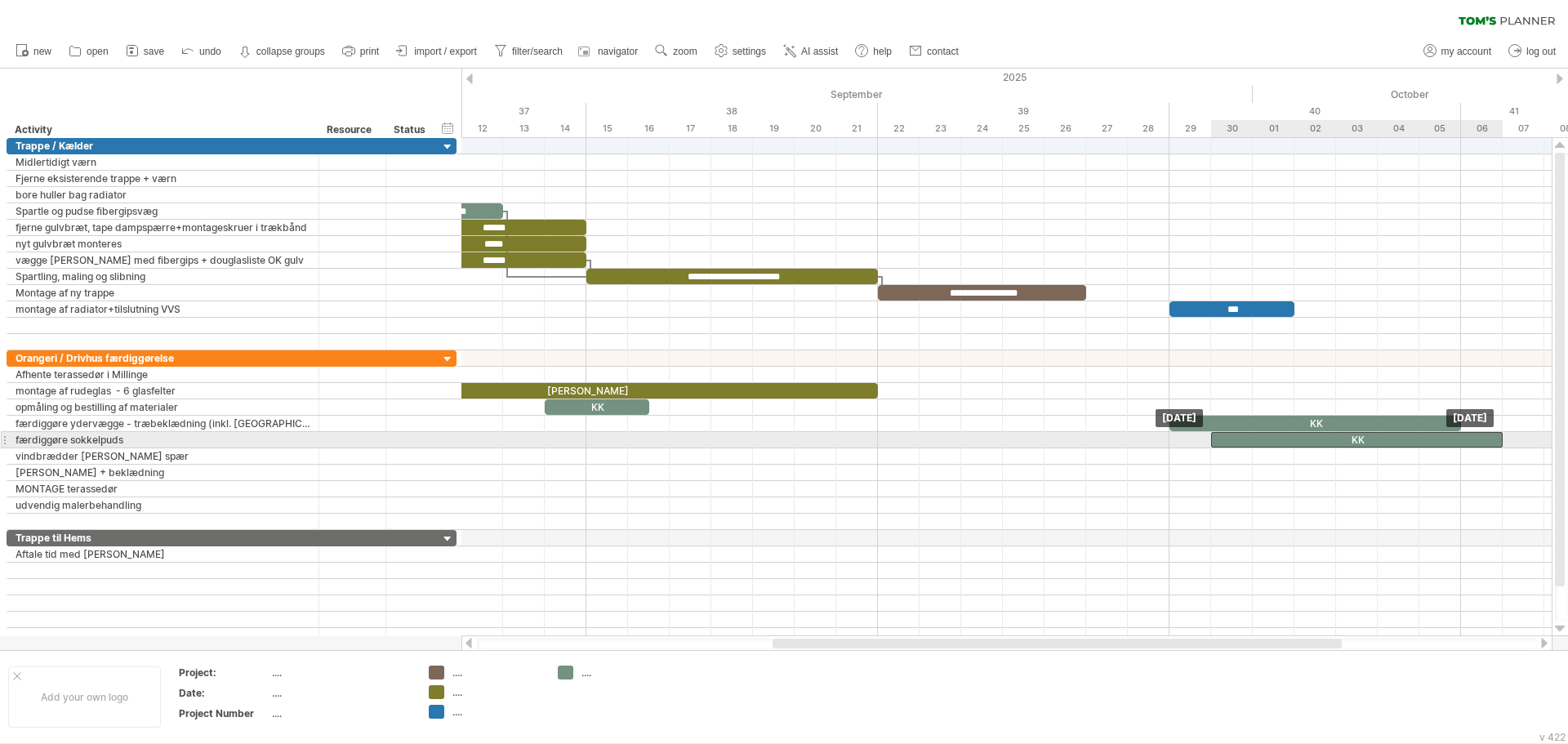
drag, startPoint x: 1258, startPoint y: 425, endPoint x: 1300, endPoint y: 436, distance: 43.4
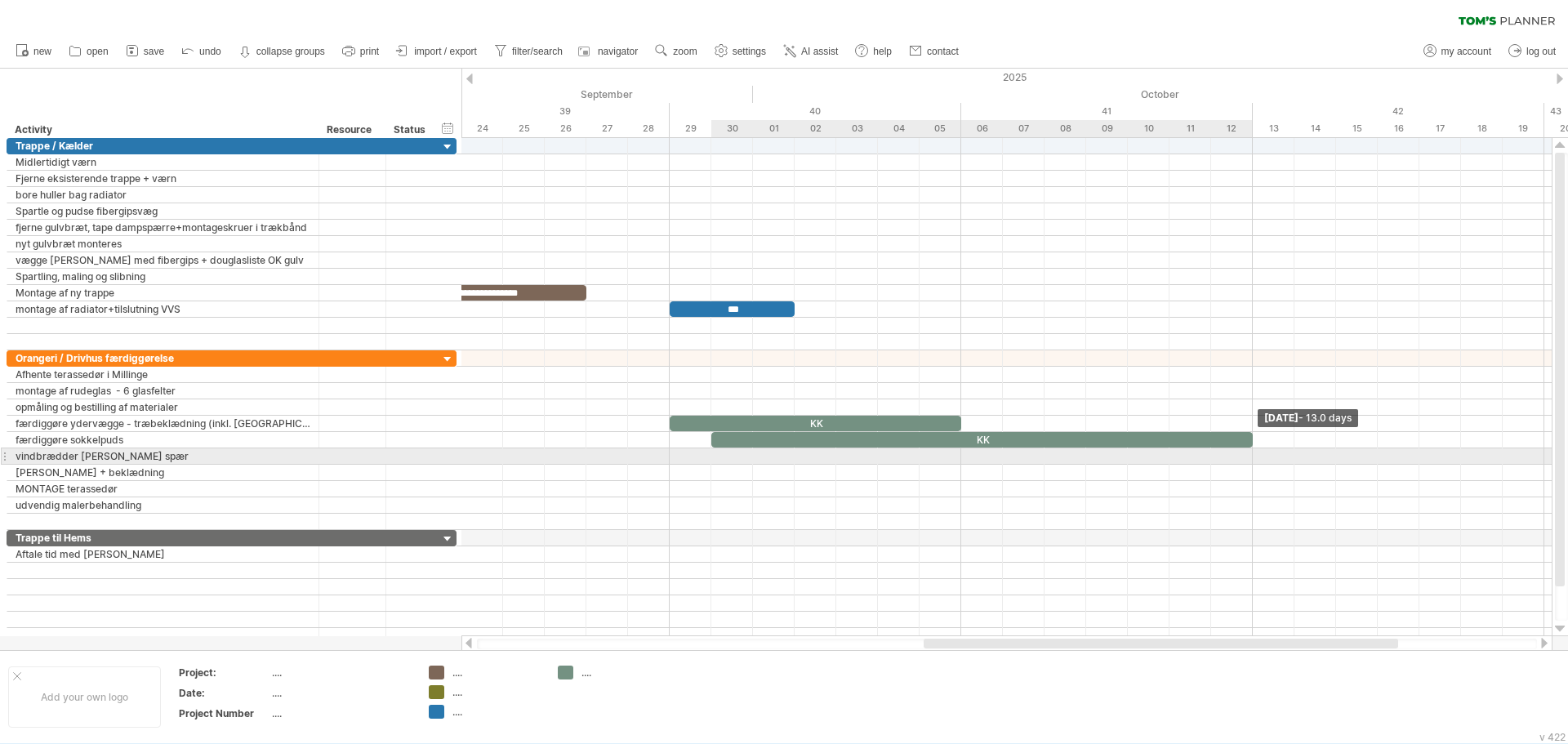
drag, startPoint x: 1504, startPoint y: 439, endPoint x: 1244, endPoint y: 458, distance: 260.7
click at [1244, 458] on div "**********" at bounding box center [1006, 387] width 1091 height 498
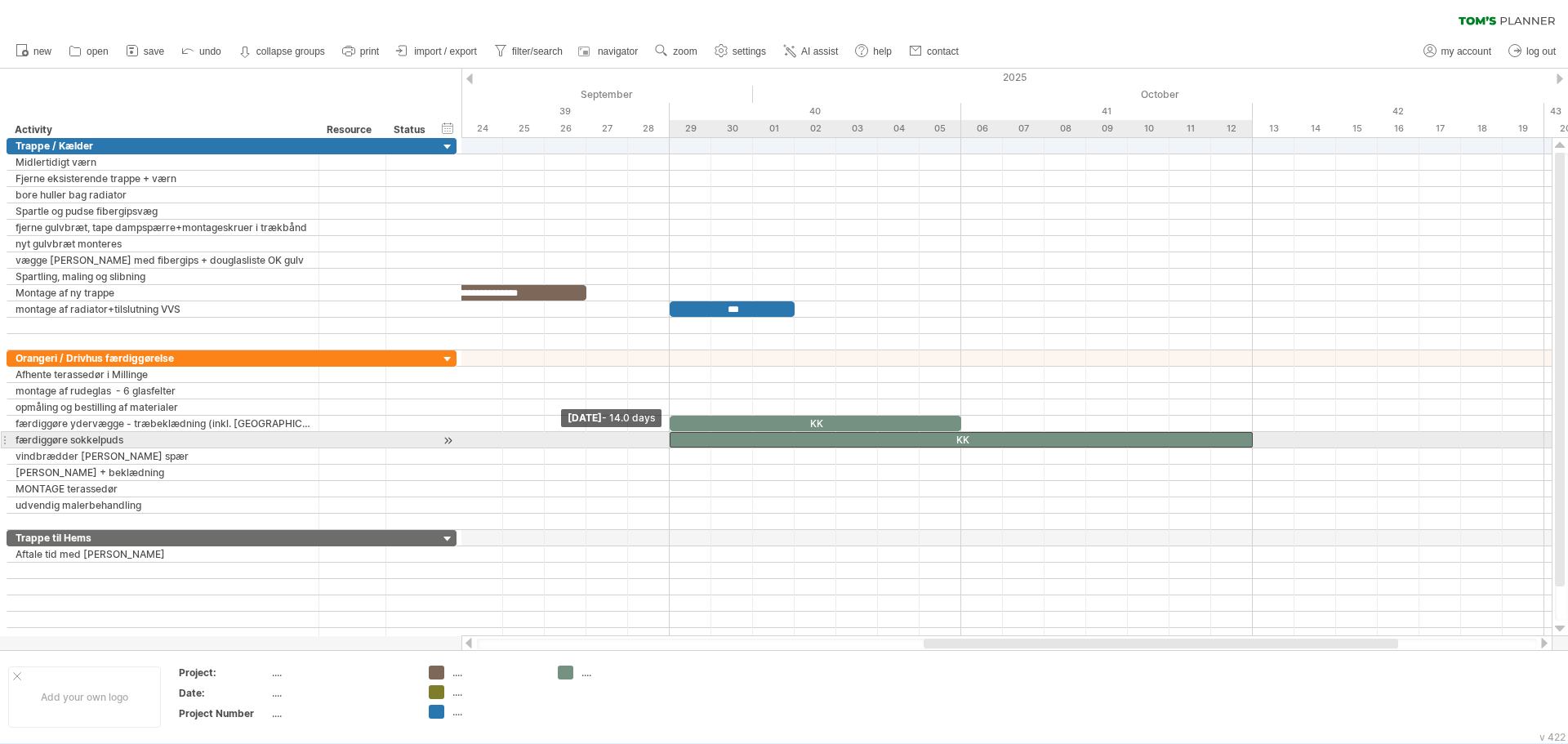
drag, startPoint x: 713, startPoint y: 444, endPoint x: 669, endPoint y: 447, distance: 44.1
click at [669, 447] on div "**********" at bounding box center [1006, 387] width 1091 height 498
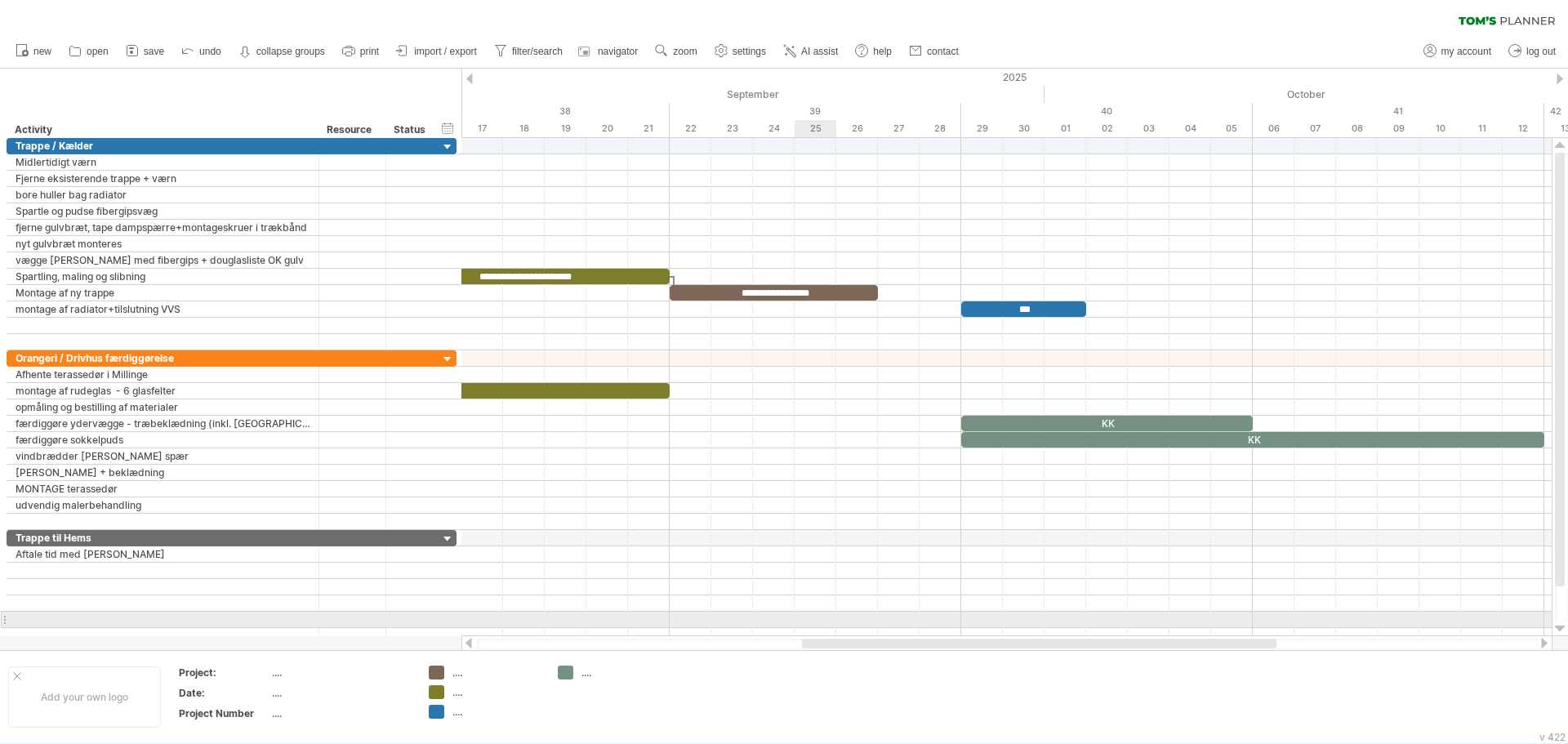
drag, startPoint x: 955, startPoint y: 641, endPoint x: 842, endPoint y: 614, distance: 116.2
click at [833, 621] on div "Trying to reach [DOMAIN_NAME] Connected again... 0% clear filter new" at bounding box center [784, 372] width 1568 height 744
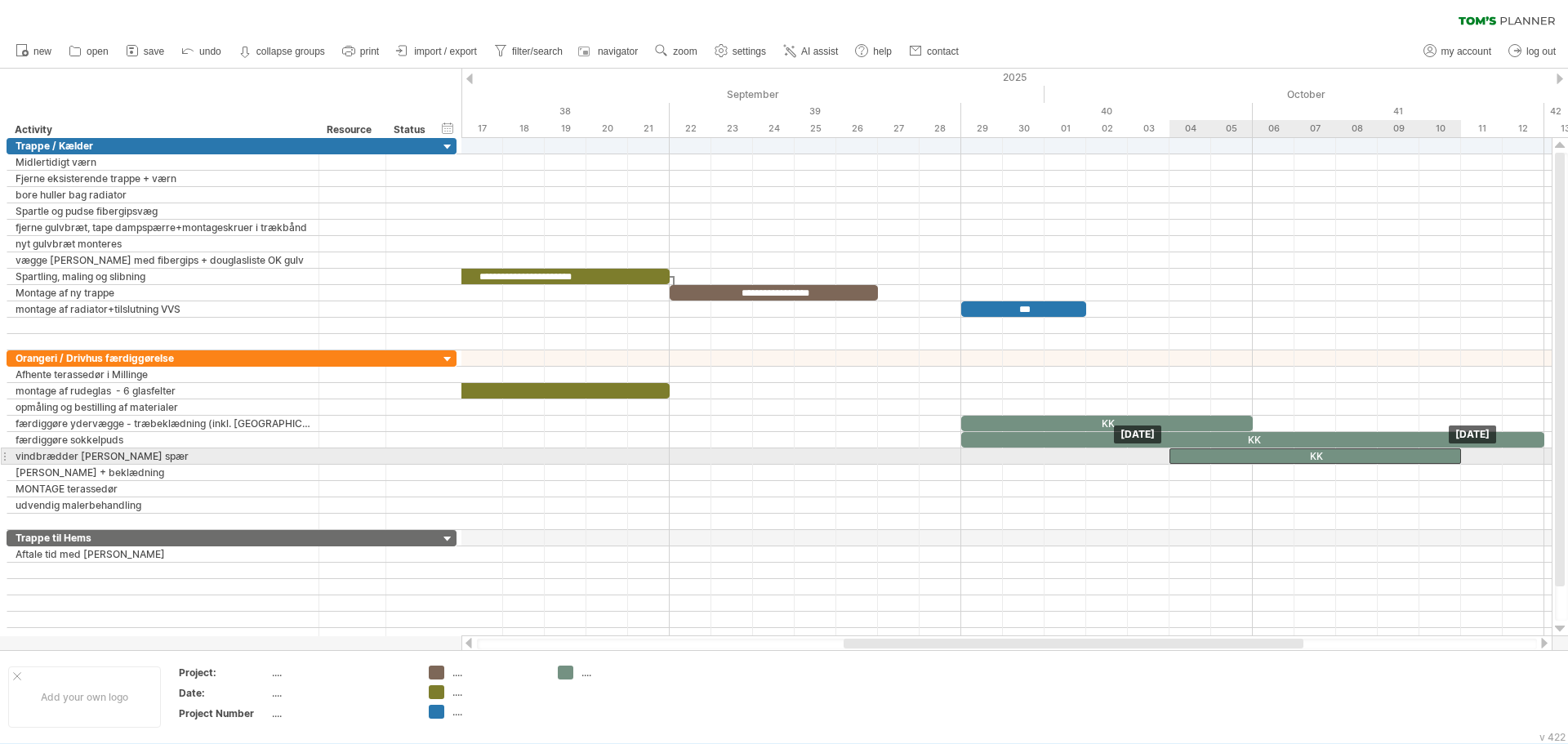
drag, startPoint x: 1003, startPoint y: 422, endPoint x: 1215, endPoint y: 462, distance: 215.7
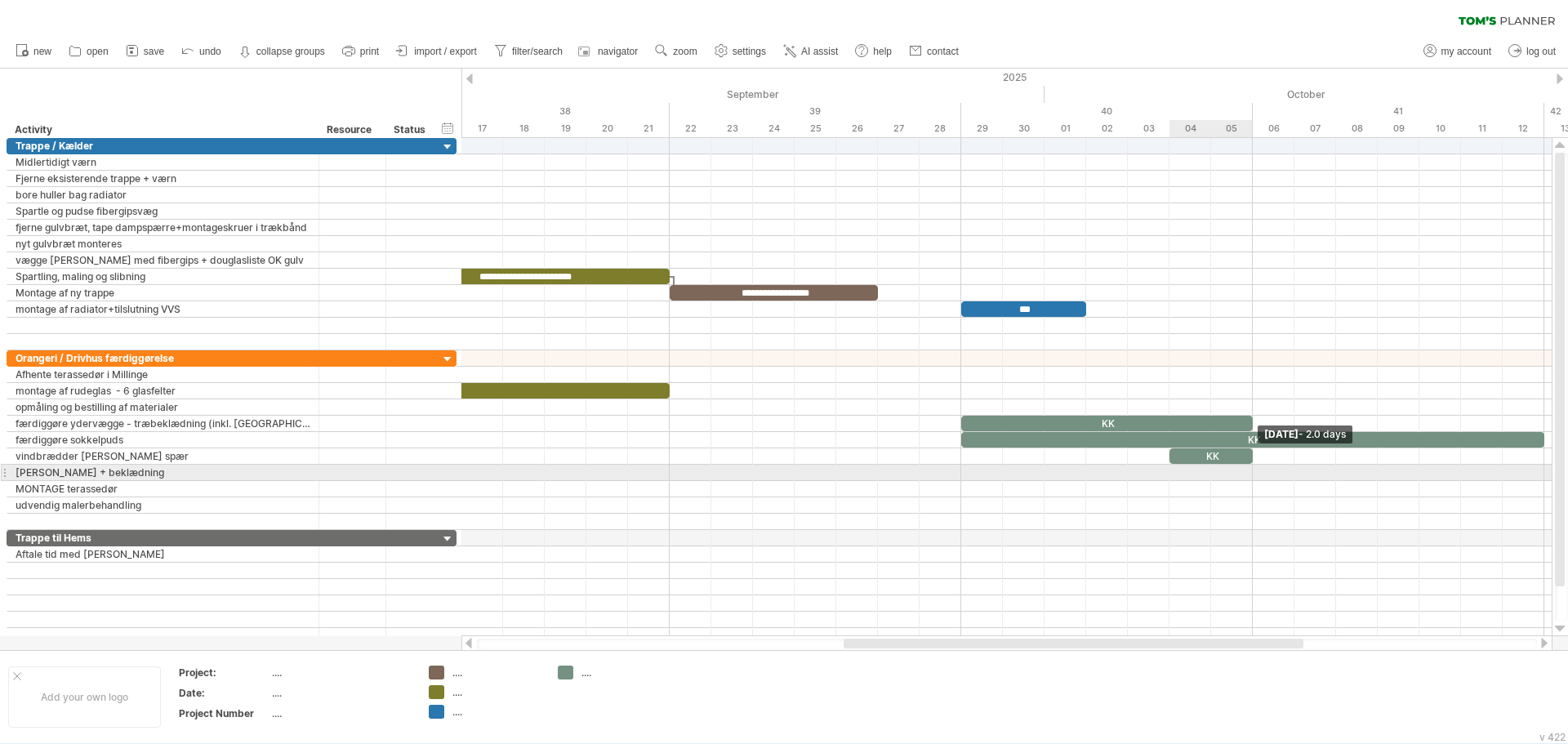
drag, startPoint x: 1458, startPoint y: 455, endPoint x: 1248, endPoint y: 470, distance: 210.5
click at [1248, 470] on div "**********" at bounding box center [1006, 387] width 1091 height 498
drag, startPoint x: 1189, startPoint y: 454, endPoint x: 1190, endPoint y: 467, distance: 13.0
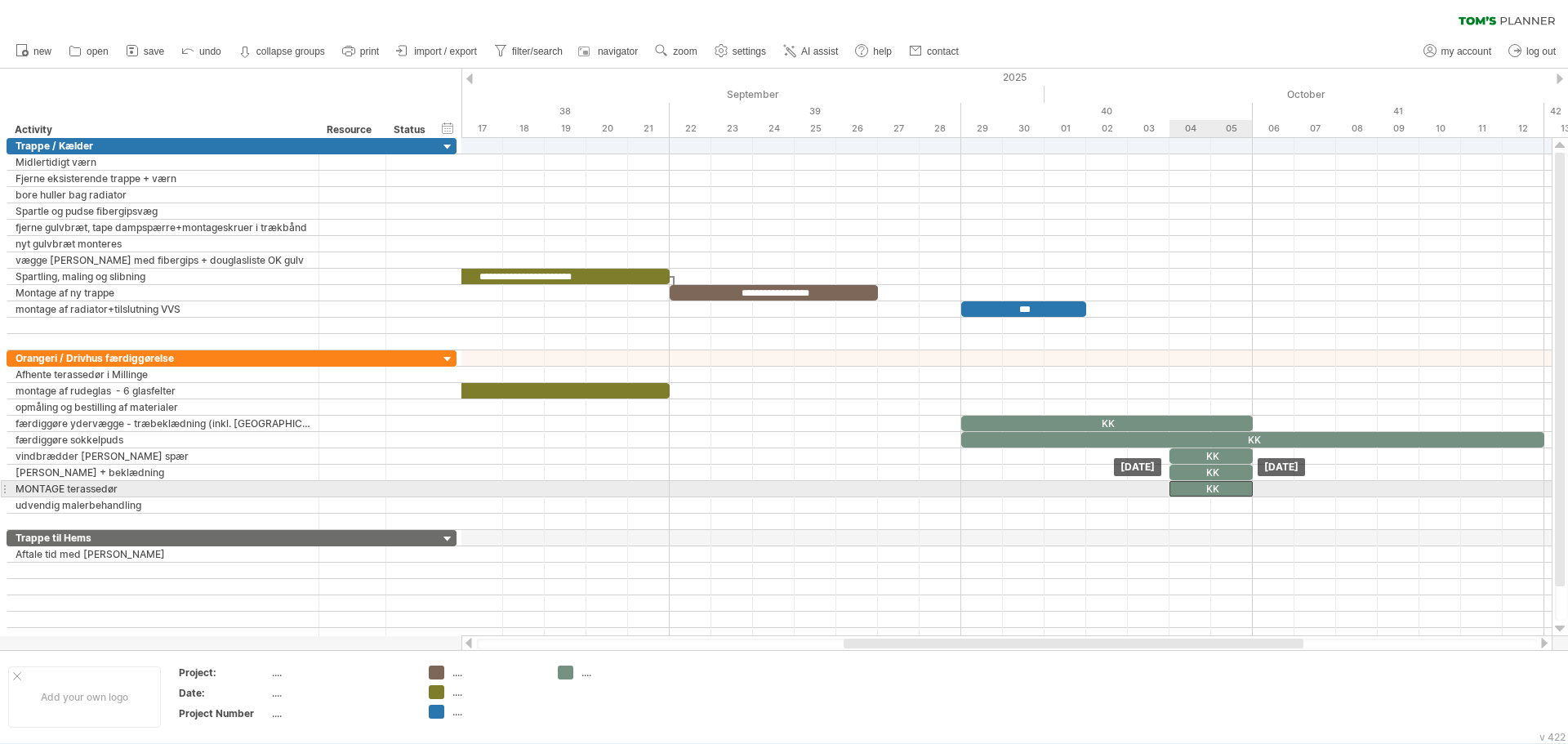
drag, startPoint x: 1181, startPoint y: 474, endPoint x: 1184, endPoint y: 484, distance: 10.4
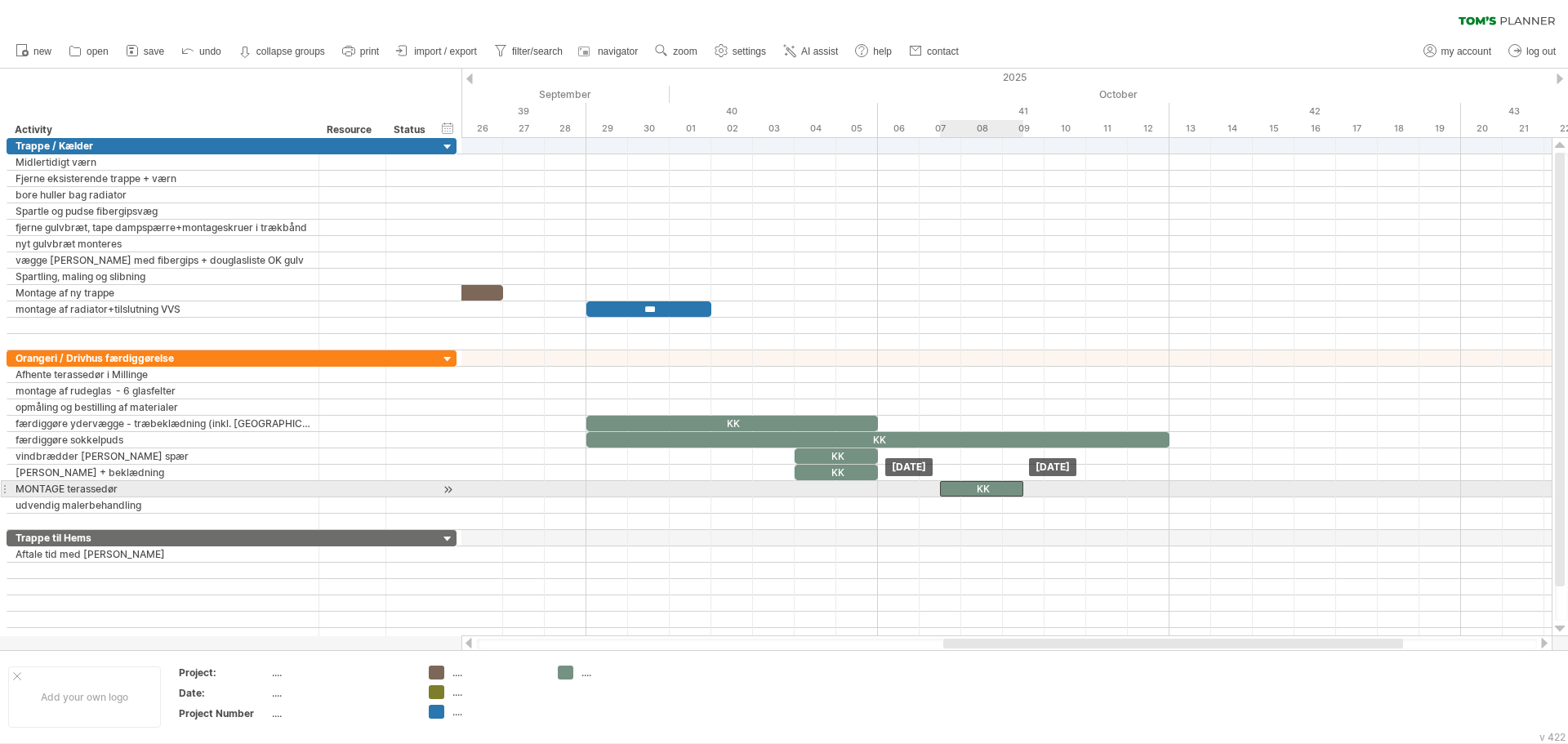
drag, startPoint x: 1175, startPoint y: 488, endPoint x: 954, endPoint y: 486, distance: 221.0
click at [954, 486] on div "KK" at bounding box center [981, 489] width 83 height 15
drag, startPoint x: 1022, startPoint y: 489, endPoint x: 1168, endPoint y: 491, distance: 146.0
click at [1168, 491] on span at bounding box center [1170, 489] width 7 height 15
click at [1058, 486] on div "KK" at bounding box center [1054, 489] width 230 height 15
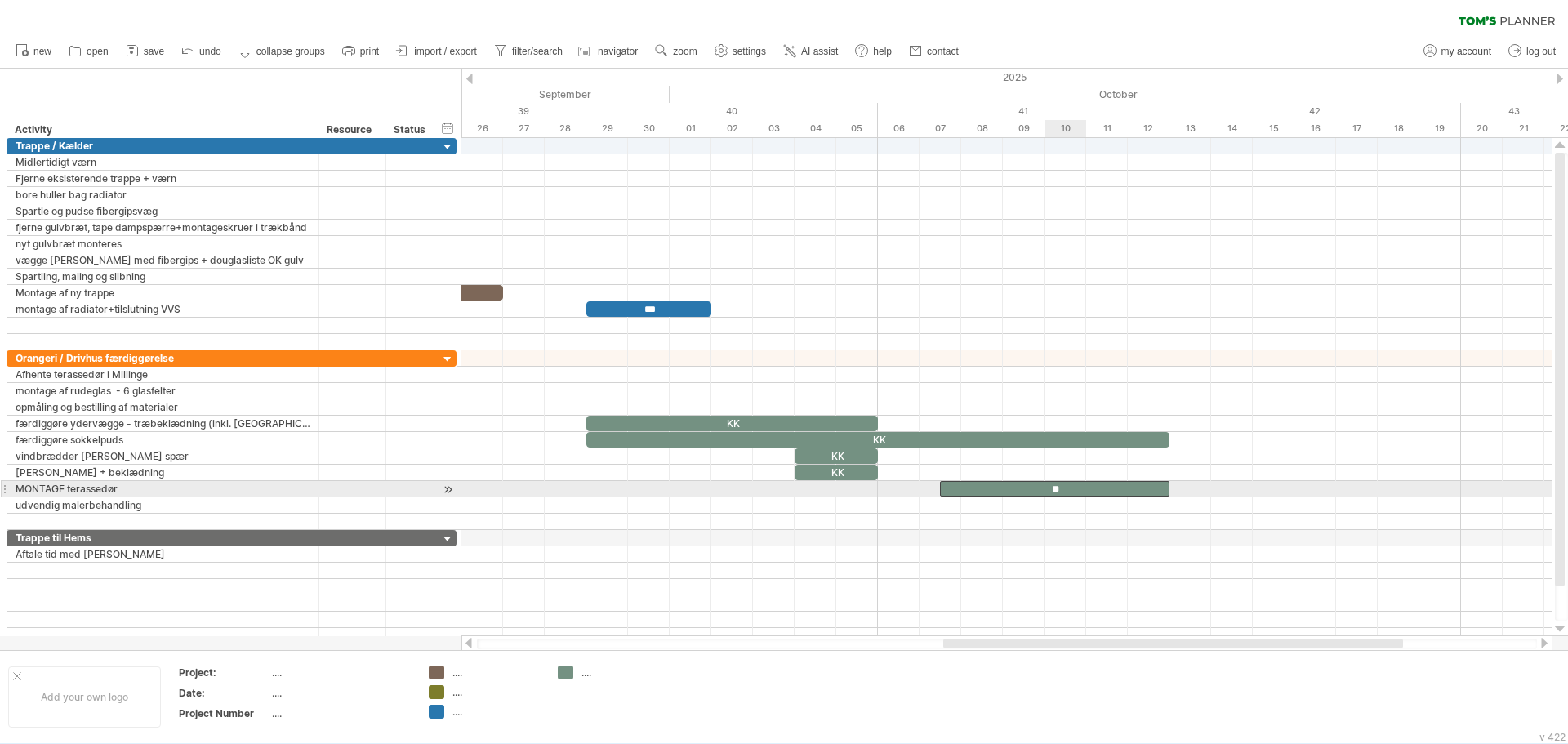
click at [1058, 486] on div "**" at bounding box center [1054, 489] width 230 height 15
click at [976, 492] on div "*****" at bounding box center [1054, 489] width 230 height 15
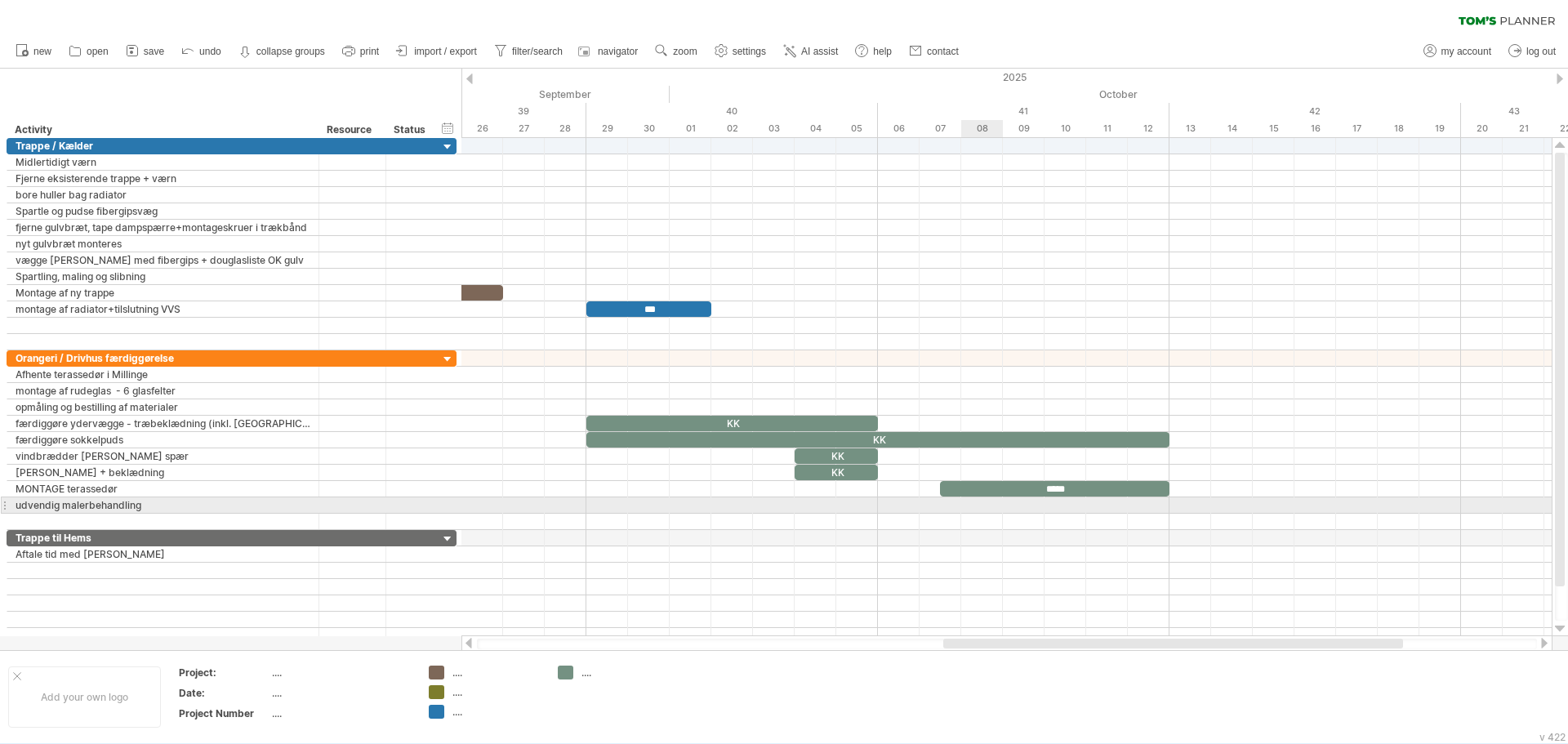
click at [976, 508] on div at bounding box center [1006, 505] width 1091 height 16
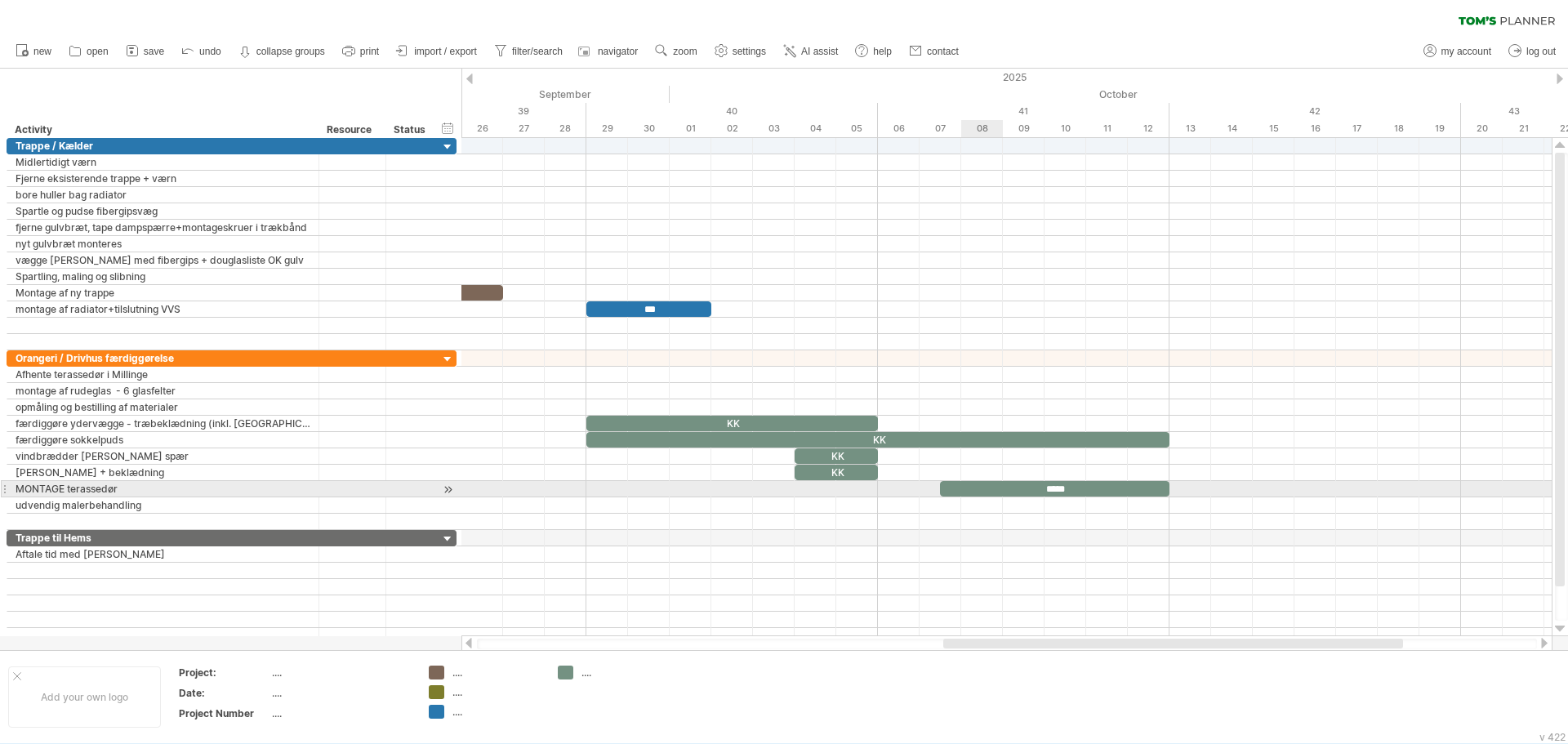
click at [968, 488] on div "*****" at bounding box center [1054, 489] width 230 height 15
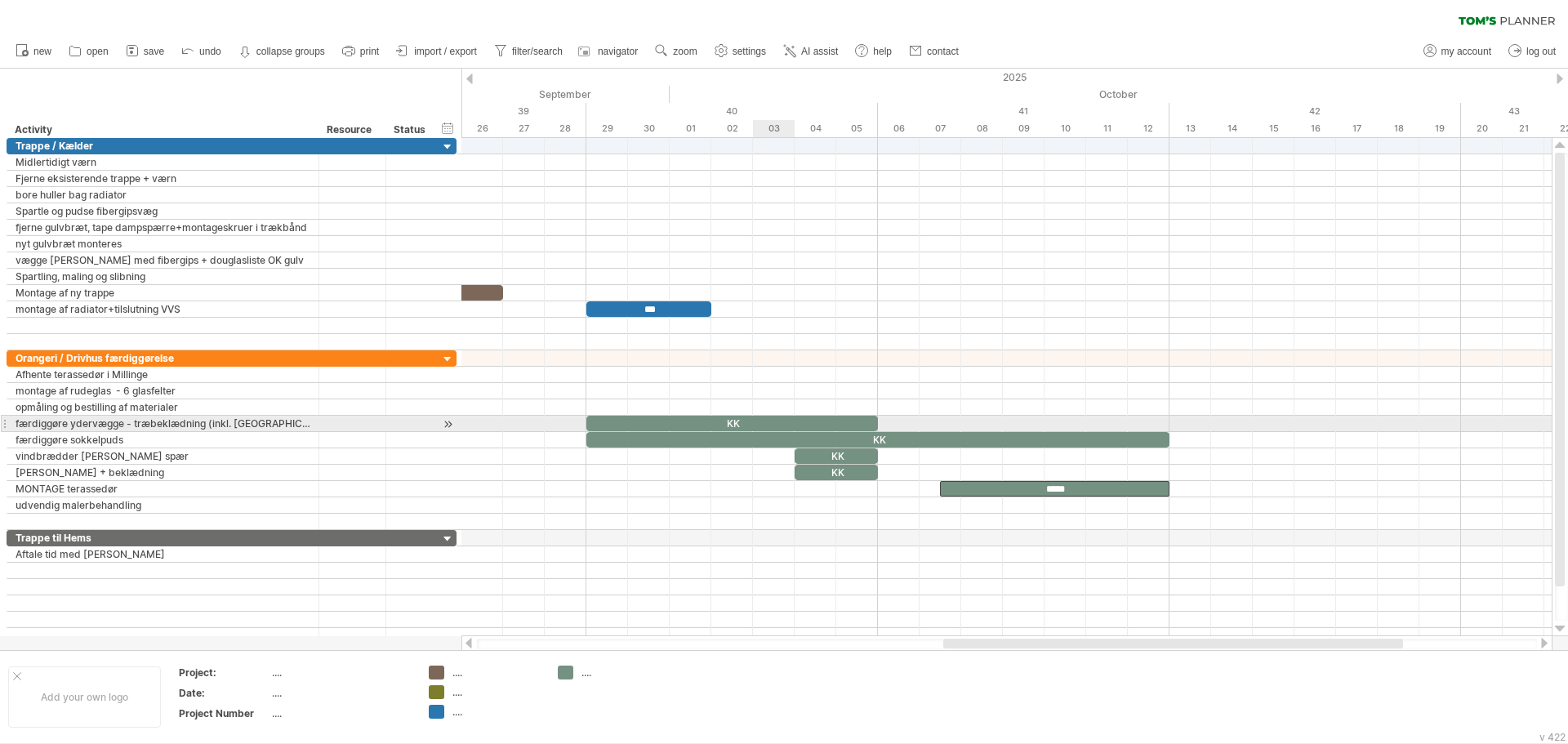
click at [787, 425] on div "KK" at bounding box center [732, 424] width 292 height 15
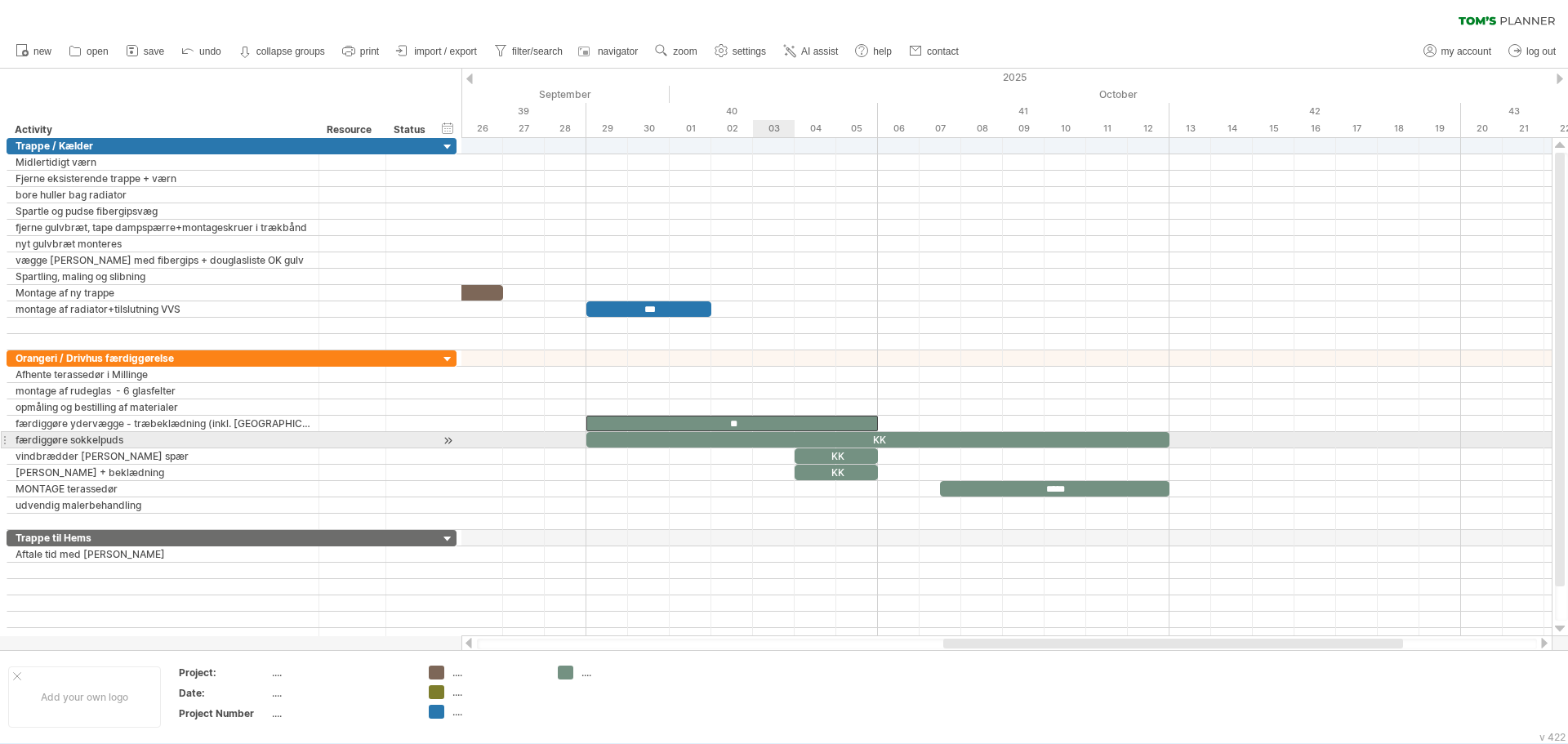
click at [787, 437] on div "KK" at bounding box center [878, 440] width 583 height 15
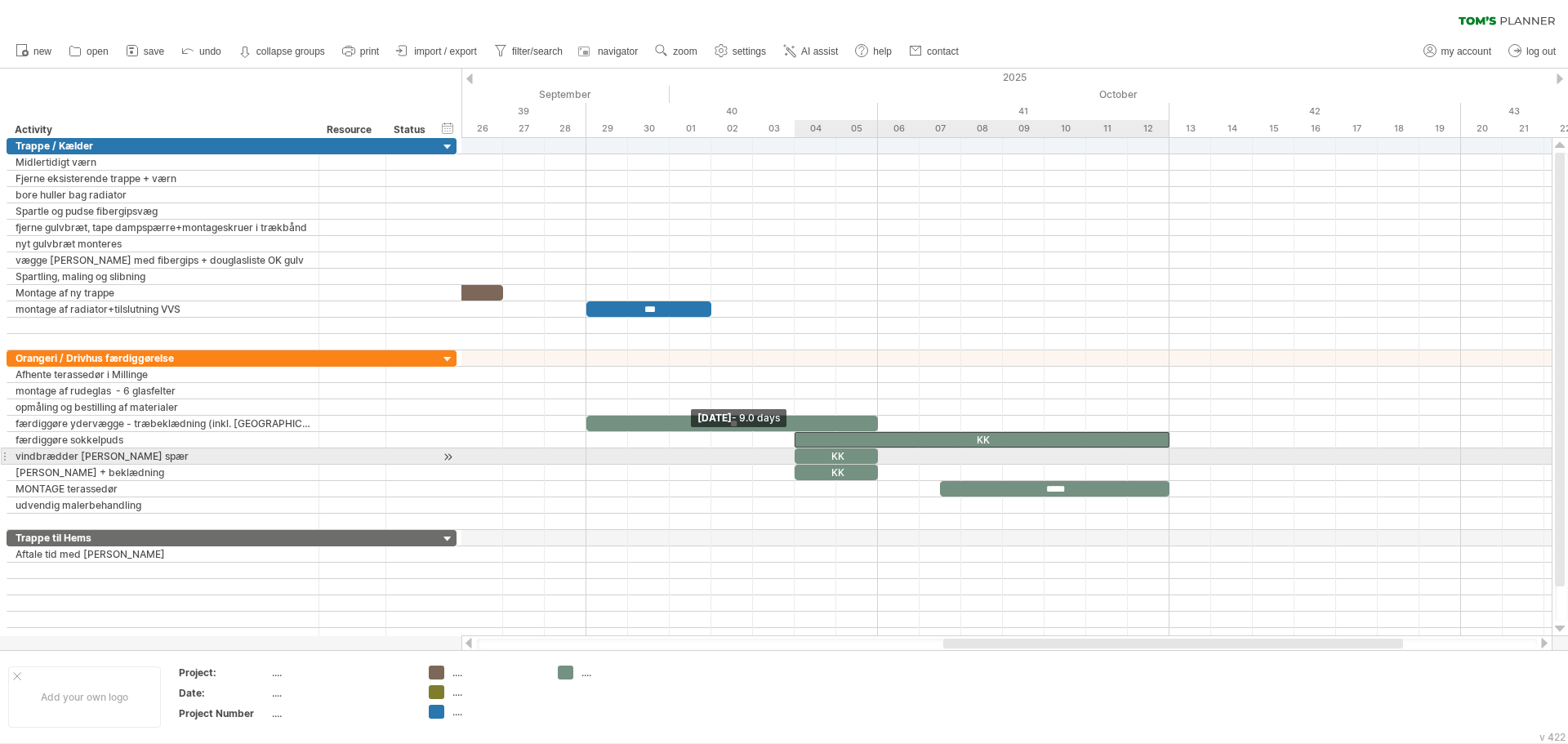
drag, startPoint x: 588, startPoint y: 438, endPoint x: 794, endPoint y: 453, distance: 206.5
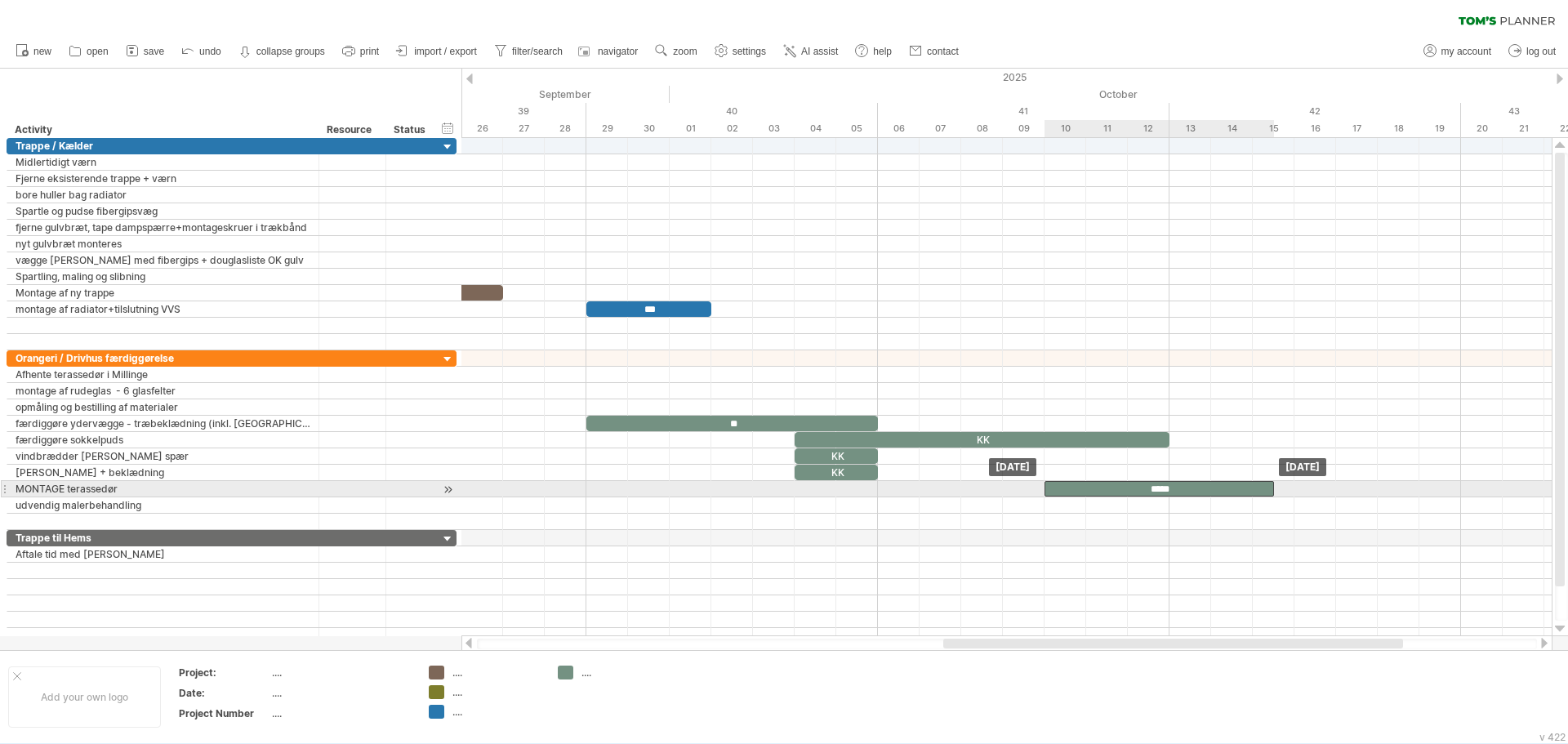
drag, startPoint x: 961, startPoint y: 491, endPoint x: 1056, endPoint y: 495, distance: 95.1
click at [1056, 495] on div "*****" at bounding box center [1159, 489] width 230 height 15
click at [1055, 489] on div "*****" at bounding box center [1159, 489] width 230 height 15
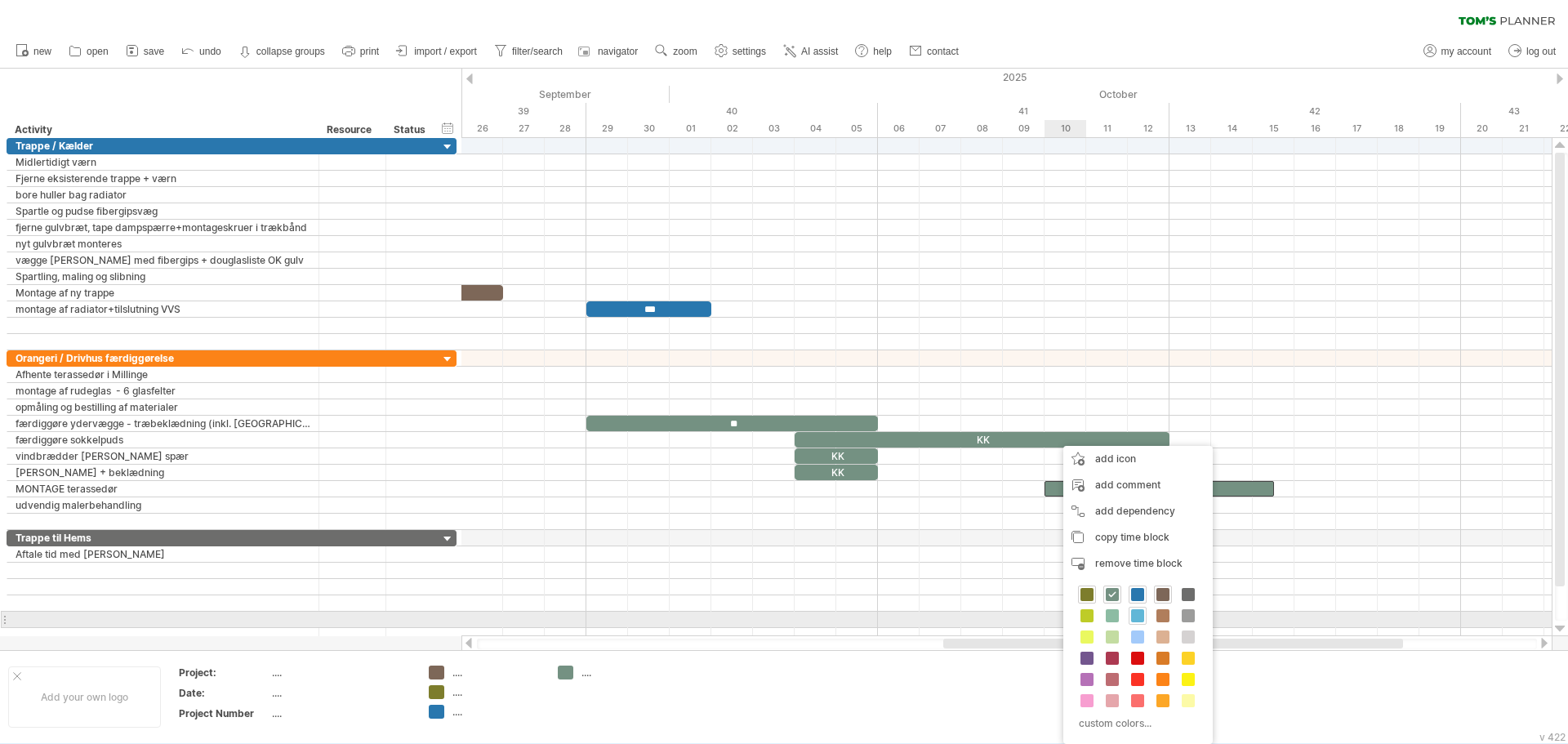
click at [1136, 614] on span at bounding box center [1137, 615] width 13 height 13
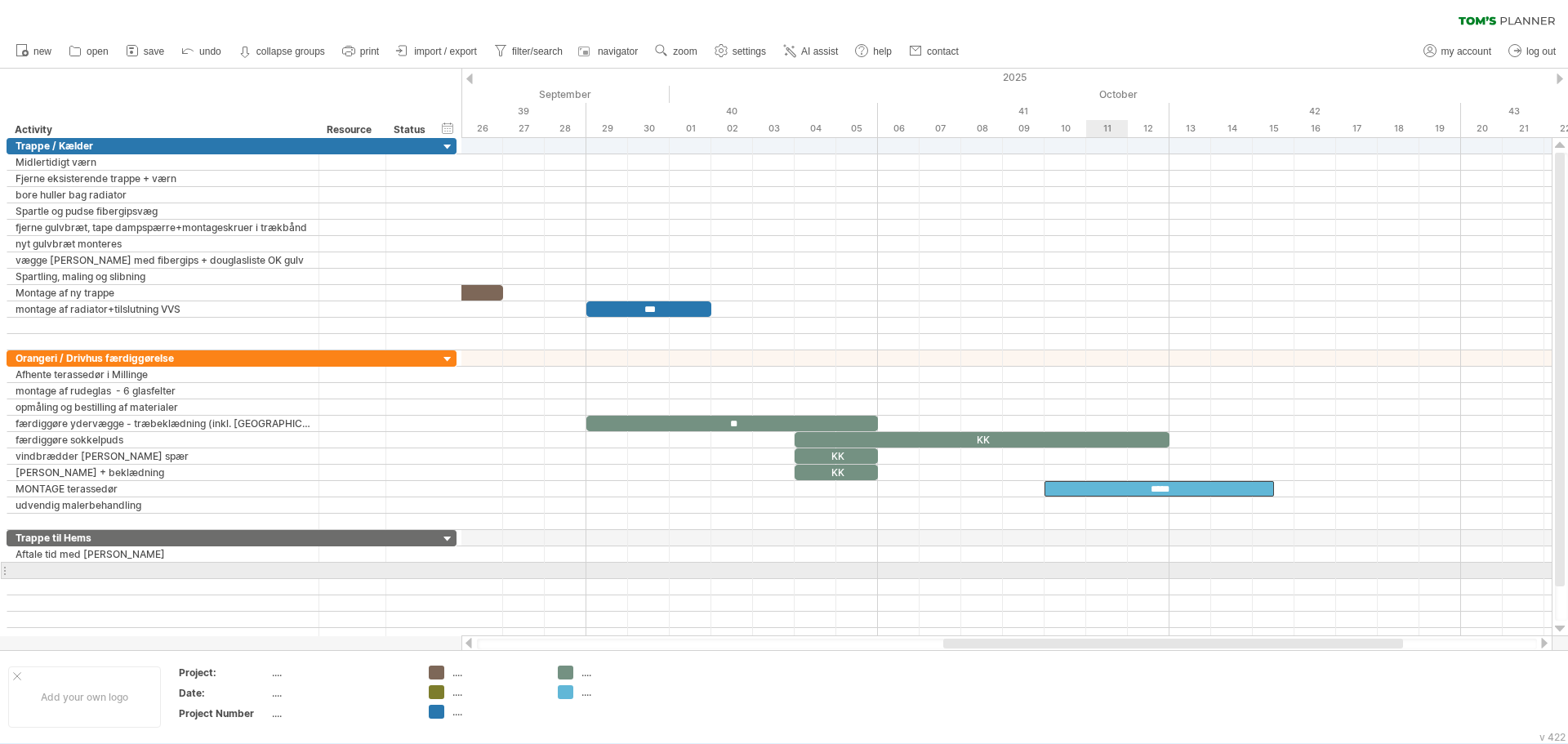
click at [1099, 566] on div at bounding box center [1006, 570] width 1091 height 16
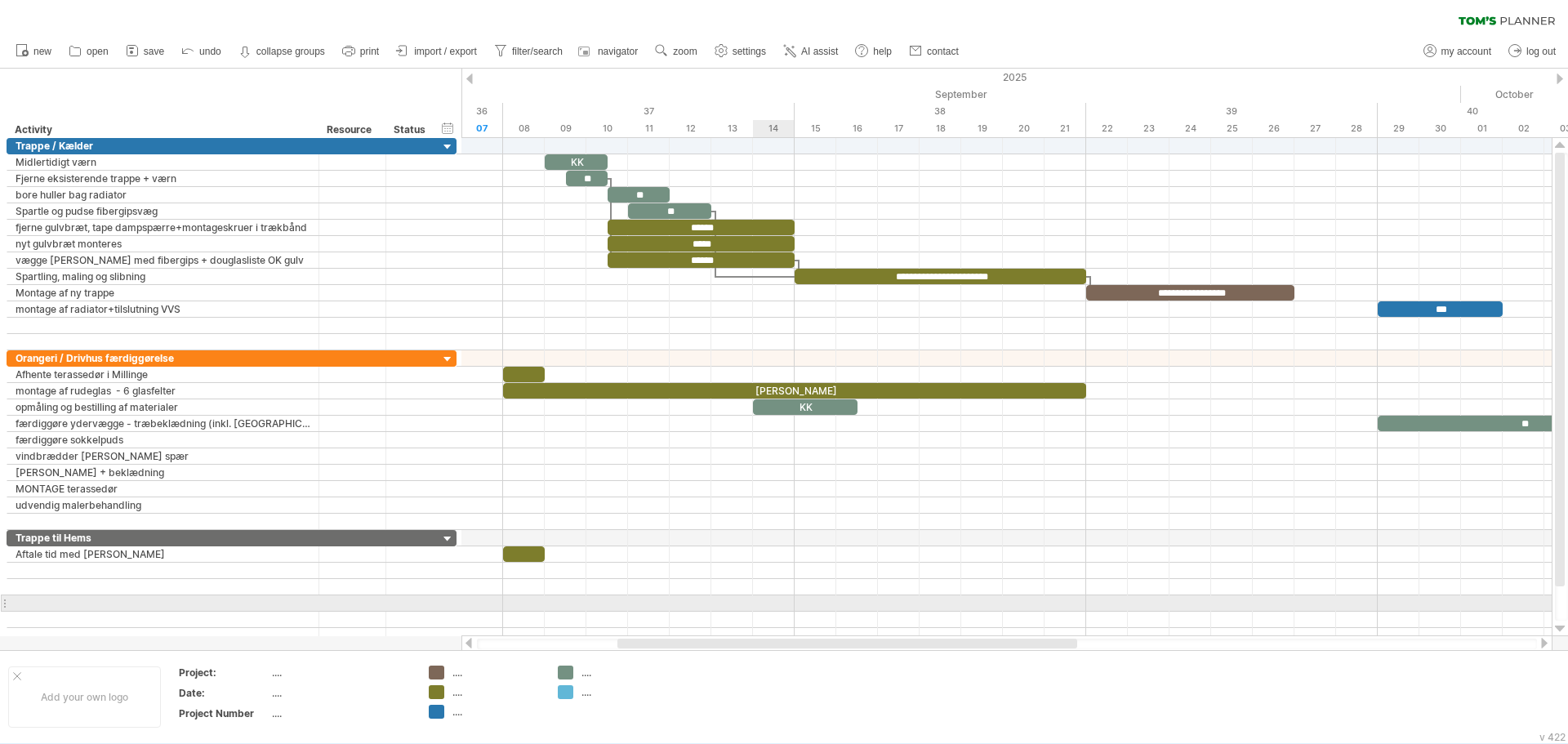
drag, startPoint x: 1117, startPoint y: 646, endPoint x: 792, endPoint y: 604, distance: 327.7
click at [792, 604] on div "Trying to reach [DOMAIN_NAME] Connected again... 0% clear filter new" at bounding box center [784, 372] width 1568 height 744
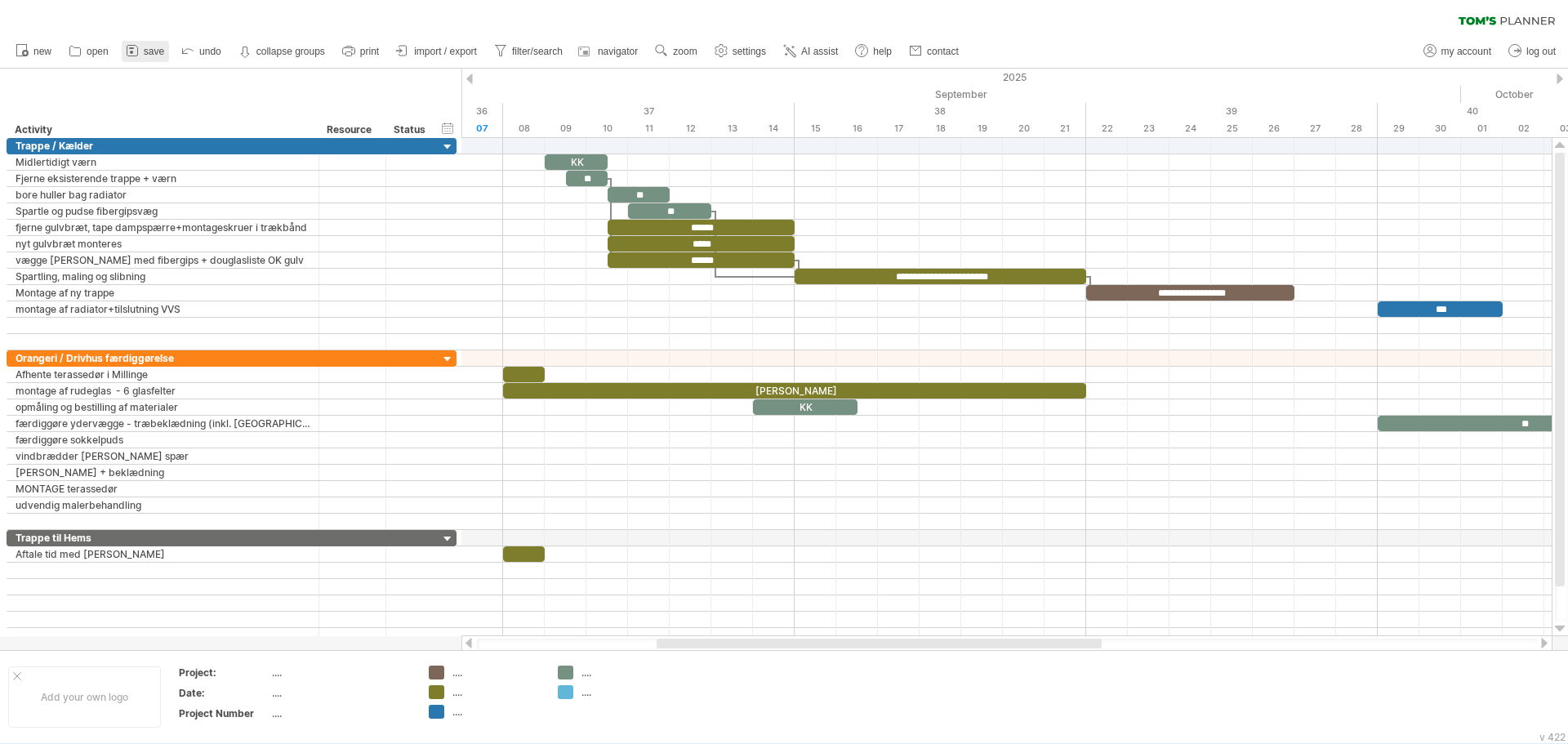
click at [153, 57] on link "save" at bounding box center [146, 51] width 47 height 21
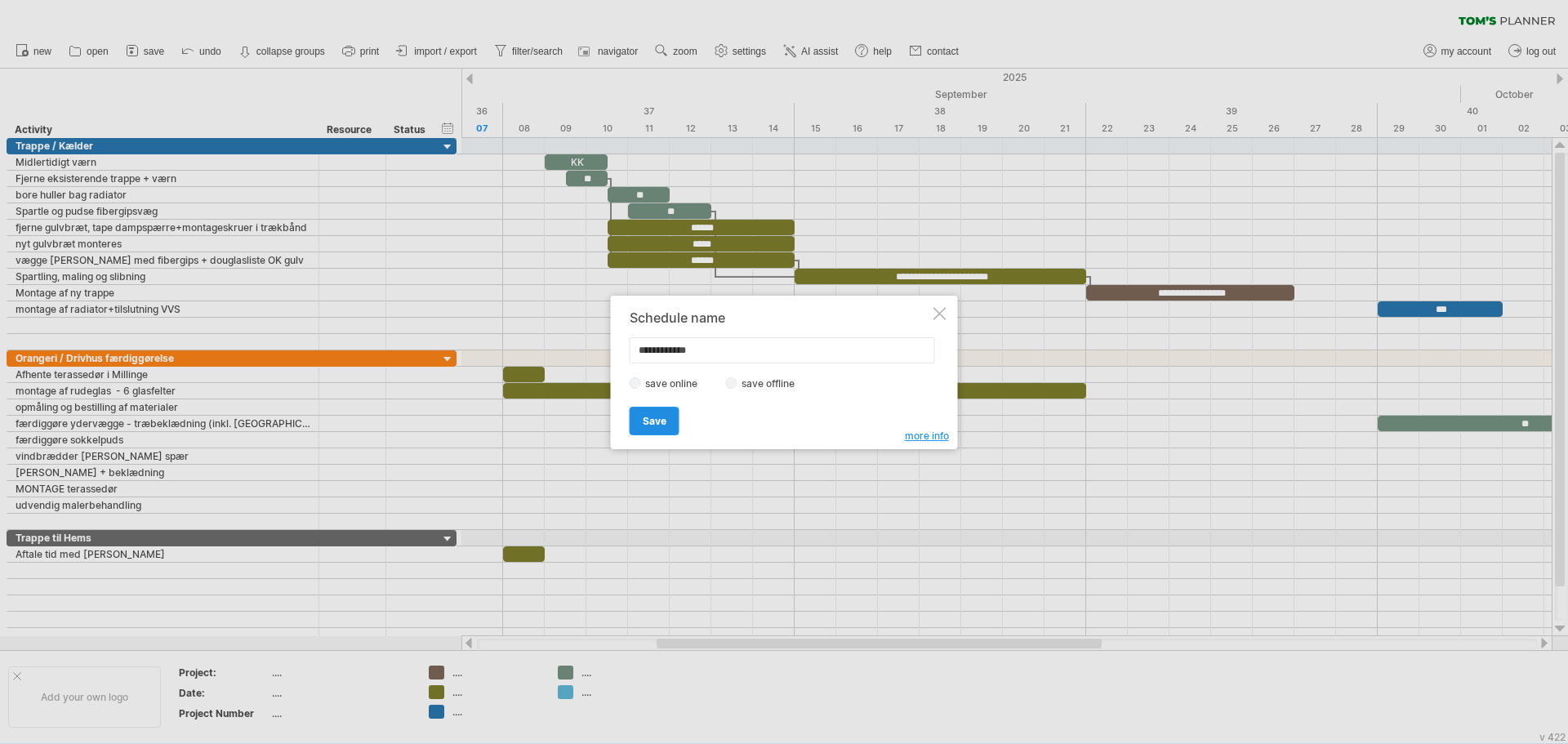
type input "**********"
click at [662, 423] on span "Save" at bounding box center [654, 421] width 24 height 12
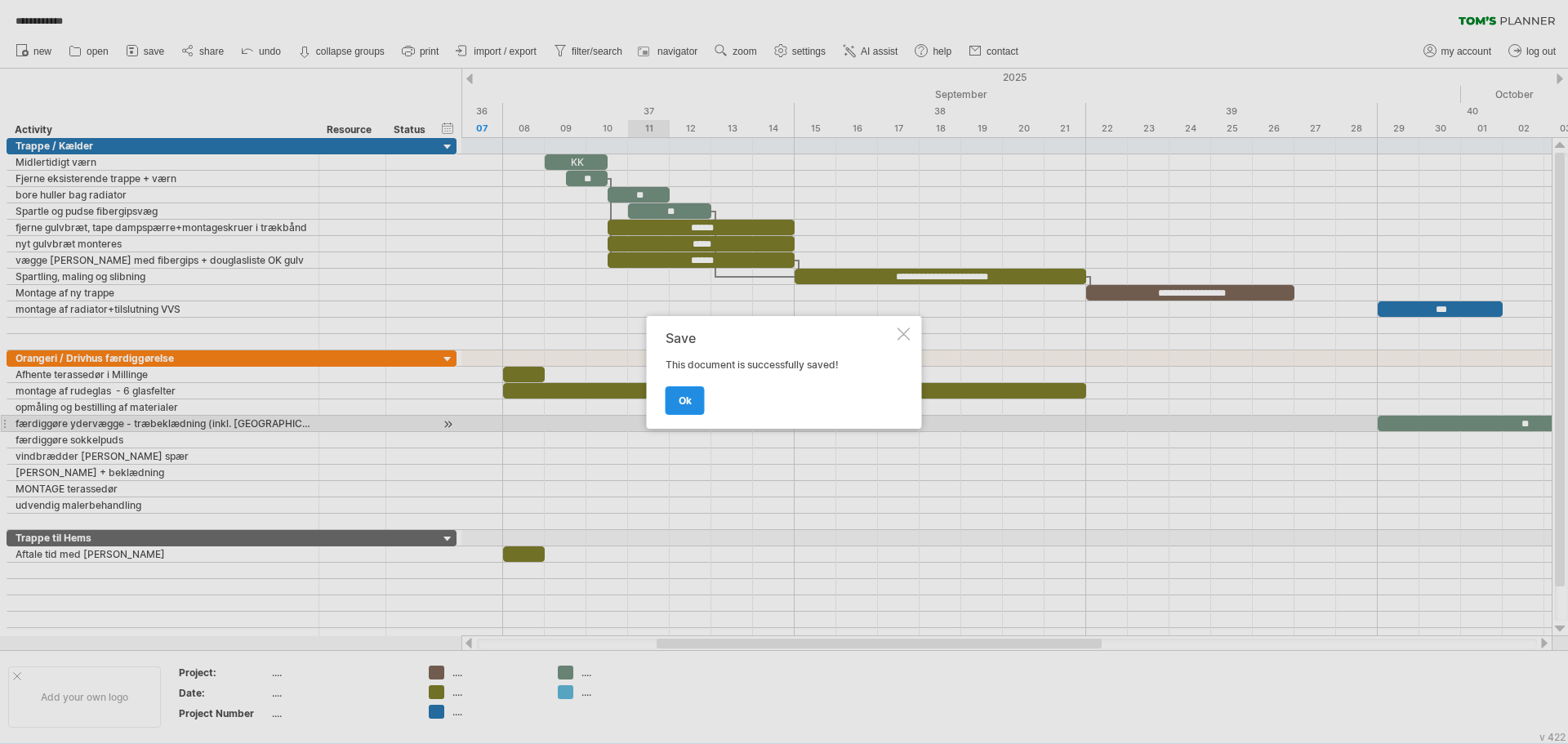
click at [679, 403] on span "ok" at bounding box center [685, 400] width 13 height 12
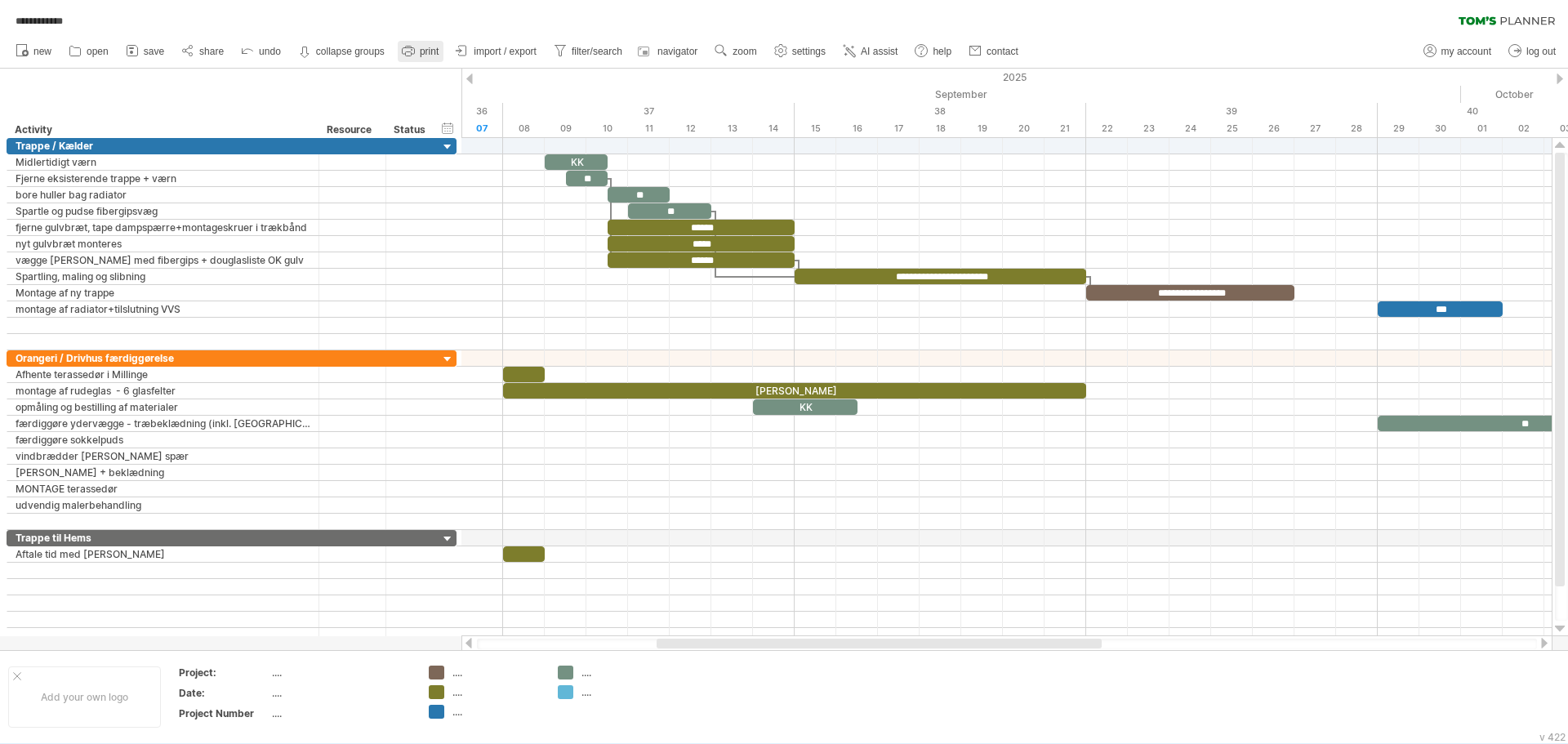
click at [421, 53] on span "print" at bounding box center [429, 51] width 19 height 11
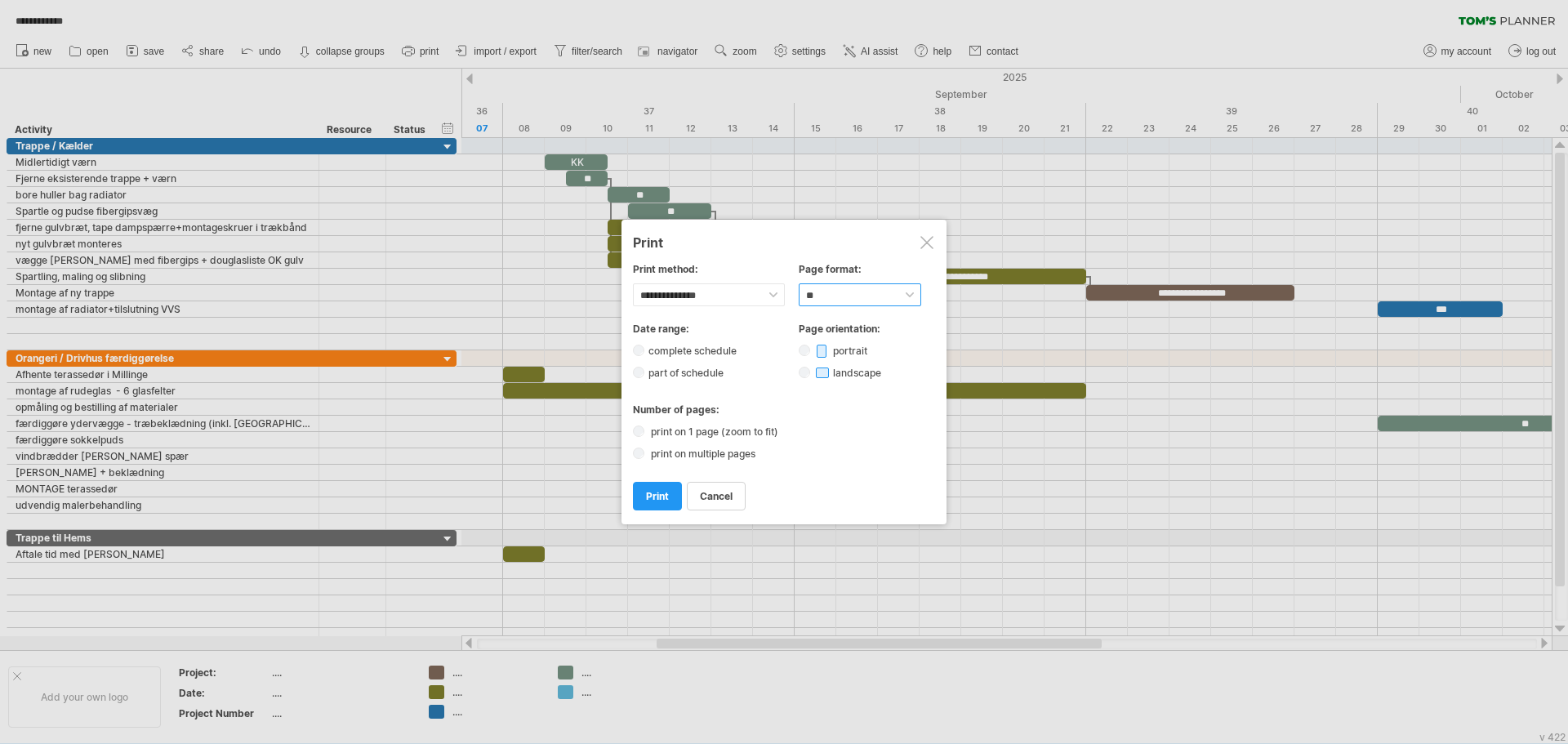
click at [912, 293] on select "****** ** ***** ** ****** ** ** **" at bounding box center [859, 294] width 123 height 23
select select "**"
click at [798, 283] on select "****** ** ***** ** ****** ** ** **" at bounding box center [859, 294] width 123 height 23
click at [693, 377] on label "part of schedule" at bounding box center [691, 373] width 93 height 12
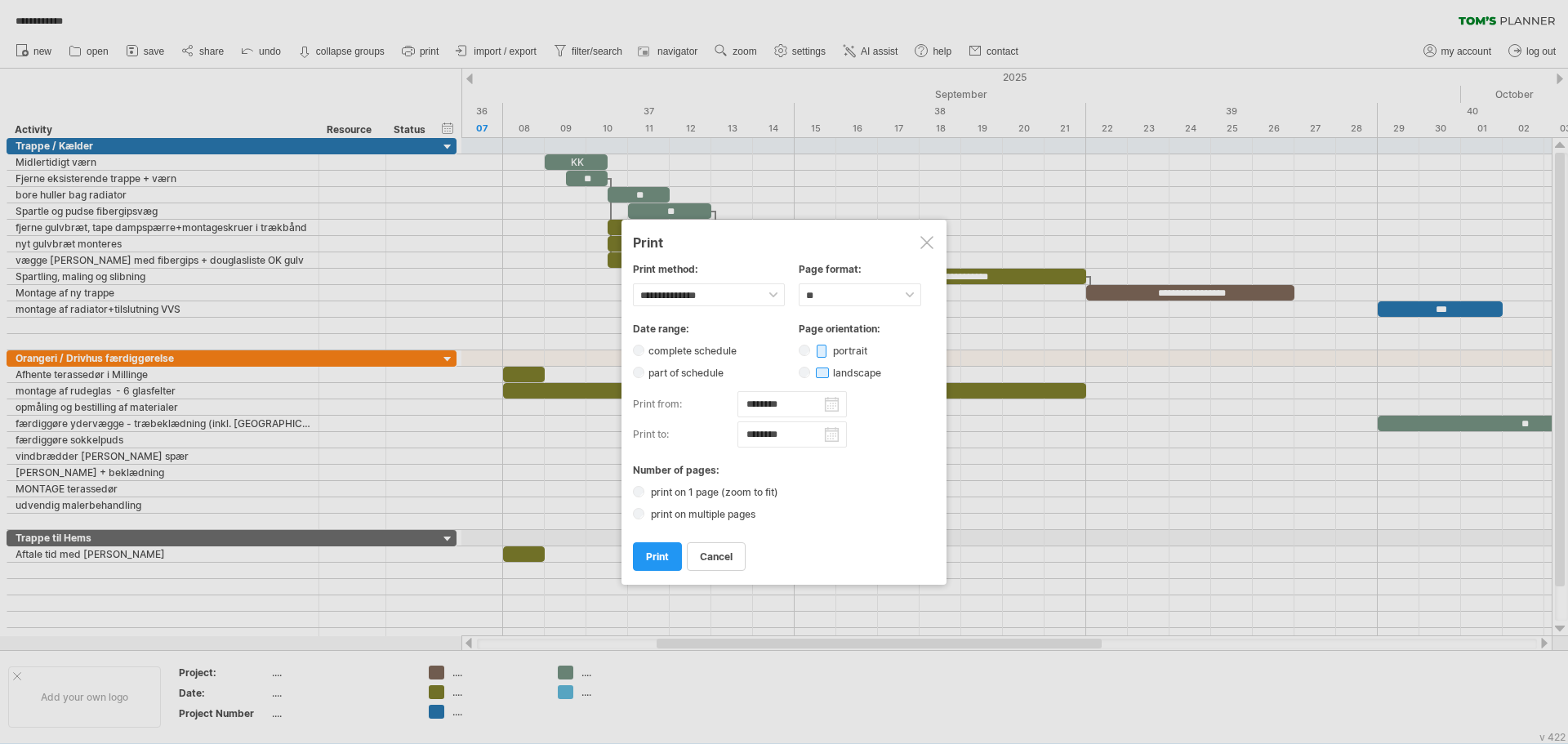
click at [828, 435] on input "********" at bounding box center [792, 434] width 109 height 26
click at [776, 512] on link "11" at bounding box center [780, 513] width 13 height 15
type input "********"
click at [664, 551] on span "print" at bounding box center [657, 557] width 23 height 12
